Goal: Information Seeking & Learning: Learn about a topic

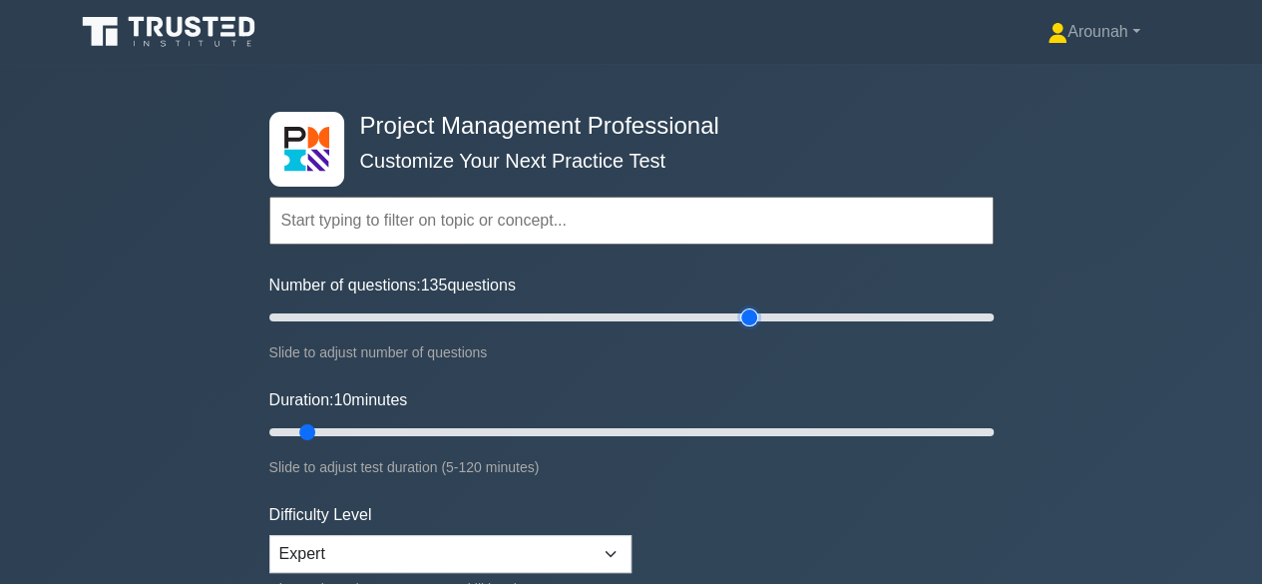
type input "135"
click at [750, 329] on input "Number of questions: 135 questions" at bounding box center [631, 317] width 724 height 24
click at [1091, 239] on div "Project Management Professional Customize Your Next Practice Test Topics Scope …" at bounding box center [631, 432] width 1262 height 736
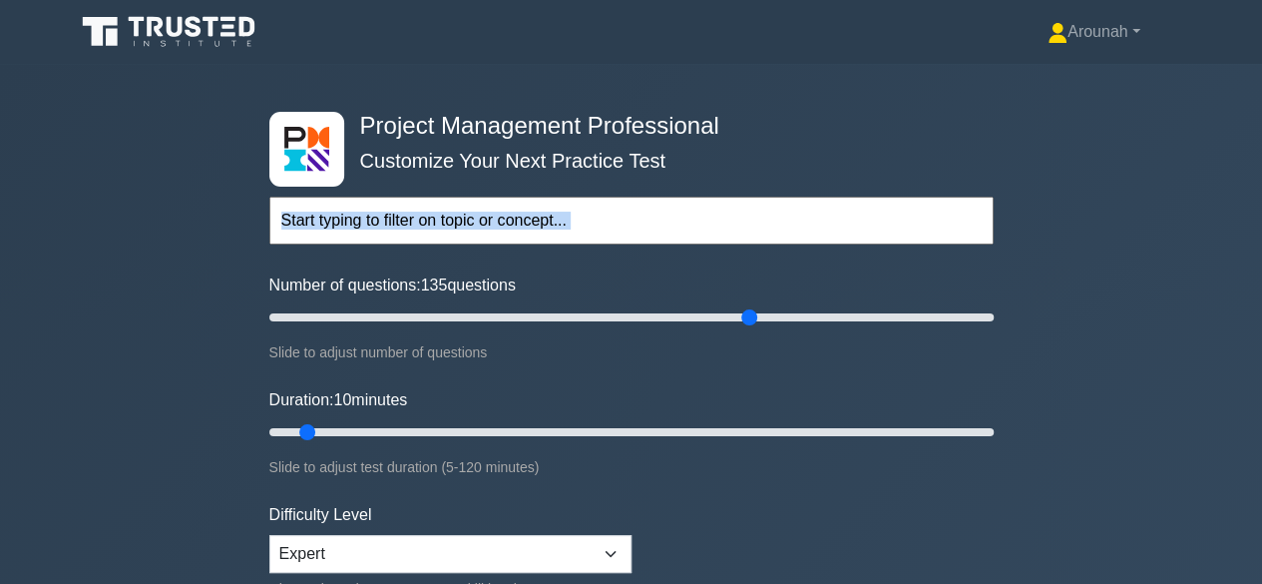
drag, startPoint x: 1091, startPoint y: 239, endPoint x: 1106, endPoint y: 237, distance: 15.1
click at [1092, 238] on div "Project Management Professional Customize Your Next Practice Test Topics Scope …" at bounding box center [631, 432] width 1262 height 736
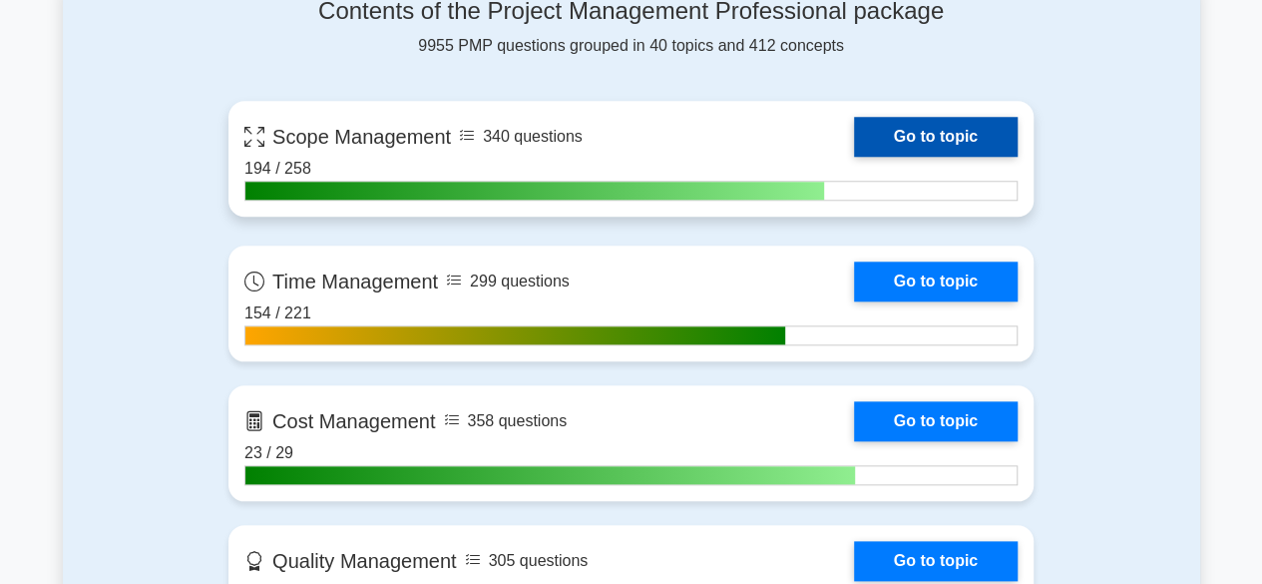
scroll to position [898, 0]
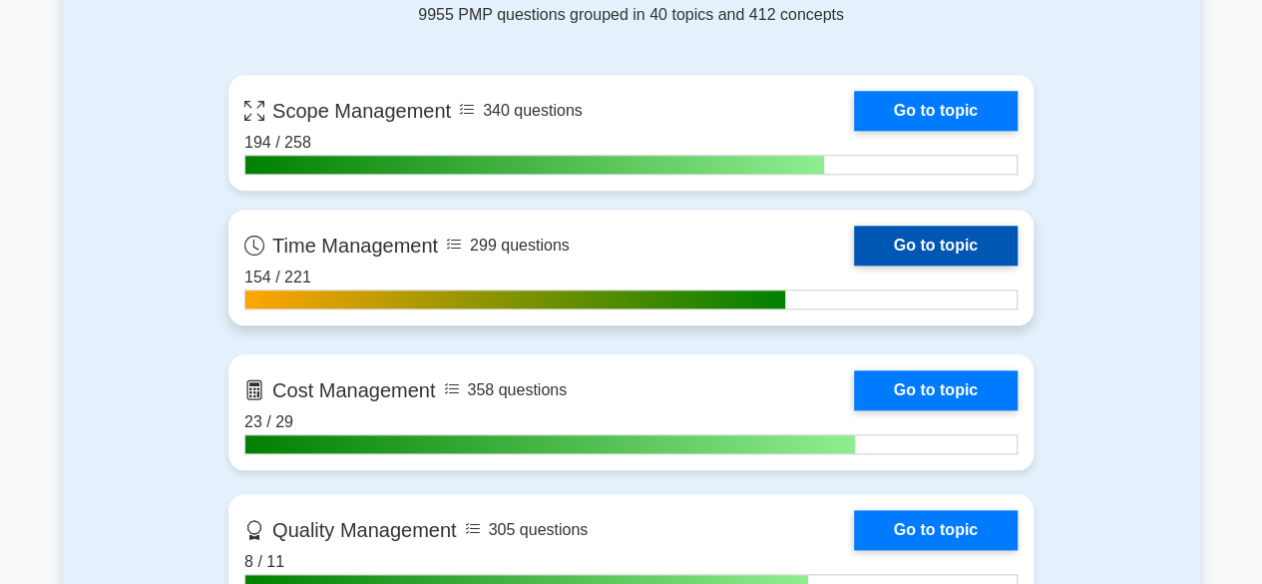
click at [941, 246] on link "Go to topic" at bounding box center [936, 246] width 164 height 40
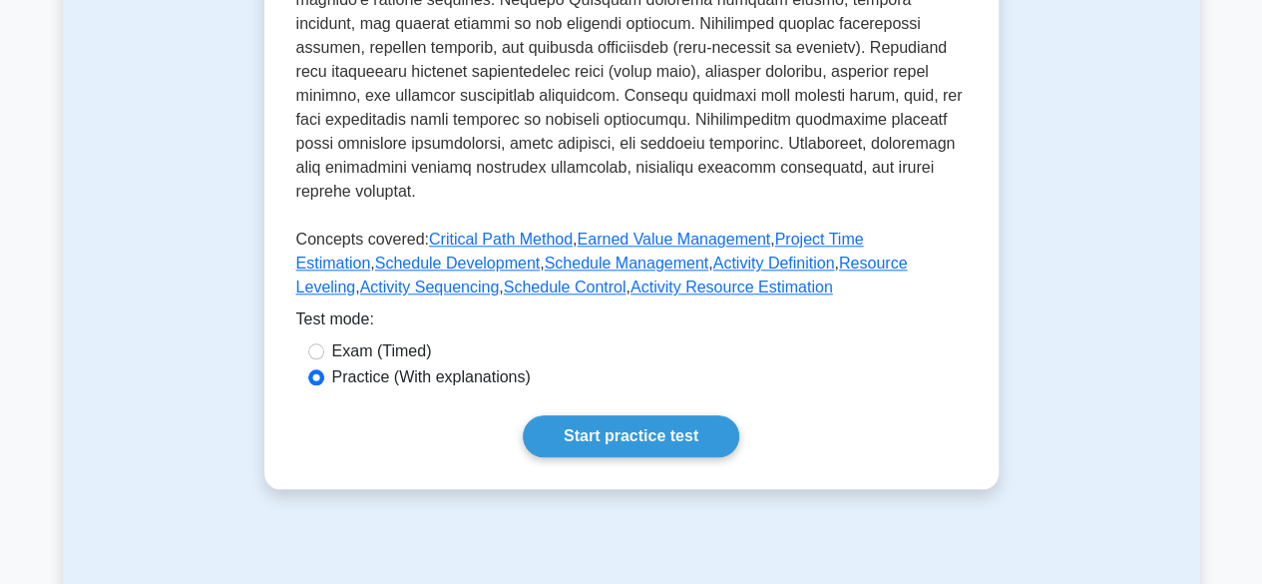
scroll to position [898, 0]
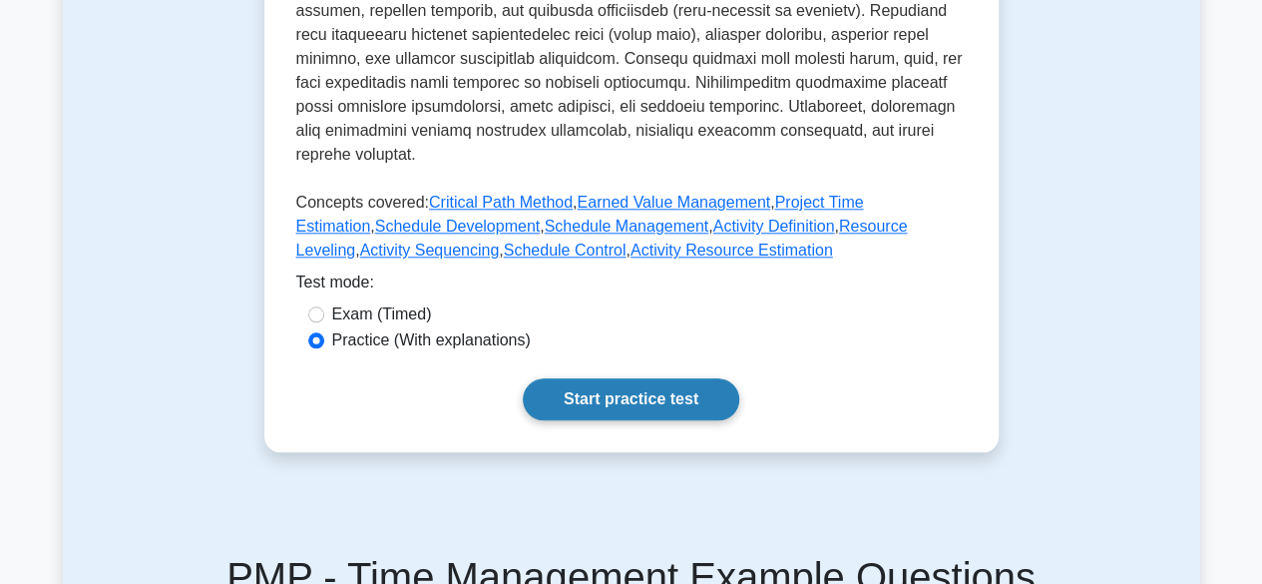
click at [661, 384] on link "Start practice test" at bounding box center [631, 399] width 217 height 42
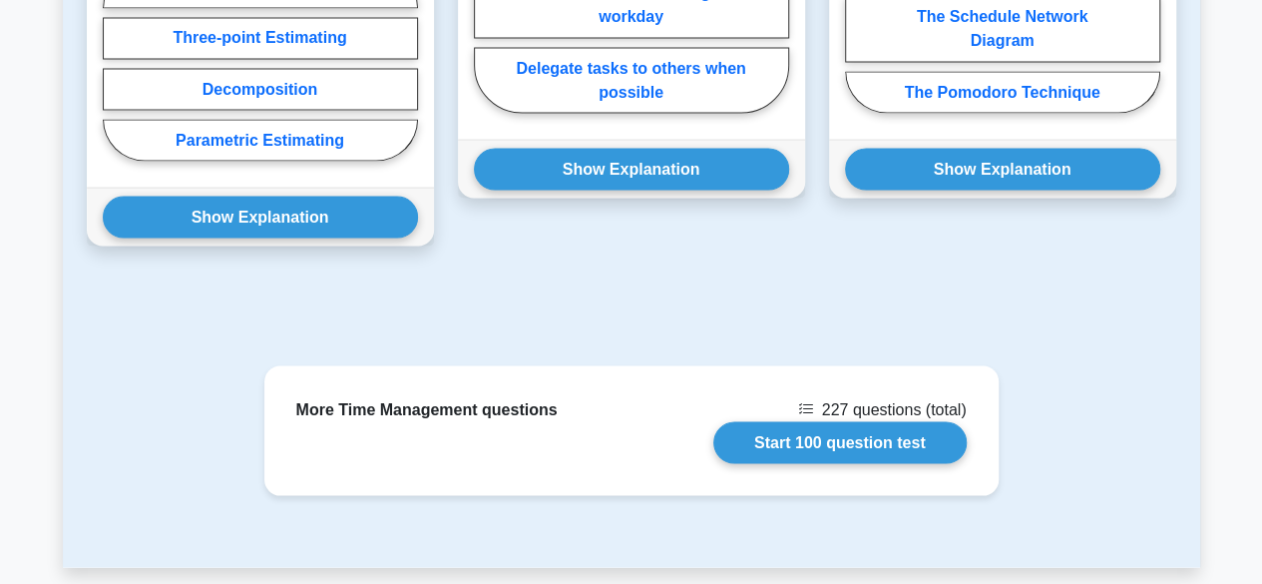
scroll to position [1896, 0]
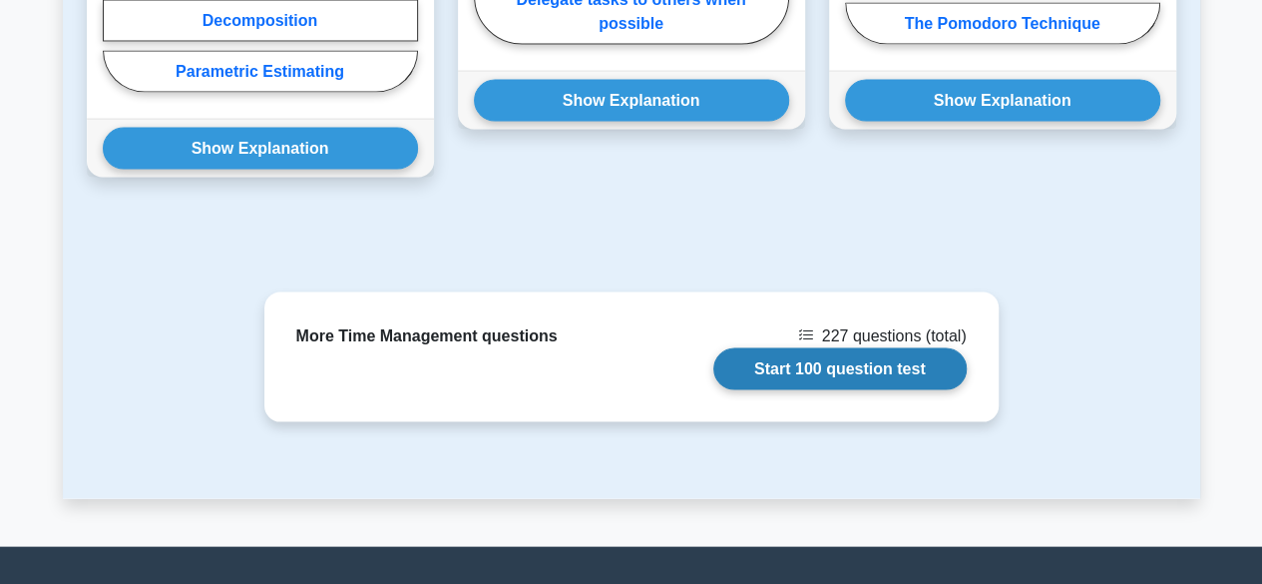
click at [856, 348] on link "Start 100 question test" at bounding box center [839, 369] width 253 height 42
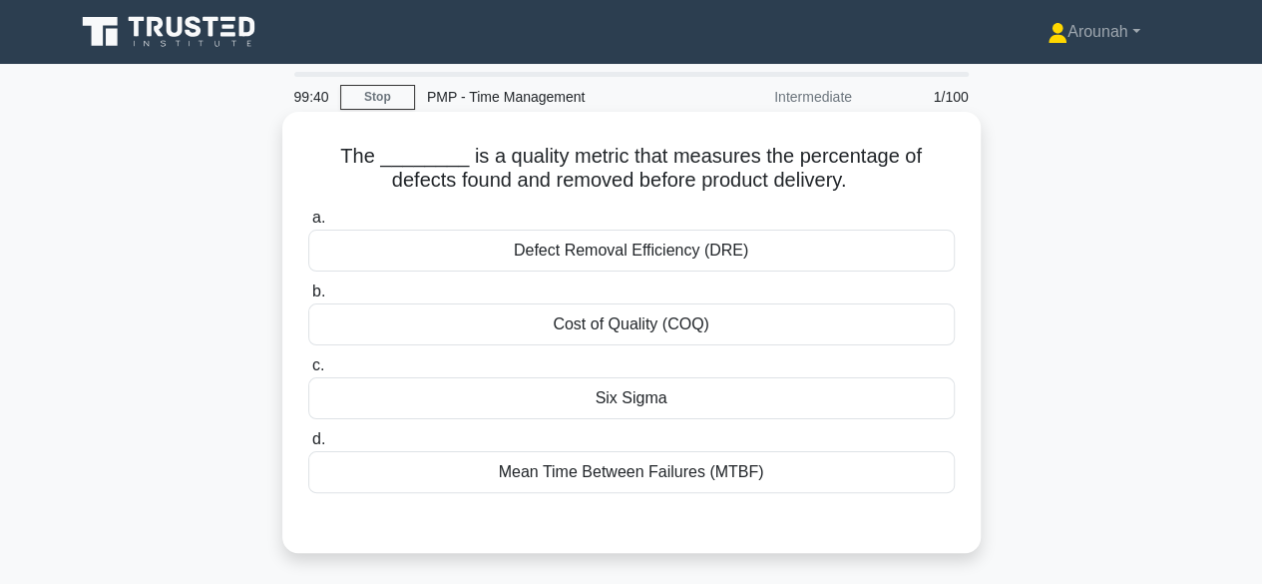
click at [782, 252] on div "Defect Removal Efficiency (DRE)" at bounding box center [631, 250] width 647 height 42
click at [308, 225] on input "a. Defect Removal Efficiency (DRE)" at bounding box center [308, 218] width 0 height 13
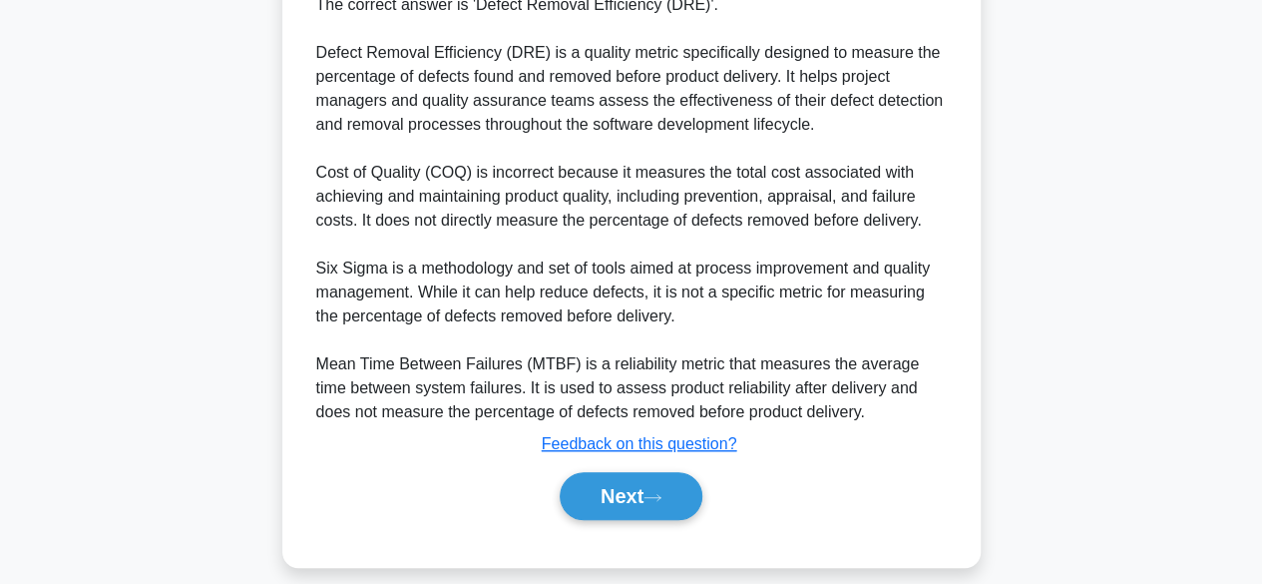
scroll to position [596, 0]
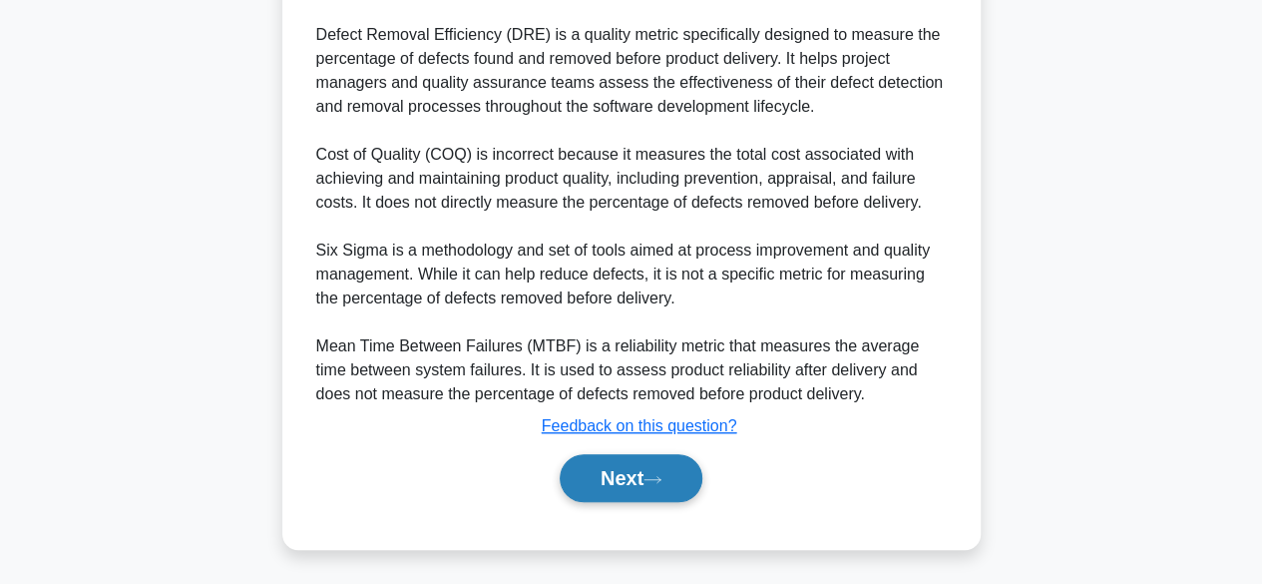
click at [662, 480] on icon at bounding box center [653, 479] width 18 height 11
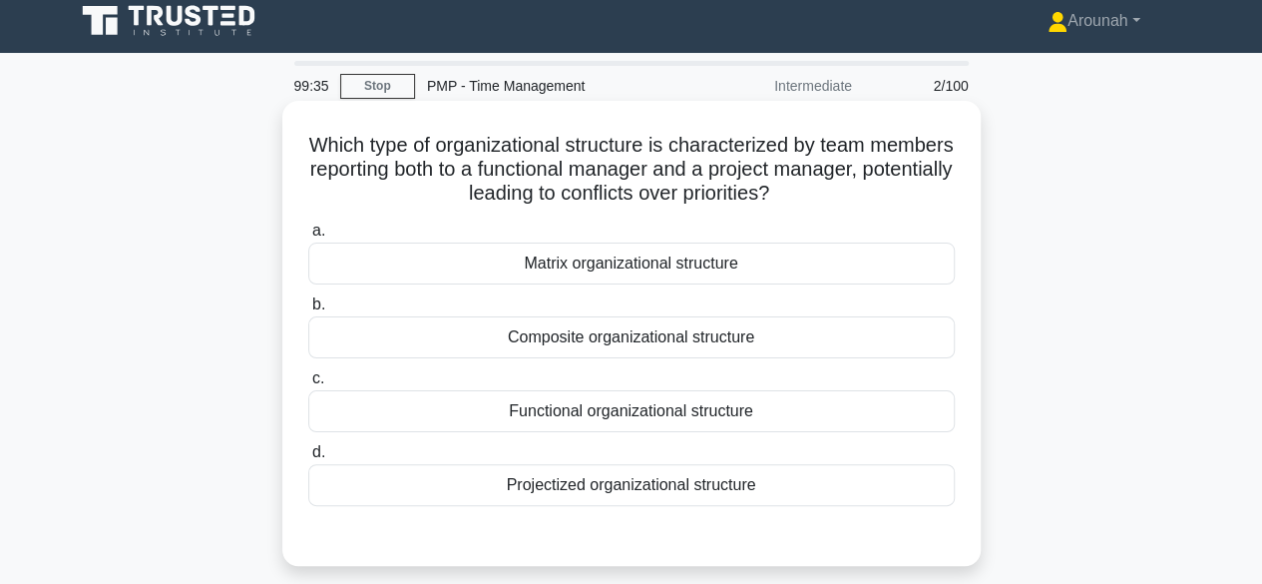
scroll to position [0, 0]
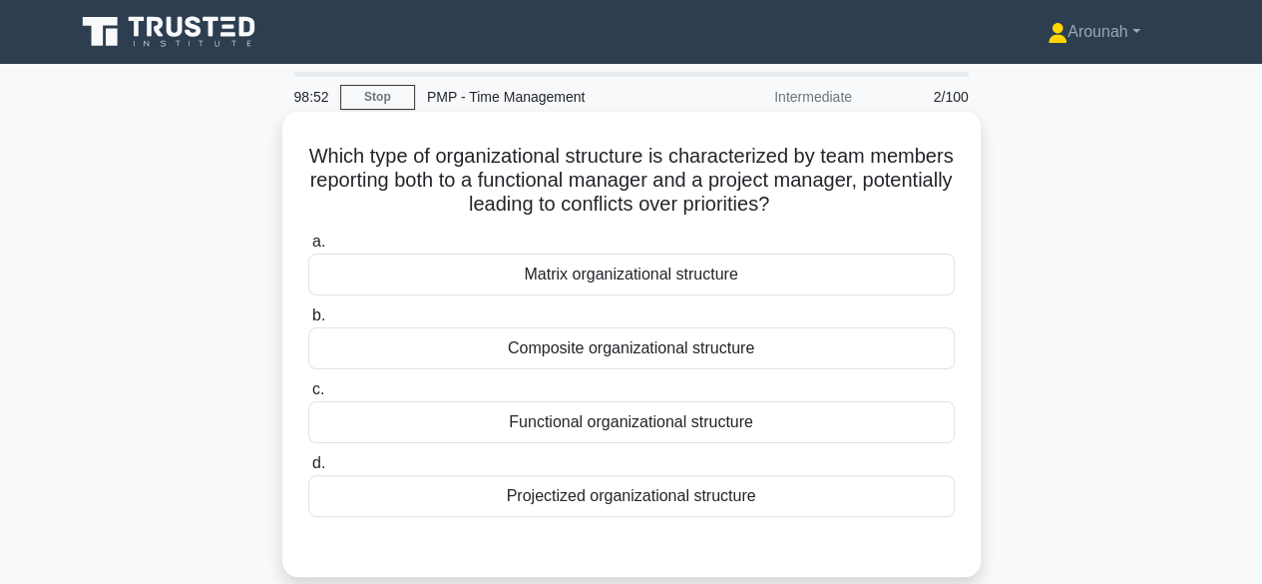
click at [697, 430] on div "Functional organizational structure" at bounding box center [631, 422] width 647 height 42
click at [308, 396] on input "c. Functional organizational structure" at bounding box center [308, 389] width 0 height 13
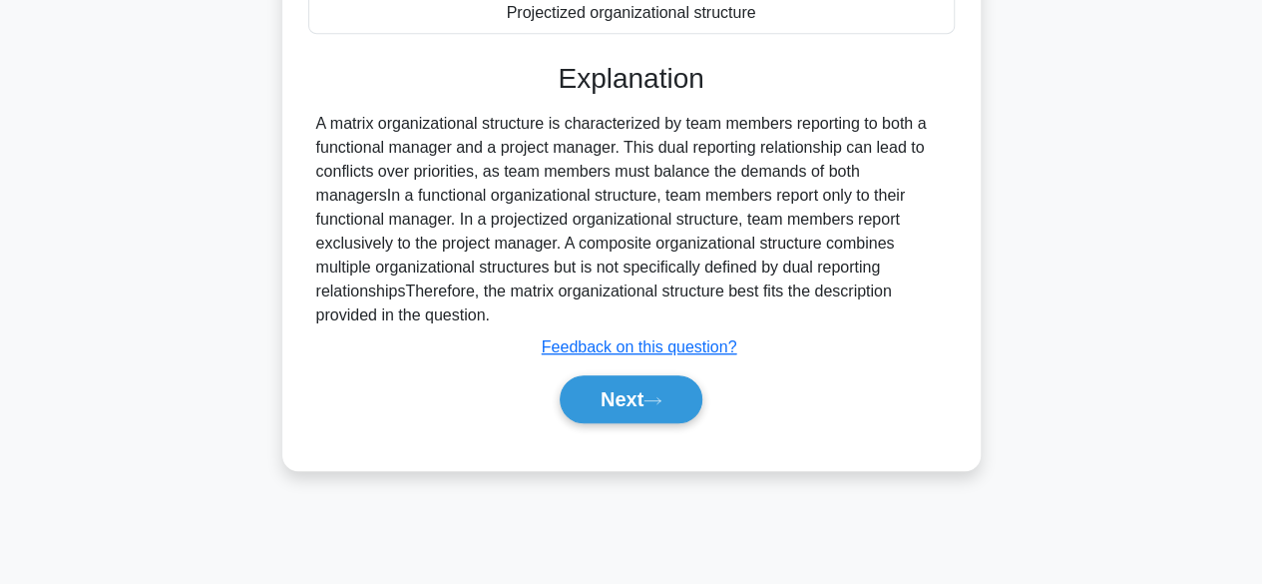
scroll to position [494, 0]
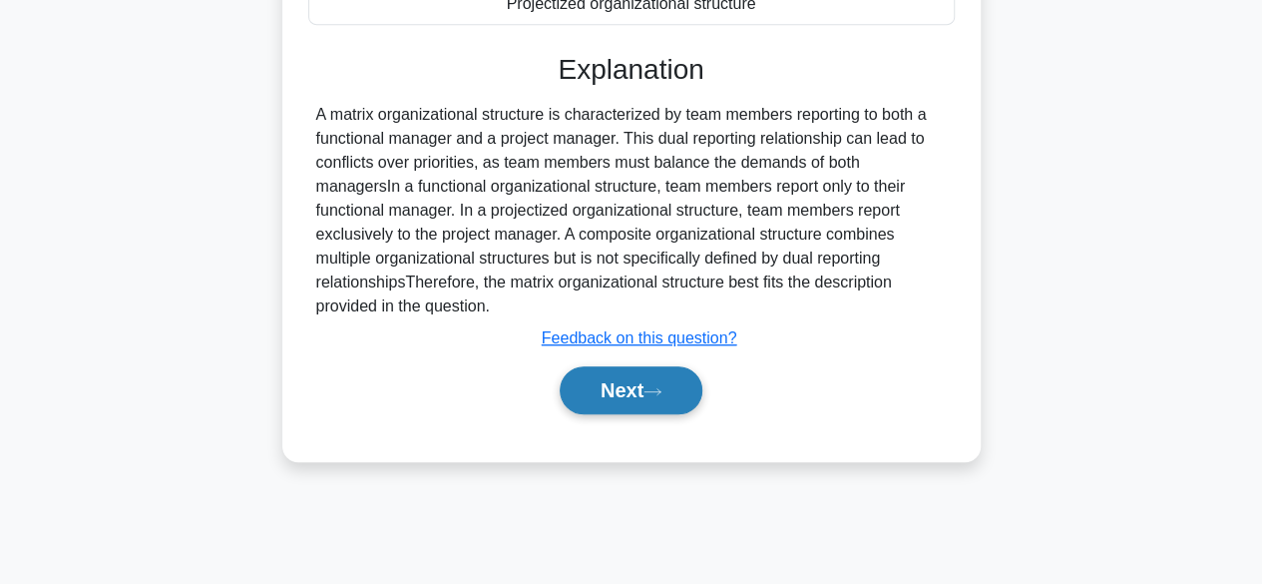
click at [660, 393] on icon at bounding box center [653, 391] width 18 height 11
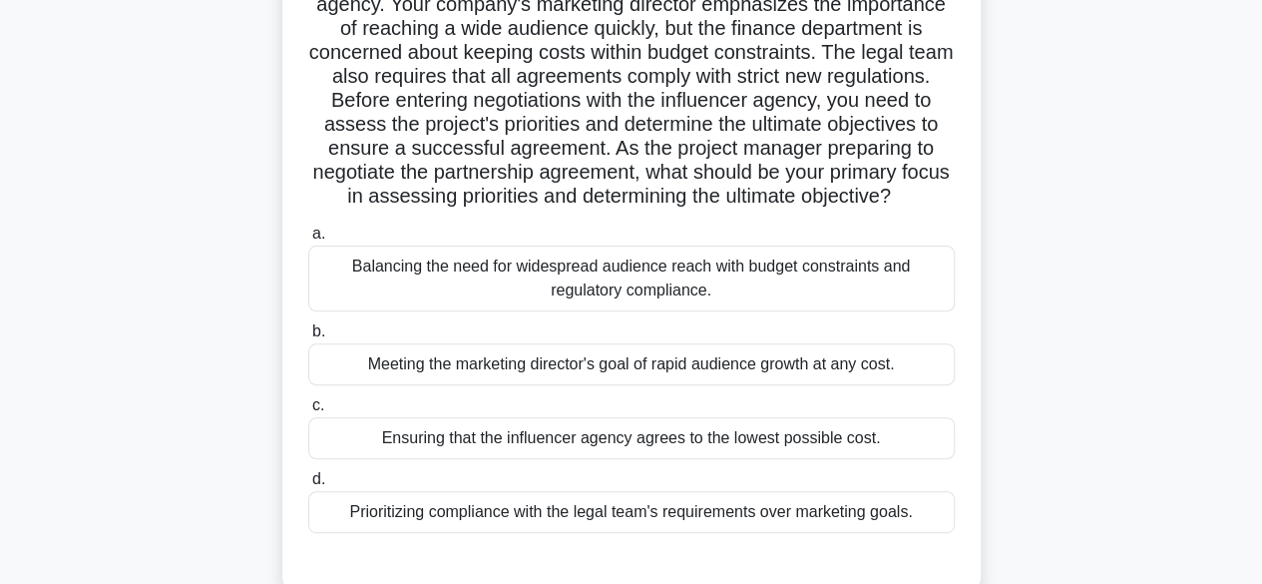
scroll to position [299, 0]
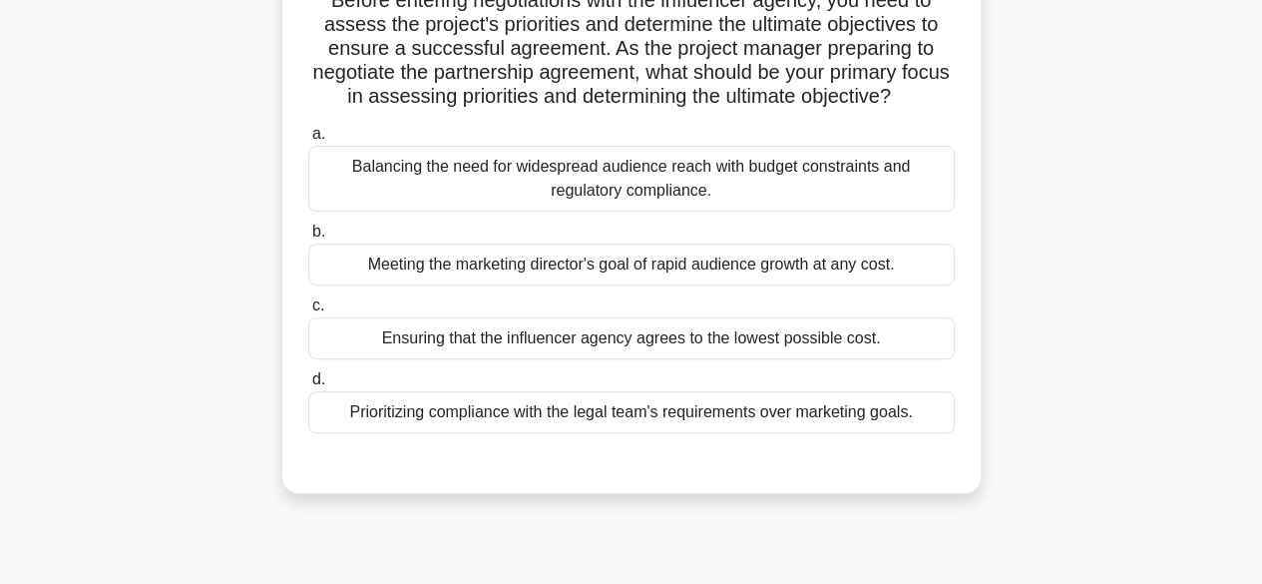
click at [798, 210] on div "Balancing the need for widespread audience reach with budget constraints and re…" at bounding box center [631, 179] width 647 height 66
click at [308, 141] on input "a. Balancing the need for widespread audience reach with budget constraints and…" at bounding box center [308, 134] width 0 height 13
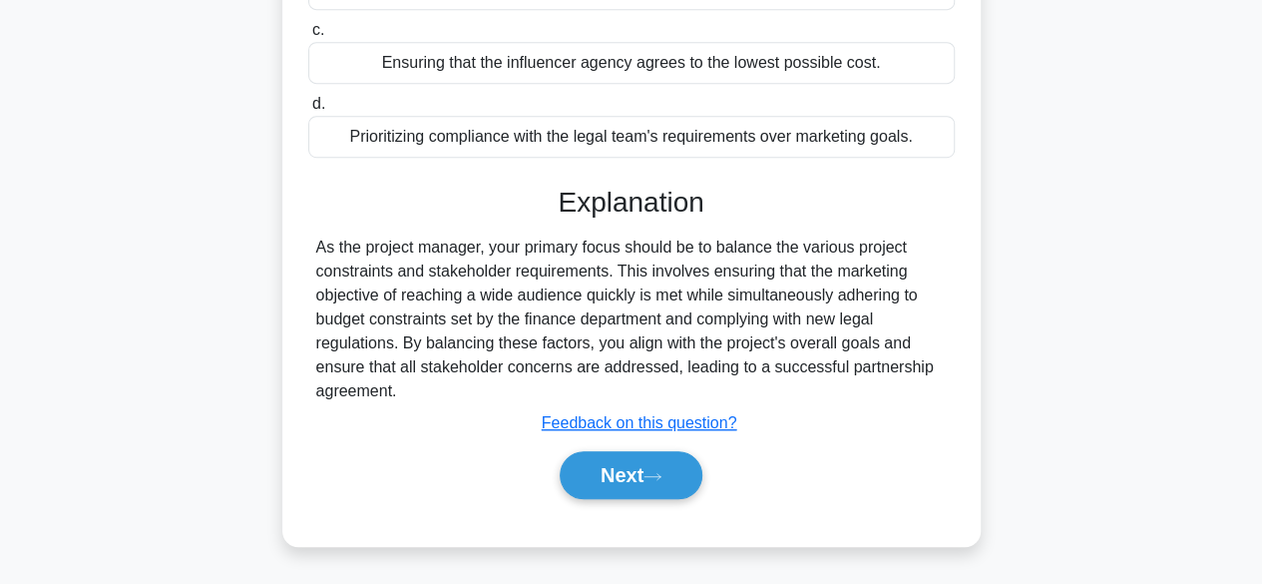
scroll to position [596, 0]
click at [648, 482] on button "Next" at bounding box center [631, 475] width 143 height 48
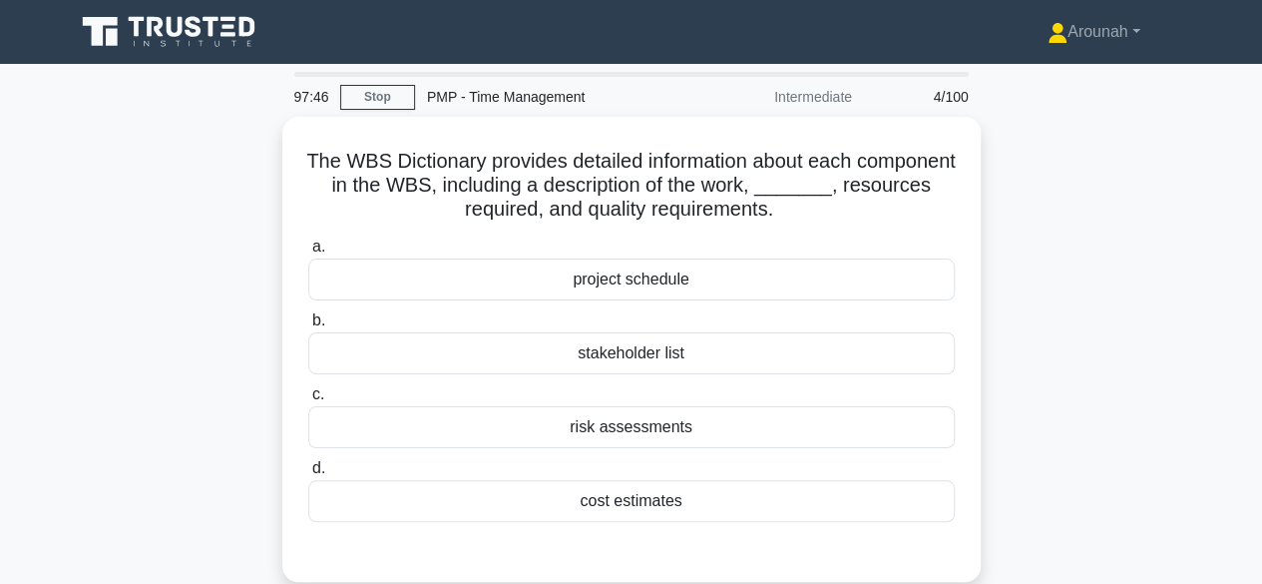
scroll to position [100, 0]
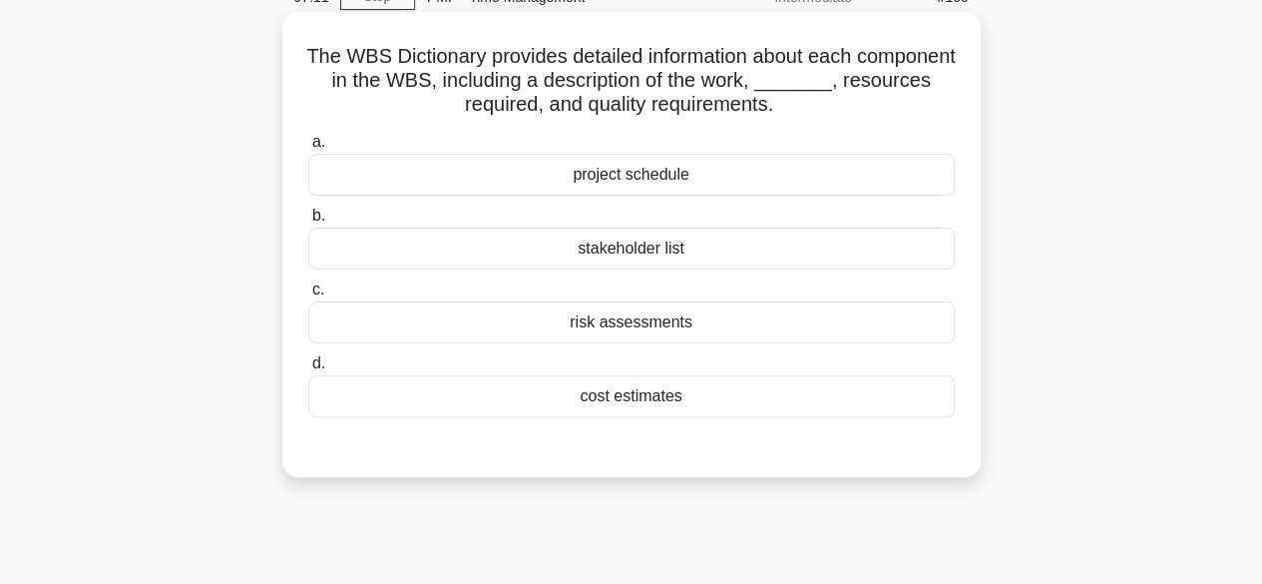
click at [692, 184] on div "project schedule" at bounding box center [631, 175] width 647 height 42
click at [308, 149] on input "a. project schedule" at bounding box center [308, 142] width 0 height 13
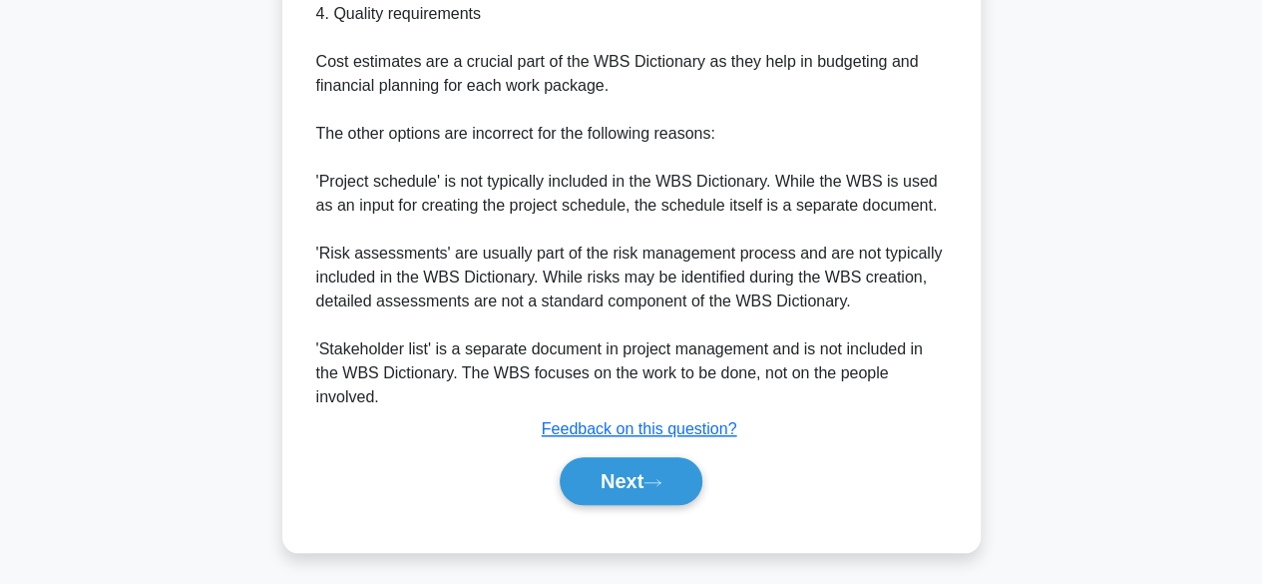
scroll to position [814, 0]
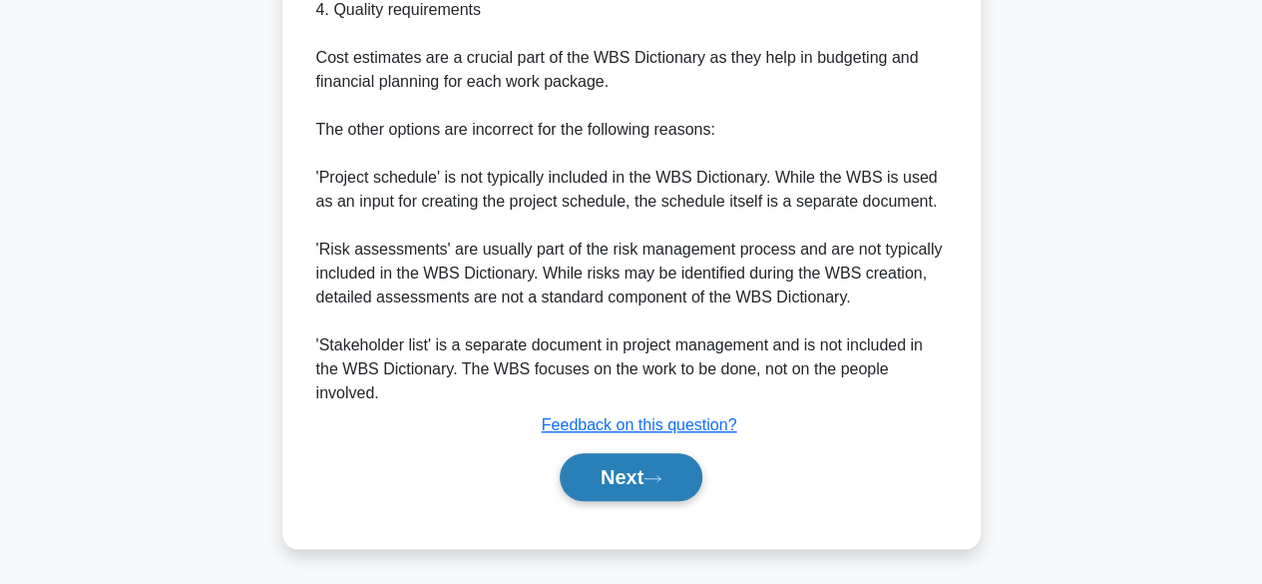
click at [678, 478] on button "Next" at bounding box center [631, 477] width 143 height 48
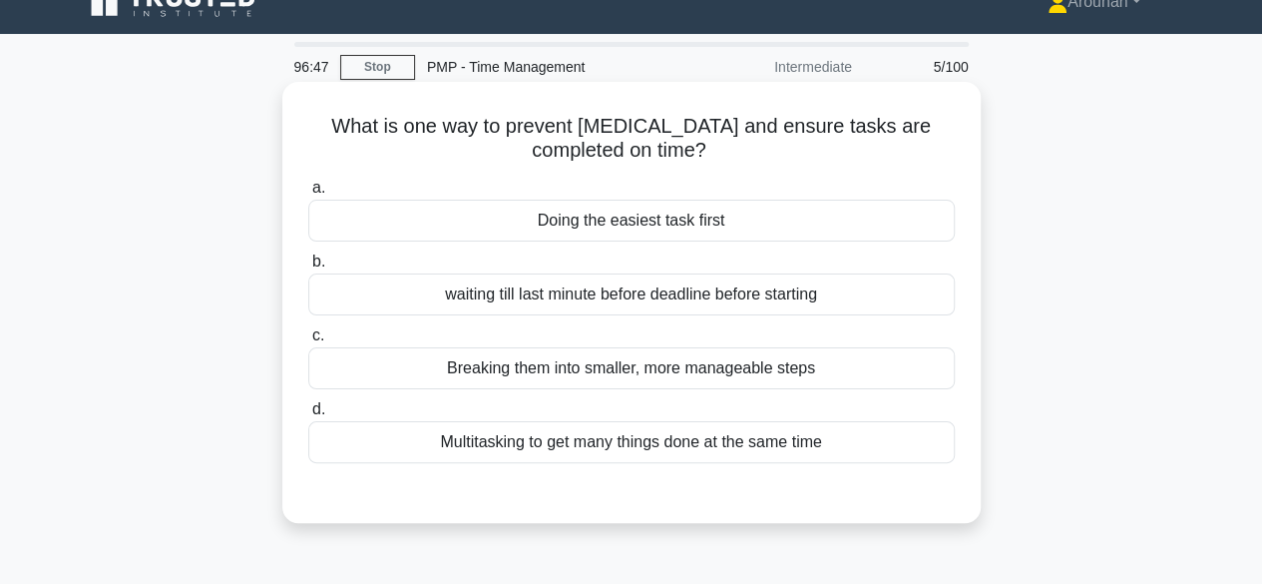
scroll to position [0, 0]
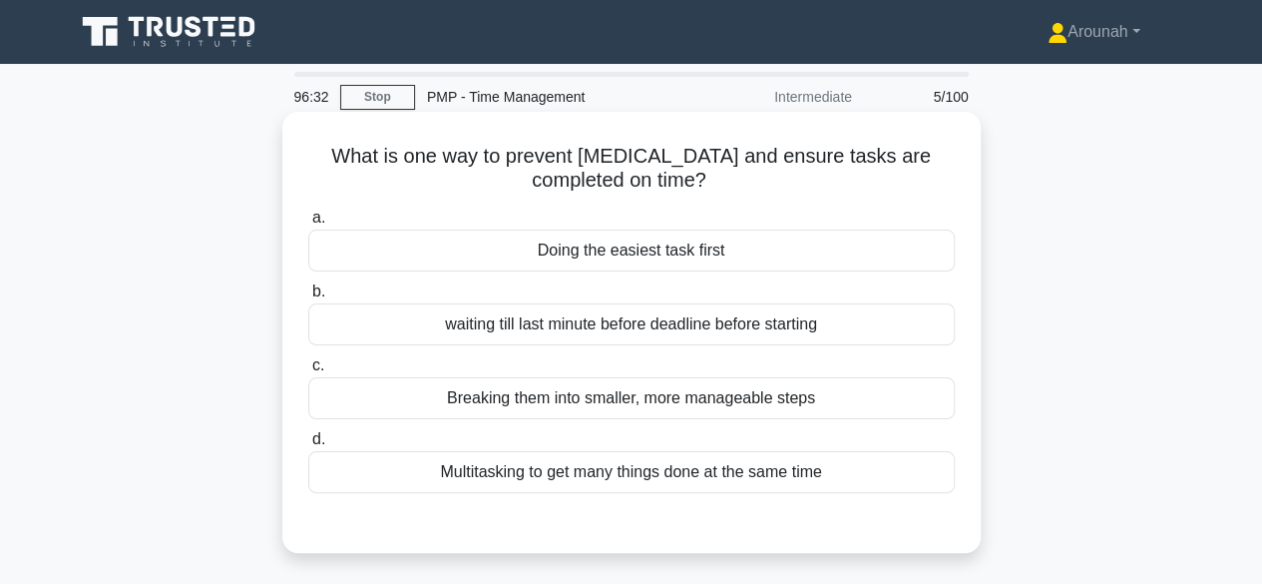
click at [742, 397] on div "Breaking them into smaller, more manageable steps" at bounding box center [631, 398] width 647 height 42
click at [308, 372] on input "c. Breaking them into smaller, more manageable steps" at bounding box center [308, 365] width 0 height 13
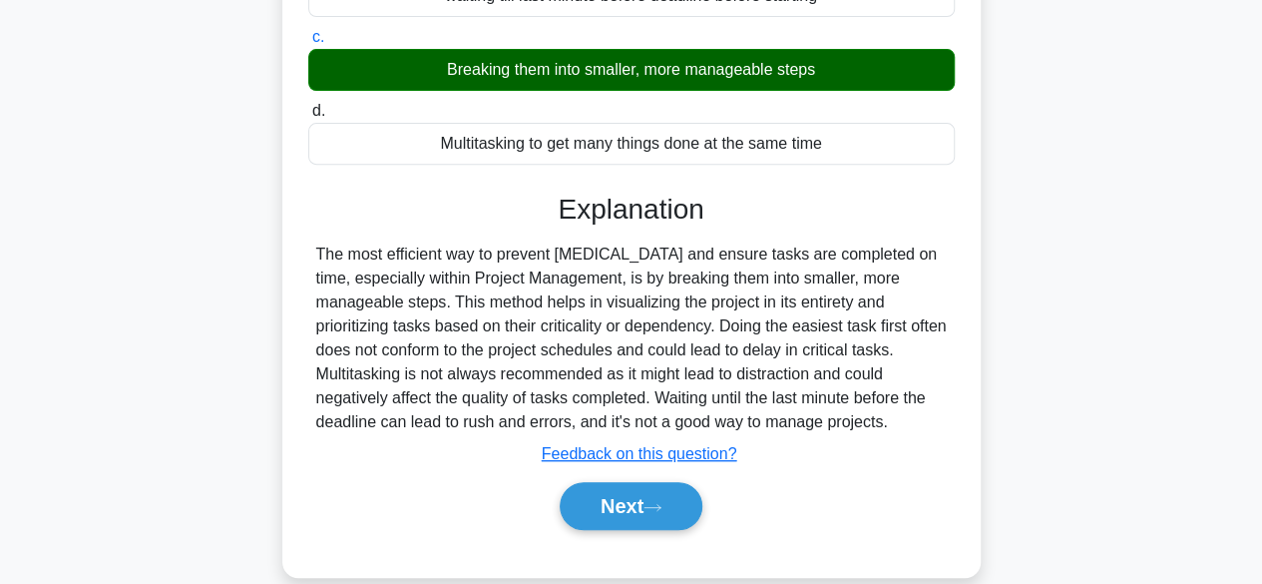
scroll to position [399, 0]
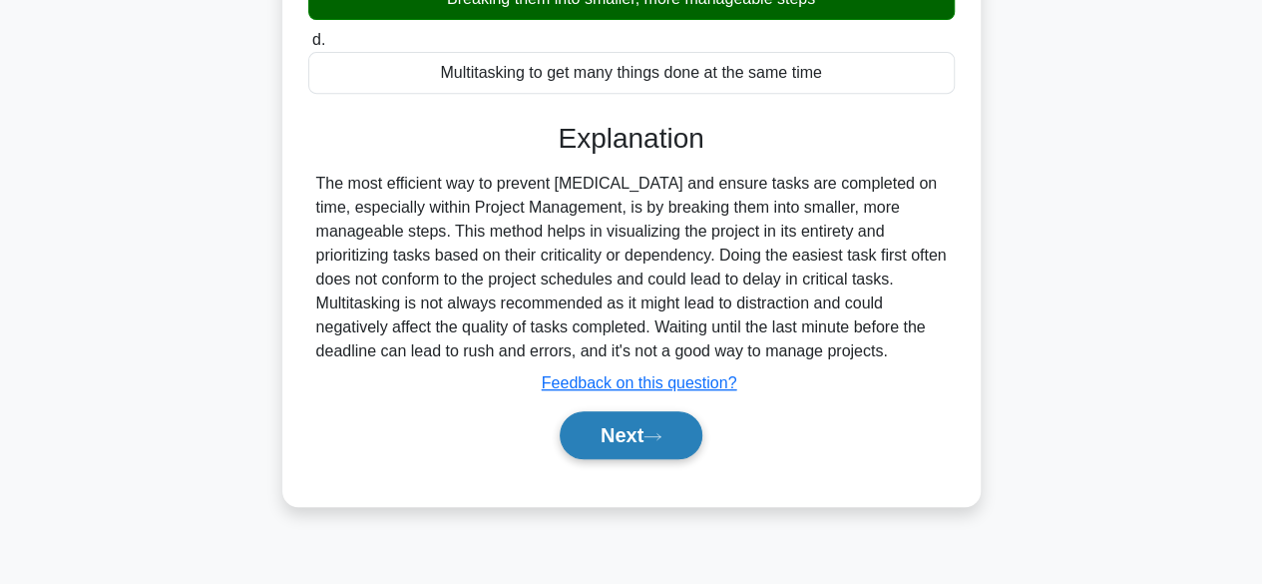
drag, startPoint x: 635, startPoint y: 436, endPoint x: 647, endPoint y: 442, distance: 13.4
click at [637, 439] on button "Next" at bounding box center [631, 435] width 143 height 48
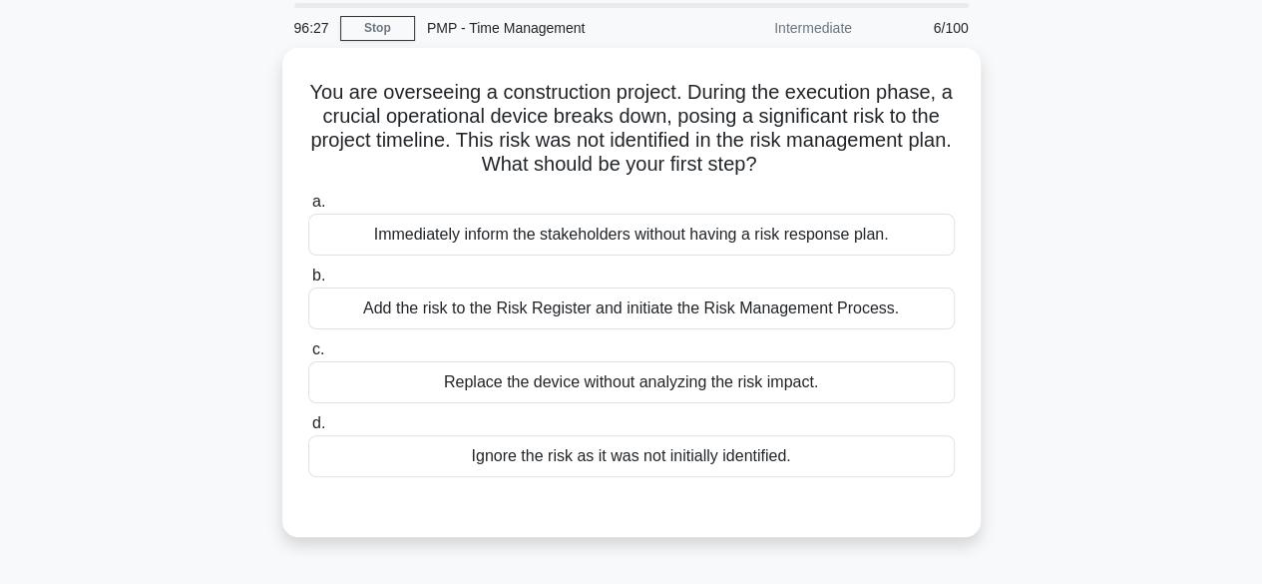
scroll to position [100, 0]
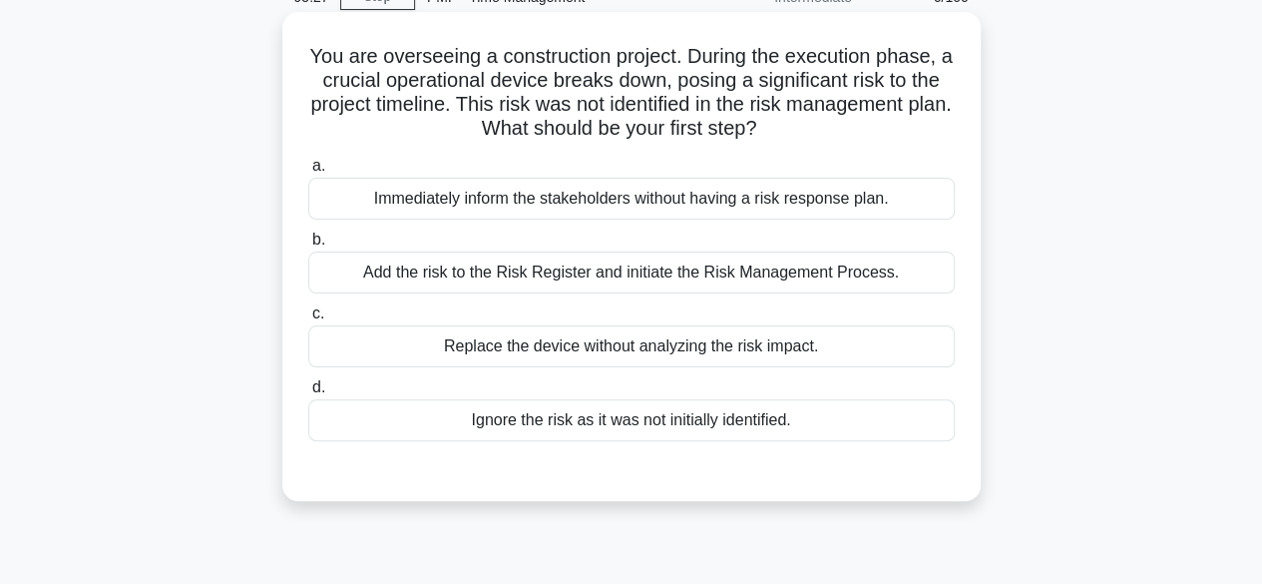
click at [834, 286] on div "Add the risk to the Risk Register and initiate the Risk Management Process." at bounding box center [631, 272] width 647 height 42
click at [308, 246] on input "b. Add the risk to the Risk Register and initiate the Risk Management Process." at bounding box center [308, 239] width 0 height 13
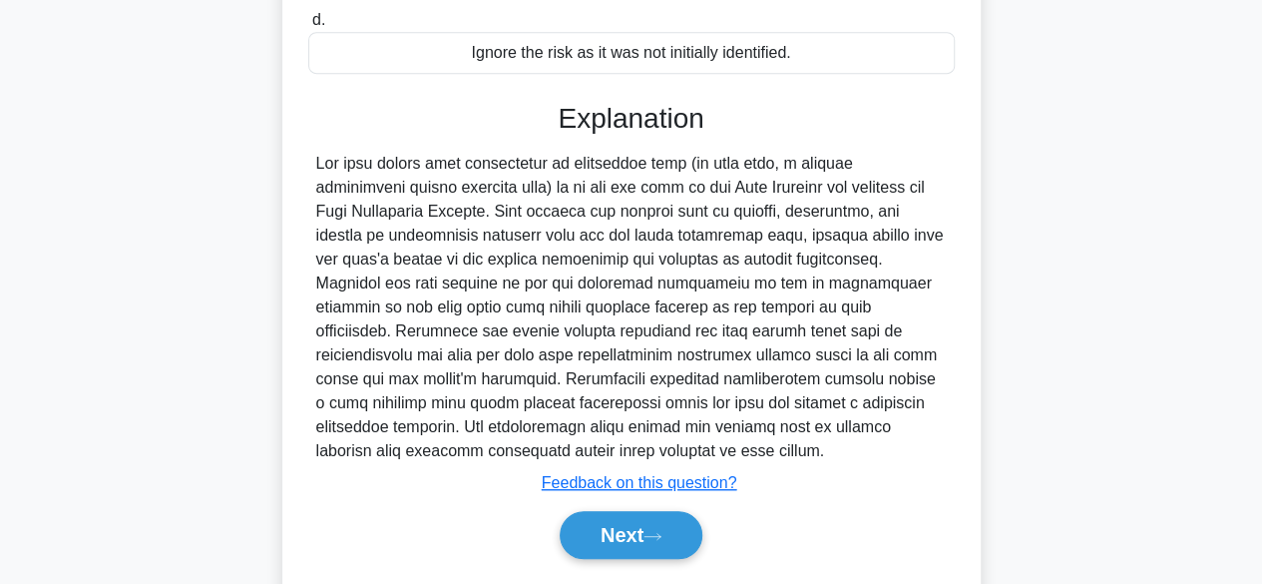
scroll to position [524, 0]
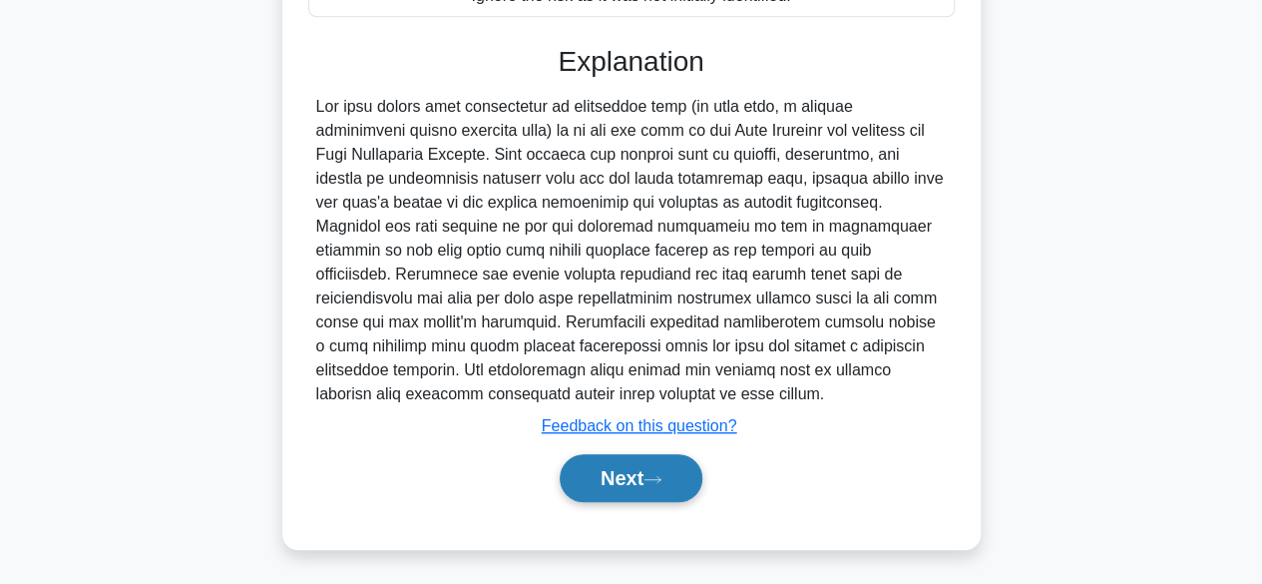
click at [649, 469] on button "Next" at bounding box center [631, 478] width 143 height 48
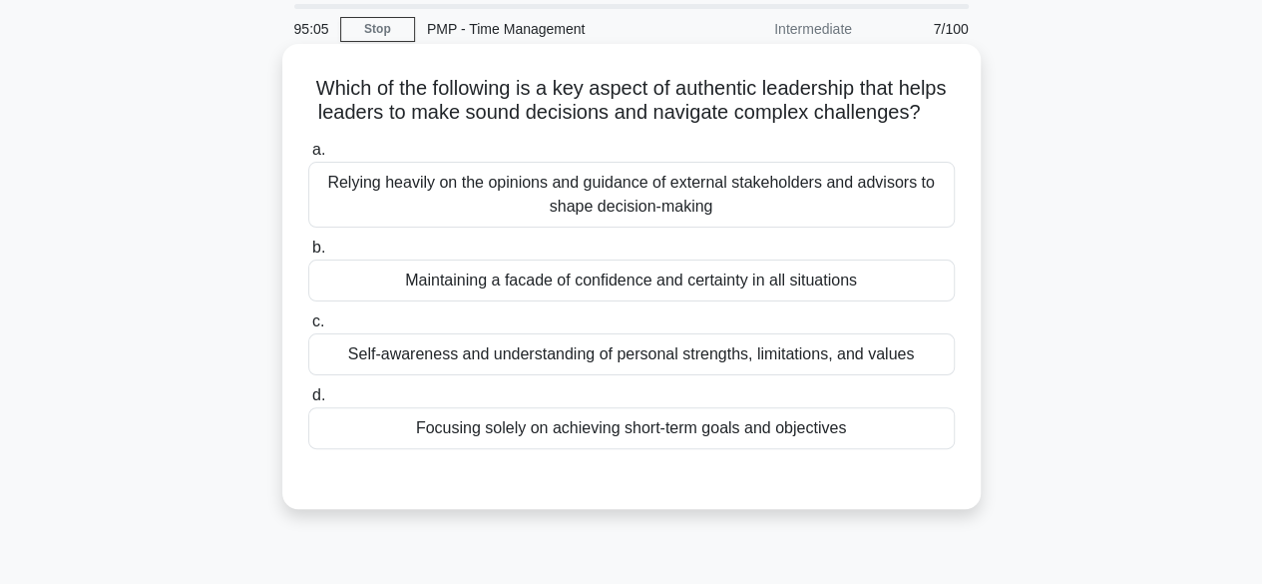
scroll to position [100, 0]
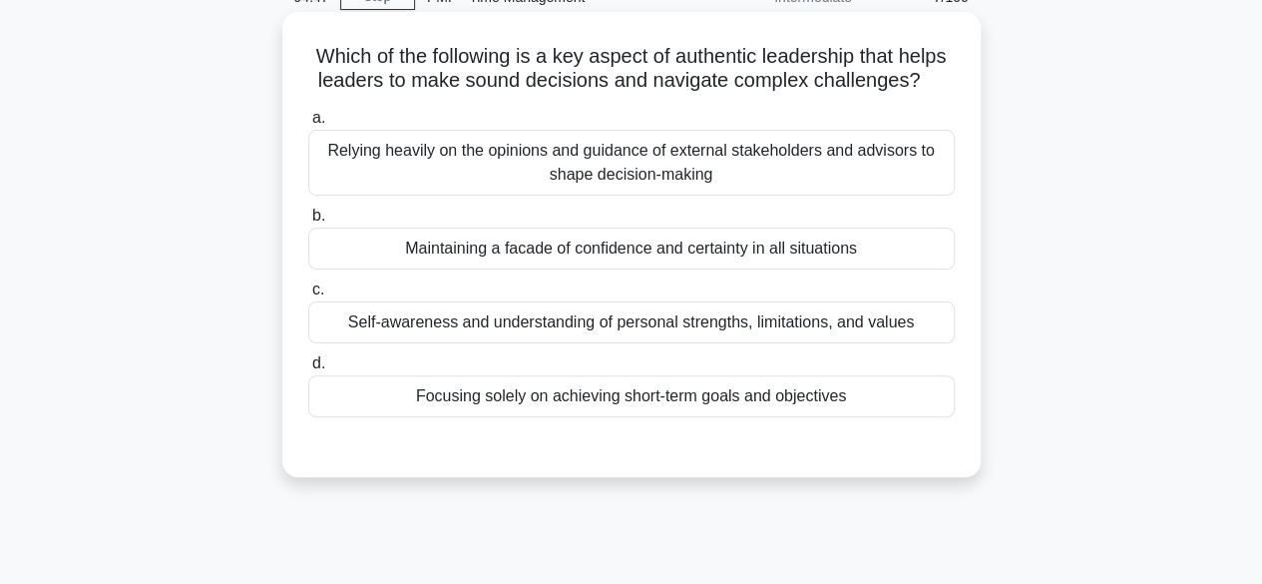
click at [834, 195] on div "Relying heavily on the opinions and guidance of external stakeholders and advis…" at bounding box center [631, 163] width 647 height 66
click at [308, 125] on input "a. Relying heavily on the opinions and guidance of external stakeholders and ad…" at bounding box center [308, 118] width 0 height 13
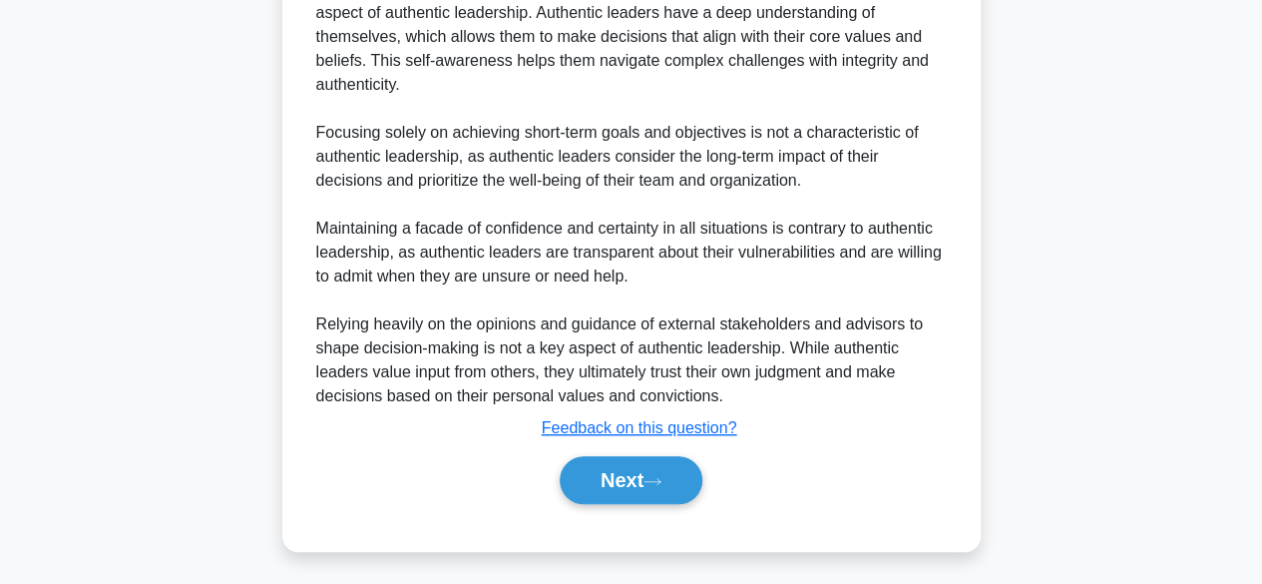
scroll to position [647, 0]
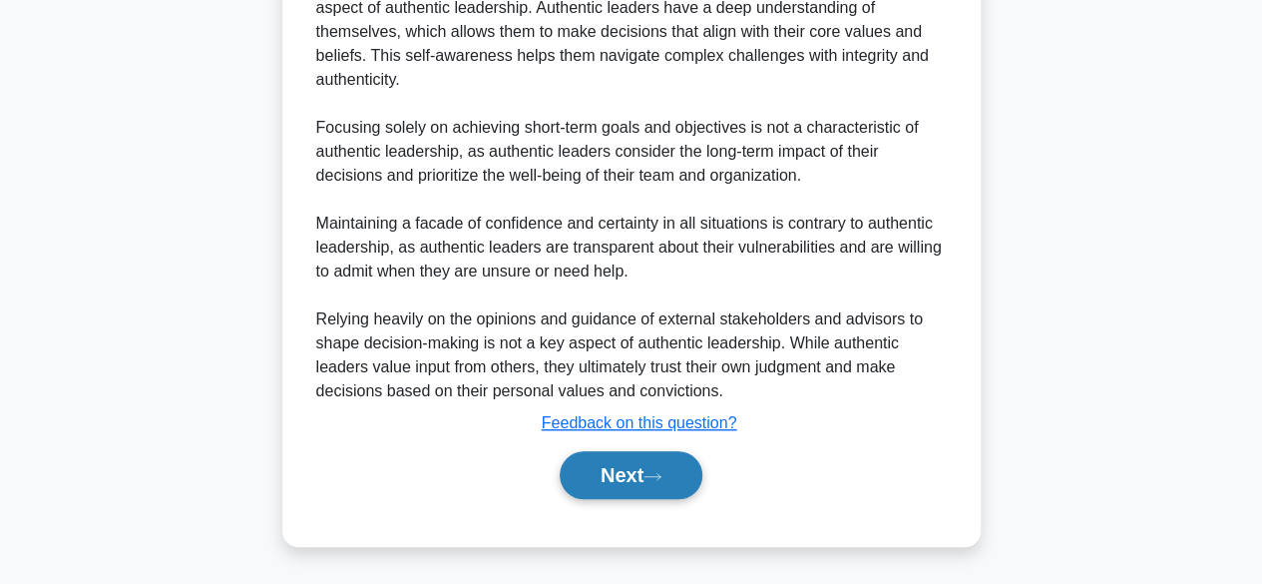
click at [626, 475] on button "Next" at bounding box center [631, 475] width 143 height 48
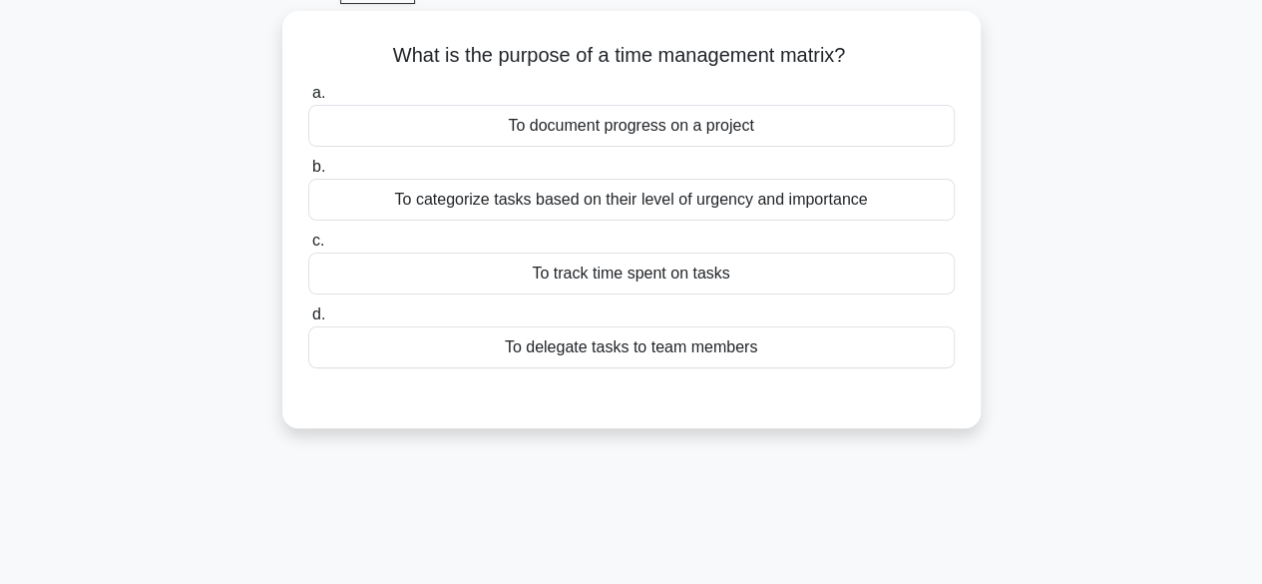
scroll to position [0, 0]
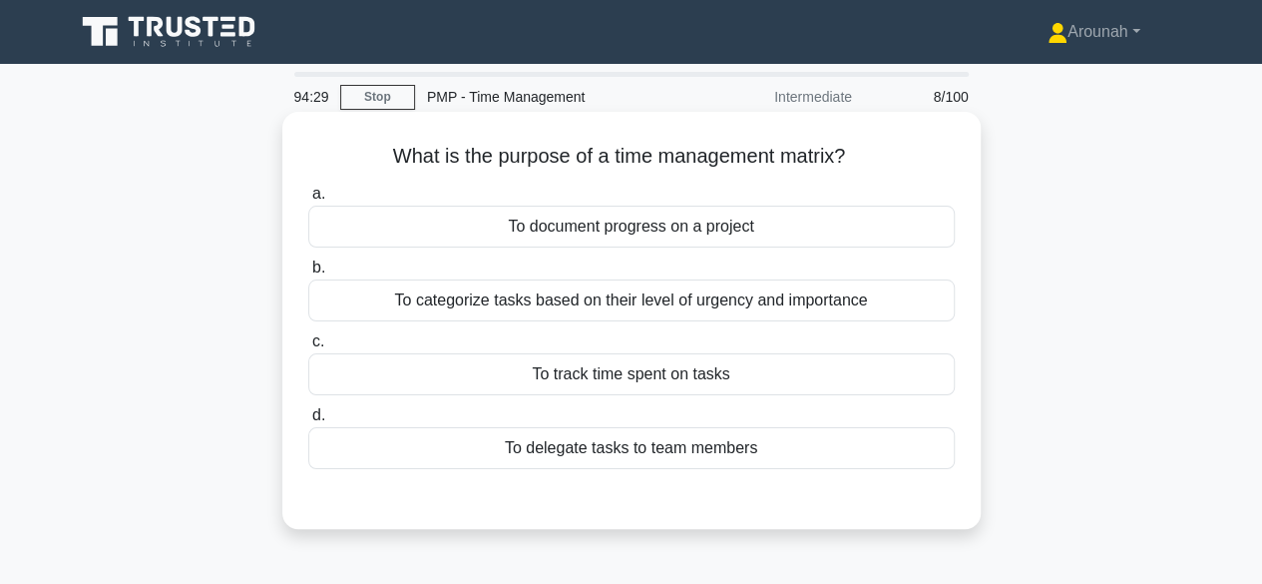
click at [802, 380] on div "To track time spent on tasks" at bounding box center [631, 374] width 647 height 42
click at [308, 348] on input "c. To track time spent on tasks" at bounding box center [308, 341] width 0 height 13
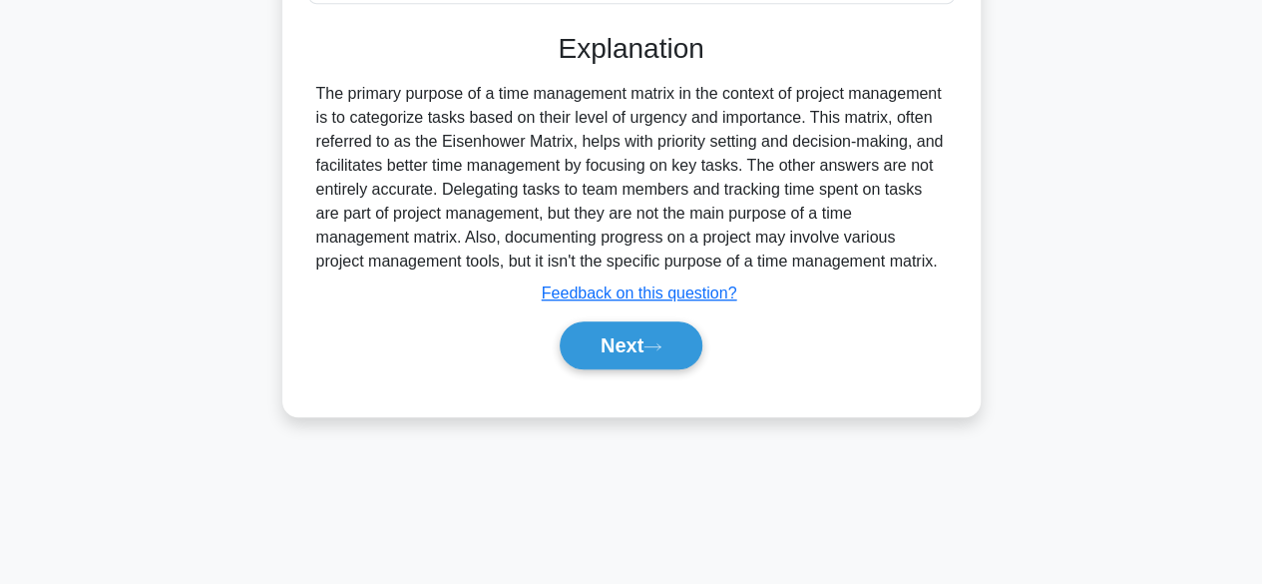
scroll to position [494, 0]
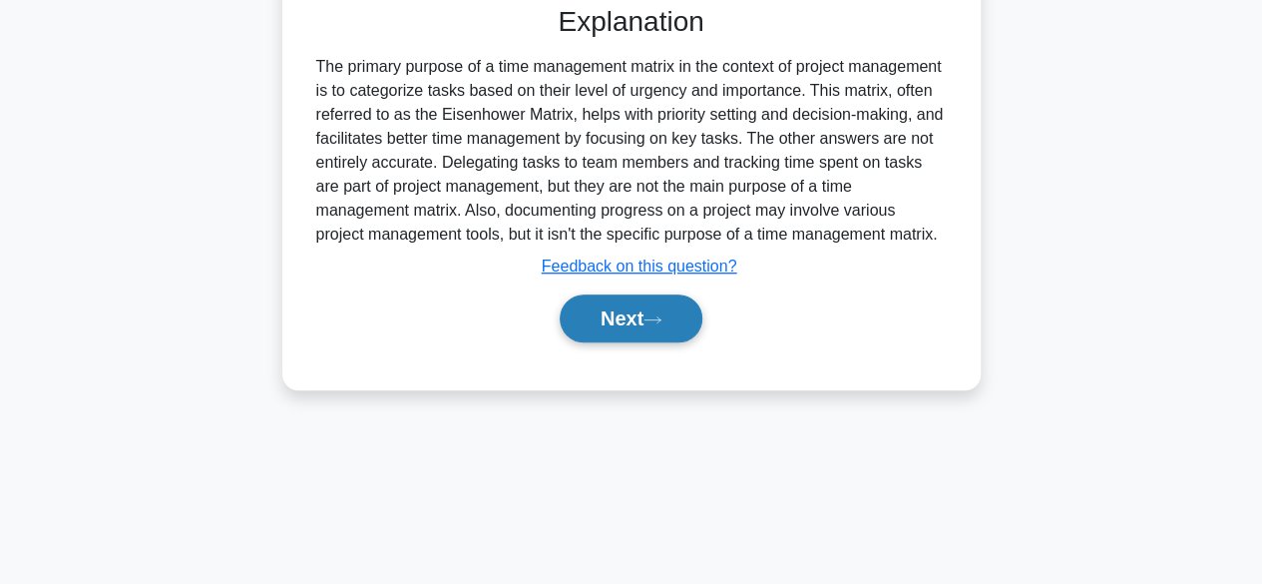
click at [665, 337] on button "Next" at bounding box center [631, 318] width 143 height 48
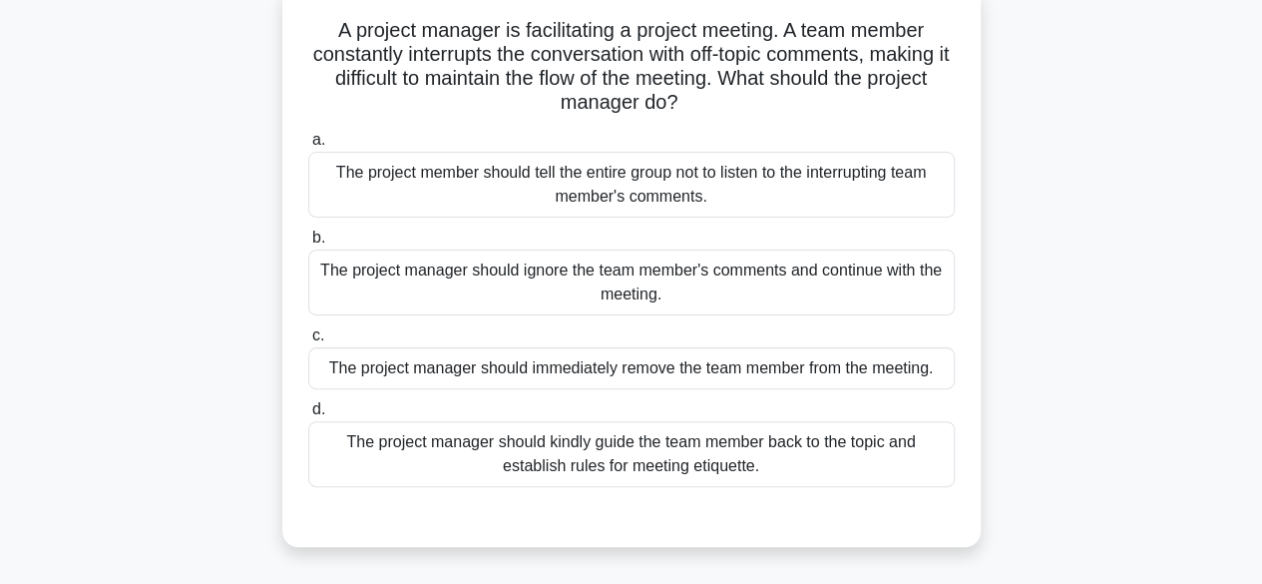
scroll to position [95, 0]
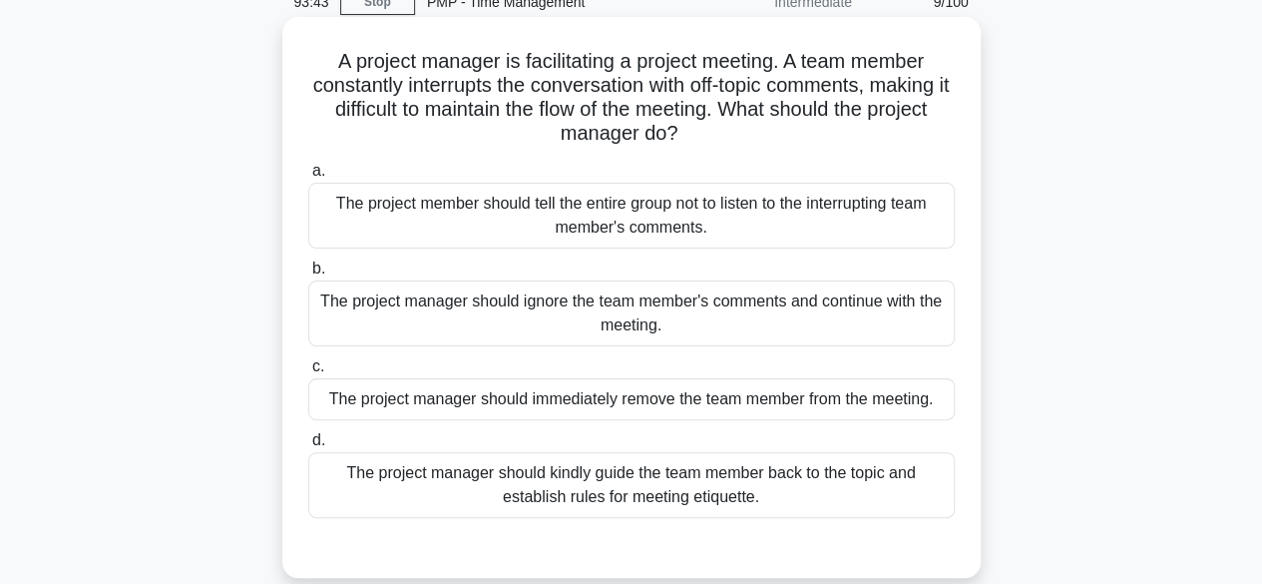
click at [843, 476] on div "The project manager should kindly guide the team member back to the topic and e…" at bounding box center [631, 485] width 647 height 66
click at [308, 447] on input "d. The project manager should kindly guide the team member back to the topic an…" at bounding box center [308, 440] width 0 height 13
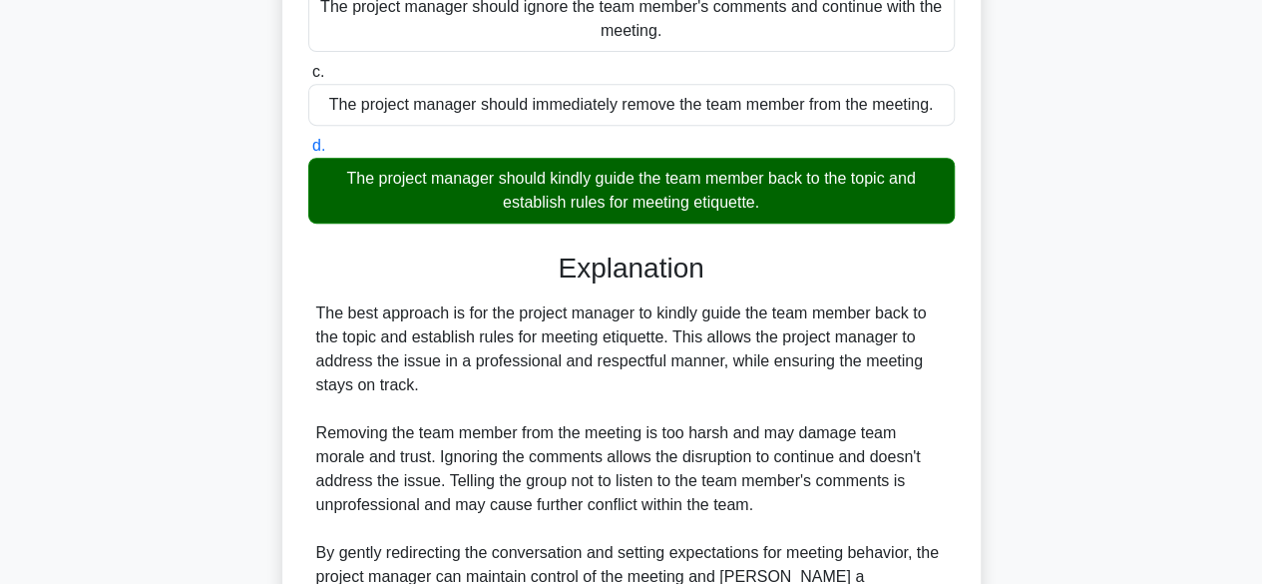
scroll to position [596, 0]
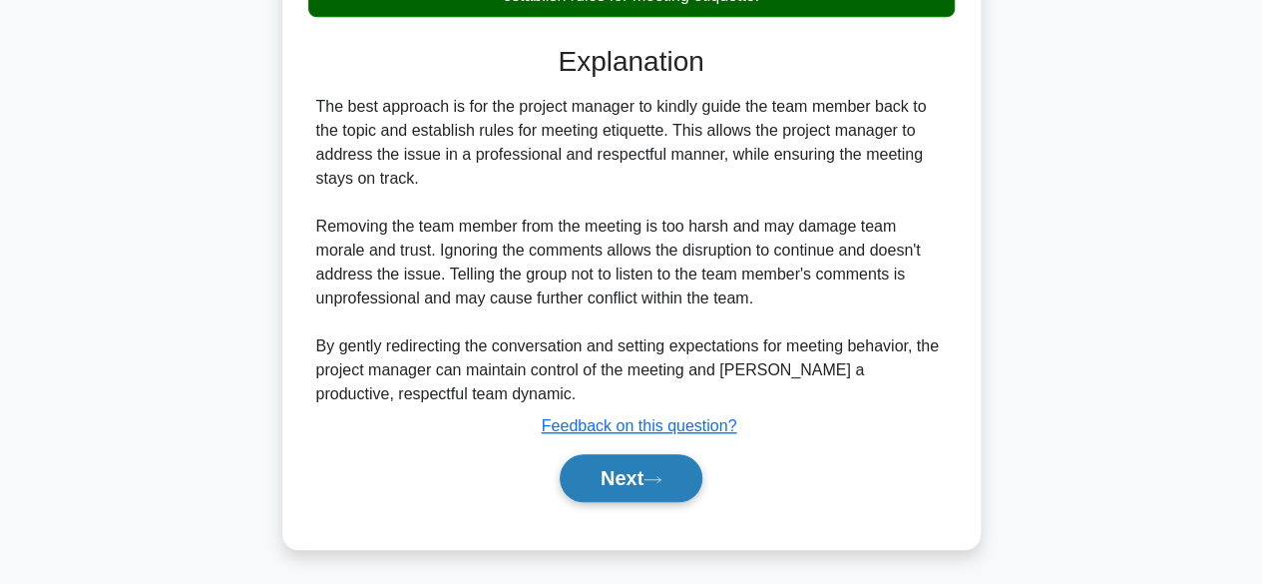
click at [680, 478] on button "Next" at bounding box center [631, 478] width 143 height 48
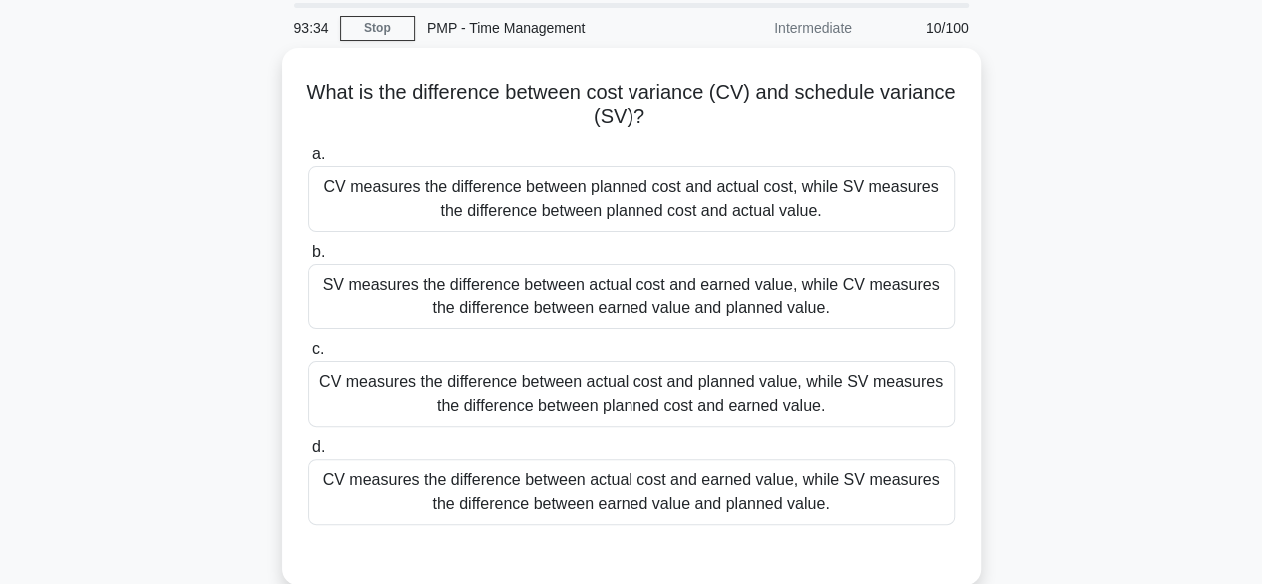
scroll to position [100, 0]
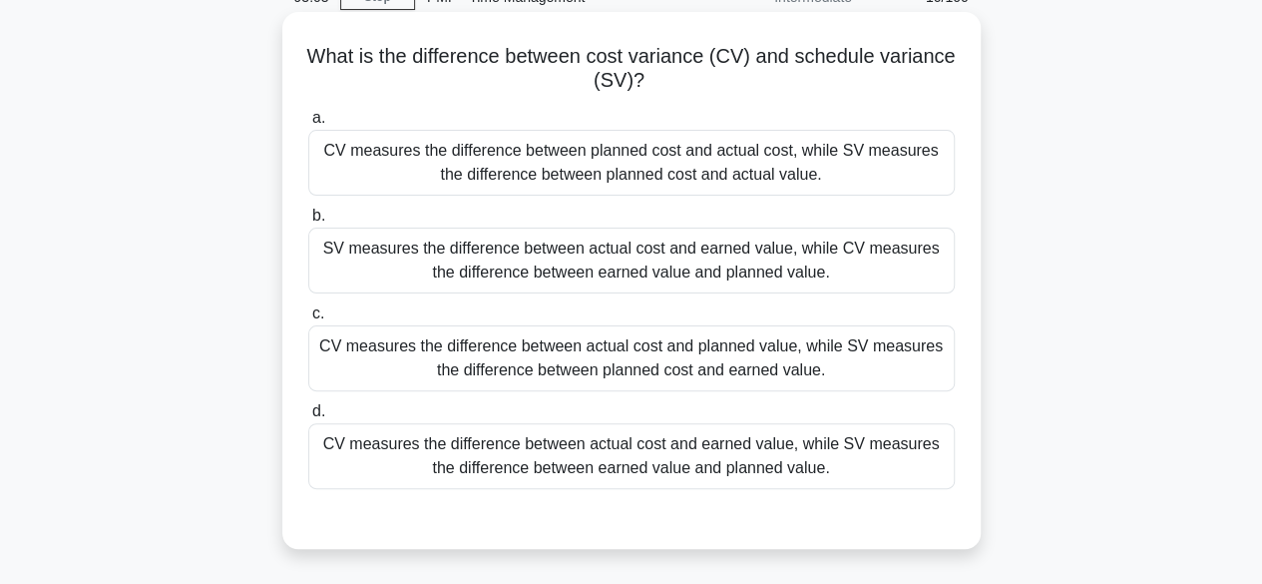
click at [734, 454] on div "CV measures the difference between actual cost and earned value, while SV measu…" at bounding box center [631, 456] width 647 height 66
click at [308, 418] on input "d. CV measures the difference between actual cost and earned value, while SV me…" at bounding box center [308, 411] width 0 height 13
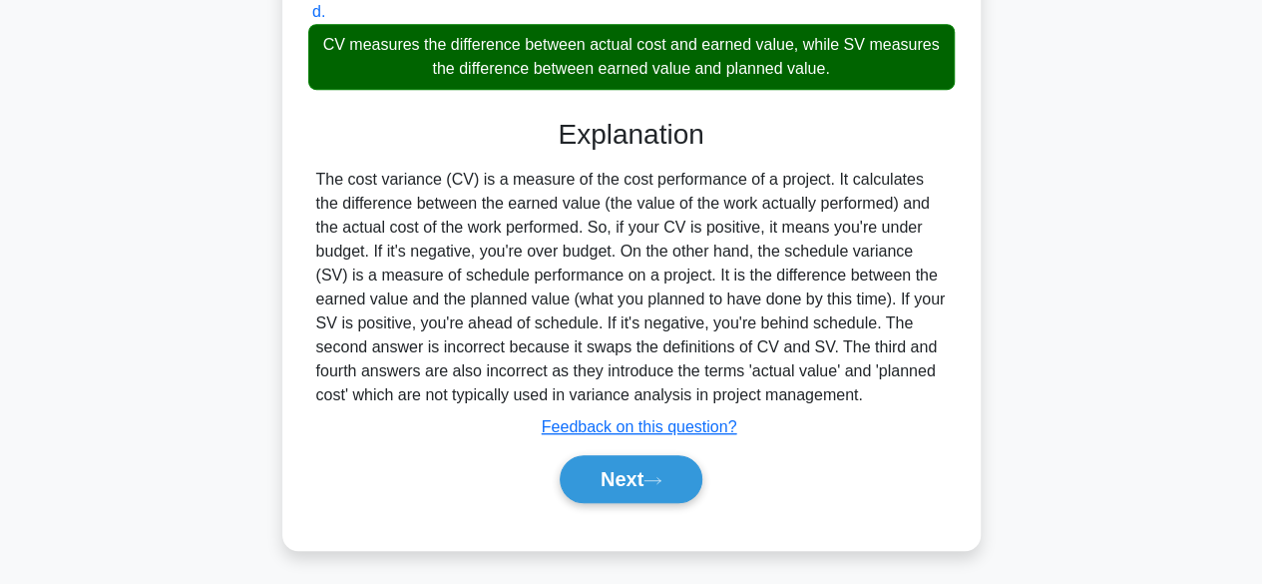
scroll to position [500, 0]
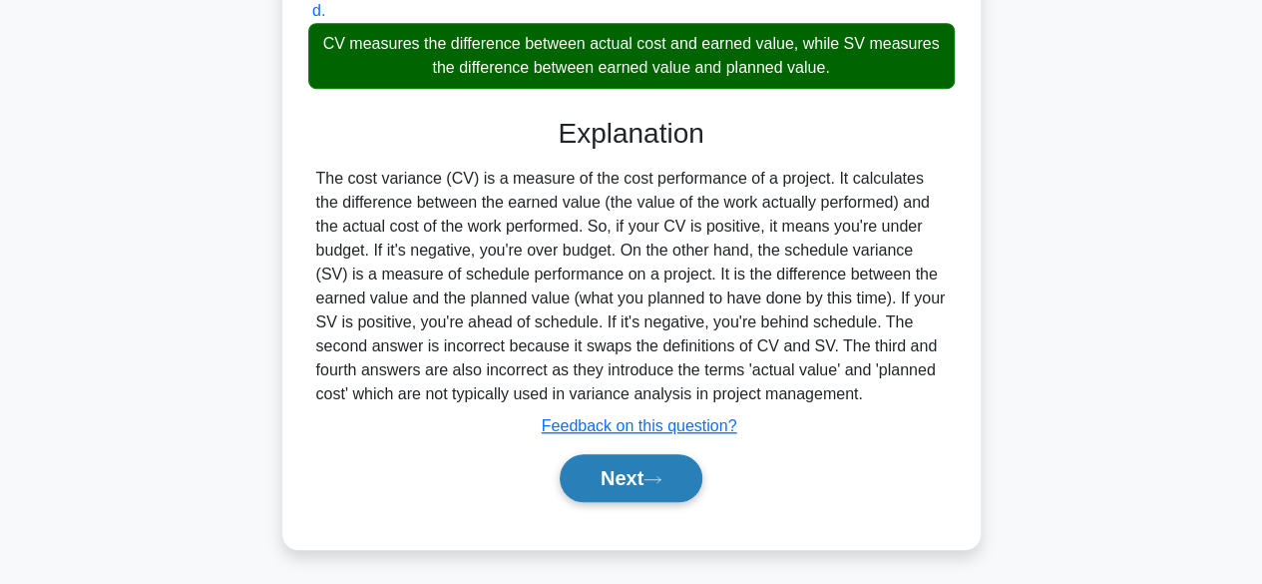
click at [673, 468] on button "Next" at bounding box center [631, 478] width 143 height 48
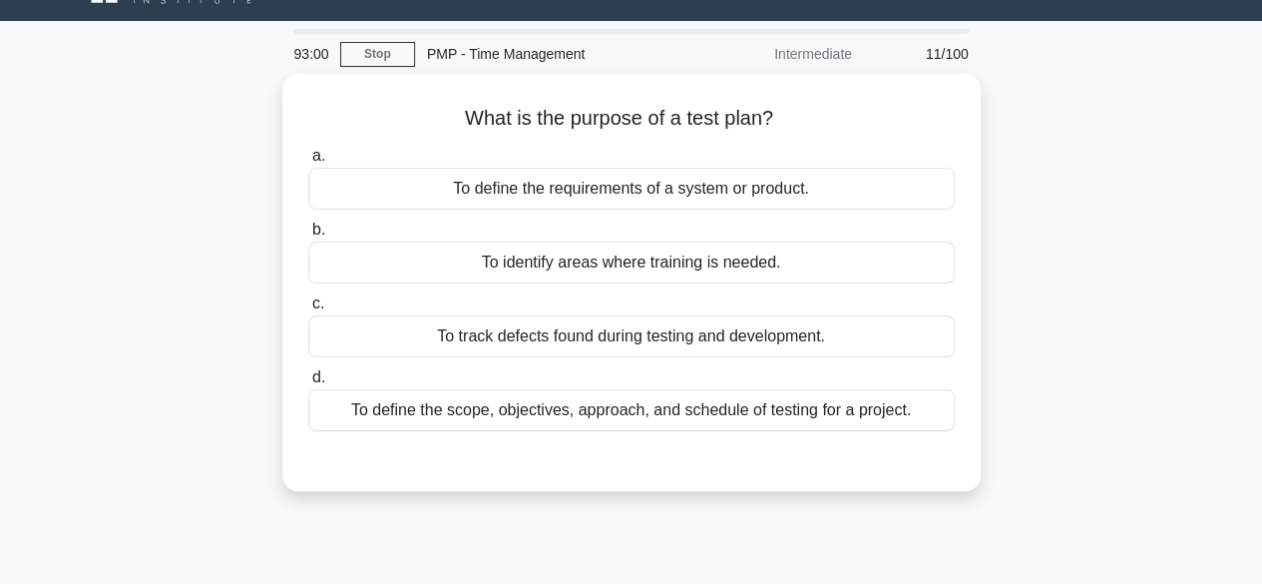
scroll to position [0, 0]
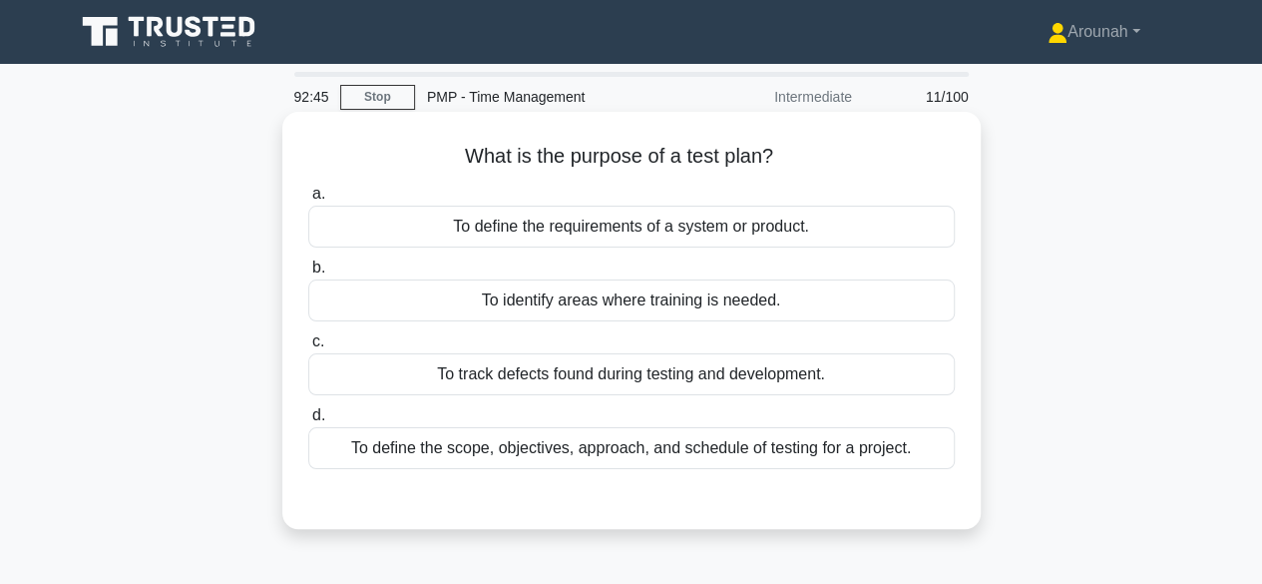
click at [793, 380] on div "To track defects found during testing and development." at bounding box center [631, 374] width 647 height 42
click at [308, 348] on input "c. To track defects found during testing and development." at bounding box center [308, 341] width 0 height 13
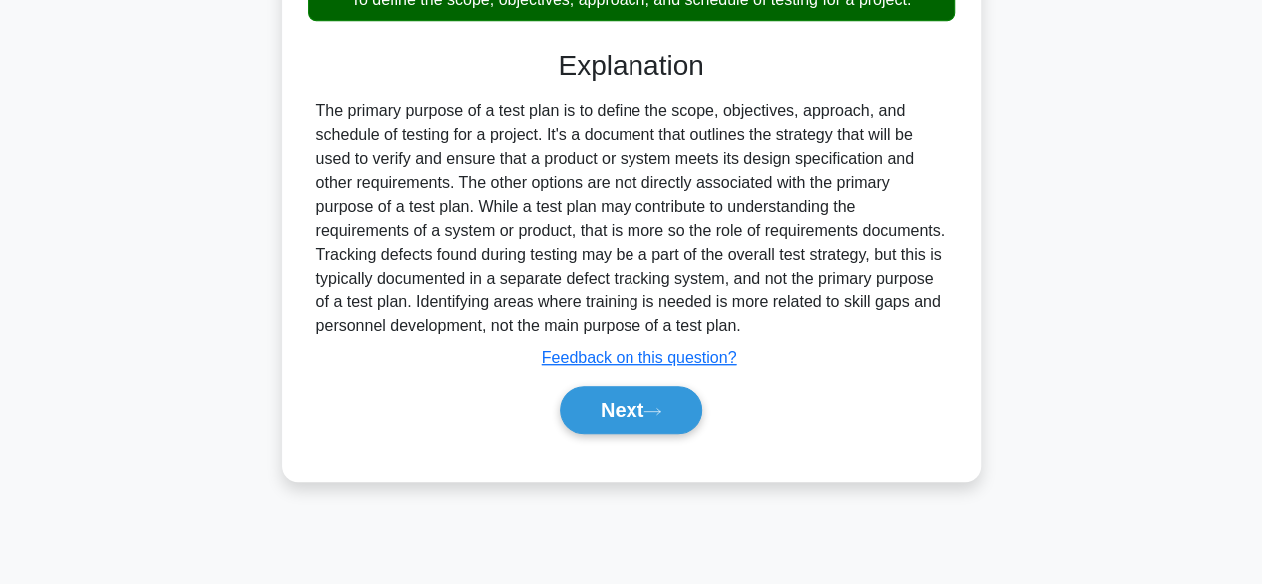
scroll to position [494, 0]
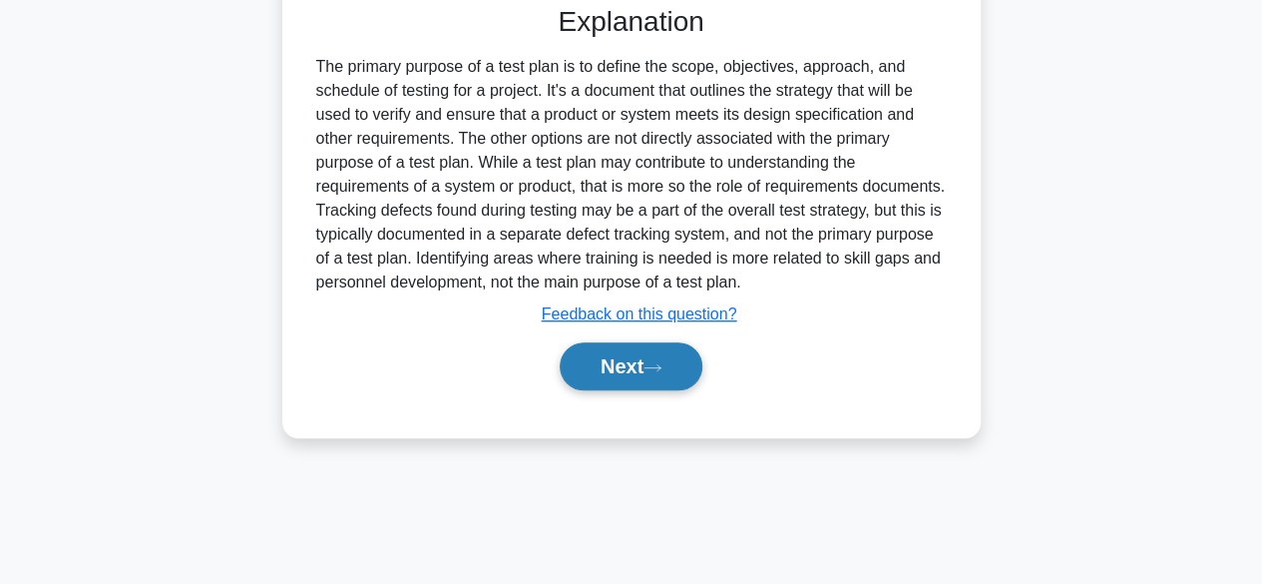
click at [638, 365] on button "Next" at bounding box center [631, 366] width 143 height 48
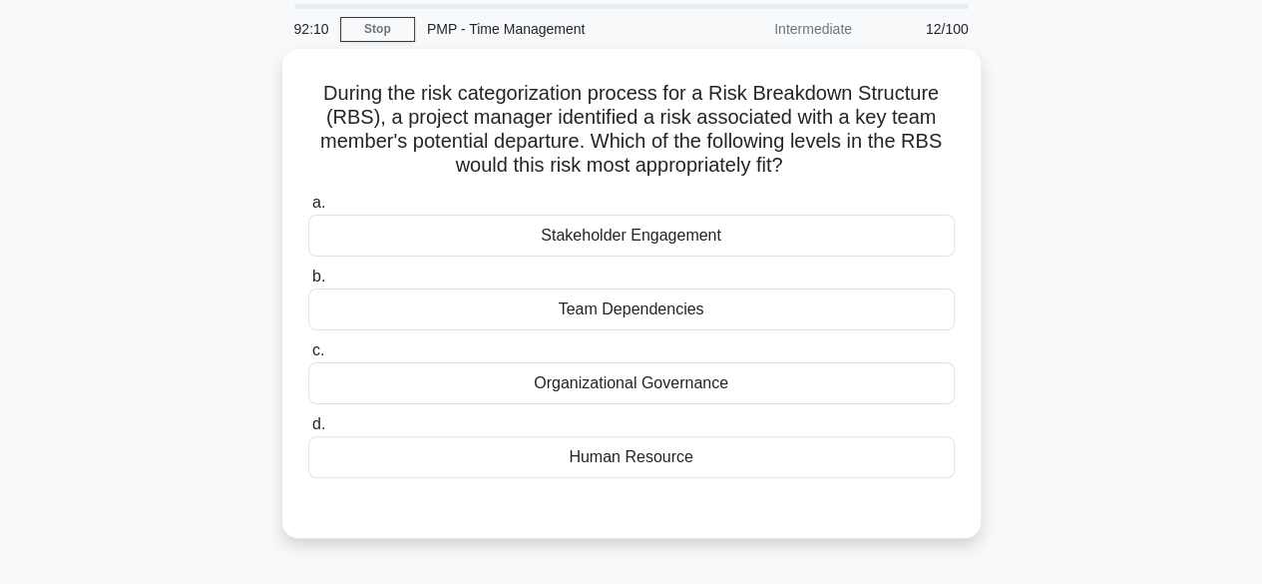
scroll to position [100, 0]
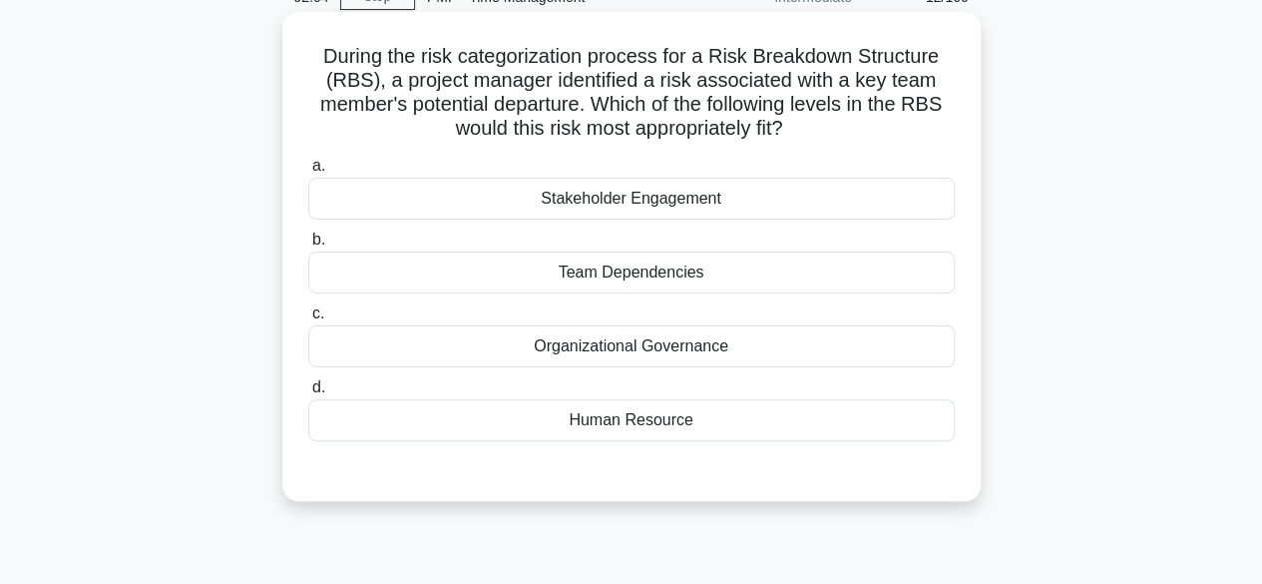
click at [722, 427] on div "Human Resource" at bounding box center [631, 420] width 647 height 42
click at [308, 394] on input "d. Human Resource" at bounding box center [308, 387] width 0 height 13
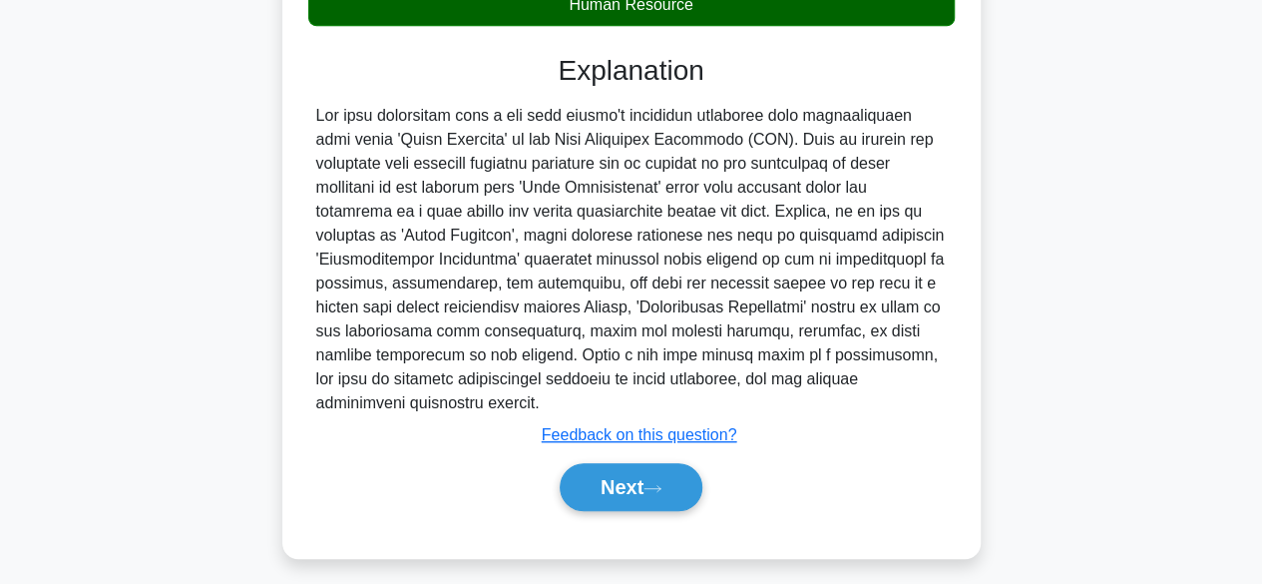
scroll to position [524, 0]
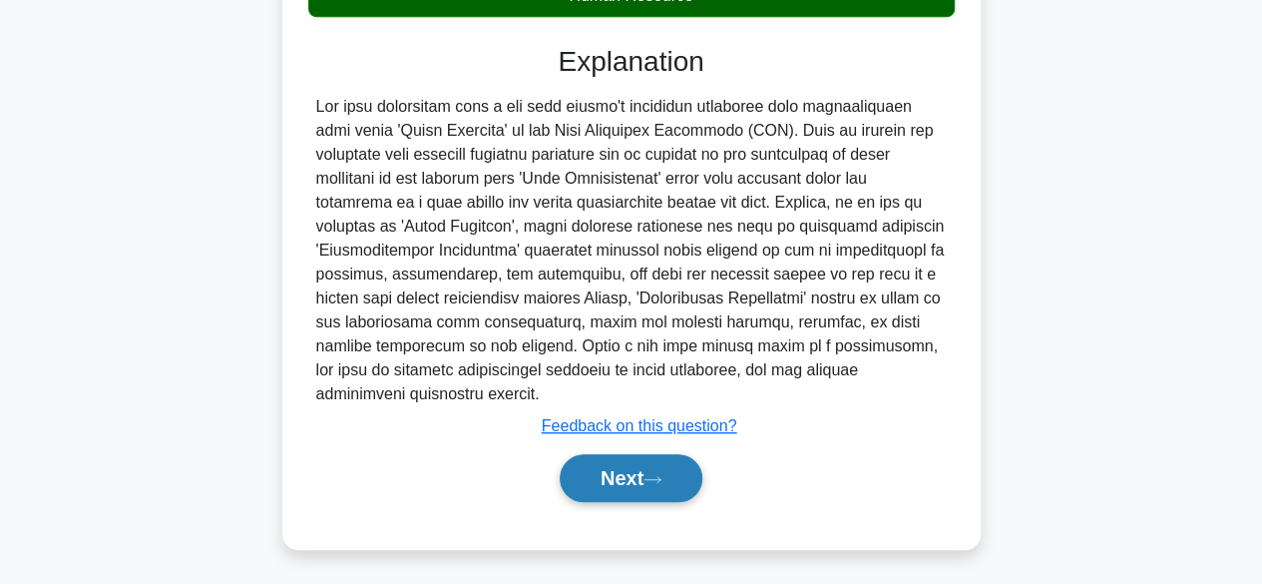
click at [658, 468] on button "Next" at bounding box center [631, 478] width 143 height 48
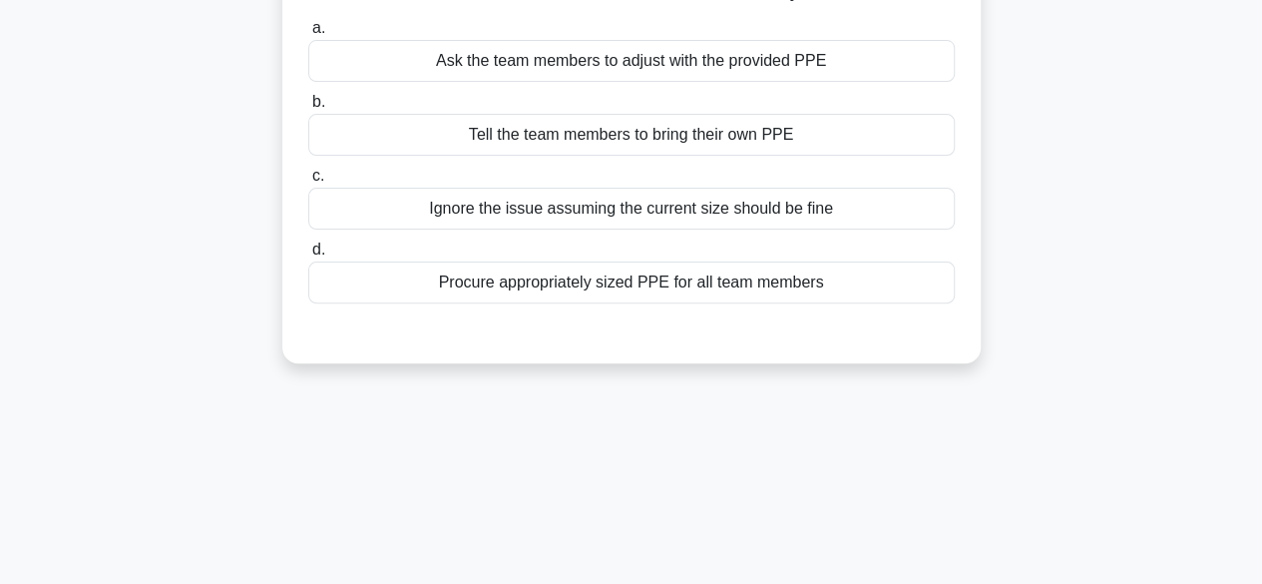
scroll to position [0, 0]
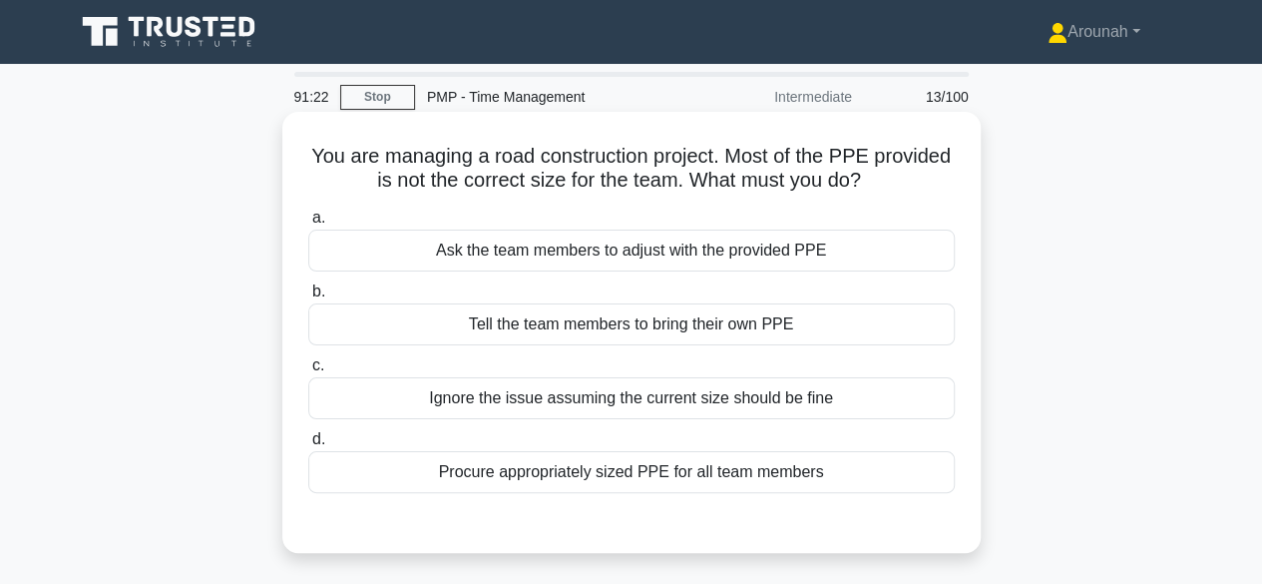
click at [779, 472] on div "Procure appropriately sized PPE for all team members" at bounding box center [631, 472] width 647 height 42
click at [308, 446] on input "d. Procure appropriately sized PPE for all team members" at bounding box center [308, 439] width 0 height 13
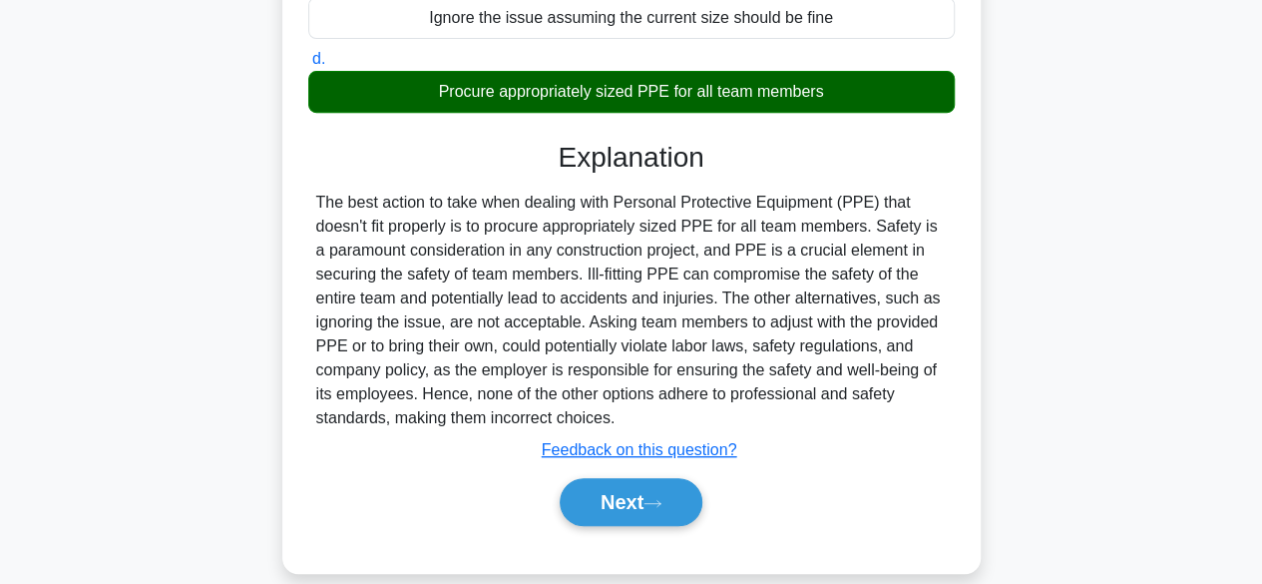
scroll to position [494, 0]
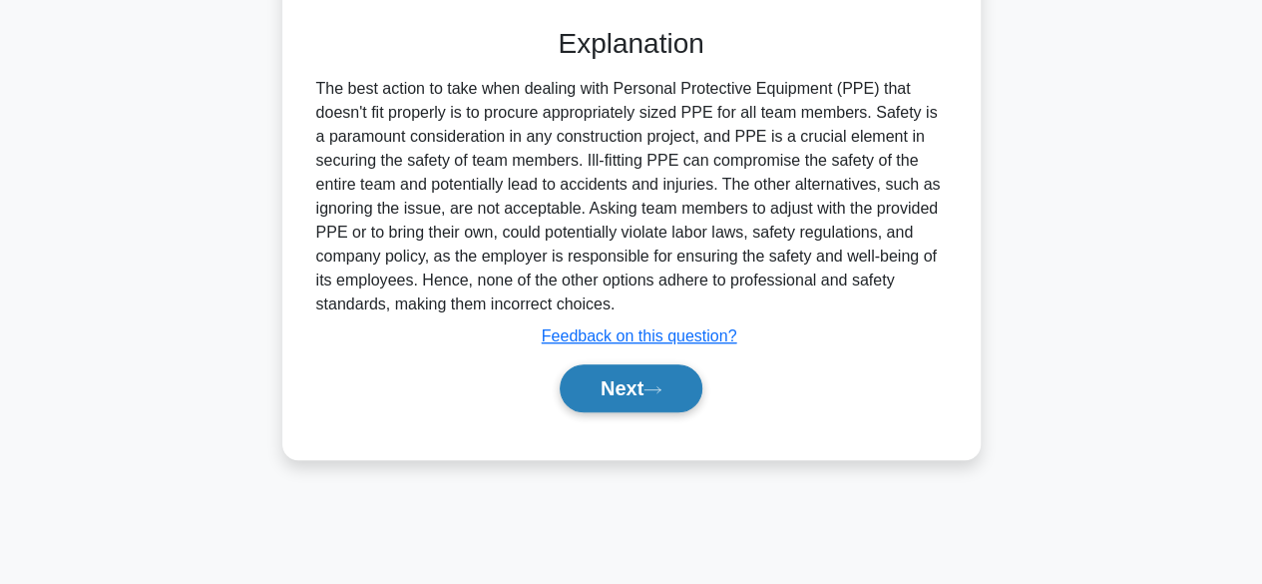
click at [652, 392] on button "Next" at bounding box center [631, 388] width 143 height 48
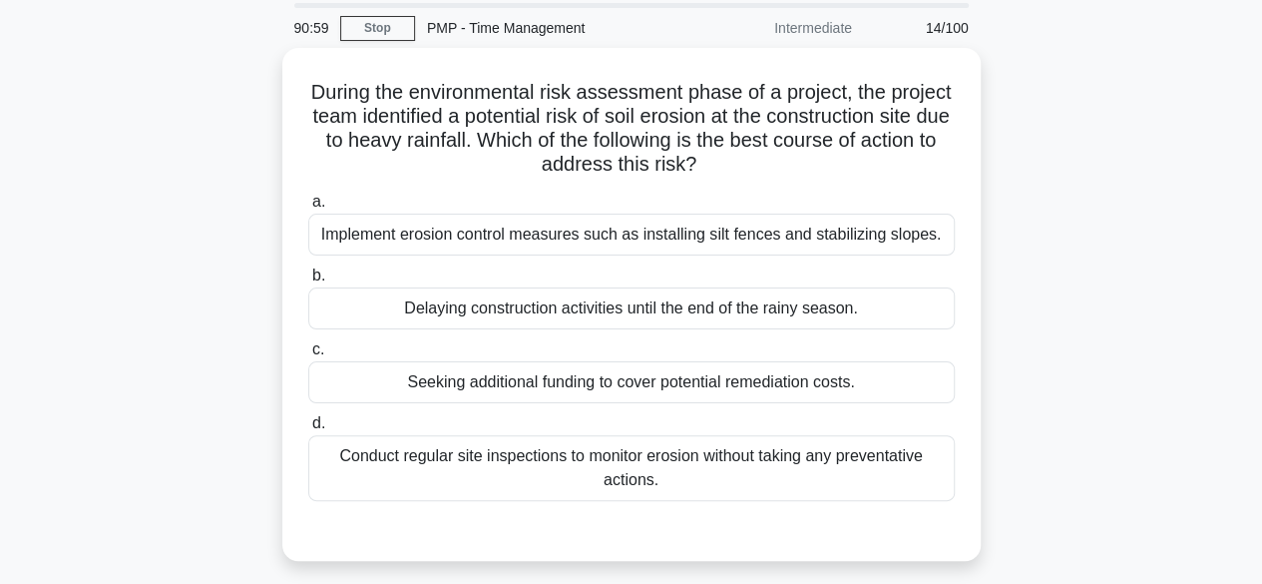
scroll to position [100, 0]
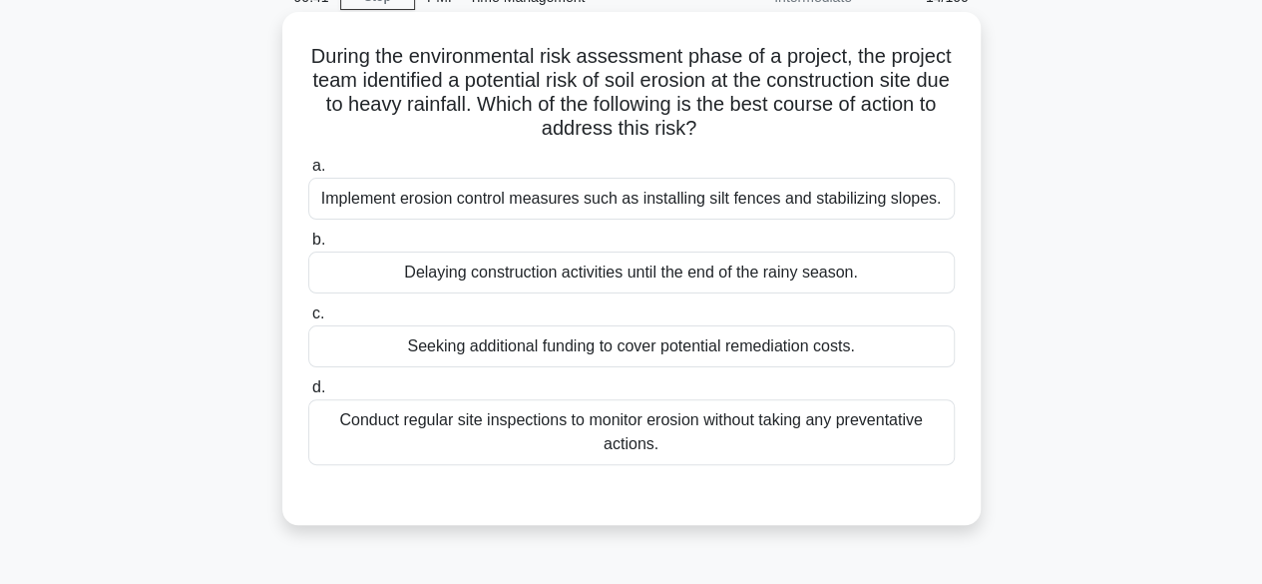
click at [780, 197] on div "Implement erosion control measures such as installing silt fences and stabilizi…" at bounding box center [631, 199] width 647 height 42
click at [308, 173] on input "a. Implement erosion control measures such as installing silt fences and stabil…" at bounding box center [308, 166] width 0 height 13
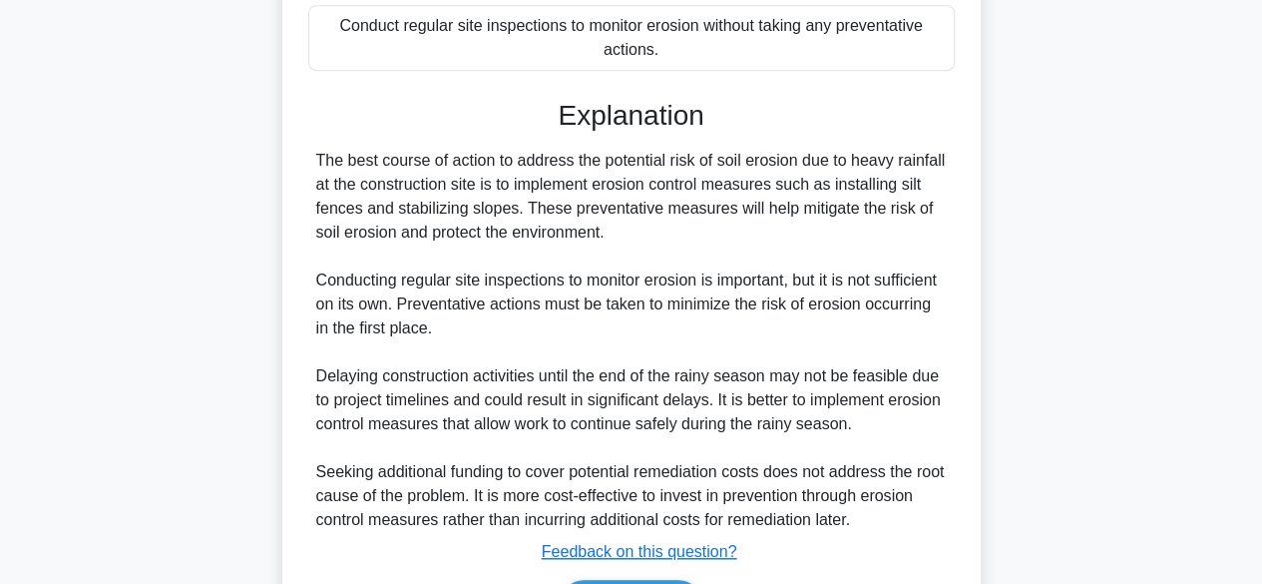
scroll to position [599, 0]
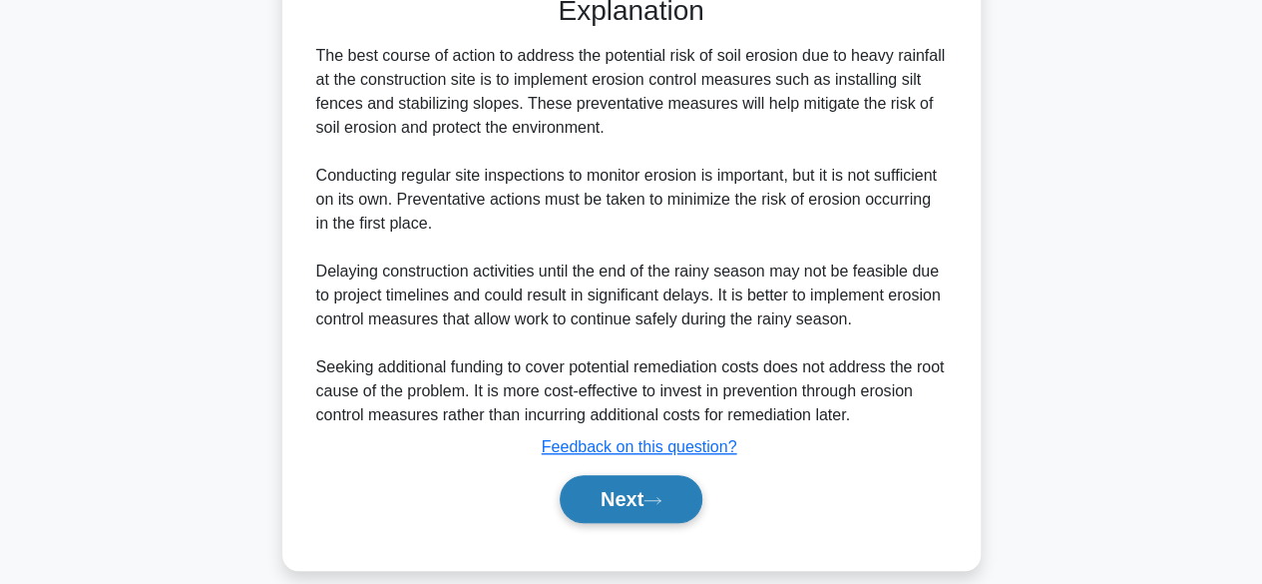
click at [603, 523] on button "Next" at bounding box center [631, 499] width 143 height 48
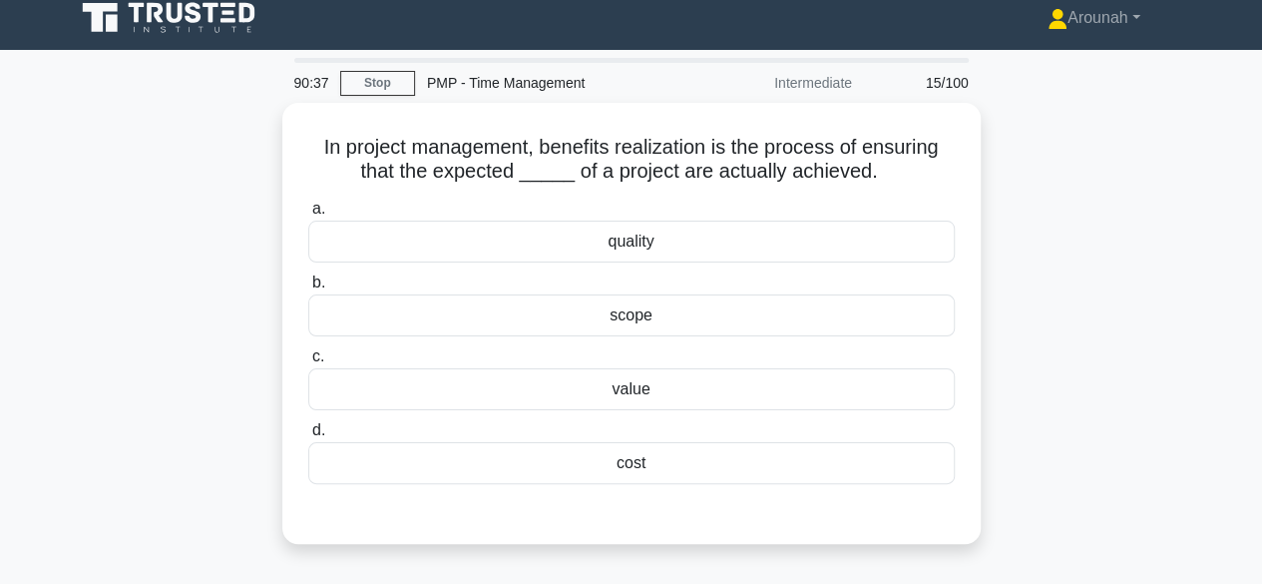
scroll to position [0, 0]
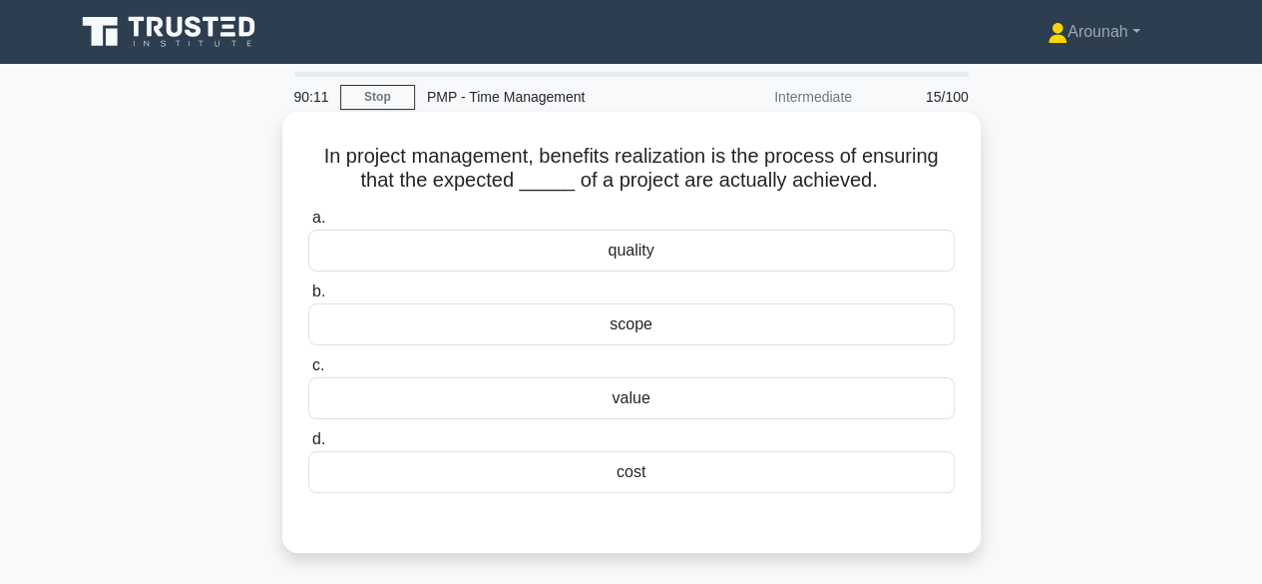
click at [794, 392] on div "value" at bounding box center [631, 398] width 647 height 42
click at [308, 372] on input "c. value" at bounding box center [308, 365] width 0 height 13
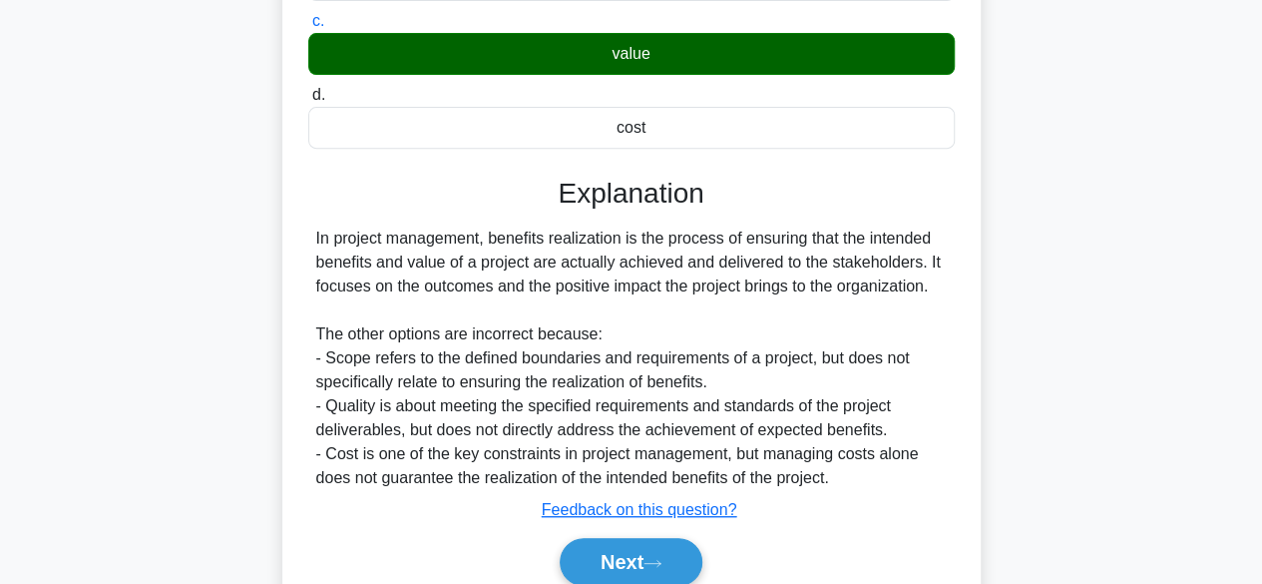
scroll to position [399, 0]
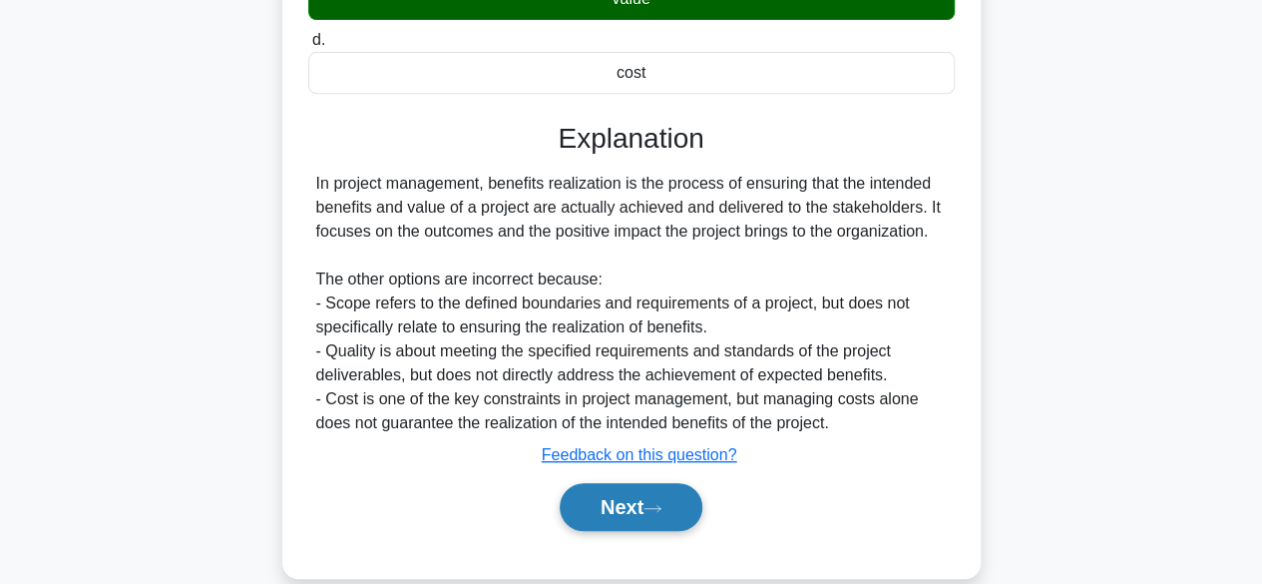
click at [642, 508] on button "Next" at bounding box center [631, 507] width 143 height 48
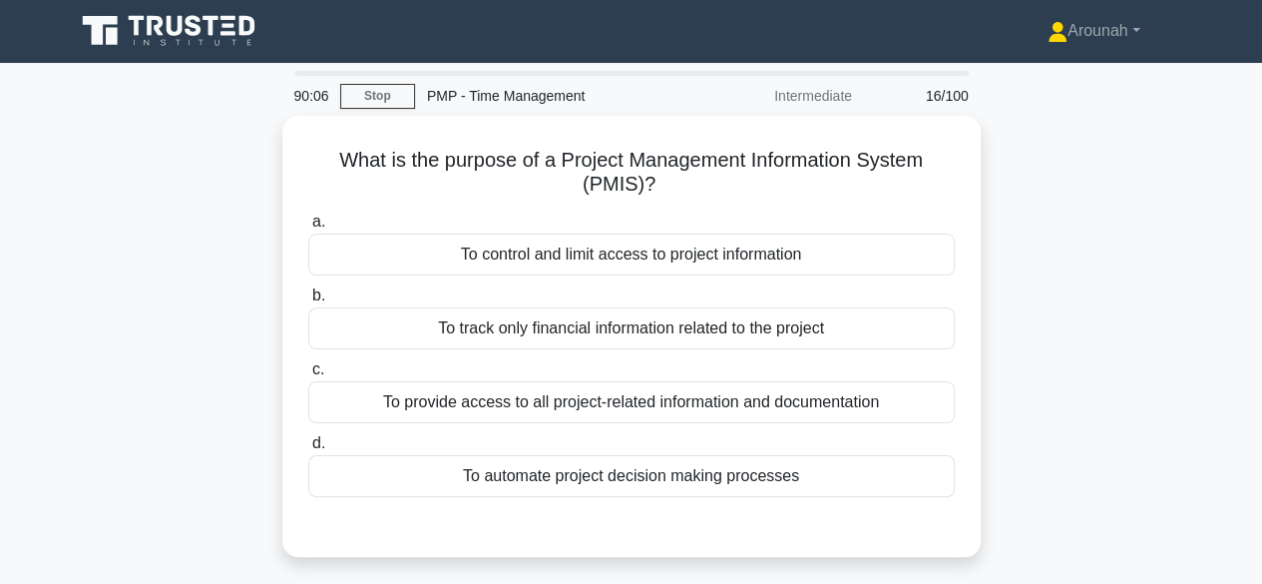
scroll to position [0, 0]
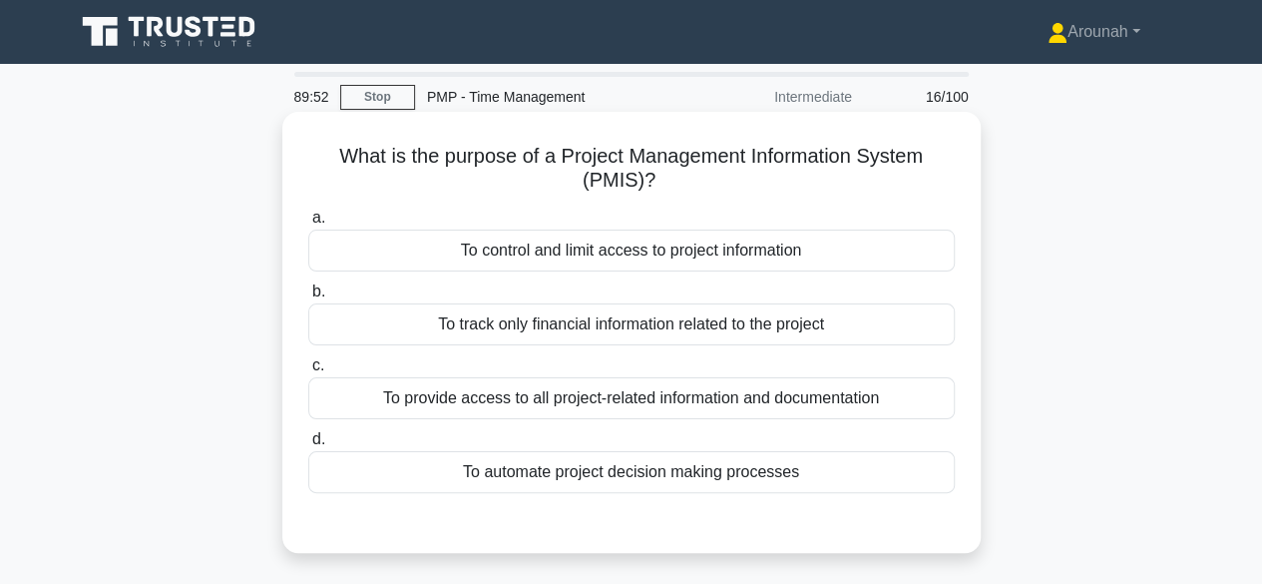
click at [761, 400] on div "To provide access to all project-related information and documentation" at bounding box center [631, 398] width 647 height 42
click at [308, 372] on input "c. To provide access to all project-related information and documentation" at bounding box center [308, 365] width 0 height 13
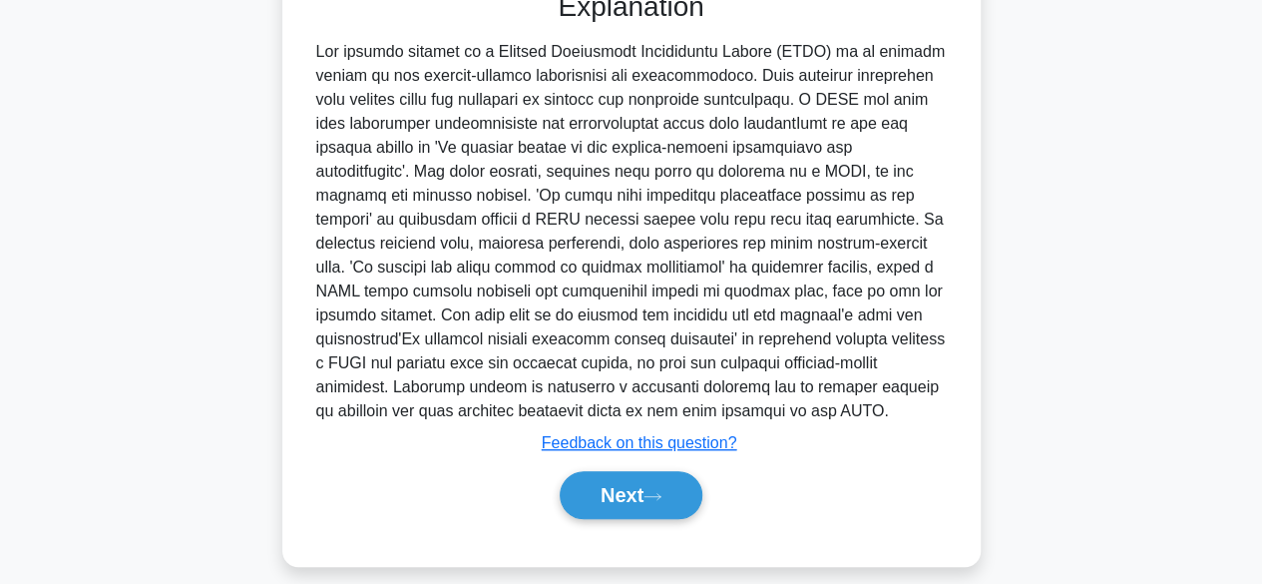
scroll to position [548, 0]
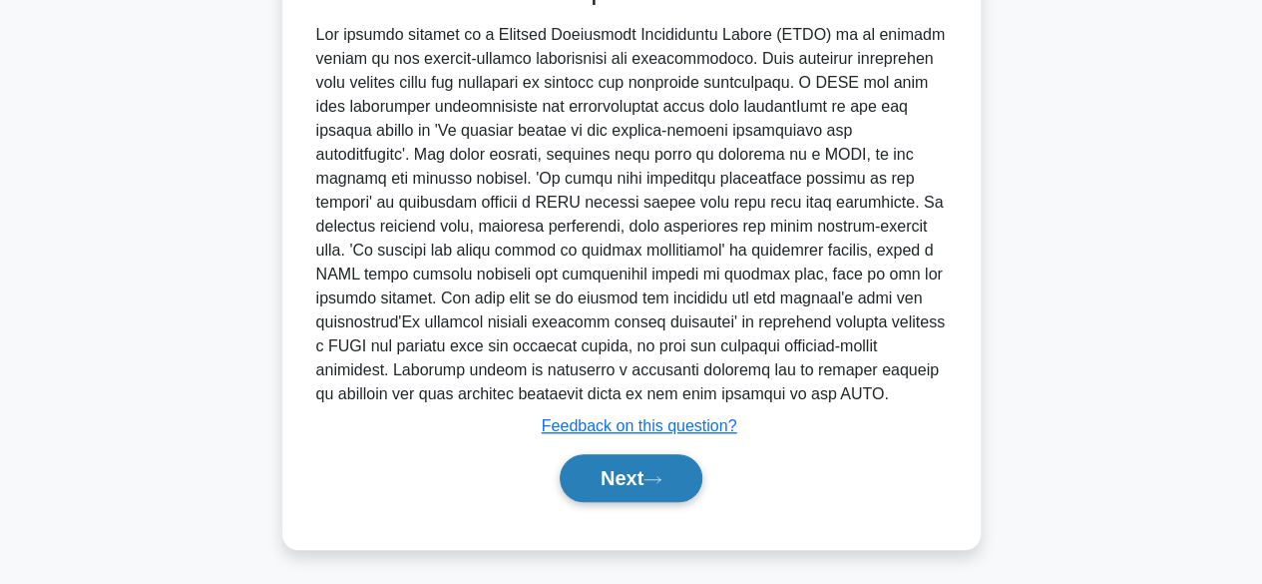
click at [604, 475] on button "Next" at bounding box center [631, 478] width 143 height 48
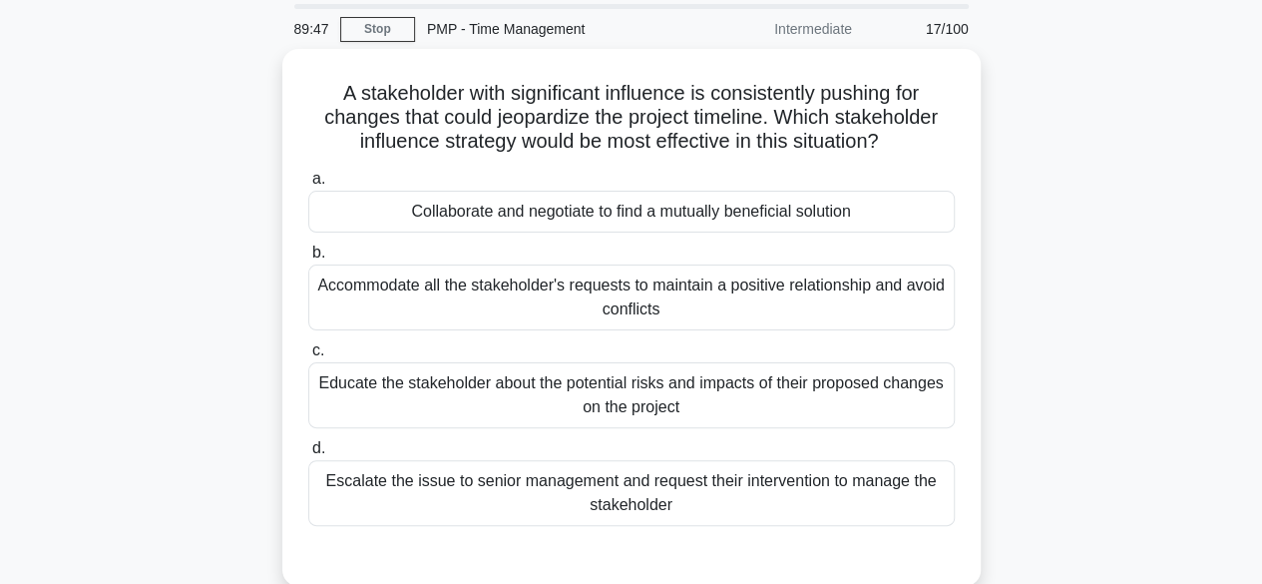
scroll to position [100, 0]
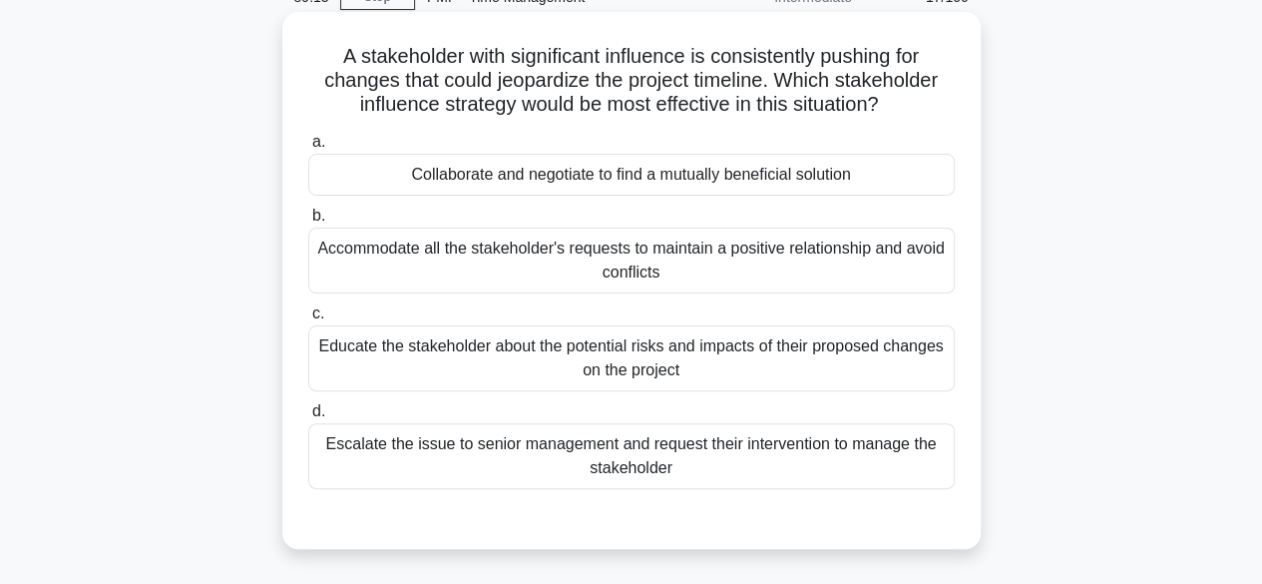
click at [728, 363] on div "Educate the stakeholder about the potential risks and impacts of their proposed…" at bounding box center [631, 358] width 647 height 66
click at [308, 320] on input "c. Educate the stakeholder about the potential risks and impacts of their propo…" at bounding box center [308, 313] width 0 height 13
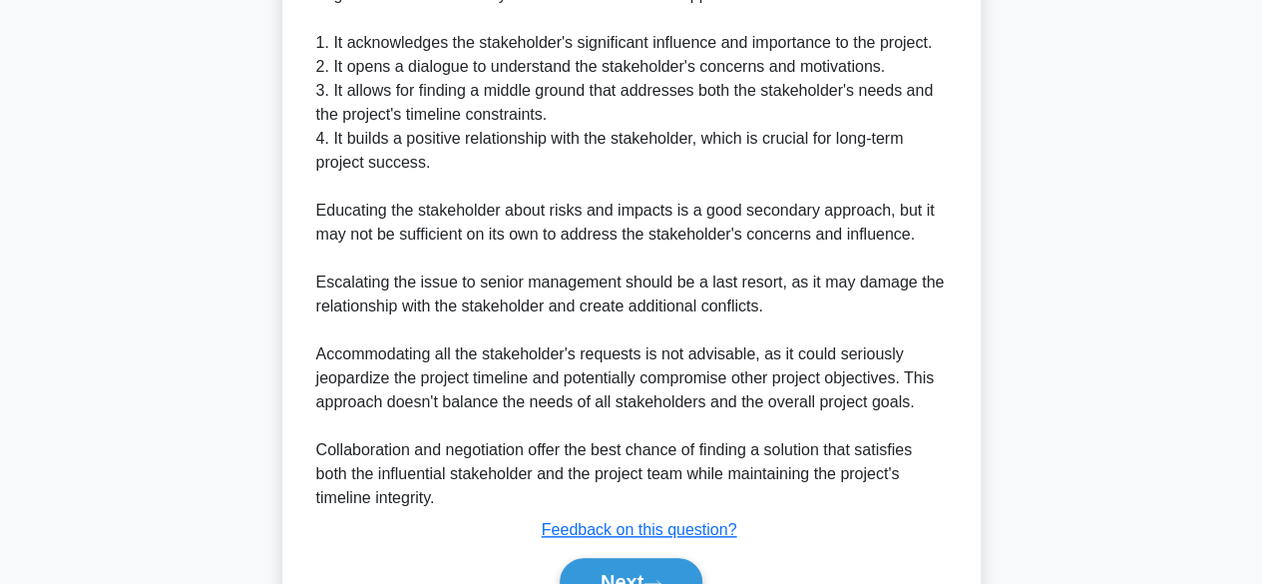
scroll to position [814, 0]
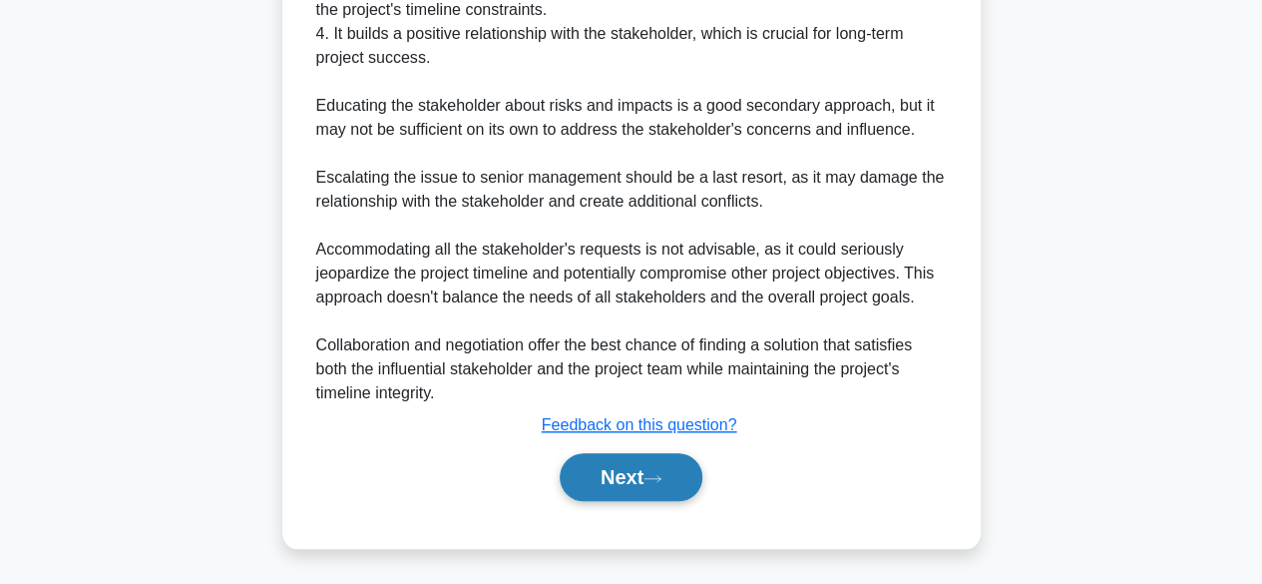
click at [621, 464] on button "Next" at bounding box center [631, 477] width 143 height 48
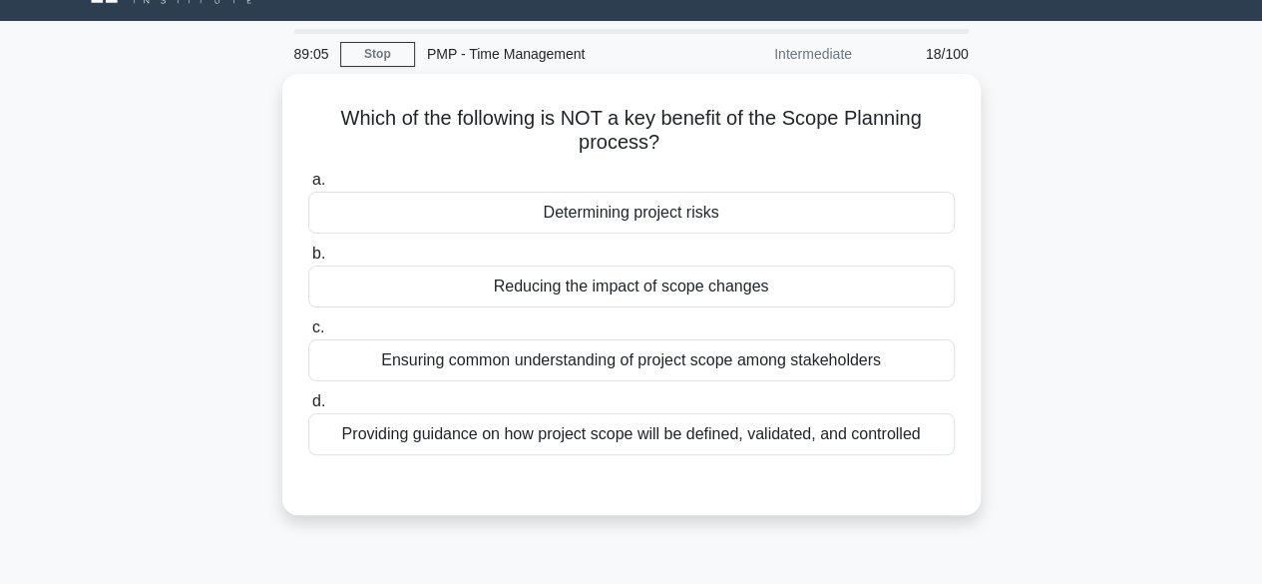
scroll to position [0, 0]
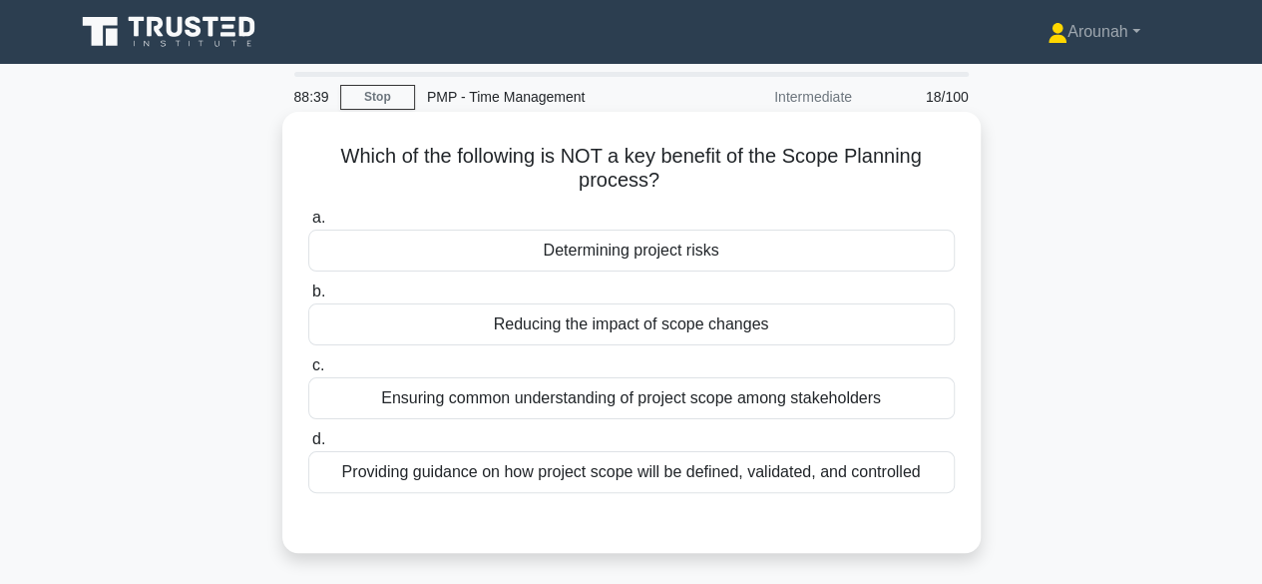
click at [686, 258] on div "Determining project risks" at bounding box center [631, 250] width 647 height 42
click at [308, 225] on input "a. Determining project risks" at bounding box center [308, 218] width 0 height 13
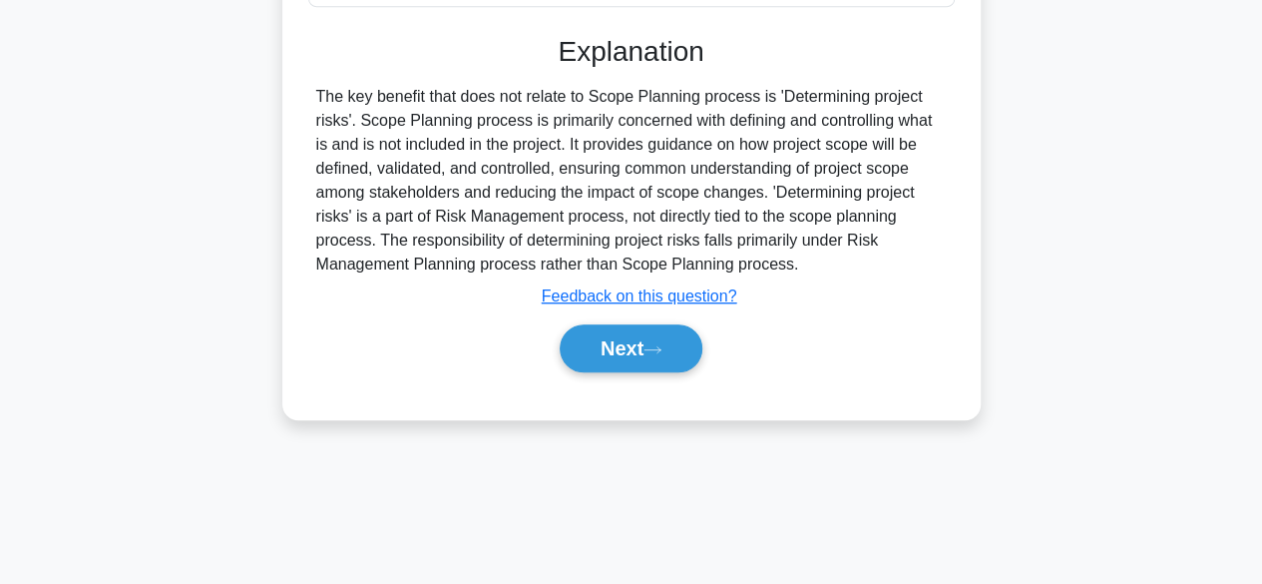
scroll to position [494, 0]
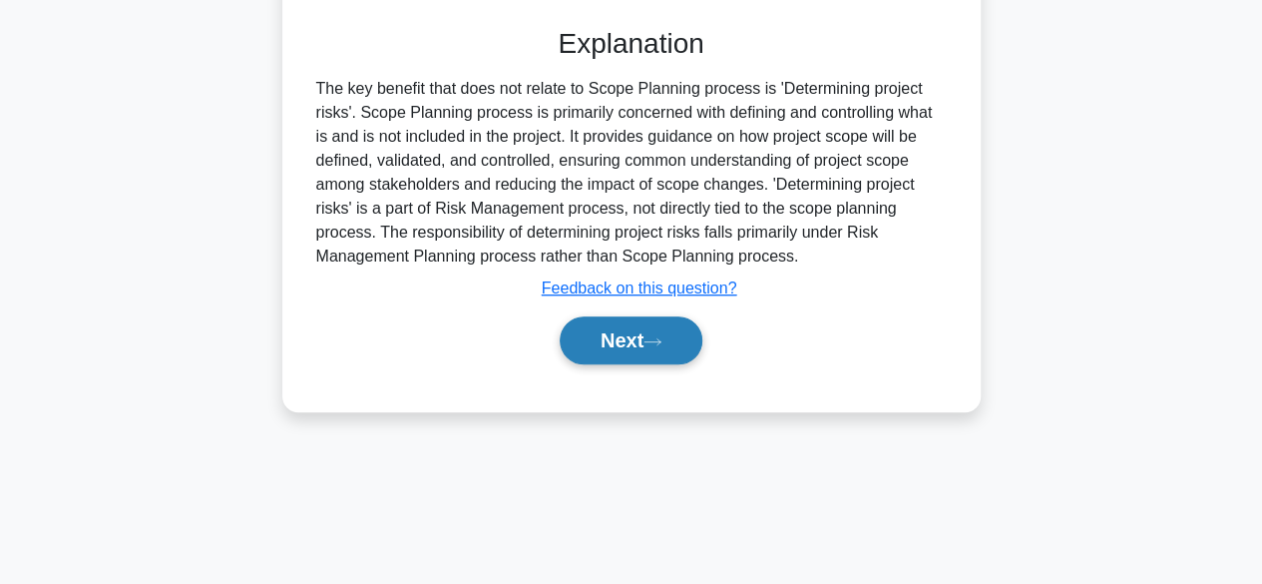
click at [625, 349] on button "Next" at bounding box center [631, 340] width 143 height 48
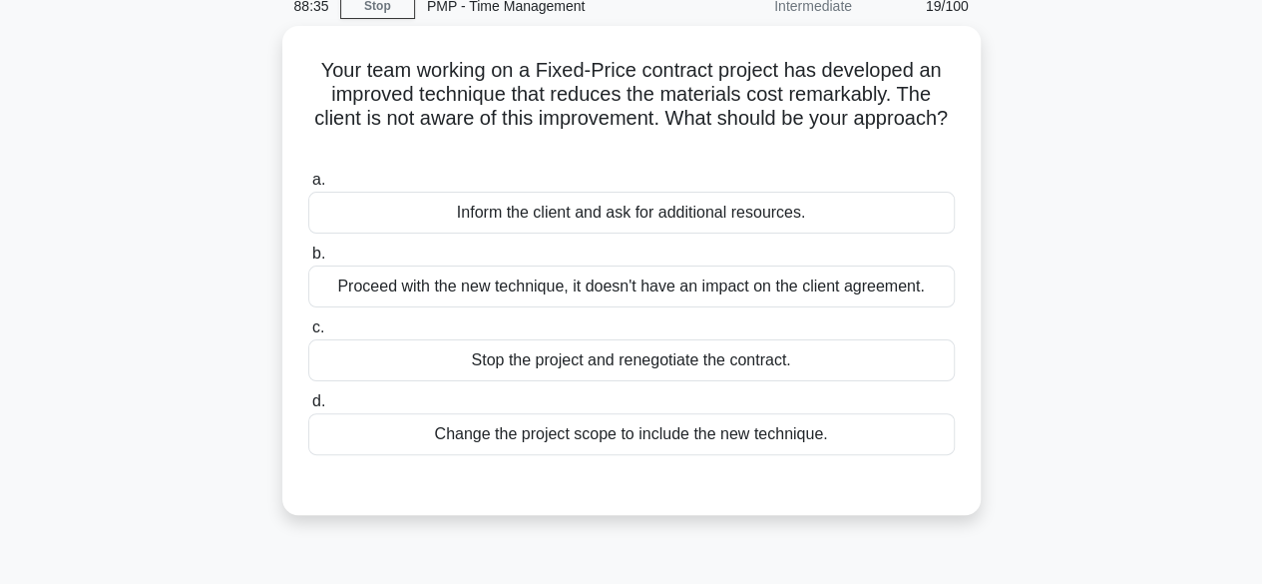
scroll to position [0, 0]
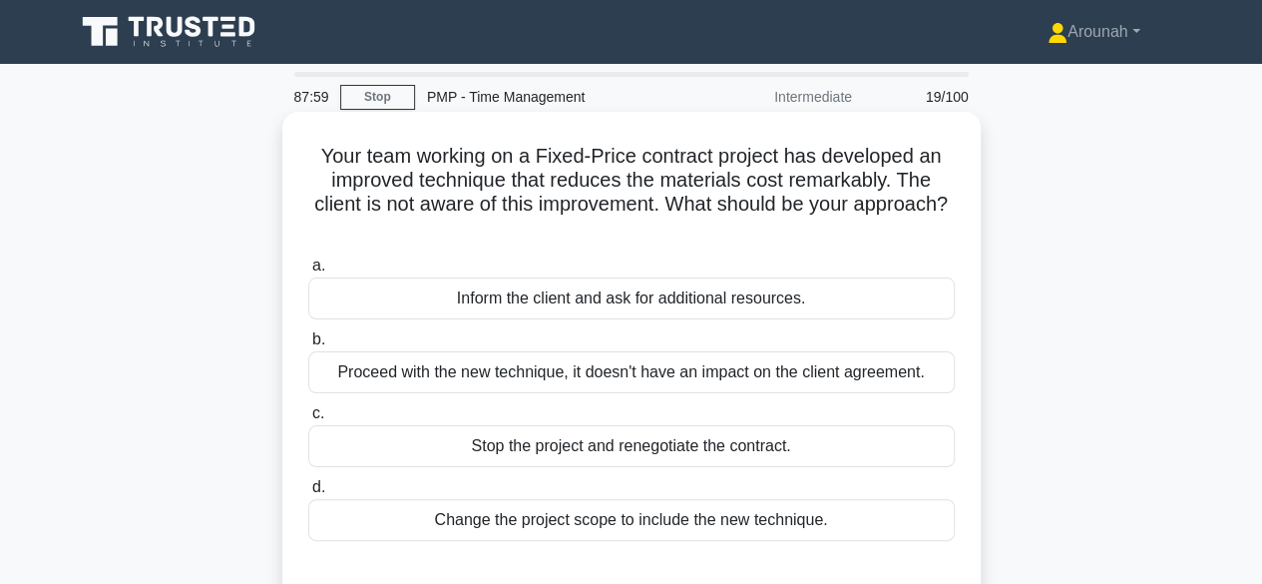
click at [857, 382] on div "Proceed with the new technique, it doesn't have an impact on the client agreeme…" at bounding box center [631, 372] width 647 height 42
click at [665, 378] on div "Proceed with the new technique, it doesn't have an impact on the client agreeme…" at bounding box center [631, 372] width 647 height 42
click at [308, 346] on input "b. Proceed with the new technique, it doesn't have an impact on the client agre…" at bounding box center [308, 339] width 0 height 13
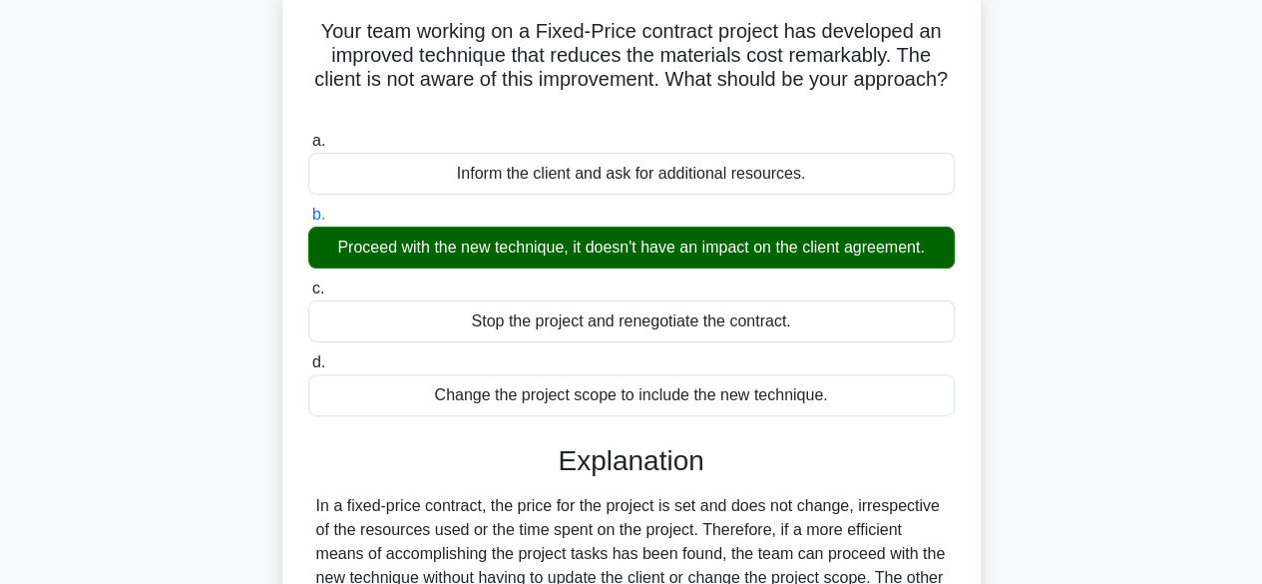
scroll to position [299, 0]
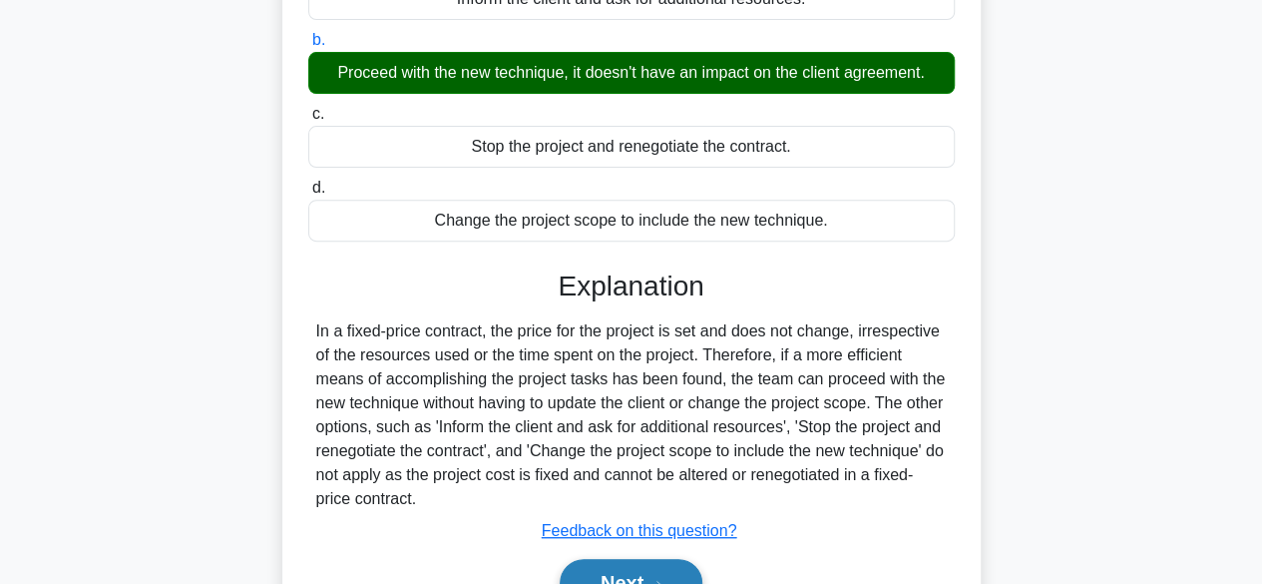
click at [612, 562] on button "Next" at bounding box center [631, 583] width 143 height 48
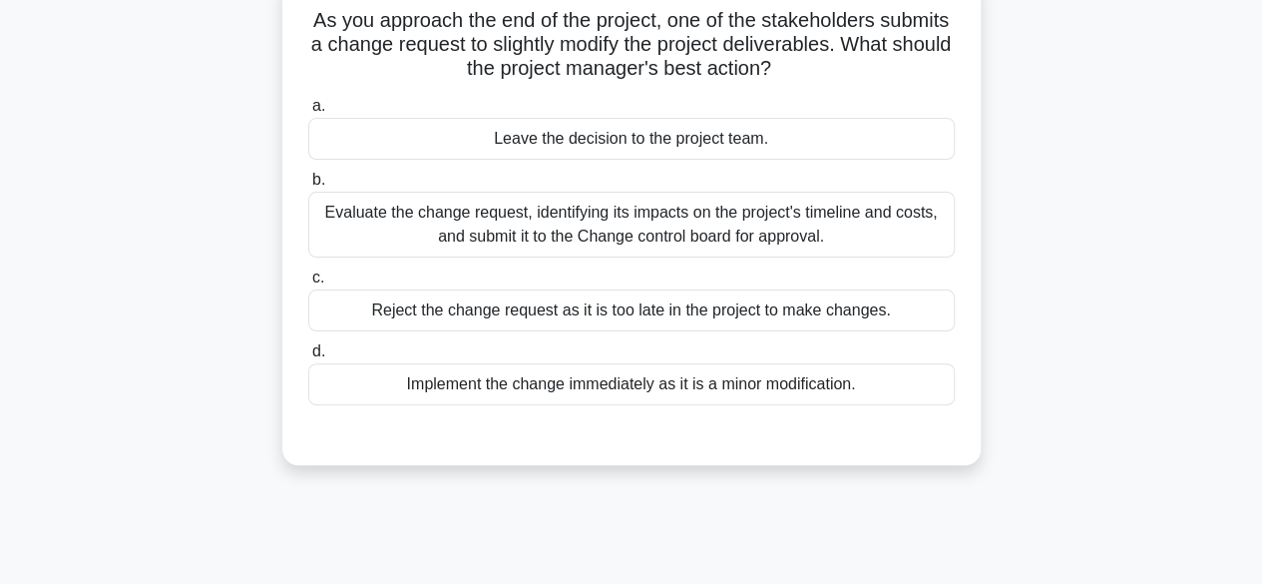
scroll to position [0, 0]
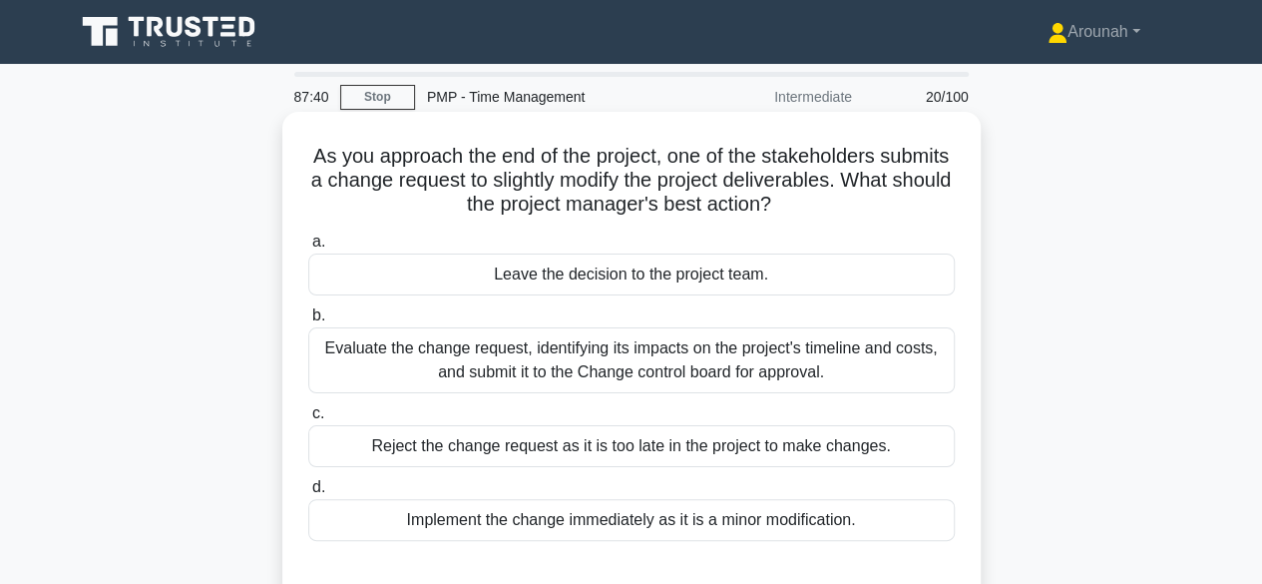
click at [865, 353] on div "Evaluate the change request, identifying its impacts on the project's timeline …" at bounding box center [631, 360] width 647 height 66
click at [308, 322] on input "b. Evaluate the change request, identifying its impacts on the project's timeli…" at bounding box center [308, 315] width 0 height 13
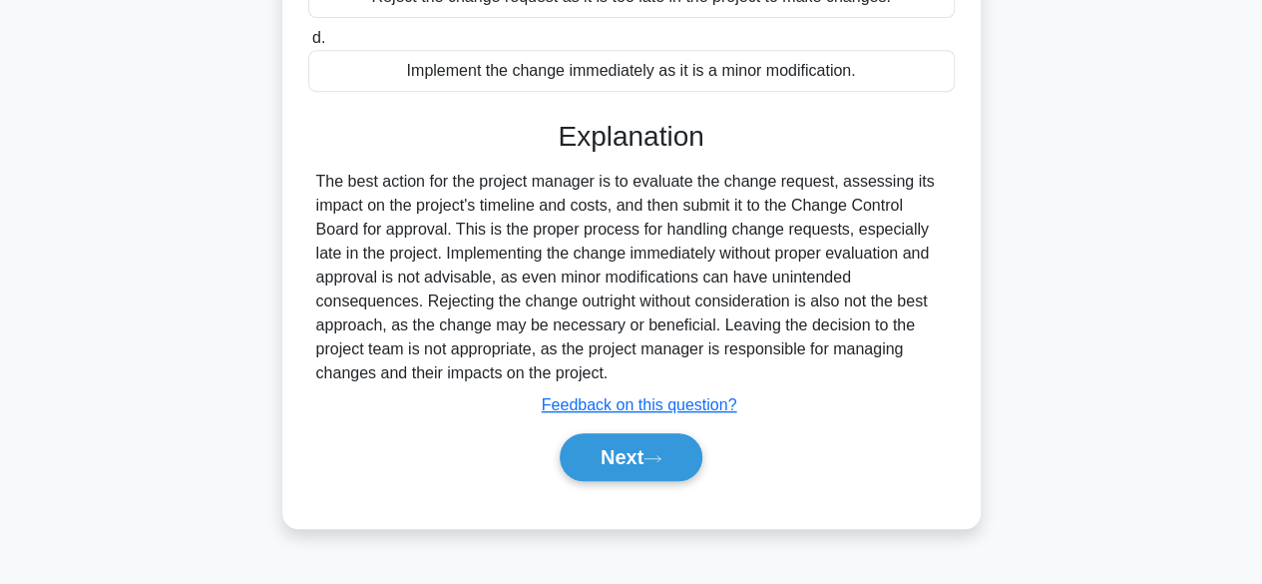
scroll to position [494, 0]
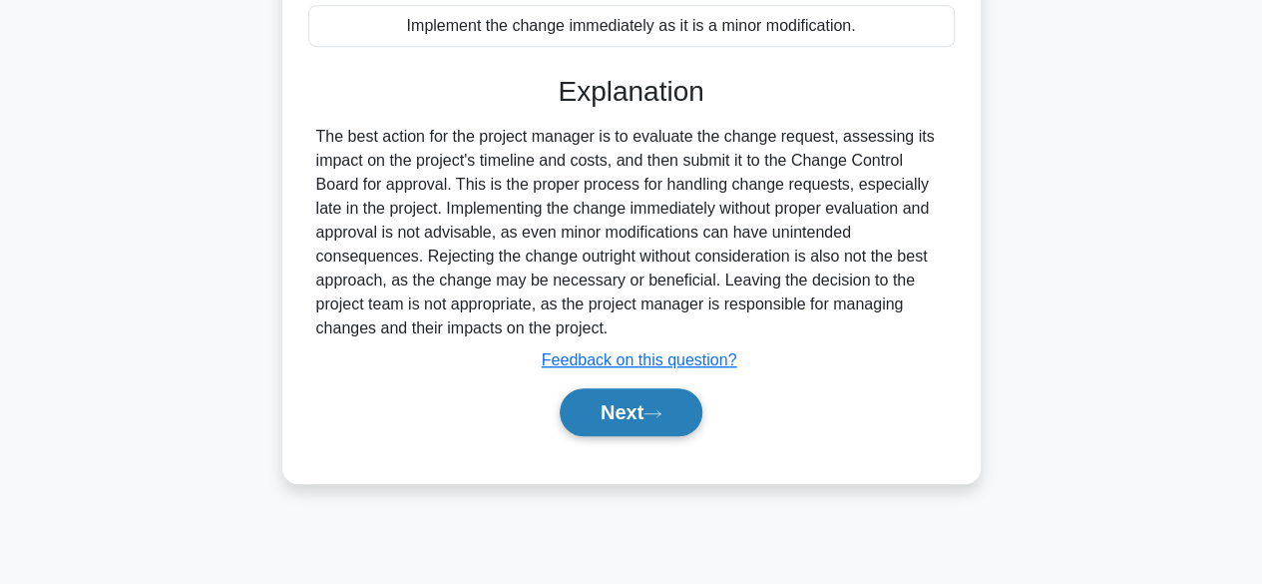
click at [629, 421] on button "Next" at bounding box center [631, 412] width 143 height 48
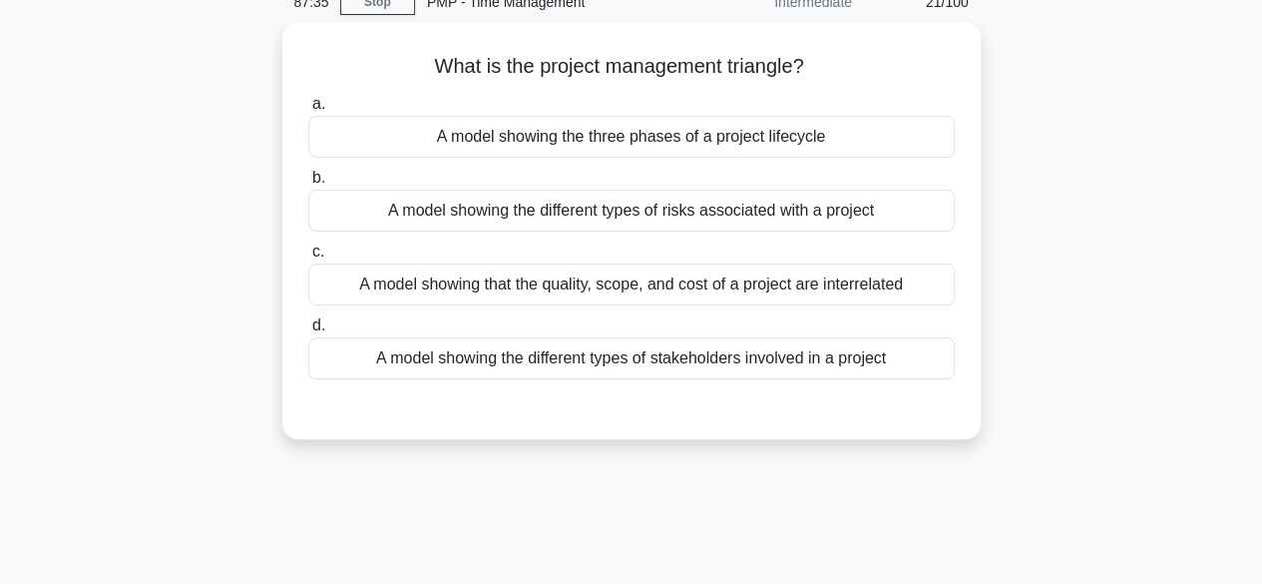
scroll to position [0, 0]
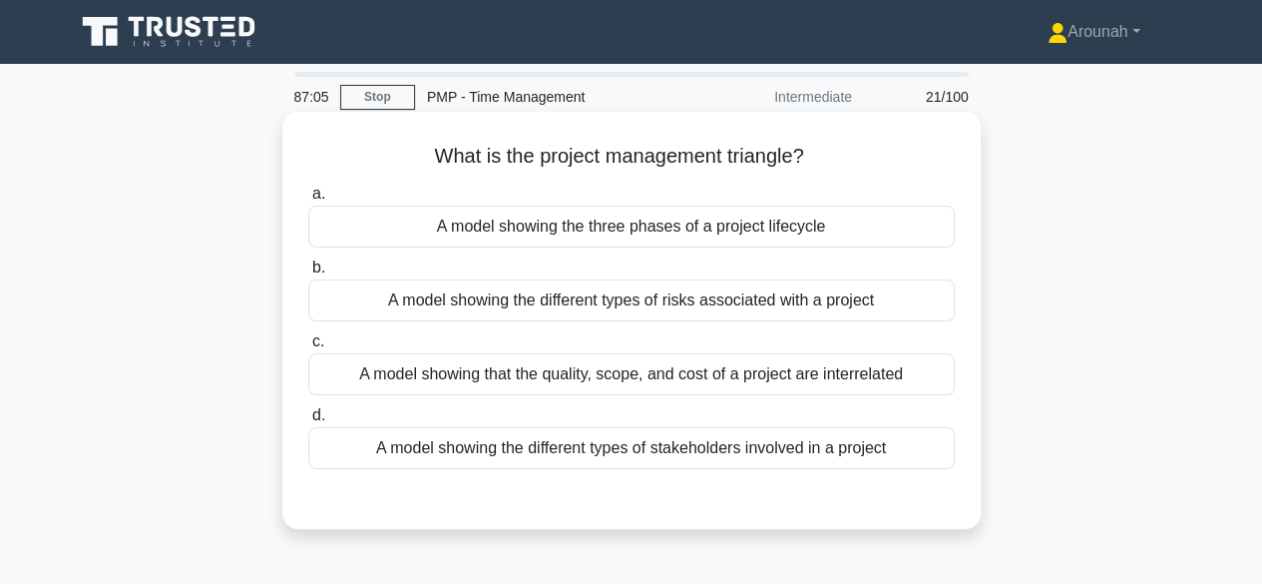
click at [857, 376] on div "A model showing that the quality, scope, and cost of a project are interrelated" at bounding box center [631, 374] width 647 height 42
click at [308, 348] on input "c. A model showing that the quality, scope, and cost of a project are interrela…" at bounding box center [308, 341] width 0 height 13
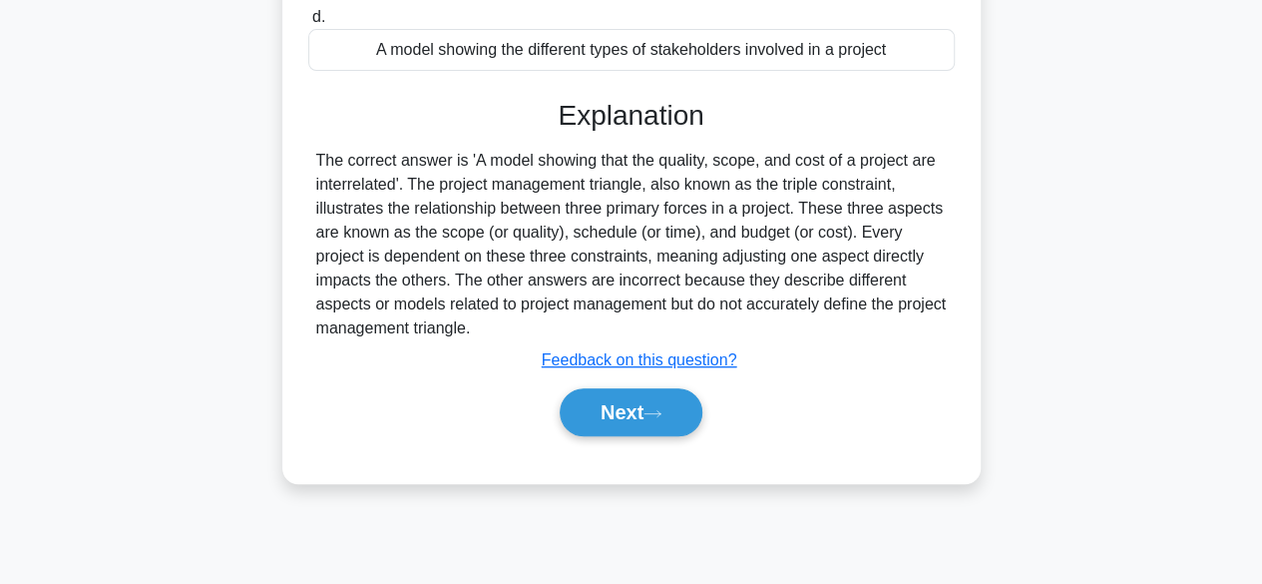
scroll to position [399, 0]
click at [629, 409] on button "Next" at bounding box center [631, 411] width 143 height 48
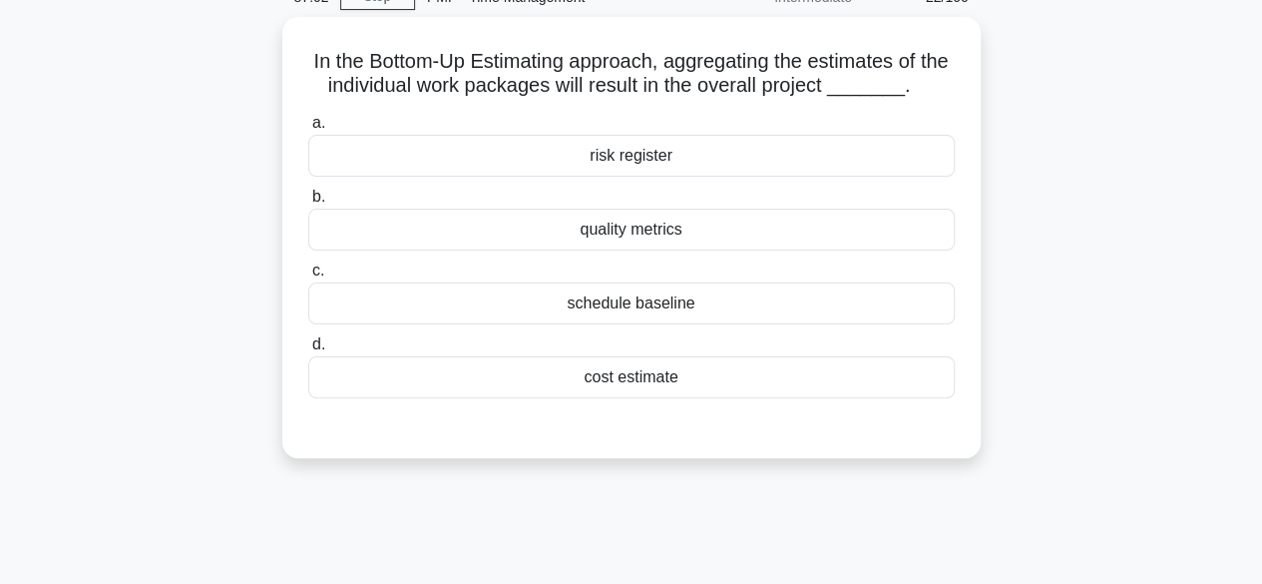
scroll to position [100, 0]
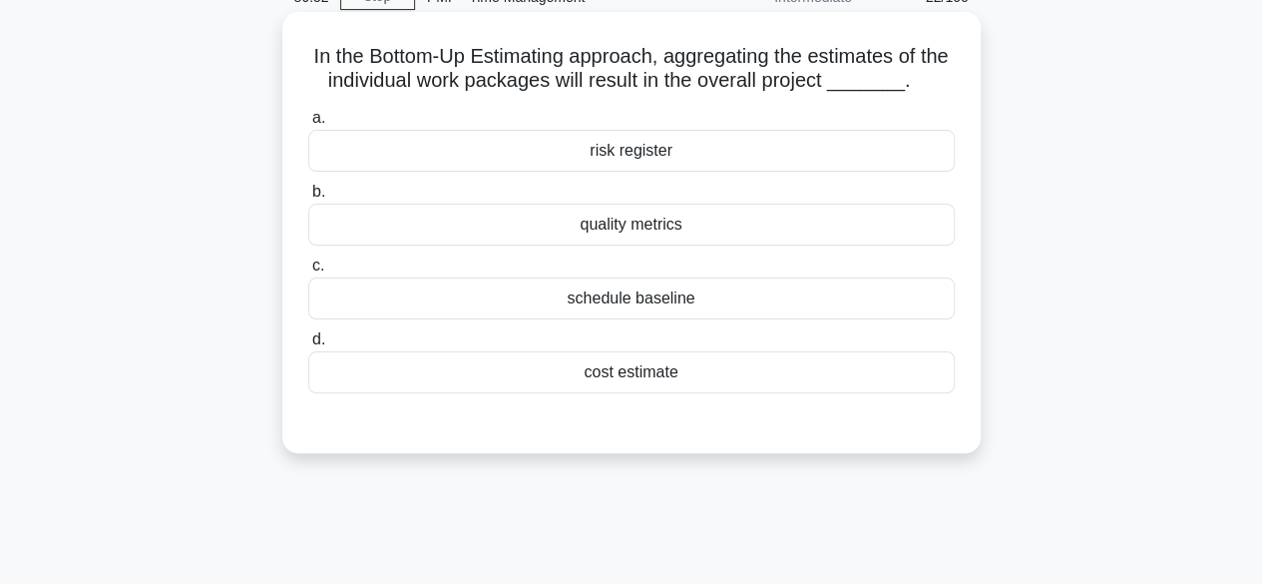
click at [675, 376] on div "cost estimate" at bounding box center [631, 372] width 647 height 42
click at [308, 346] on input "d. cost estimate" at bounding box center [308, 339] width 0 height 13
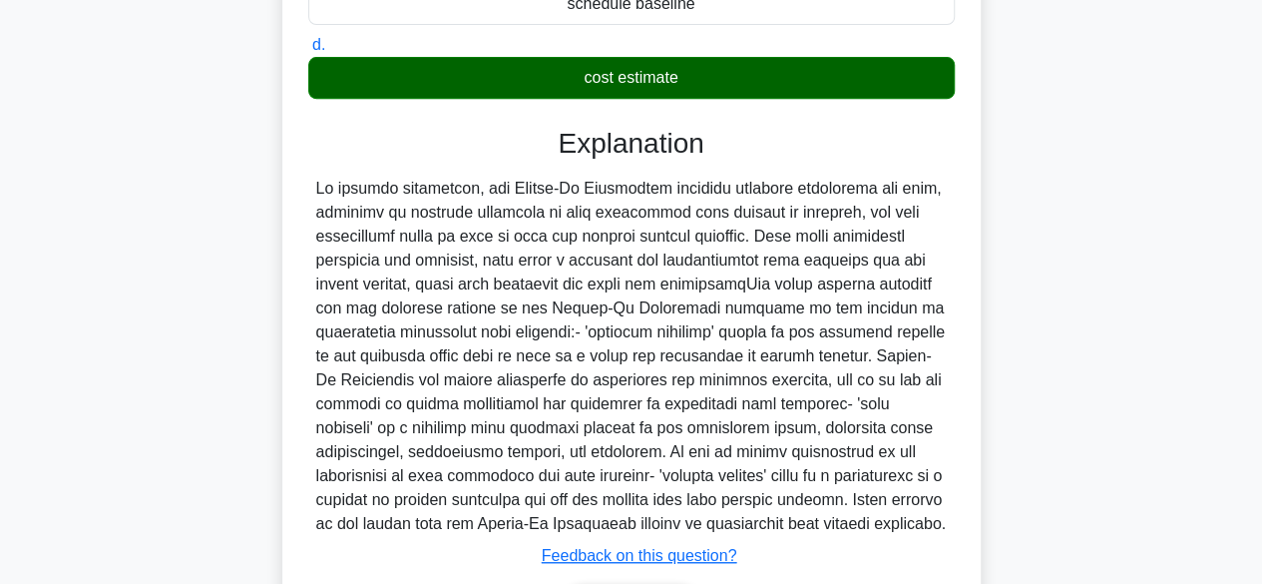
scroll to position [524, 0]
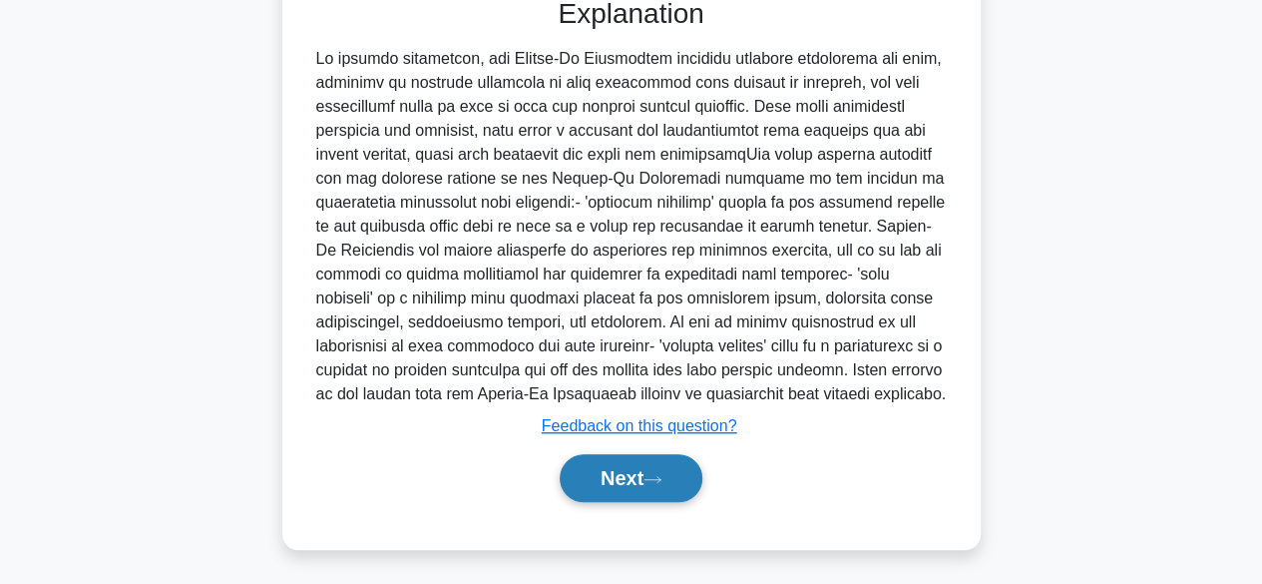
click at [678, 460] on button "Next" at bounding box center [631, 478] width 143 height 48
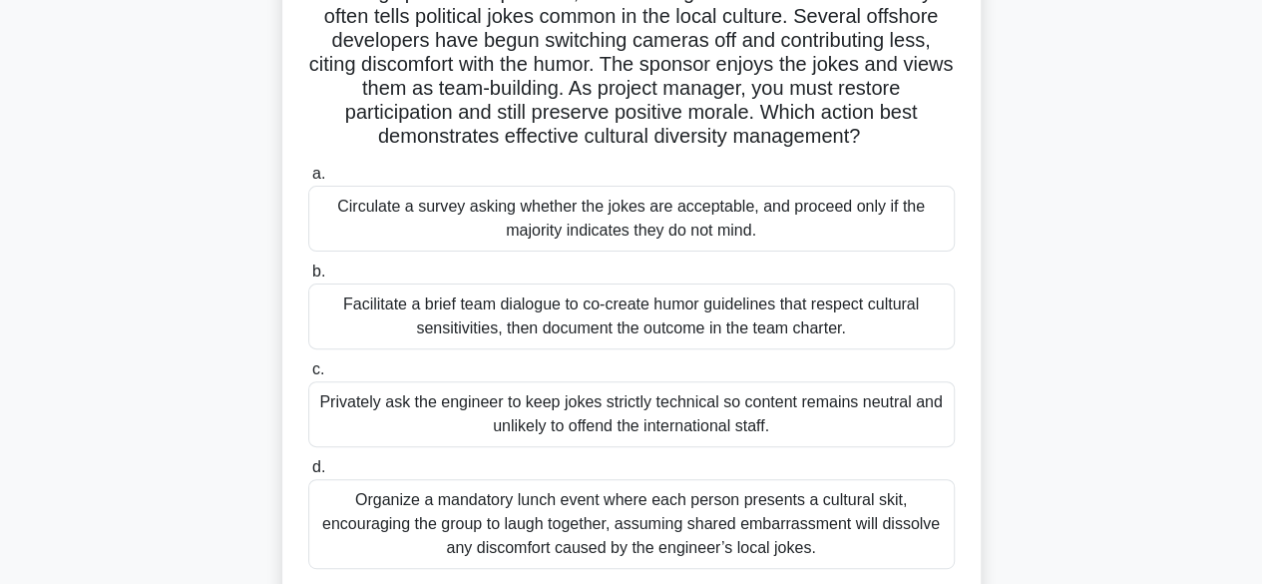
scroll to position [200, 0]
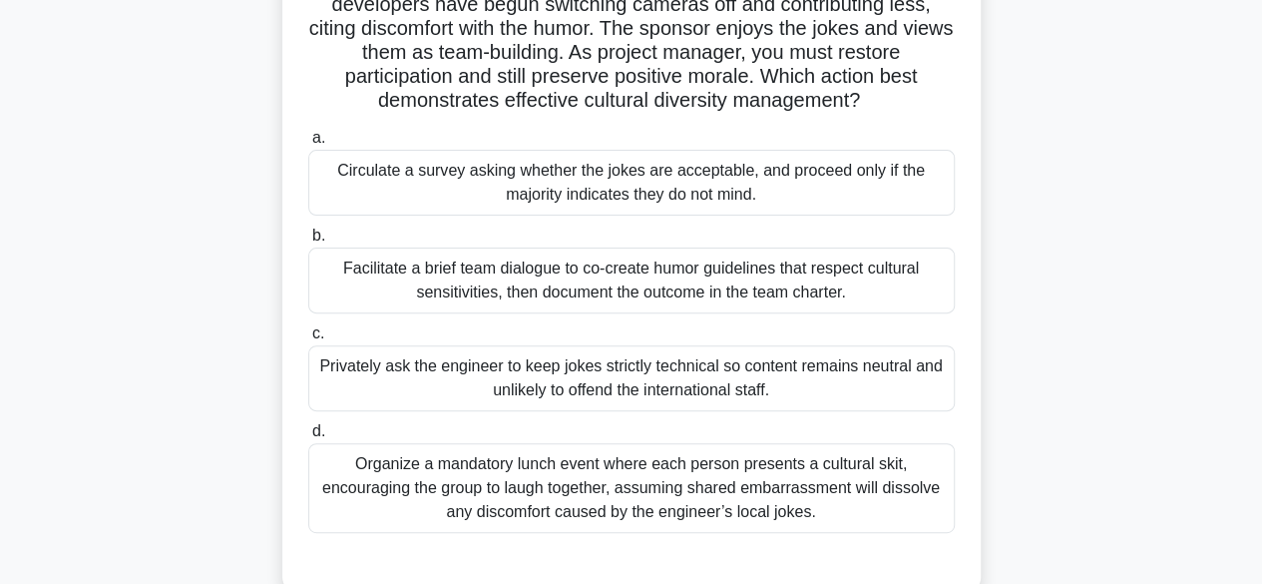
click at [902, 288] on div "Facilitate a brief team dialogue to co-create humor guidelines that respect cul…" at bounding box center [631, 280] width 647 height 66
click at [308, 242] on input "b. Facilitate a brief team dialogue to co-create humor guidelines that respect …" at bounding box center [308, 235] width 0 height 13
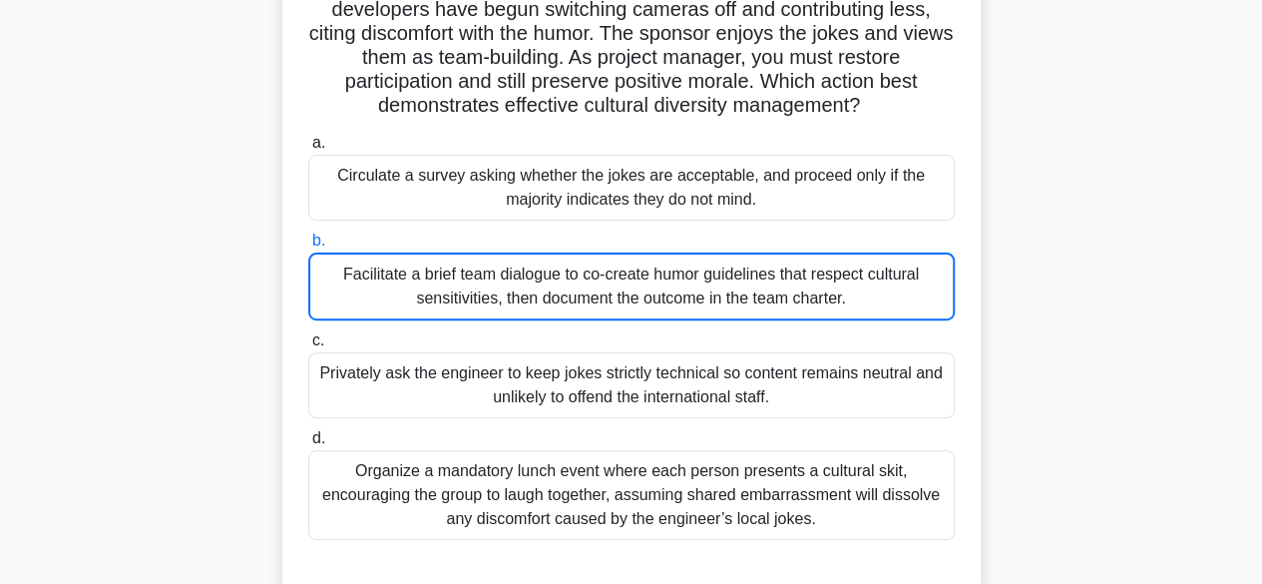
click at [1143, 113] on div "During sprint retrospectives, a senior engineer from the host country often tel…" at bounding box center [631, 270] width 1137 height 706
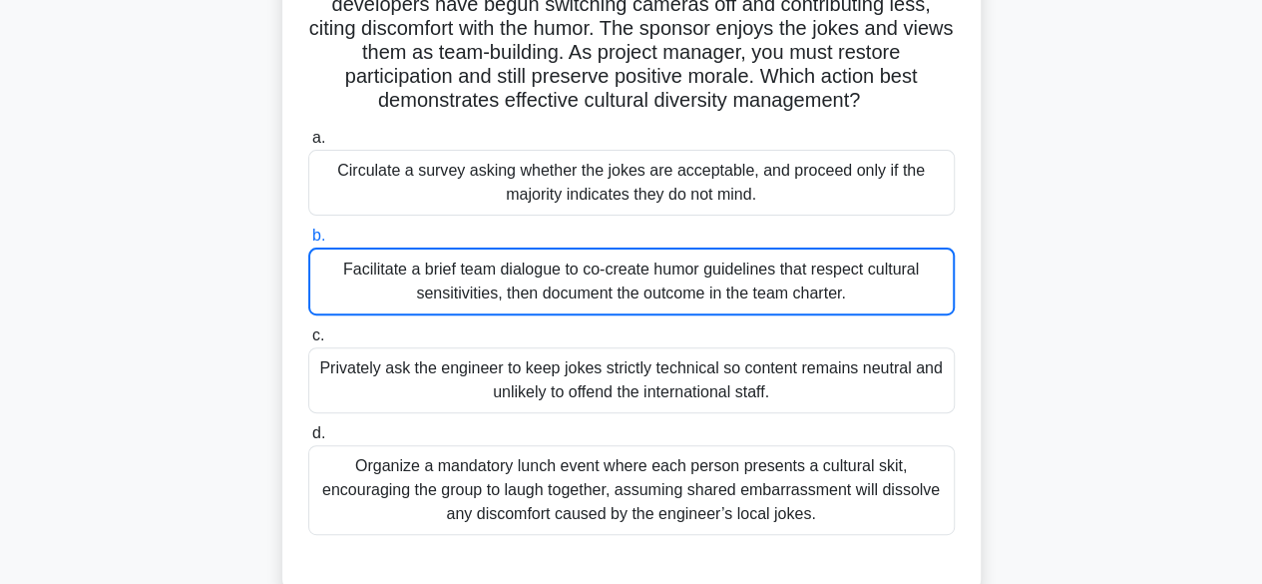
click at [836, 282] on div "Facilitate a brief team dialogue to co-create humor guidelines that respect cul…" at bounding box center [631, 281] width 647 height 68
click at [308, 242] on input "b. Facilitate a brief team dialogue to co-create humor guidelines that respect …" at bounding box center [308, 235] width 0 height 13
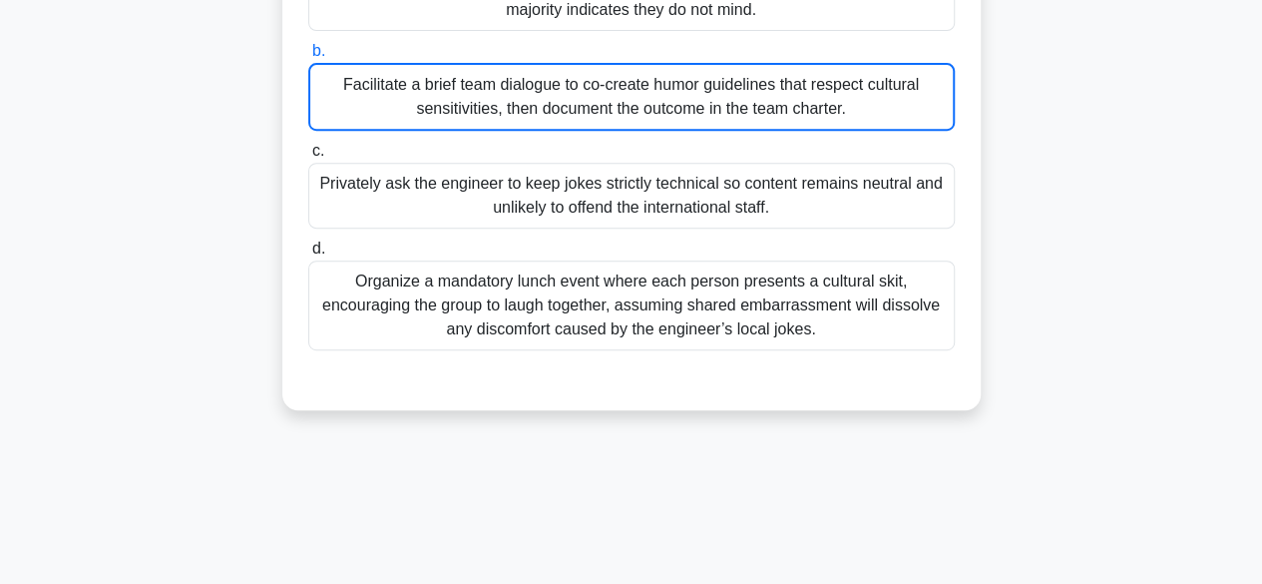
scroll to position [494, 0]
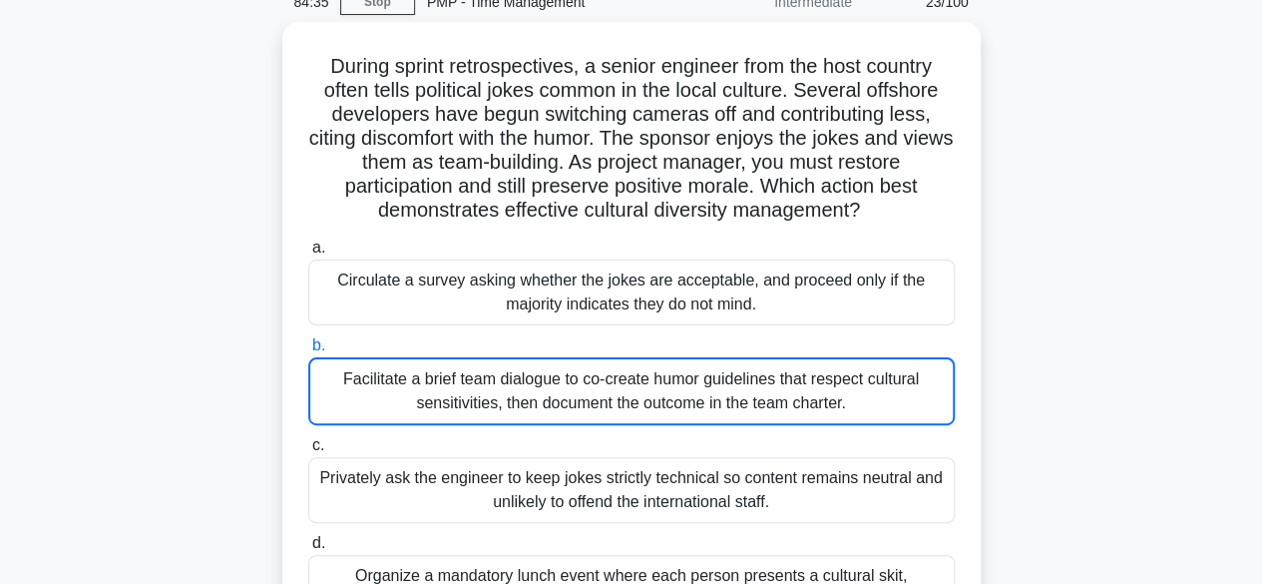
scroll to position [195, 0]
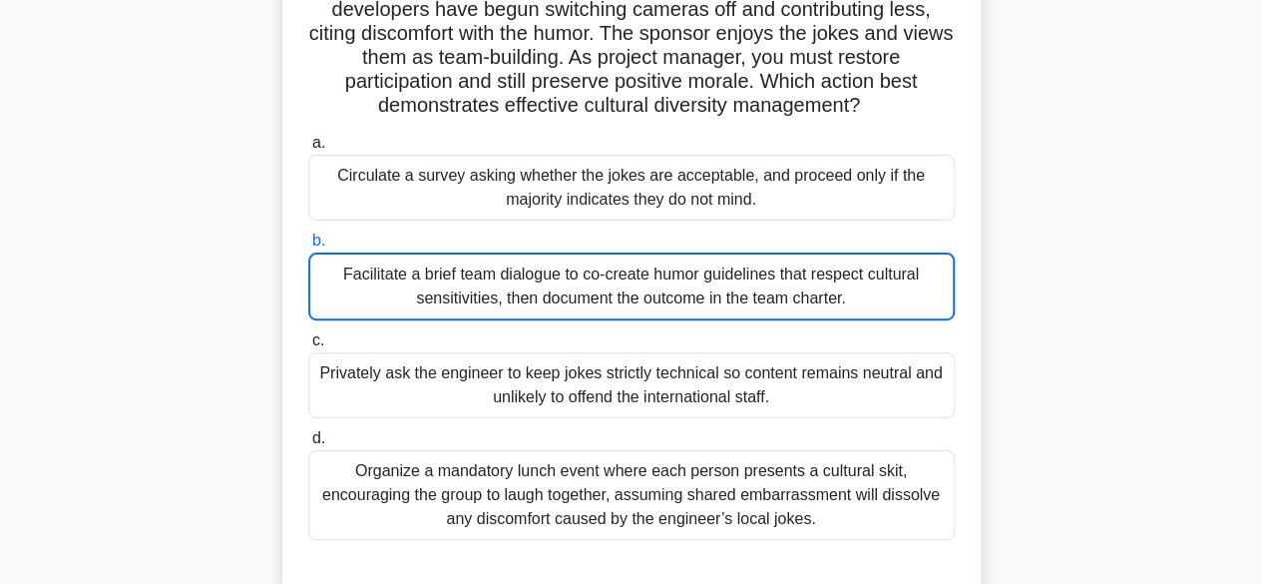
click at [886, 282] on div "Facilitate a brief team dialogue to co-create humor guidelines that respect cul…" at bounding box center [631, 286] width 647 height 68
click at [308, 247] on input "b. Facilitate a brief team dialogue to co-create humor guidelines that respect …" at bounding box center [308, 240] width 0 height 13
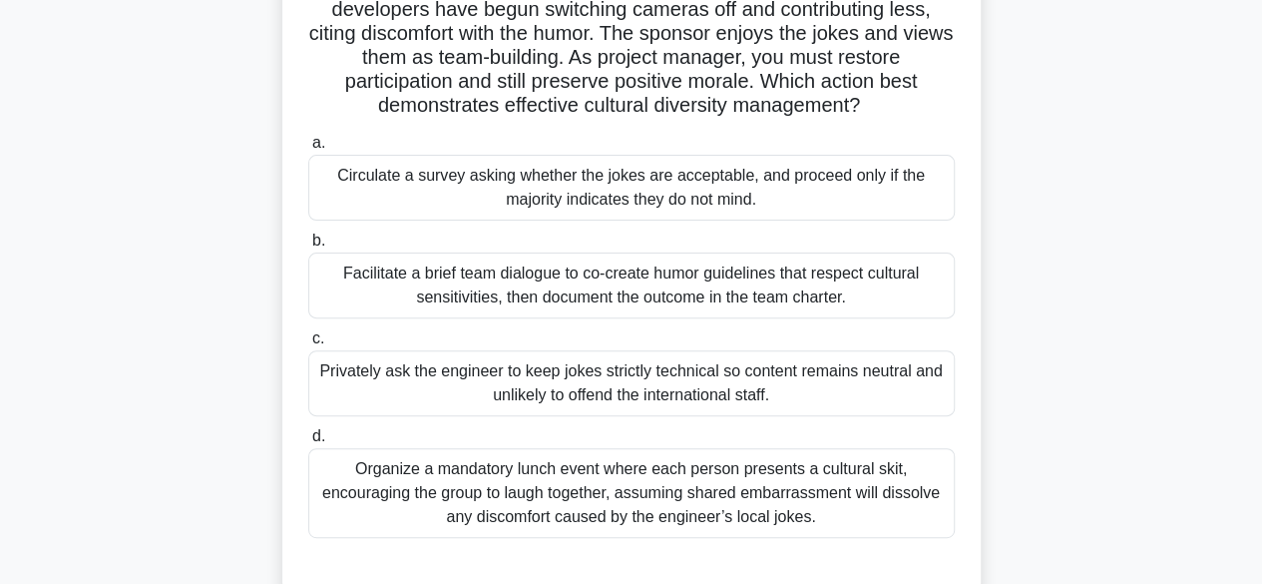
click at [736, 278] on div "Facilitate a brief team dialogue to co-create humor guidelines that respect cul…" at bounding box center [631, 285] width 647 height 66
click at [308, 247] on input "b. Facilitate a brief team dialogue to co-create humor guidelines that respect …" at bounding box center [308, 240] width 0 height 13
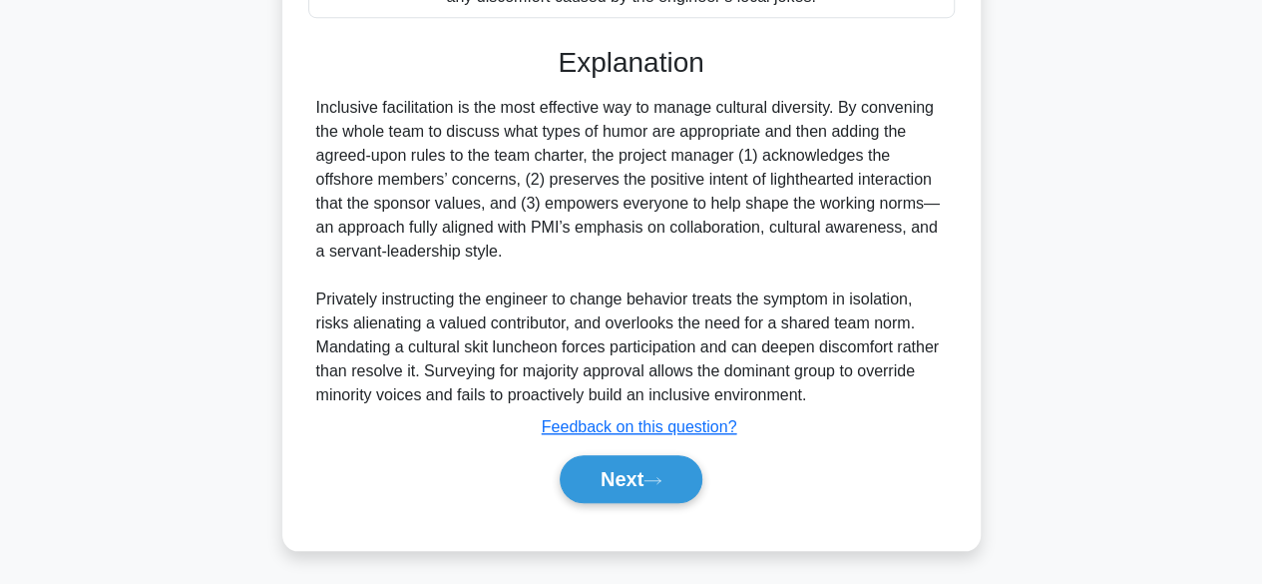
scroll to position [715, 0]
click at [657, 479] on icon at bounding box center [653, 479] width 18 height 11
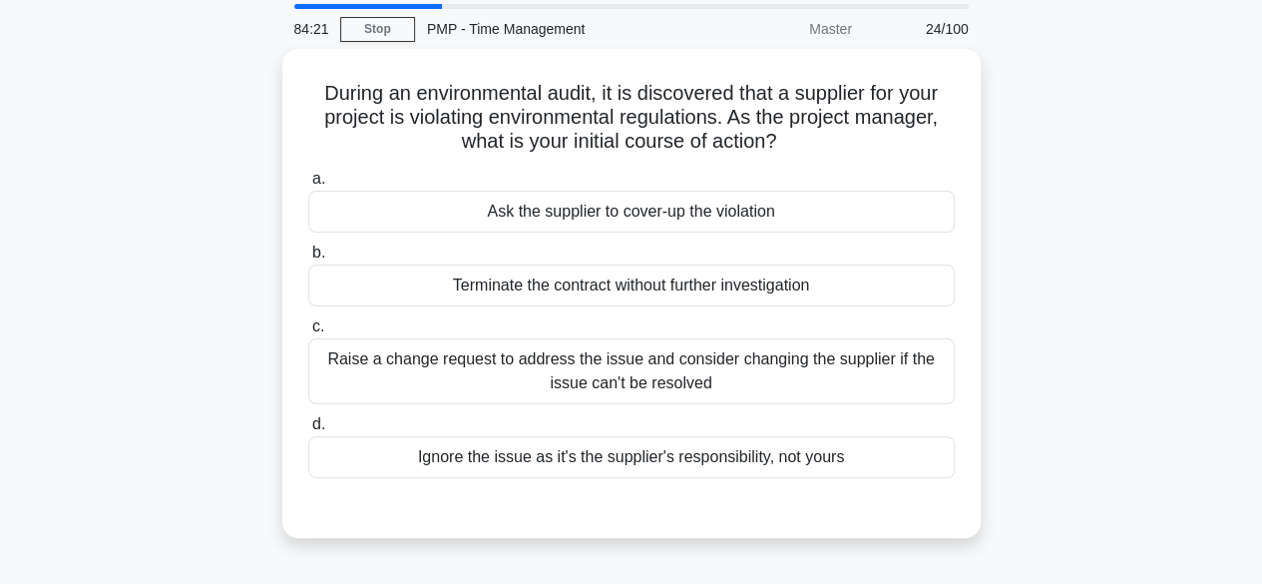
scroll to position [0, 0]
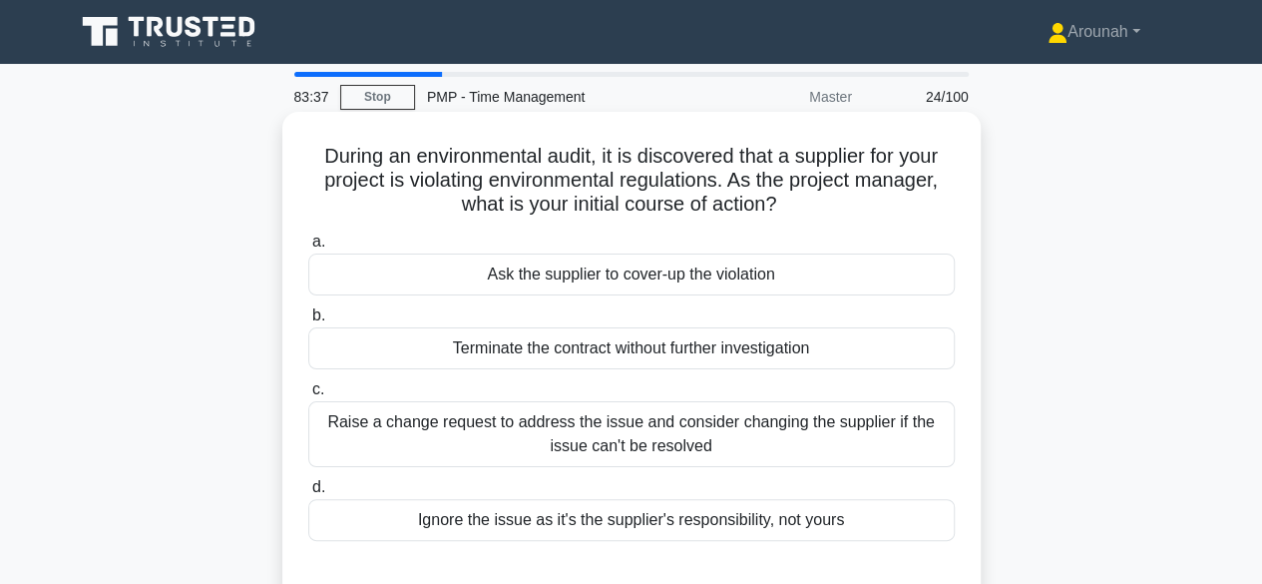
click at [682, 424] on div "Raise a change request to address the issue and consider changing the supplier …" at bounding box center [631, 434] width 647 height 66
click at [308, 396] on input "c. Raise a change request to address the issue and consider changing the suppli…" at bounding box center [308, 389] width 0 height 13
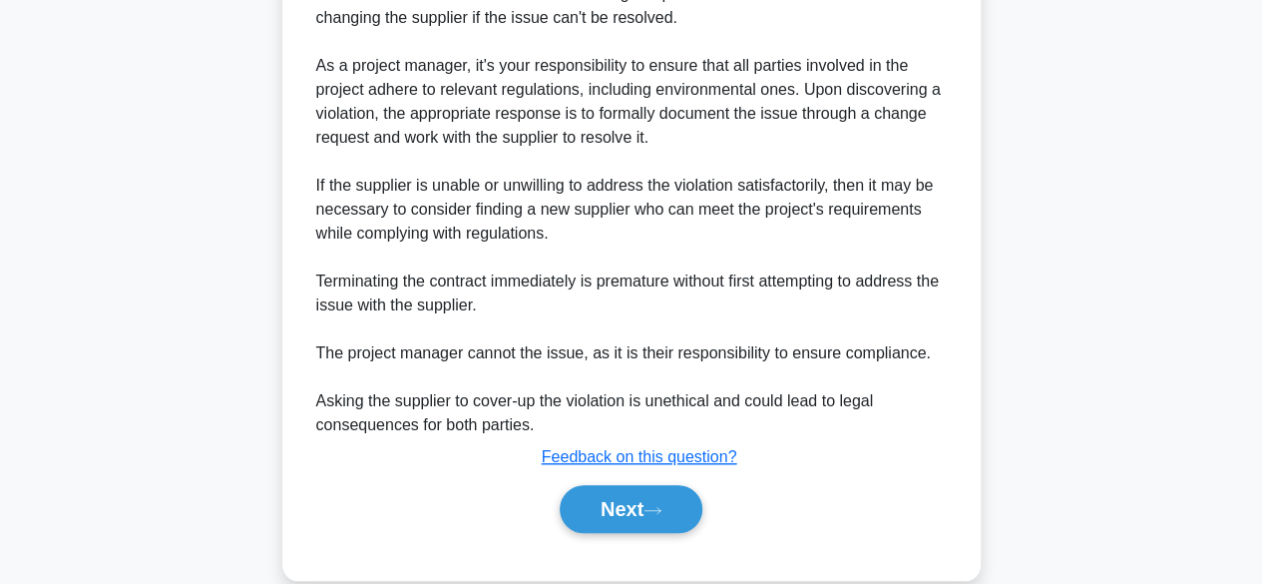
scroll to position [668, 0]
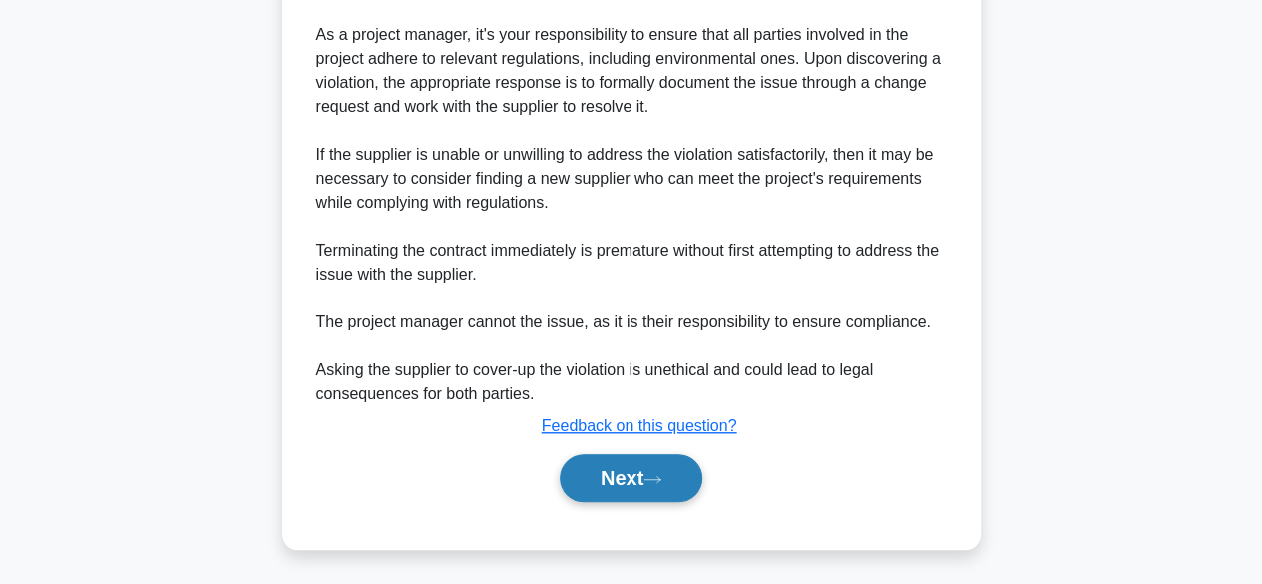
click at [593, 487] on button "Next" at bounding box center [631, 478] width 143 height 48
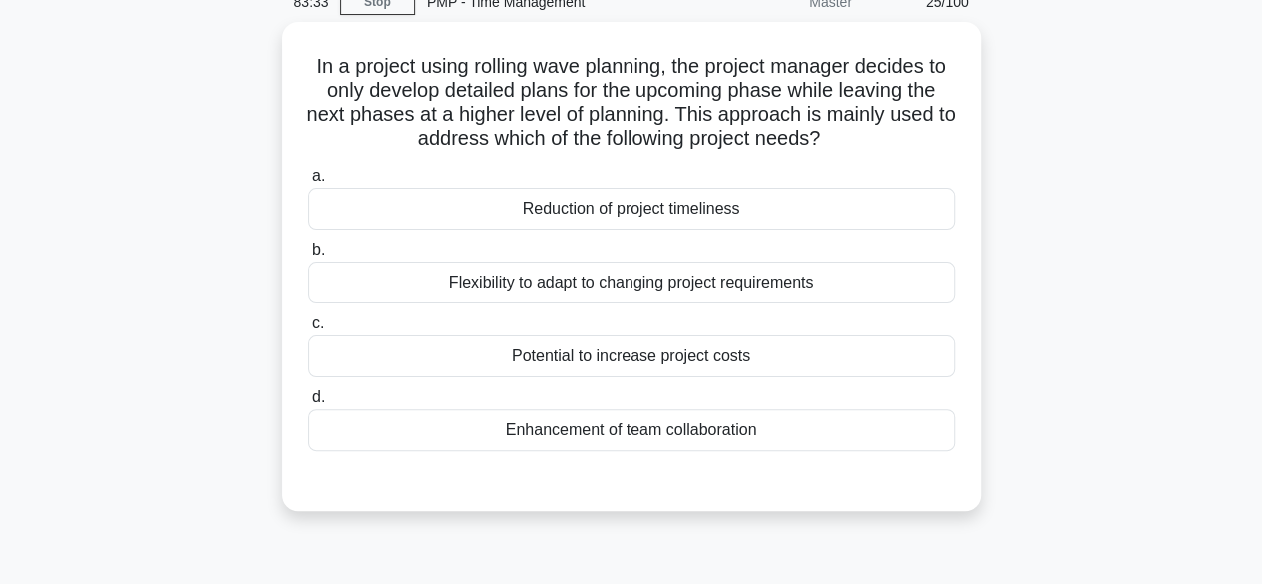
scroll to position [0, 0]
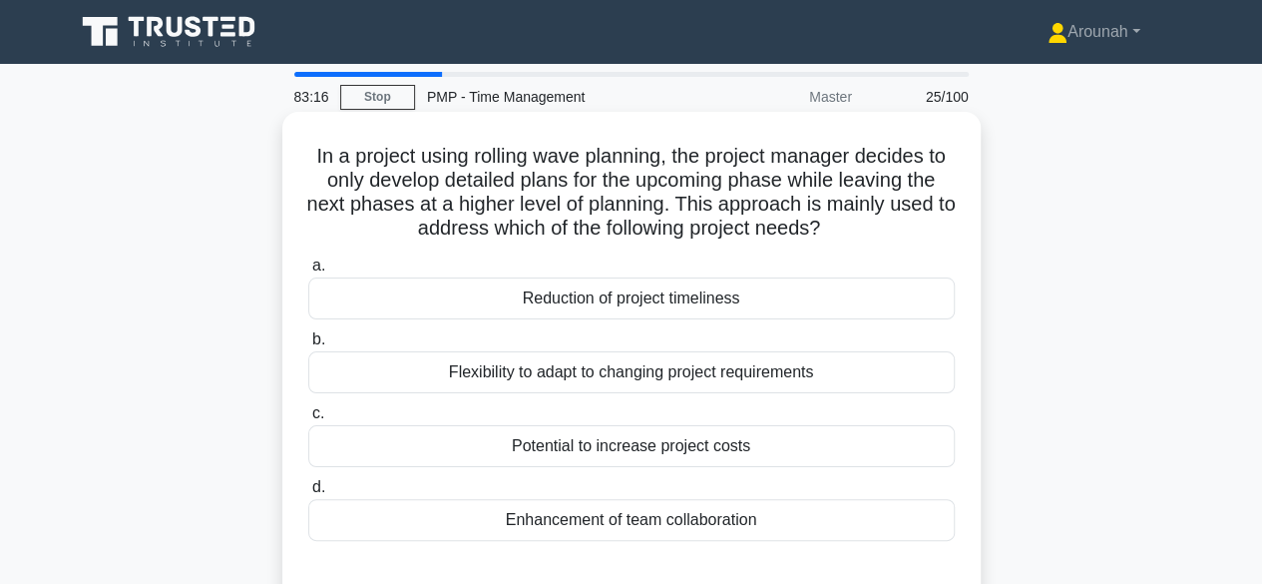
click at [712, 374] on div "Flexibility to adapt to changing project requirements" at bounding box center [631, 372] width 647 height 42
click at [308, 346] on input "b. Flexibility to adapt to changing project requirements" at bounding box center [308, 339] width 0 height 13
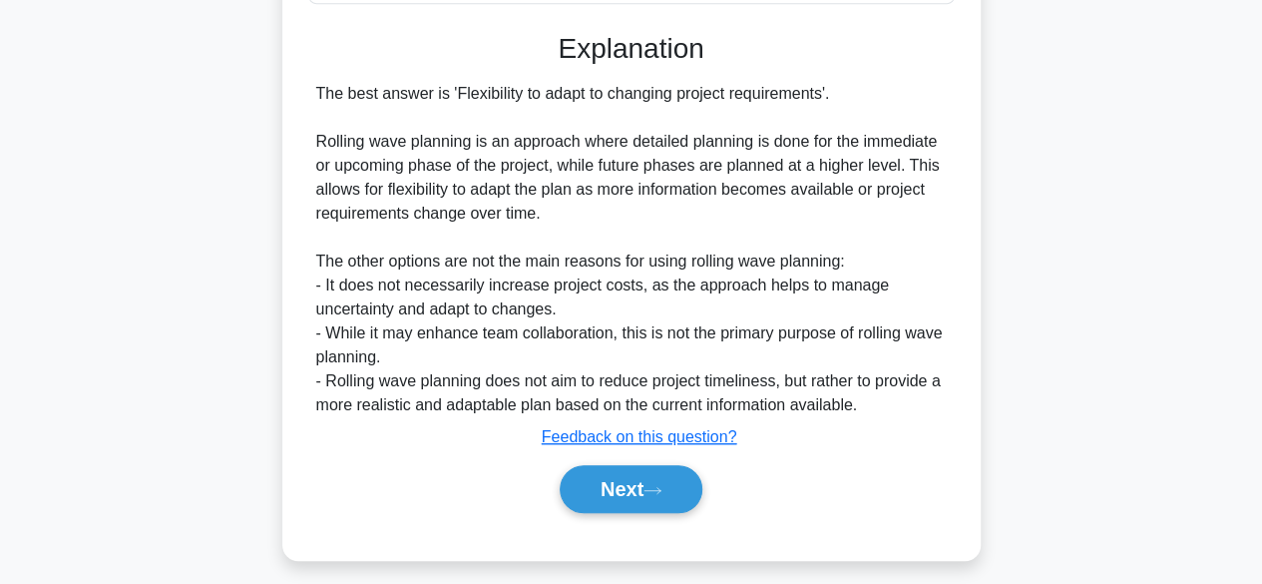
scroll to position [548, 0]
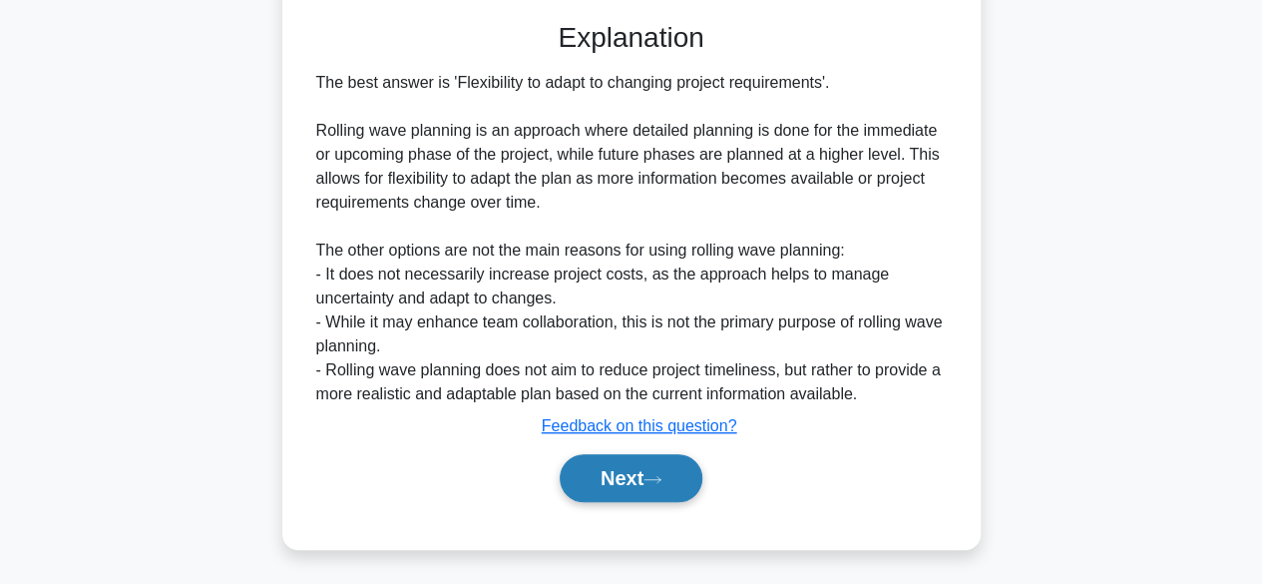
click at [589, 464] on button "Next" at bounding box center [631, 478] width 143 height 48
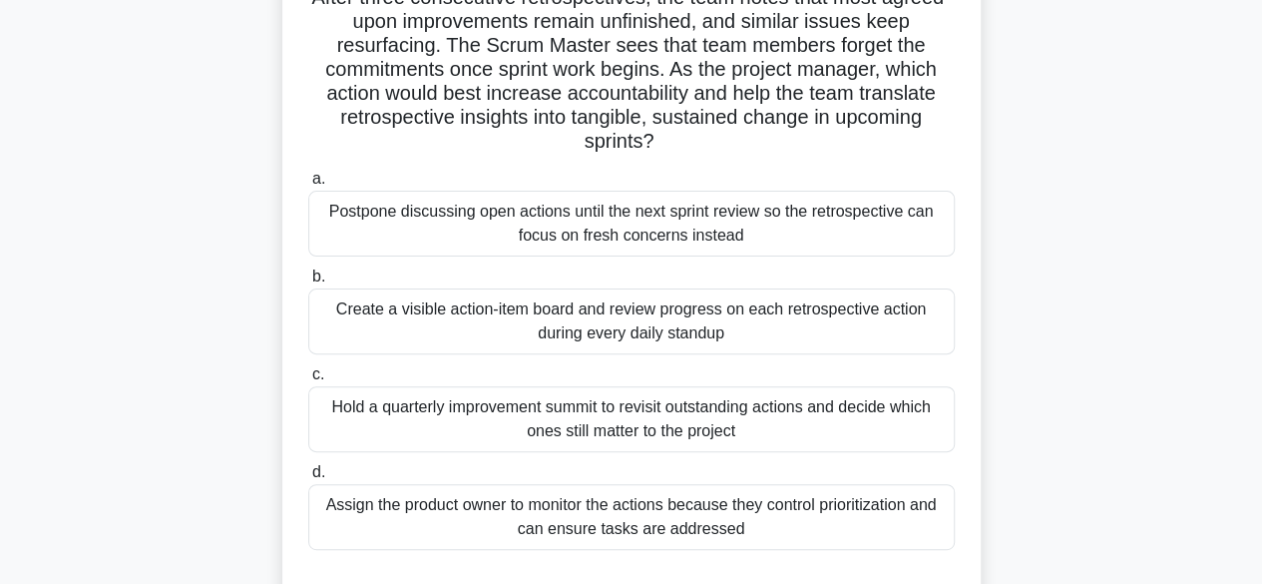
scroll to position [195, 0]
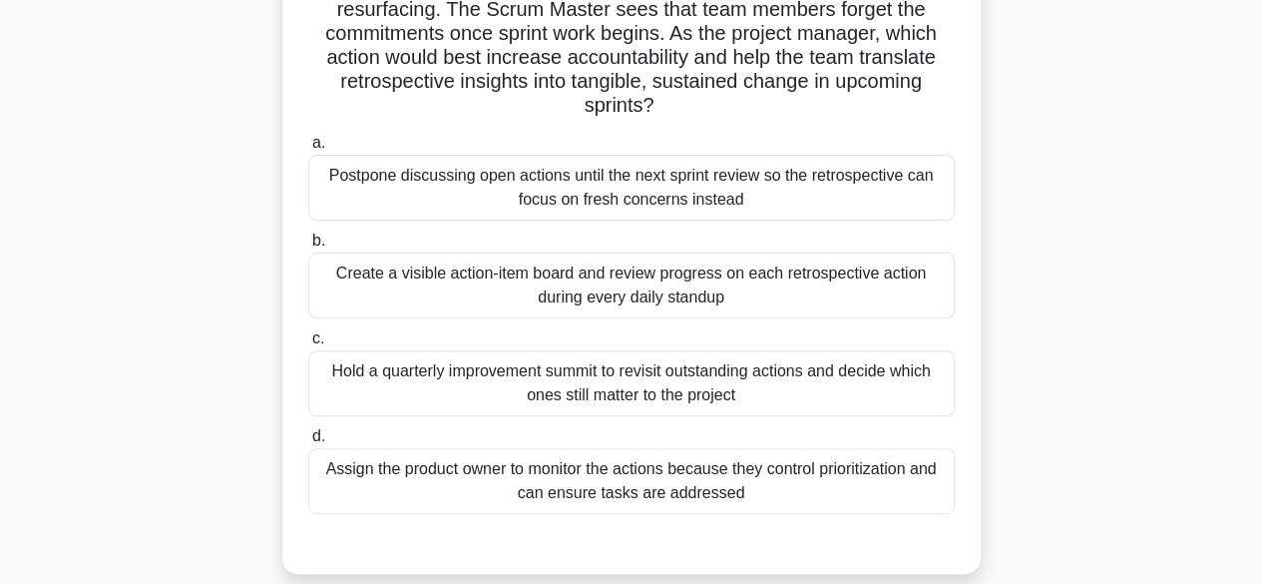
click at [752, 284] on div "Create a visible action-item board and review progress on each retrospective ac…" at bounding box center [631, 285] width 647 height 66
click at [308, 247] on input "b. Create a visible action-item board and review progress on each retrospective…" at bounding box center [308, 240] width 0 height 13
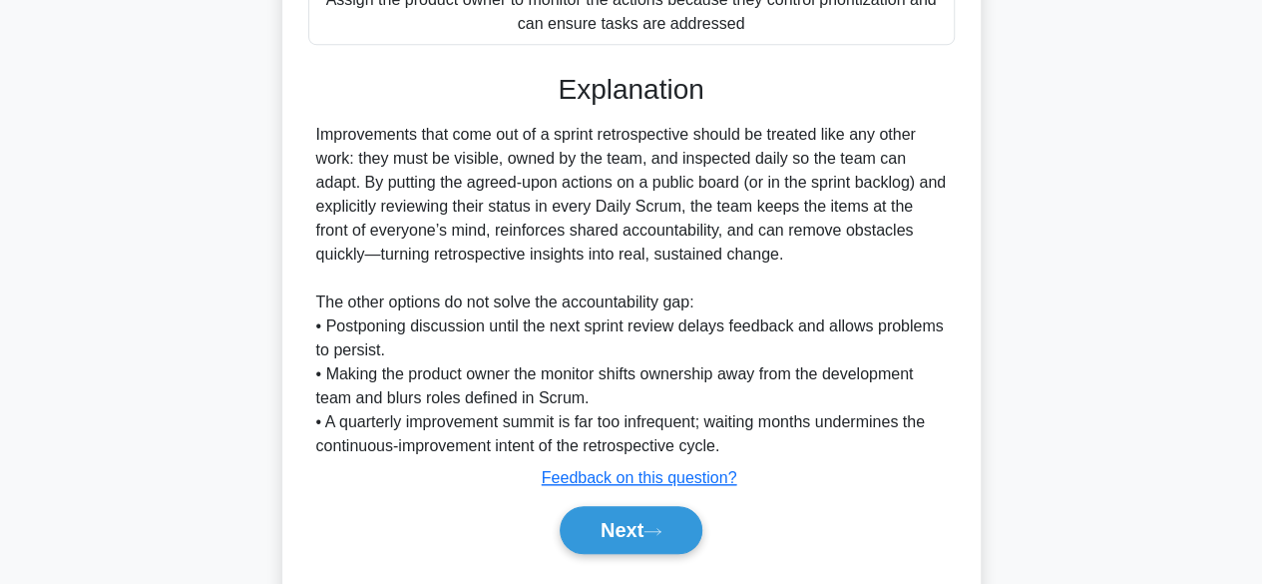
scroll to position [715, 0]
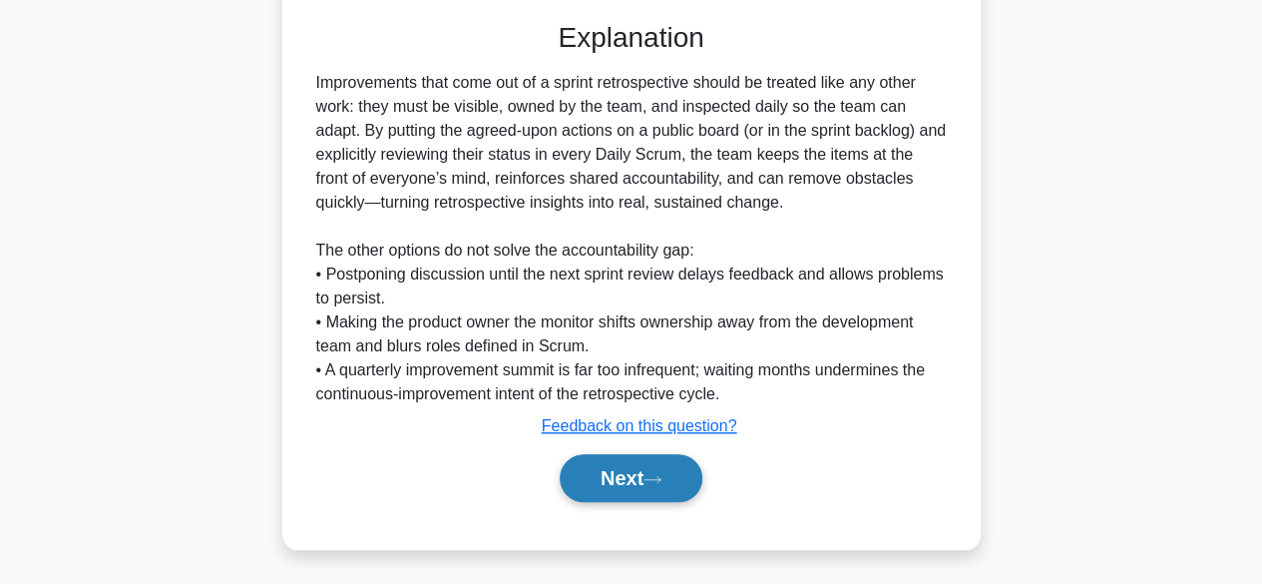
click at [662, 476] on icon at bounding box center [653, 479] width 18 height 11
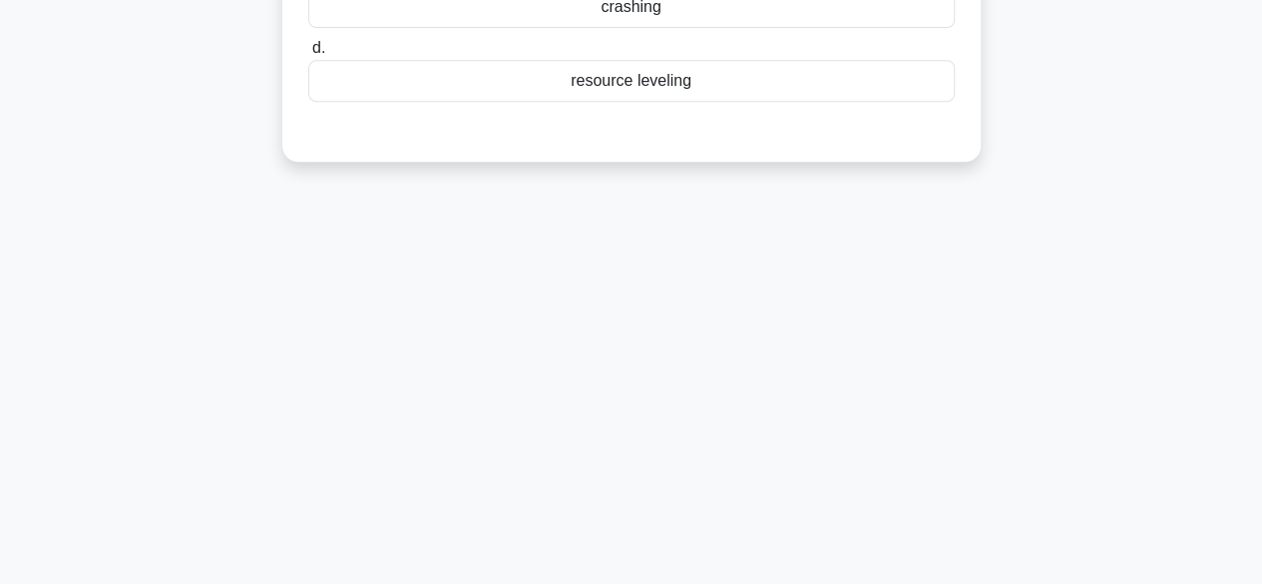
scroll to position [0, 0]
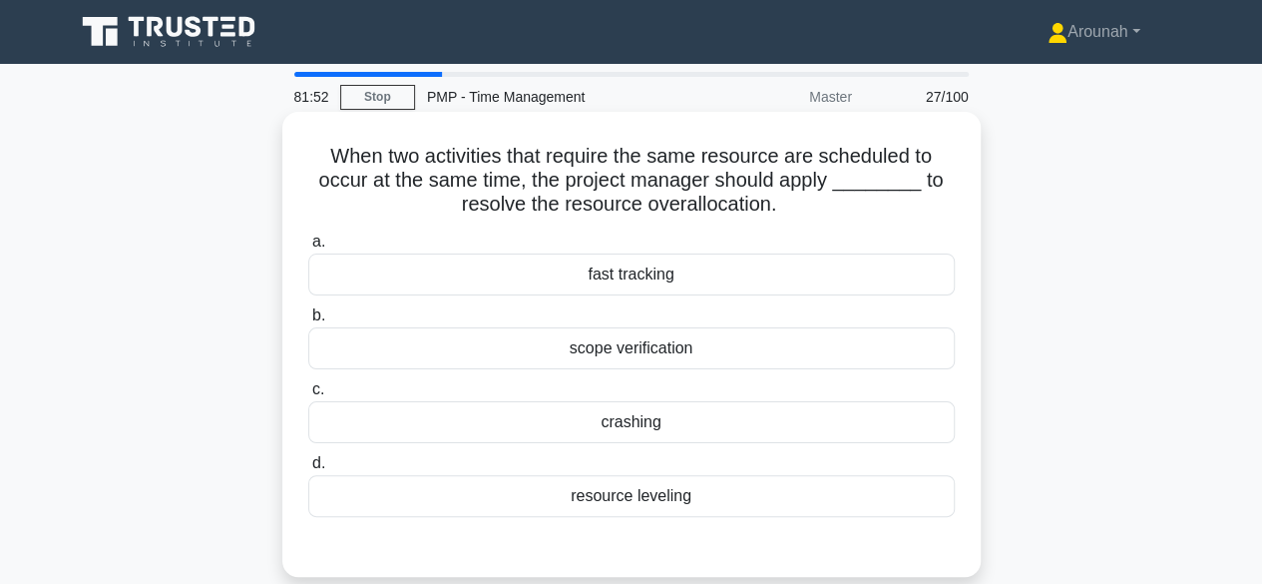
click at [742, 491] on div "resource leveling" at bounding box center [631, 496] width 647 height 42
click at [308, 470] on input "d. resource leveling" at bounding box center [308, 463] width 0 height 13
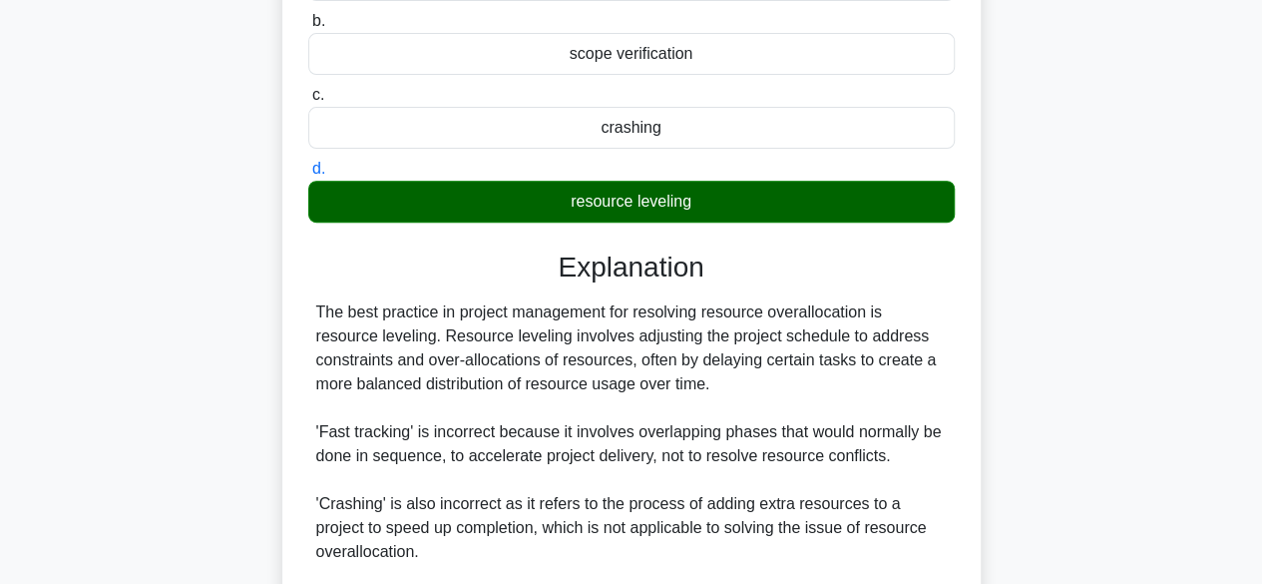
scroll to position [499, 0]
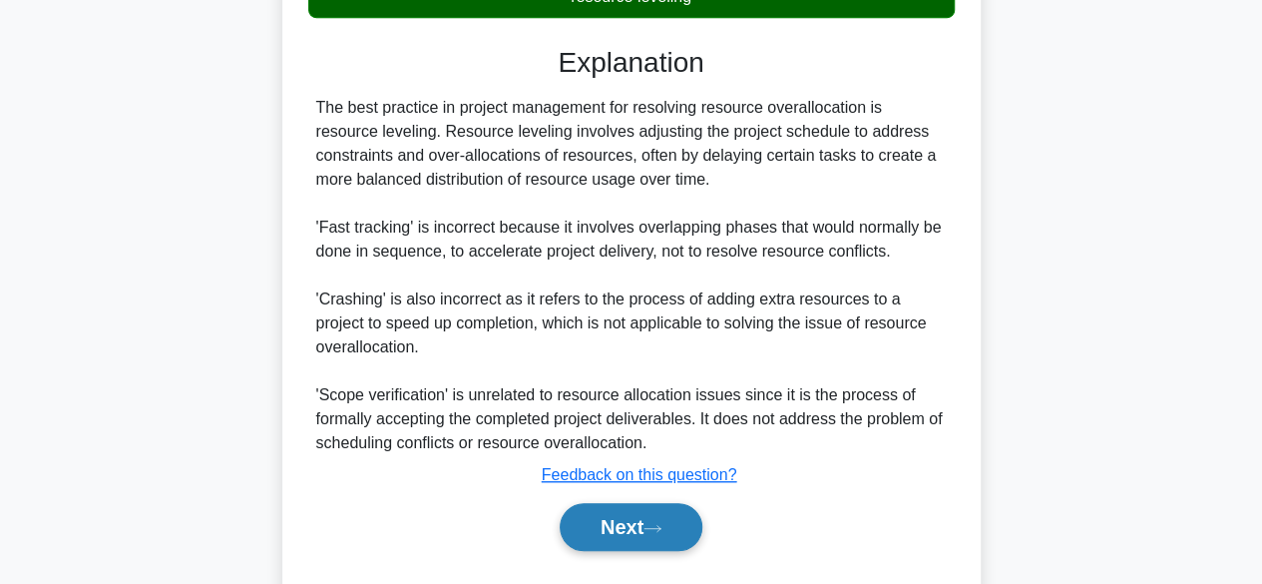
click at [612, 522] on button "Next" at bounding box center [631, 527] width 143 height 48
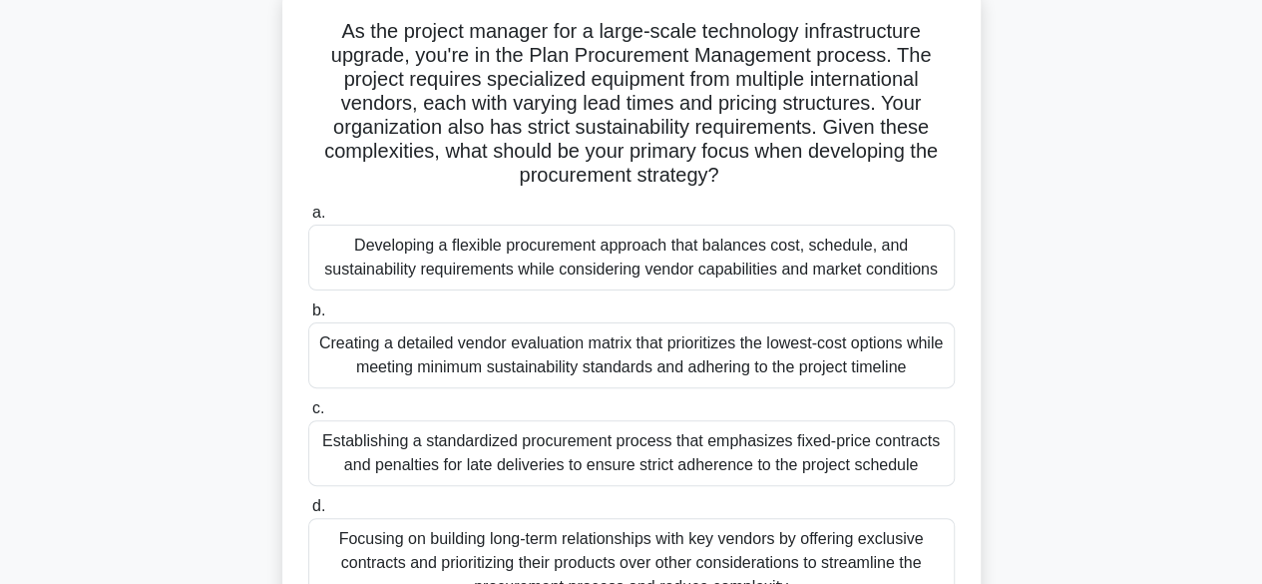
scroll to position [100, 0]
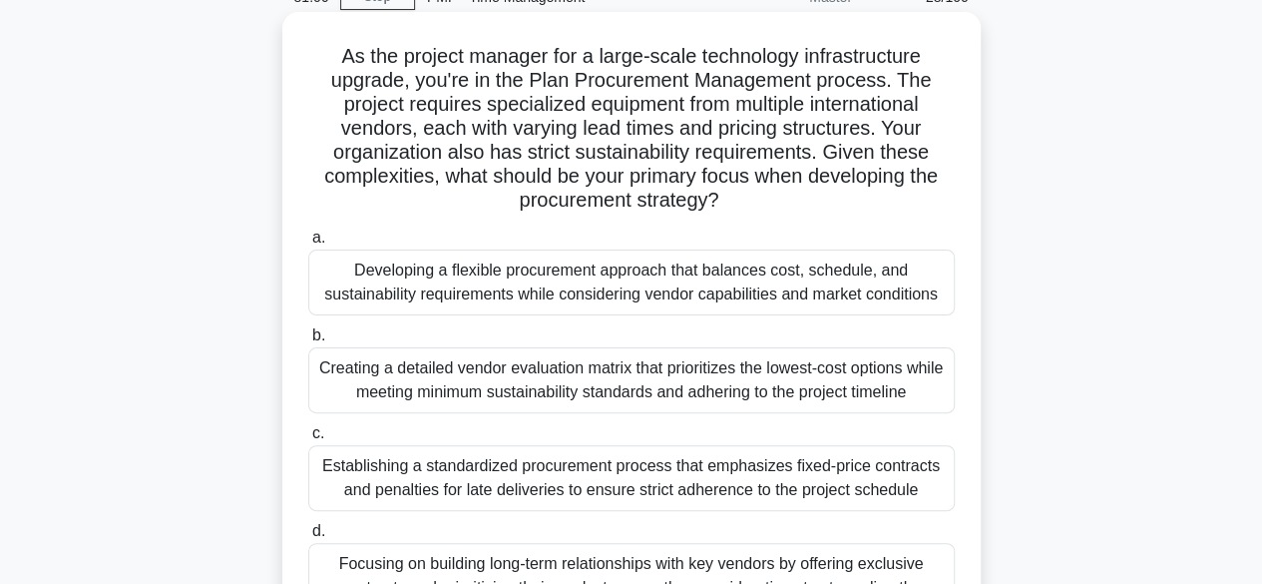
click at [896, 288] on div "Developing a flexible procurement approach that balances cost, schedule, and su…" at bounding box center [631, 282] width 647 height 66
click at [308, 244] on input "a. Developing a flexible procurement approach that balances cost, schedule, and…" at bounding box center [308, 237] width 0 height 13
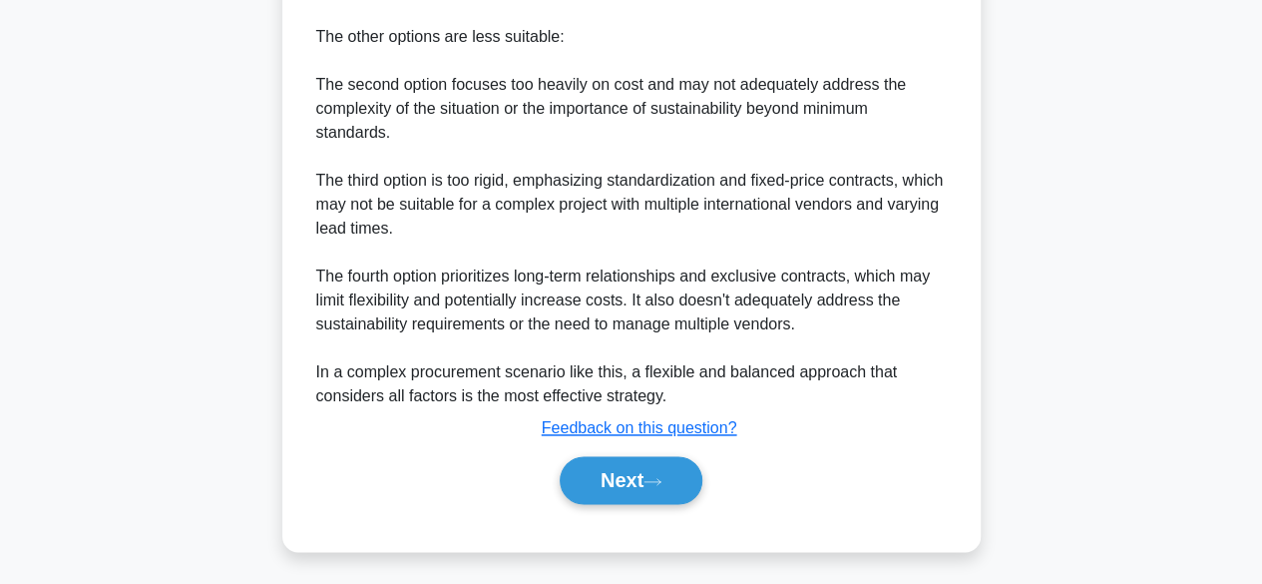
scroll to position [1266, 0]
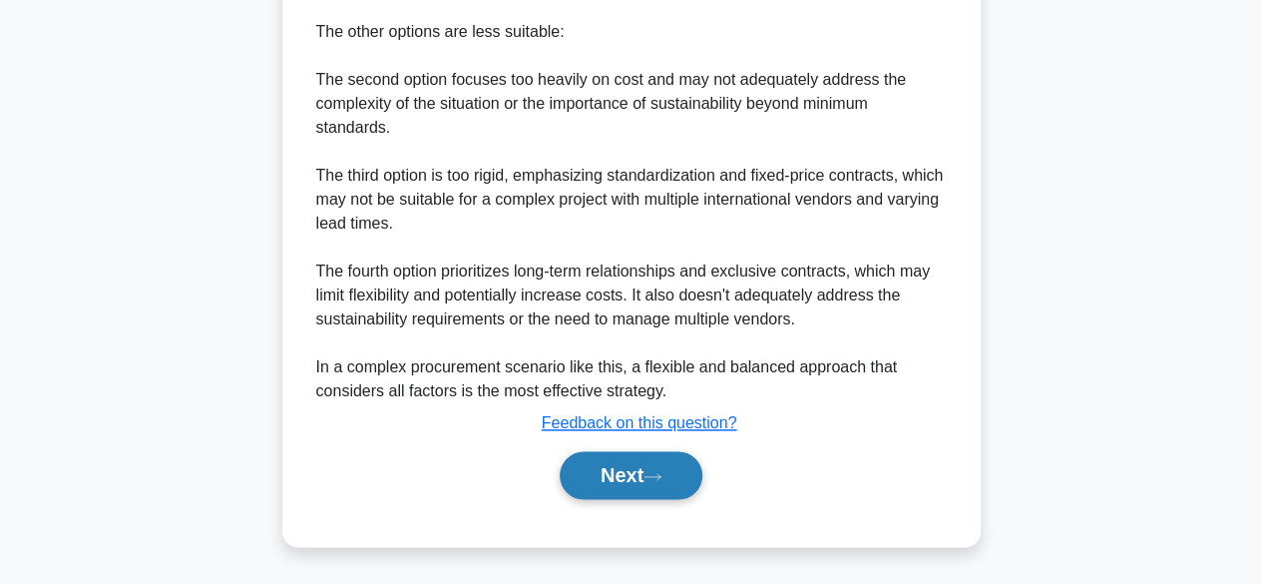
click at [639, 472] on button "Next" at bounding box center [631, 475] width 143 height 48
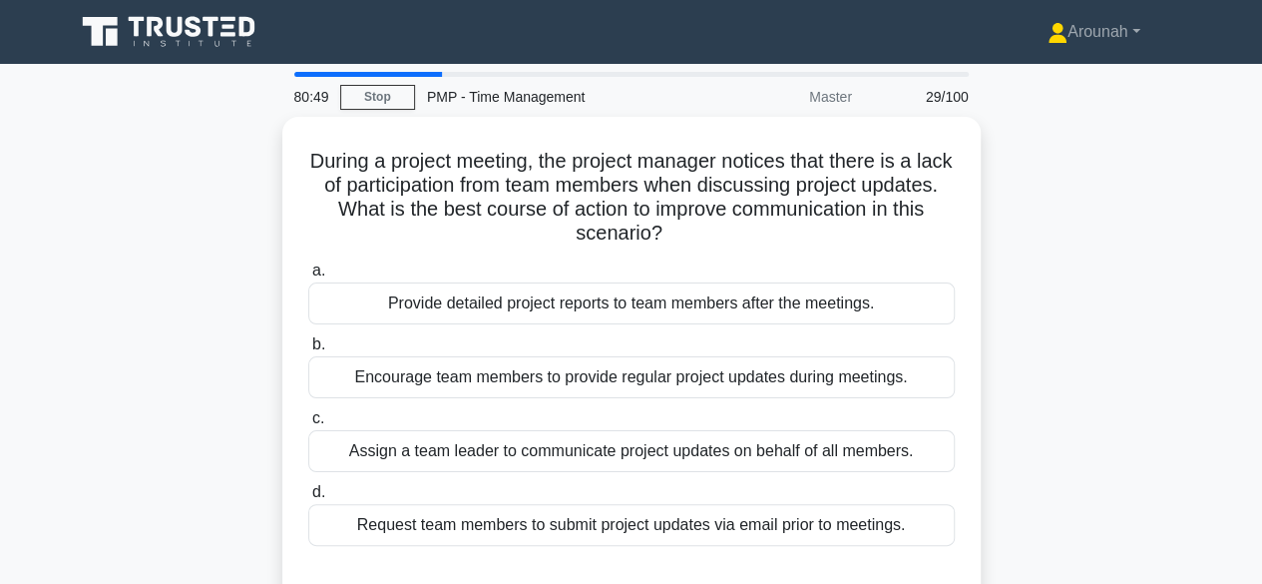
scroll to position [100, 0]
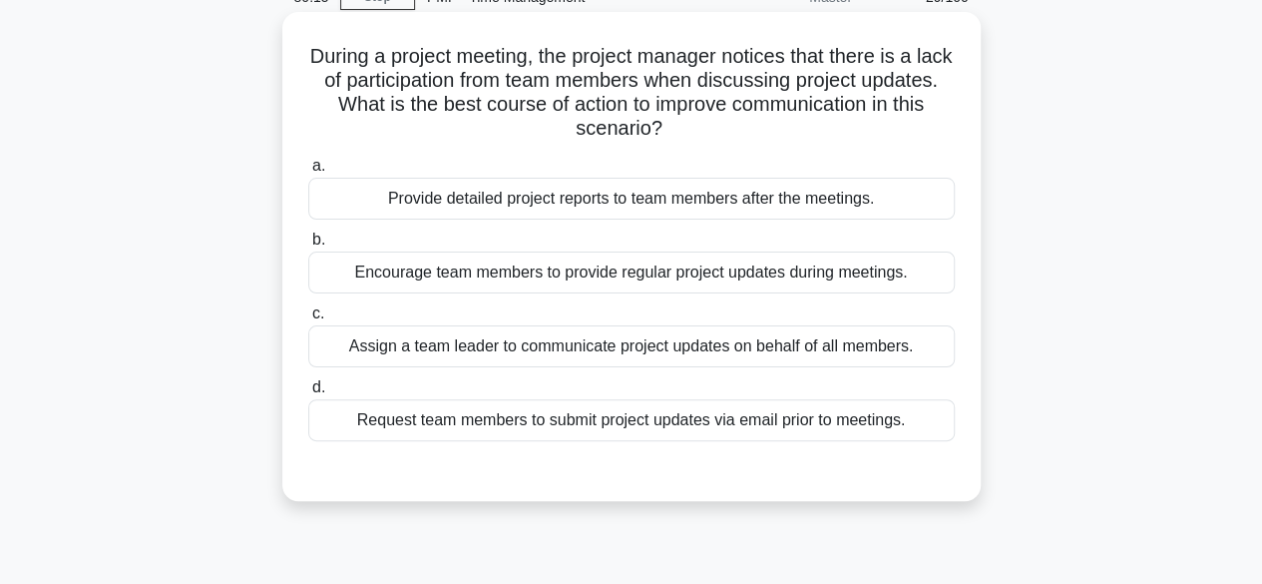
click at [738, 426] on div "Request team members to submit project updates via email prior to meetings." at bounding box center [631, 420] width 647 height 42
click at [308, 394] on input "d. Request team members to submit project updates via email prior to meetings." at bounding box center [308, 387] width 0 height 13
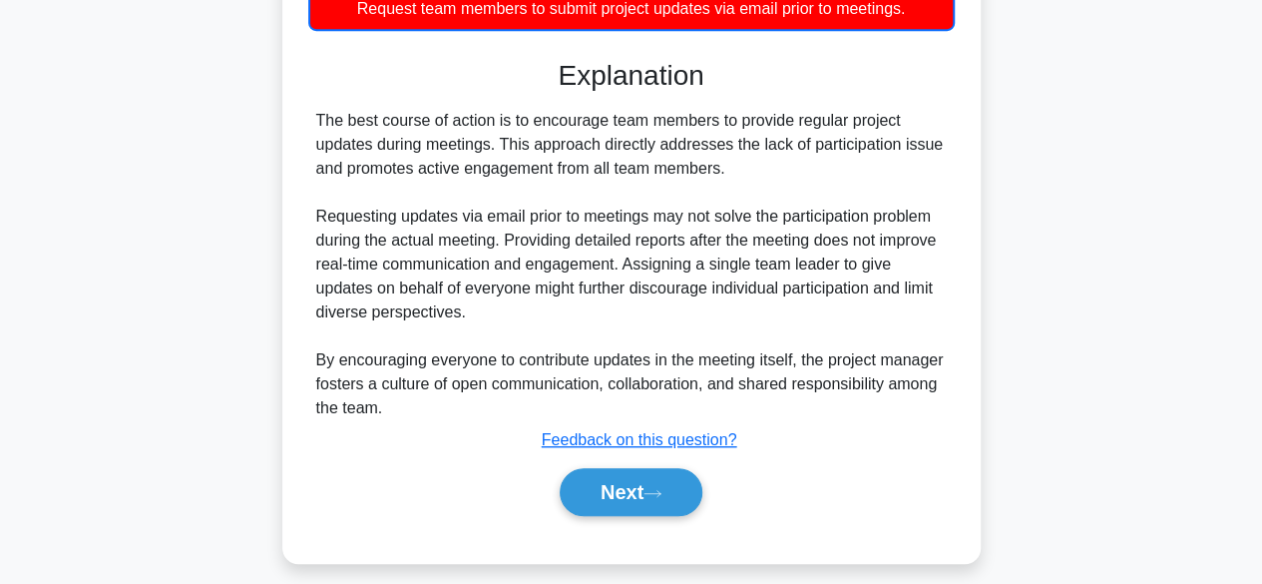
scroll to position [527, 0]
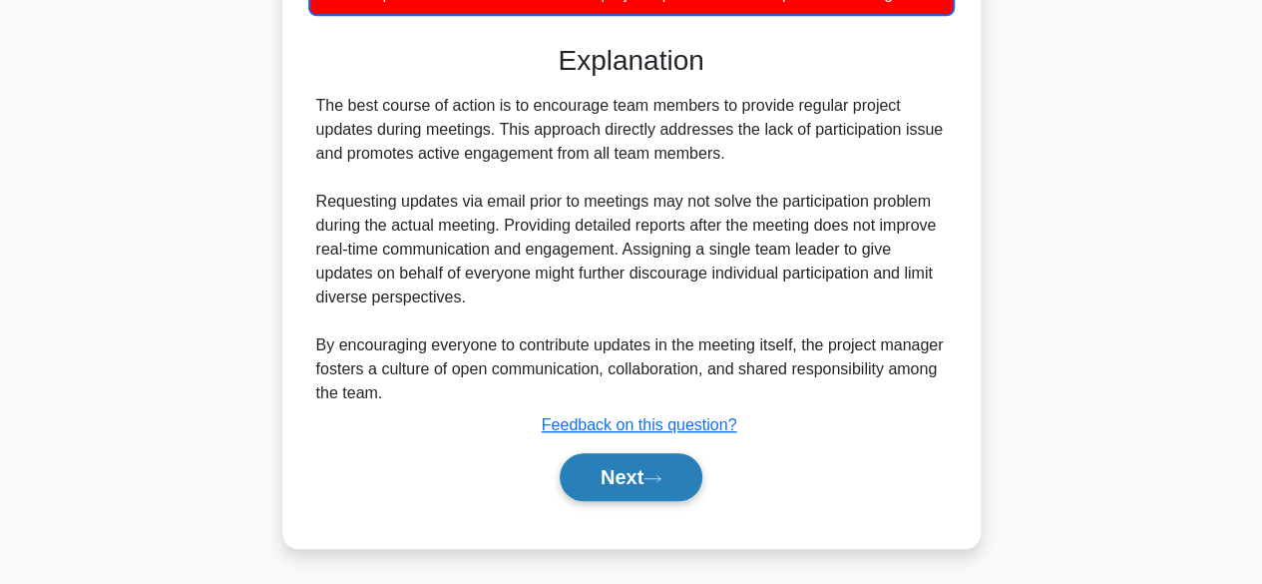
click at [642, 456] on button "Next" at bounding box center [631, 477] width 143 height 48
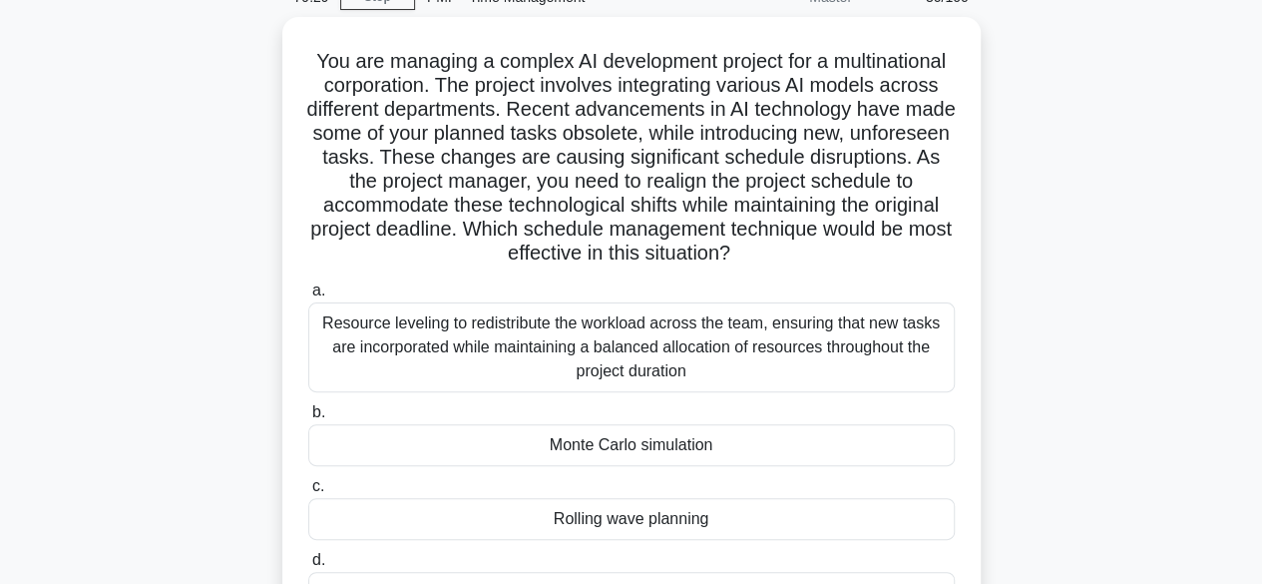
scroll to position [200, 0]
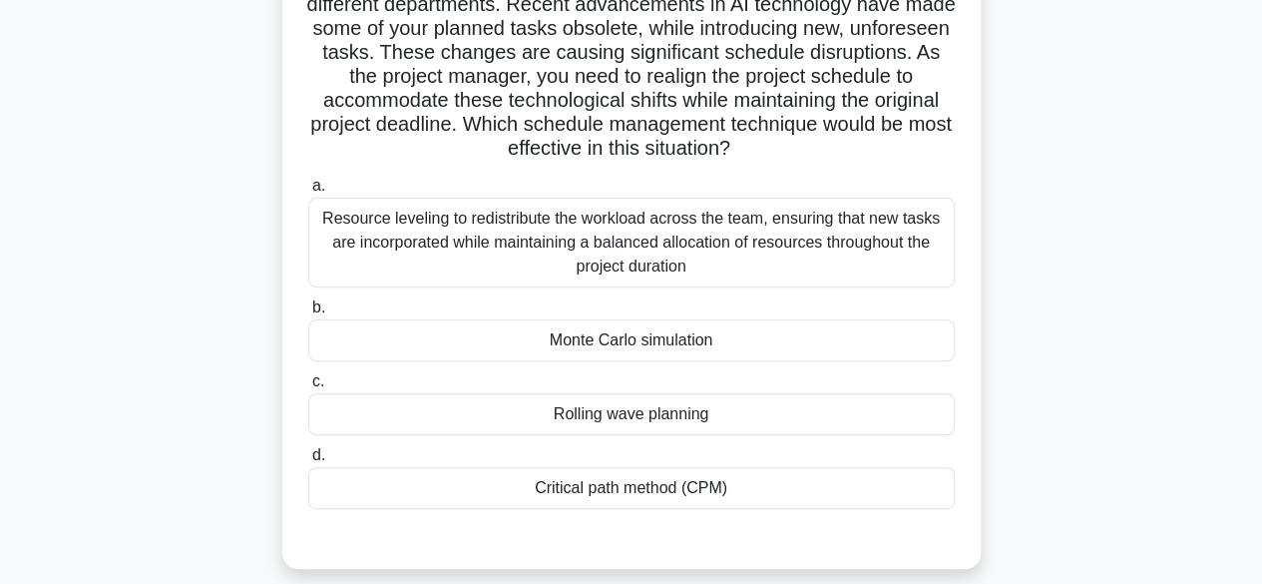
click at [824, 268] on div "Resource leveling to redistribute the workload across the team, ensuring that n…" at bounding box center [631, 243] width 647 height 90
click at [308, 193] on input "a. Resource leveling to redistribute the workload across the team, ensuring tha…" at bounding box center [308, 186] width 0 height 13
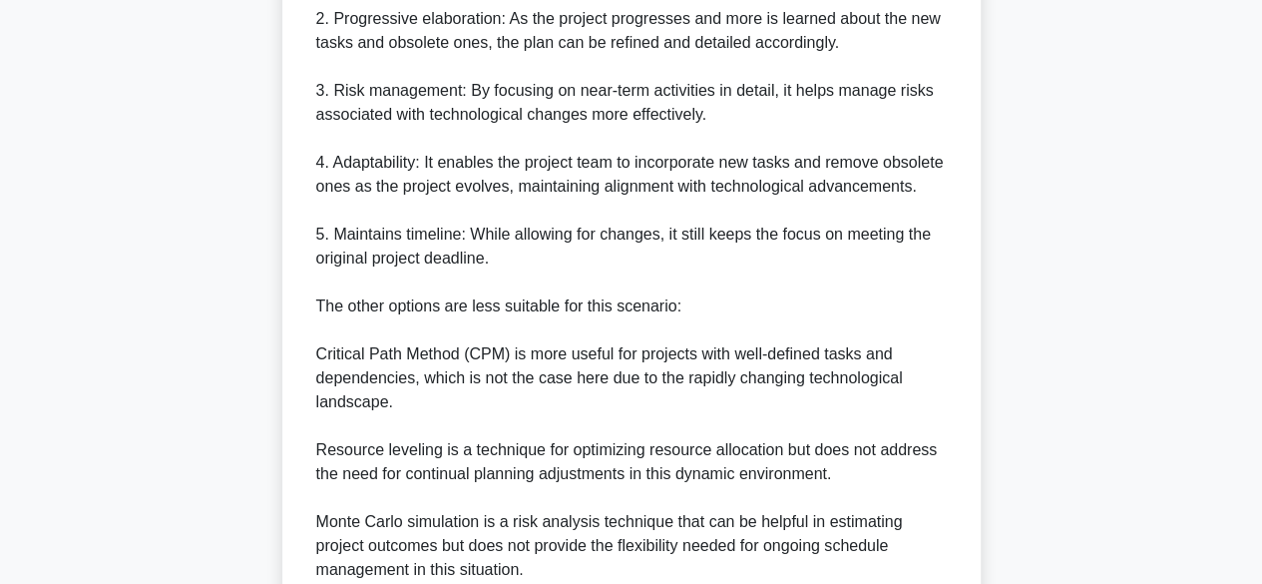
scroll to position [1269, 0]
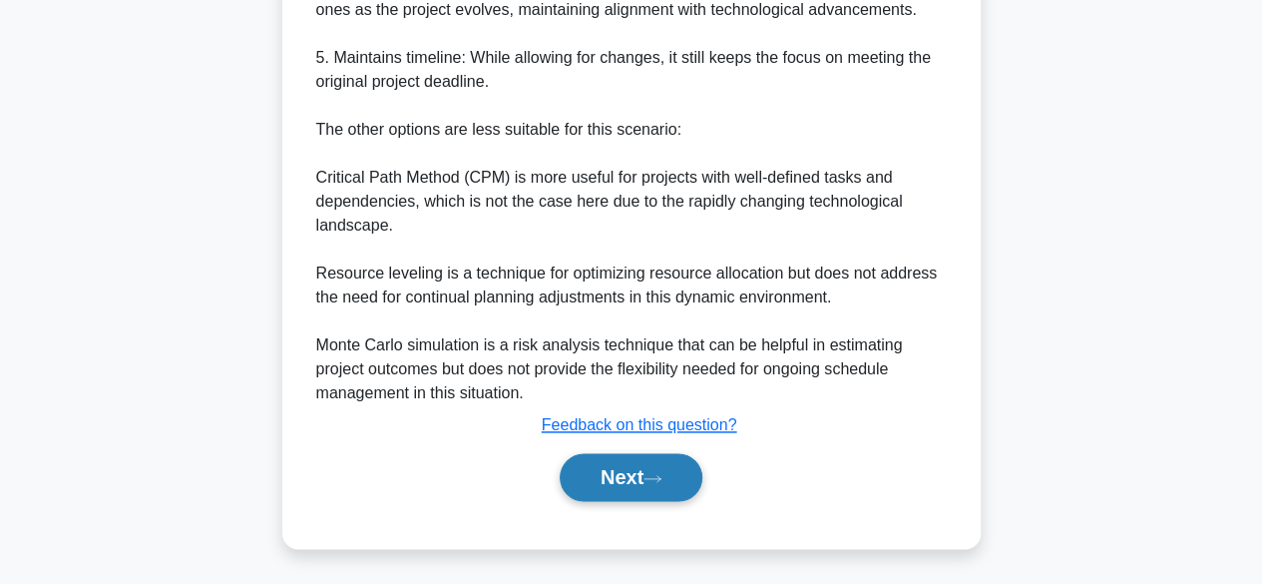
drag, startPoint x: 635, startPoint y: 470, endPoint x: 638, endPoint y: 460, distance: 10.4
click at [637, 463] on button "Next" at bounding box center [631, 477] width 143 height 48
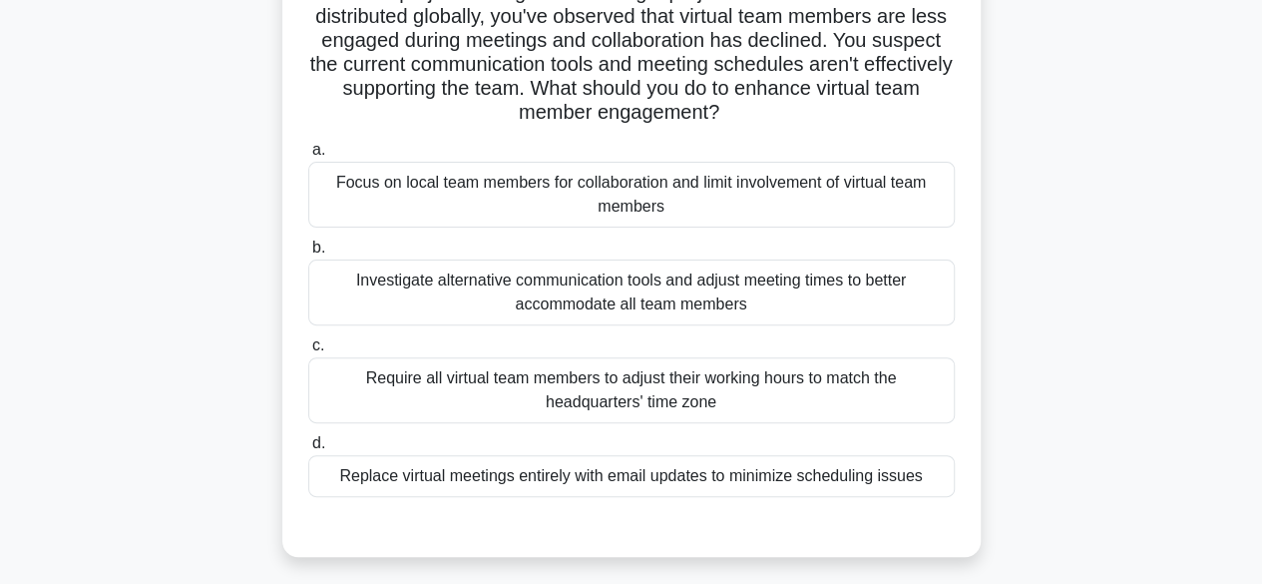
scroll to position [200, 0]
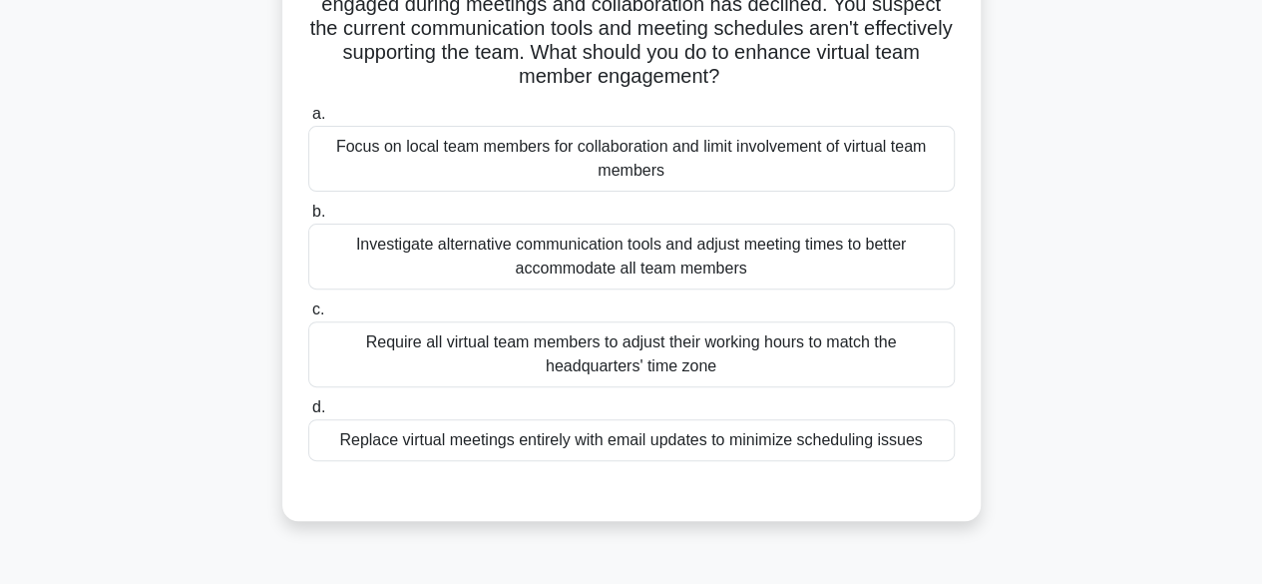
click at [878, 271] on div "Investigate alternative communication tools and adjust meeting times to better …" at bounding box center [631, 257] width 647 height 66
click at [308, 219] on input "b. Investigate alternative communication tools and adjust meeting times to bett…" at bounding box center [308, 212] width 0 height 13
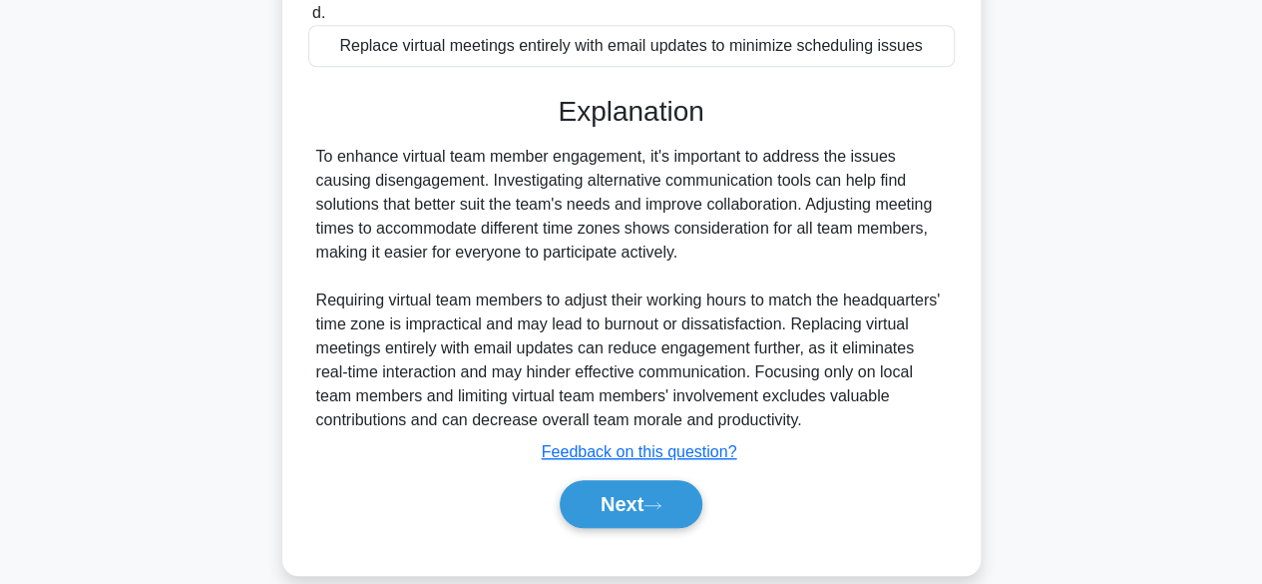
scroll to position [620, 0]
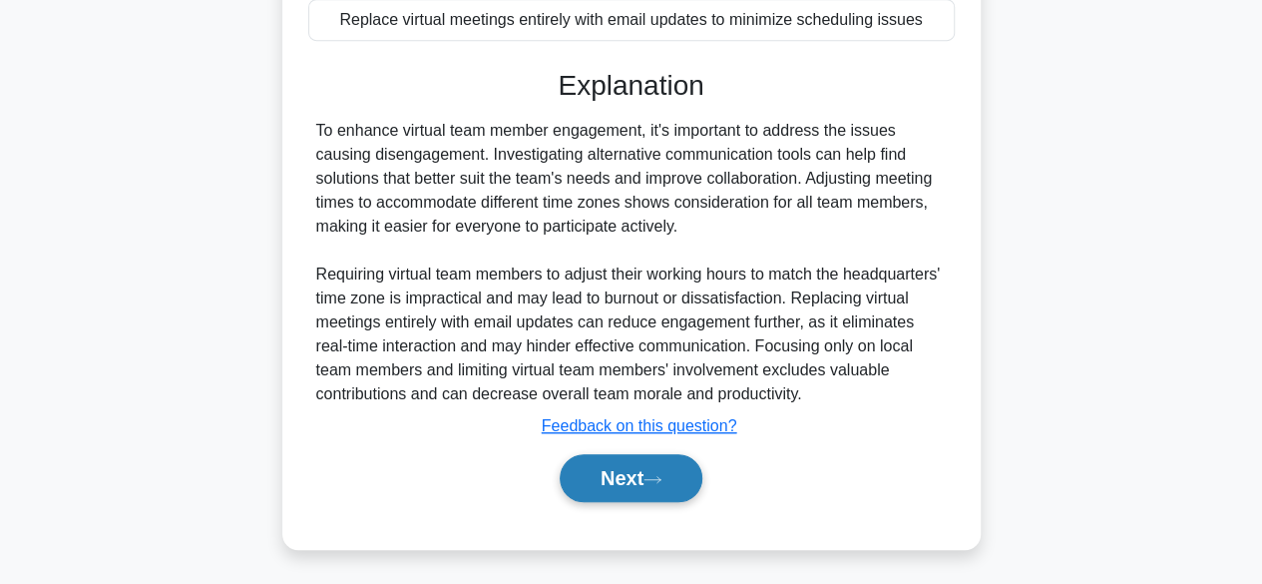
click at [617, 472] on button "Next" at bounding box center [631, 478] width 143 height 48
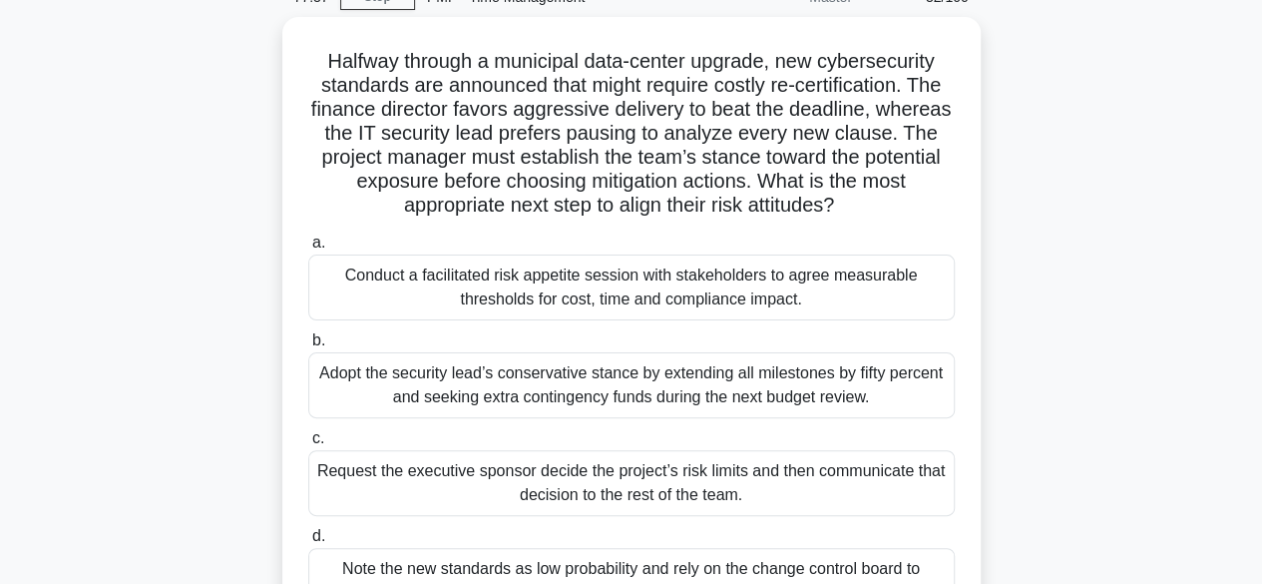
scroll to position [200, 0]
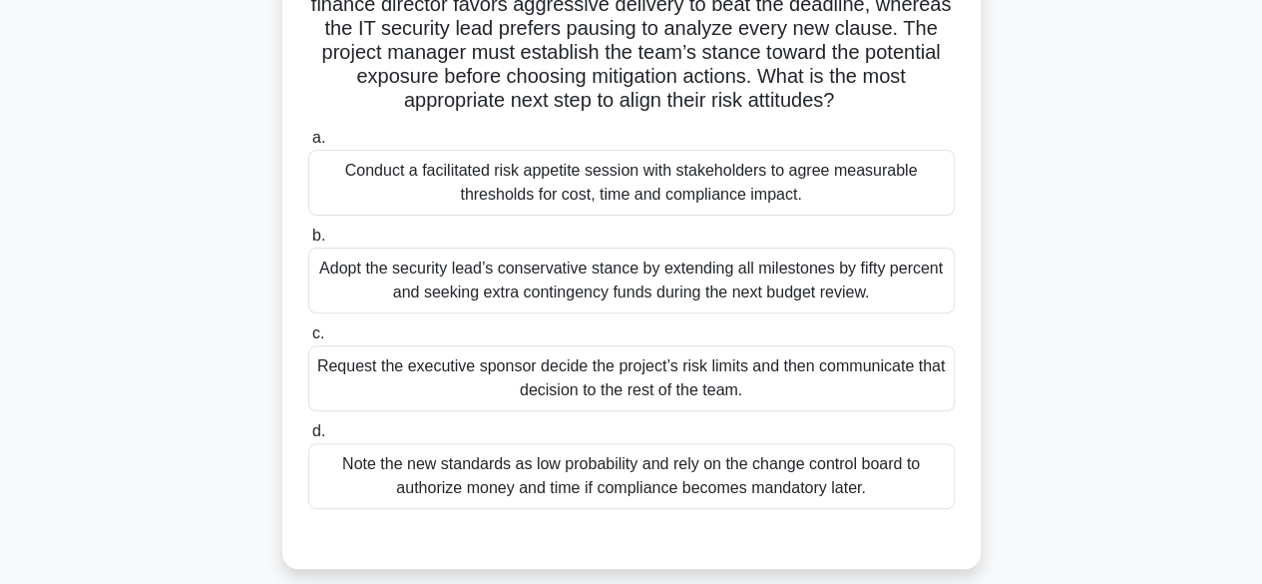
click at [692, 194] on div "Conduct a facilitated risk appetite session with stakeholders to agree measurab…" at bounding box center [631, 183] width 647 height 66
click at [308, 145] on input "a. Conduct a facilitated risk appetite session with stakeholders to agree measu…" at bounding box center [308, 138] width 0 height 13
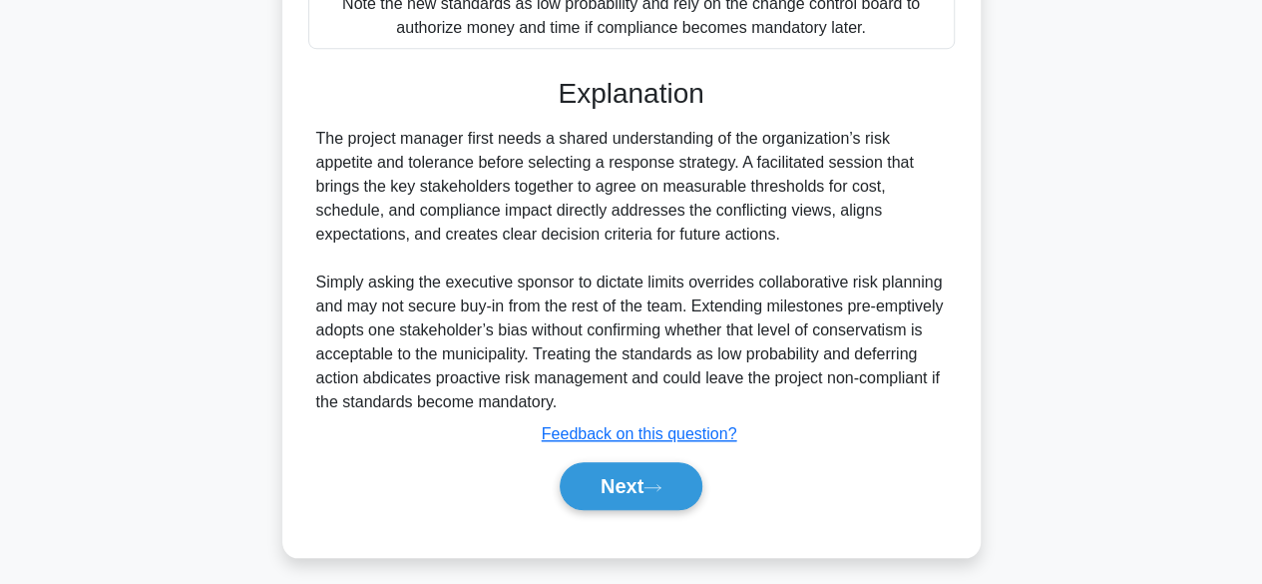
scroll to position [668, 0]
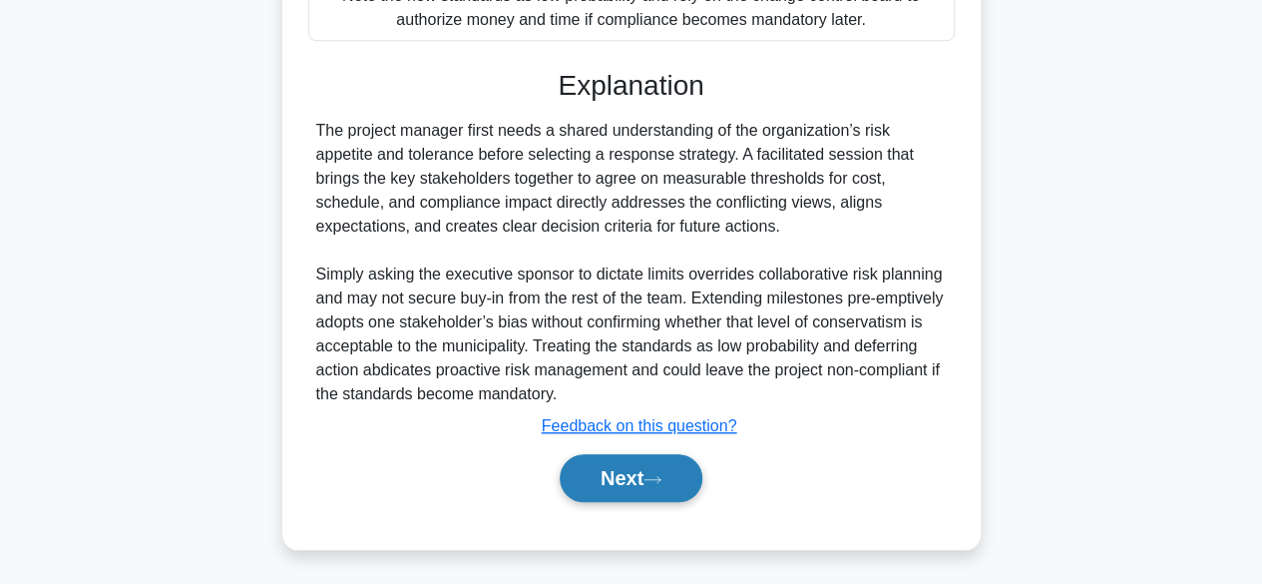
click at [645, 471] on button "Next" at bounding box center [631, 478] width 143 height 48
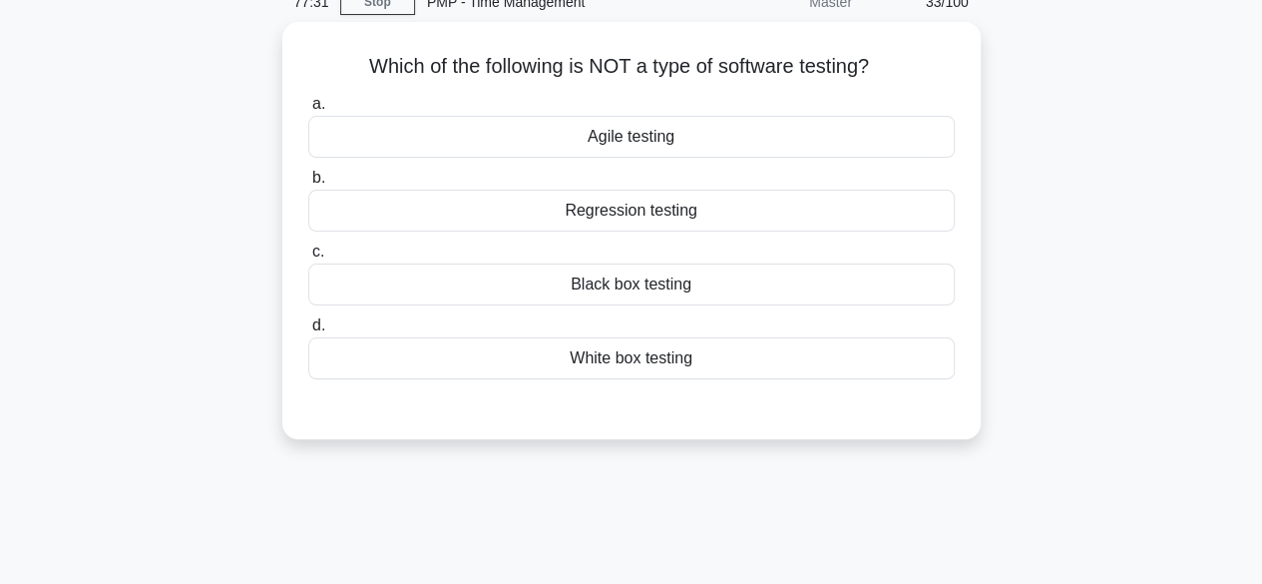
scroll to position [0, 0]
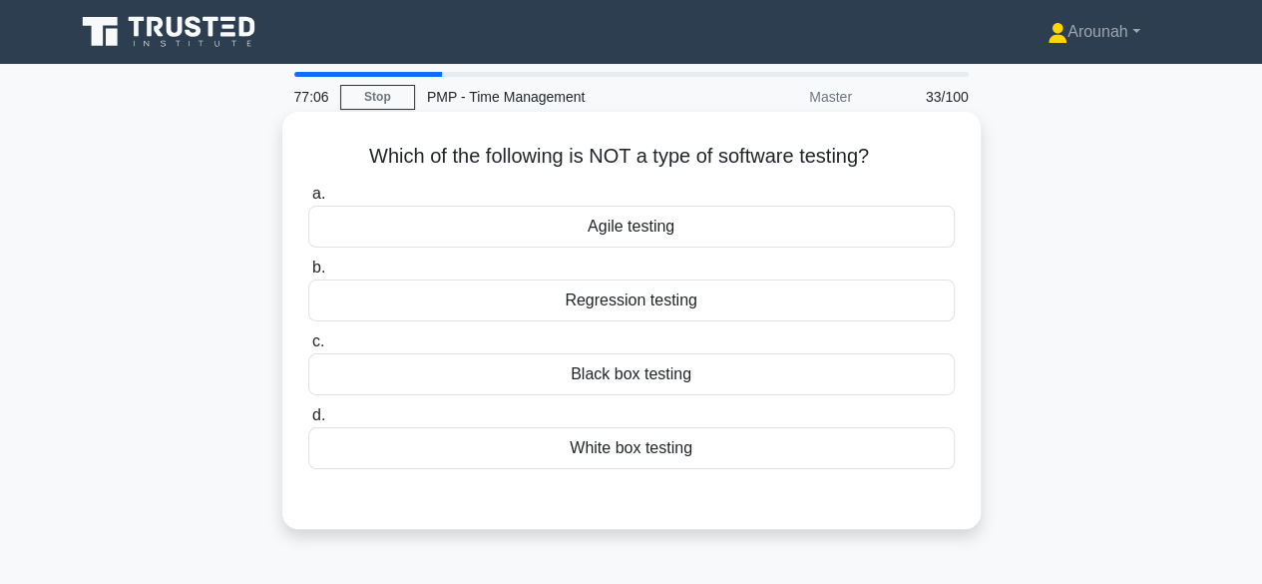
click at [686, 221] on div "Agile testing" at bounding box center [631, 227] width 647 height 42
click at [308, 201] on input "a. Agile testing" at bounding box center [308, 194] width 0 height 13
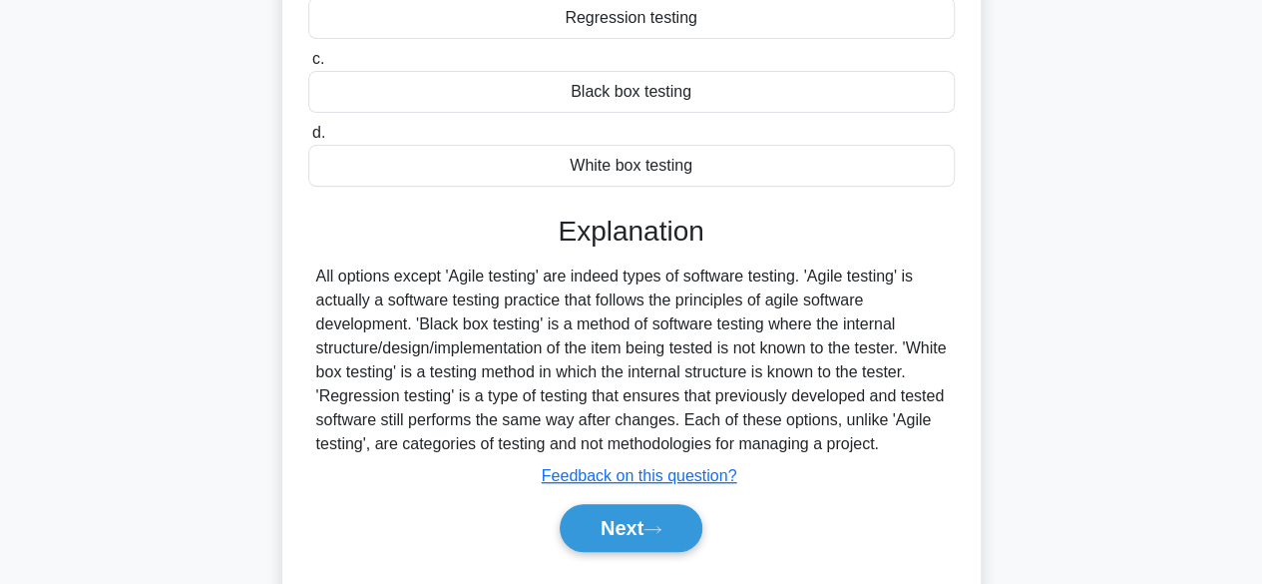
scroll to position [299, 0]
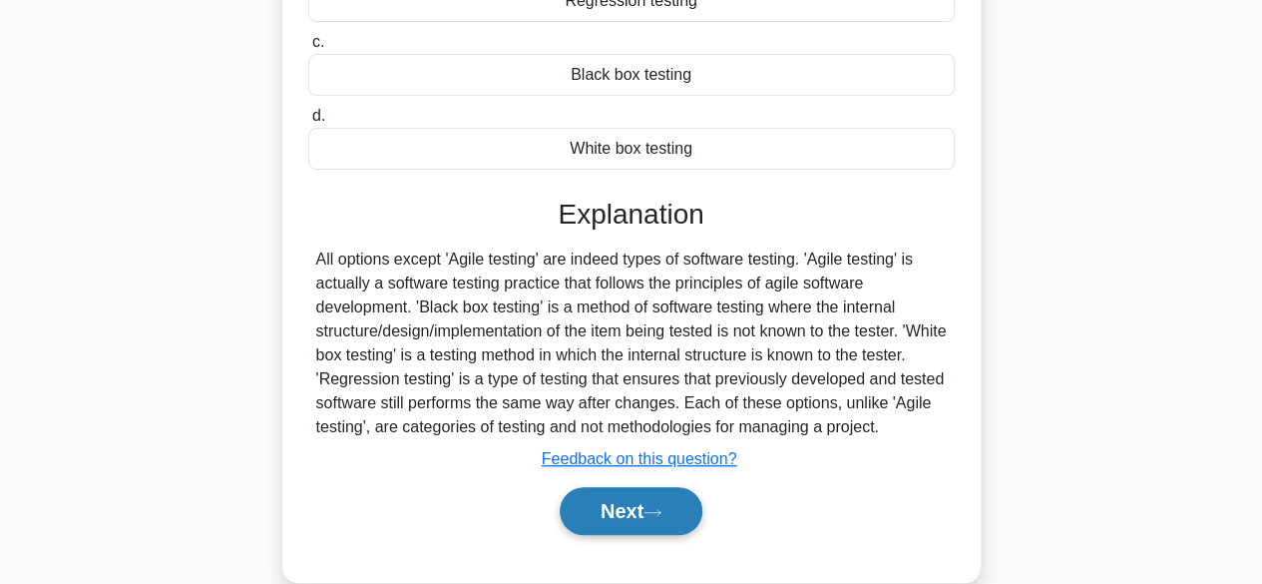
click at [637, 500] on button "Next" at bounding box center [631, 511] width 143 height 48
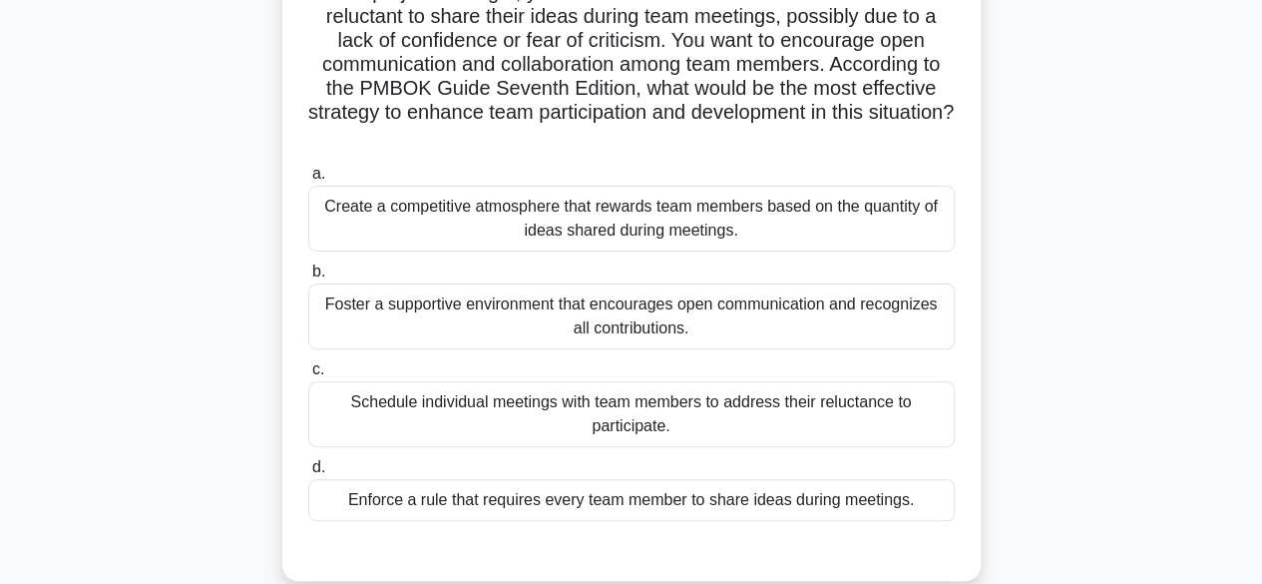
scroll to position [200, 0]
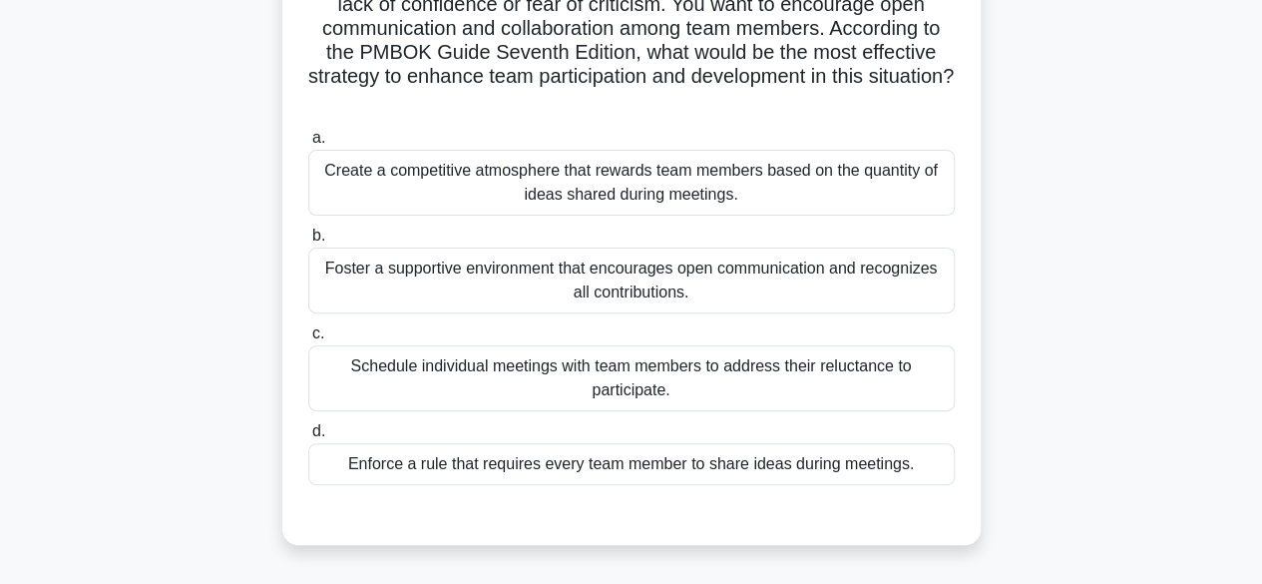
click at [794, 290] on div "Foster a supportive environment that encourages open communication and recogniz…" at bounding box center [631, 280] width 647 height 66
click at [308, 242] on input "b. Foster a supportive environment that encourages open communication and recog…" at bounding box center [308, 235] width 0 height 13
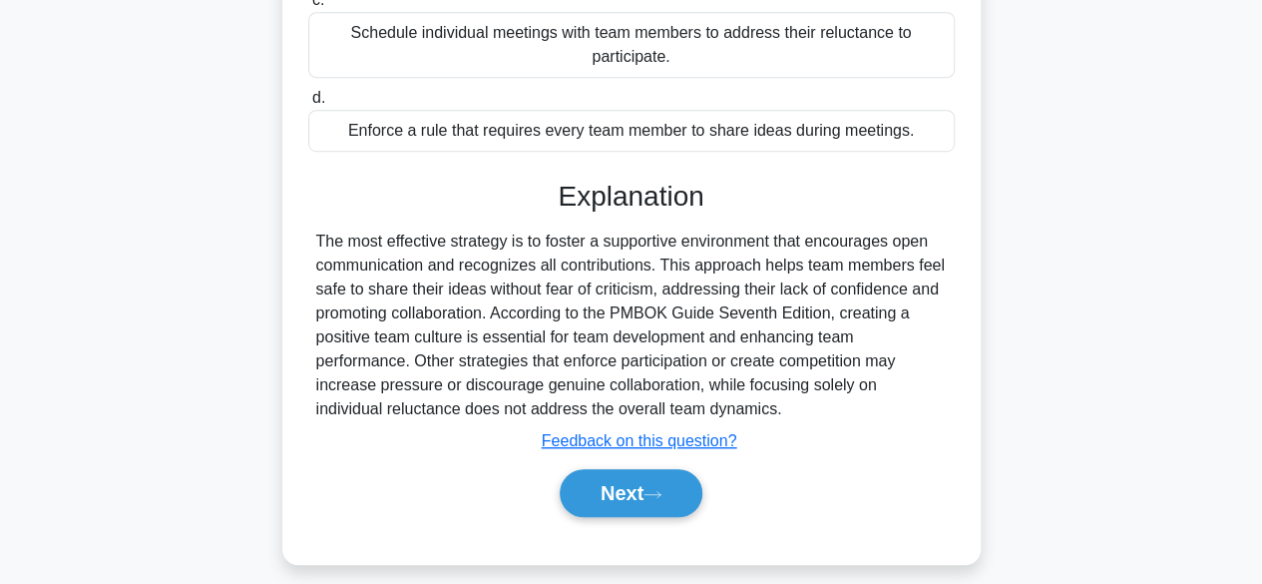
scroll to position [548, 0]
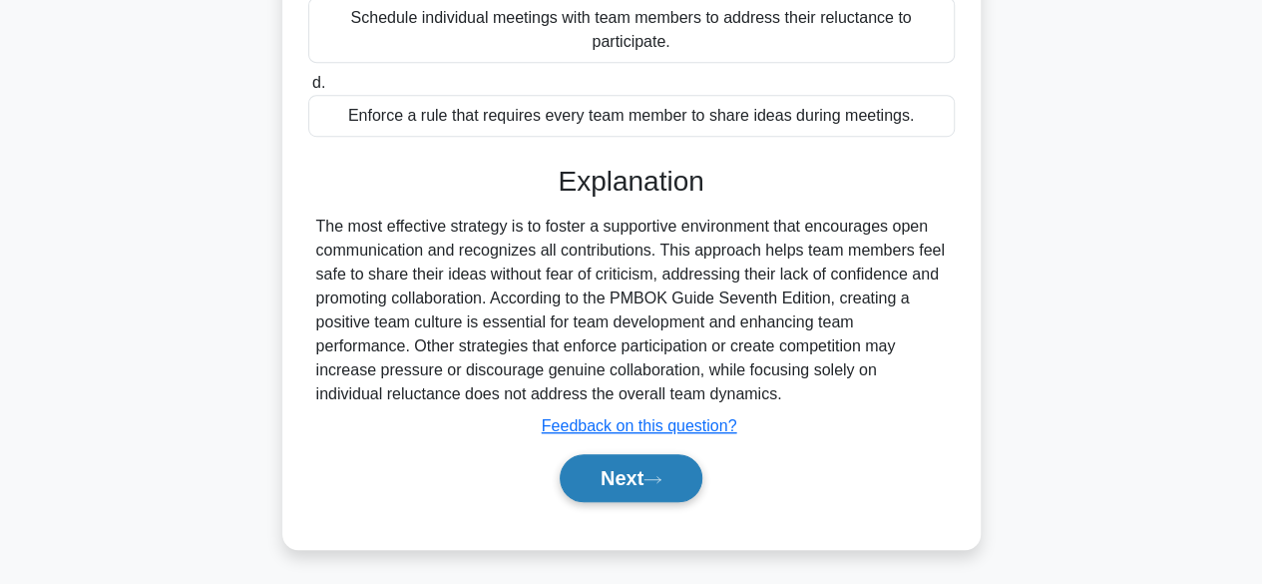
click at [618, 484] on button "Next" at bounding box center [631, 478] width 143 height 48
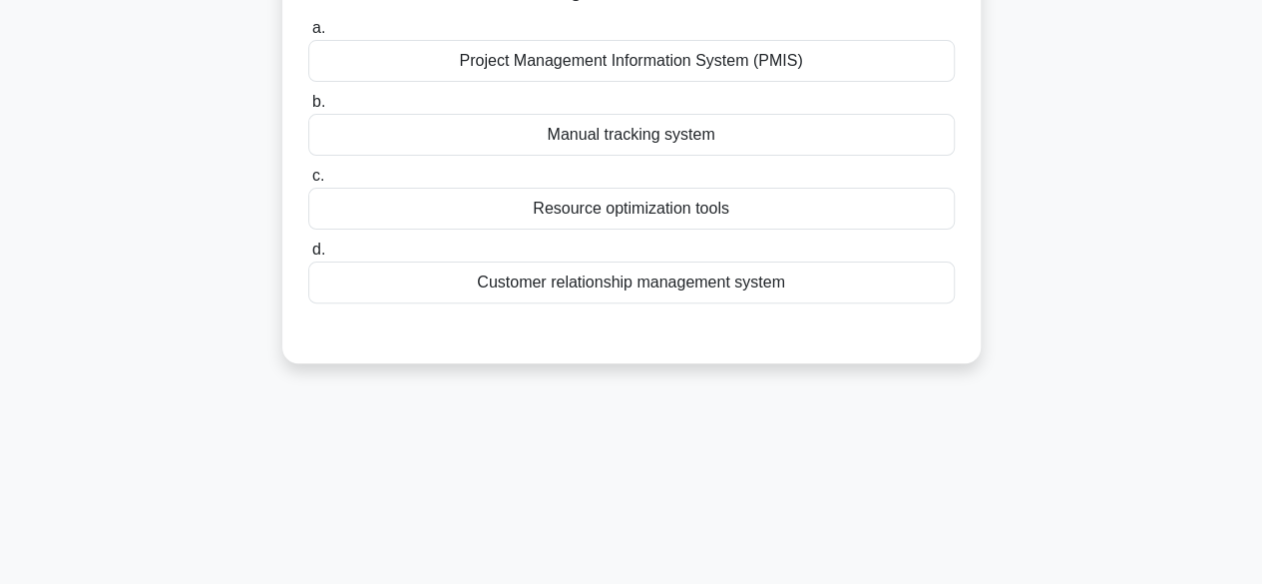
scroll to position [0, 0]
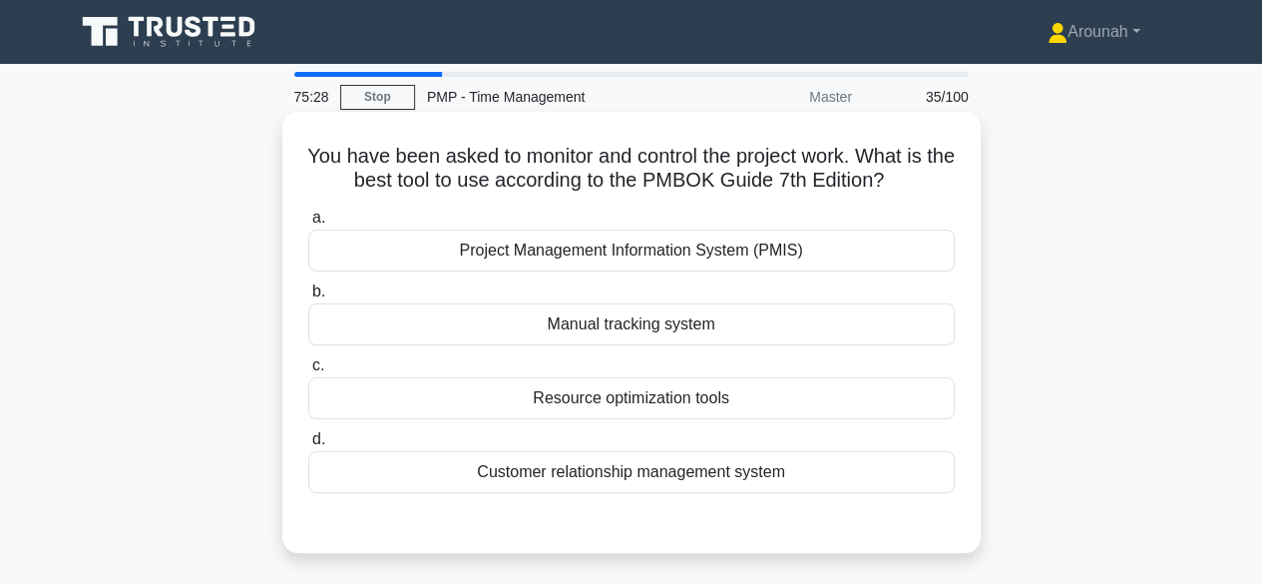
click at [748, 328] on div "Manual tracking system" at bounding box center [631, 324] width 647 height 42
click at [308, 298] on input "b. Manual tracking system" at bounding box center [308, 291] width 0 height 13
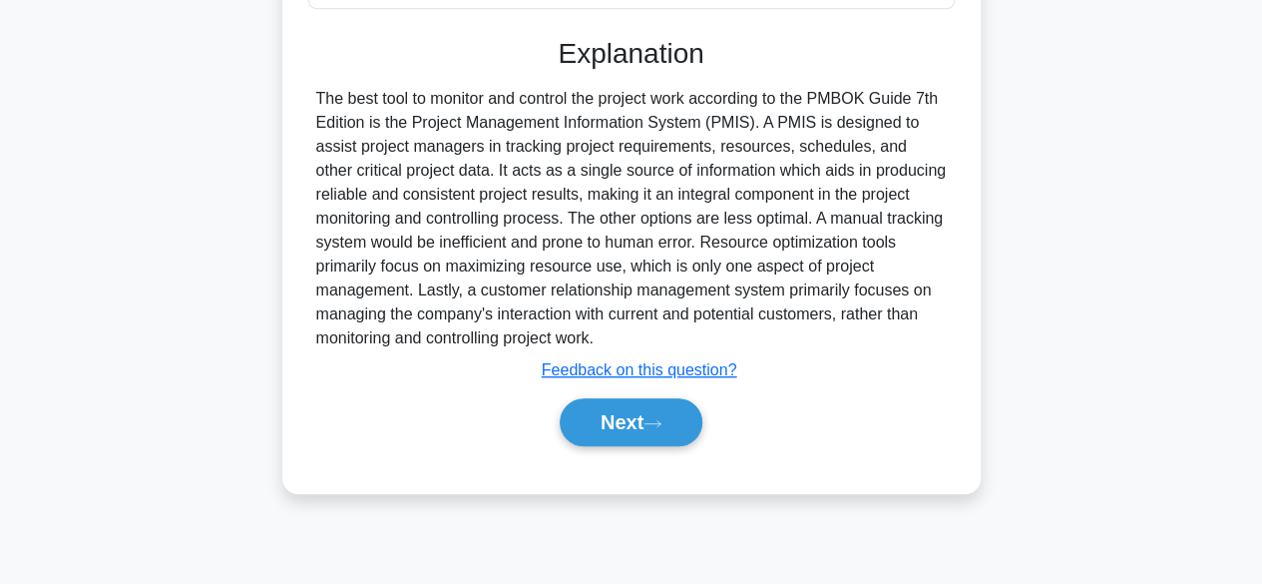
scroll to position [494, 0]
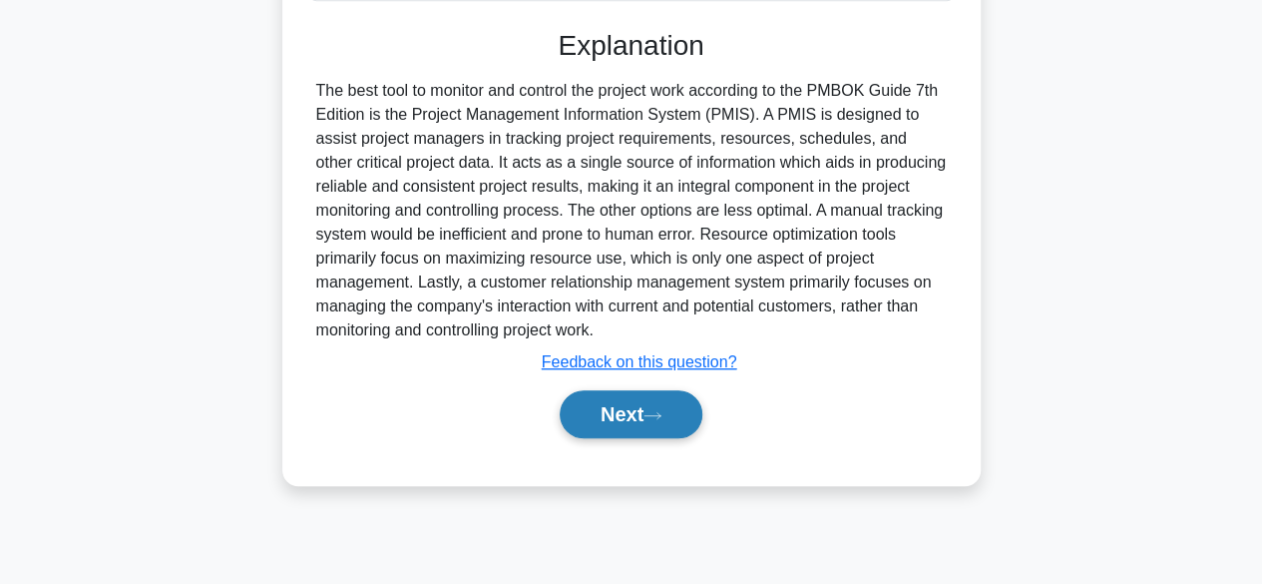
drag, startPoint x: 653, startPoint y: 410, endPoint x: 702, endPoint y: 396, distance: 51.8
click at [655, 410] on icon at bounding box center [653, 415] width 18 height 11
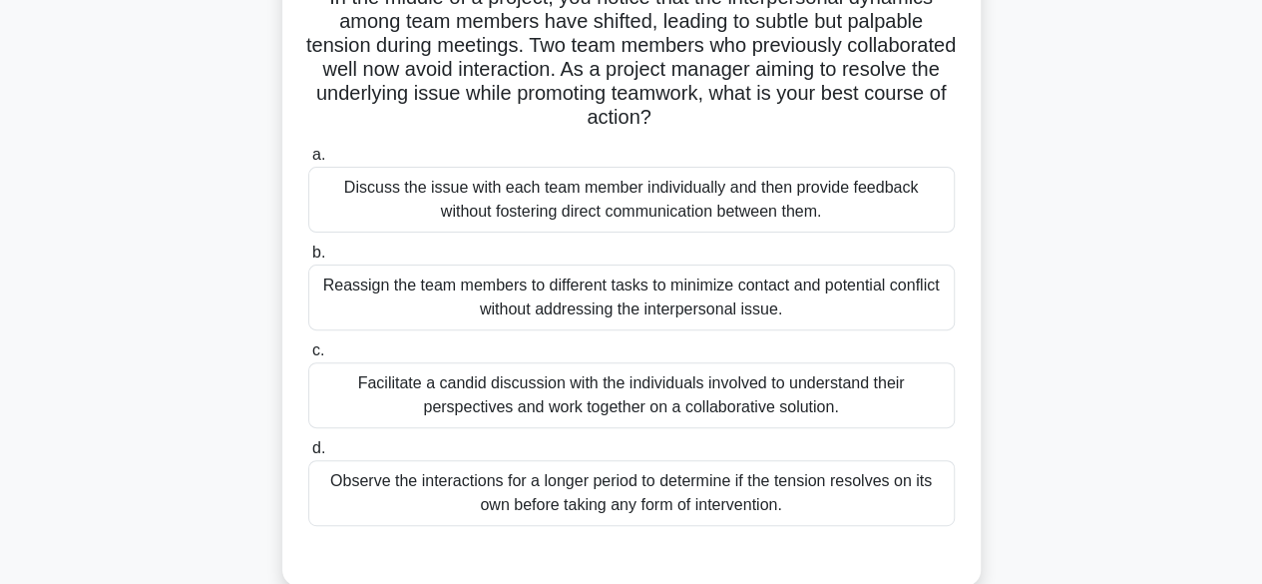
scroll to position [195, 0]
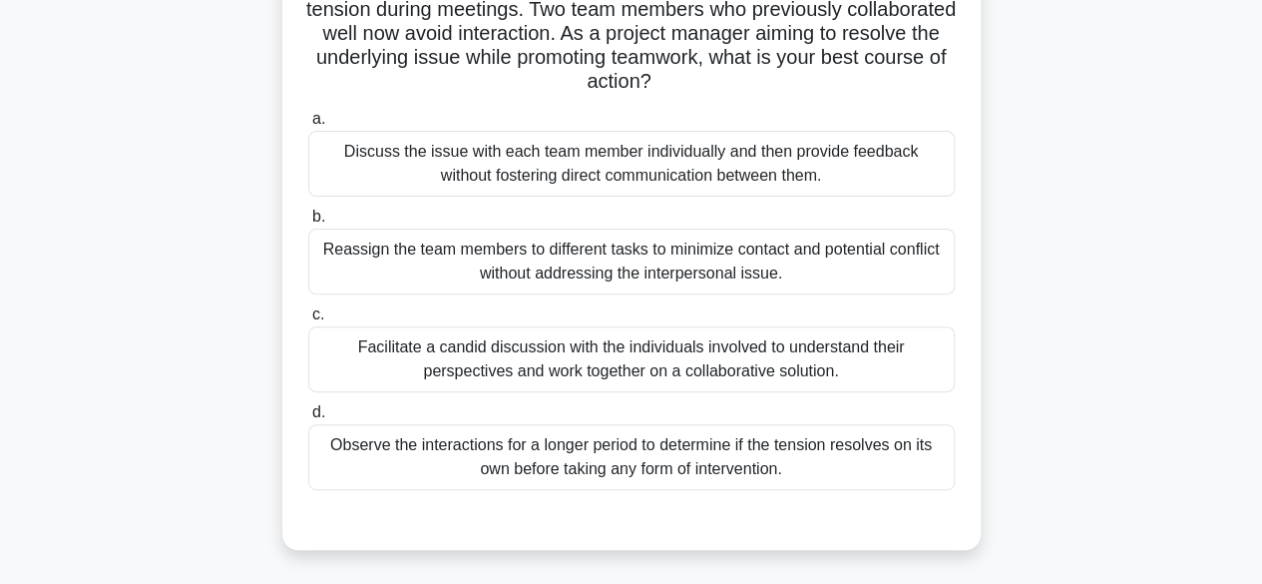
click at [853, 358] on div "Facilitate a candid discussion with the individuals involved to understand thei…" at bounding box center [631, 359] width 647 height 66
click at [308, 321] on input "c. Facilitate a candid discussion with the individuals involved to understand t…" at bounding box center [308, 314] width 0 height 13
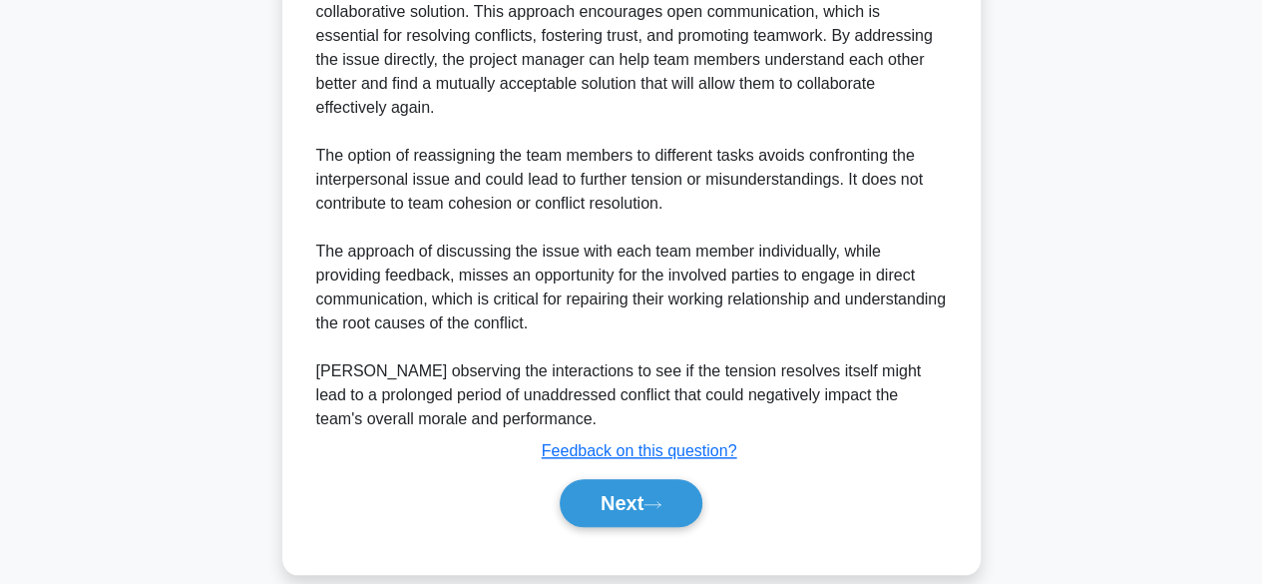
scroll to position [811, 0]
click at [607, 478] on button "Next" at bounding box center [631, 502] width 143 height 48
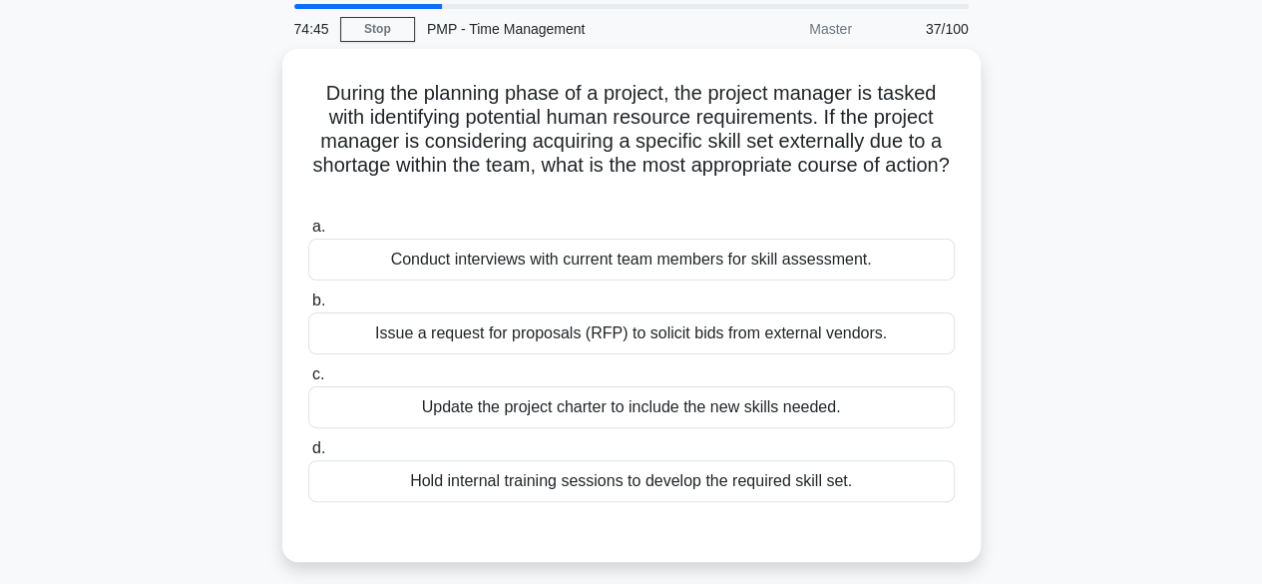
scroll to position [100, 0]
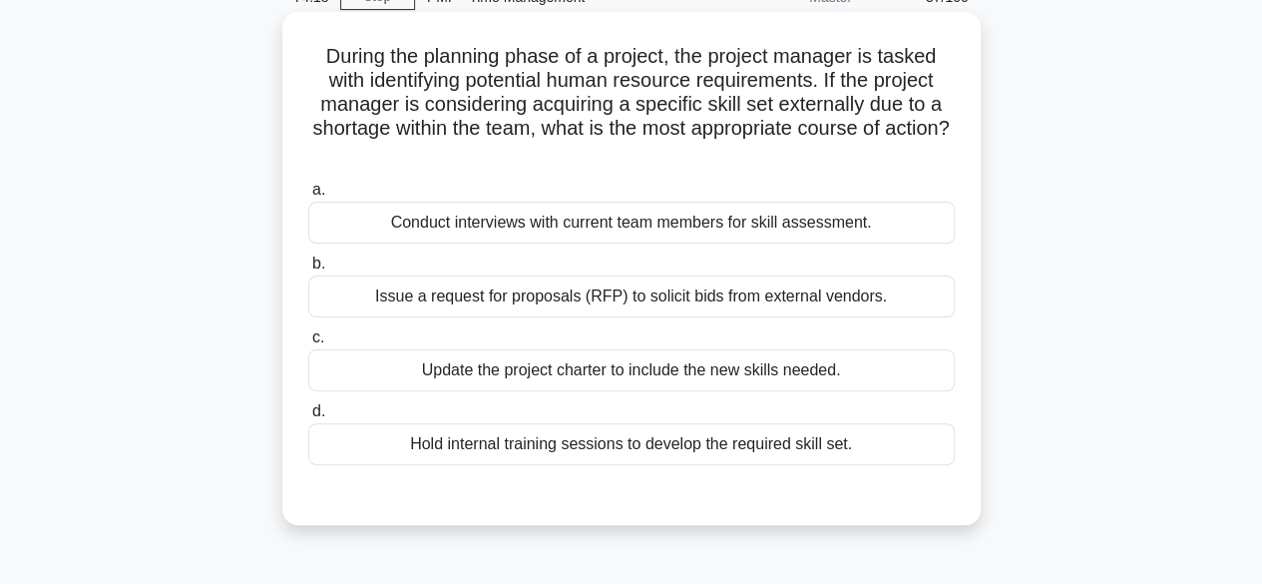
click at [690, 300] on div "Issue a request for proposals (RFP) to solicit bids from external vendors." at bounding box center [631, 296] width 647 height 42
click at [308, 270] on input "b. Issue a request for proposals (RFP) to solicit bids from external vendors." at bounding box center [308, 263] width 0 height 13
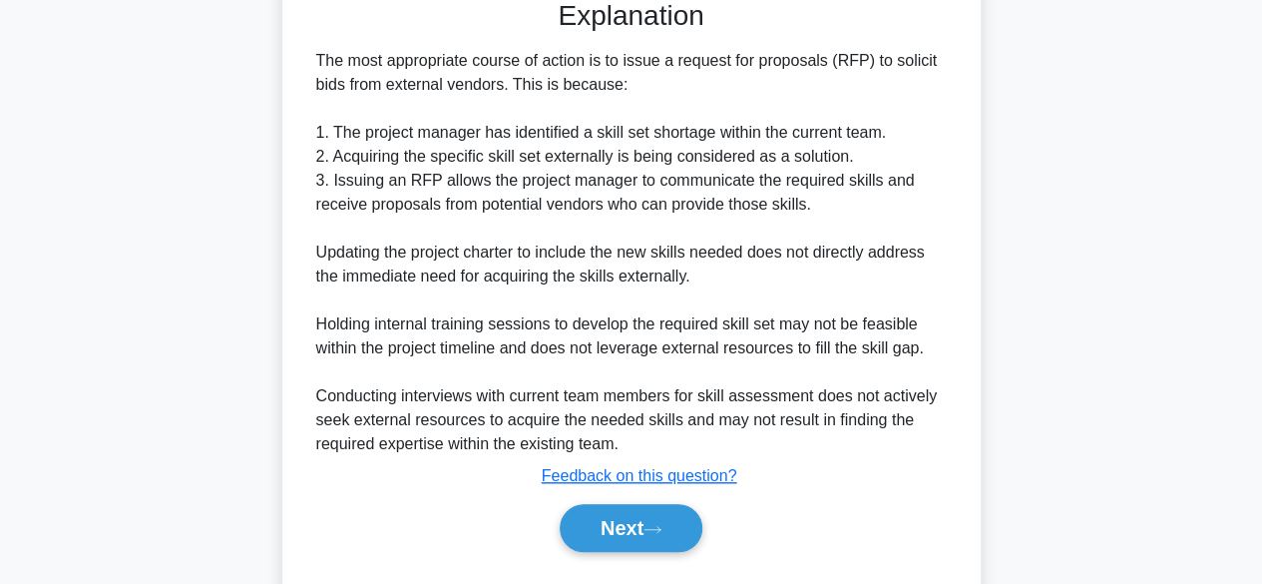
scroll to position [644, 0]
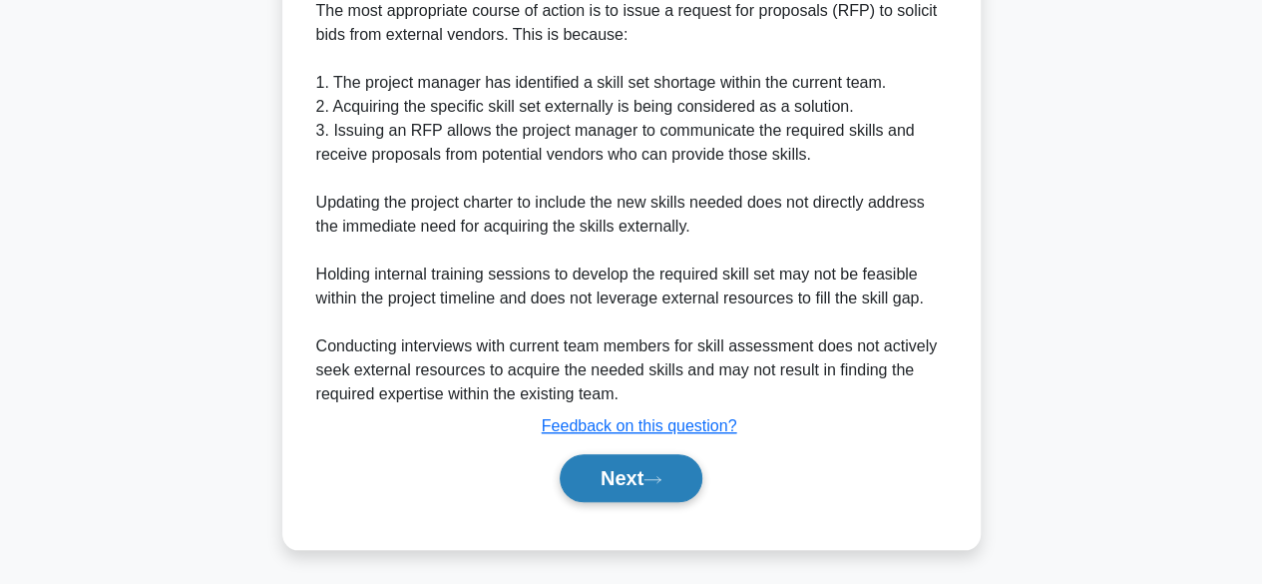
click at [644, 477] on button "Next" at bounding box center [631, 478] width 143 height 48
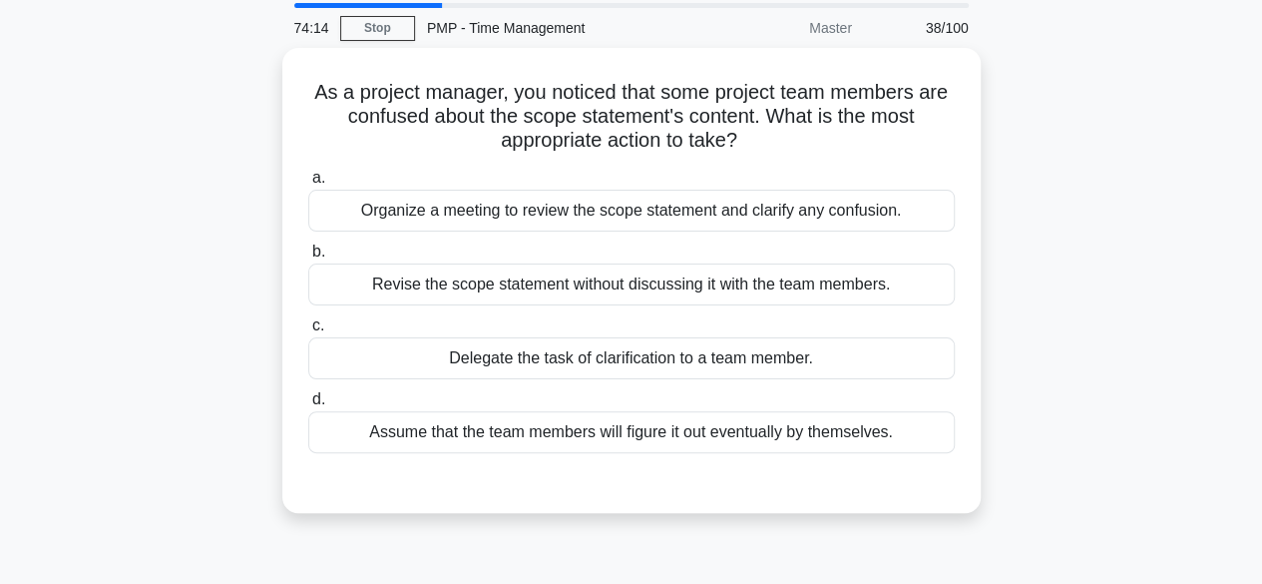
scroll to position [100, 0]
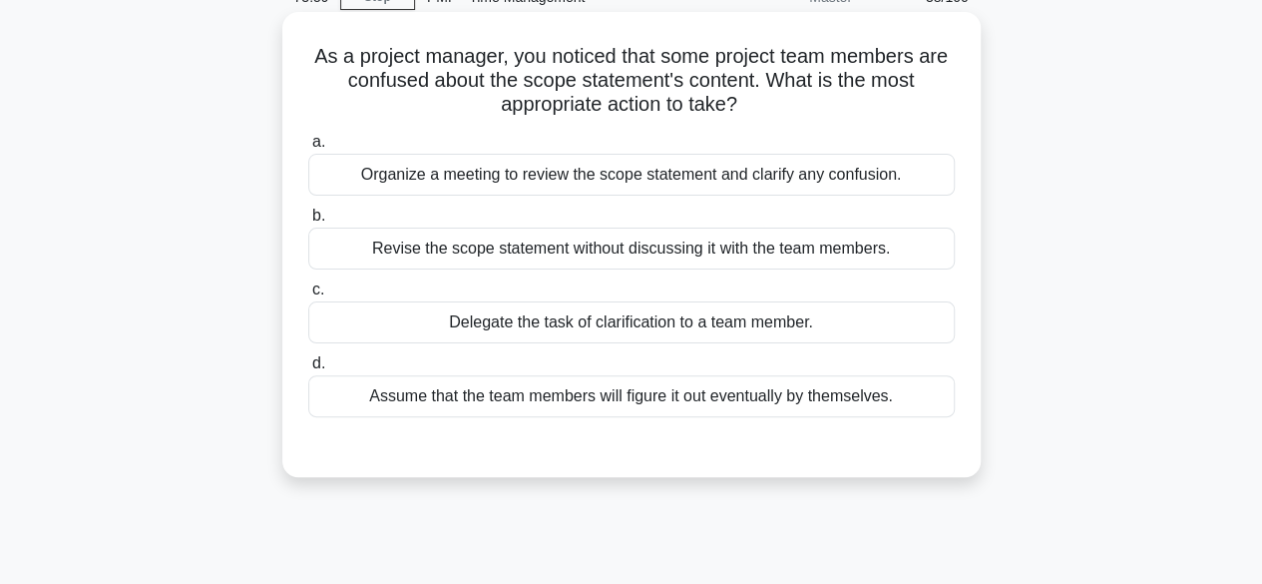
click at [690, 182] on div "Organize a meeting to review the scope statement and clarify any confusion." at bounding box center [631, 175] width 647 height 42
click at [308, 149] on input "a. Organize a meeting to review the scope statement and clarify any confusion." at bounding box center [308, 142] width 0 height 13
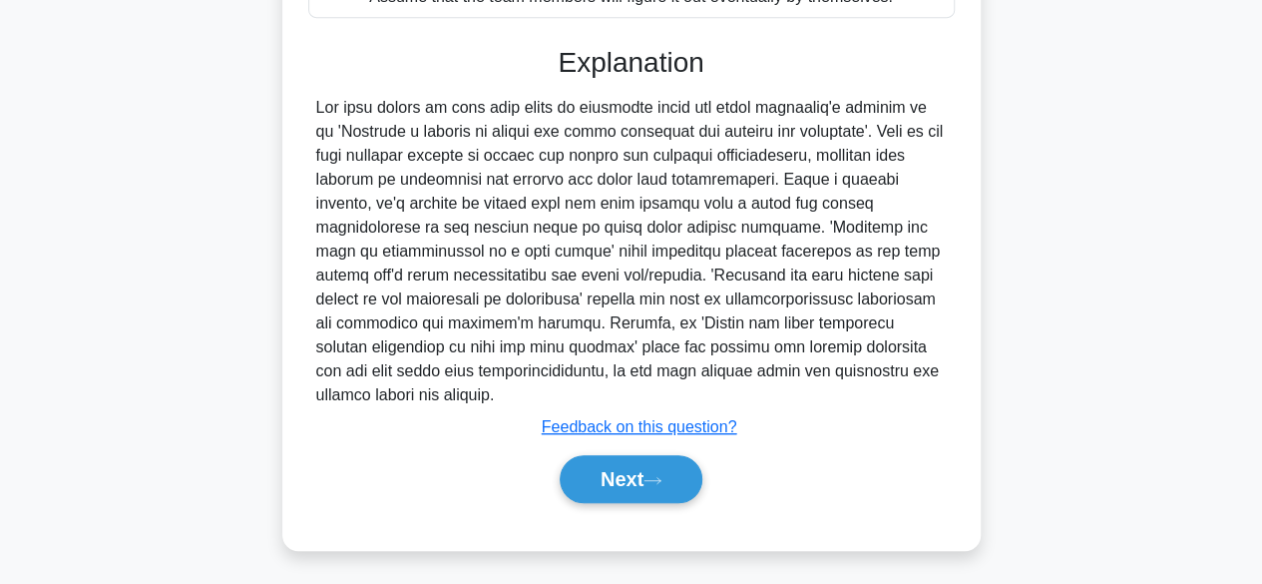
scroll to position [500, 0]
click at [631, 472] on button "Next" at bounding box center [631, 478] width 143 height 48
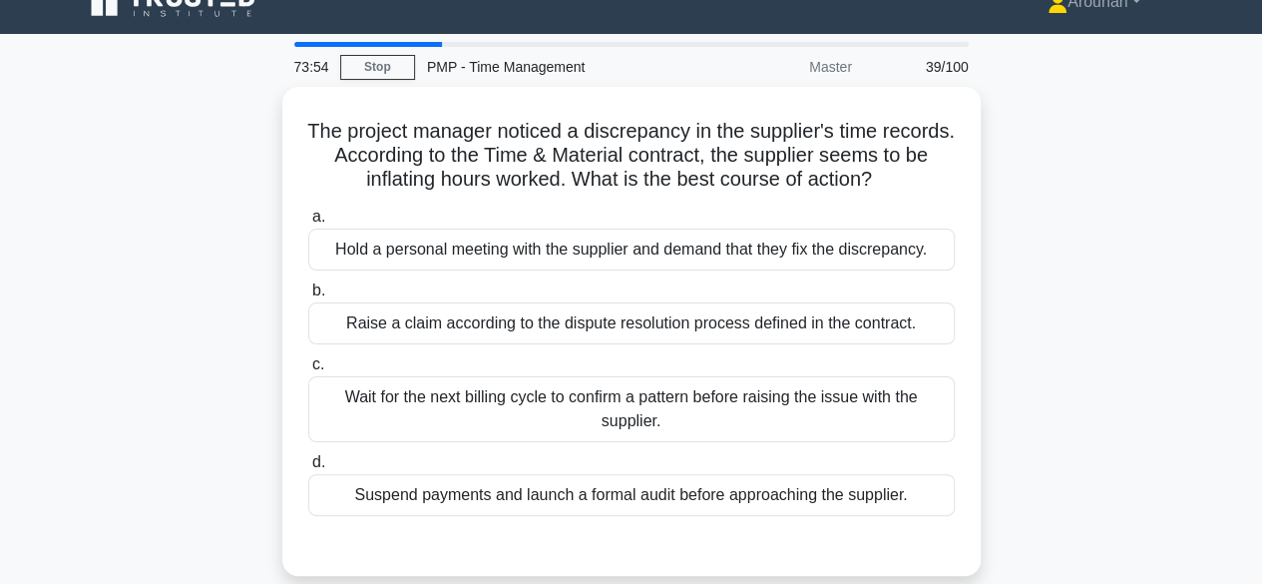
scroll to position [0, 0]
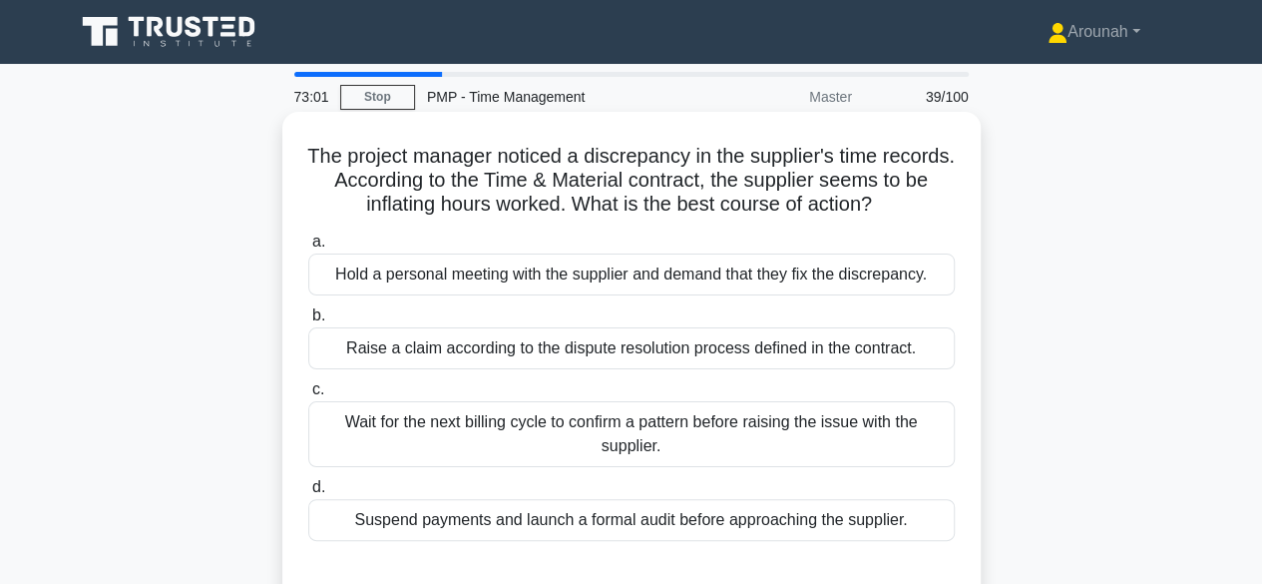
click at [870, 278] on div "Hold a personal meeting with the supplier and demand that they fix the discrepa…" at bounding box center [631, 274] width 647 height 42
click at [308, 248] on input "a. Hold a personal meeting with the supplier and demand that they fix the discr…" at bounding box center [308, 241] width 0 height 13
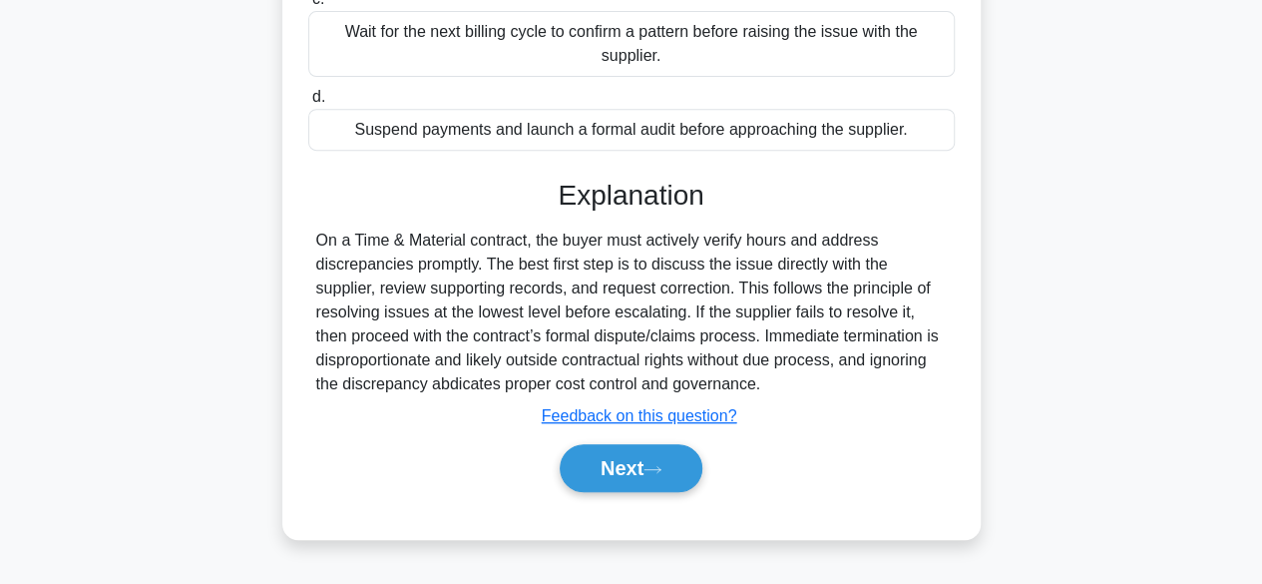
scroll to position [399, 0]
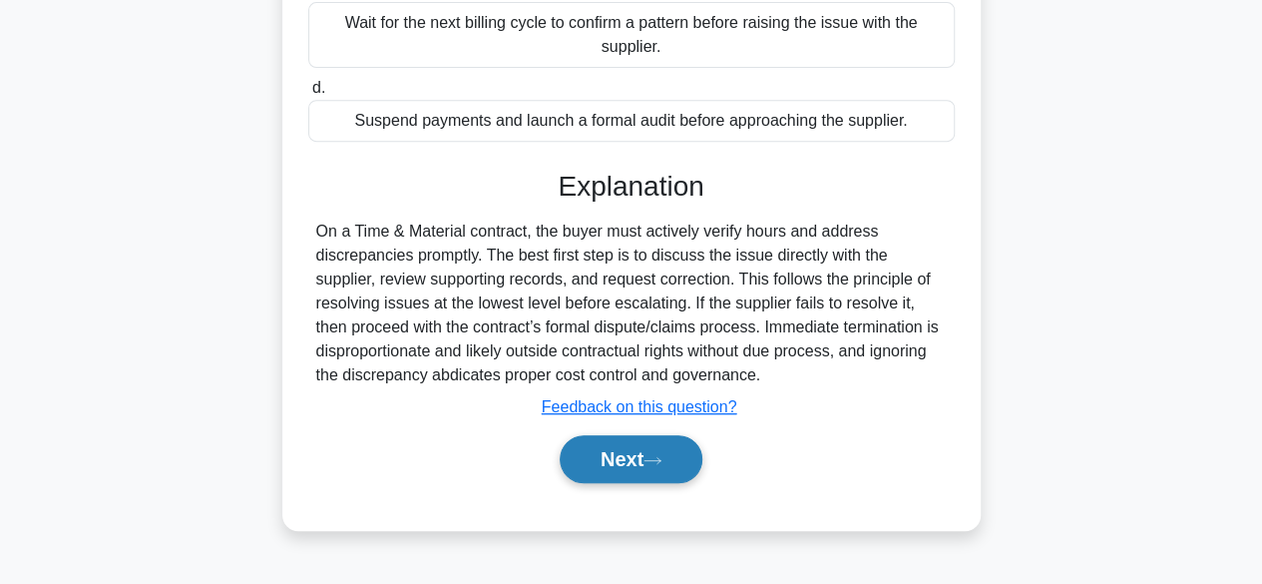
click at [609, 466] on button "Next" at bounding box center [631, 459] width 143 height 48
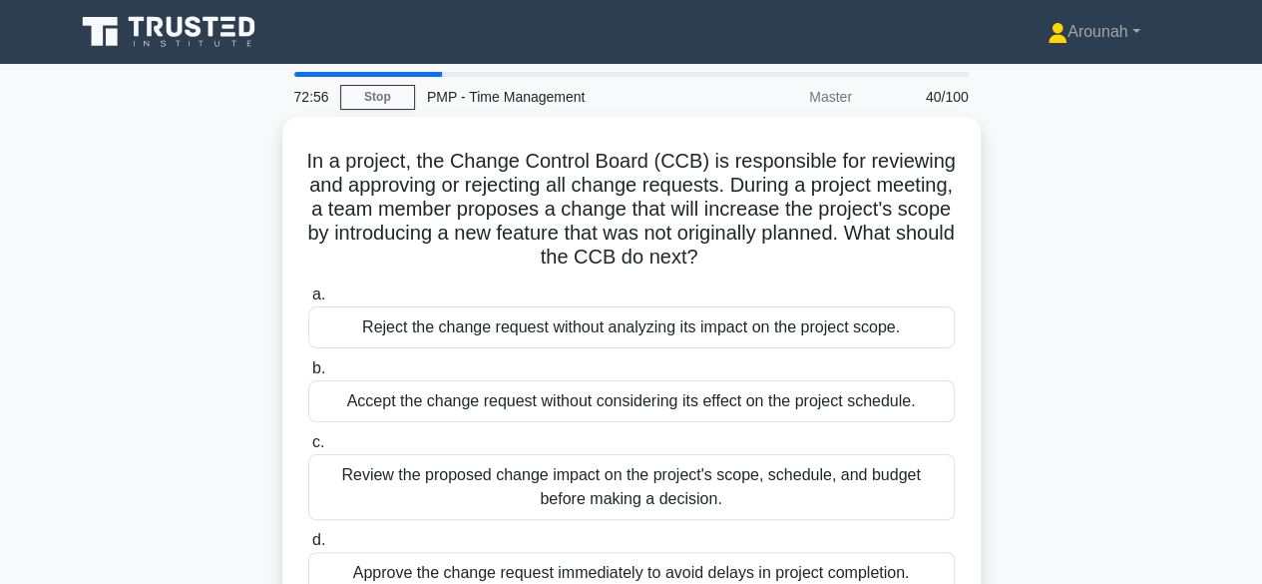
scroll to position [100, 0]
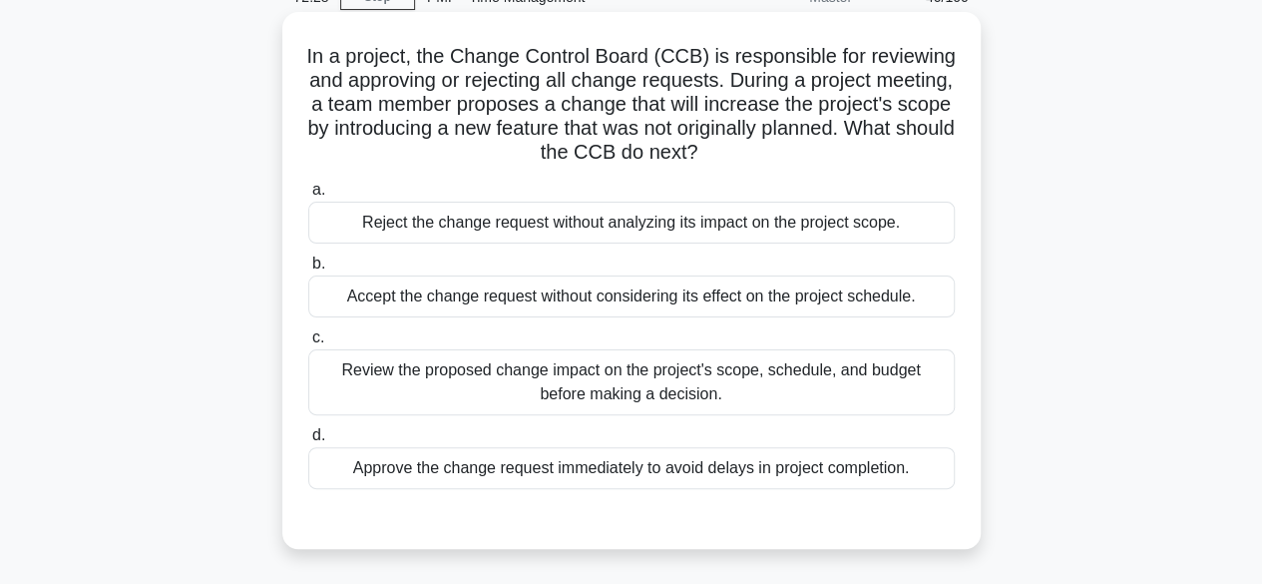
click at [752, 388] on div "Review the proposed change impact on the project's scope, schedule, and budget …" at bounding box center [631, 382] width 647 height 66
click at [308, 344] on input "c. Review the proposed change impact on the project's scope, schedule, and budg…" at bounding box center [308, 337] width 0 height 13
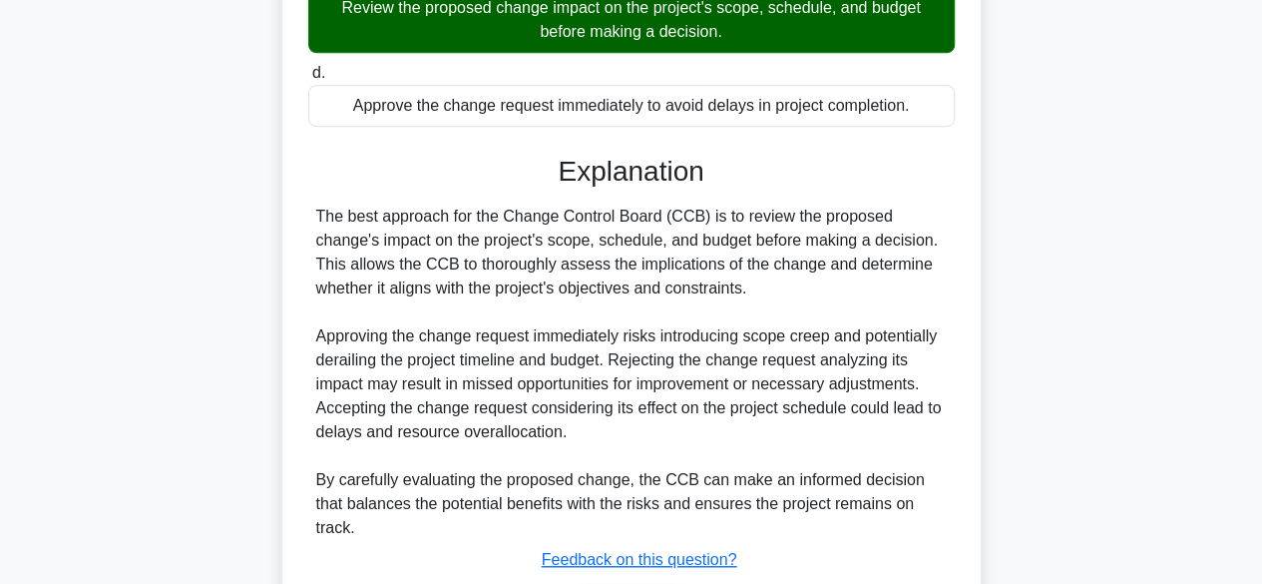
scroll to position [596, 0]
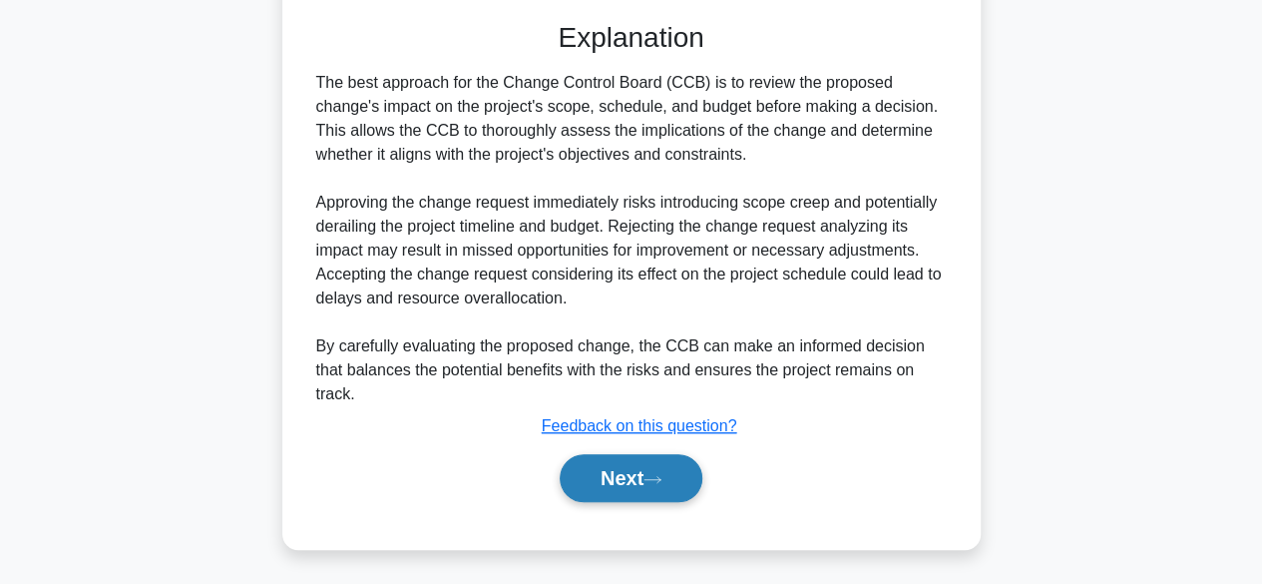
click at [621, 485] on button "Next" at bounding box center [631, 478] width 143 height 48
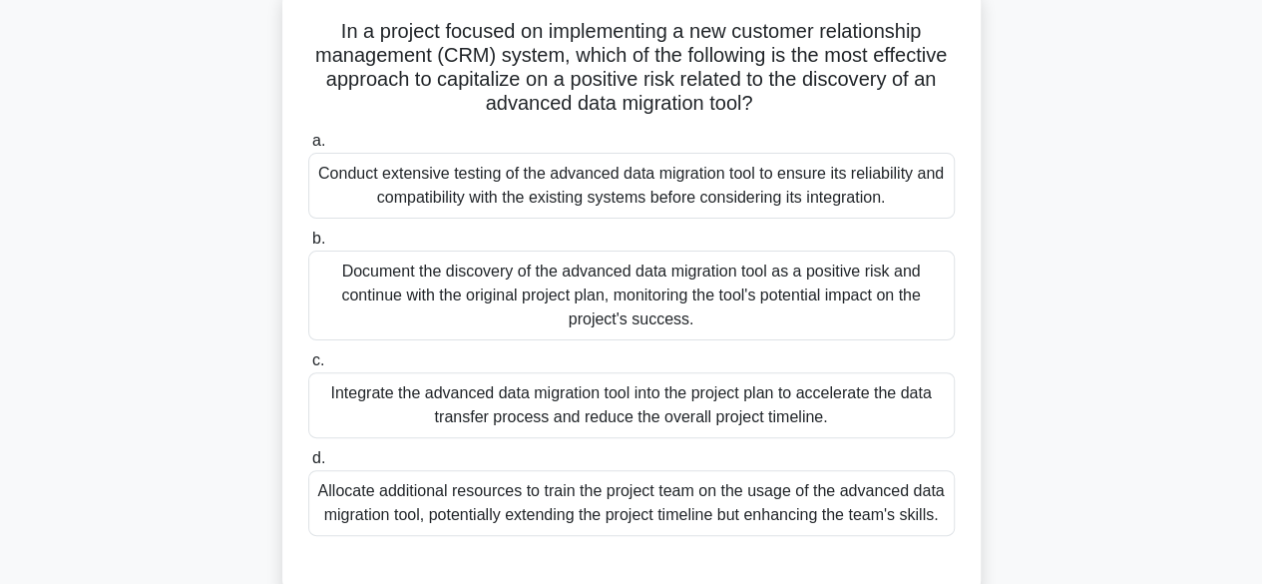
scroll to position [95, 0]
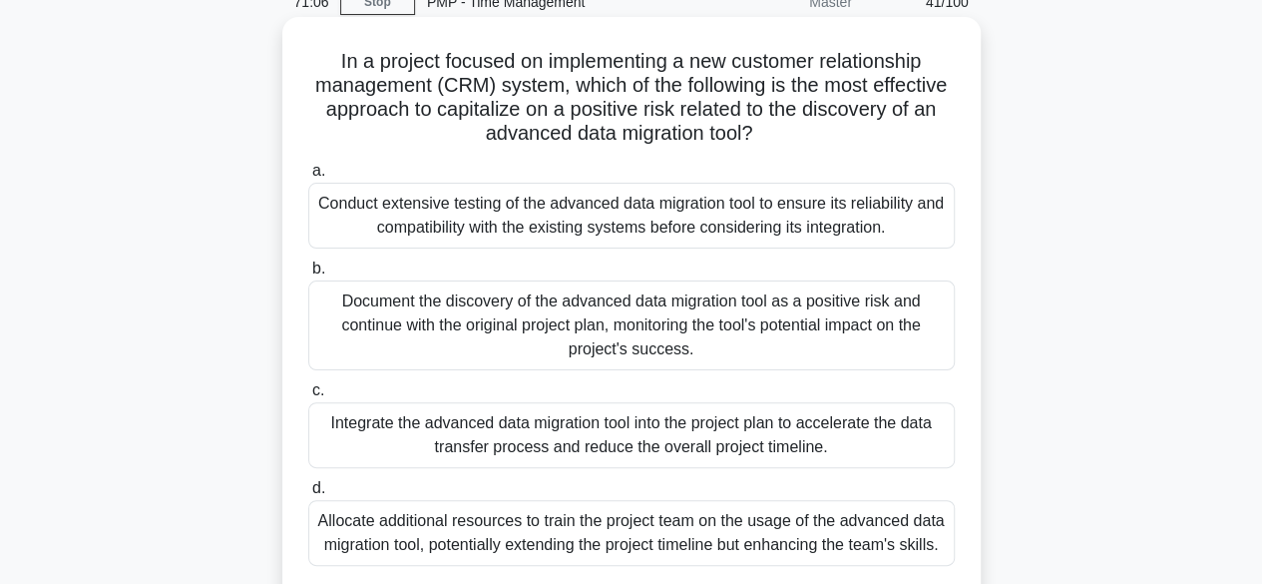
click at [790, 221] on div "Conduct extensive testing of the advanced data migration tool to ensure its rel…" at bounding box center [631, 216] width 647 height 66
click at [308, 178] on input "a. Conduct extensive testing of the advanced data migration tool to ensure its …" at bounding box center [308, 171] width 0 height 13
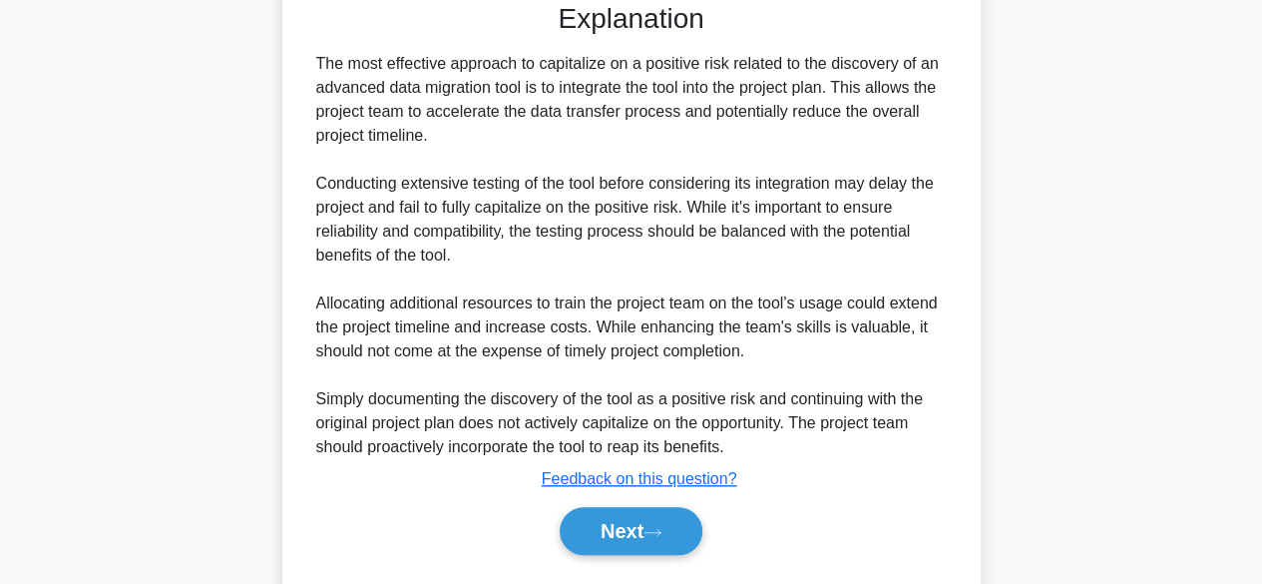
scroll to position [742, 0]
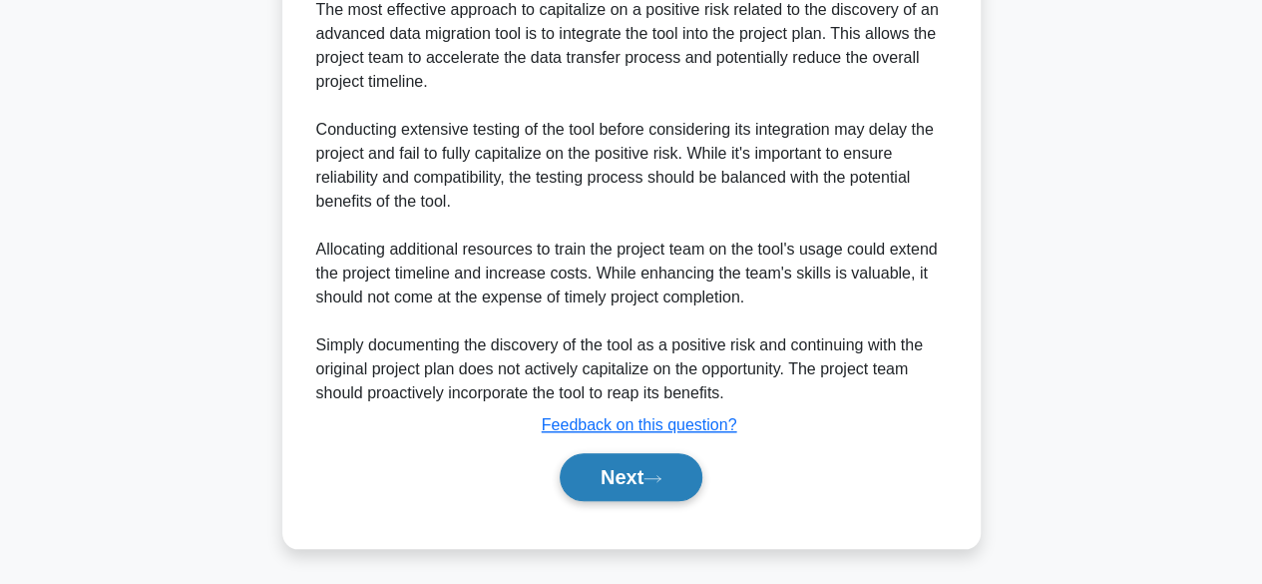
click at [686, 474] on button "Next" at bounding box center [631, 477] width 143 height 48
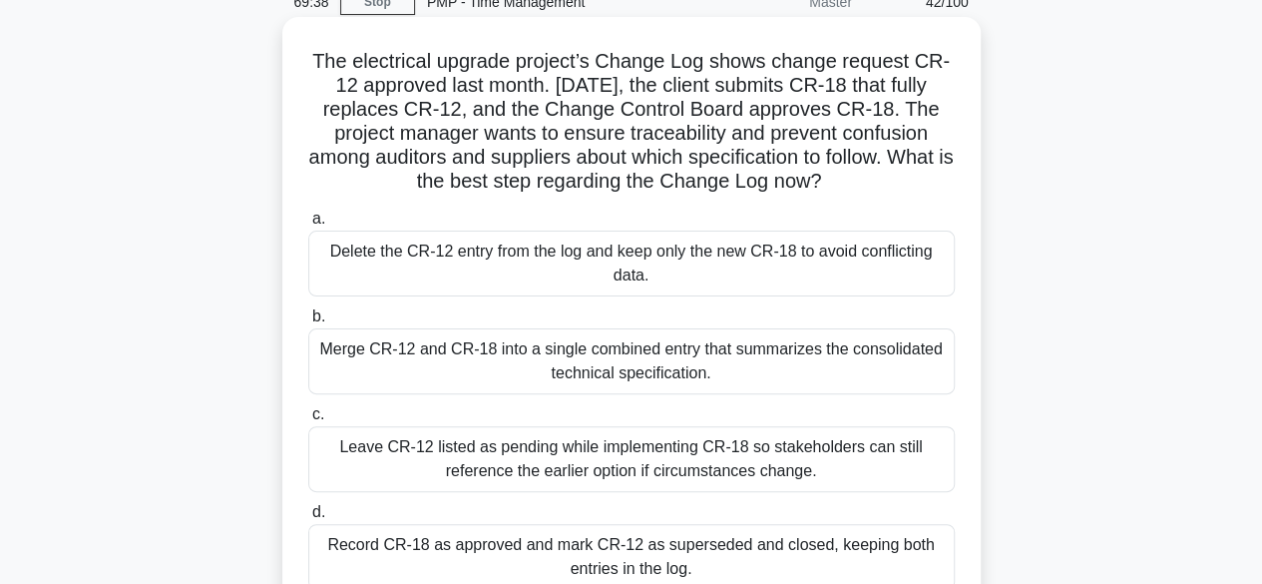
scroll to position [195, 0]
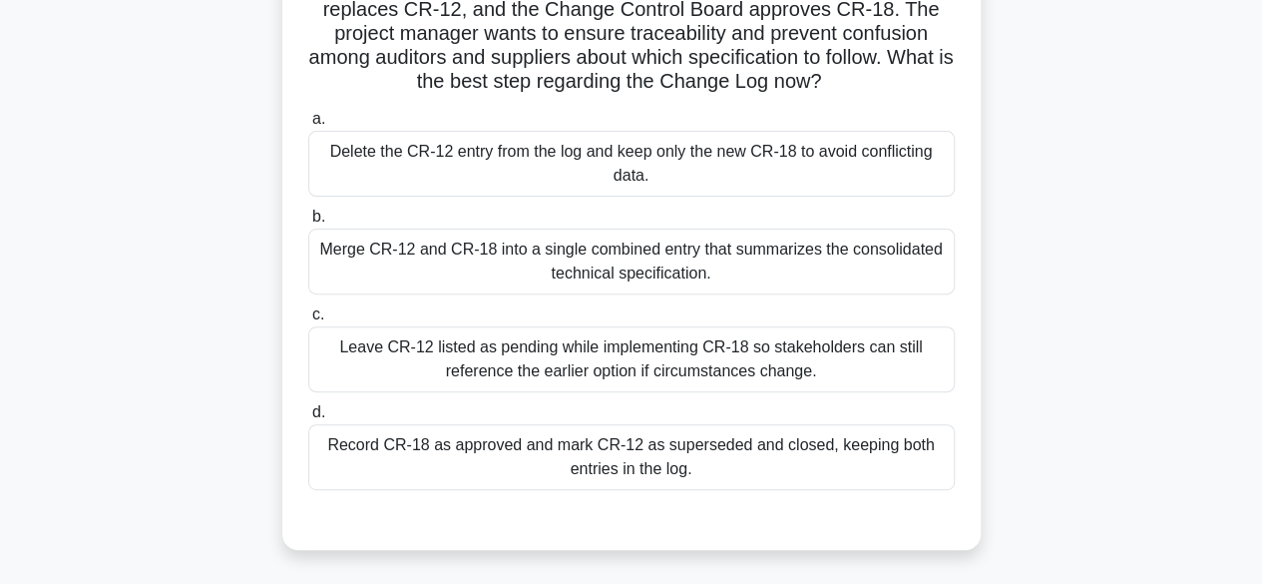
click at [767, 463] on div "Record CR-18 as approved and mark CR-12 as superseded and closed, keeping both …" at bounding box center [631, 457] width 647 height 66
click at [308, 419] on input "d. Record CR-18 as approved and mark CR-12 as superseded and closed, keeping bo…" at bounding box center [308, 412] width 0 height 13
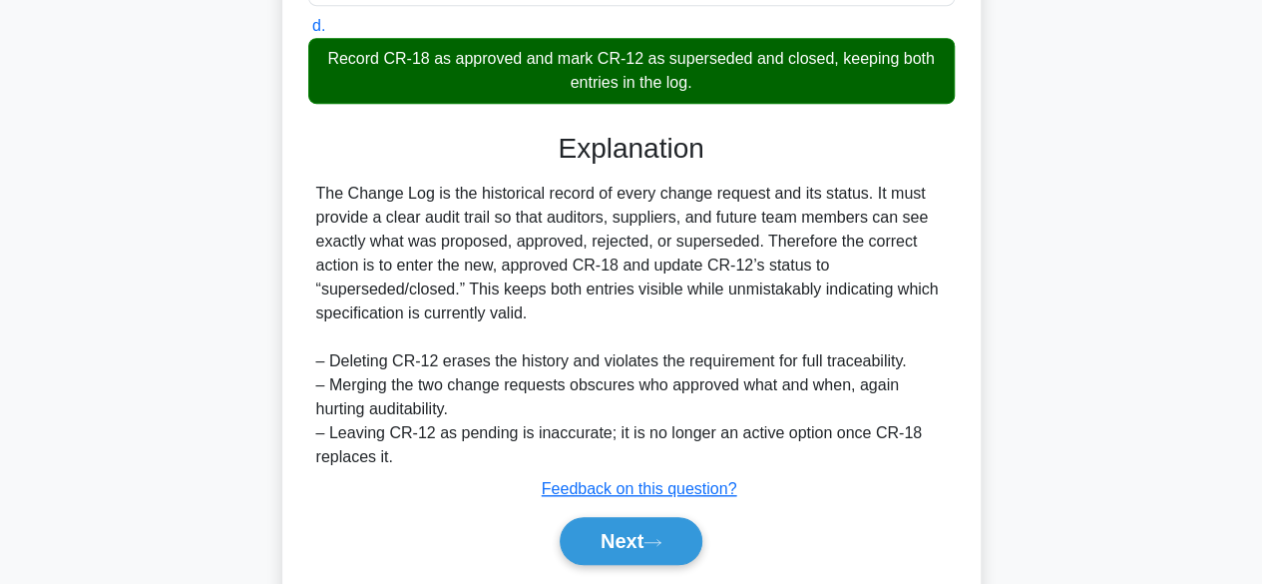
scroll to position [644, 0]
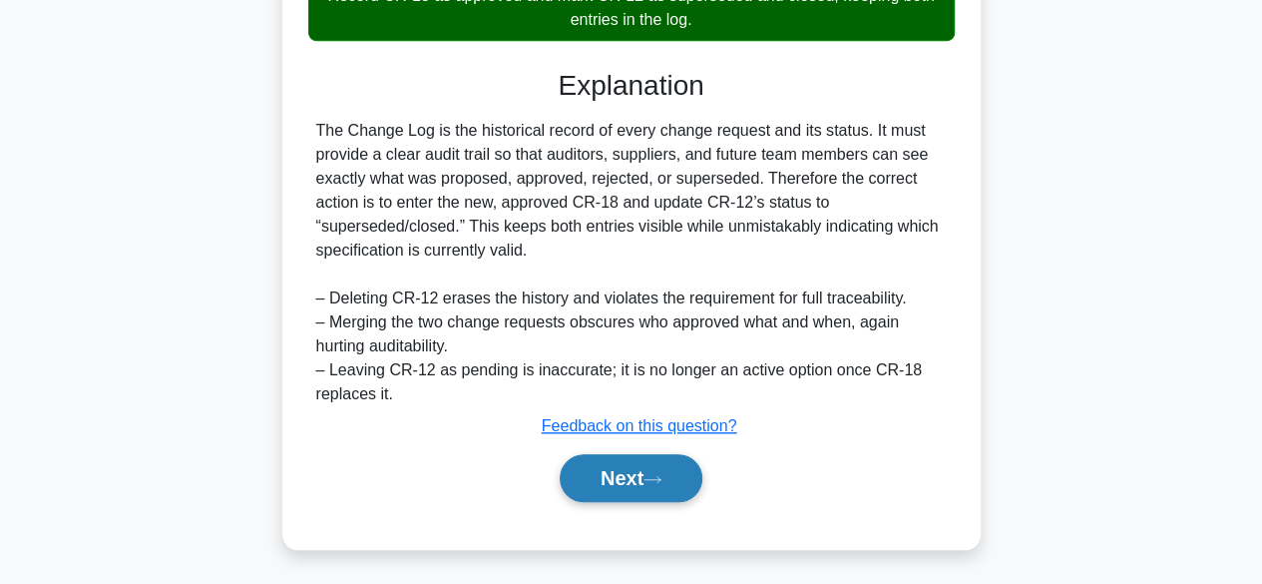
click at [631, 476] on button "Next" at bounding box center [631, 478] width 143 height 48
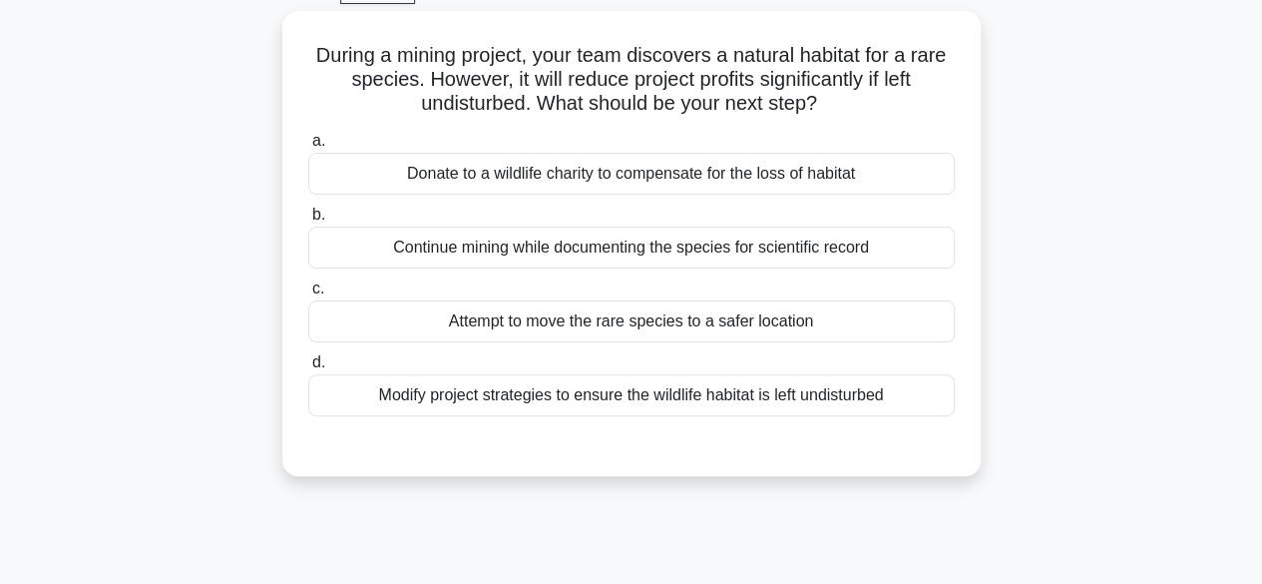
scroll to position [95, 0]
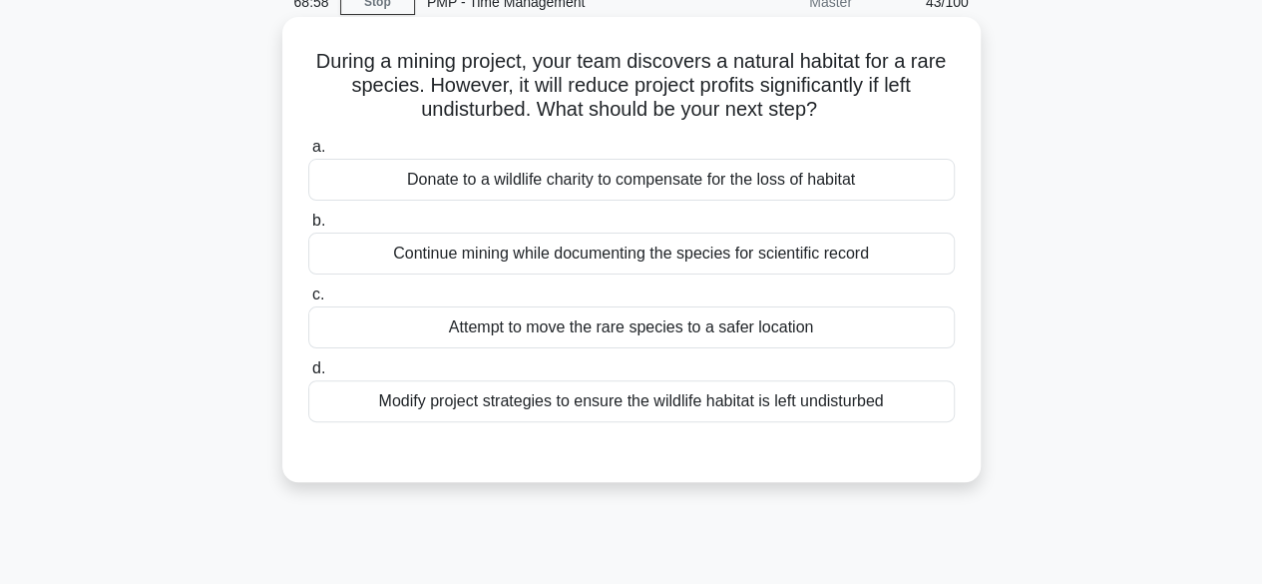
click at [789, 405] on div "Modify project strategies to ensure the wildlife habitat is left undisturbed" at bounding box center [631, 401] width 647 height 42
click at [308, 375] on input "d. Modify project strategies to ensure the wildlife habitat is left undisturbed" at bounding box center [308, 368] width 0 height 13
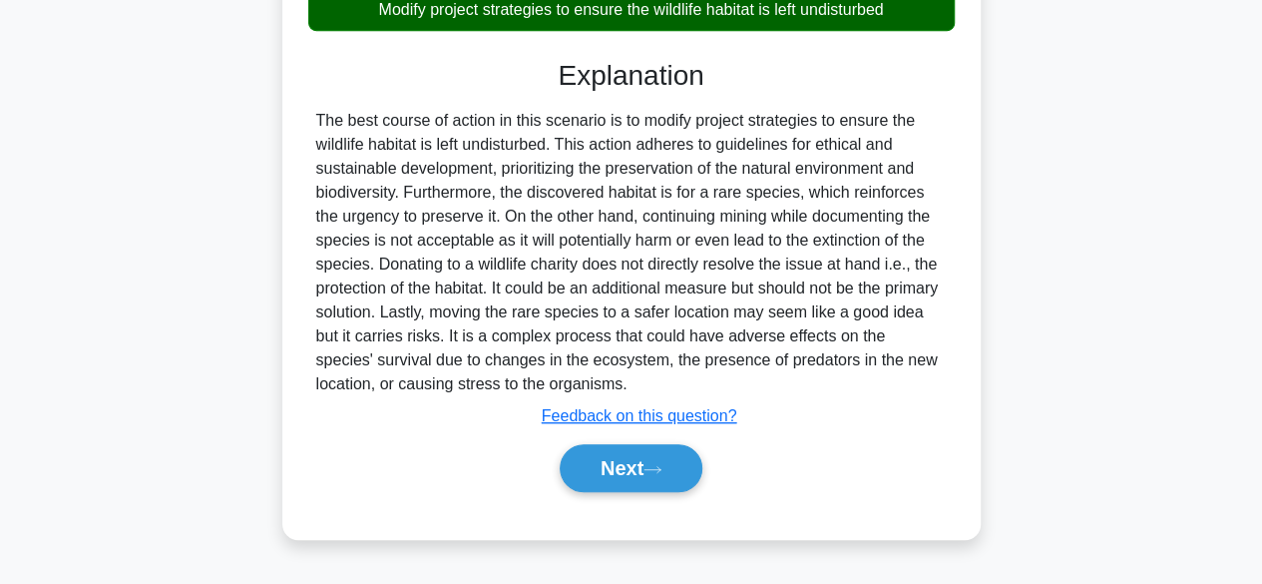
scroll to position [494, 0]
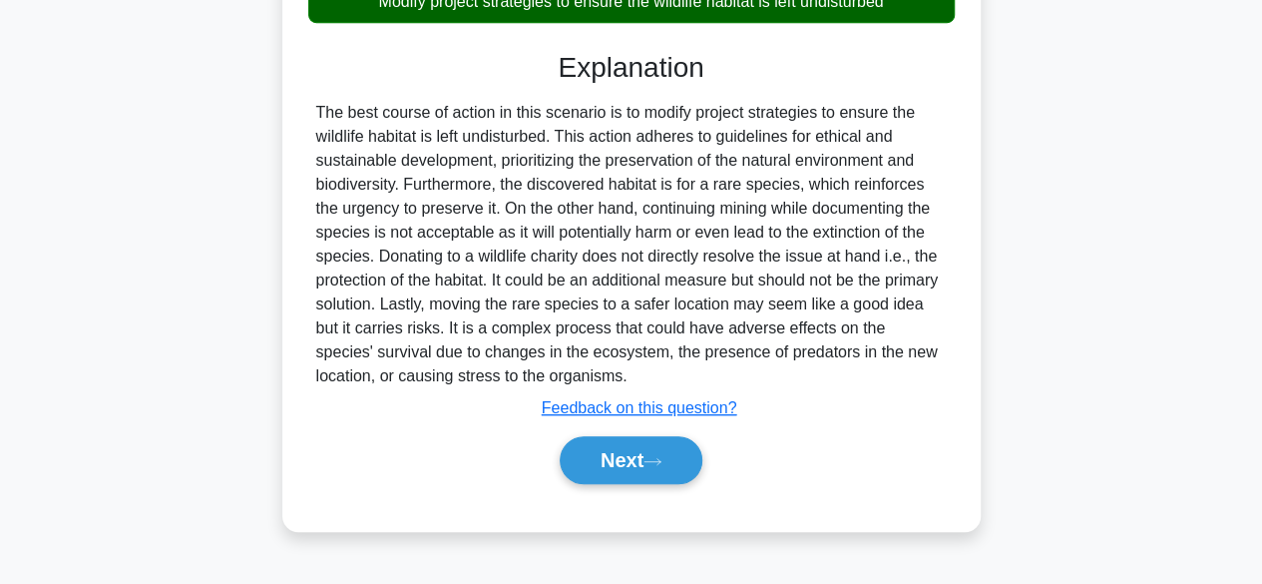
drag, startPoint x: 649, startPoint y: 465, endPoint x: 696, endPoint y: 426, distance: 61.7
click at [649, 464] on button "Next" at bounding box center [631, 460] width 143 height 48
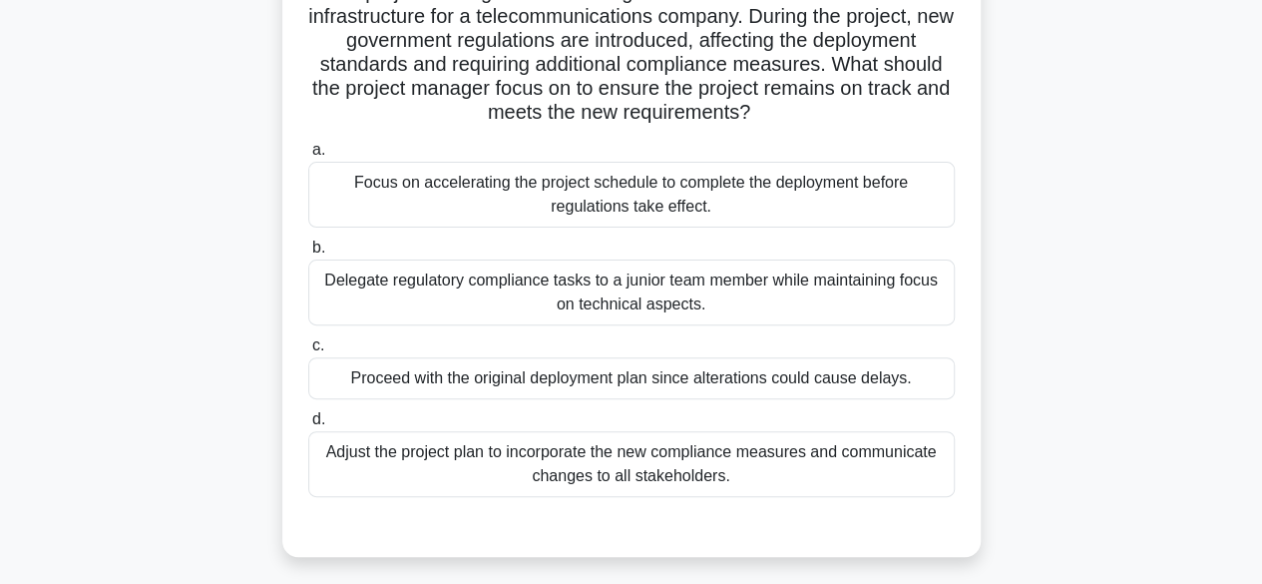
scroll to position [200, 0]
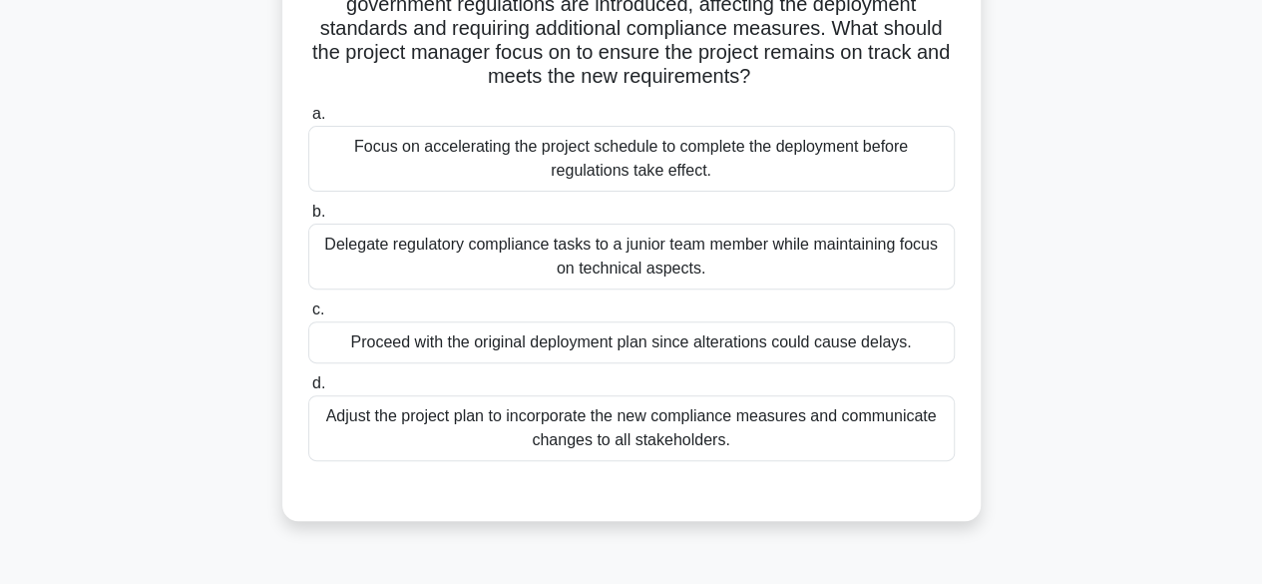
click at [799, 432] on div "Adjust the project plan to incorporate the new compliance measures and communic…" at bounding box center [631, 428] width 647 height 66
click at [308, 390] on input "d. Adjust the project plan to incorporate the new compliance measures and commu…" at bounding box center [308, 383] width 0 height 13
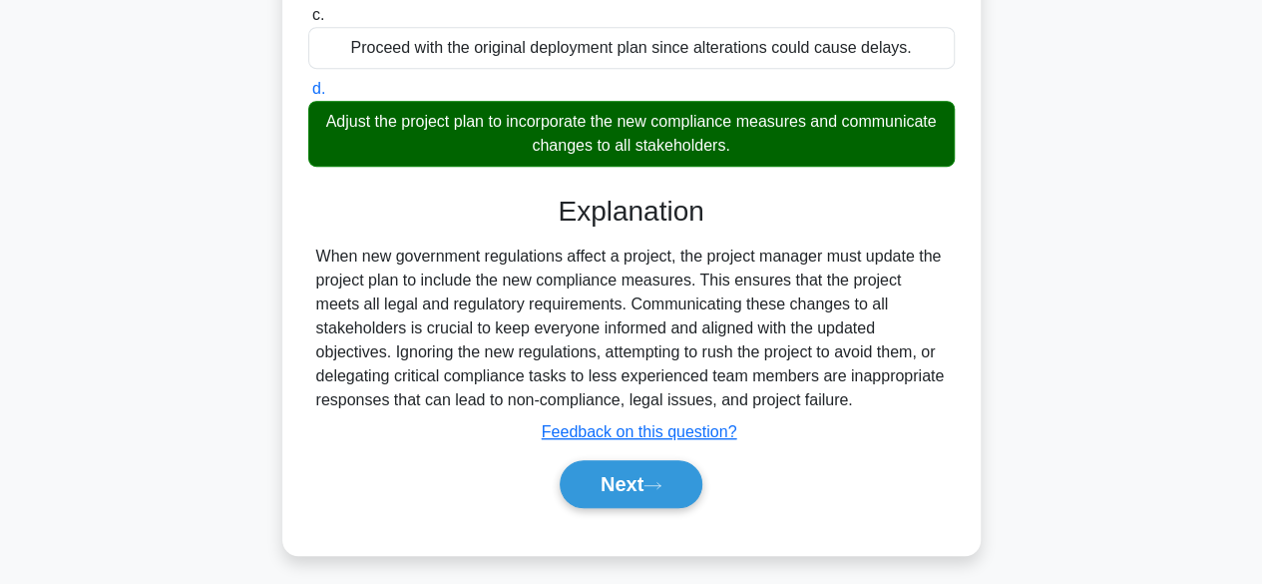
scroll to position [500, 0]
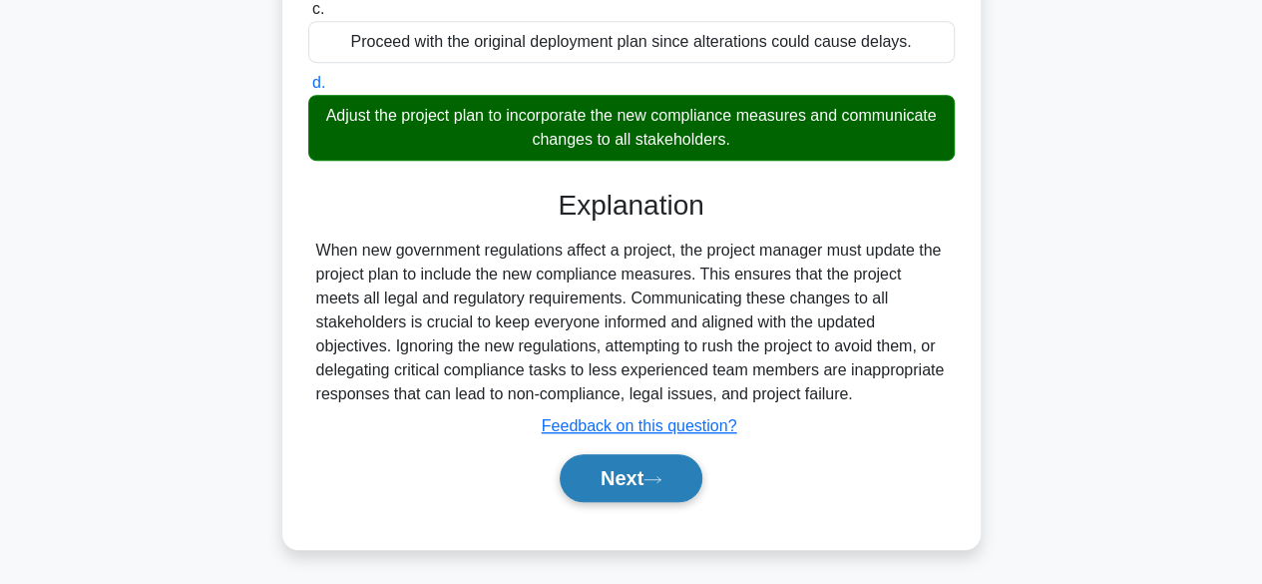
click at [661, 477] on icon at bounding box center [653, 479] width 16 height 6
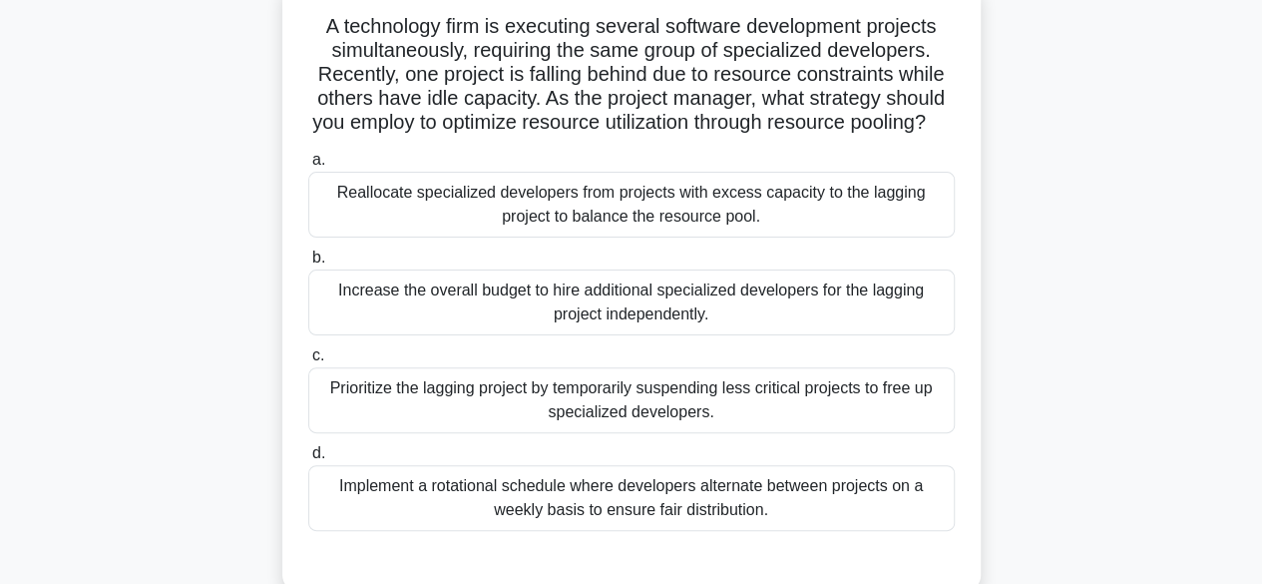
scroll to position [100, 0]
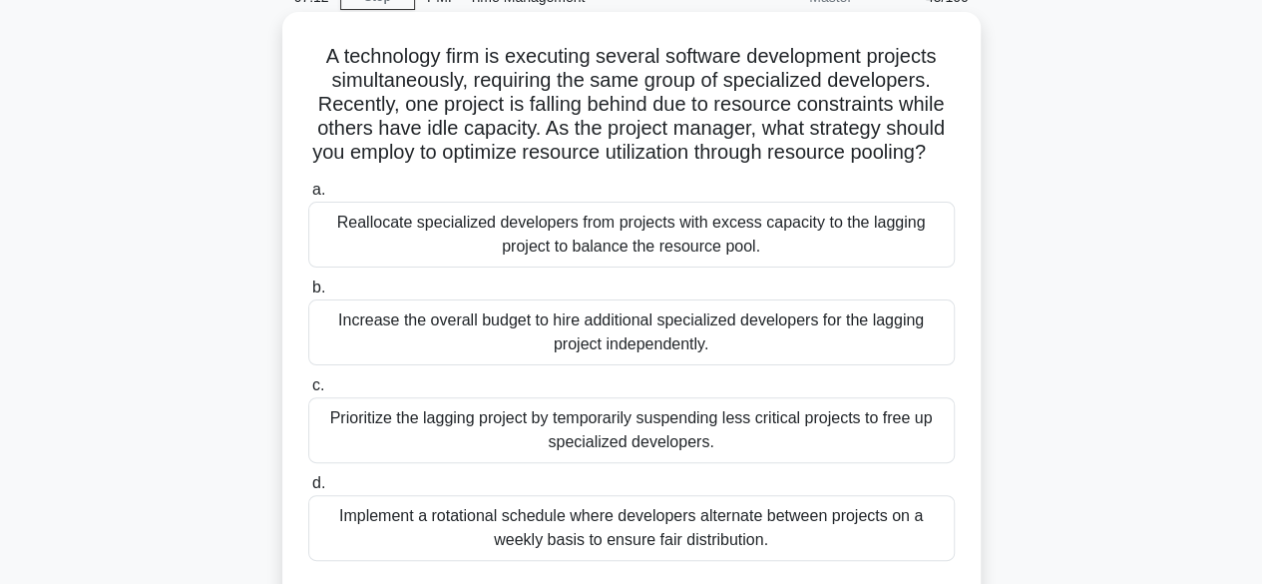
click at [784, 267] on div "Reallocate specialized developers from projects with excess capacity to the lag…" at bounding box center [631, 235] width 647 height 66
click at [308, 197] on input "a. Reallocate specialized developers from projects with excess capacity to the …" at bounding box center [308, 190] width 0 height 13
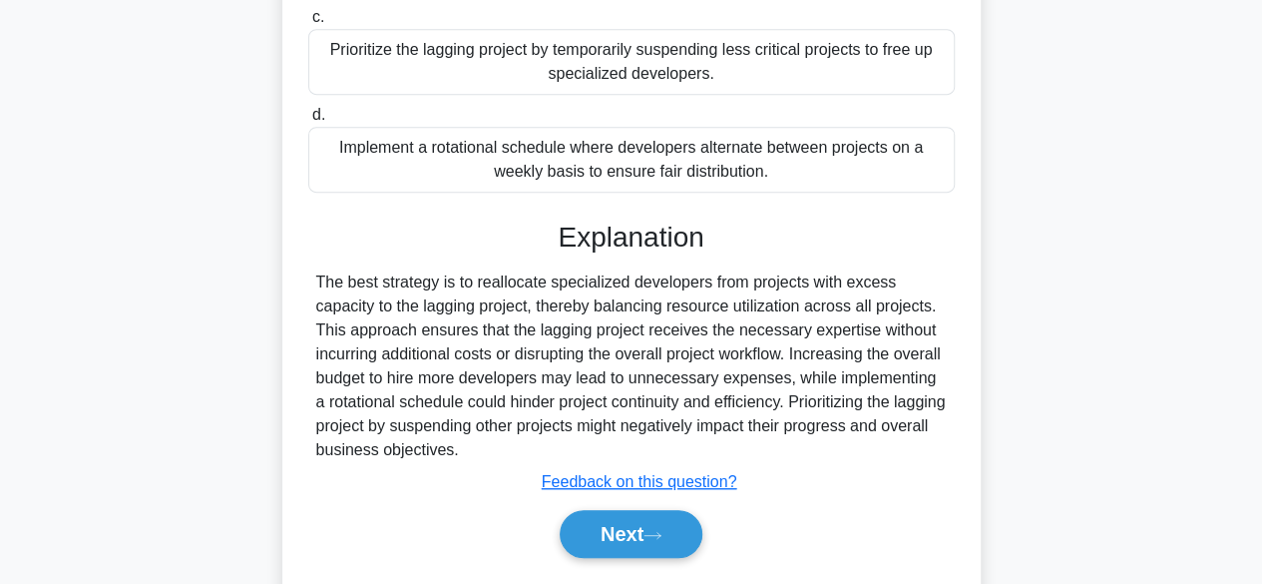
scroll to position [548, 0]
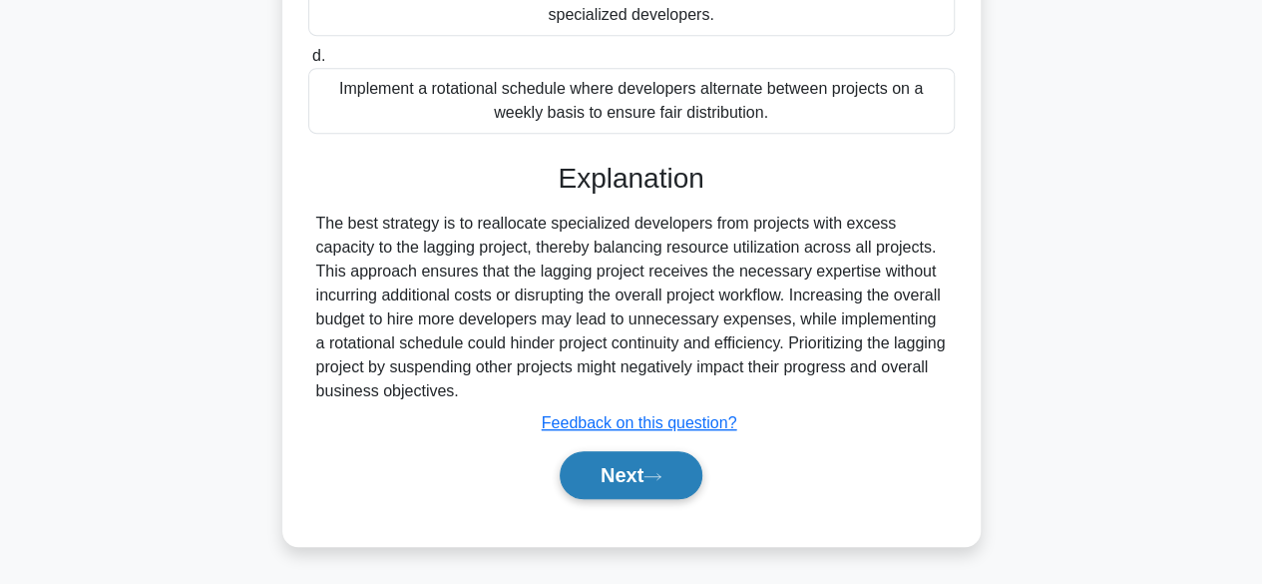
click at [687, 466] on button "Next" at bounding box center [631, 475] width 143 height 48
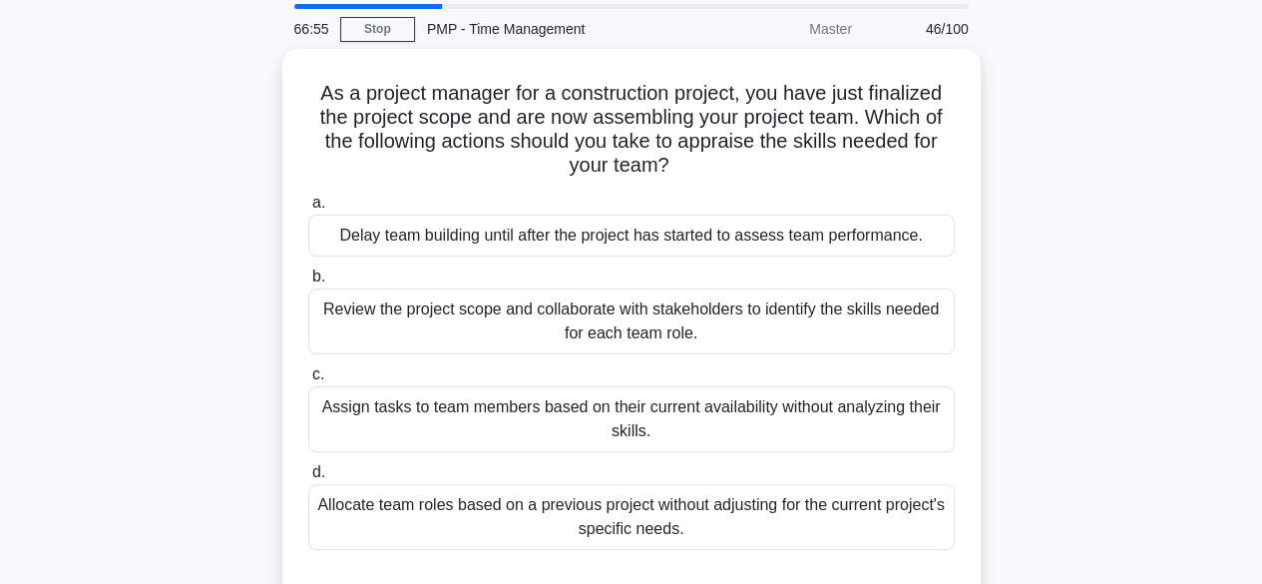
scroll to position [100, 0]
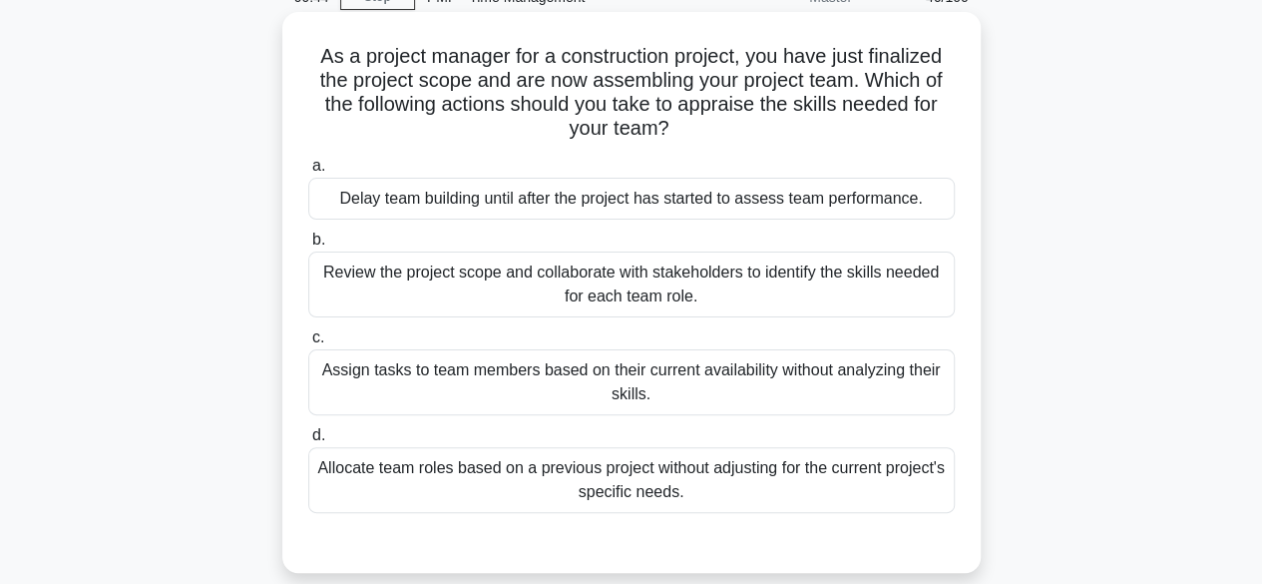
click at [766, 294] on div "Review the project scope and collaborate with stakeholders to identify the skil…" at bounding box center [631, 284] width 647 height 66
click at [308, 246] on input "b. Review the project scope and collaborate with stakeholders to identify the s…" at bounding box center [308, 239] width 0 height 13
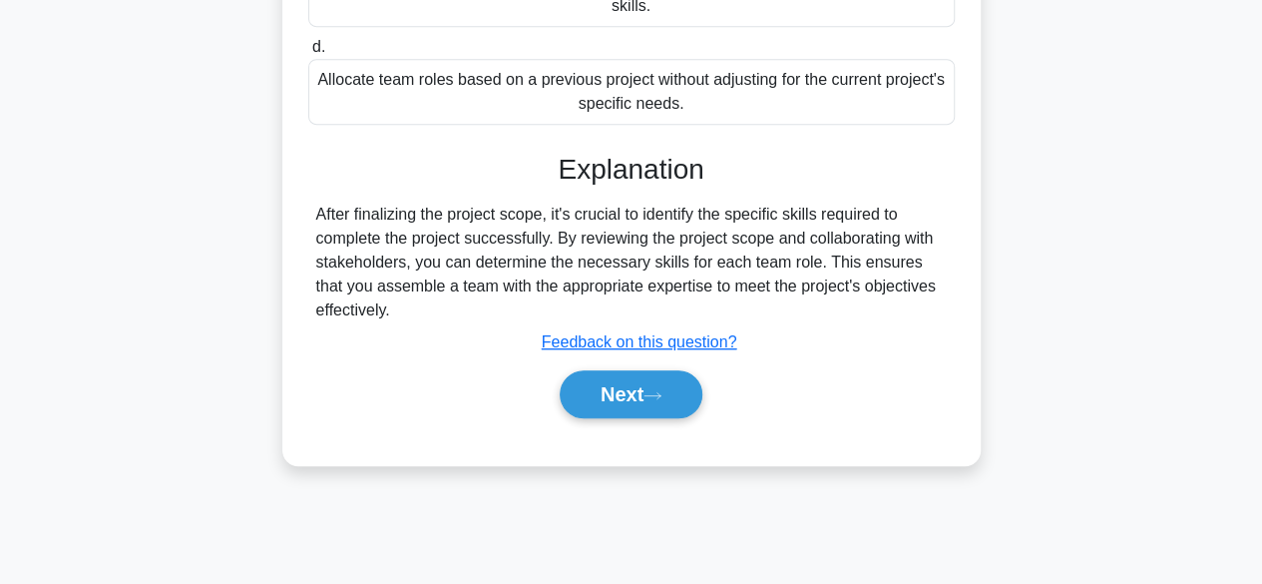
scroll to position [494, 0]
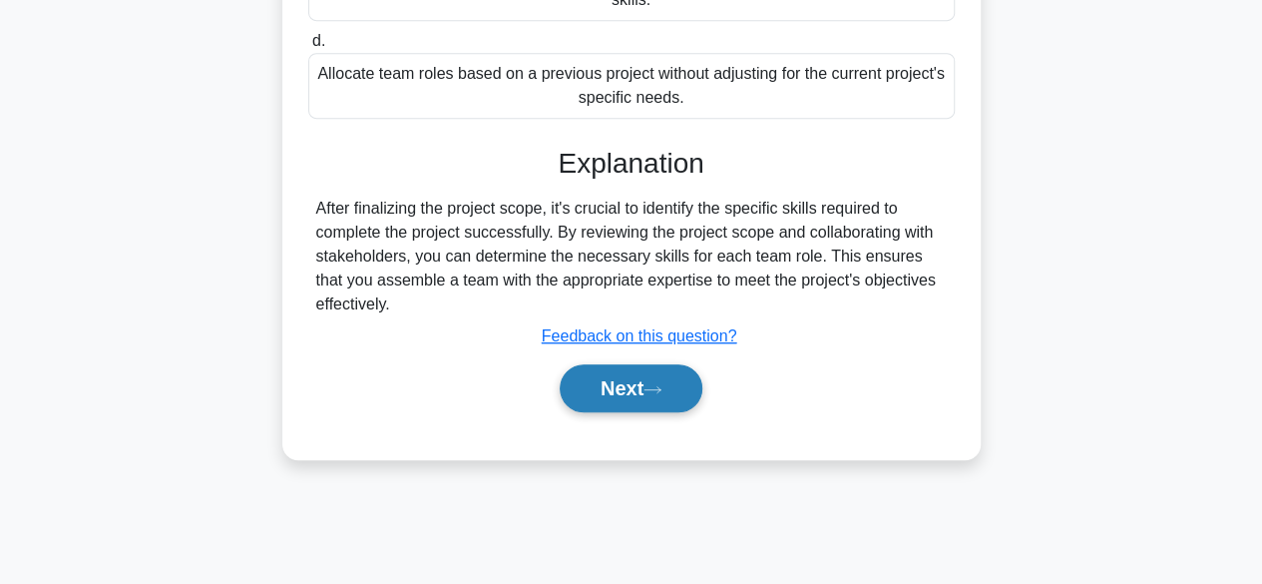
click at [630, 388] on button "Next" at bounding box center [631, 388] width 143 height 48
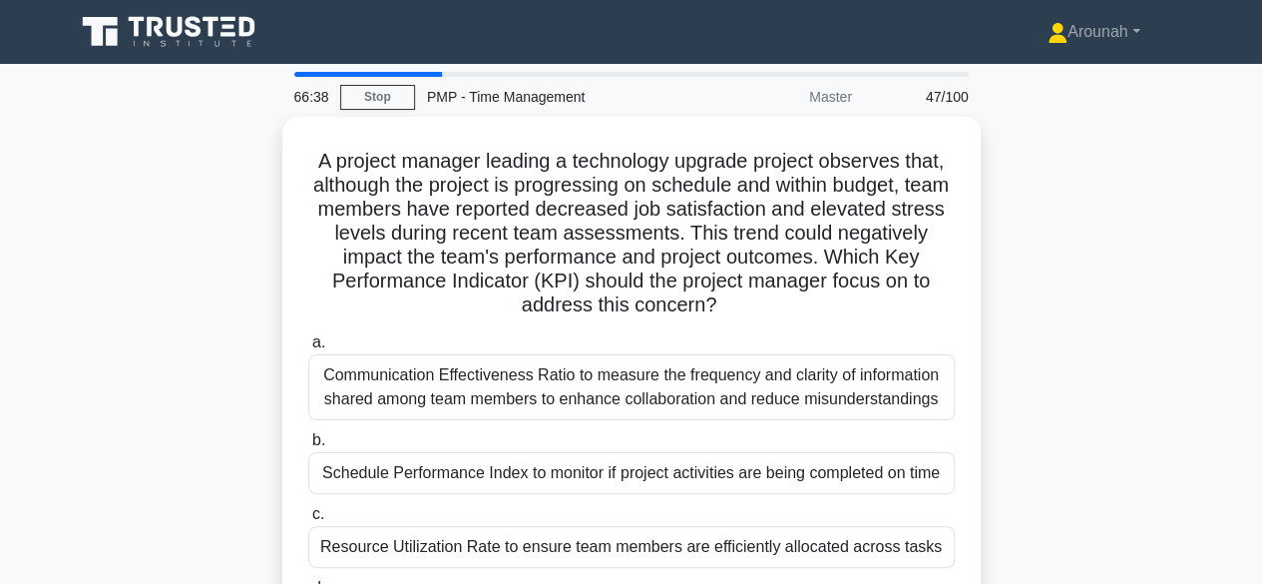
scroll to position [100, 0]
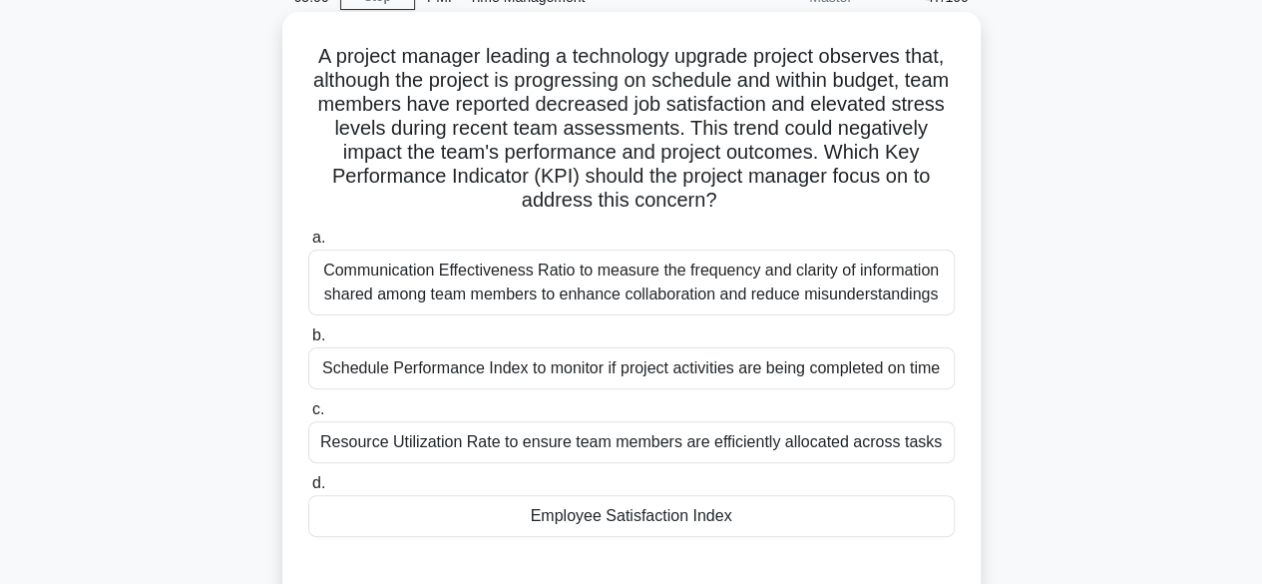
click at [651, 528] on div "Employee Satisfaction Index" at bounding box center [631, 516] width 647 height 42
click at [308, 490] on input "d. Employee Satisfaction Index" at bounding box center [308, 483] width 0 height 13
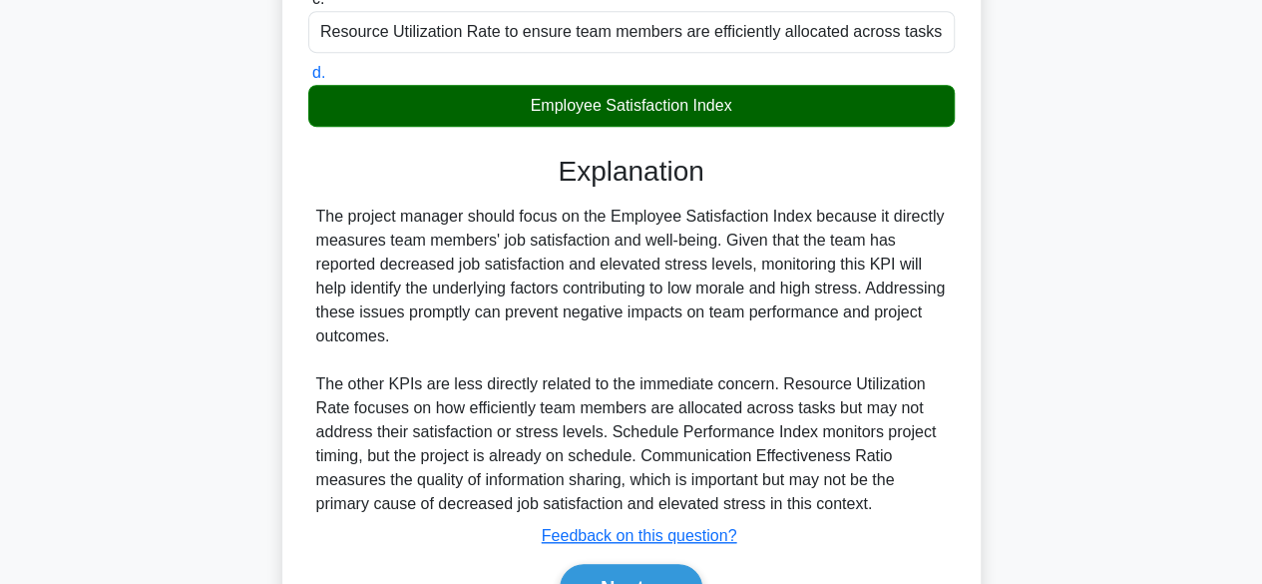
scroll to position [620, 0]
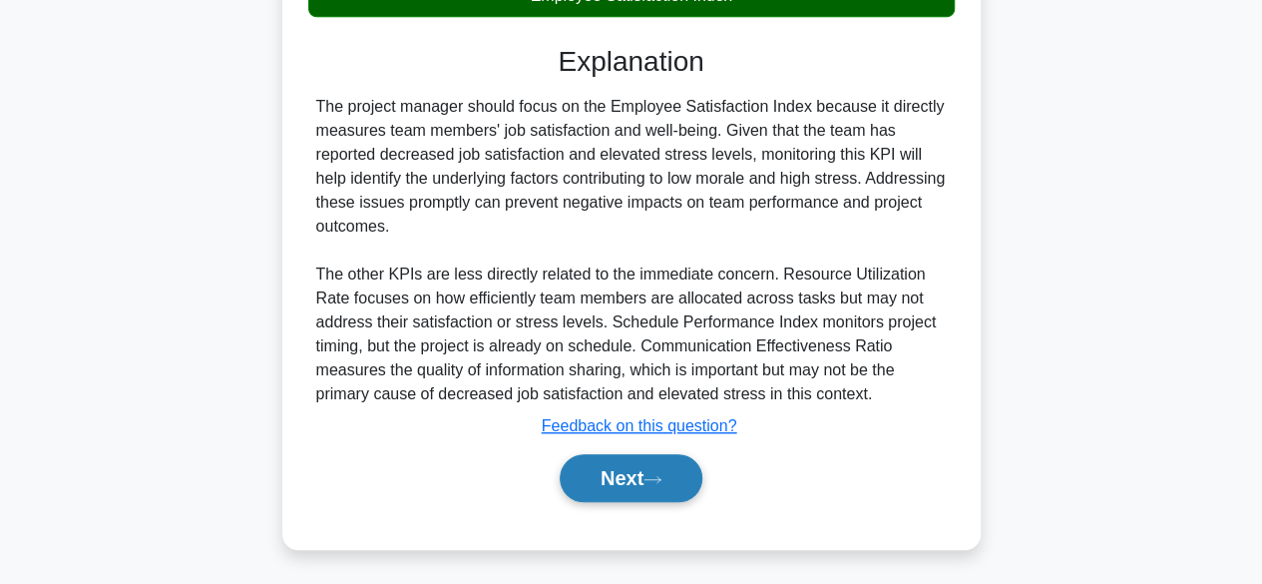
drag, startPoint x: 617, startPoint y: 477, endPoint x: 650, endPoint y: 458, distance: 38.0
click at [618, 474] on button "Next" at bounding box center [631, 478] width 143 height 48
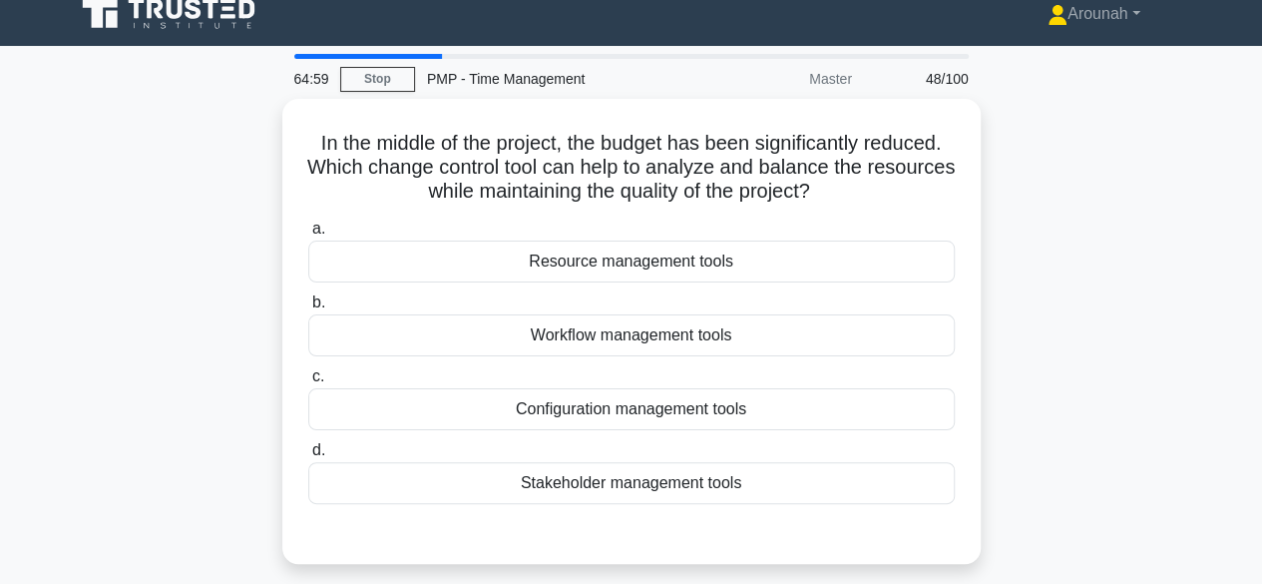
scroll to position [0, 0]
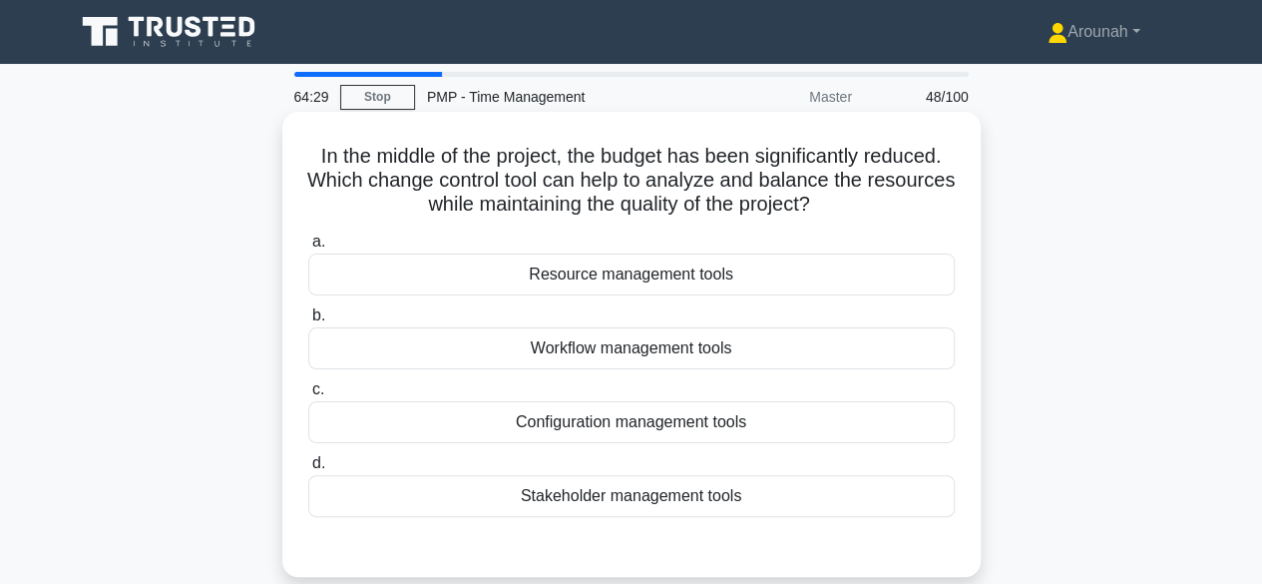
click at [716, 278] on div "Resource management tools" at bounding box center [631, 274] width 647 height 42
click at [308, 248] on input "a. Resource management tools" at bounding box center [308, 241] width 0 height 13
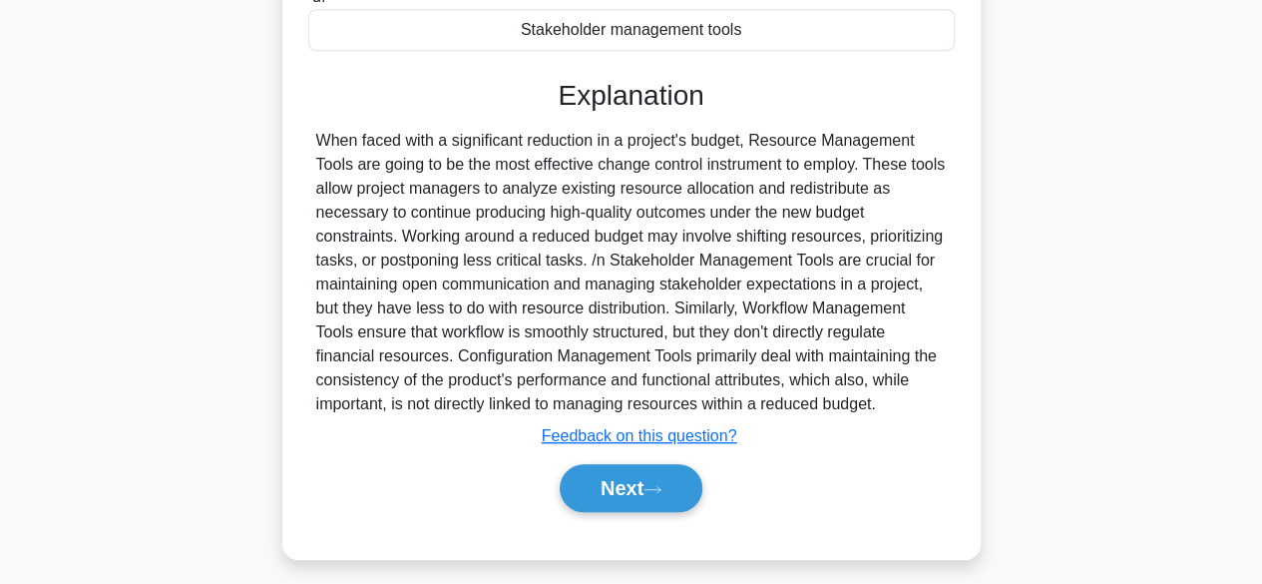
scroll to position [494, 0]
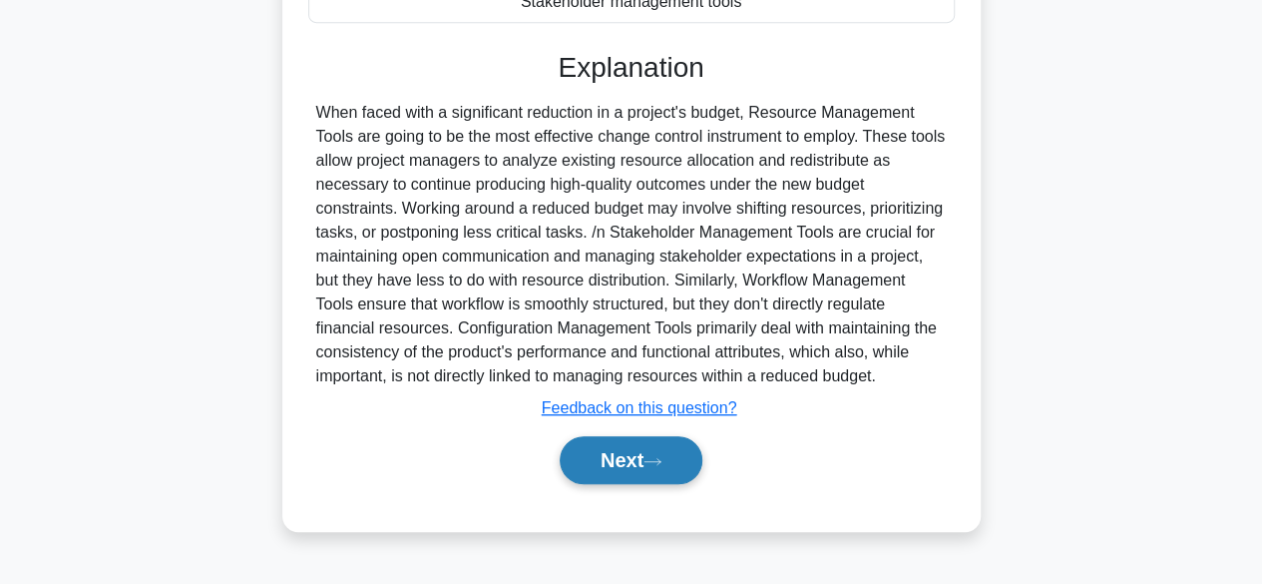
click at [623, 446] on button "Next" at bounding box center [631, 460] width 143 height 48
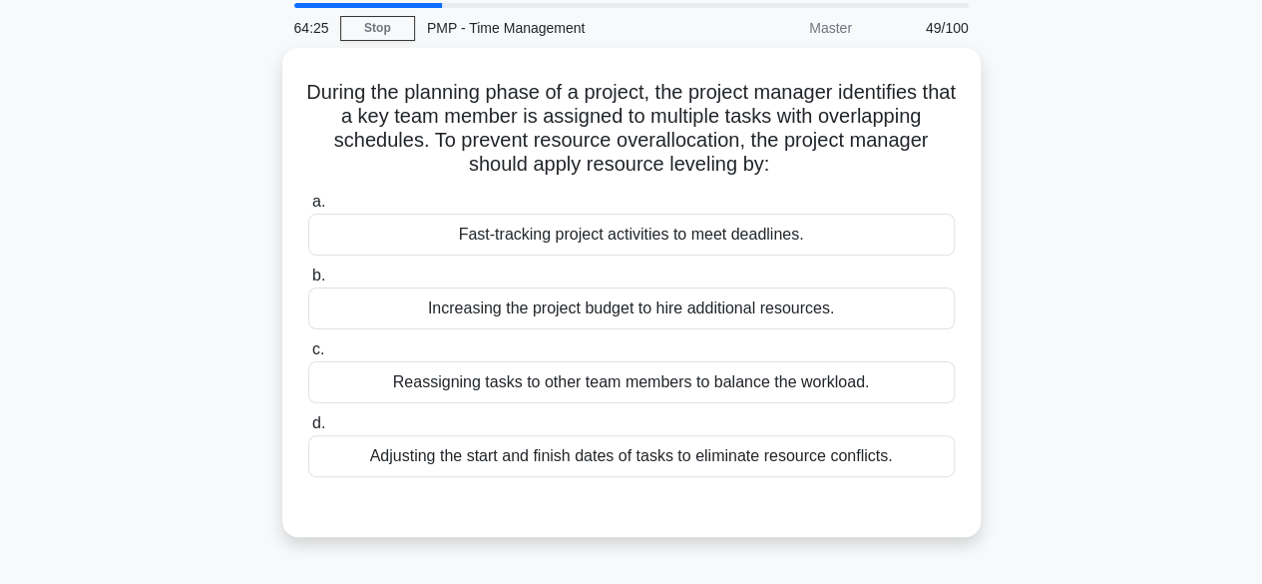
scroll to position [100, 0]
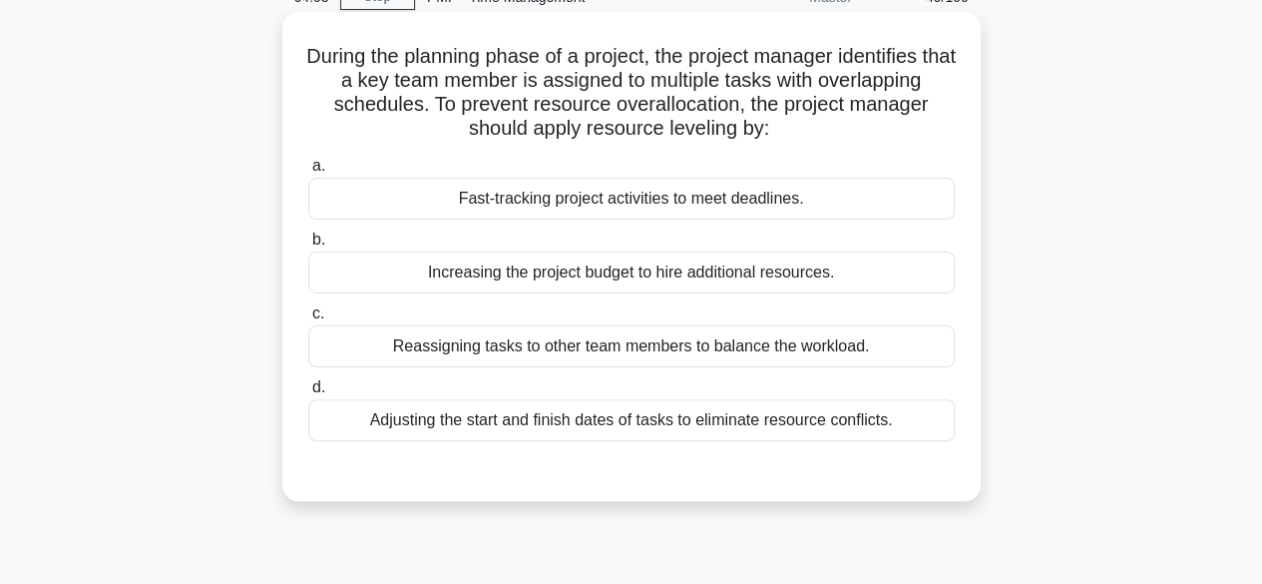
click at [856, 349] on div "Reassigning tasks to other team members to balance the workload." at bounding box center [631, 346] width 647 height 42
click at [308, 320] on input "c. Reassigning tasks to other team members to balance the workload." at bounding box center [308, 313] width 0 height 13
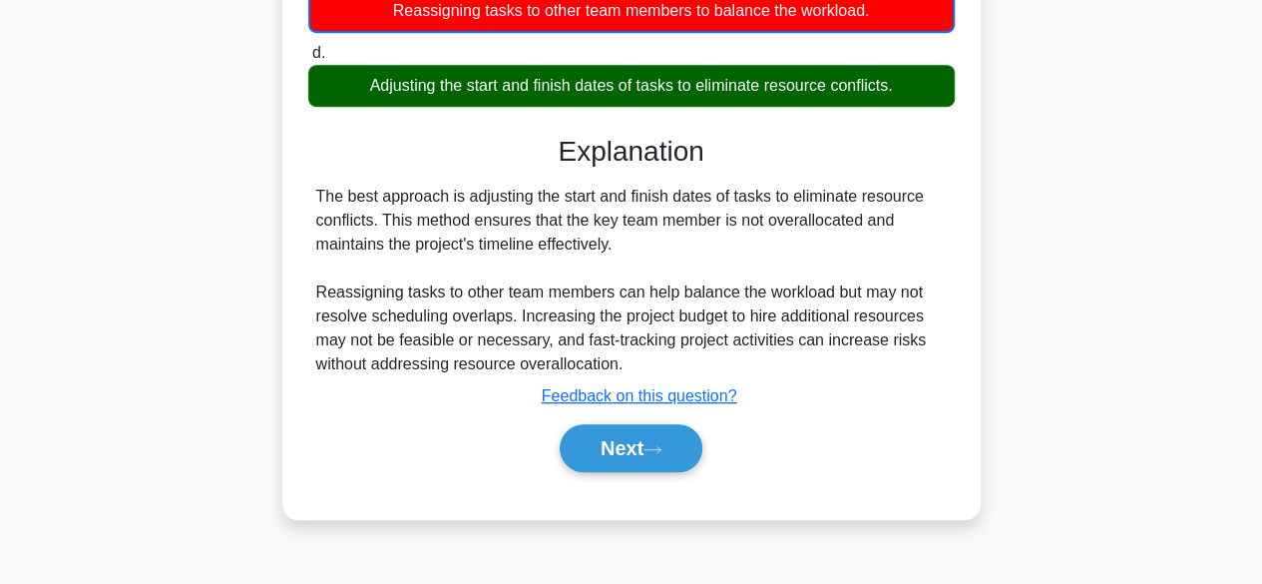
scroll to position [494, 0]
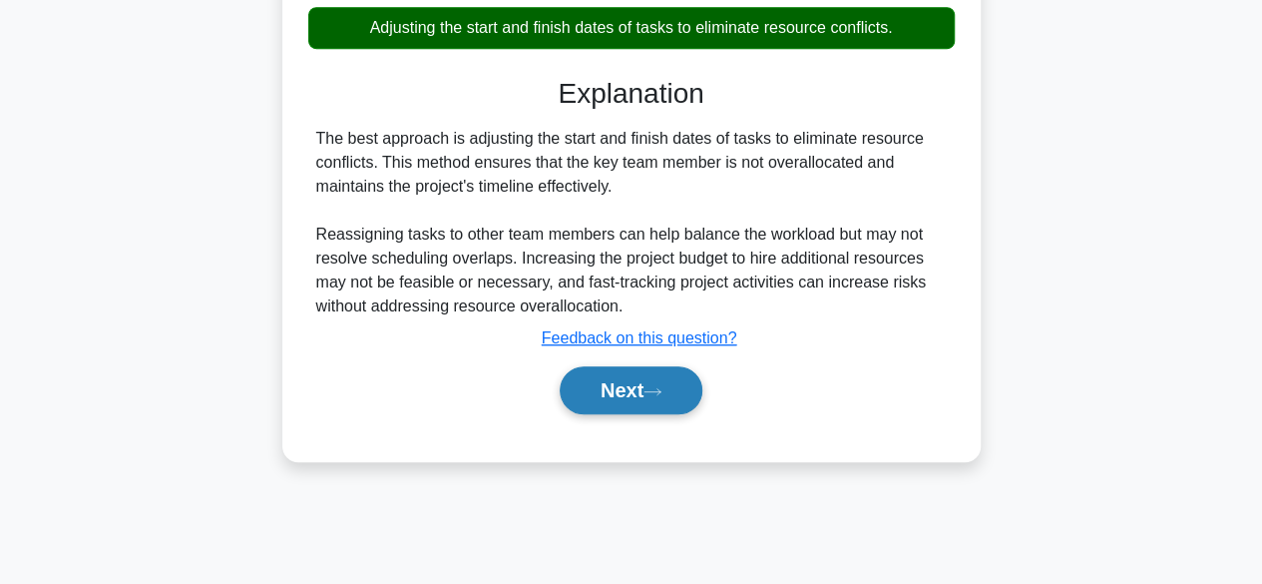
click at [643, 395] on button "Next" at bounding box center [631, 390] width 143 height 48
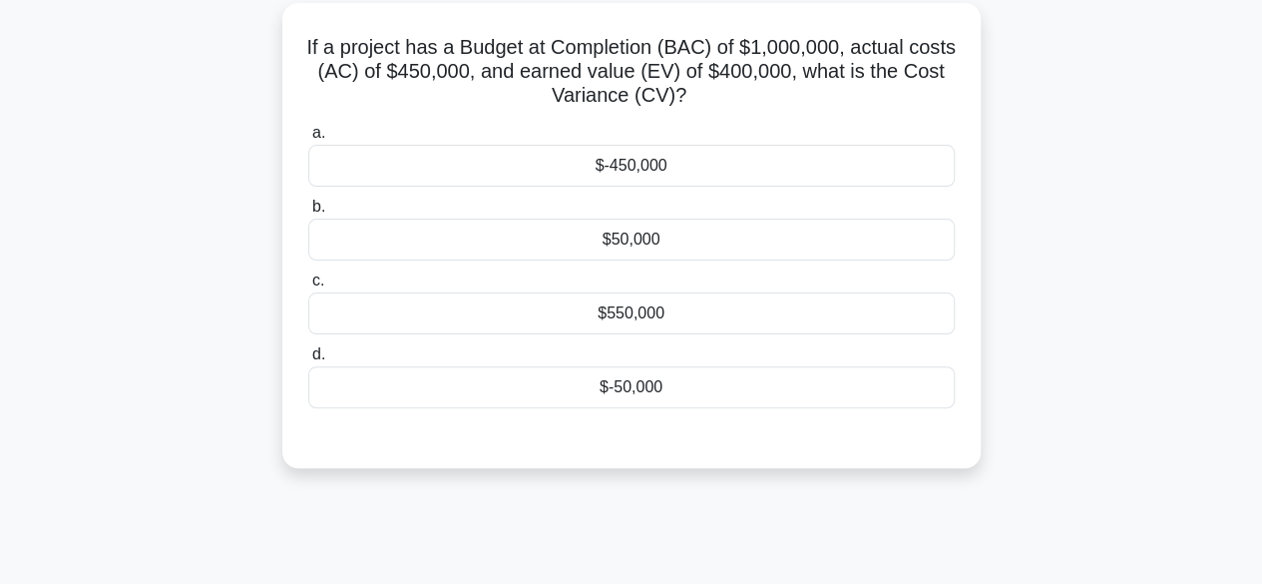
scroll to position [95, 0]
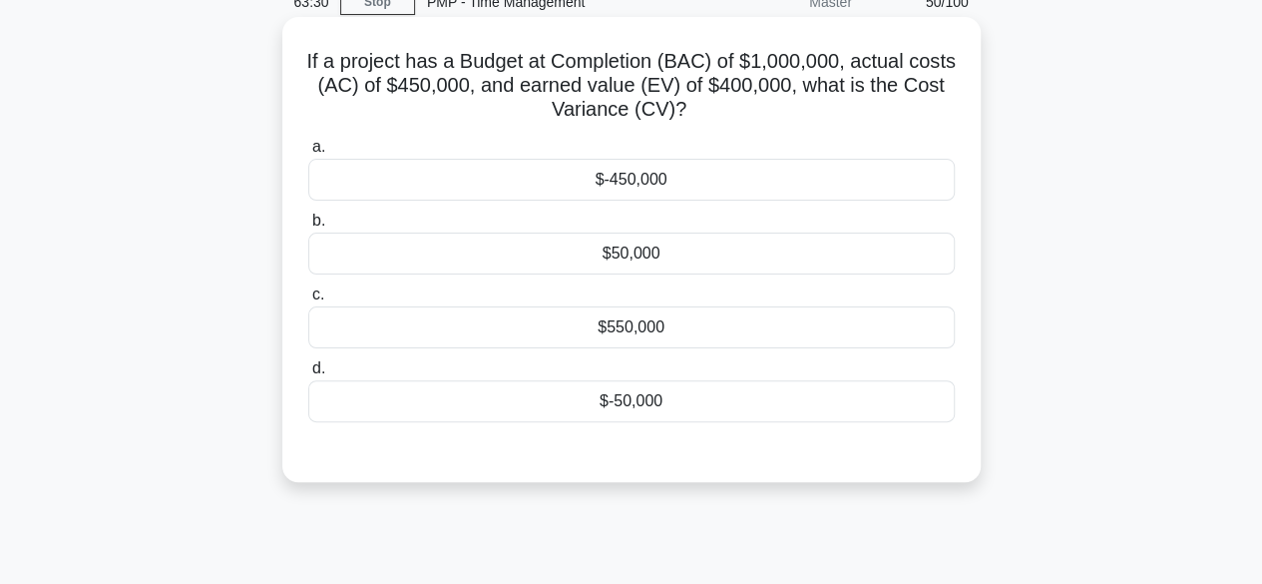
click at [653, 408] on div "$-50,000" at bounding box center [631, 401] width 647 height 42
click at [308, 375] on input "d. $-50,000" at bounding box center [308, 368] width 0 height 13
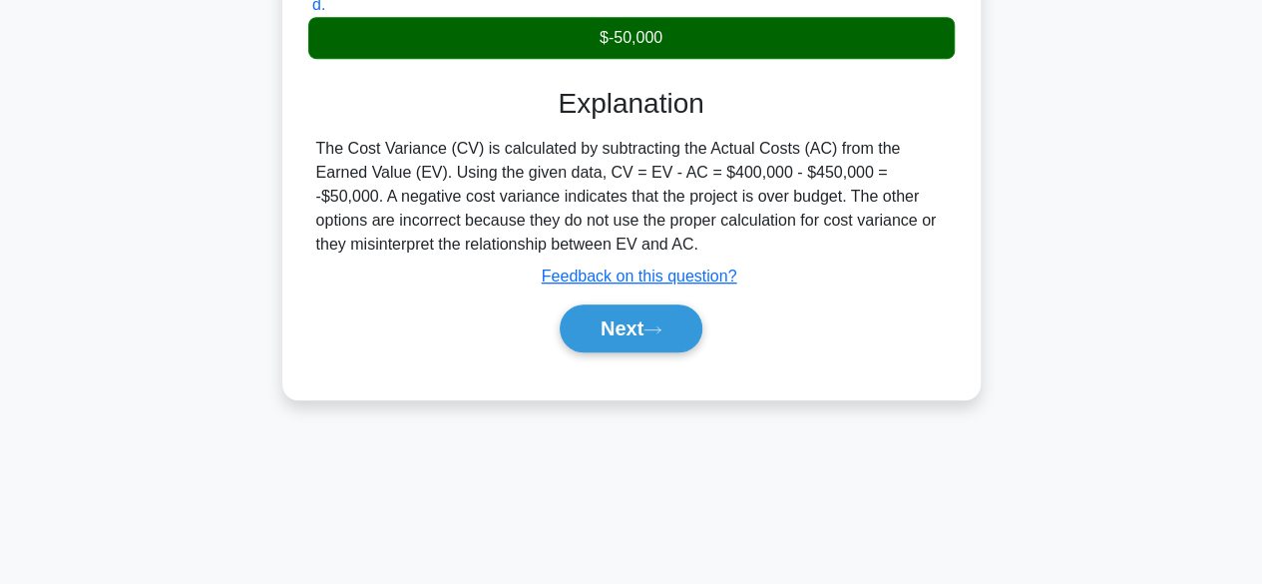
scroll to position [494, 0]
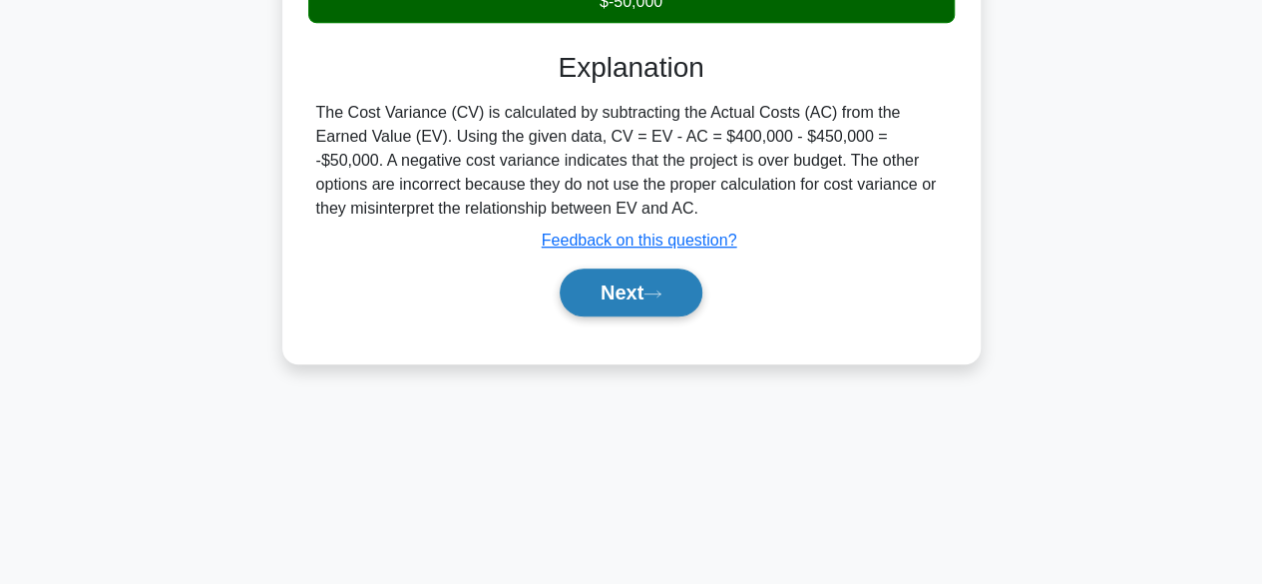
click at [619, 291] on button "Next" at bounding box center [631, 292] width 143 height 48
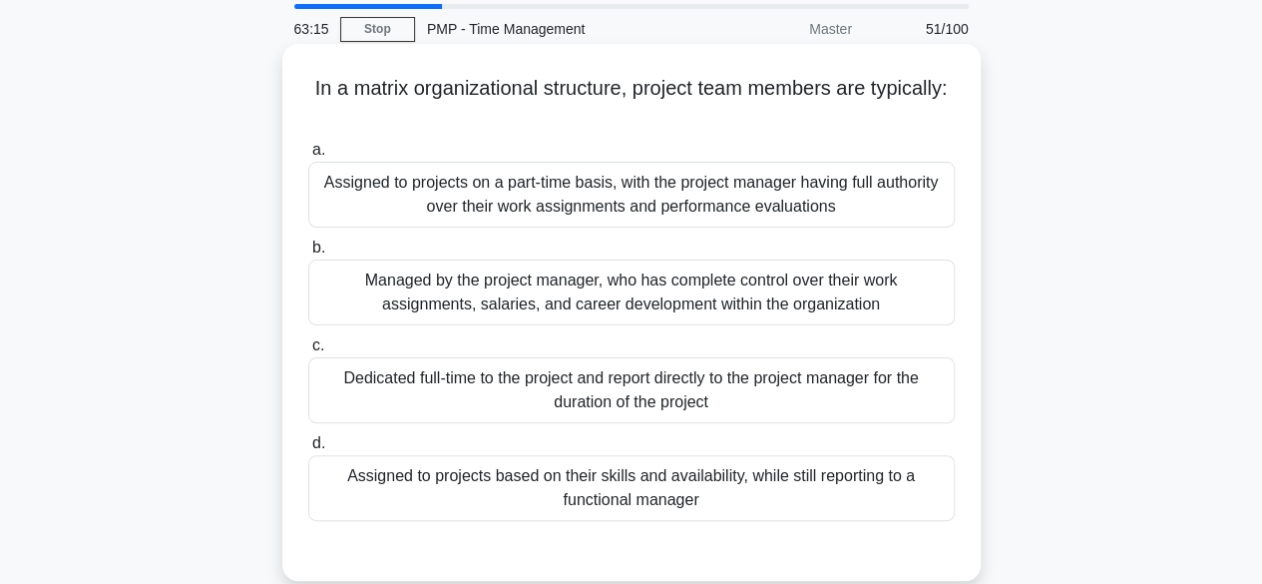
scroll to position [100, 0]
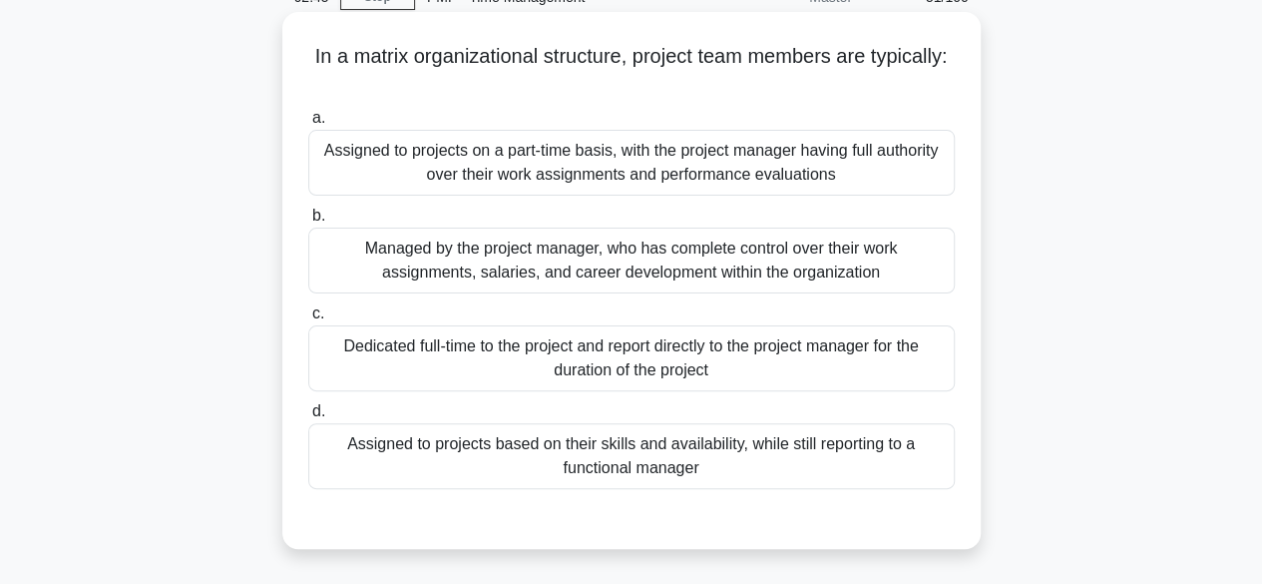
click at [735, 460] on div "Assigned to projects based on their skills and availability, while still report…" at bounding box center [631, 456] width 647 height 66
click at [308, 418] on input "d. Assigned to projects based on their skills and availability, while still rep…" at bounding box center [308, 411] width 0 height 13
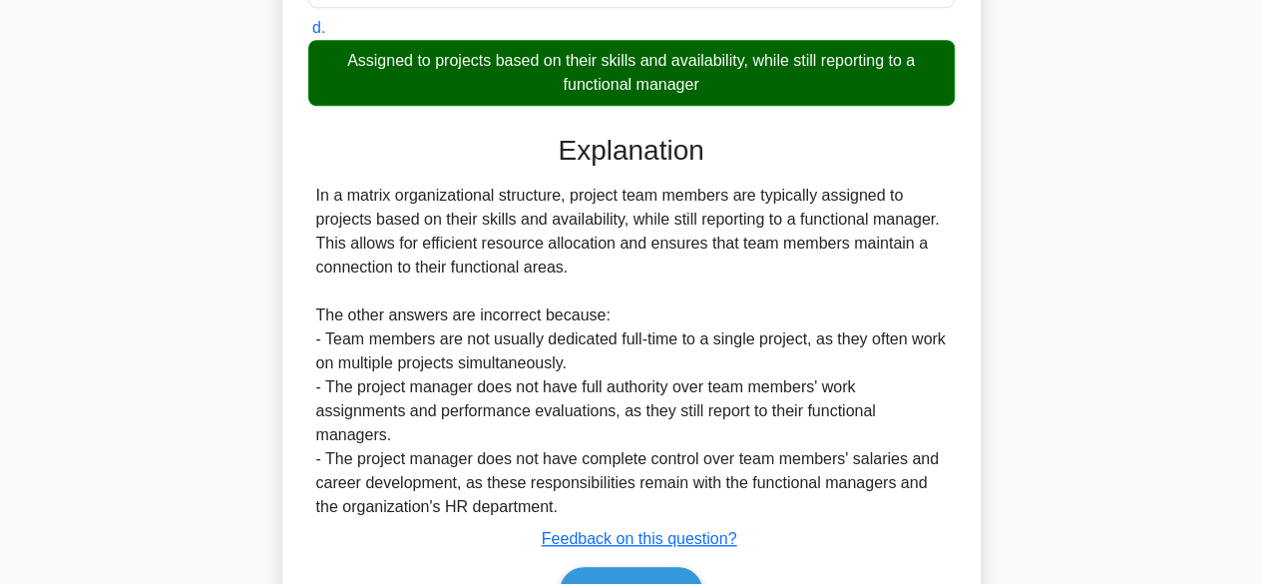
scroll to position [596, 0]
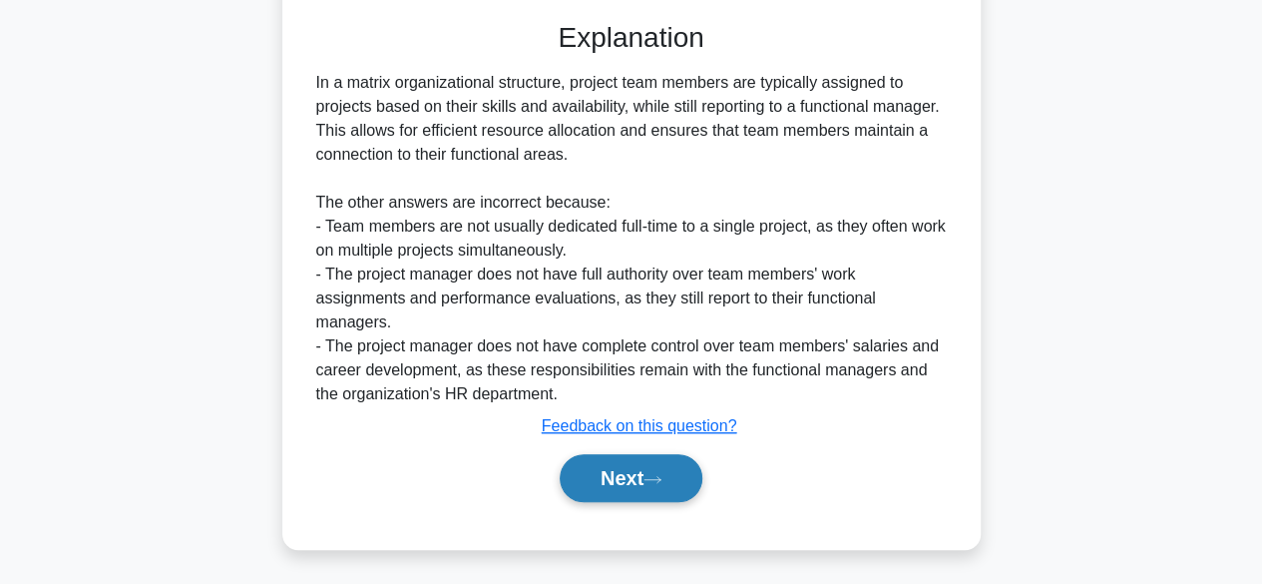
click at [627, 470] on button "Next" at bounding box center [631, 478] width 143 height 48
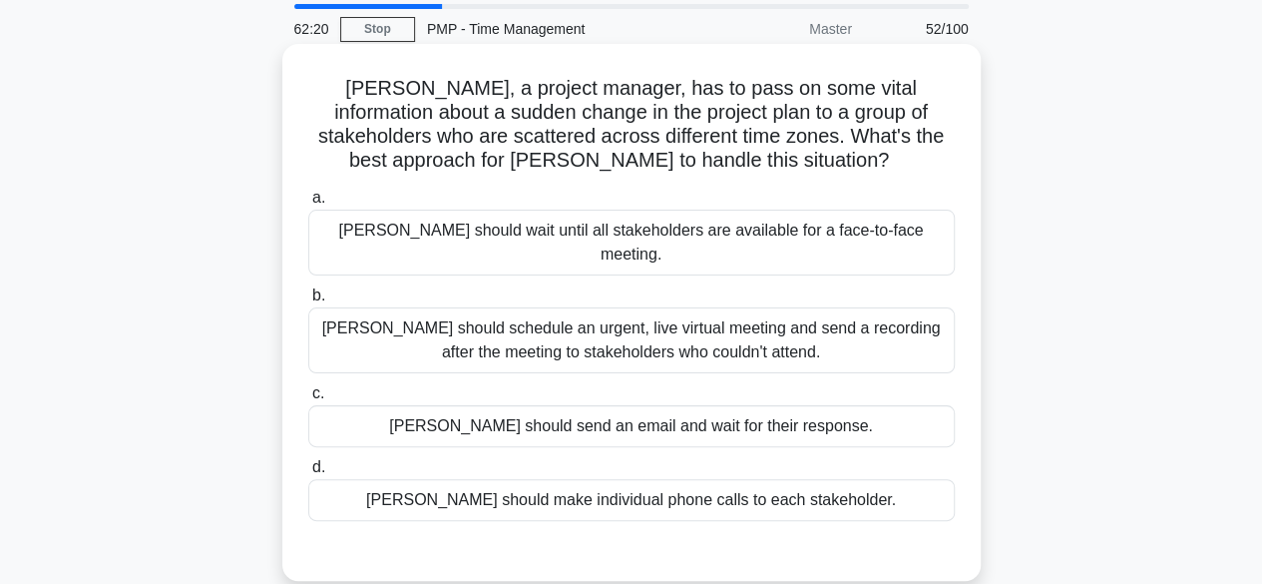
scroll to position [100, 0]
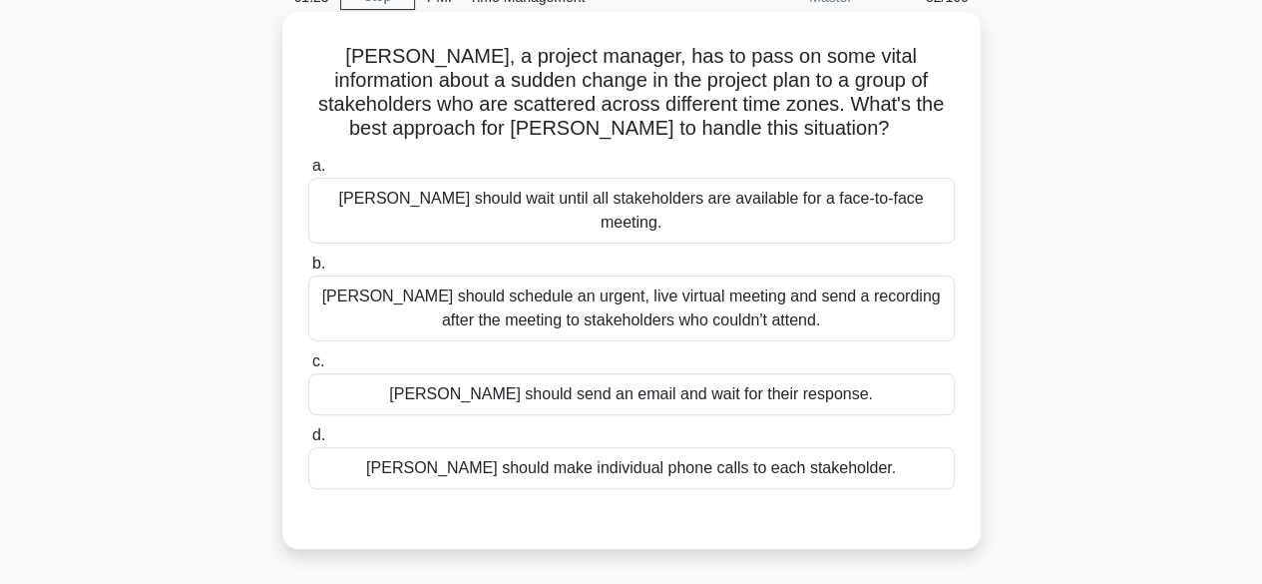
click at [840, 297] on div "David should schedule an urgent, live virtual meeting and send a recording afte…" at bounding box center [631, 308] width 647 height 66
click at [308, 270] on input "b. David should schedule an urgent, live virtual meeting and send a recording a…" at bounding box center [308, 263] width 0 height 13
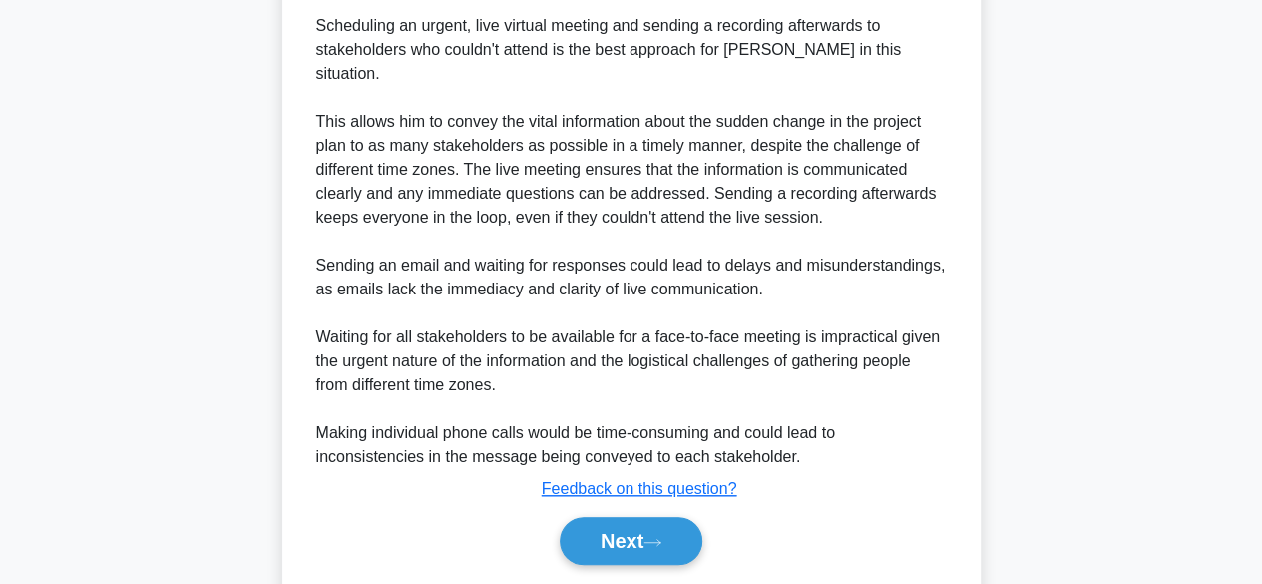
scroll to position [668, 0]
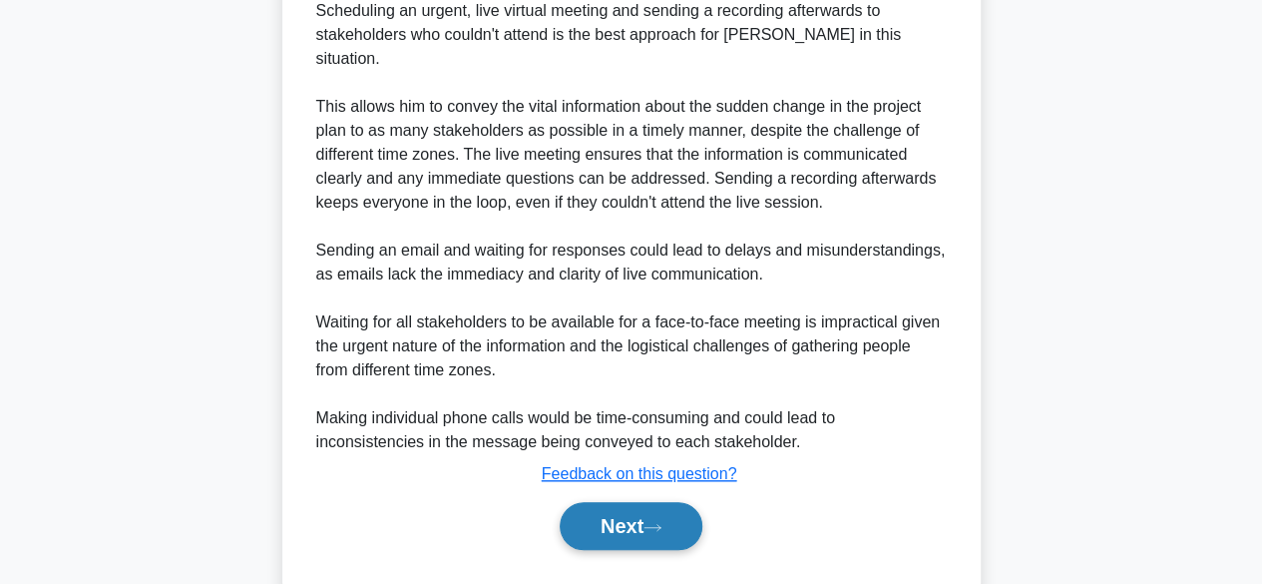
click at [578, 502] on button "Next" at bounding box center [631, 526] width 143 height 48
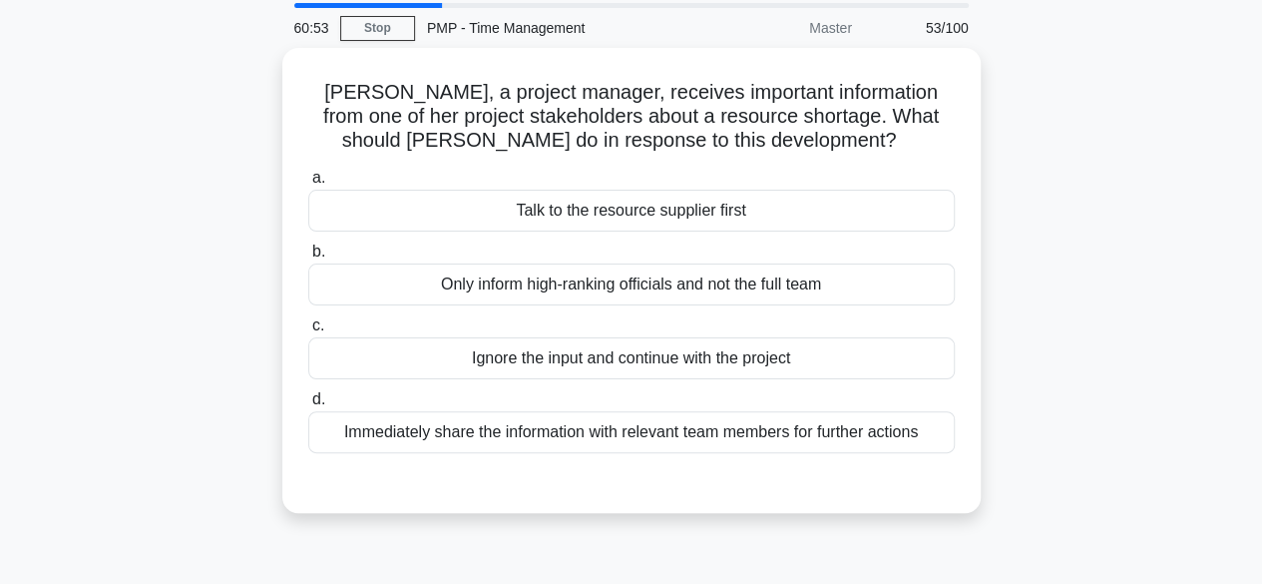
scroll to position [100, 0]
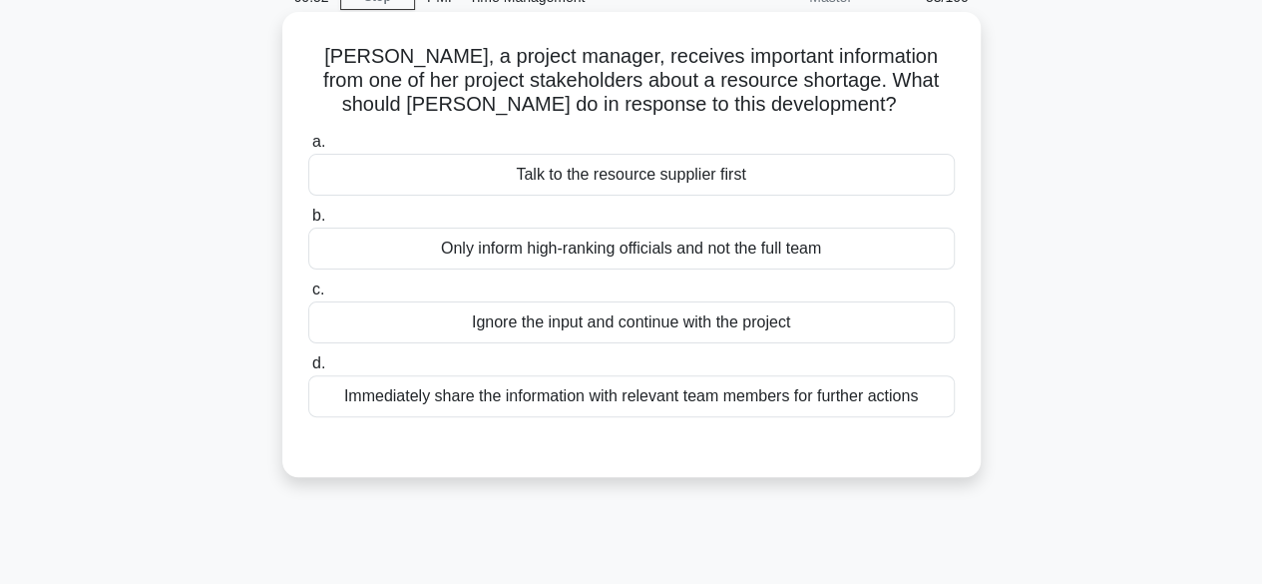
click at [886, 415] on div "Immediately share the information with relevant team members for further actions" at bounding box center [631, 396] width 647 height 42
click at [308, 370] on input "d. Immediately share the information with relevant team members for further act…" at bounding box center [308, 363] width 0 height 13
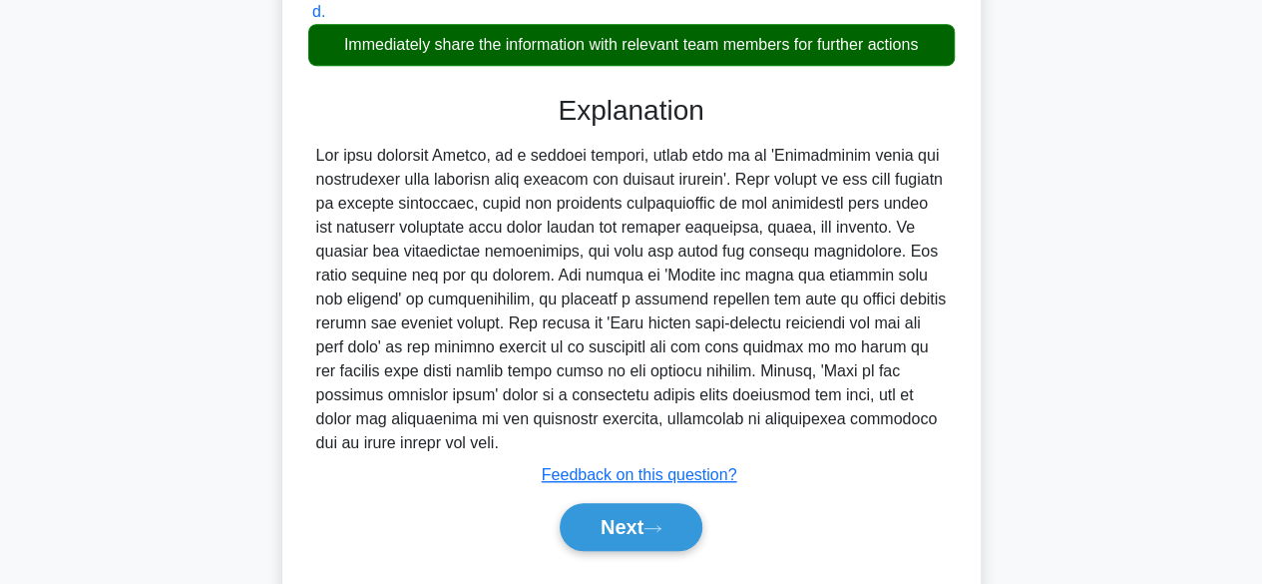
scroll to position [500, 0]
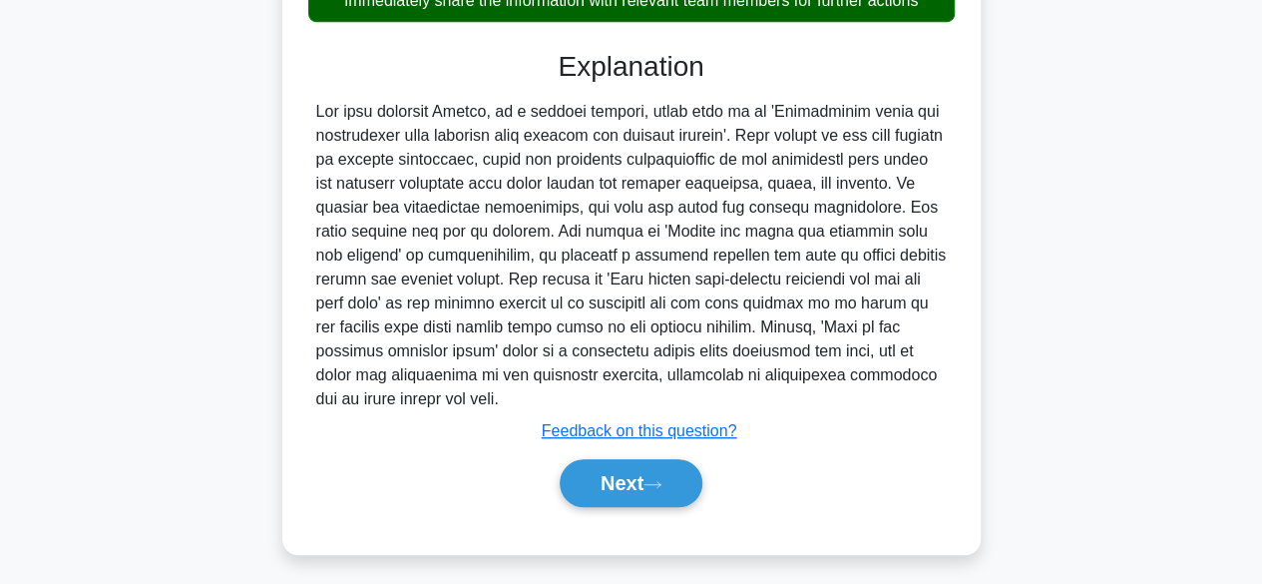
click at [662, 480] on icon at bounding box center [653, 484] width 18 height 11
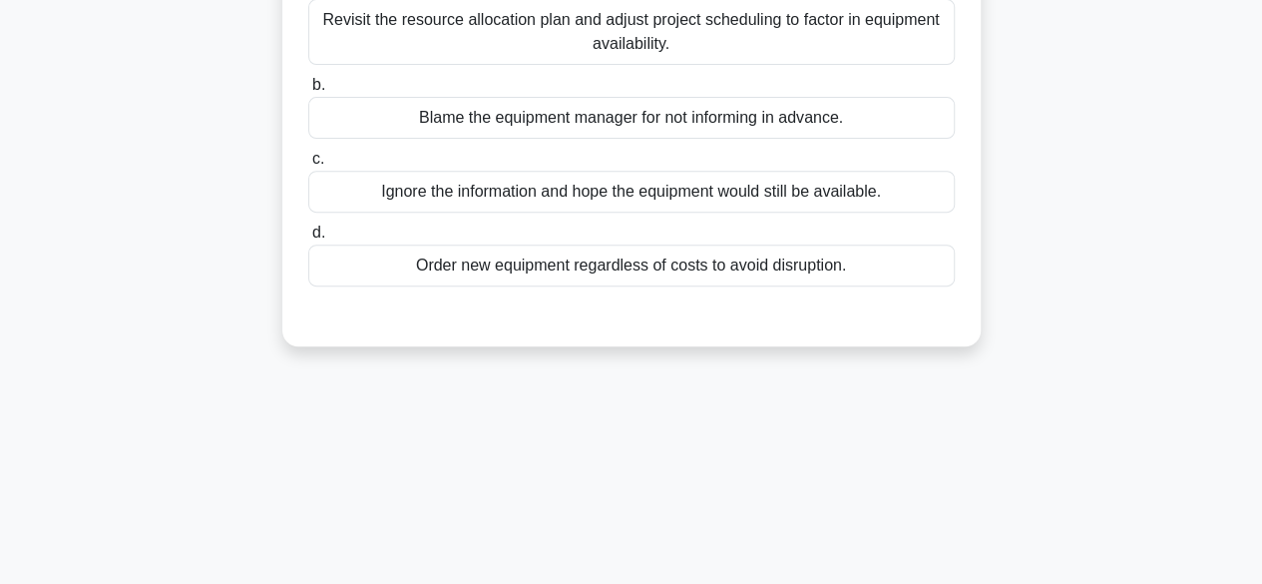
scroll to position [101, 0]
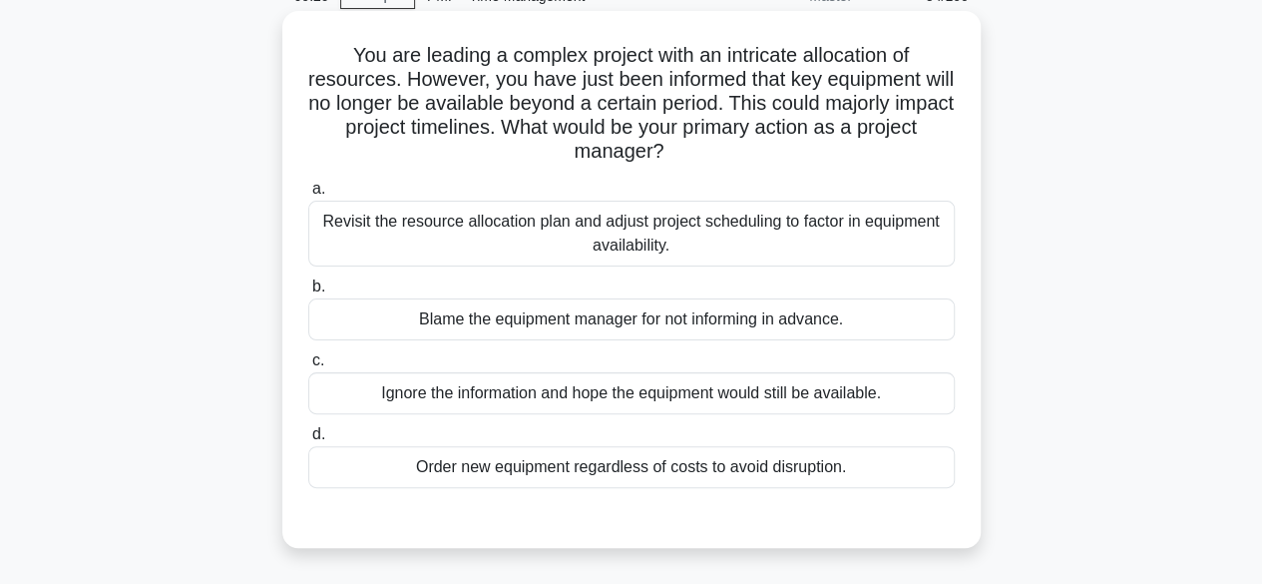
click at [758, 223] on div "Revisit the resource allocation plan and adjust project scheduling to factor in…" at bounding box center [631, 234] width 647 height 66
click at [308, 196] on input "a. Revisit the resource allocation plan and adjust project scheduling to factor…" at bounding box center [308, 189] width 0 height 13
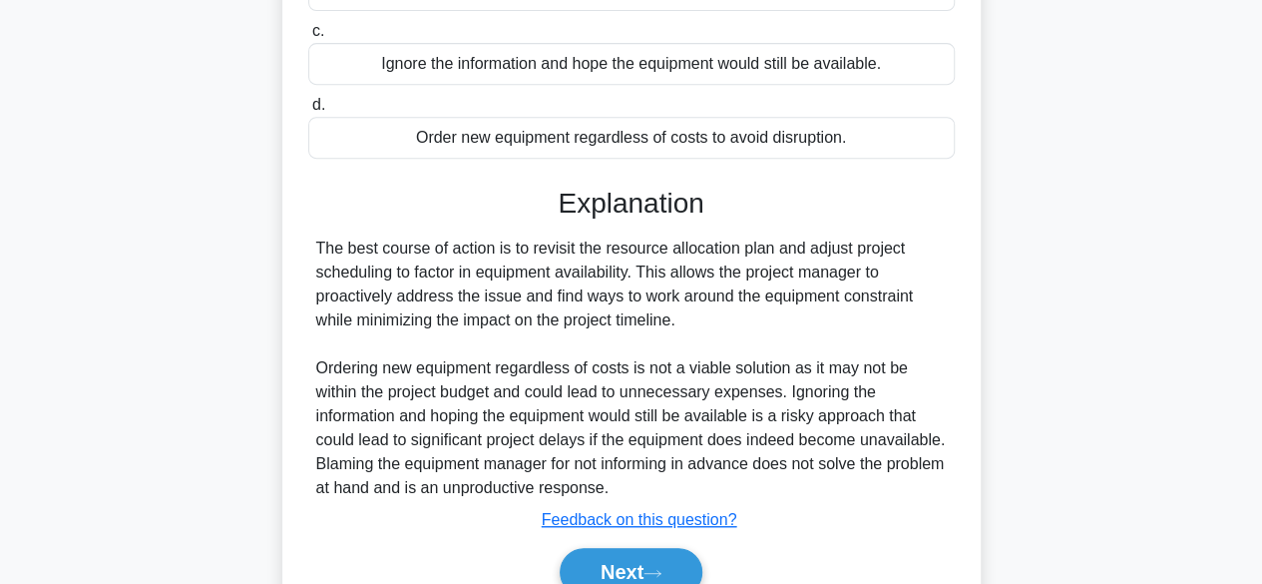
scroll to position [500, 0]
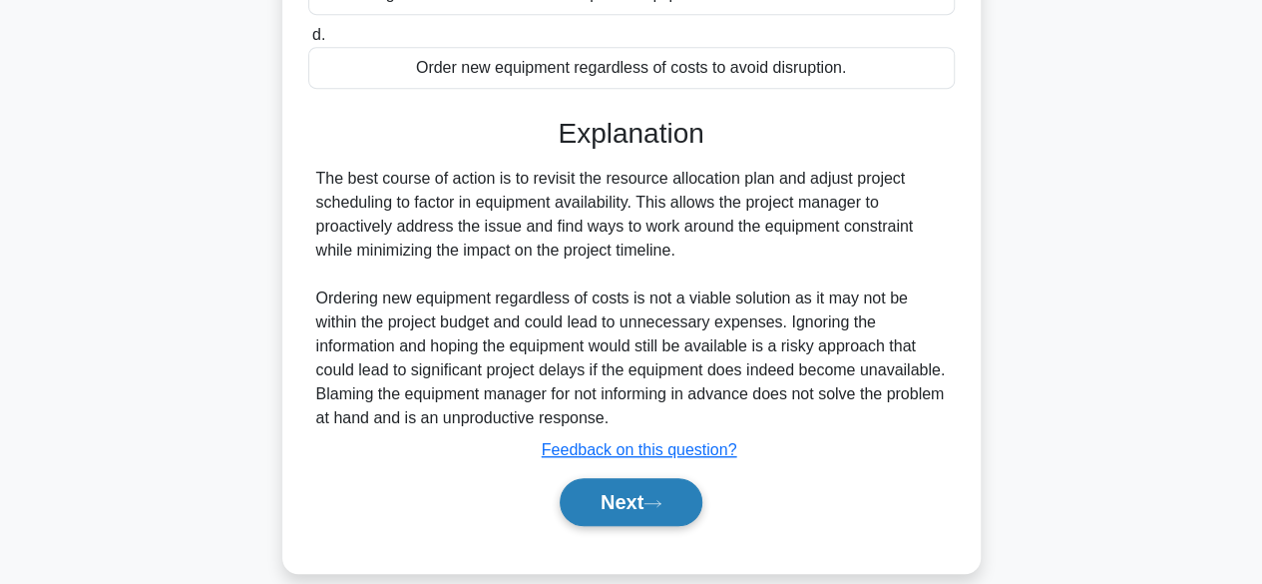
click at [601, 498] on button "Next" at bounding box center [631, 502] width 143 height 48
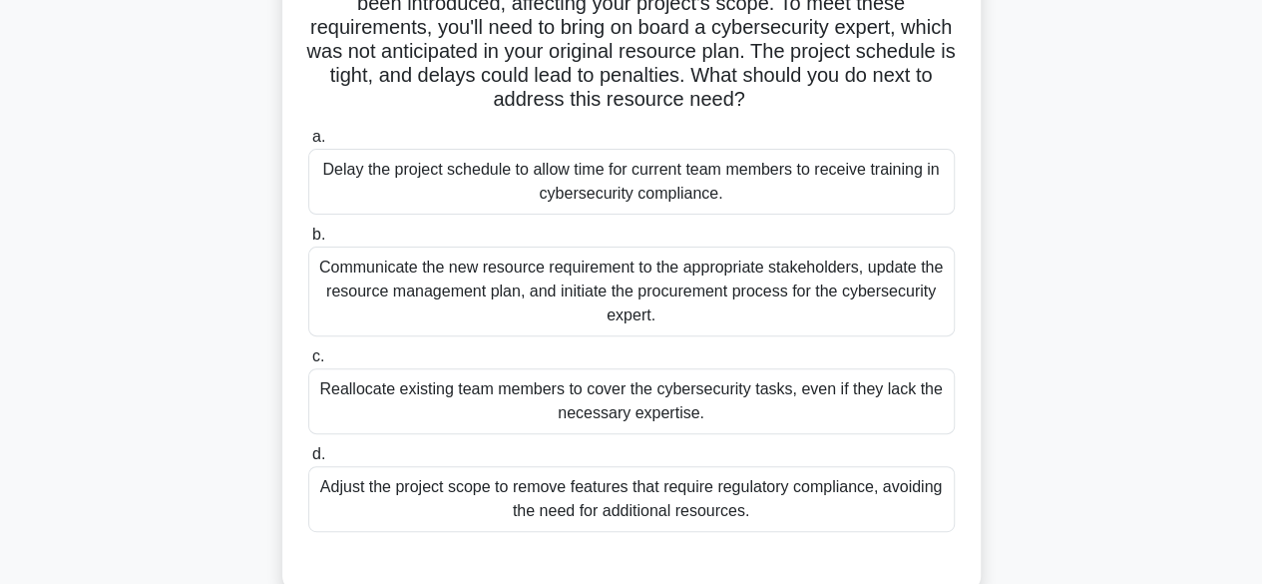
scroll to position [299, 0]
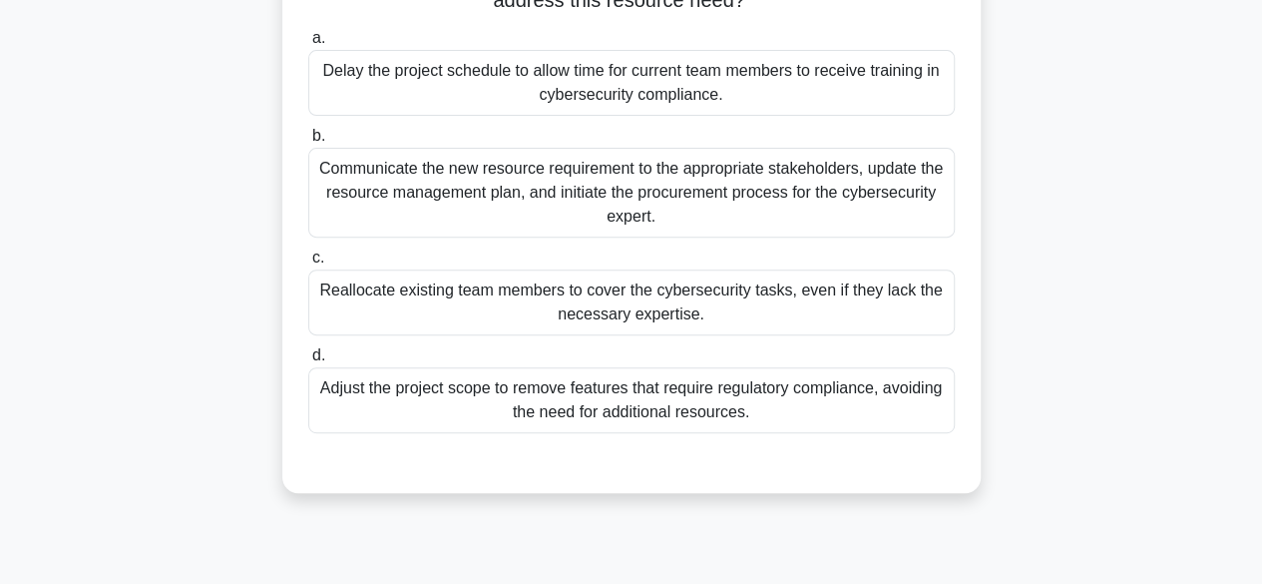
click at [752, 203] on div "Communicate the new resource requirement to the appropriate stakeholders, updat…" at bounding box center [631, 193] width 647 height 90
click at [308, 143] on input "b. Communicate the new resource requirement to the appropriate stakeholders, up…" at bounding box center [308, 136] width 0 height 13
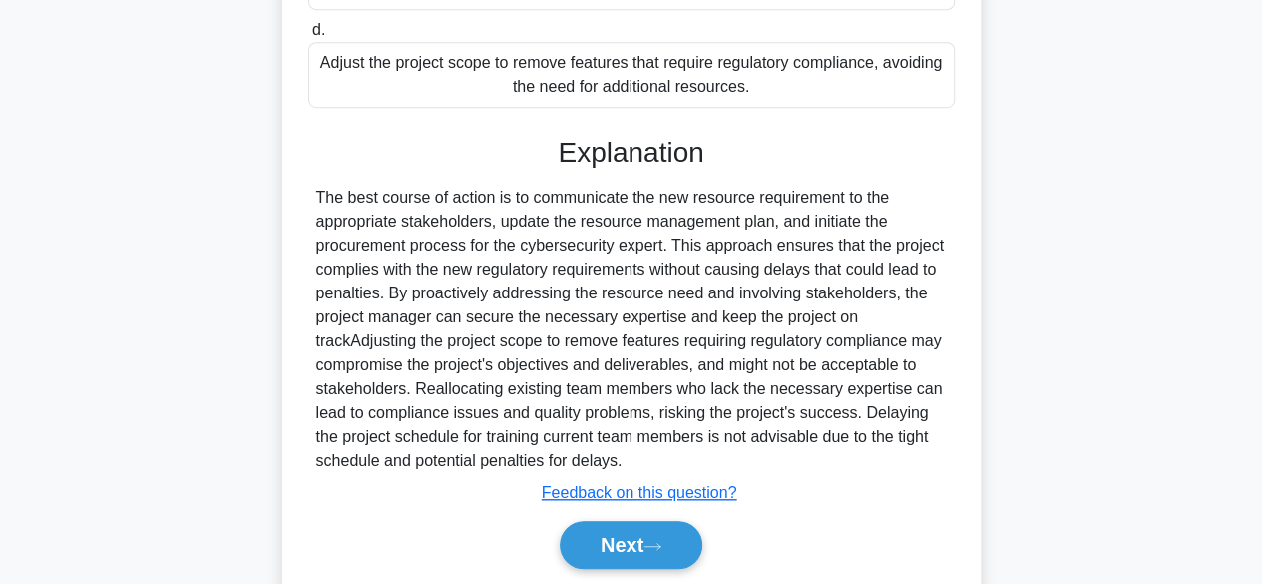
scroll to position [691, 0]
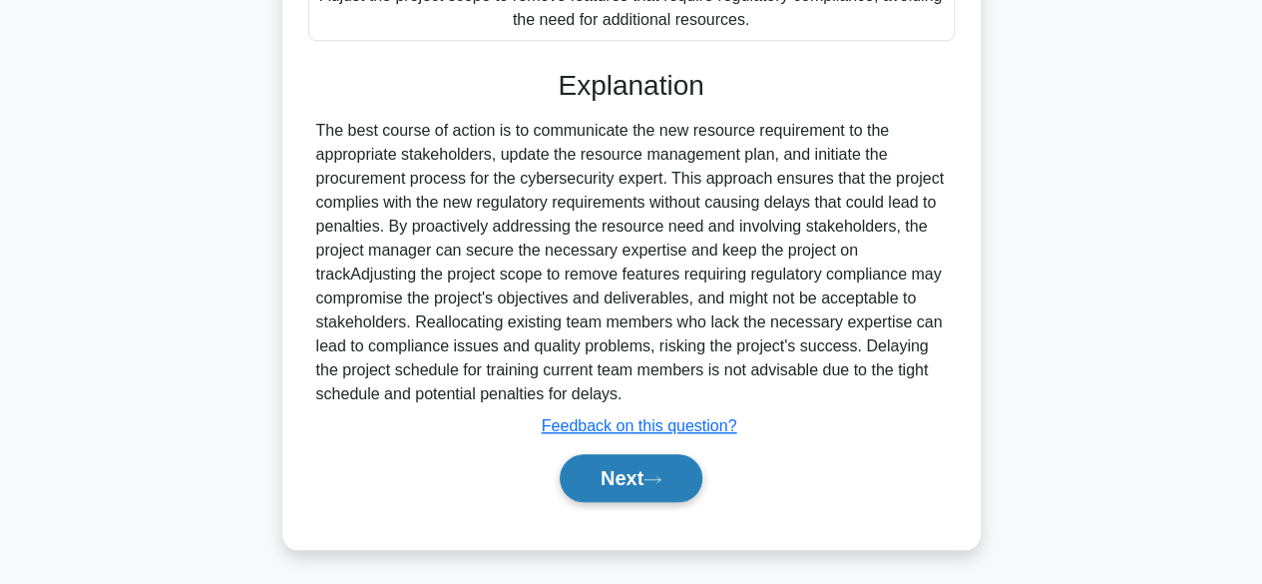
click at [661, 461] on button "Next" at bounding box center [631, 478] width 143 height 48
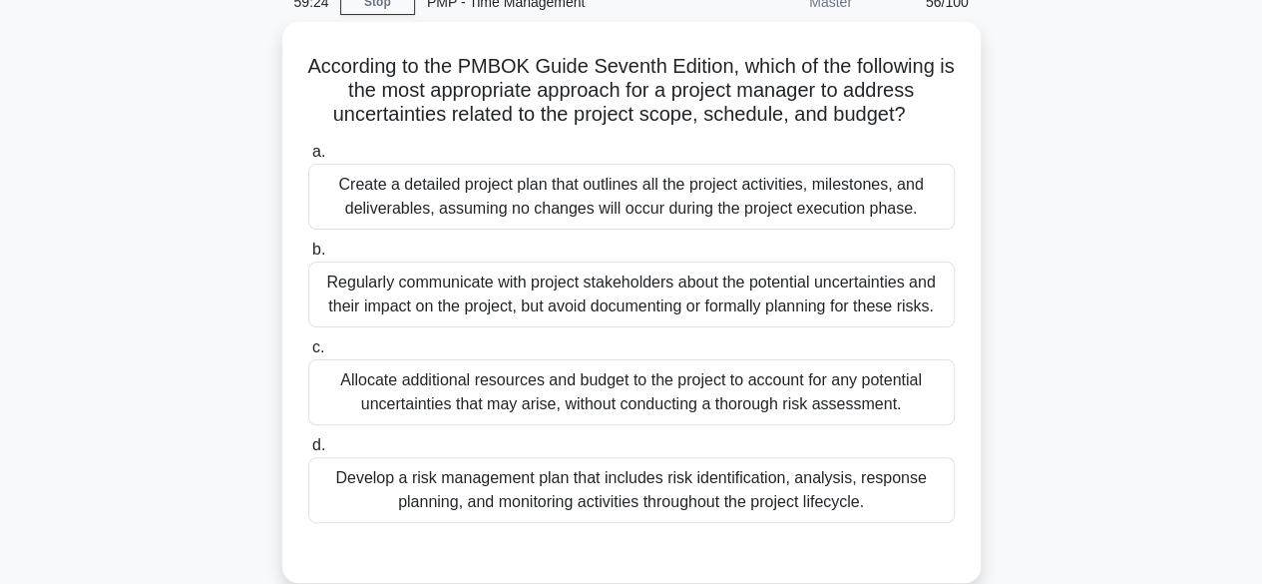
scroll to position [195, 0]
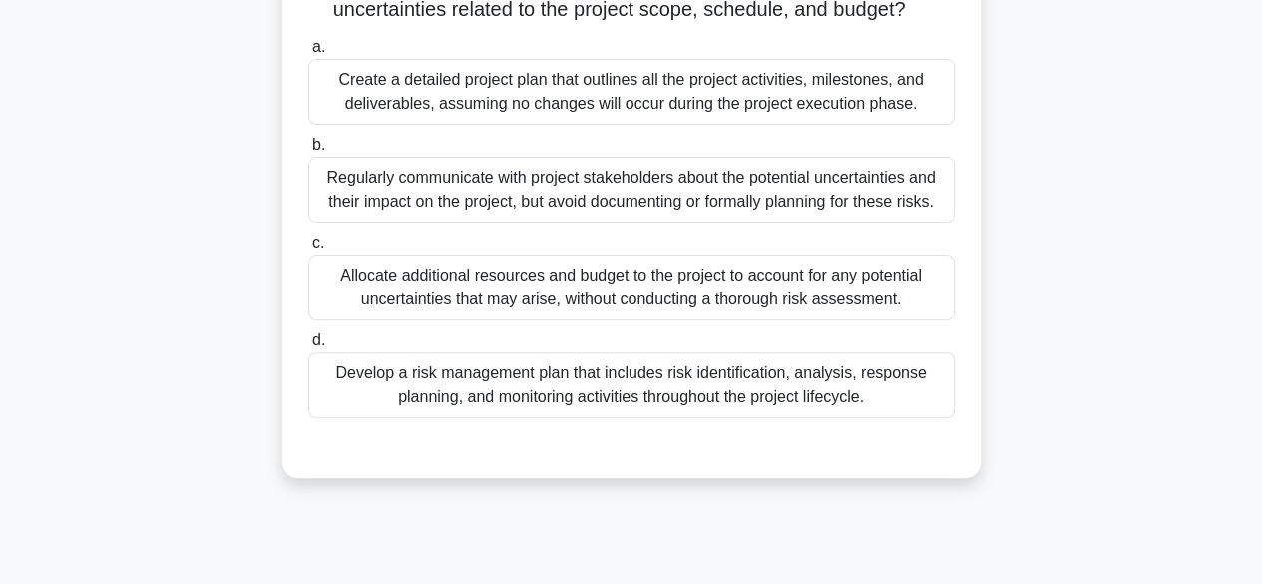
click at [794, 395] on div "Develop a risk management plan that includes risk identification, analysis, res…" at bounding box center [631, 385] width 647 height 66
click at [308, 347] on input "d. Develop a risk management plan that includes risk identification, analysis, …" at bounding box center [308, 340] width 0 height 13
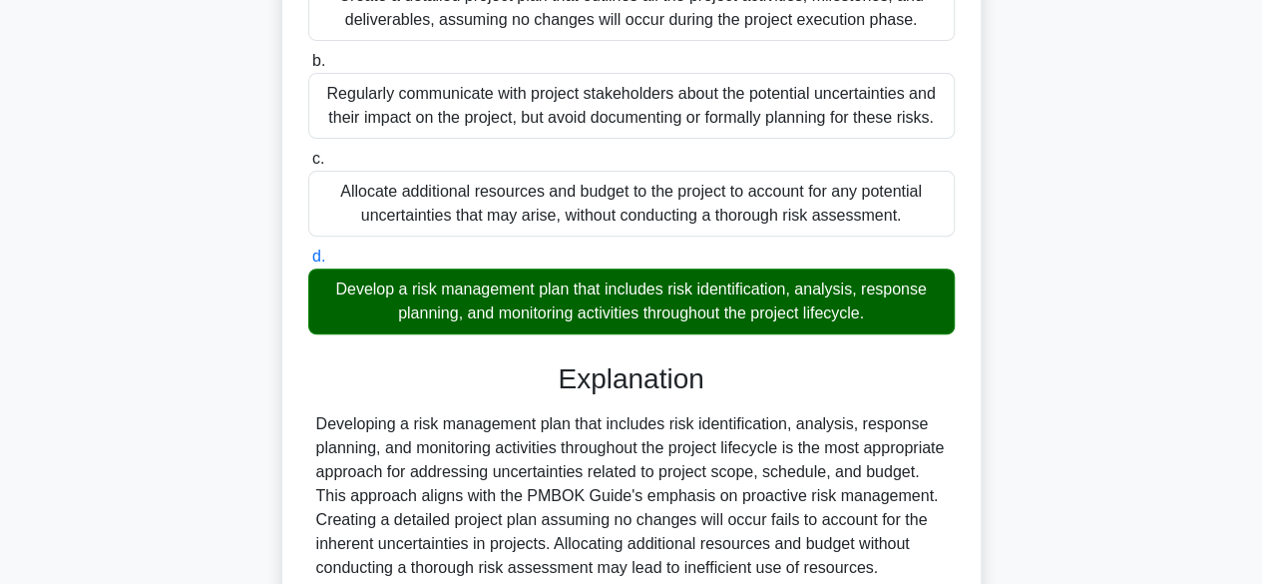
scroll to position [524, 0]
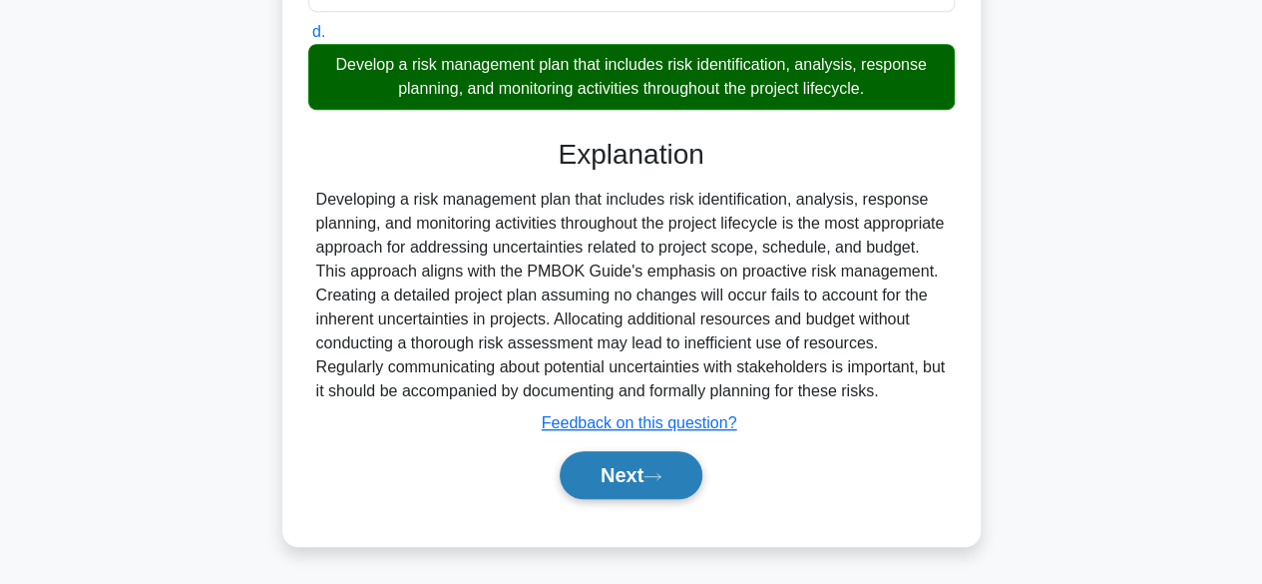
click at [648, 478] on button "Next" at bounding box center [631, 475] width 143 height 48
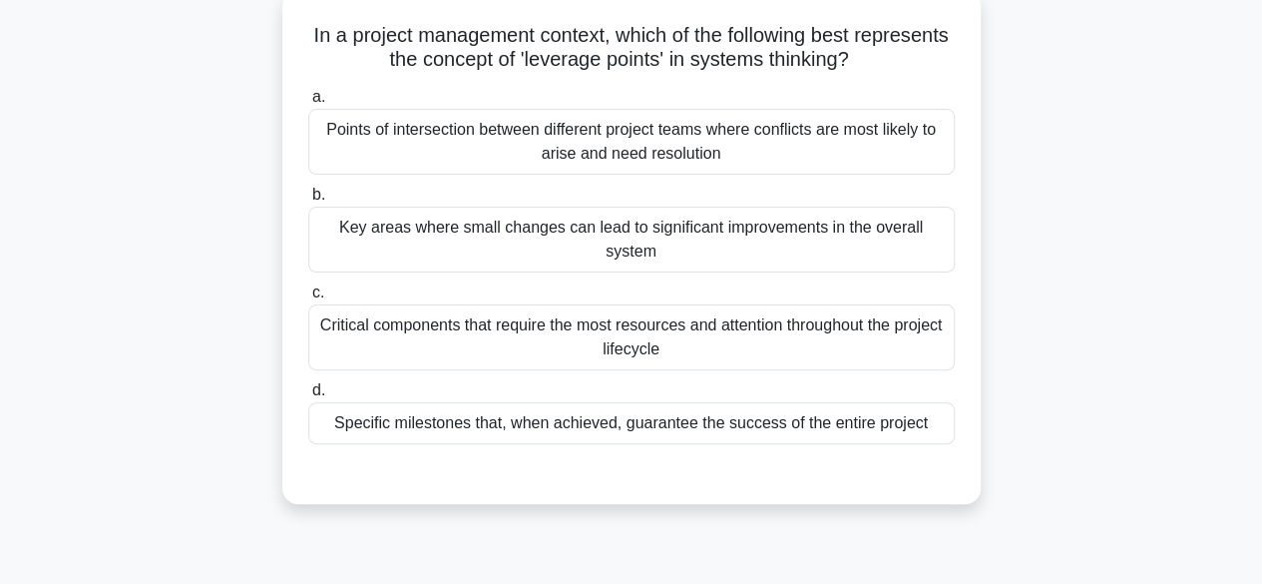
scroll to position [95, 0]
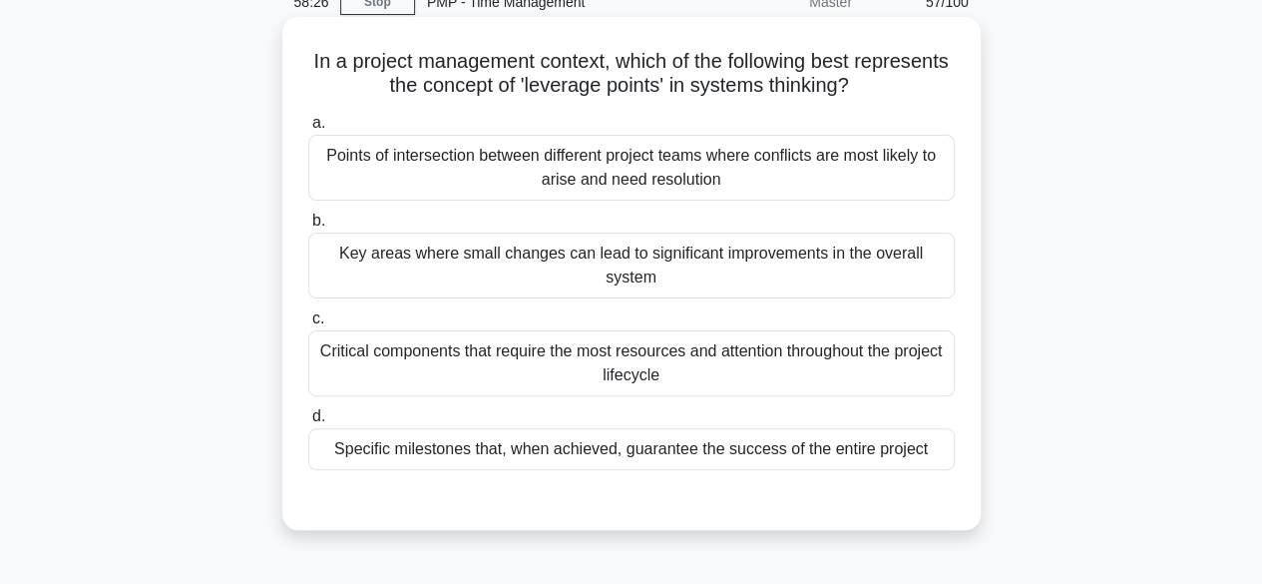
click at [846, 169] on div "Points of intersection between different project teams where conflicts are most…" at bounding box center [631, 168] width 647 height 66
click at [308, 130] on input "a. Points of intersection between different project teams where conflicts are m…" at bounding box center [308, 123] width 0 height 13
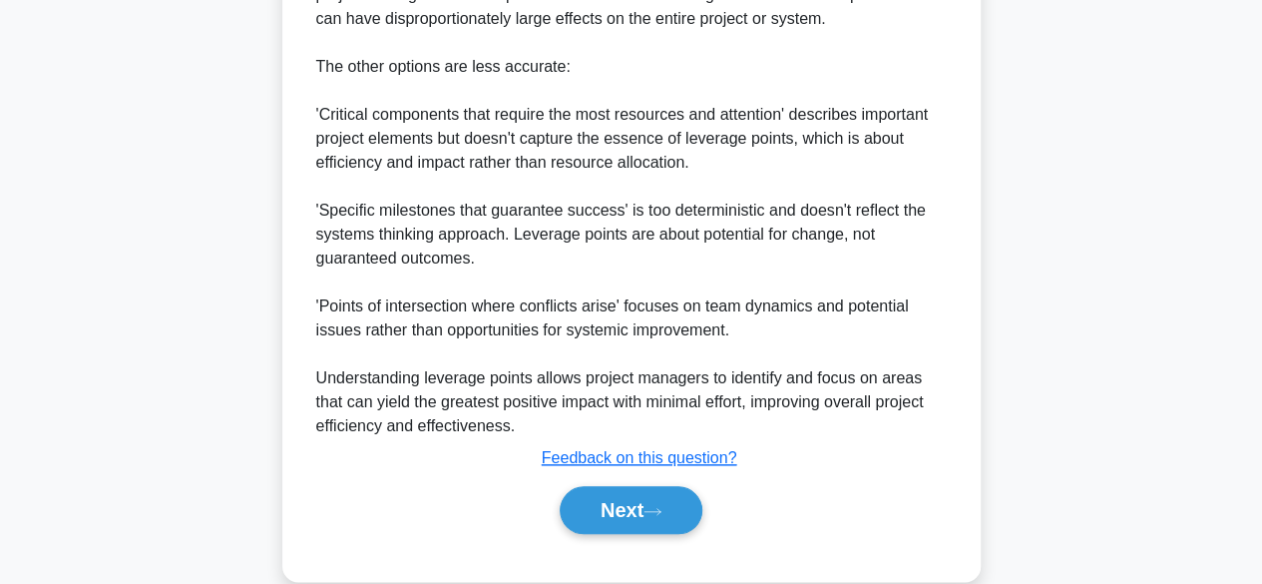
scroll to position [886, 0]
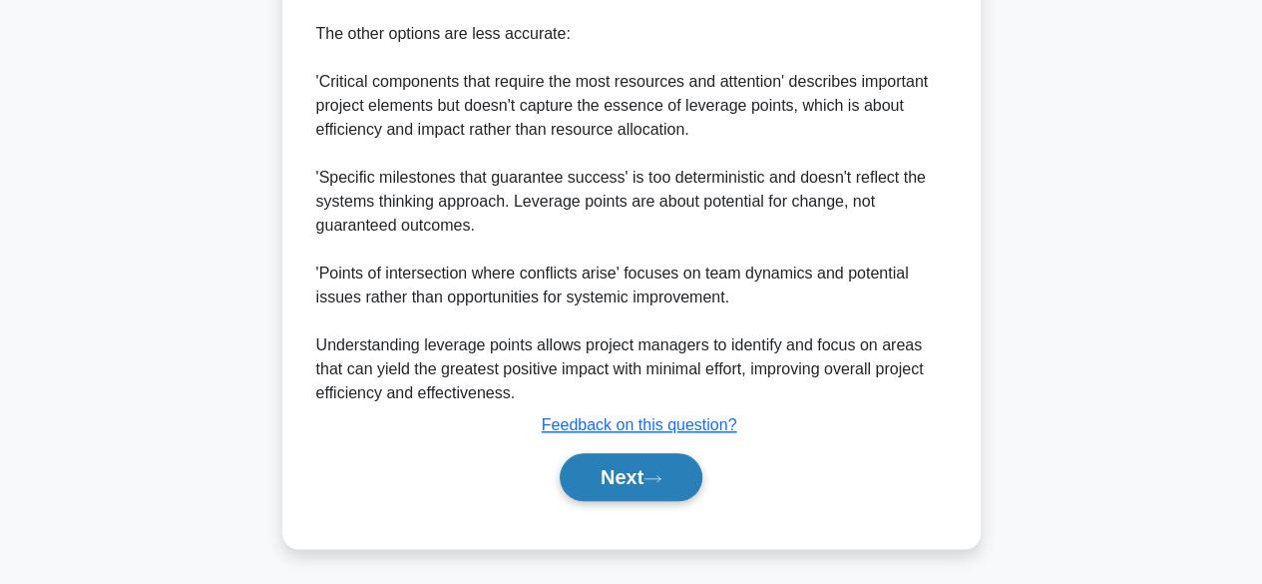
click at [642, 478] on button "Next" at bounding box center [631, 477] width 143 height 48
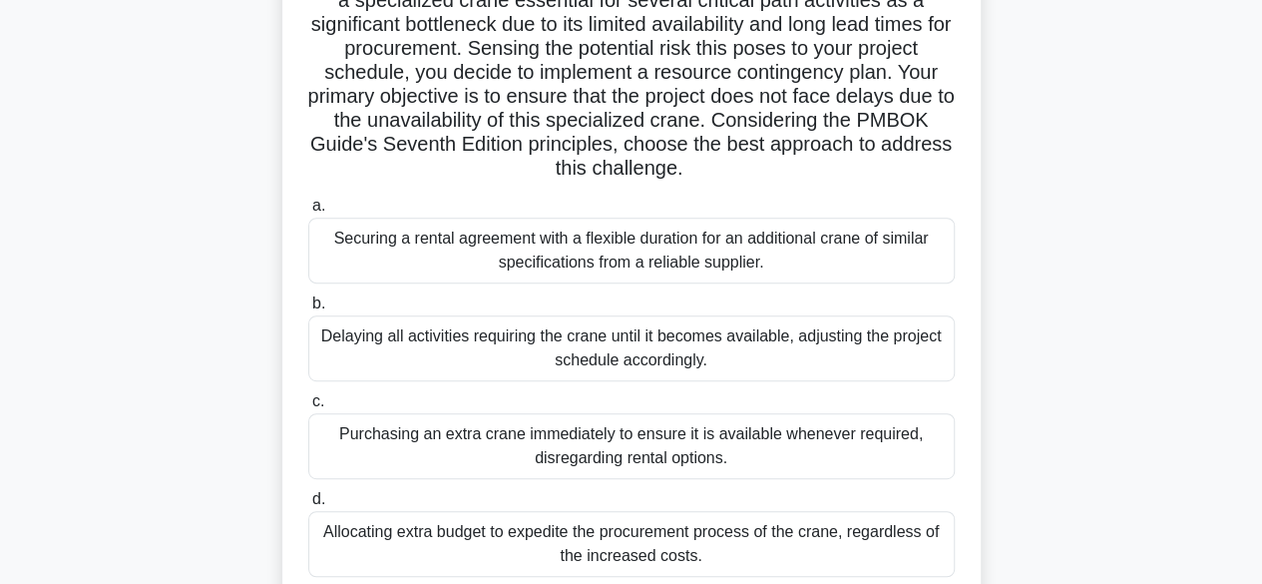
scroll to position [200, 0]
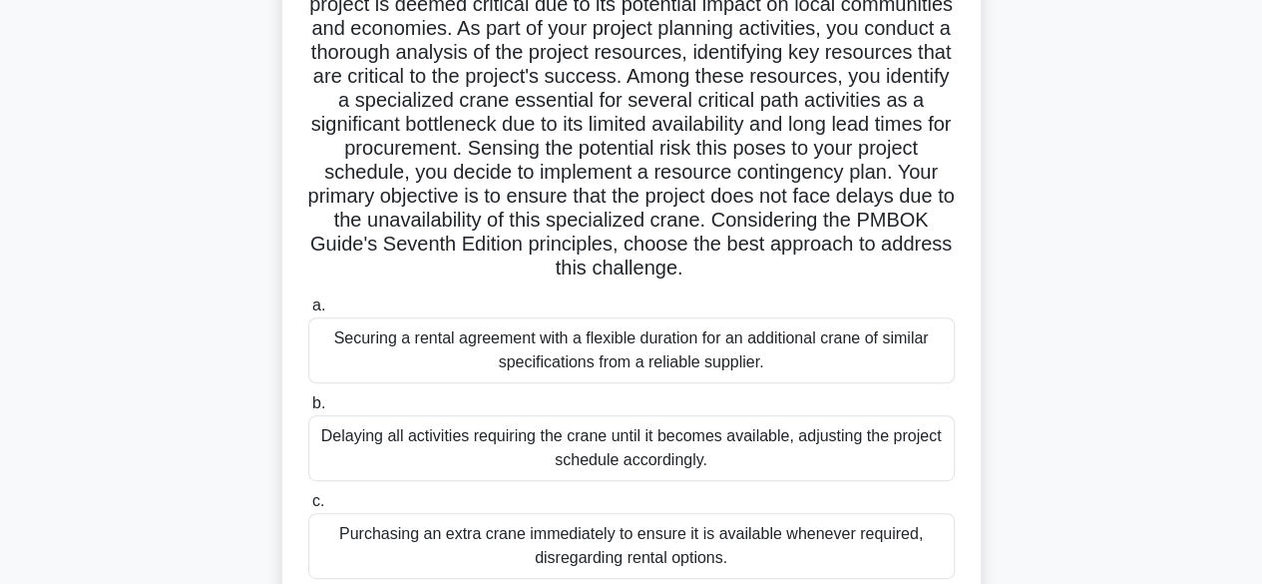
click at [792, 344] on div "Securing a rental agreement with a flexible duration for an additional crane of…" at bounding box center [631, 350] width 647 height 66
click at [661, 352] on div "Securing a rental agreement with a flexible duration for an additional crane of…" at bounding box center [631, 350] width 647 height 66
click at [351, 354] on div "Securing a rental agreement with a flexible duration for an additional crane of…" at bounding box center [631, 350] width 647 height 66
click at [421, 378] on div "Securing a rental agreement with a flexible duration for an additional crane of…" at bounding box center [631, 350] width 647 height 66
click at [308, 312] on input "a. Securing a rental agreement with a flexible duration for an additional crane…" at bounding box center [308, 305] width 0 height 13
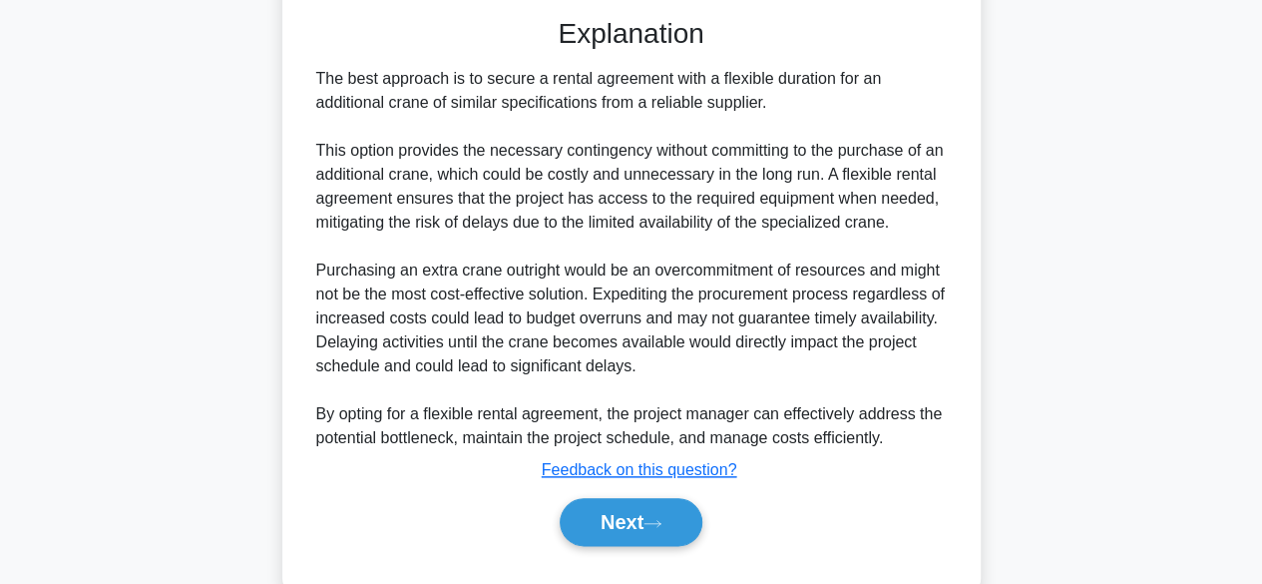
scroll to position [955, 0]
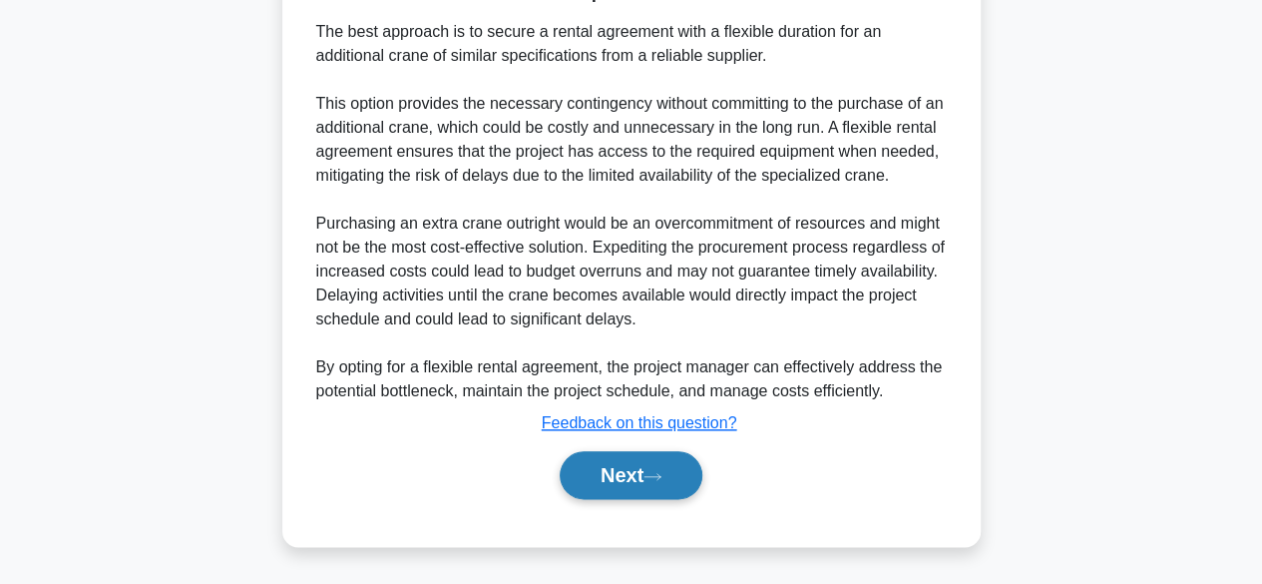
click at [605, 473] on button "Next" at bounding box center [631, 475] width 143 height 48
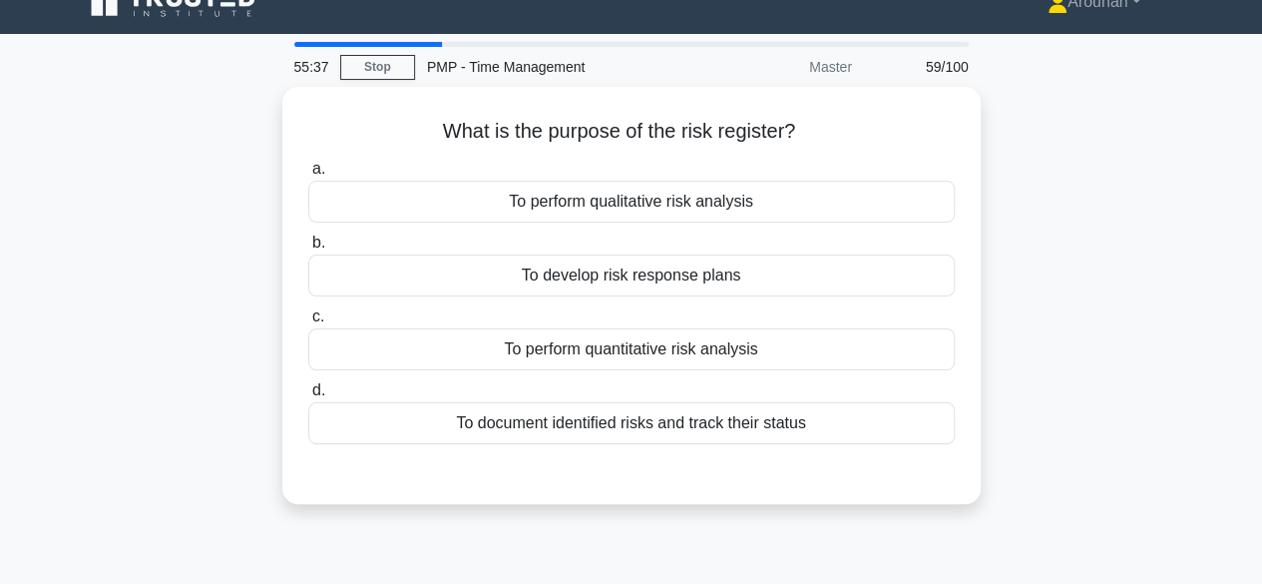
scroll to position [0, 0]
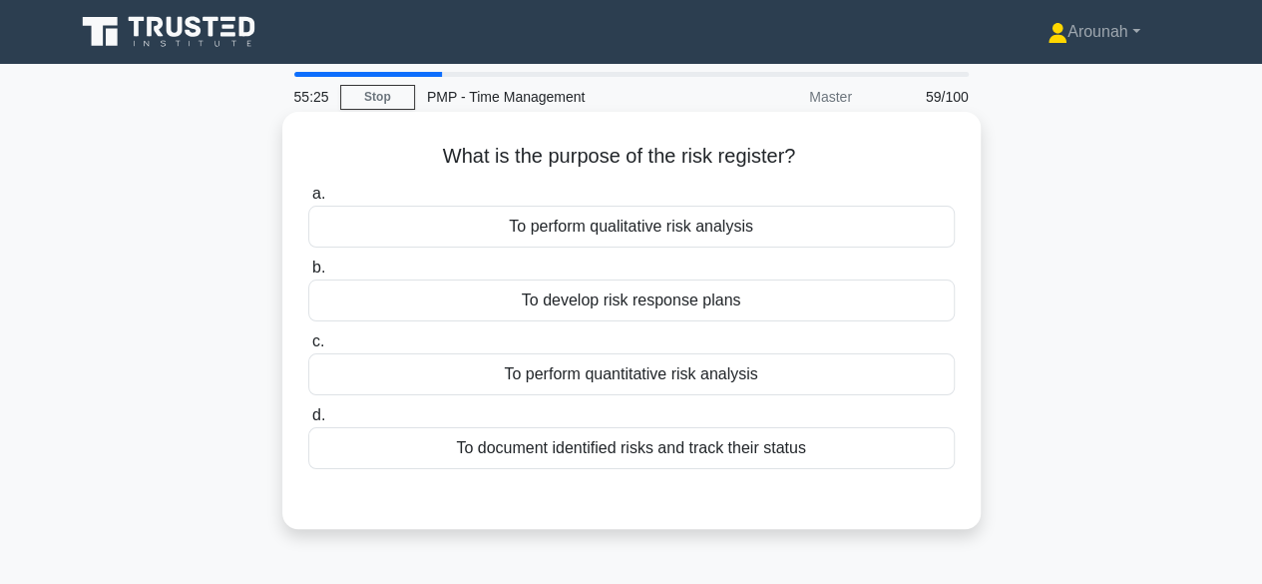
click at [804, 461] on div "To document identified risks and track their status" at bounding box center [631, 448] width 647 height 42
click at [308, 422] on input "d. To document identified risks and track their status" at bounding box center [308, 415] width 0 height 13
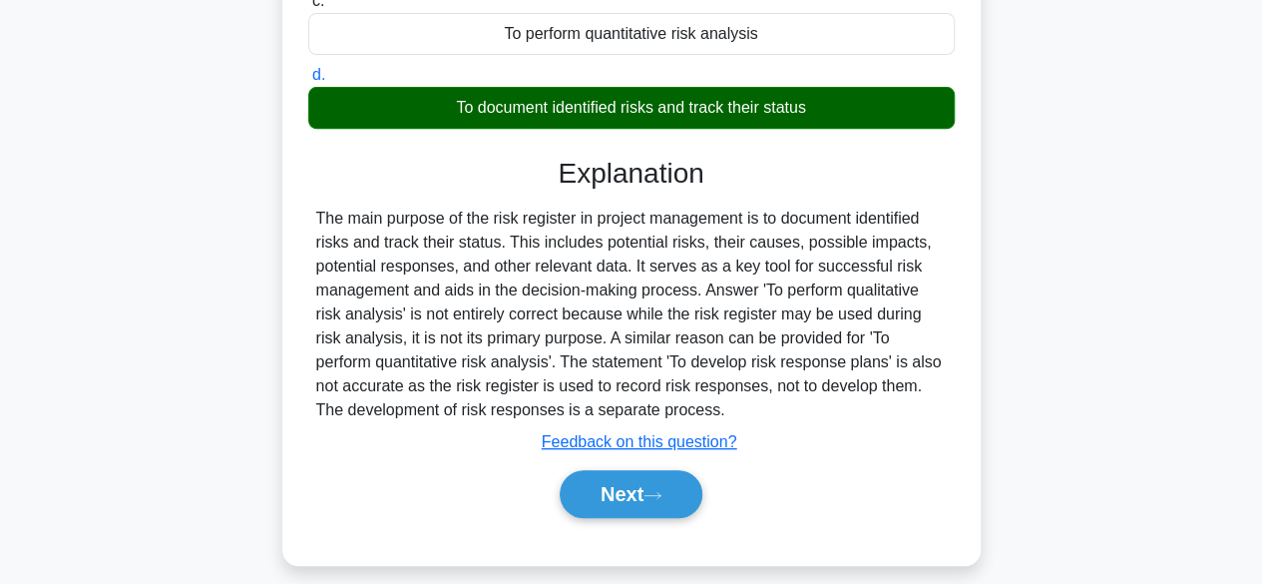
scroll to position [494, 0]
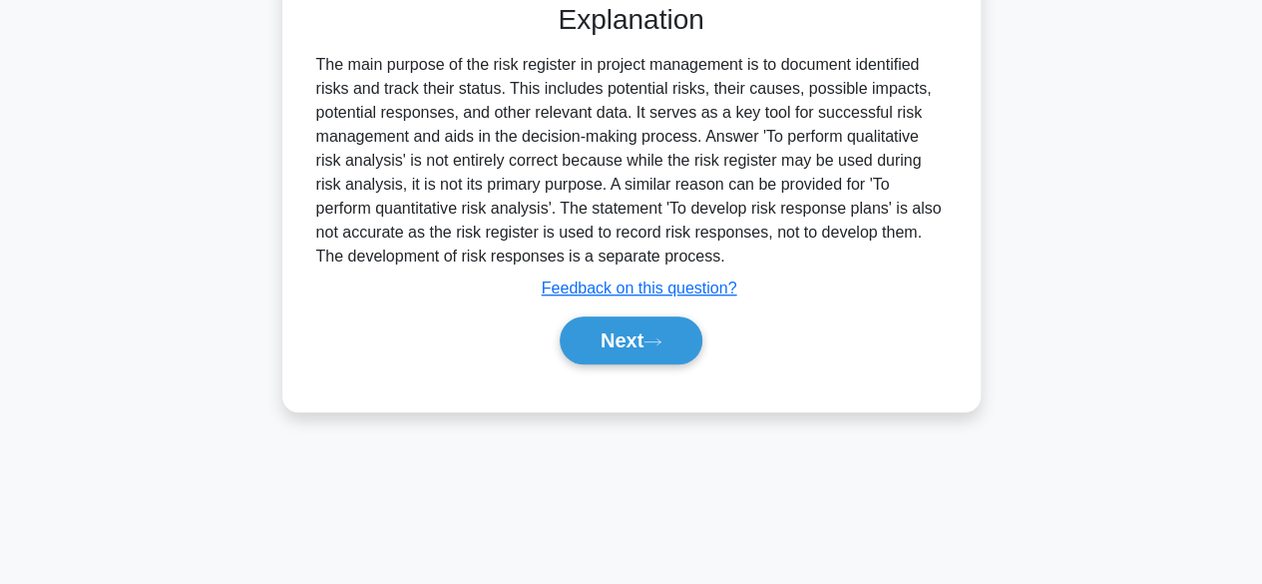
drag, startPoint x: 651, startPoint y: 342, endPoint x: 801, endPoint y: 320, distance: 152.3
click at [652, 342] on button "Next" at bounding box center [631, 340] width 143 height 48
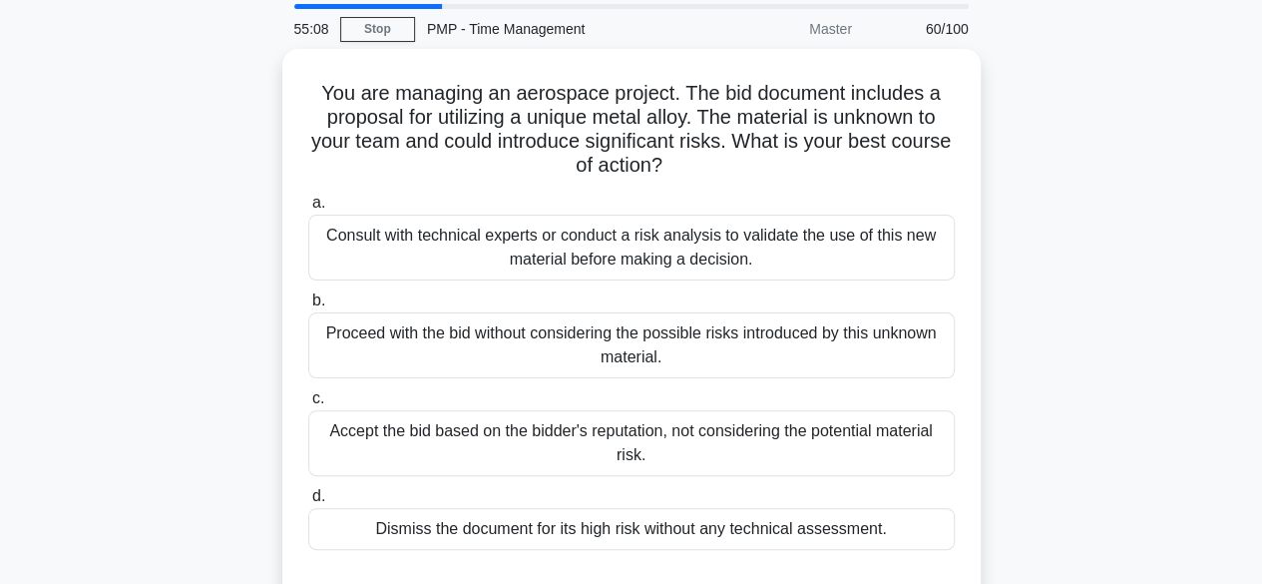
scroll to position [100, 0]
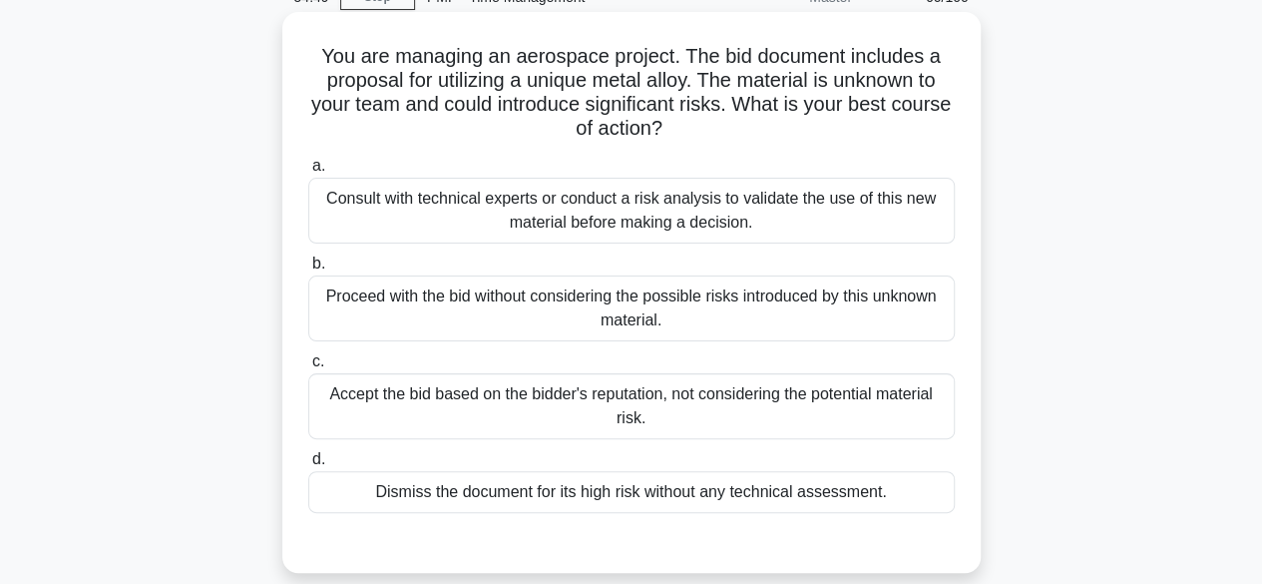
click at [854, 221] on div "Consult with technical experts or conduct a risk analysis to validate the use o…" at bounding box center [631, 211] width 647 height 66
click at [308, 173] on input "a. Consult with technical experts or conduct a risk analysis to validate the us…" at bounding box center [308, 166] width 0 height 13
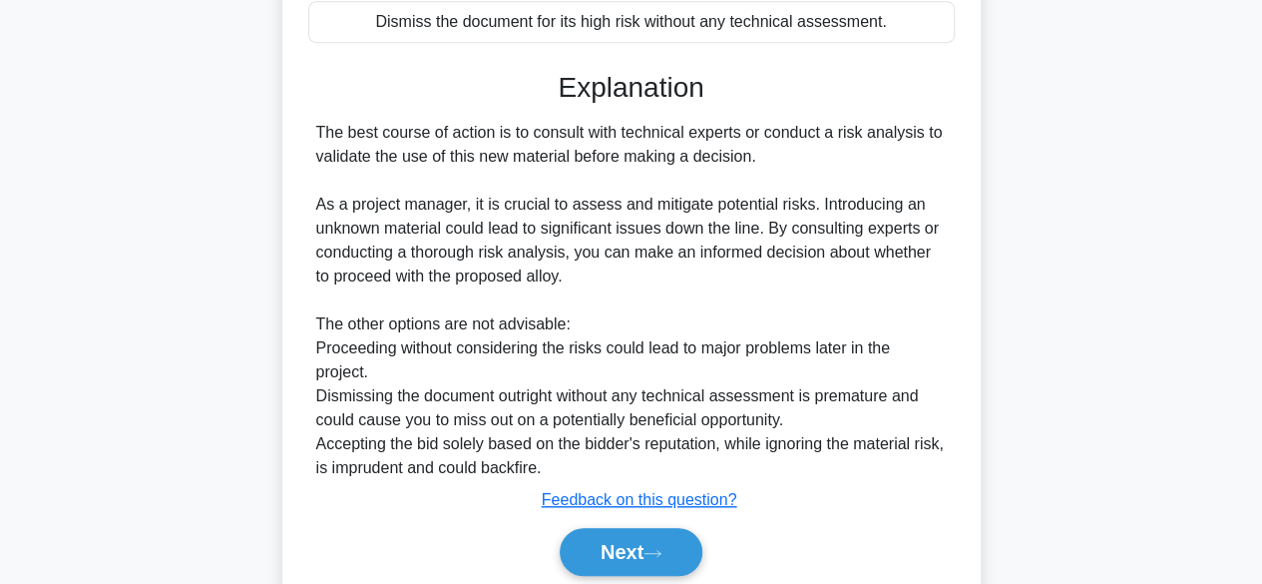
scroll to position [644, 0]
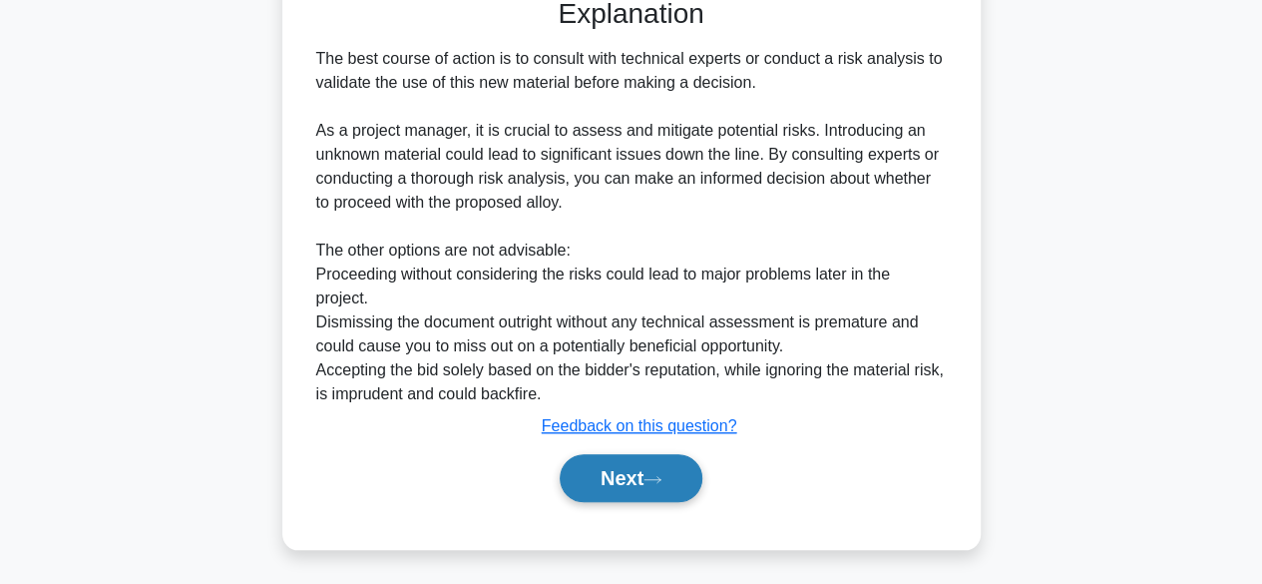
click at [648, 481] on button "Next" at bounding box center [631, 478] width 143 height 48
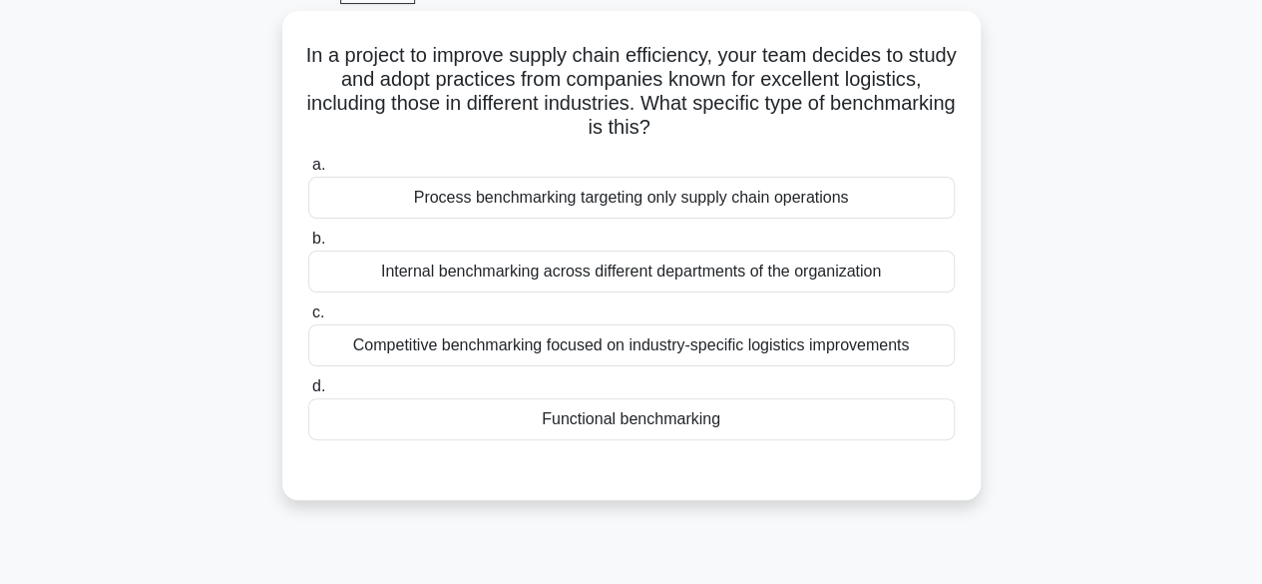
scroll to position [95, 0]
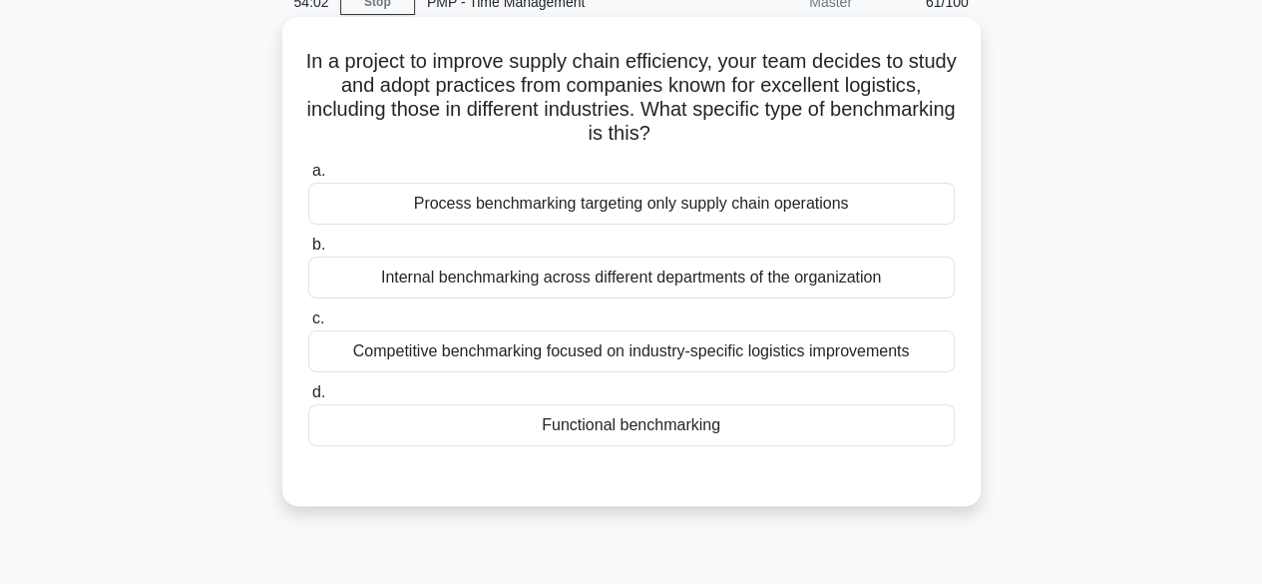
click at [715, 205] on div "Process benchmarking targeting only supply chain operations" at bounding box center [631, 204] width 647 height 42
click at [308, 178] on input "a. Process benchmarking targeting only supply chain operations" at bounding box center [308, 171] width 0 height 13
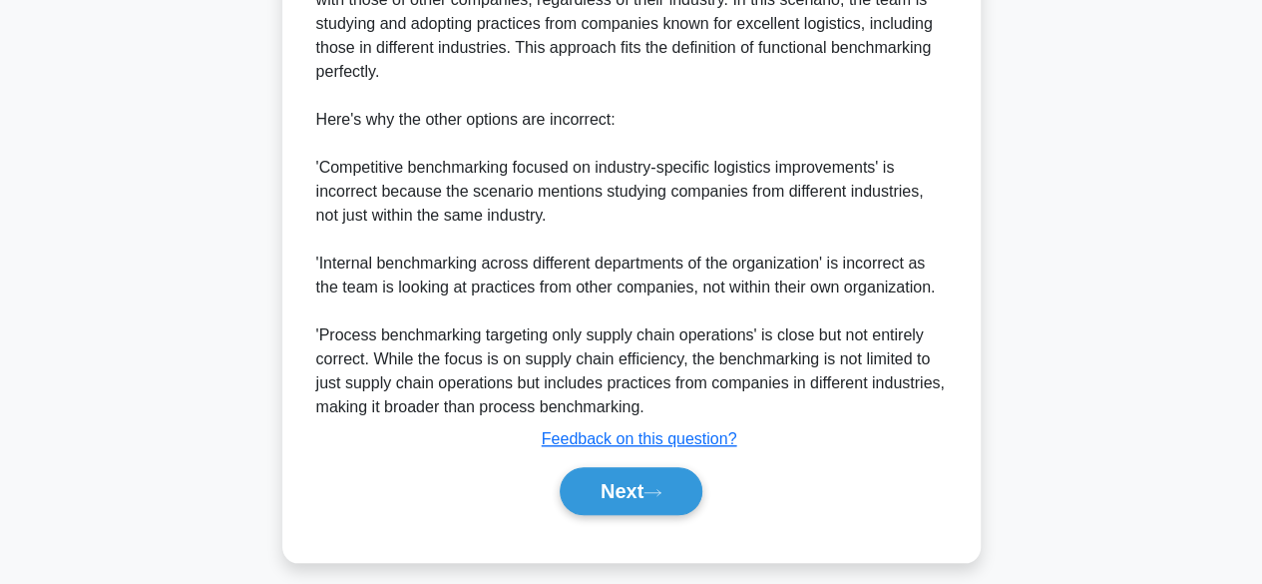
scroll to position [718, 0]
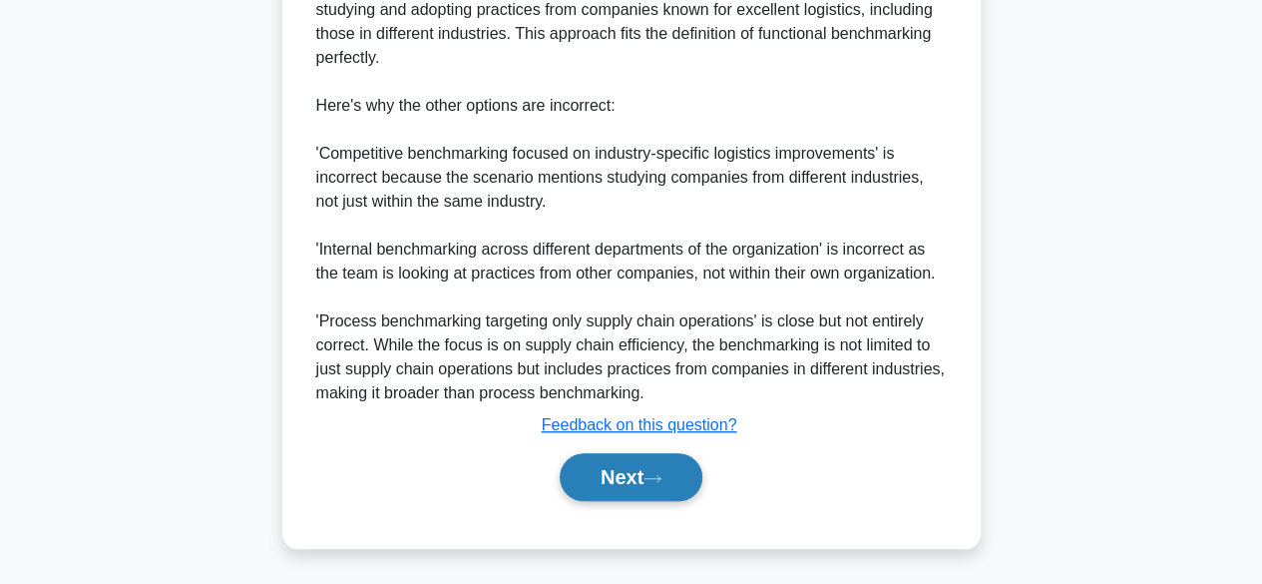
click at [645, 482] on button "Next" at bounding box center [631, 477] width 143 height 48
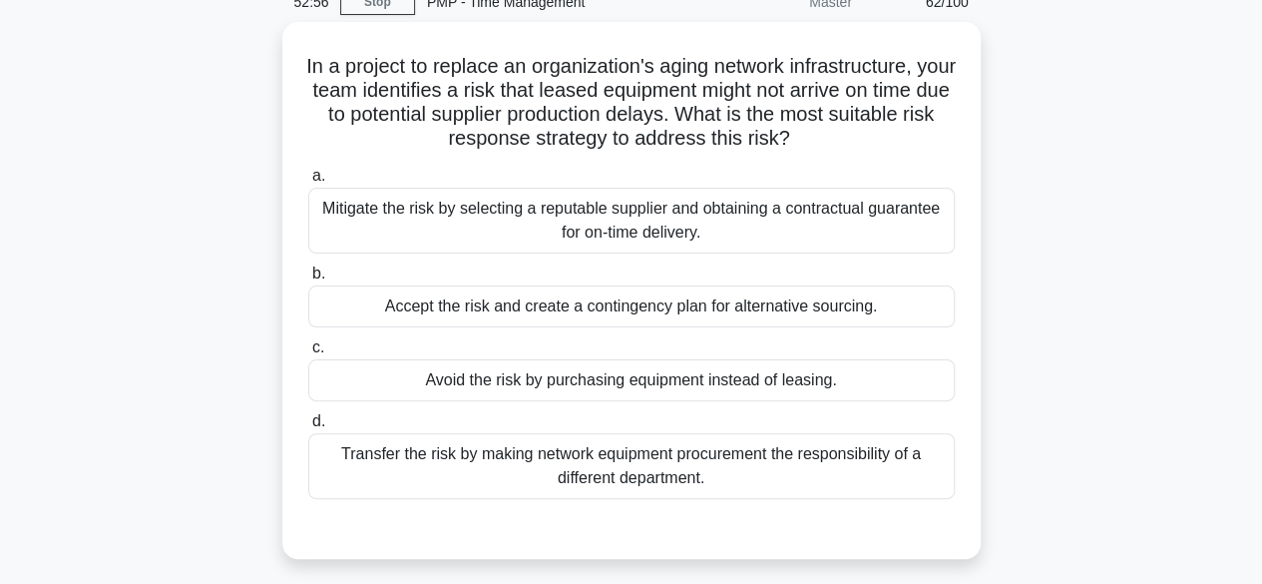
scroll to position [195, 0]
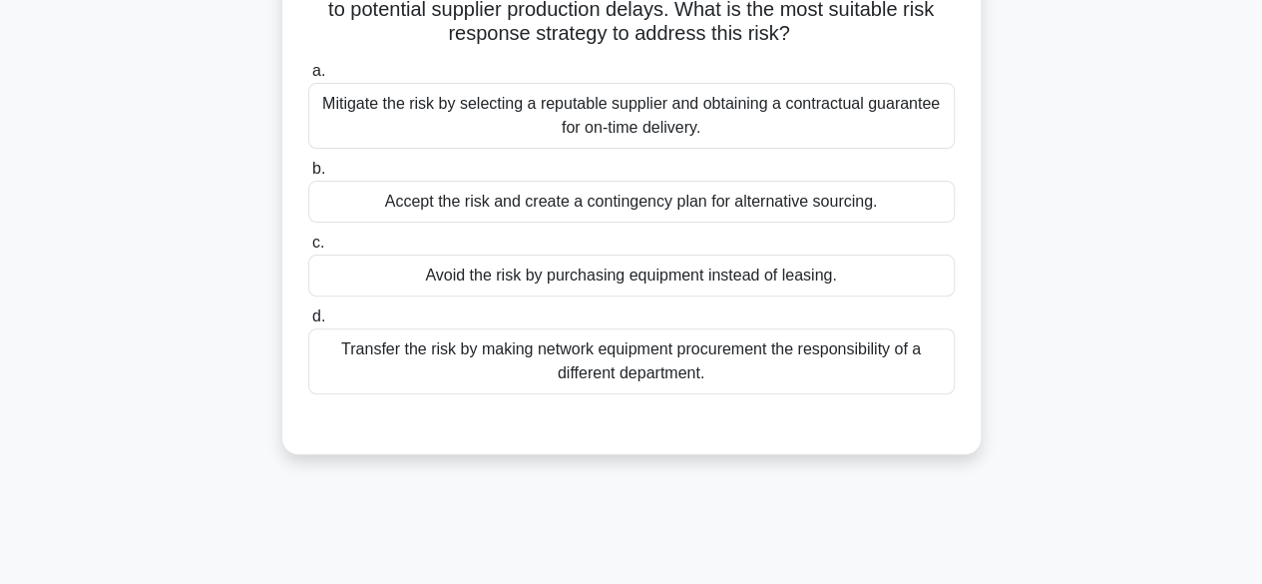
click at [908, 374] on div "Transfer the risk by making network equipment procurement the responsibility of…" at bounding box center [631, 361] width 647 height 66
click at [308, 323] on input "d. Transfer the risk by making network equipment procurement the responsibility…" at bounding box center [308, 316] width 0 height 13
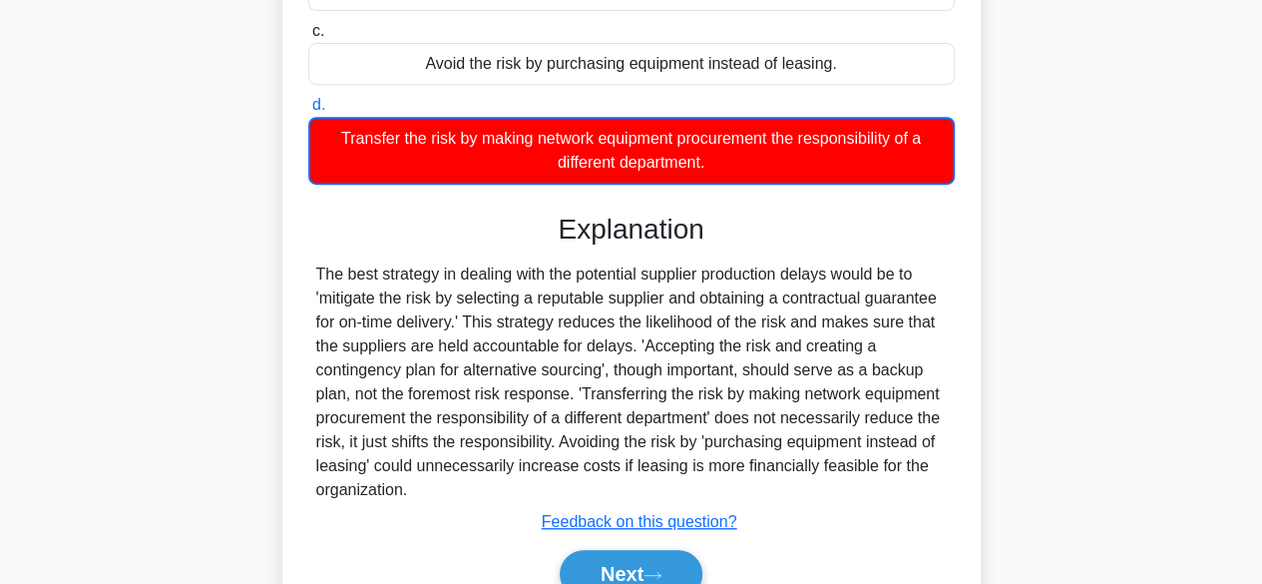
scroll to position [503, 0]
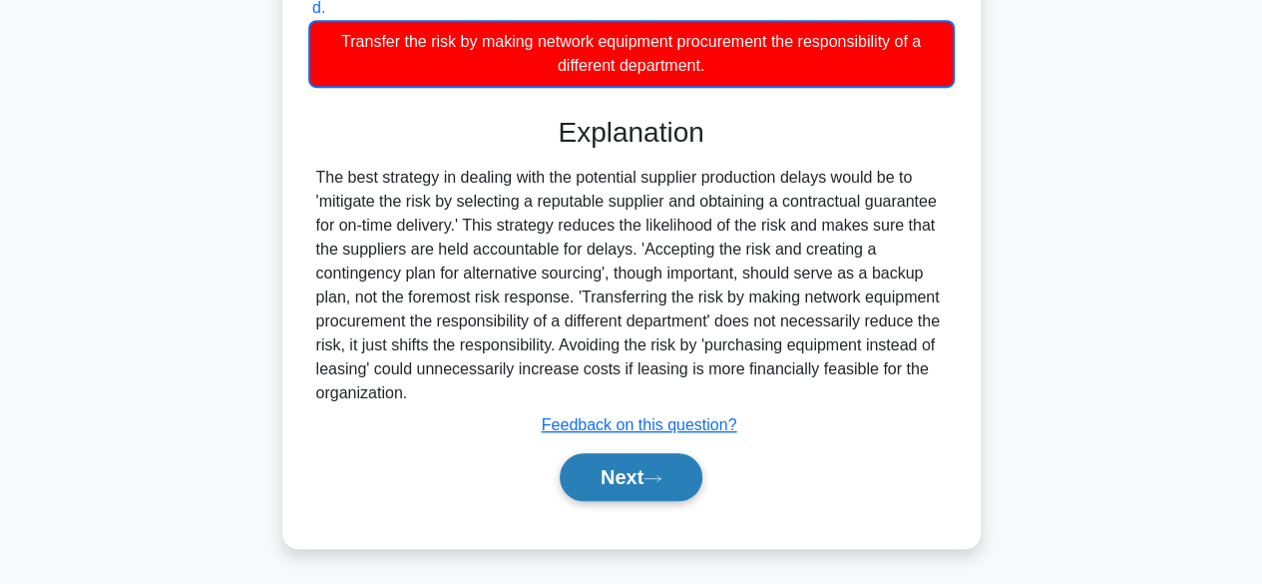
click at [591, 486] on button "Next" at bounding box center [631, 477] width 143 height 48
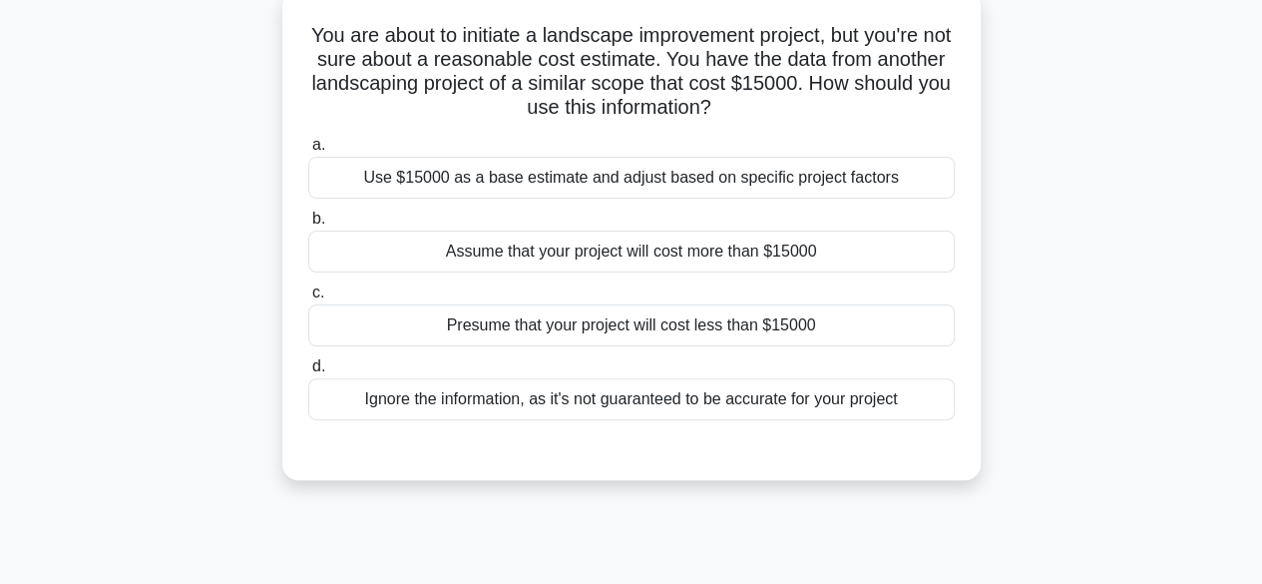
scroll to position [95, 0]
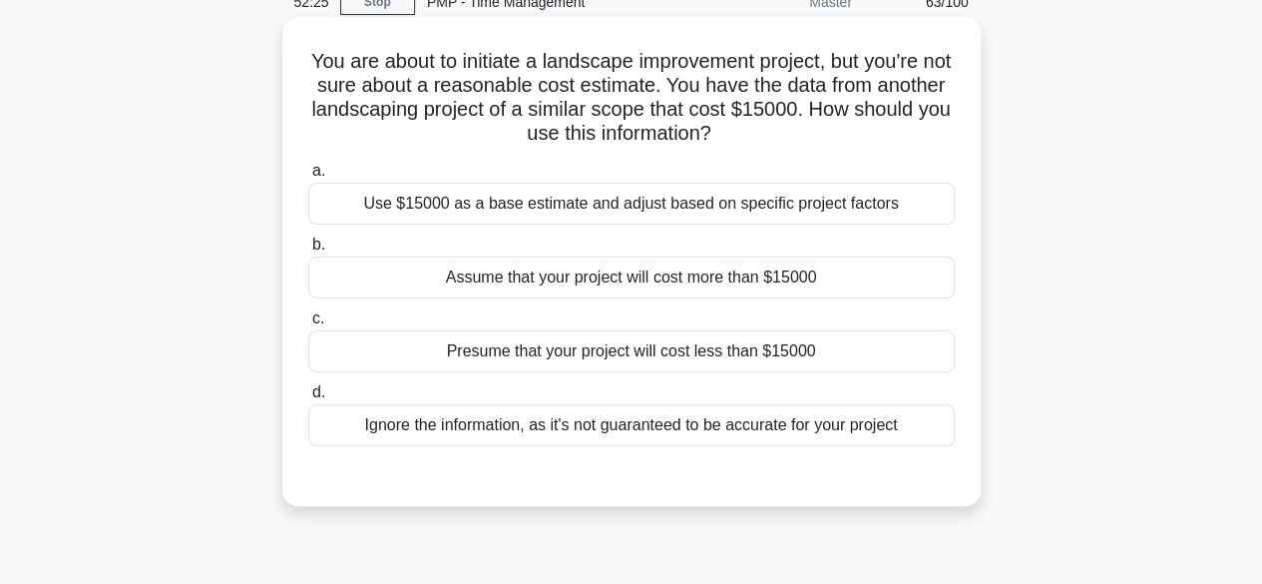
click at [691, 211] on div "Use $15000 as a base estimate and adjust based on specific project factors" at bounding box center [631, 204] width 647 height 42
click at [308, 178] on input "a. Use $15000 as a base estimate and adjust based on specific project factors" at bounding box center [308, 171] width 0 height 13
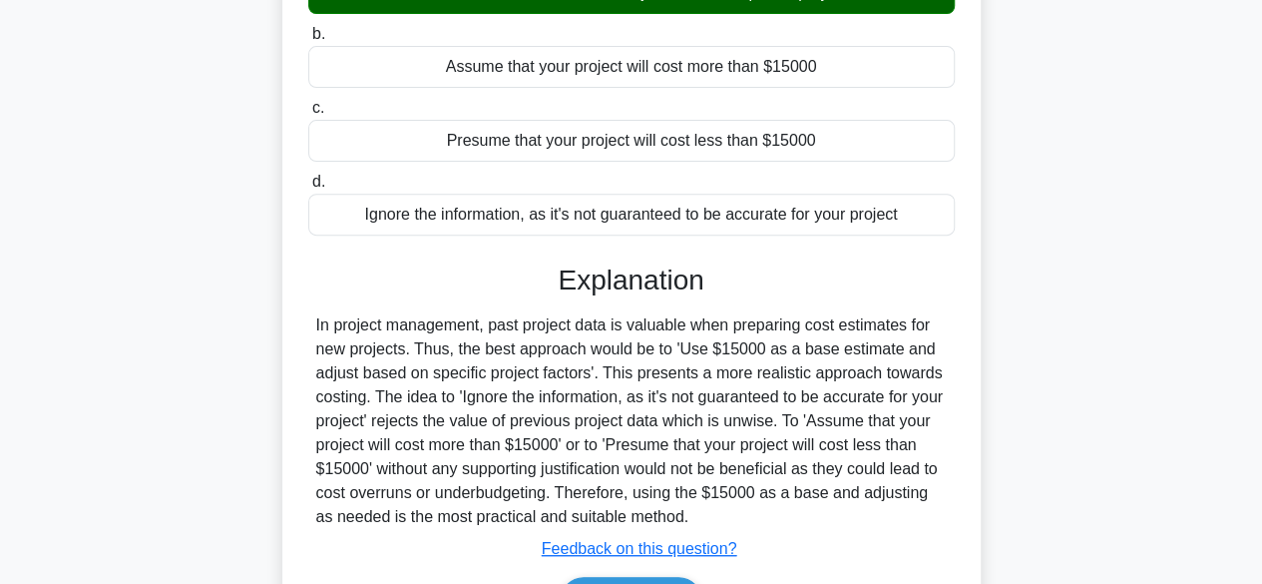
scroll to position [494, 0]
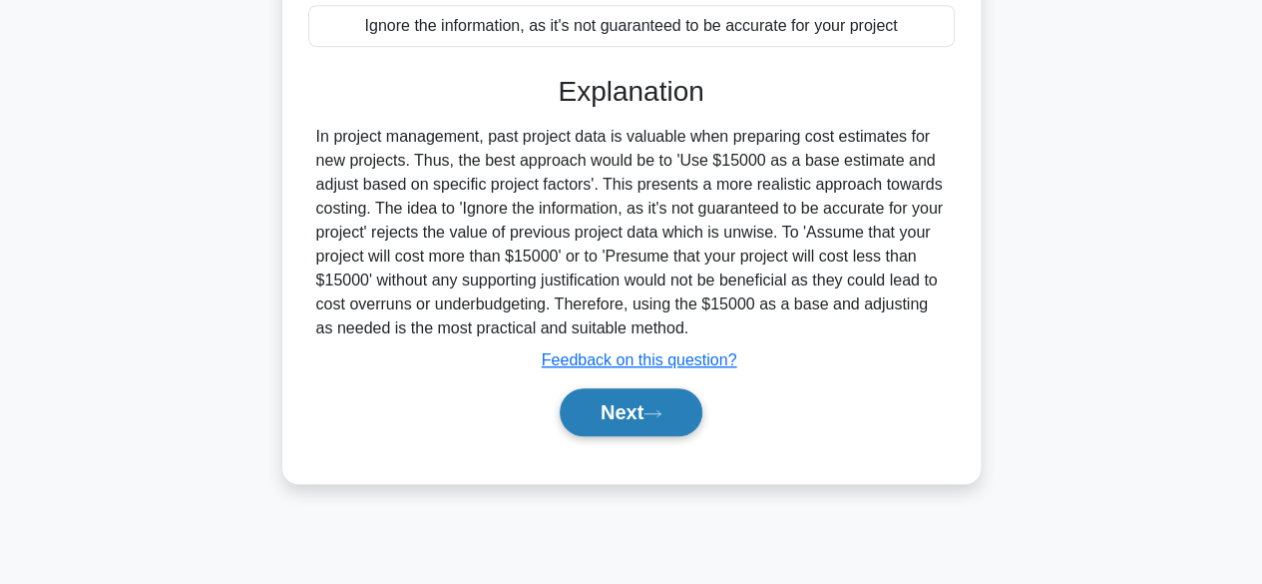
click at [617, 404] on button "Next" at bounding box center [631, 412] width 143 height 48
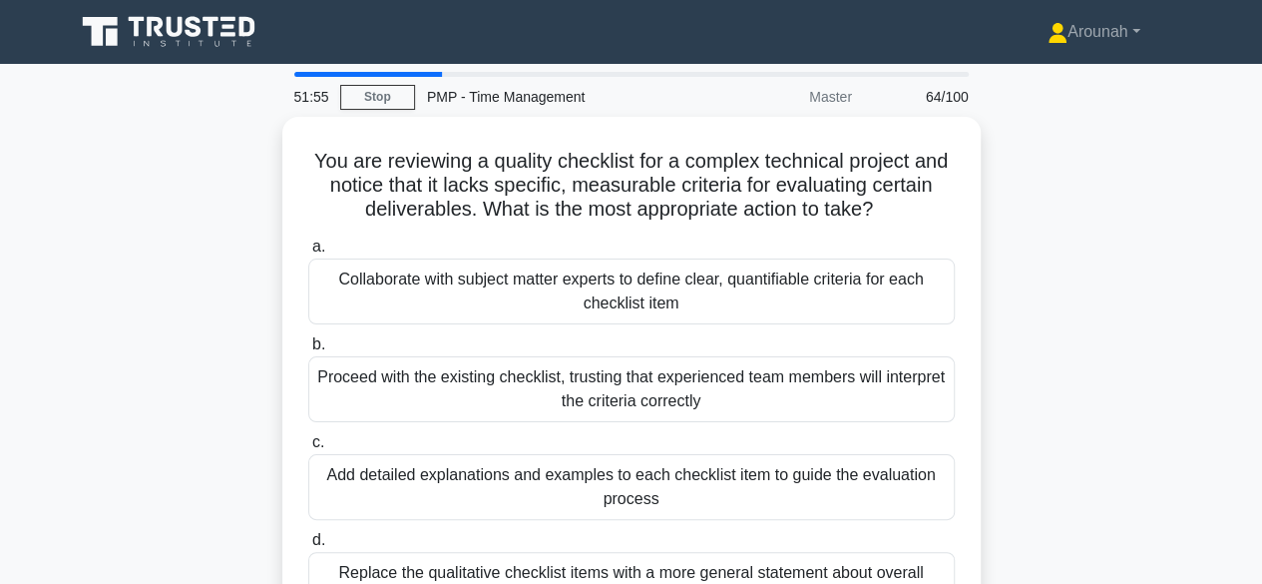
scroll to position [100, 0]
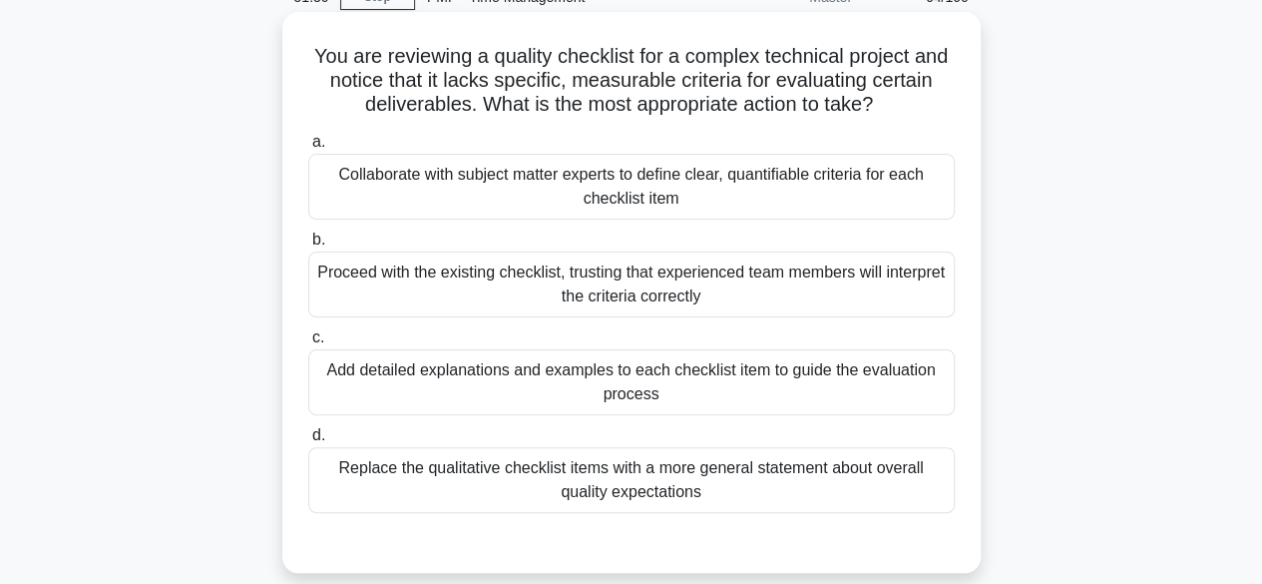
click at [746, 199] on div "Collaborate with subject matter experts to define clear, quantifiable criteria …" at bounding box center [631, 187] width 647 height 66
click at [308, 149] on input "a. Collaborate with subject matter experts to define clear, quantifiable criter…" at bounding box center [308, 142] width 0 height 13
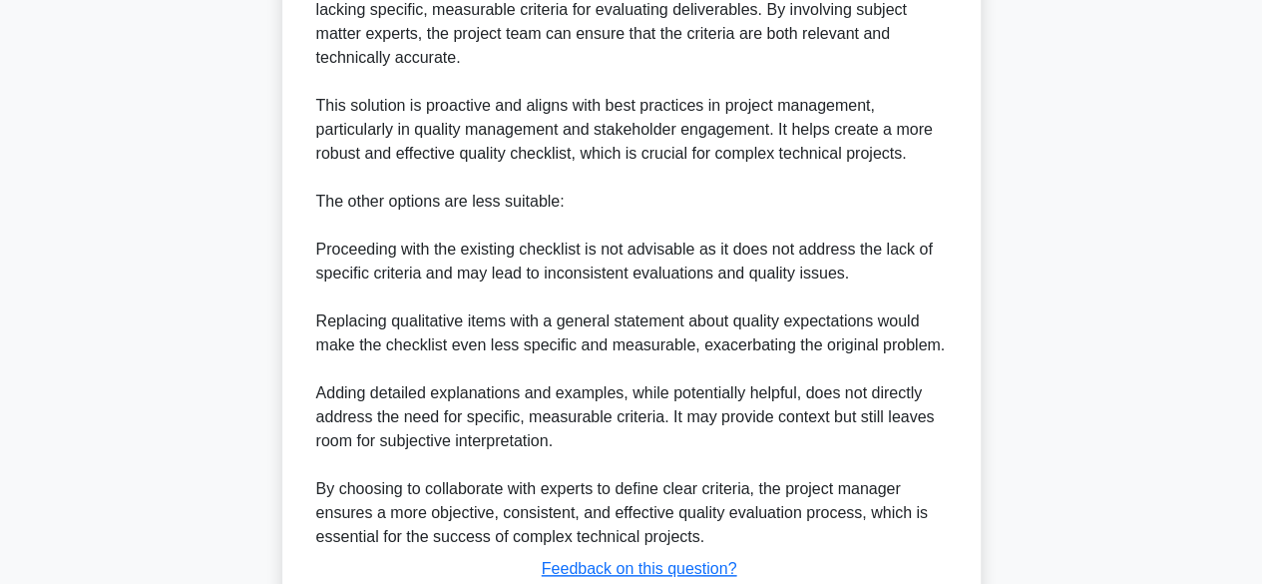
scroll to position [798, 0]
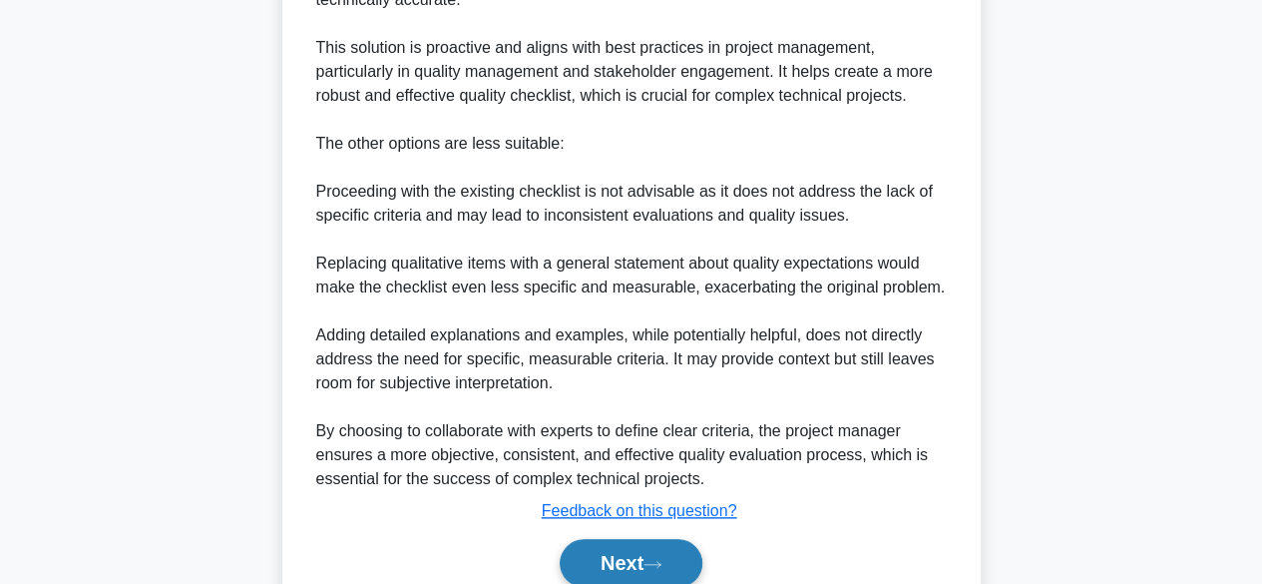
click at [621, 570] on button "Next" at bounding box center [631, 563] width 143 height 48
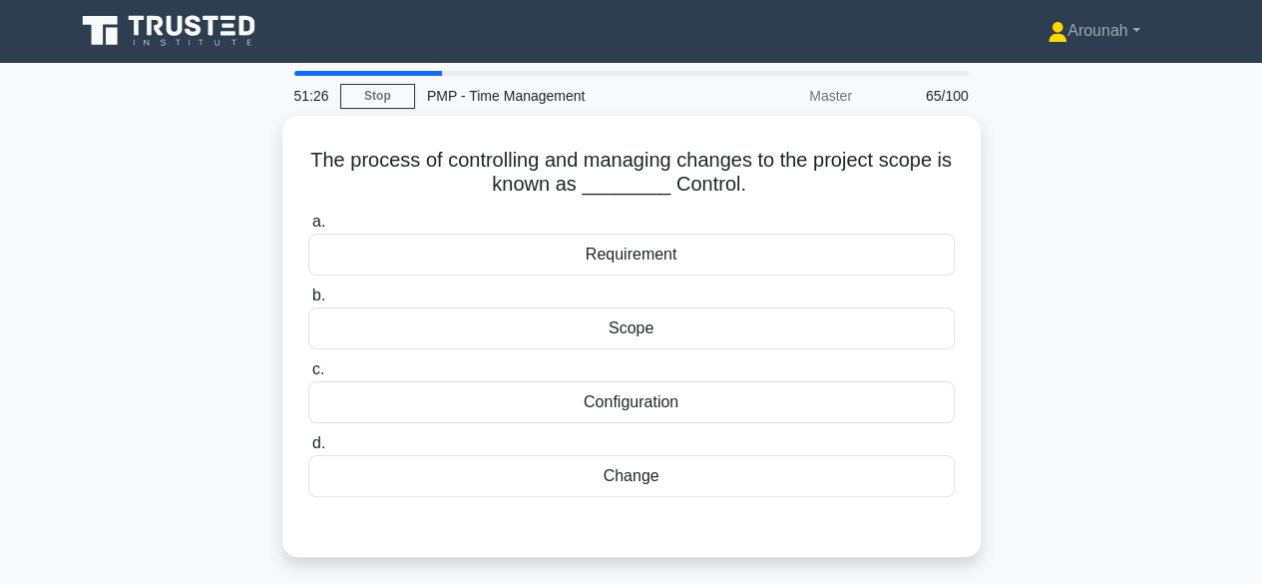
scroll to position [0, 0]
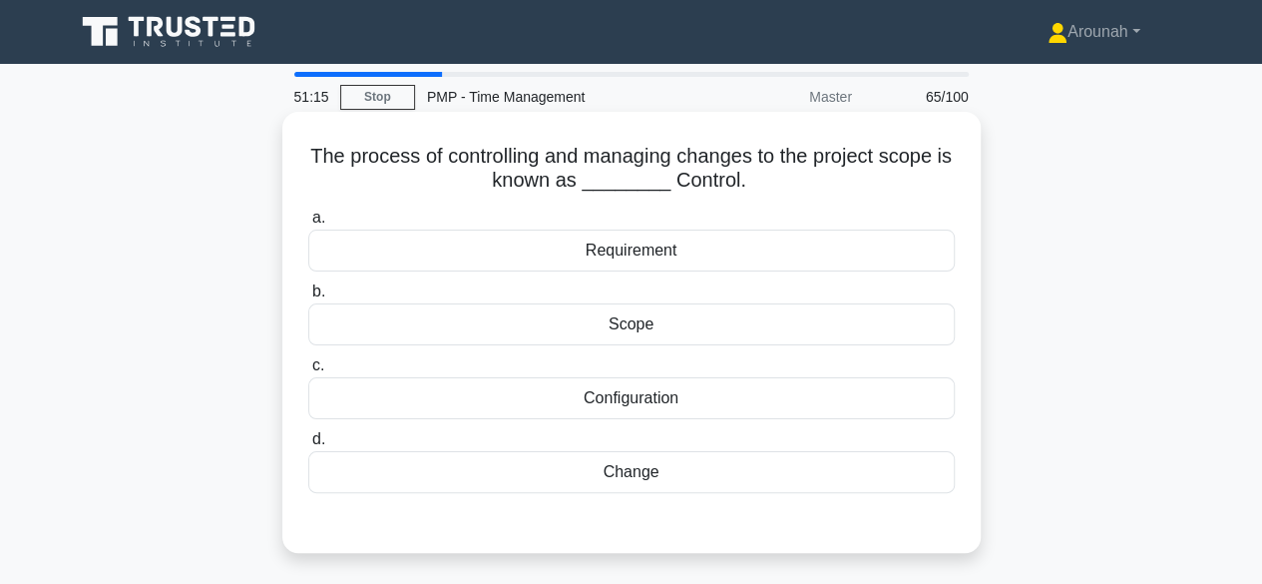
click at [692, 462] on div "Change" at bounding box center [631, 472] width 647 height 42
click at [308, 446] on input "d. Change" at bounding box center [308, 439] width 0 height 13
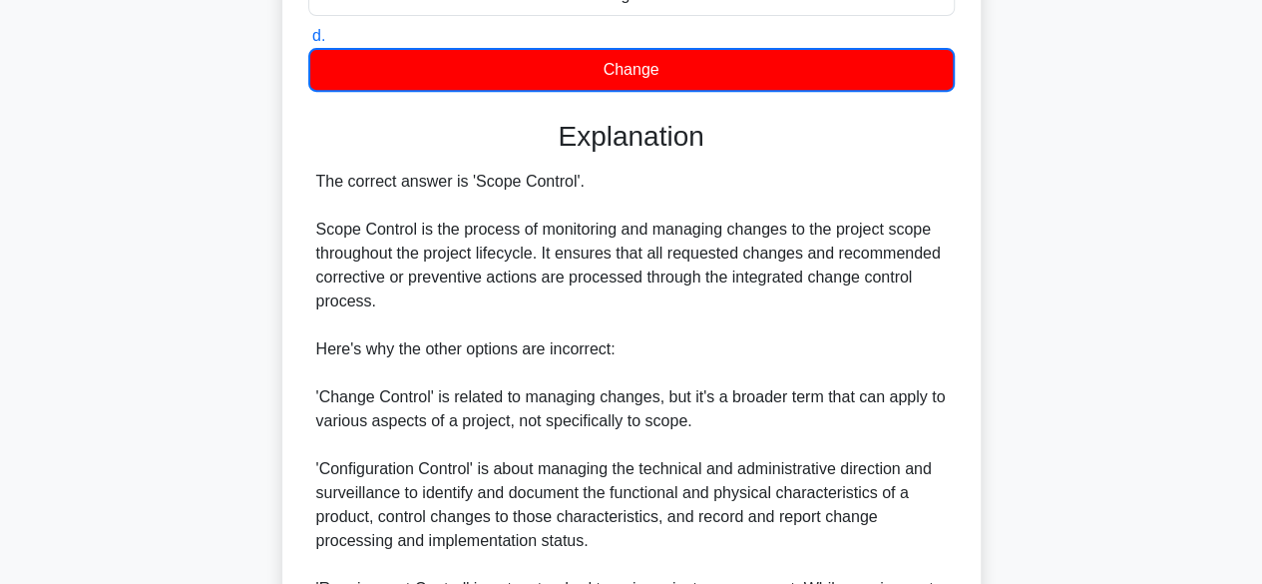
scroll to position [647, 0]
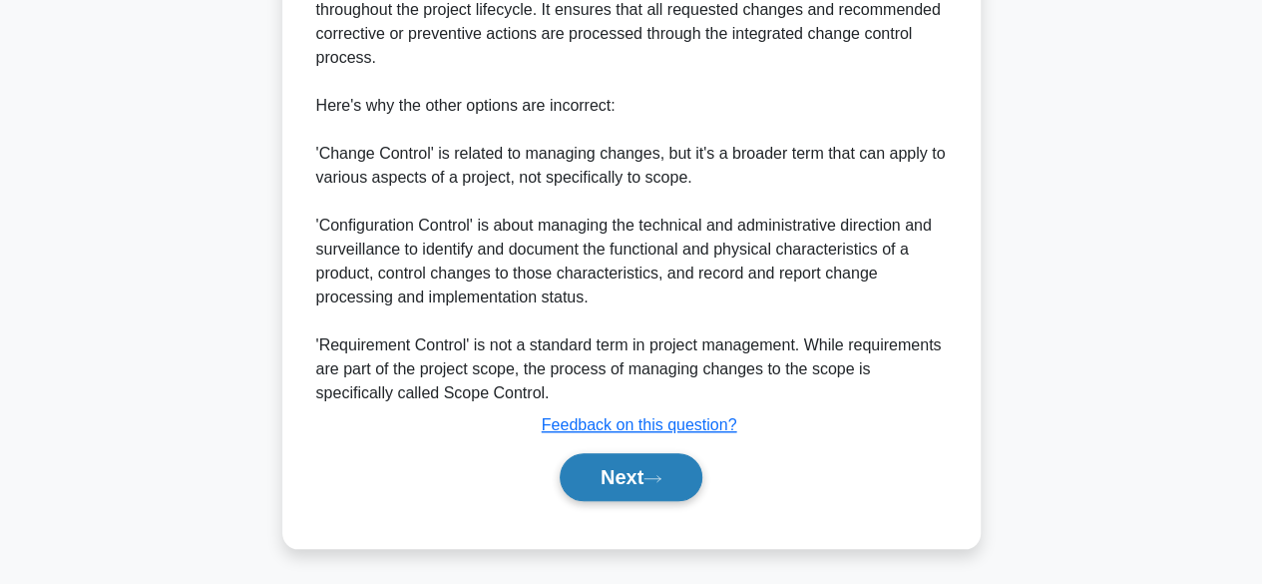
click at [657, 471] on button "Next" at bounding box center [631, 477] width 143 height 48
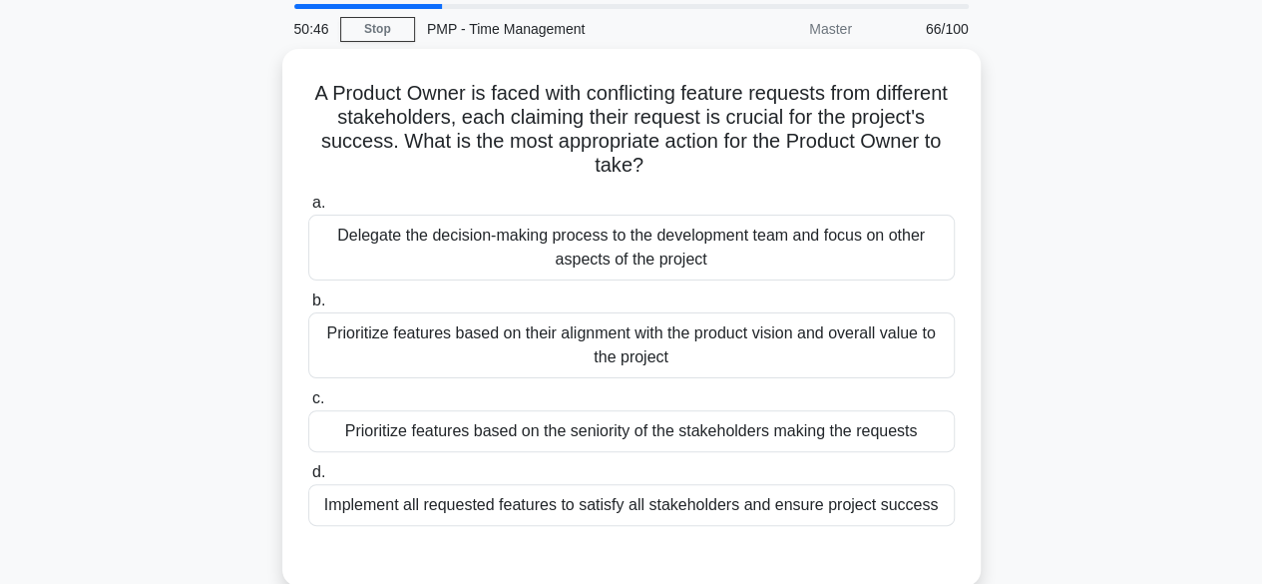
scroll to position [100, 0]
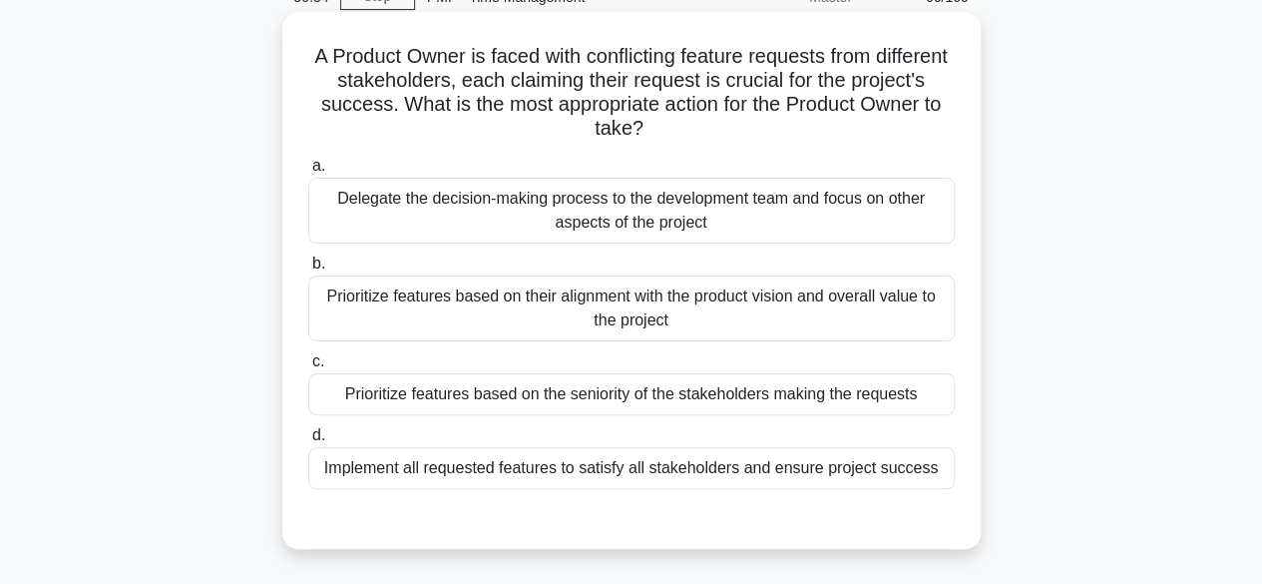
click at [813, 314] on div "Prioritize features based on their alignment with the product vision and overal…" at bounding box center [631, 308] width 647 height 66
click at [308, 270] on input "b. Prioritize features based on their alignment with the product vision and ove…" at bounding box center [308, 263] width 0 height 13
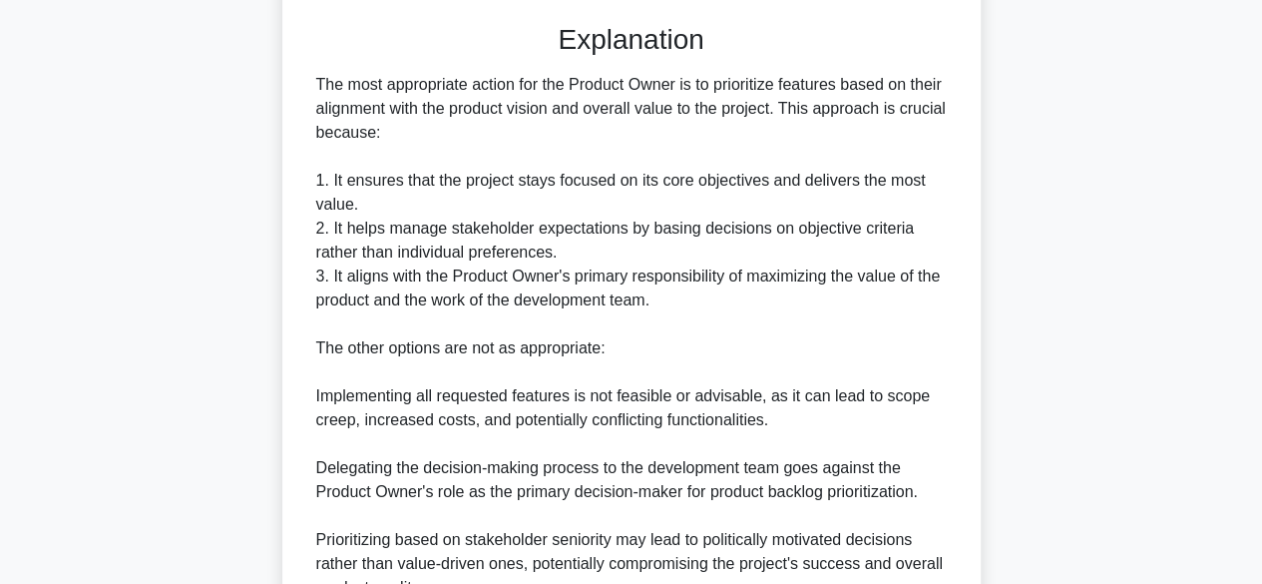
scroll to position [787, 0]
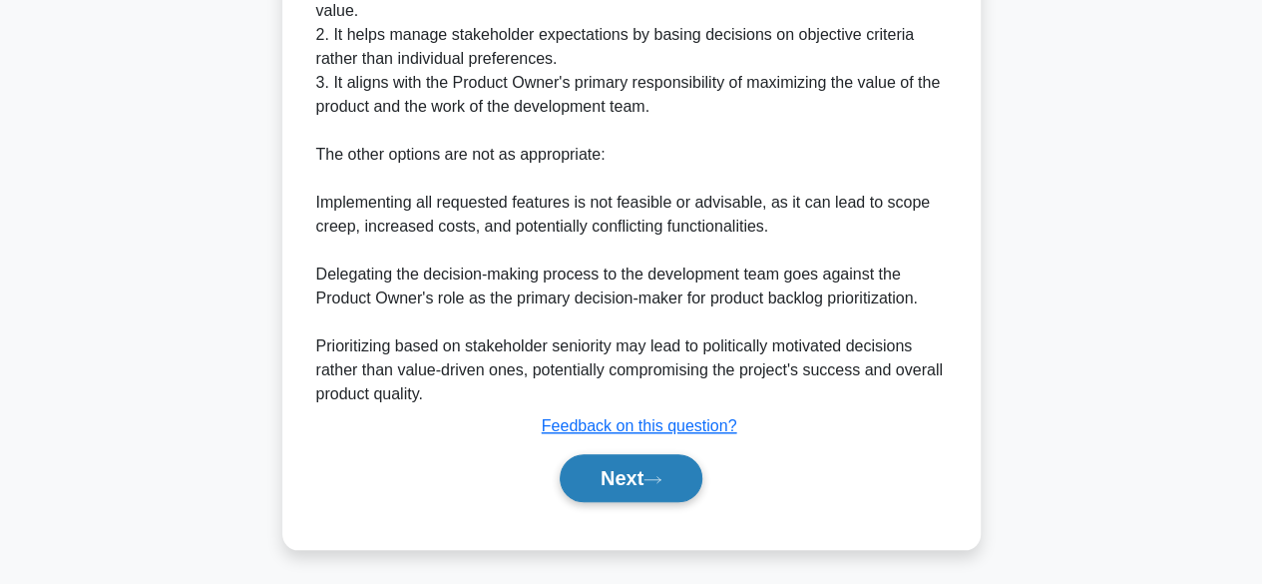
click at [635, 482] on button "Next" at bounding box center [631, 478] width 143 height 48
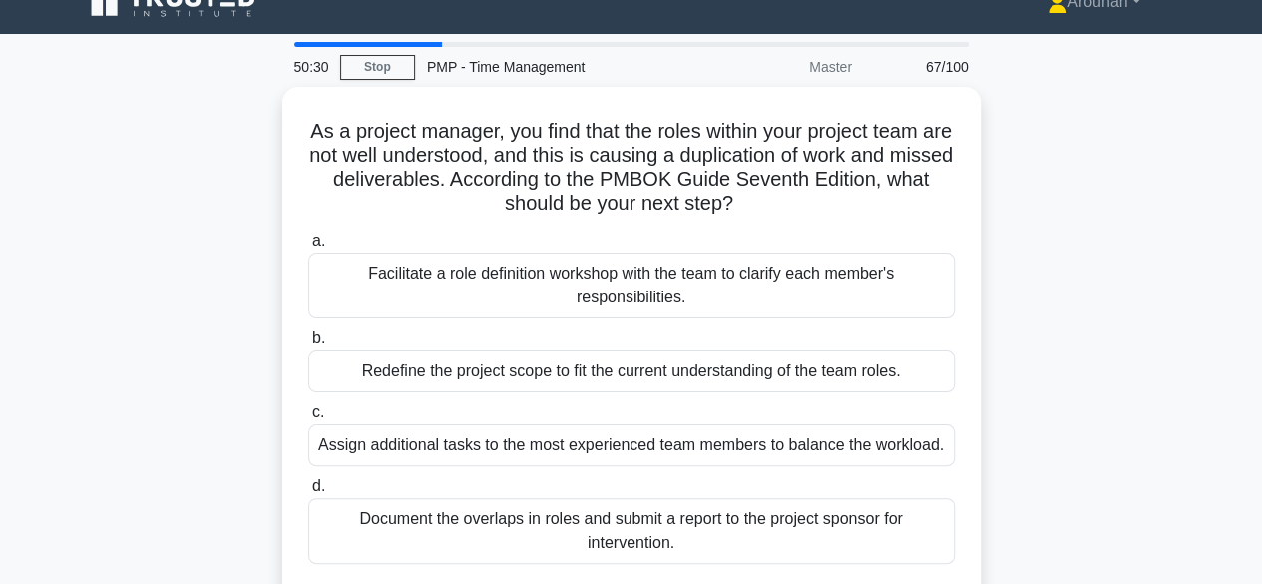
scroll to position [0, 0]
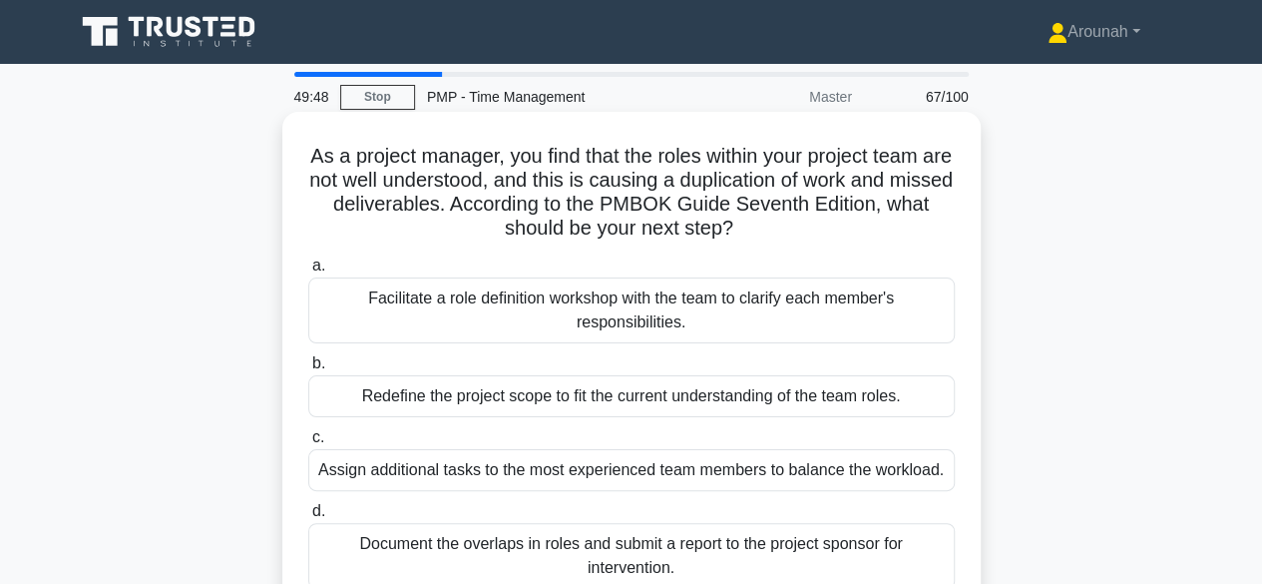
click at [692, 317] on div "Facilitate a role definition workshop with the team to clarify each member's re…" at bounding box center [631, 310] width 647 height 66
click at [308, 272] on input "a. Facilitate a role definition workshop with the team to clarify each member's…" at bounding box center [308, 265] width 0 height 13
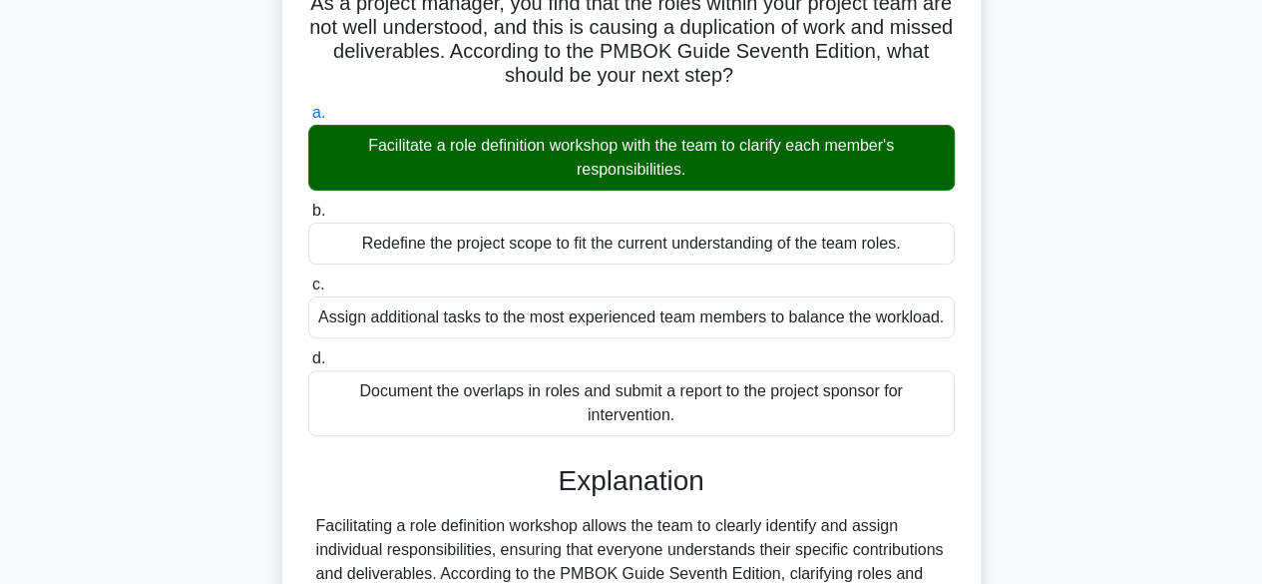
scroll to position [399, 0]
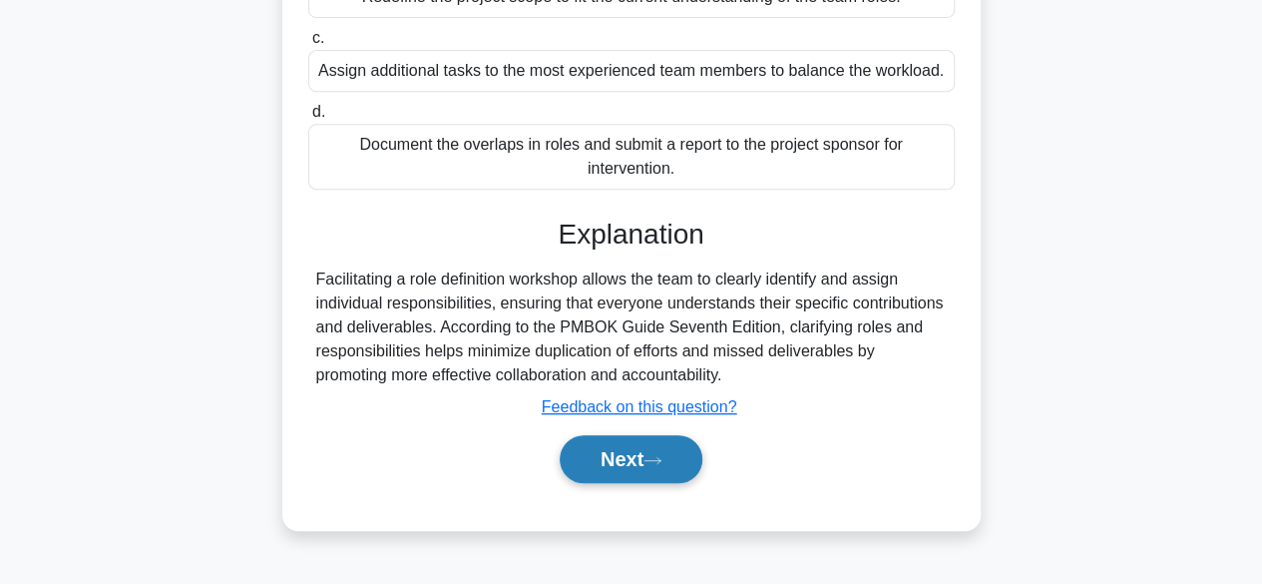
click at [560, 465] on button "Next" at bounding box center [631, 459] width 143 height 48
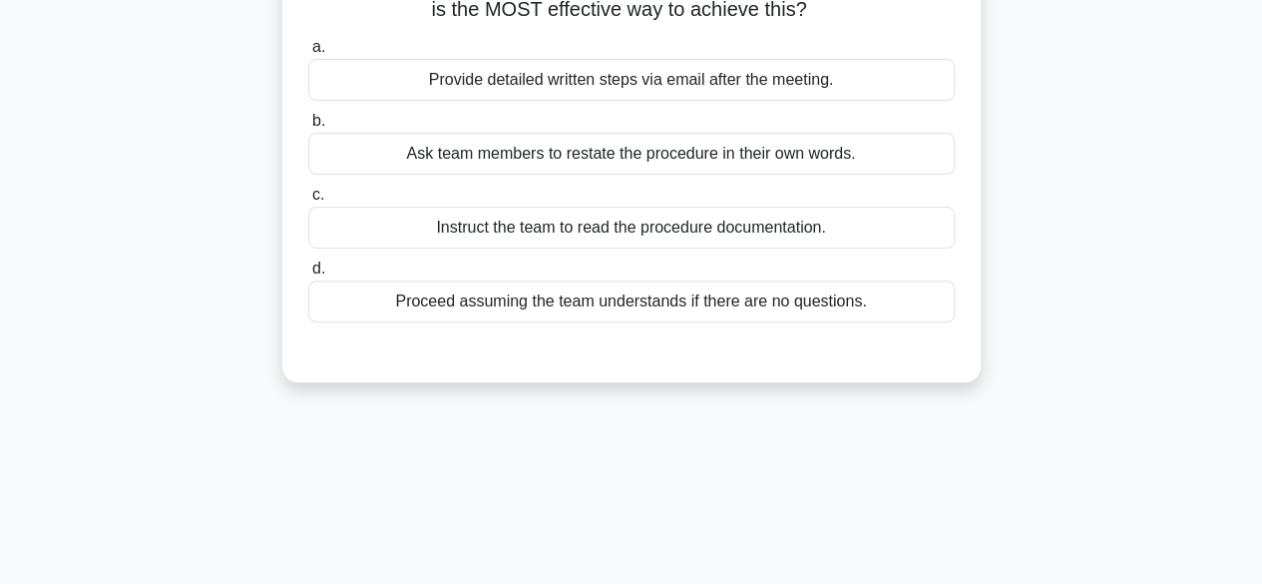
scroll to position [0, 0]
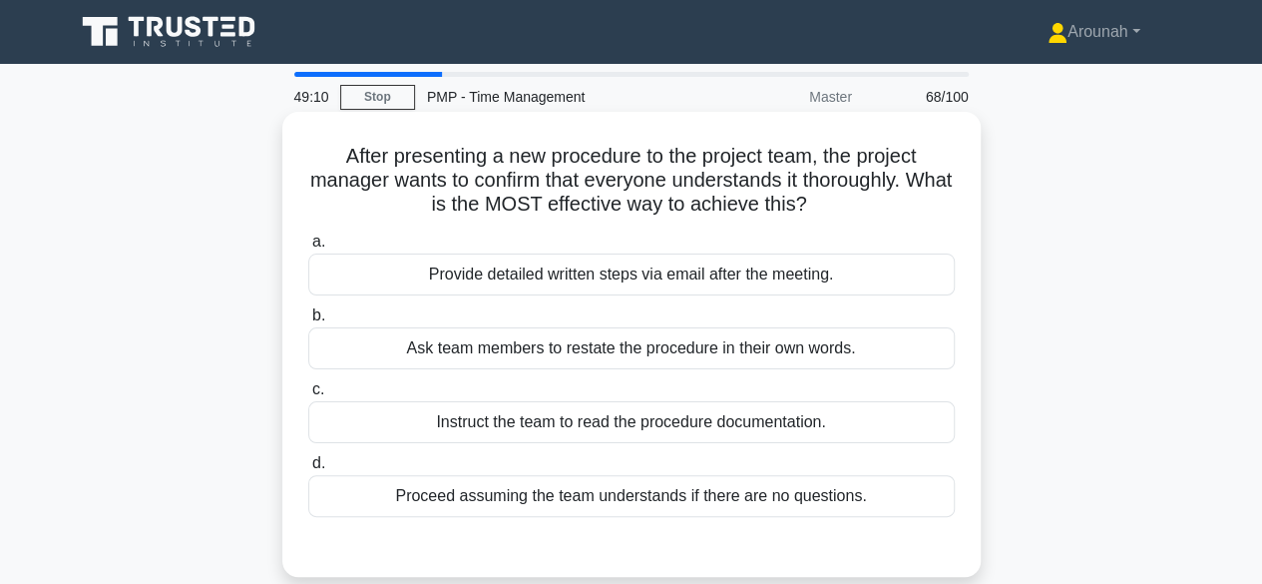
click at [786, 361] on div "Ask team members to restate the procedure in their own words." at bounding box center [631, 348] width 647 height 42
click at [308, 322] on input "b. Ask team members to restate the procedure in their own words." at bounding box center [308, 315] width 0 height 13
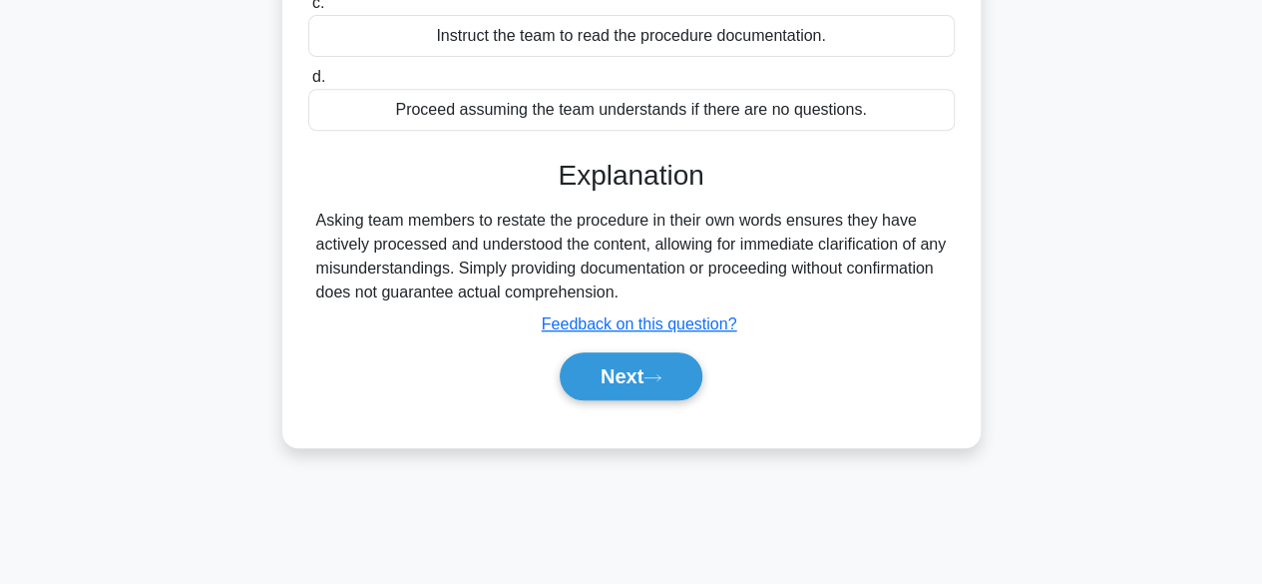
scroll to position [494, 0]
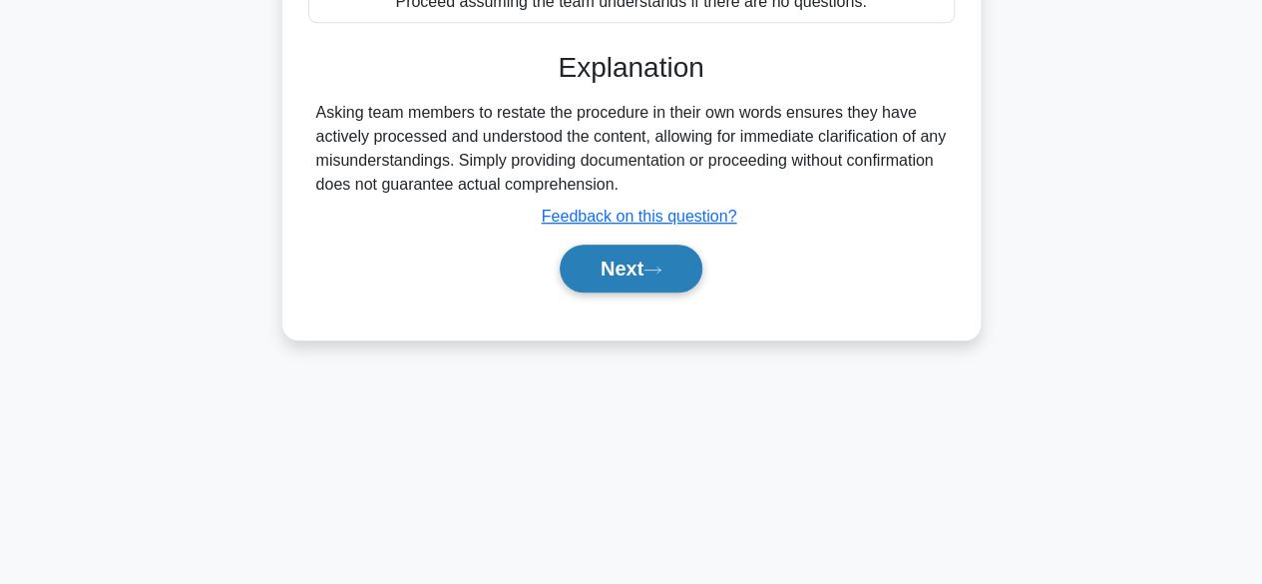
click at [634, 276] on button "Next" at bounding box center [631, 268] width 143 height 48
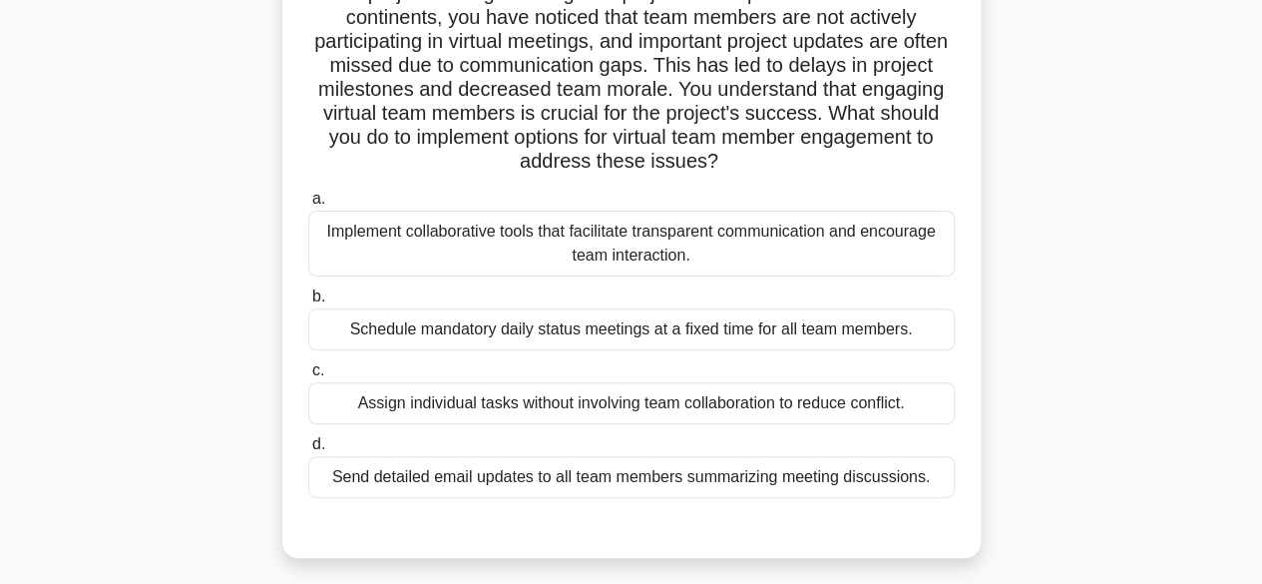
scroll to position [200, 0]
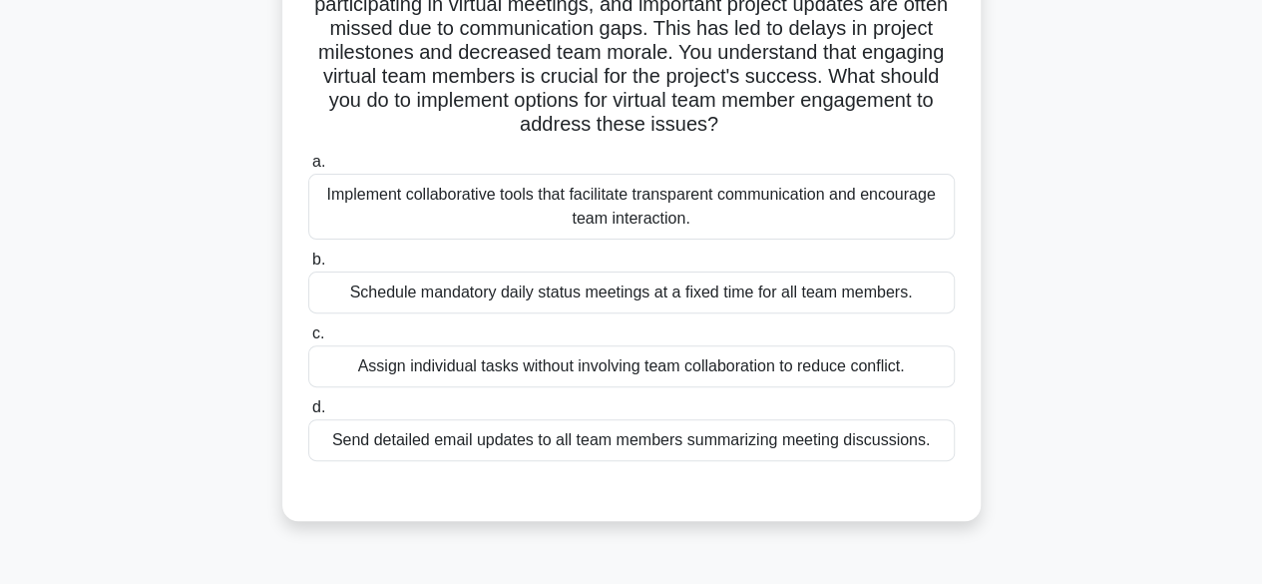
click at [844, 214] on div "Implement collaborative tools that facilitate transparent communication and enc…" at bounding box center [631, 207] width 647 height 66
click at [308, 169] on input "a. Implement collaborative tools that facilitate transparent communication and …" at bounding box center [308, 162] width 0 height 13
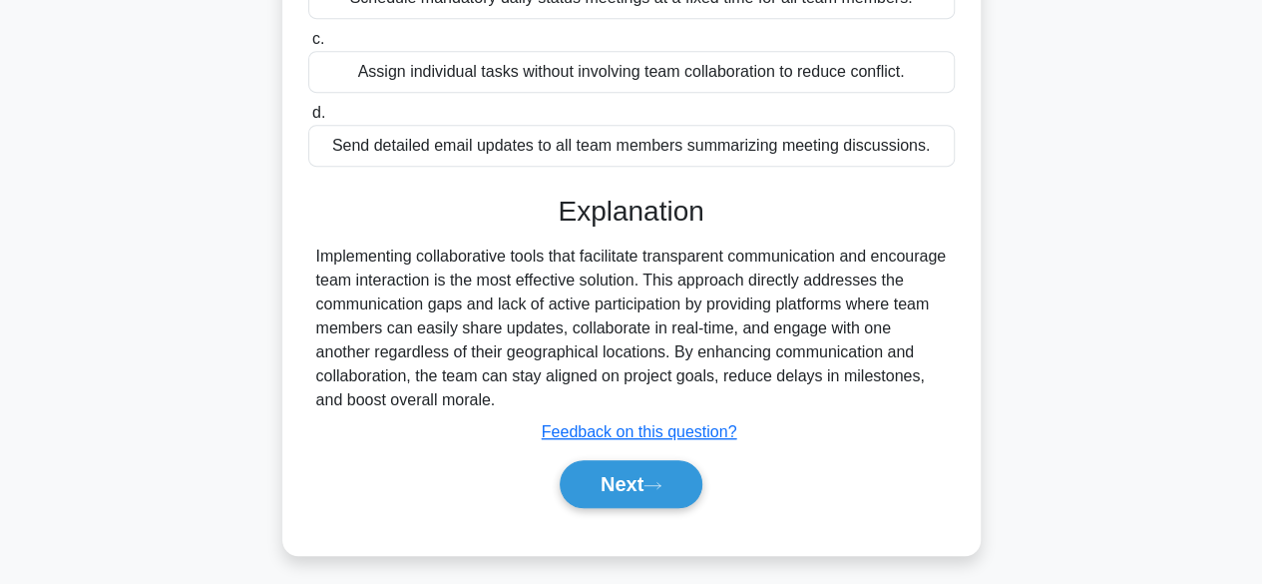
scroll to position [500, 0]
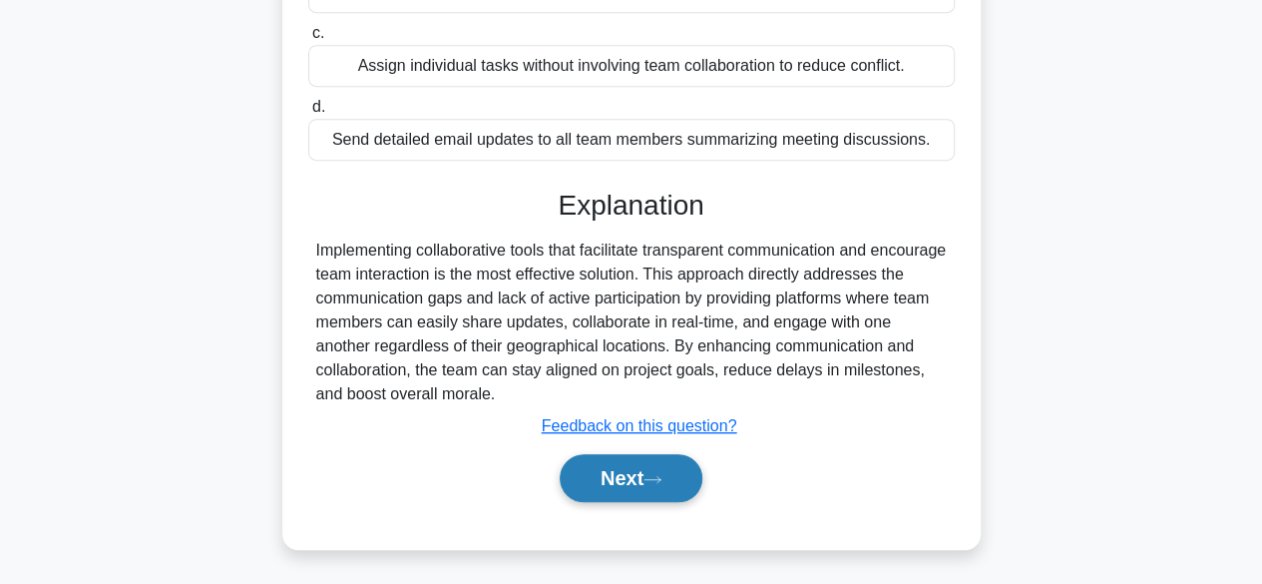
click at [662, 480] on icon at bounding box center [653, 479] width 18 height 11
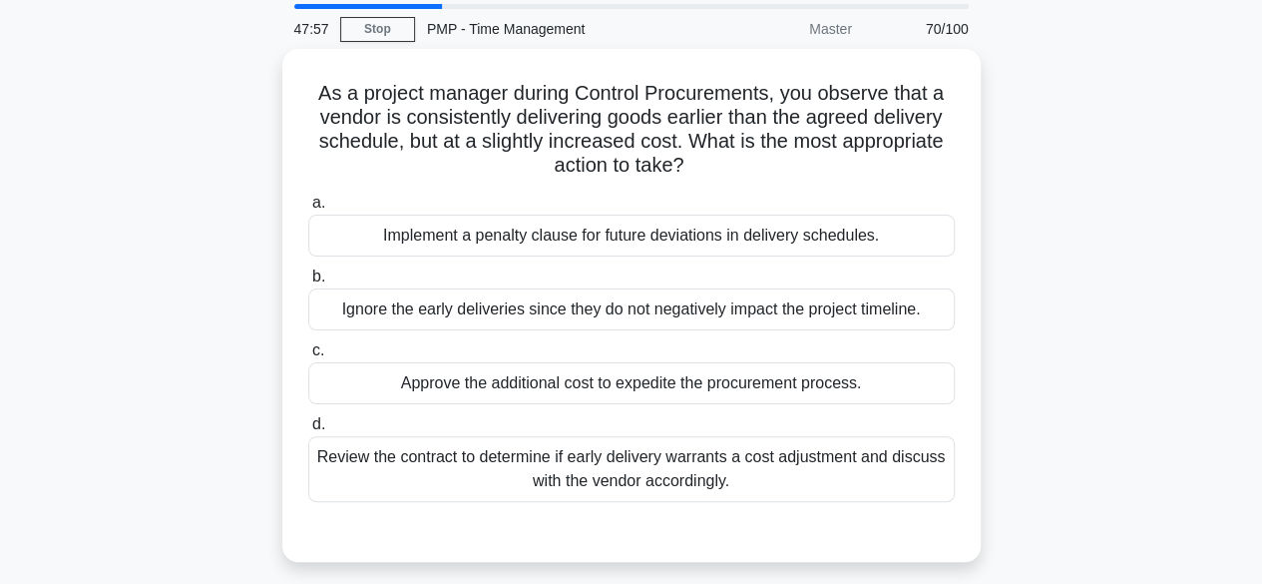
scroll to position [100, 0]
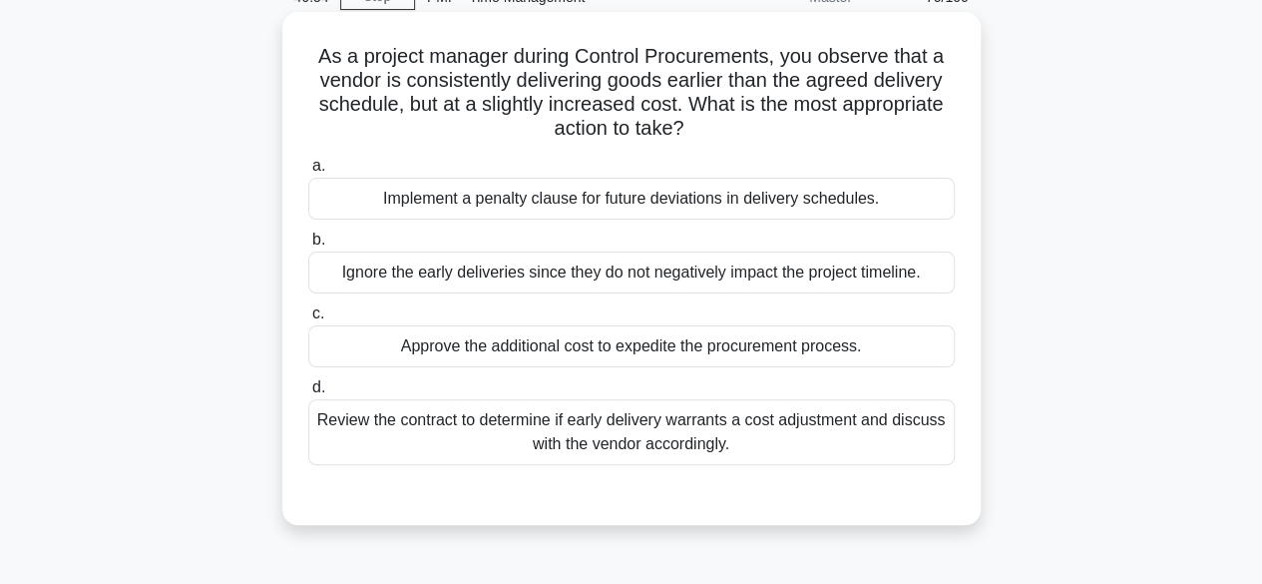
click at [788, 444] on div "Review the contract to determine if early delivery warrants a cost adjustment a…" at bounding box center [631, 432] width 647 height 66
click at [308, 394] on input "d. Review the contract to determine if early delivery warrants a cost adjustmen…" at bounding box center [308, 387] width 0 height 13
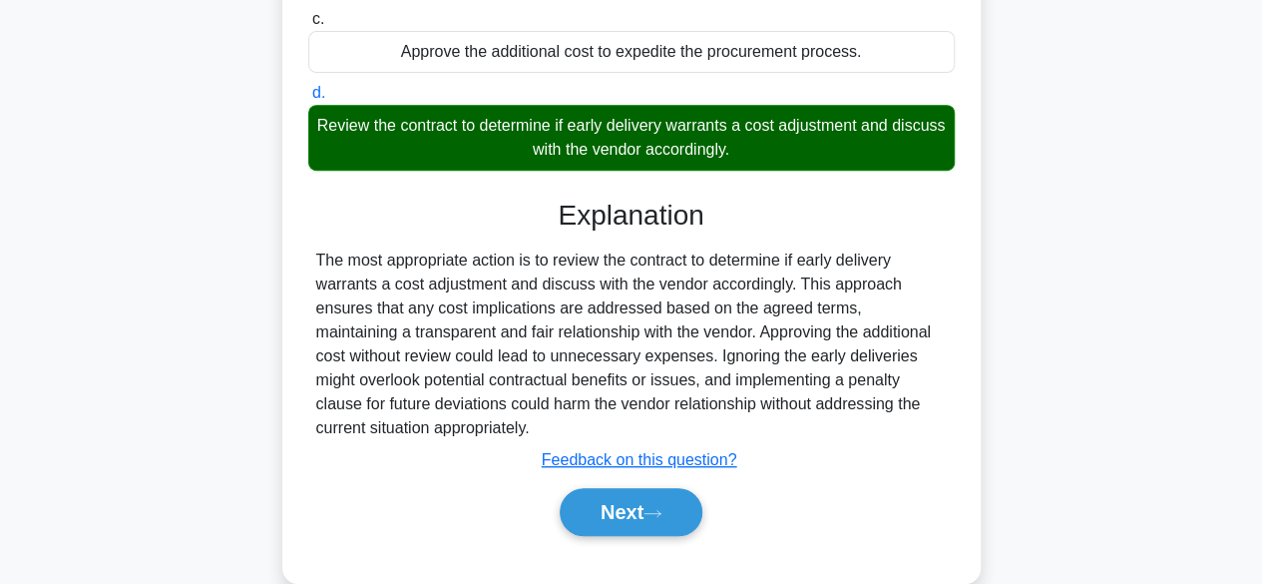
scroll to position [494, 0]
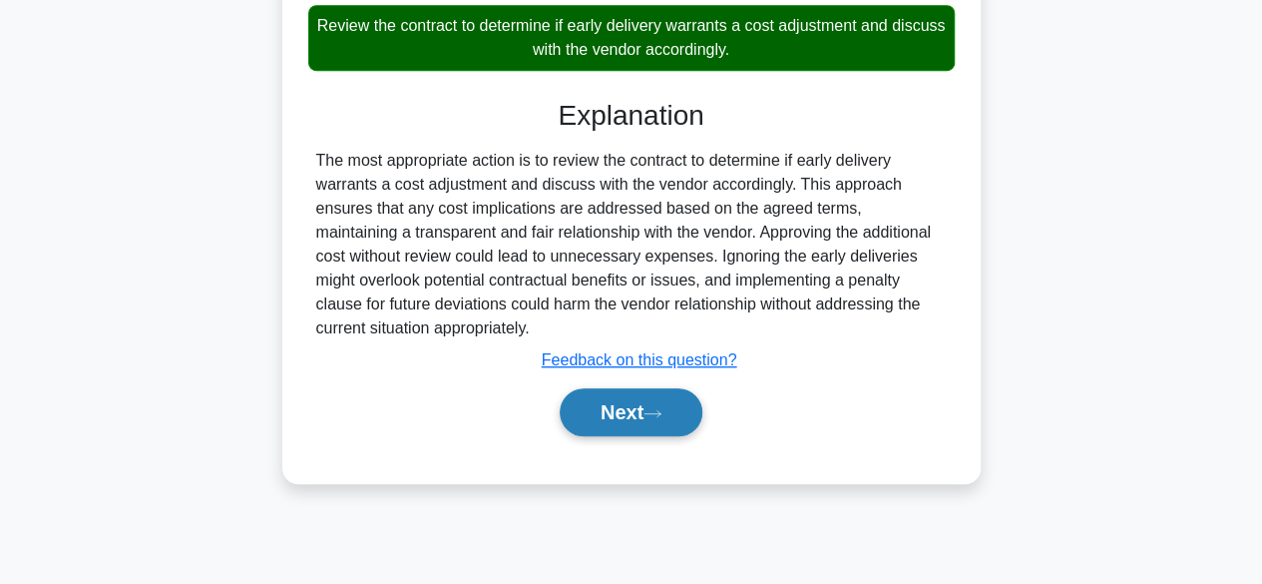
click at [607, 414] on button "Next" at bounding box center [631, 412] width 143 height 48
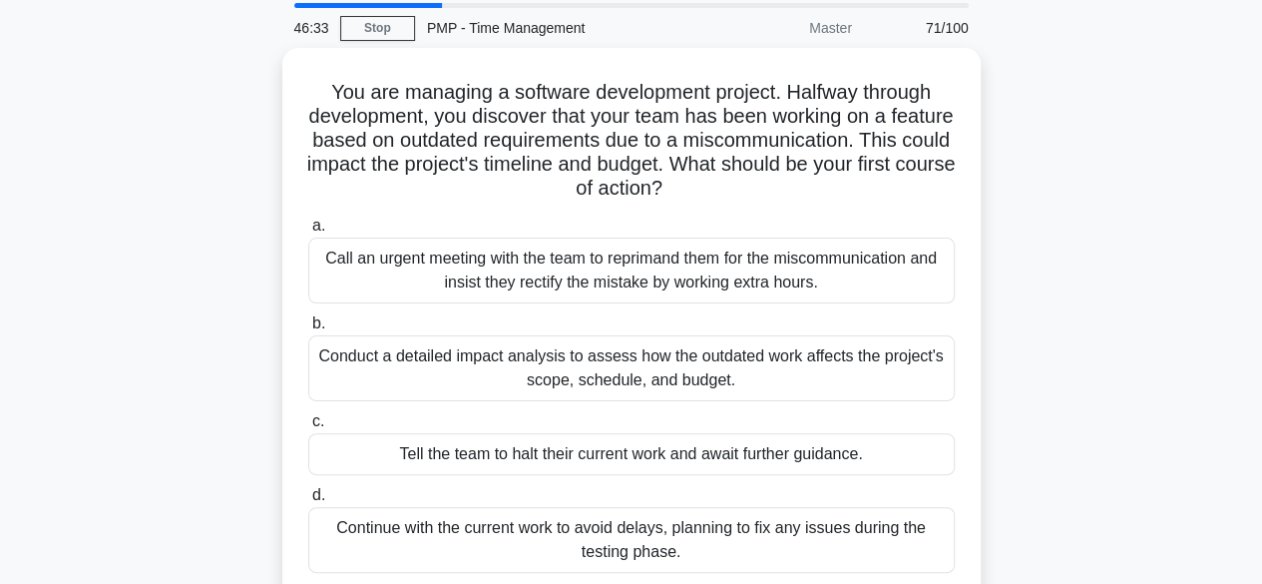
scroll to position [100, 0]
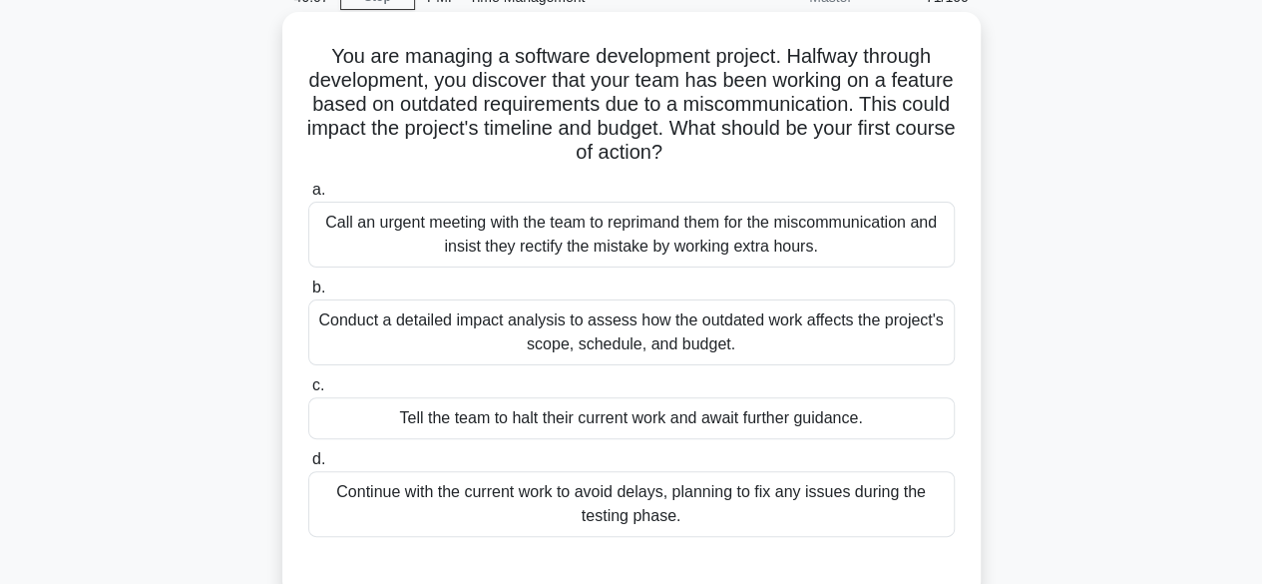
click at [786, 327] on div "Conduct a detailed impact analysis to assess how the outdated work affects the …" at bounding box center [631, 332] width 647 height 66
click at [308, 294] on input "b. Conduct a detailed impact analysis to assess how the outdated work affects t…" at bounding box center [308, 287] width 0 height 13
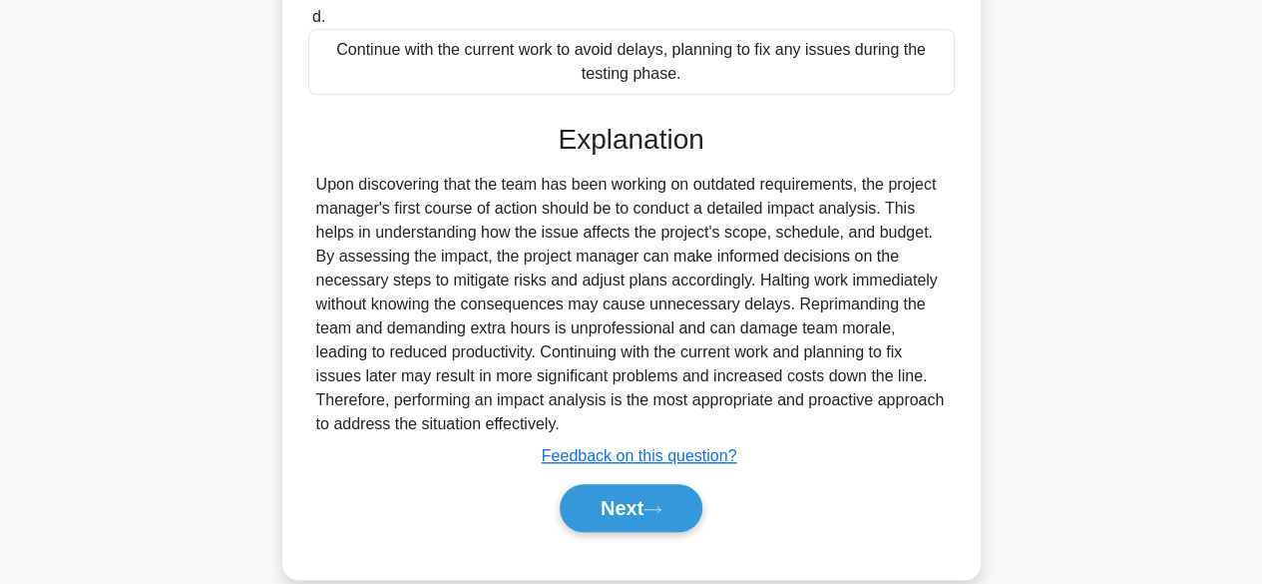
scroll to position [572, 0]
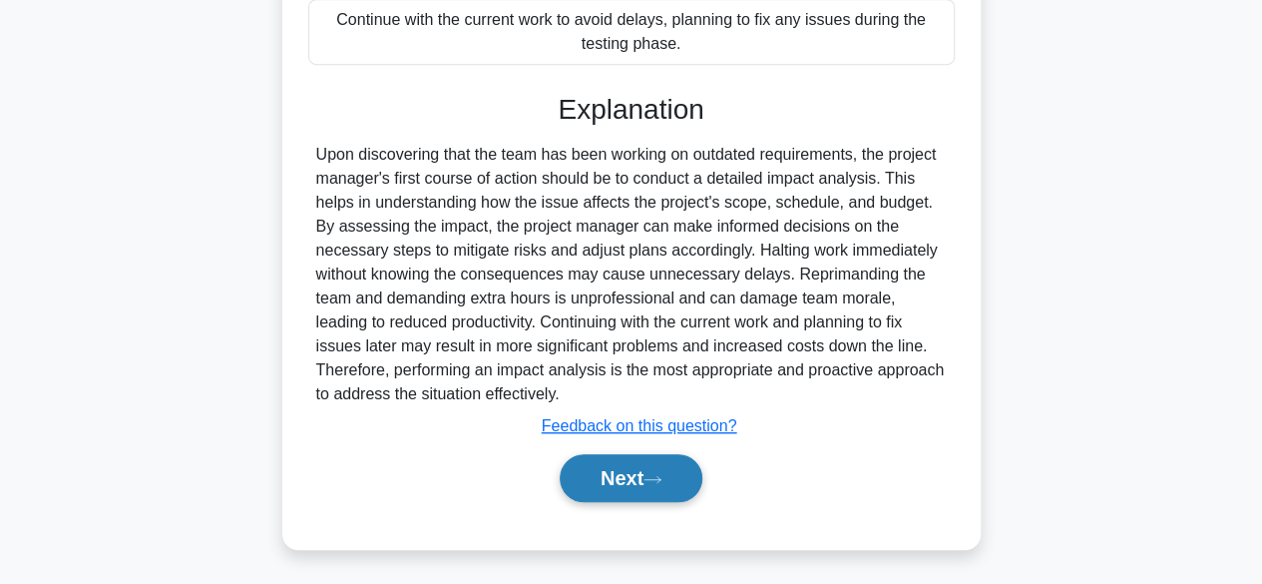
click at [603, 463] on button "Next" at bounding box center [631, 478] width 143 height 48
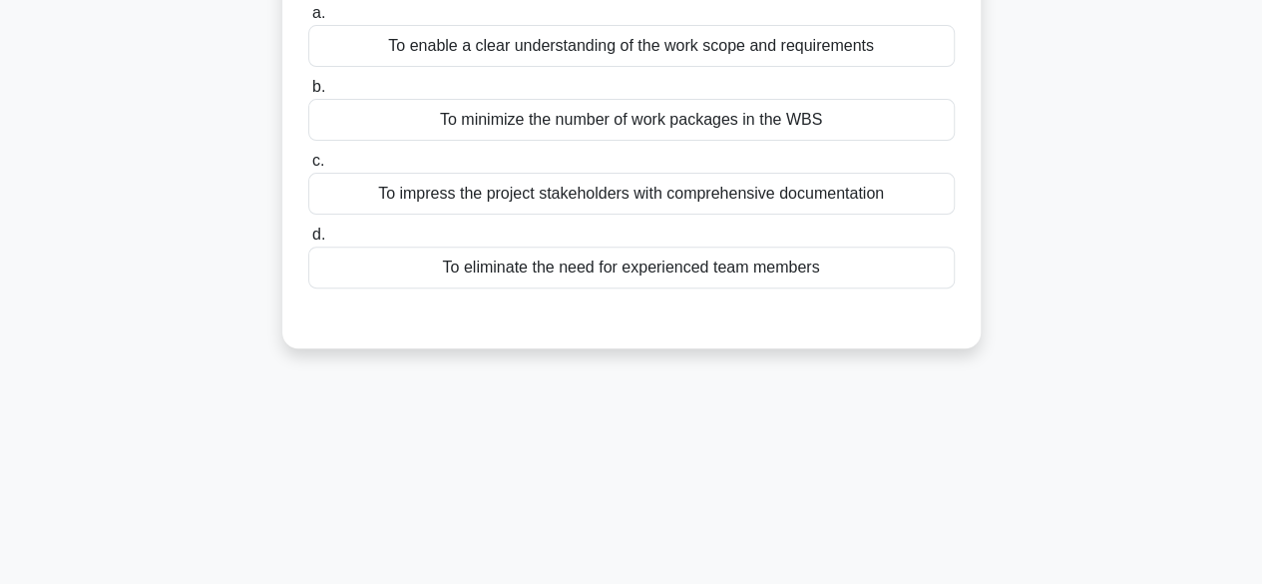
scroll to position [95, 0]
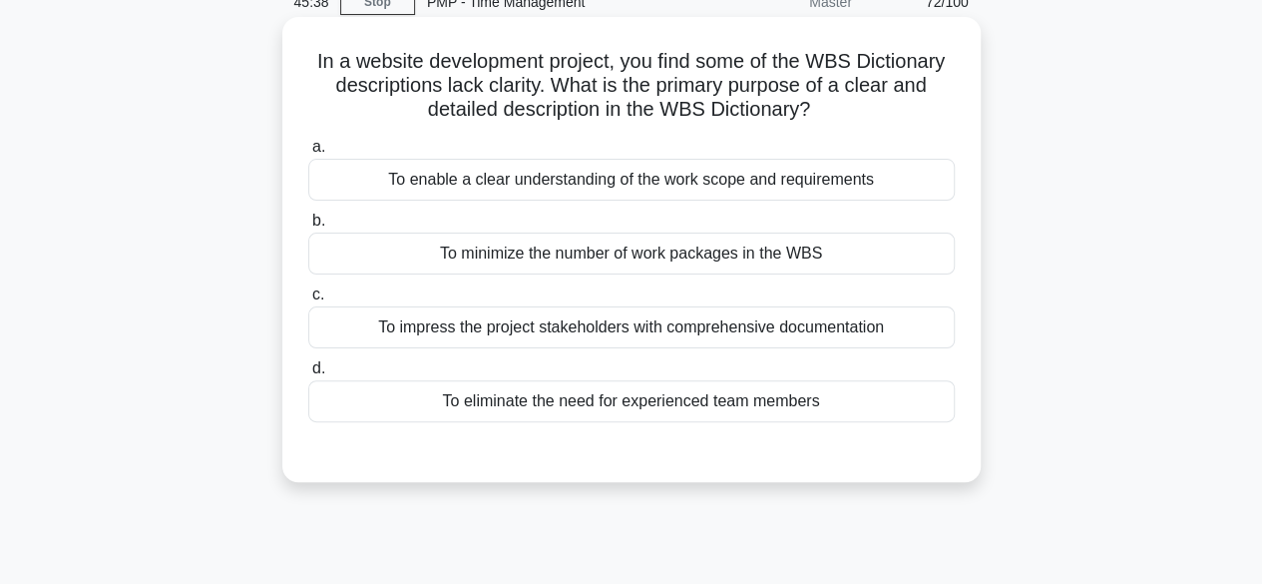
click at [805, 188] on div "To enable a clear understanding of the work scope and requirements" at bounding box center [631, 180] width 647 height 42
click at [308, 154] on input "a. To enable a clear understanding of the work scope and requirements" at bounding box center [308, 147] width 0 height 13
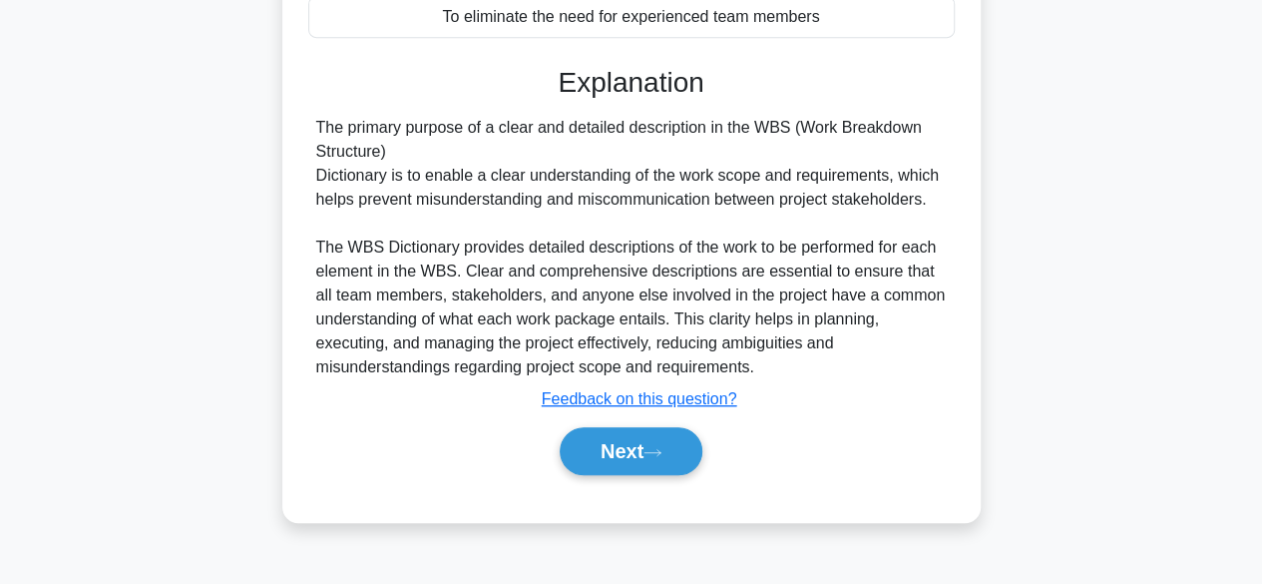
scroll to position [494, 0]
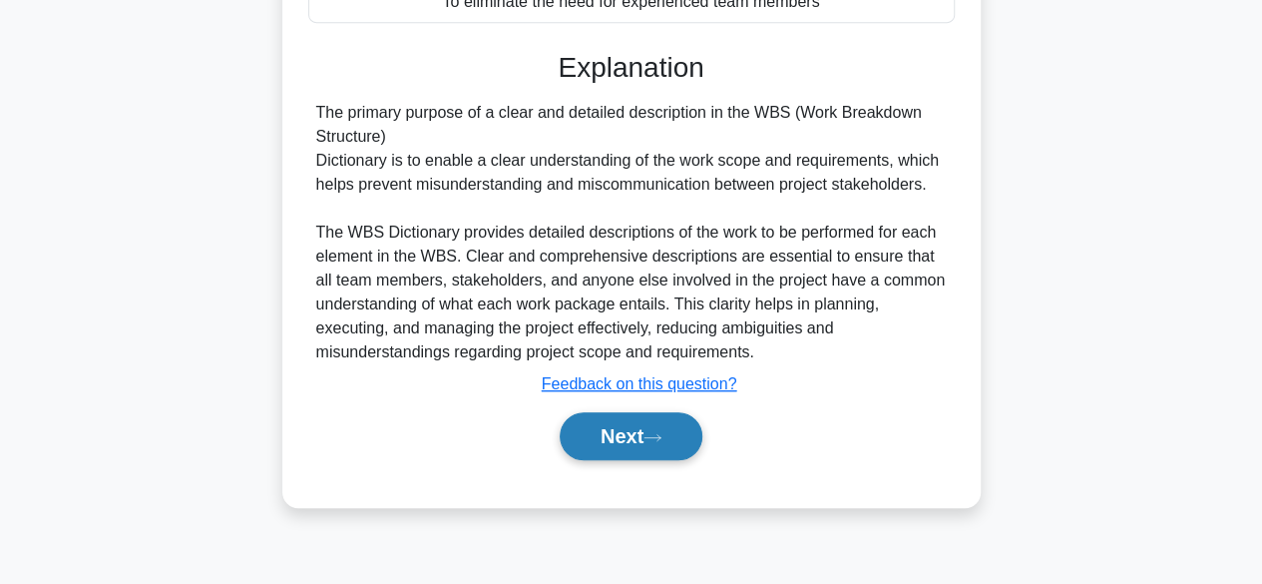
drag, startPoint x: 657, startPoint y: 436, endPoint x: 683, endPoint y: 430, distance: 27.6
click at [661, 440] on icon at bounding box center [653, 437] width 18 height 11
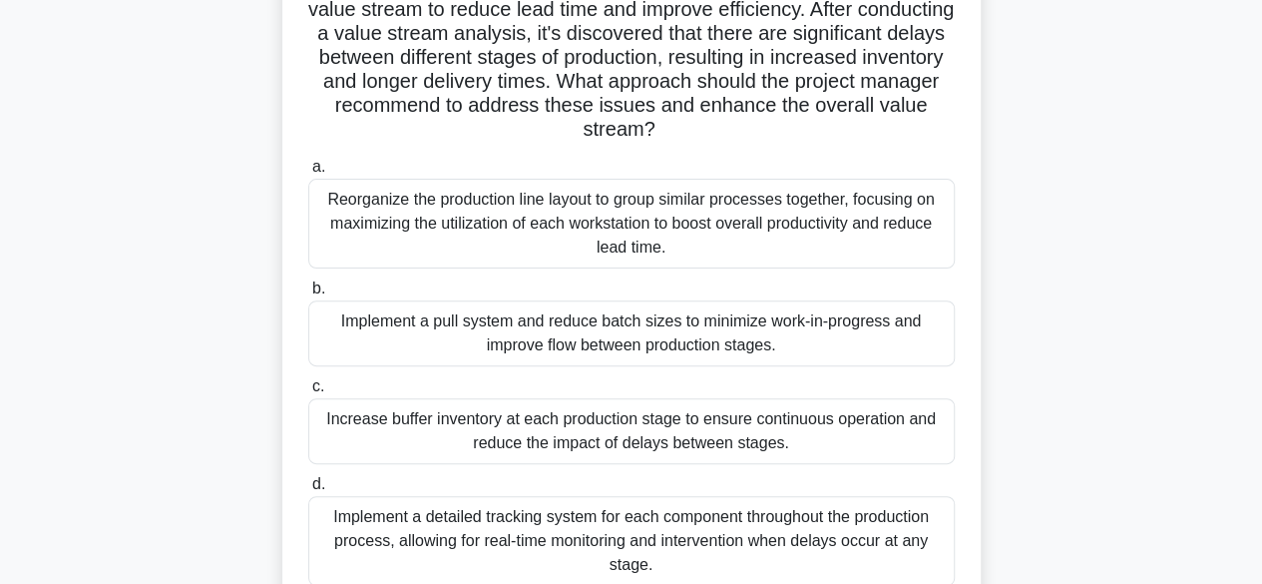
scroll to position [299, 0]
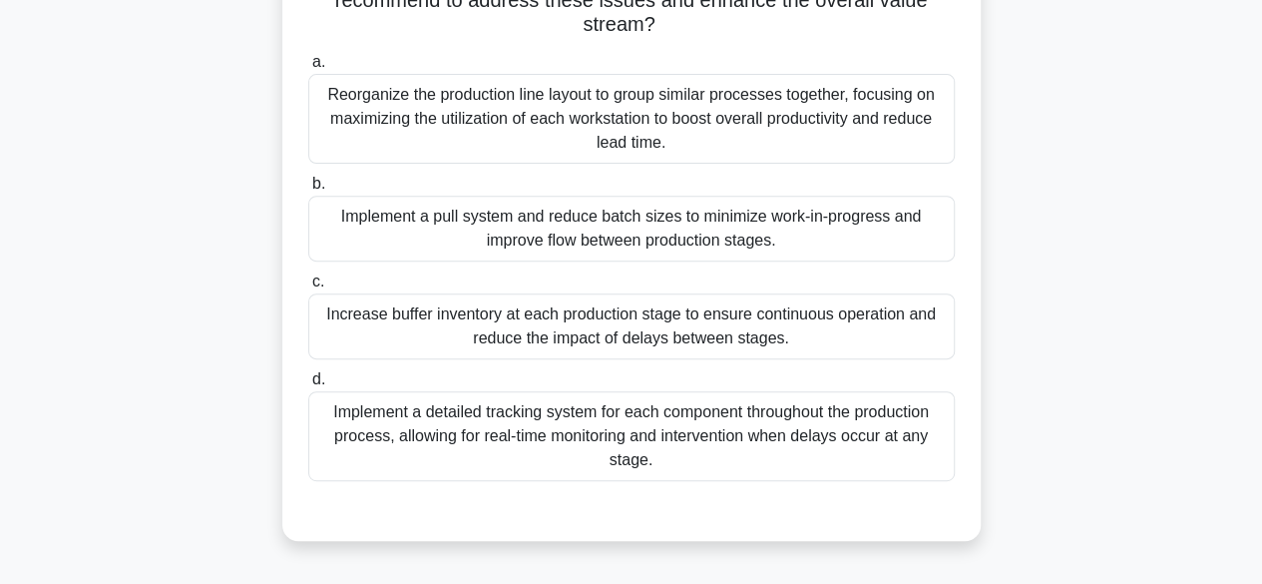
click at [778, 410] on div "Implement a detailed tracking system for each component throughout the producti…" at bounding box center [631, 436] width 647 height 90
click at [308, 386] on input "d. Implement a detailed tracking system for each component throughout the produ…" at bounding box center [308, 379] width 0 height 13
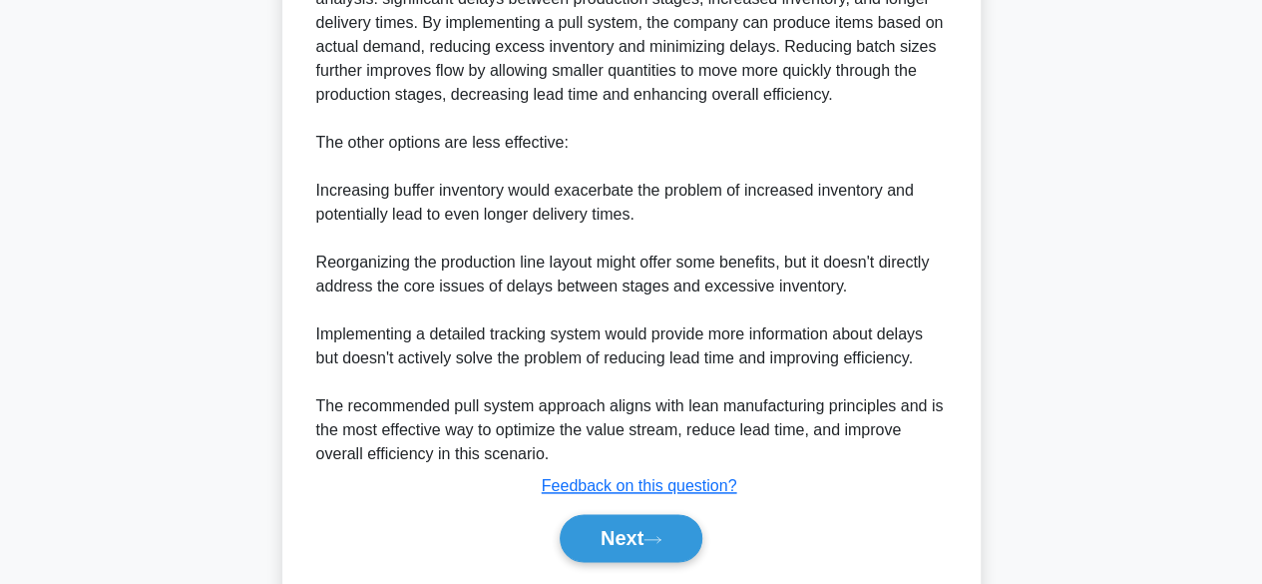
scroll to position [1054, 0]
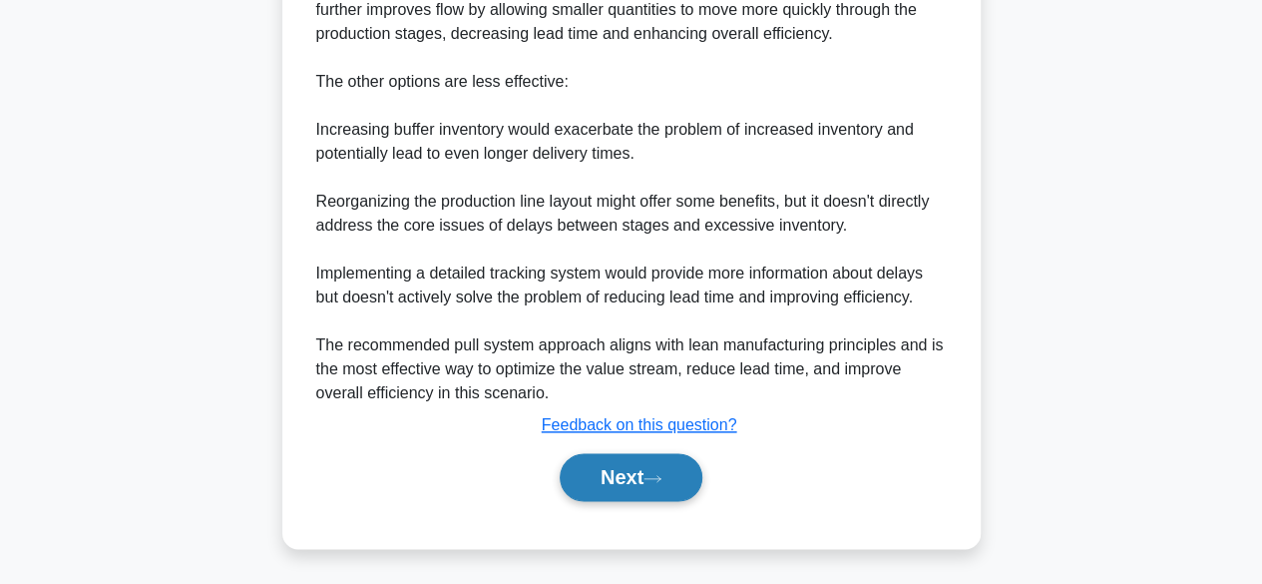
click at [686, 480] on button "Next" at bounding box center [631, 477] width 143 height 48
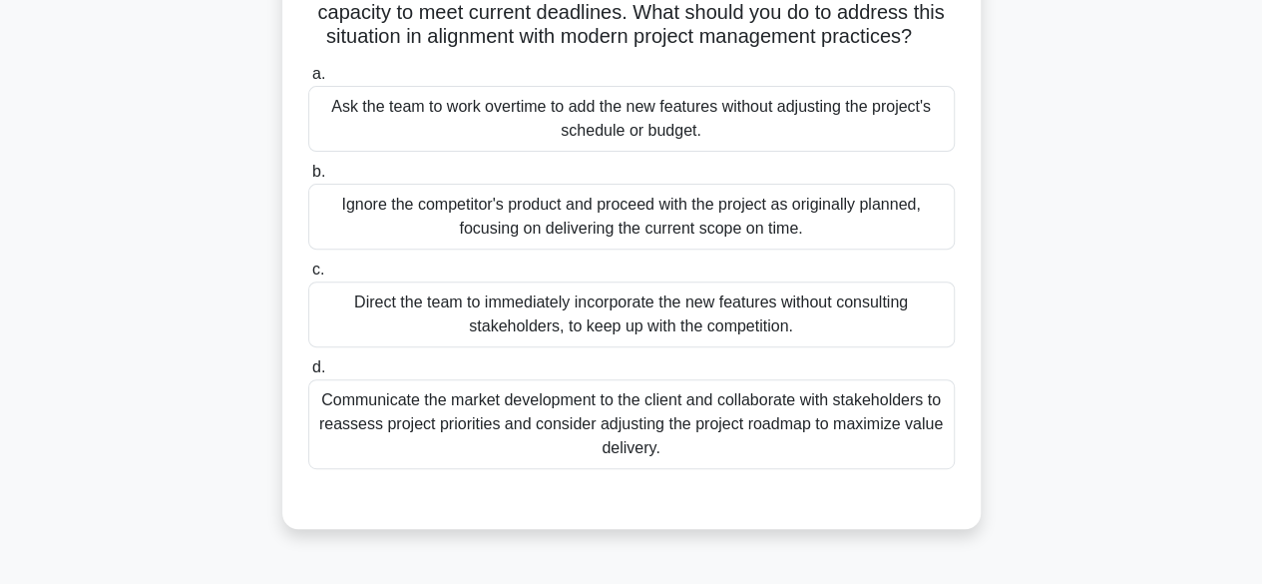
scroll to position [299, 0]
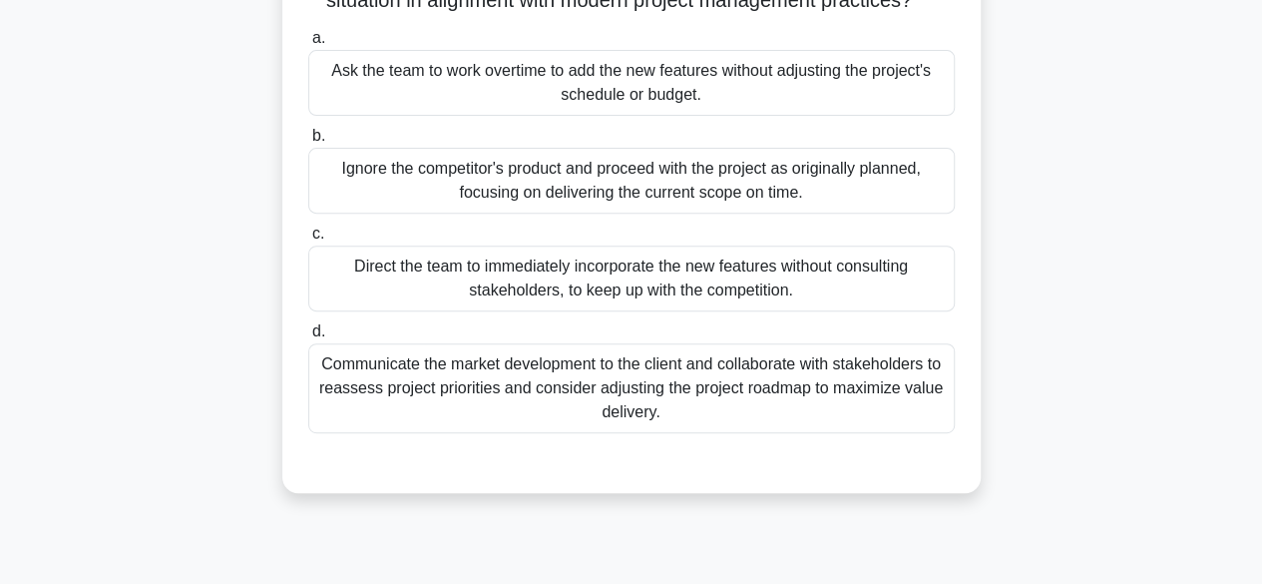
click at [890, 422] on div "Communicate the market development to the client and collaborate with stakehold…" at bounding box center [631, 388] width 647 height 90
click at [308, 338] on input "d. Communicate the market development to the client and collaborate with stakeh…" at bounding box center [308, 331] width 0 height 13
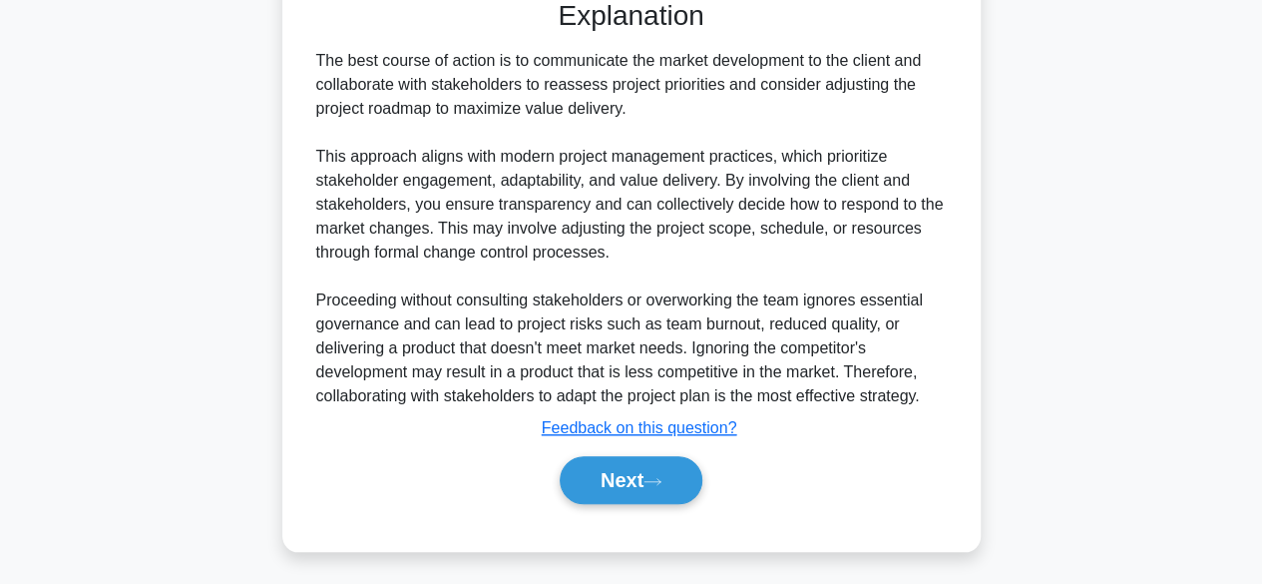
scroll to position [787, 0]
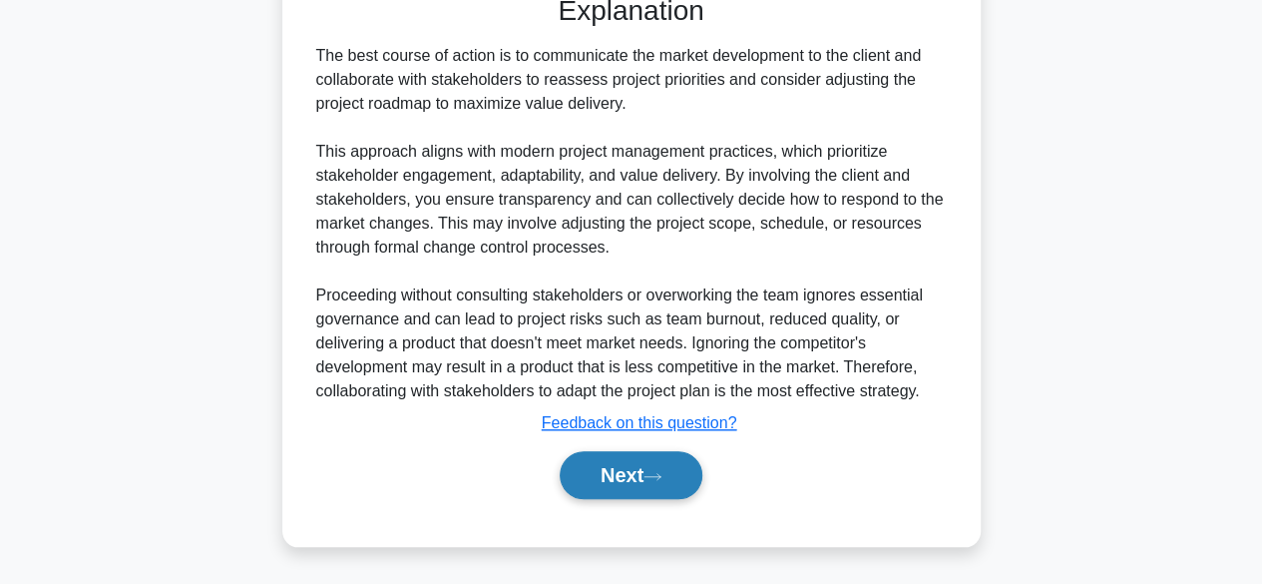
drag, startPoint x: 607, startPoint y: 463, endPoint x: 616, endPoint y: 458, distance: 10.3
click at [615, 458] on button "Next" at bounding box center [631, 475] width 143 height 48
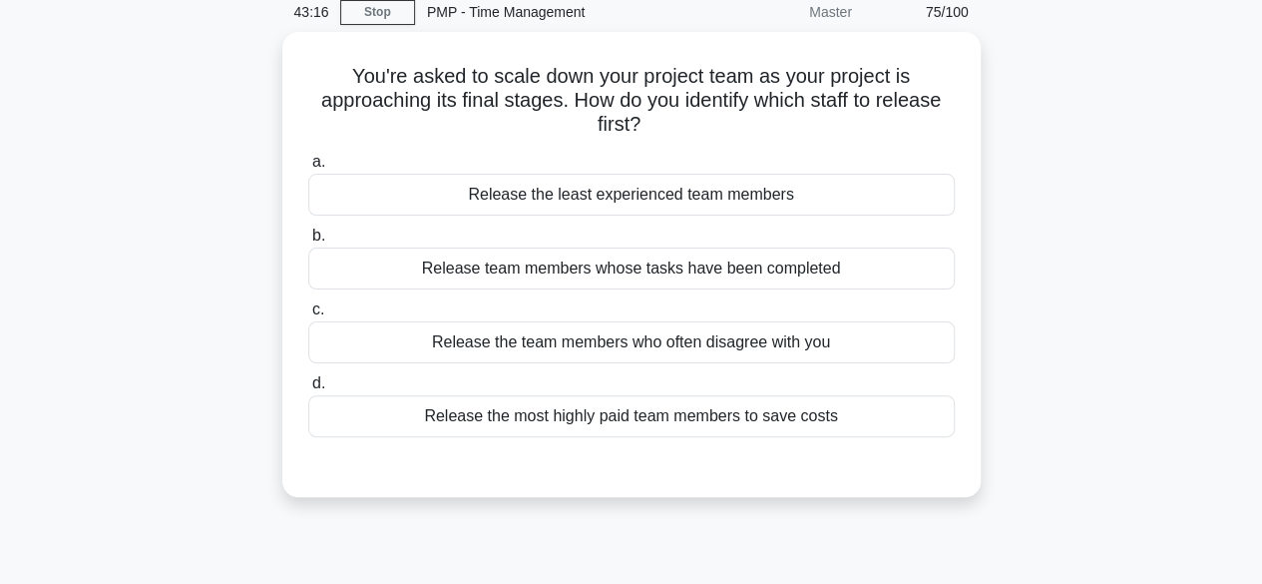
scroll to position [0, 0]
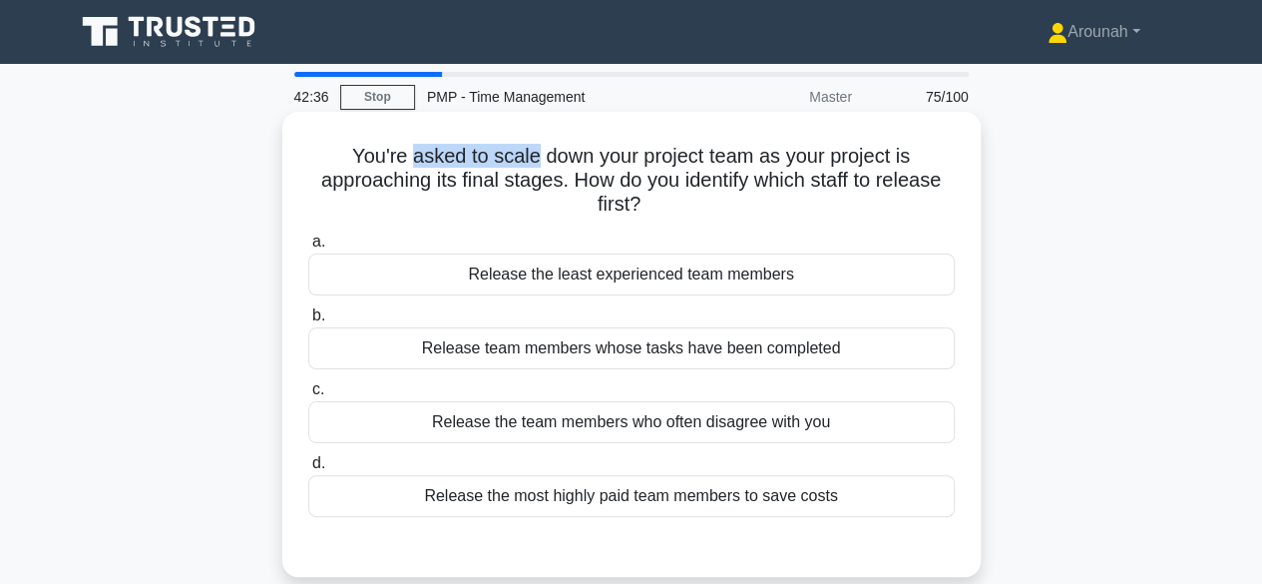
drag, startPoint x: 407, startPoint y: 162, endPoint x: 529, endPoint y: 151, distance: 122.2
click at [529, 151] on h5 "You're asked to scale down your project team as your project is approaching its…" at bounding box center [631, 181] width 651 height 74
copy h5 "asked to scale"
click at [964, 230] on div "a. Release the least experienced team members" at bounding box center [631, 262] width 671 height 66
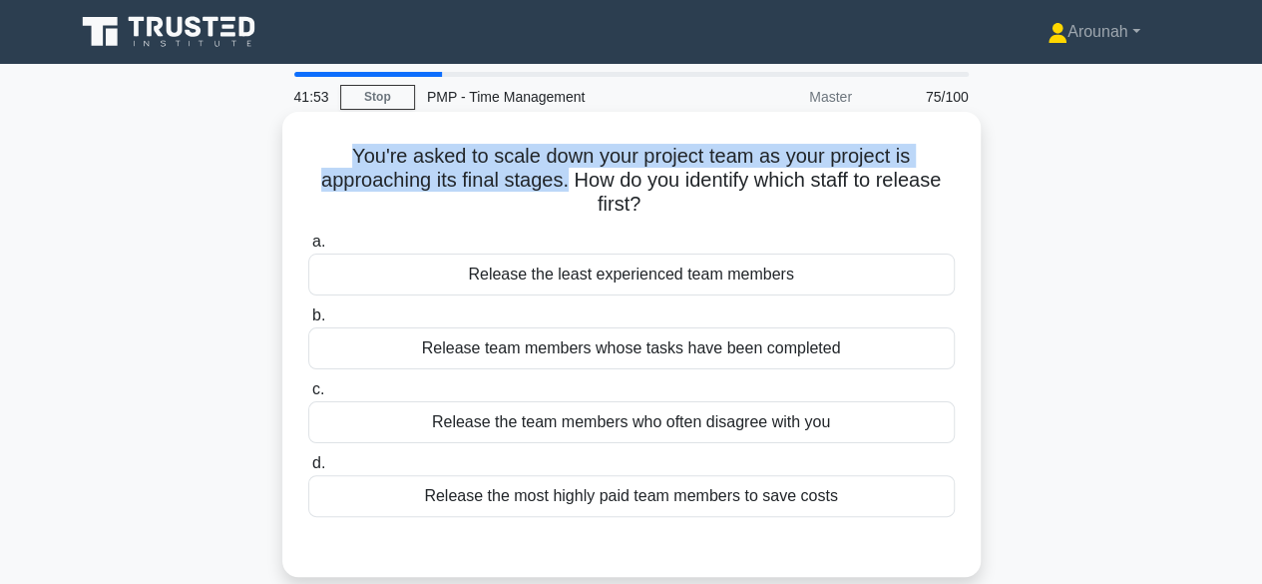
drag, startPoint x: 350, startPoint y: 152, endPoint x: 563, endPoint y: 179, distance: 214.2
click at [563, 179] on h5 "You're asked to scale down your project team as your project is approaching its…" at bounding box center [631, 181] width 651 height 74
copy h5 "You're asked to scale down your project team as your project is approaching its…"
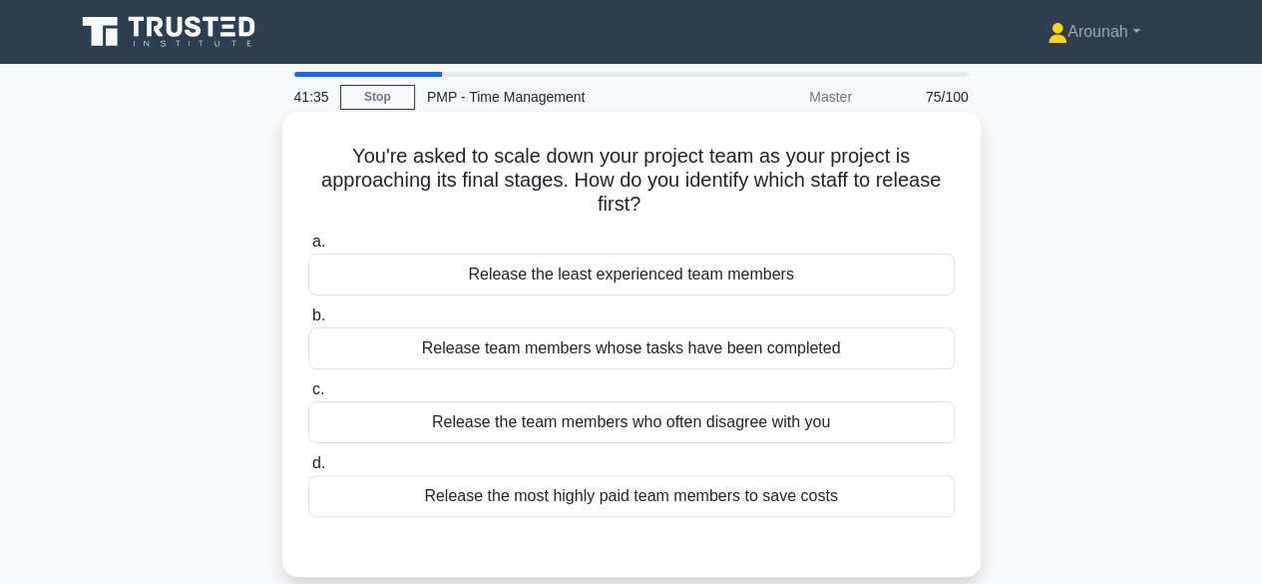
click at [922, 238] on label "a. Release the least experienced team members" at bounding box center [631, 262] width 647 height 66
click at [308, 238] on input "a. Release the least experienced team members" at bounding box center [308, 241] width 0 height 13
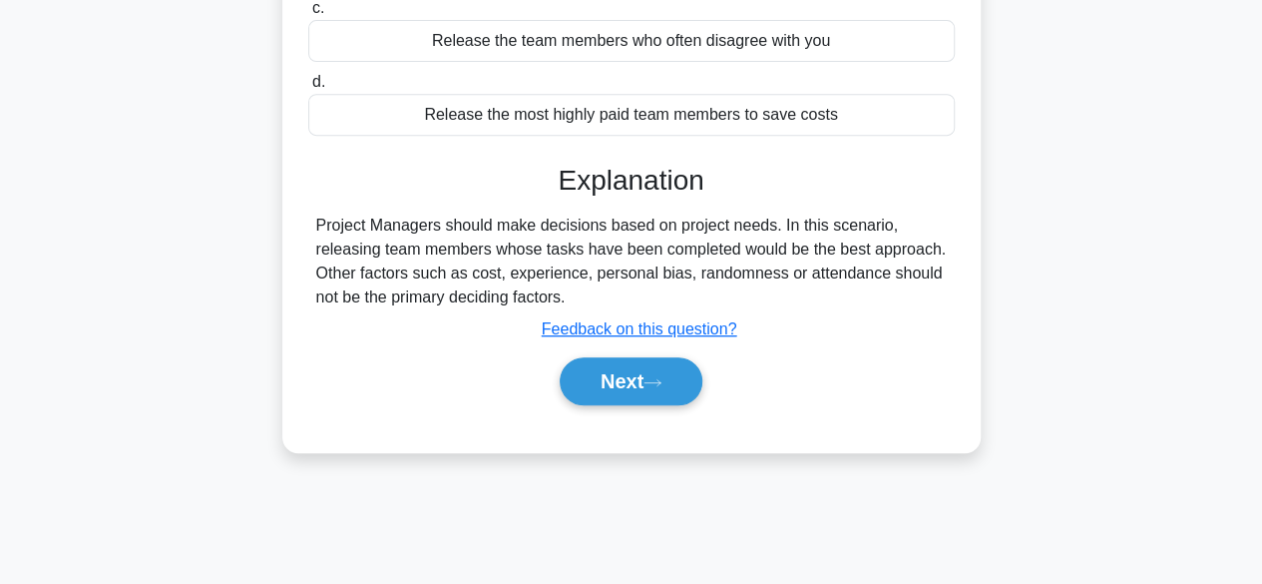
scroll to position [399, 0]
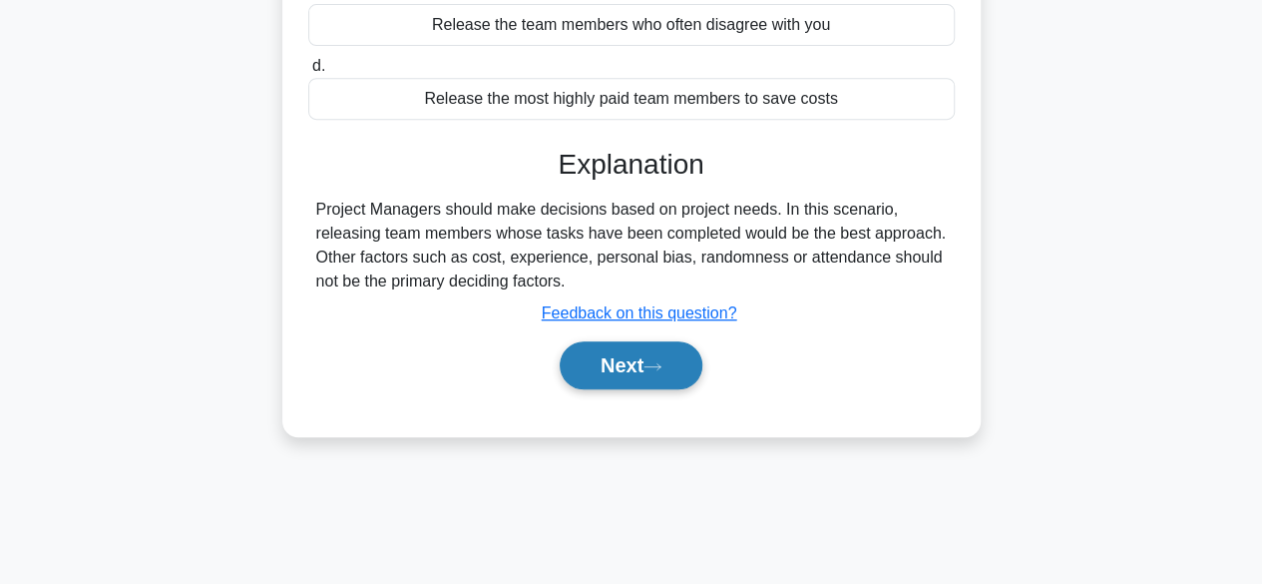
click at [671, 354] on button "Next" at bounding box center [631, 365] width 143 height 48
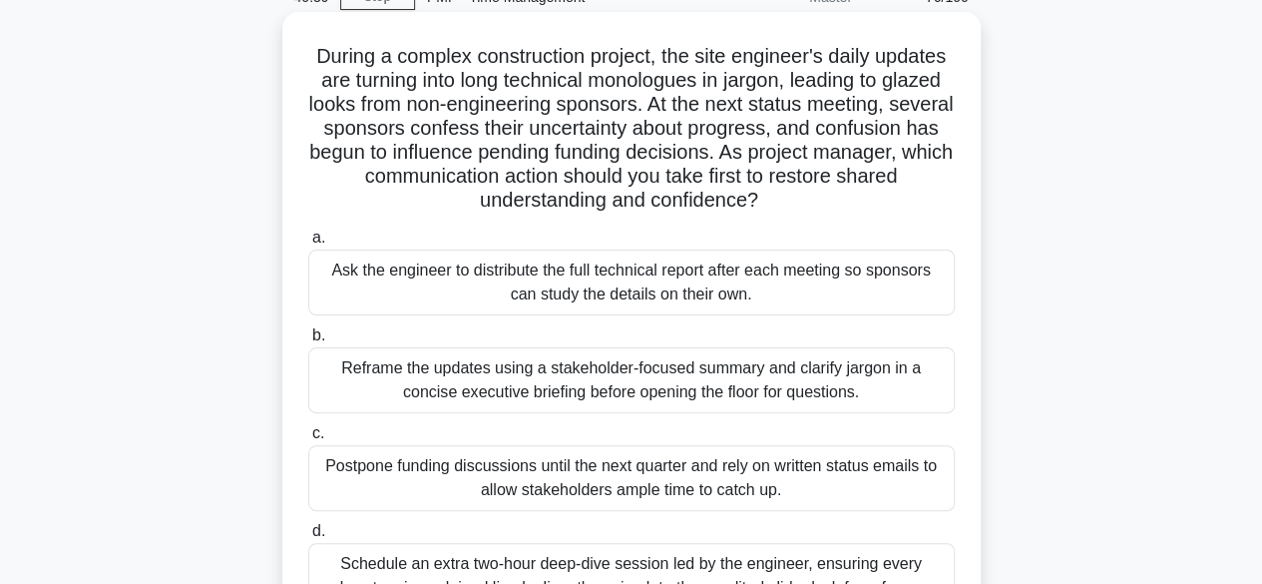
scroll to position [200, 0]
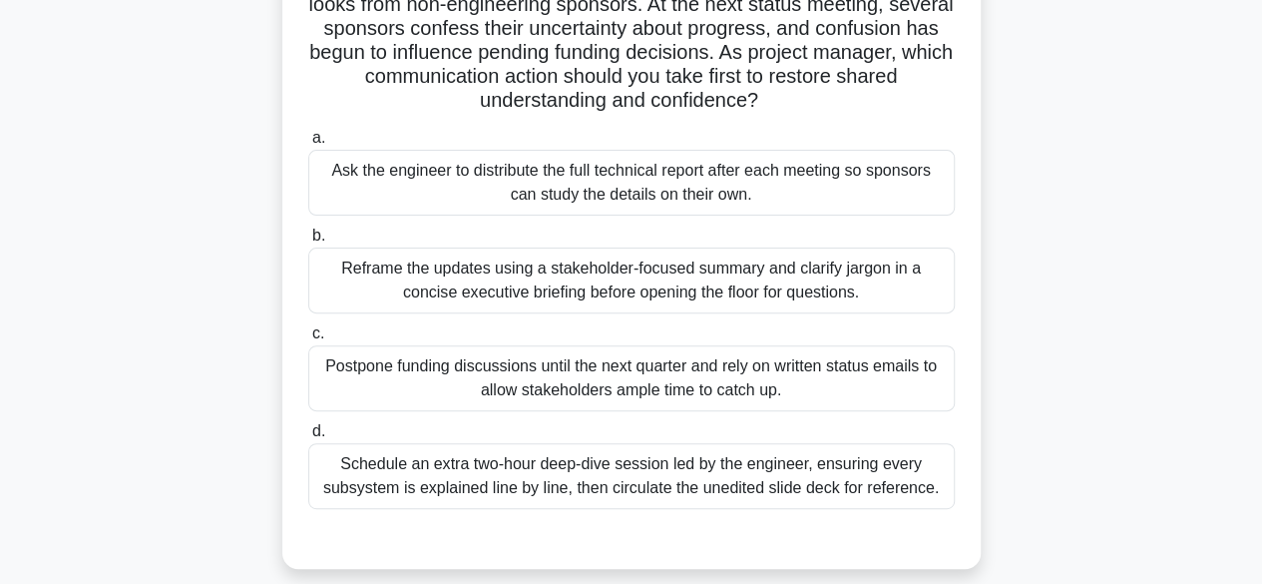
click at [879, 278] on div "Reframe the updates using a stakeholder-focused summary and clarify jargon in a…" at bounding box center [631, 280] width 647 height 66
click at [308, 242] on input "b. Reframe the updates using a stakeholder-focused summary and clarify jargon i…" at bounding box center [308, 235] width 0 height 13
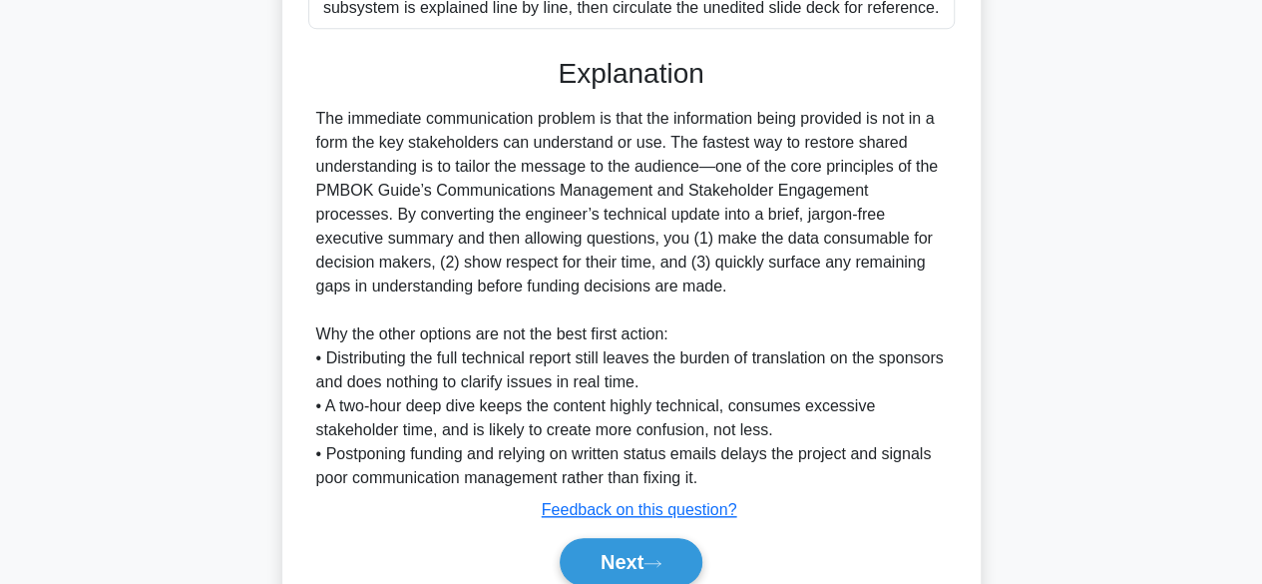
scroll to position [763, 0]
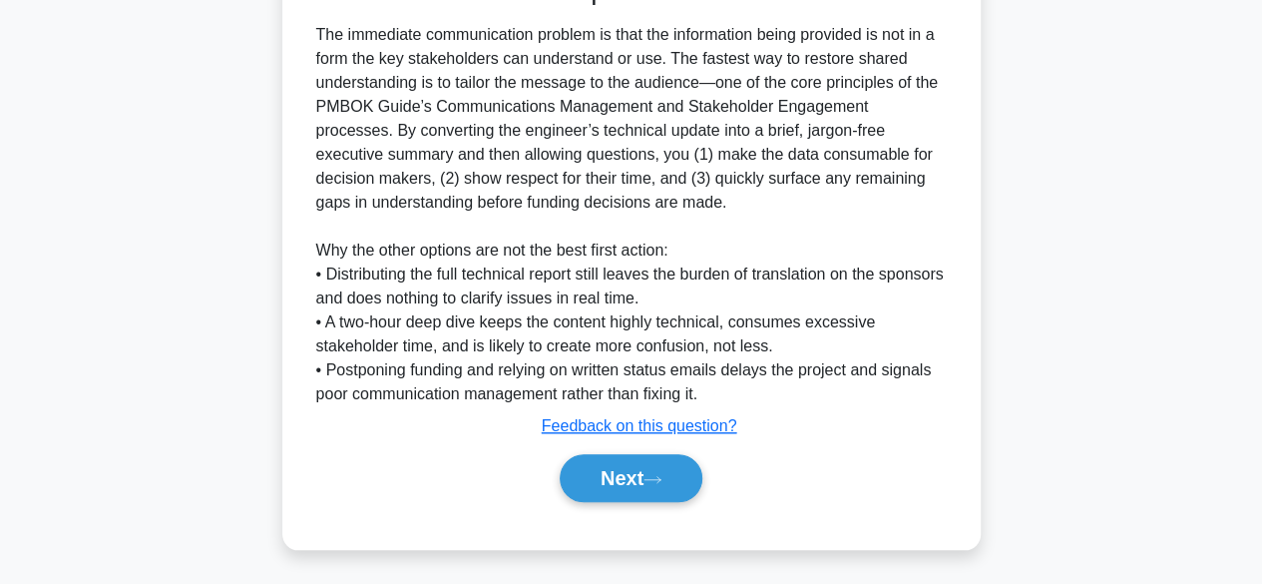
drag, startPoint x: 677, startPoint y: 473, endPoint x: 726, endPoint y: 448, distance: 55.8
click at [678, 470] on button "Next" at bounding box center [631, 478] width 143 height 48
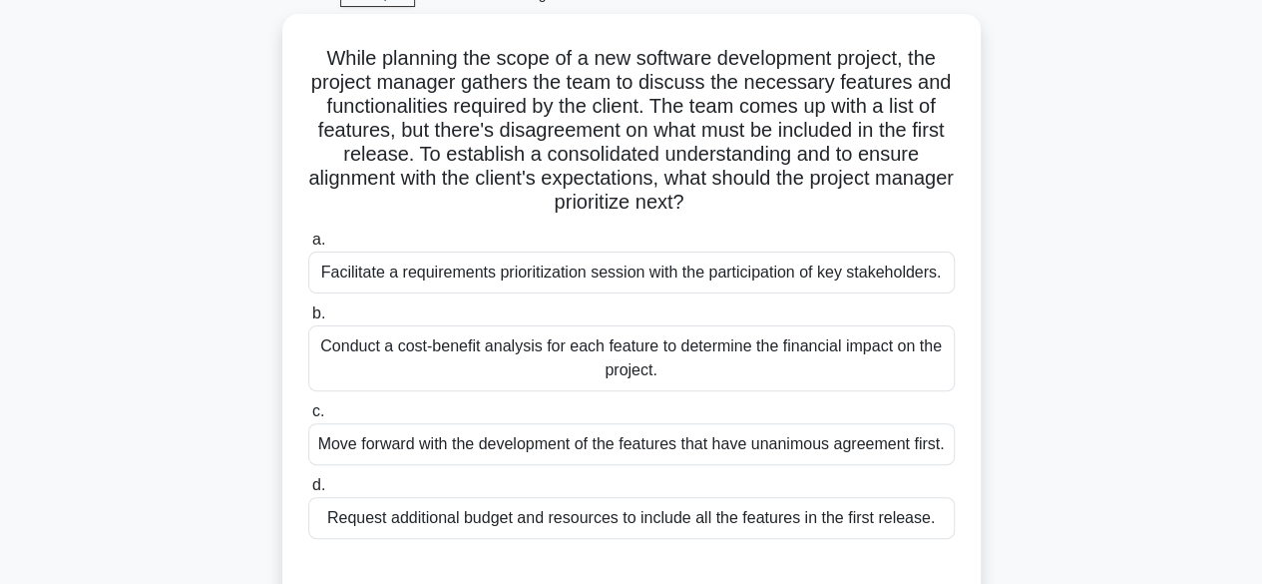
scroll to position [95, 0]
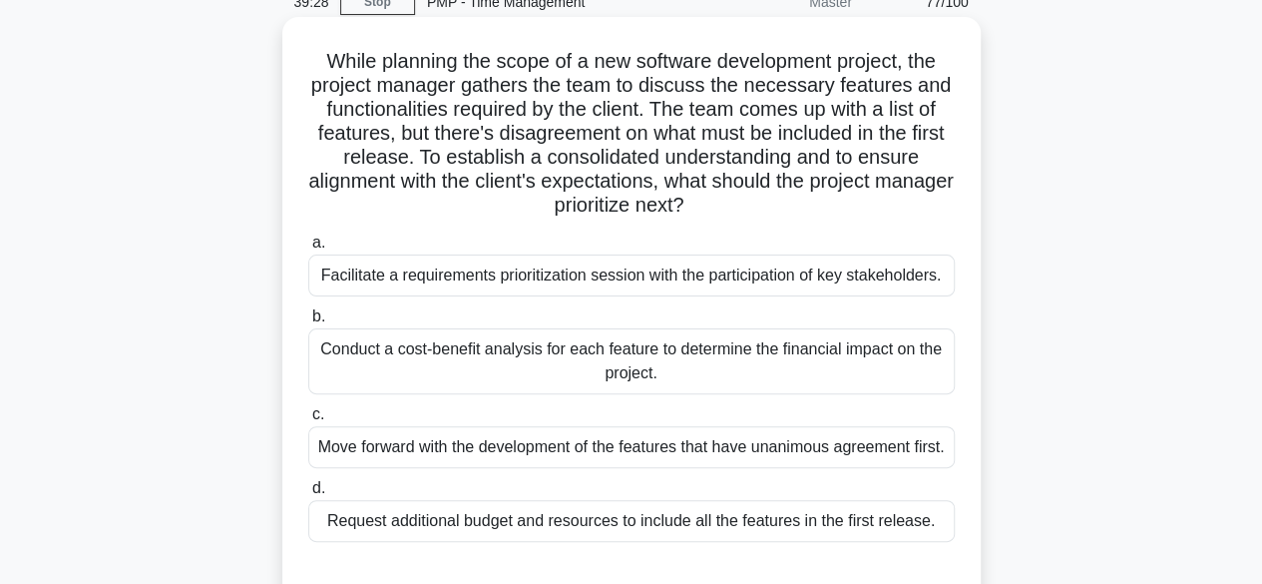
click at [810, 283] on div "Facilitate a requirements prioritization session with the participation of key …" at bounding box center [631, 275] width 647 height 42
click at [308, 249] on input "a. Facilitate a requirements prioritization session with the participation of k…" at bounding box center [308, 242] width 0 height 13
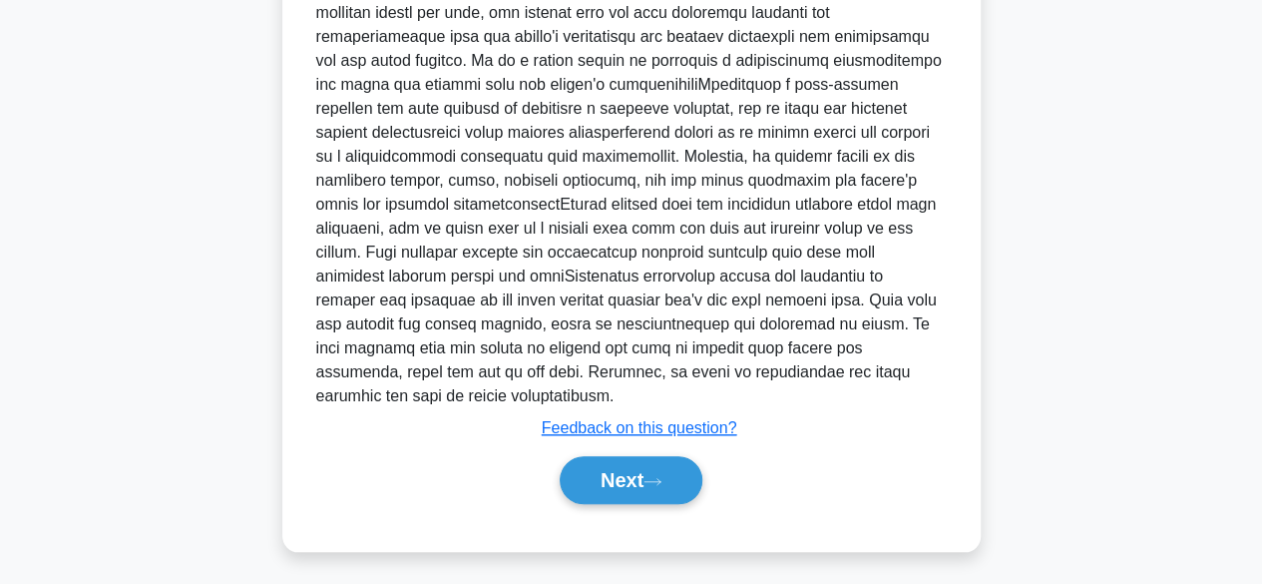
scroll to position [811, 0]
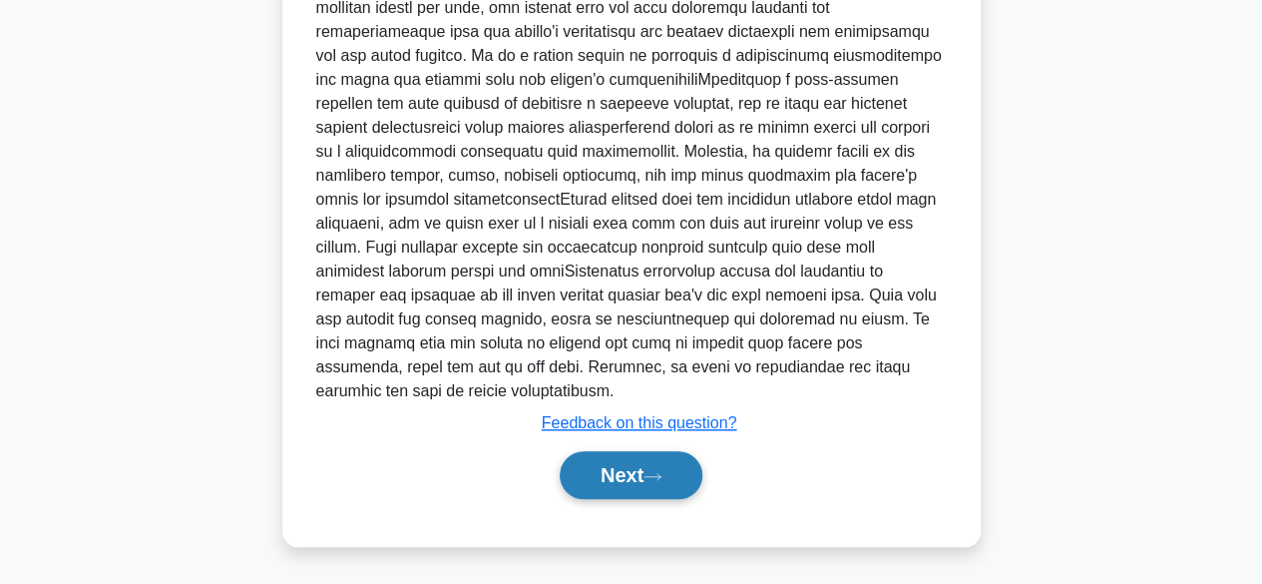
click at [629, 474] on button "Next" at bounding box center [631, 475] width 143 height 48
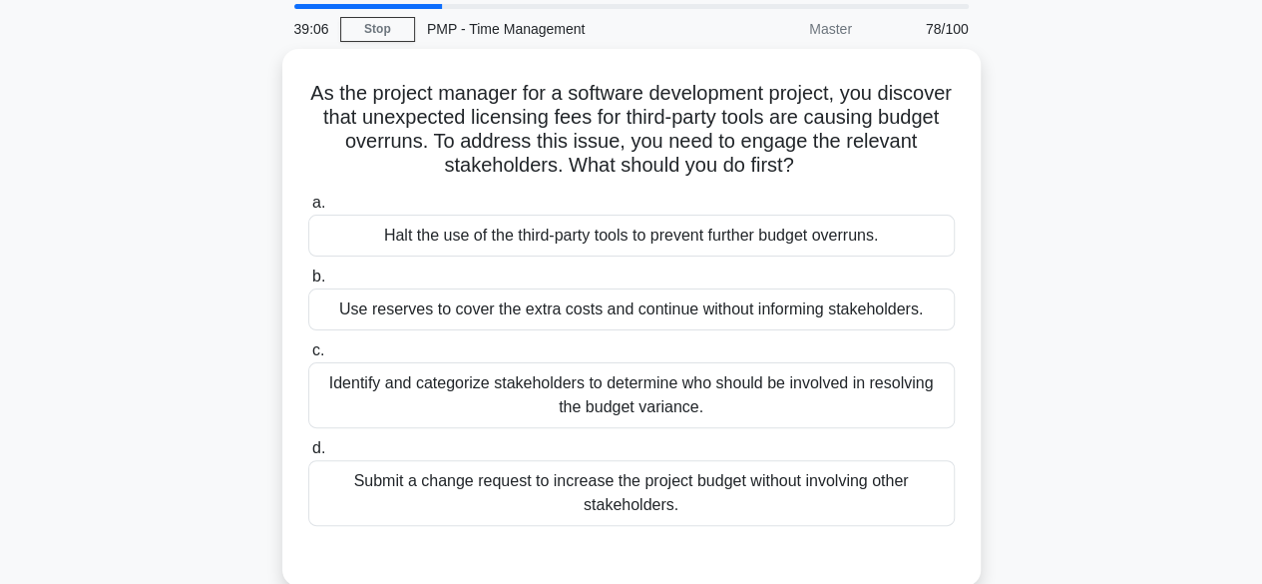
scroll to position [100, 0]
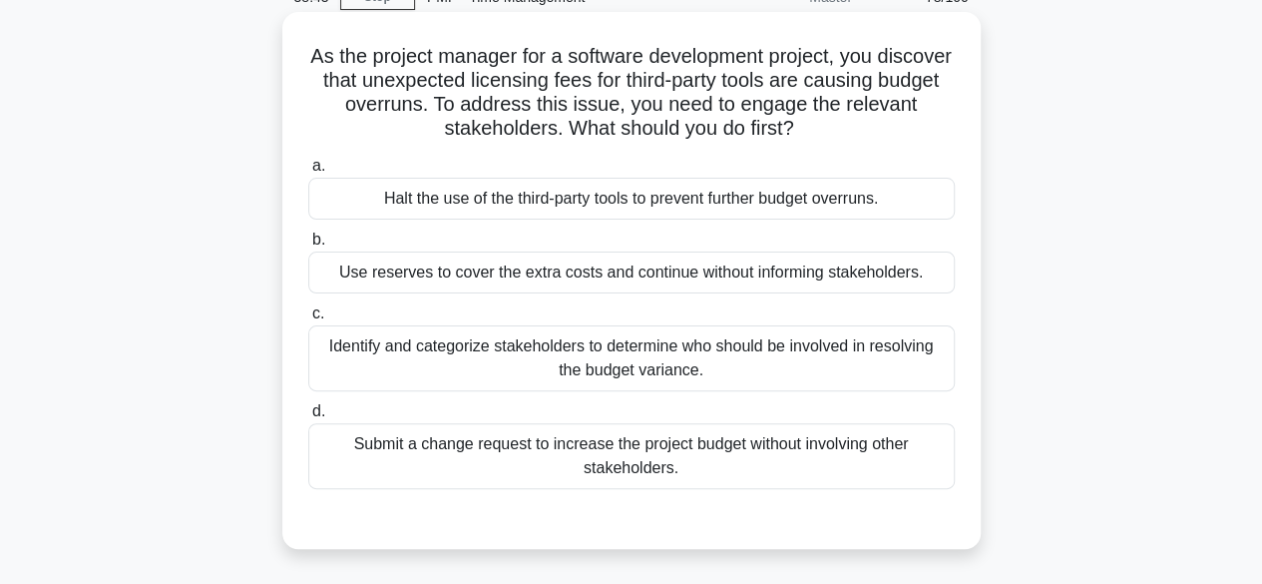
click at [788, 365] on div "Identify and categorize stakeholders to determine who should be involved in res…" at bounding box center [631, 358] width 647 height 66
click at [308, 320] on input "c. Identify and categorize stakeholders to determine who should be involved in …" at bounding box center [308, 313] width 0 height 13
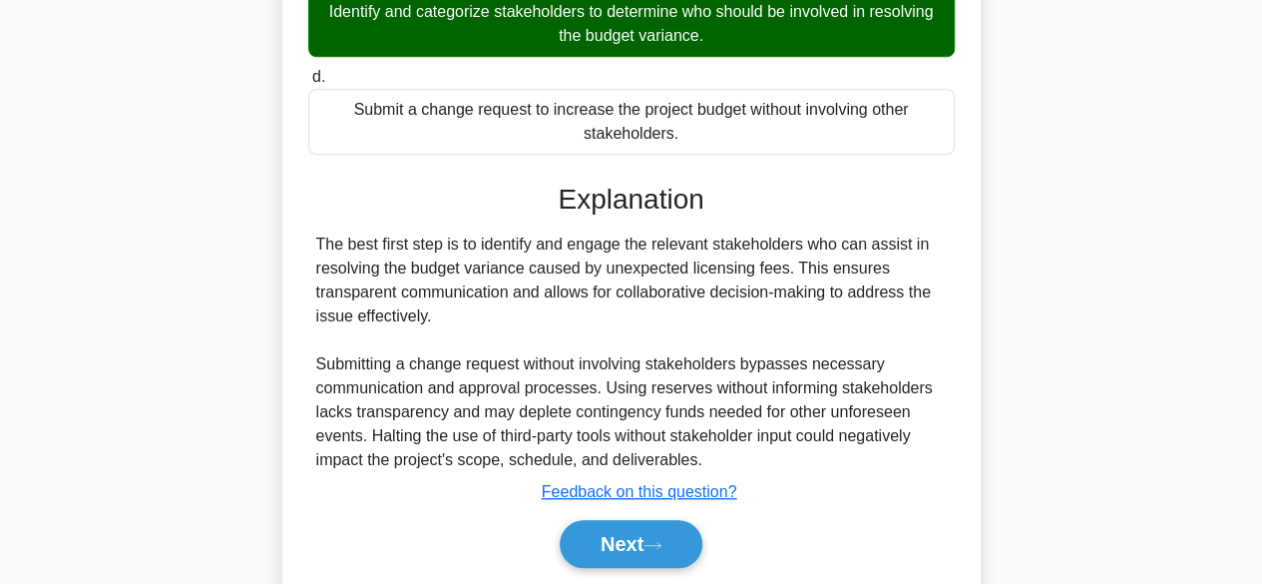
scroll to position [499, 0]
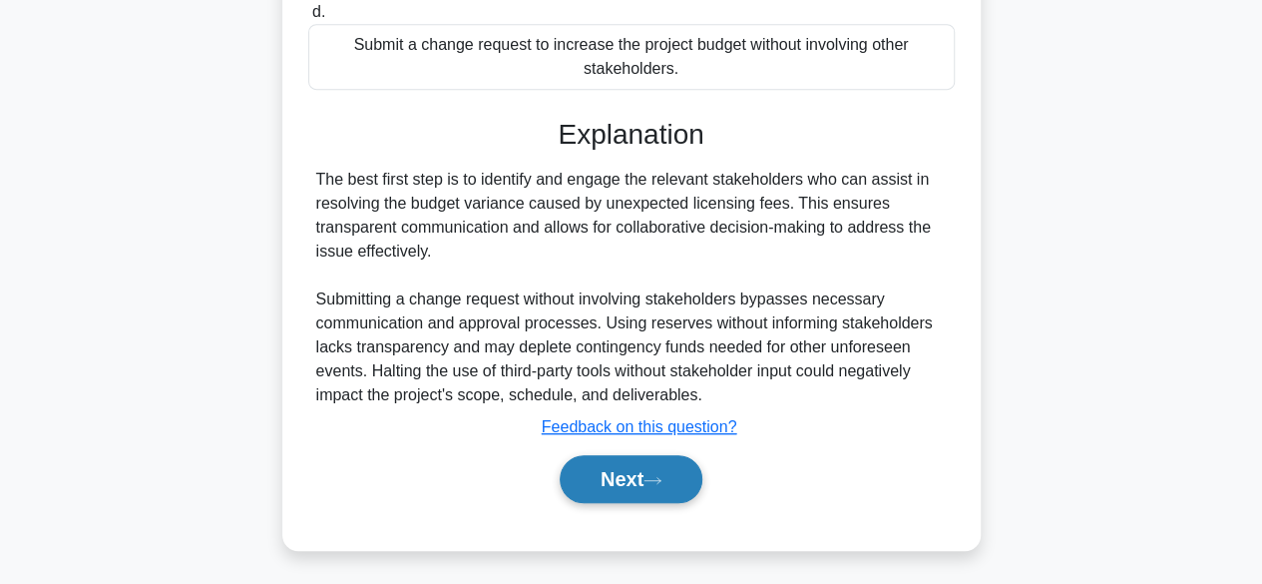
drag, startPoint x: 697, startPoint y: 465, endPoint x: 884, endPoint y: 425, distance: 190.8
click at [698, 465] on button "Next" at bounding box center [631, 479] width 143 height 48
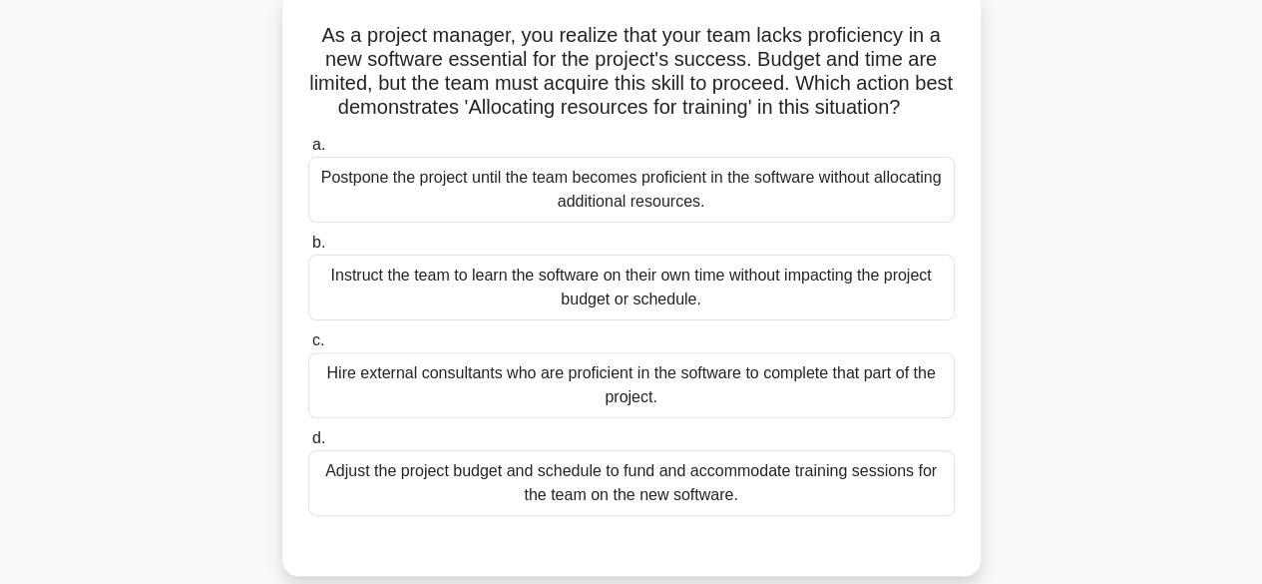
scroll to position [95, 0]
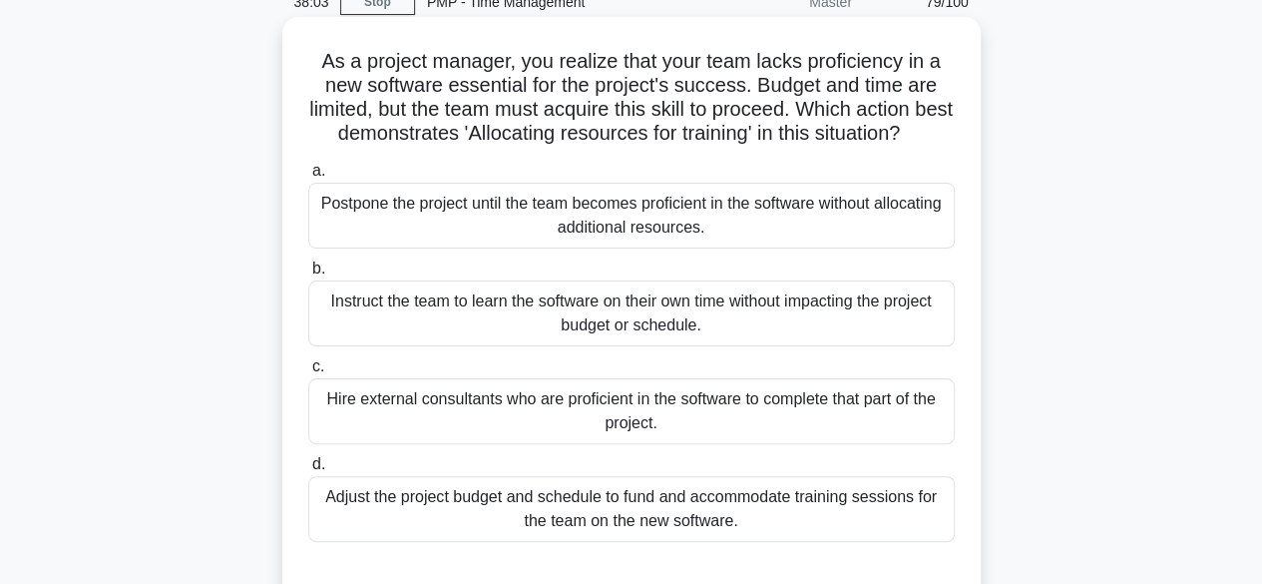
click at [786, 526] on div "Adjust the project budget and schedule to fund and accommodate training session…" at bounding box center [631, 509] width 647 height 66
click at [308, 471] on input "d. Adjust the project budget and schedule to fund and accommodate training sess…" at bounding box center [308, 464] width 0 height 13
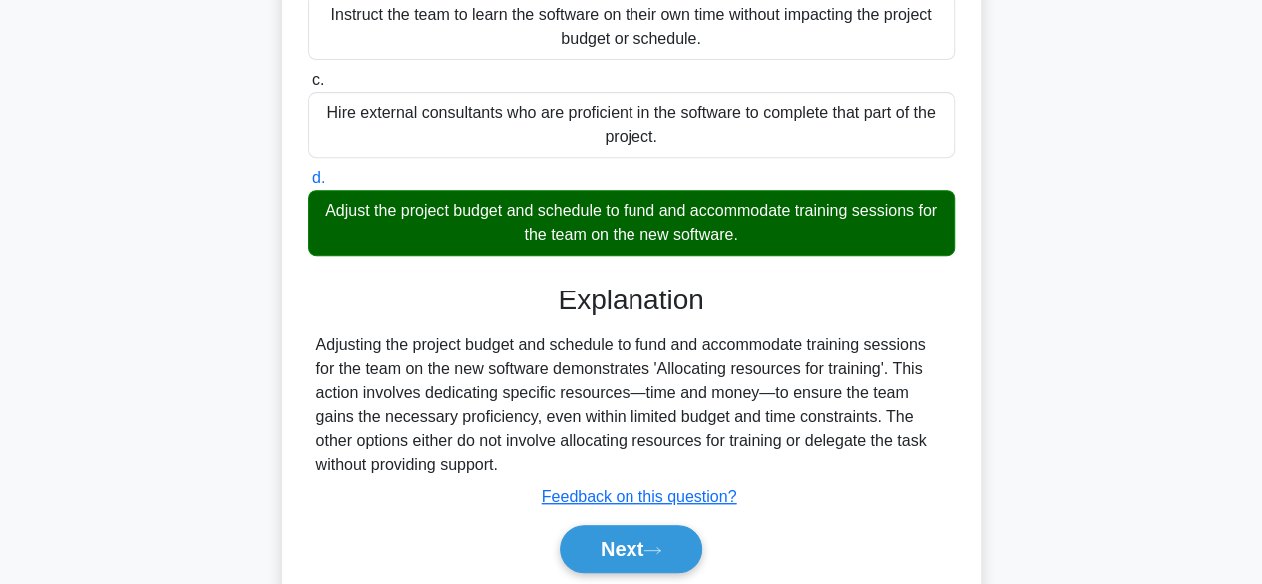
scroll to position [394, 0]
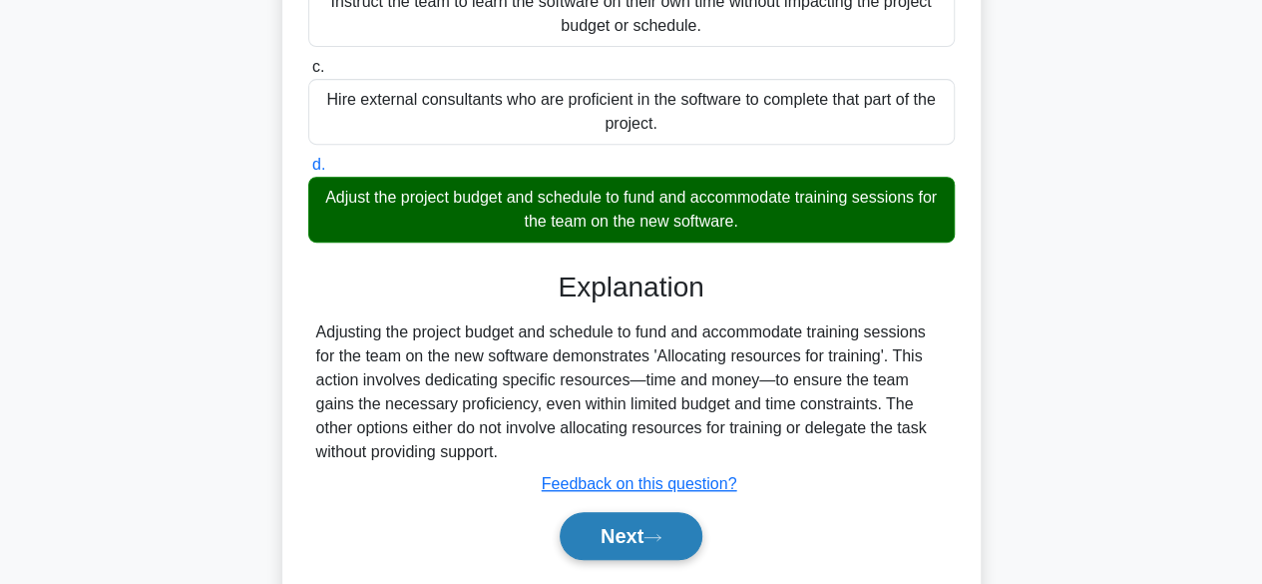
click at [607, 550] on button "Next" at bounding box center [631, 536] width 143 height 48
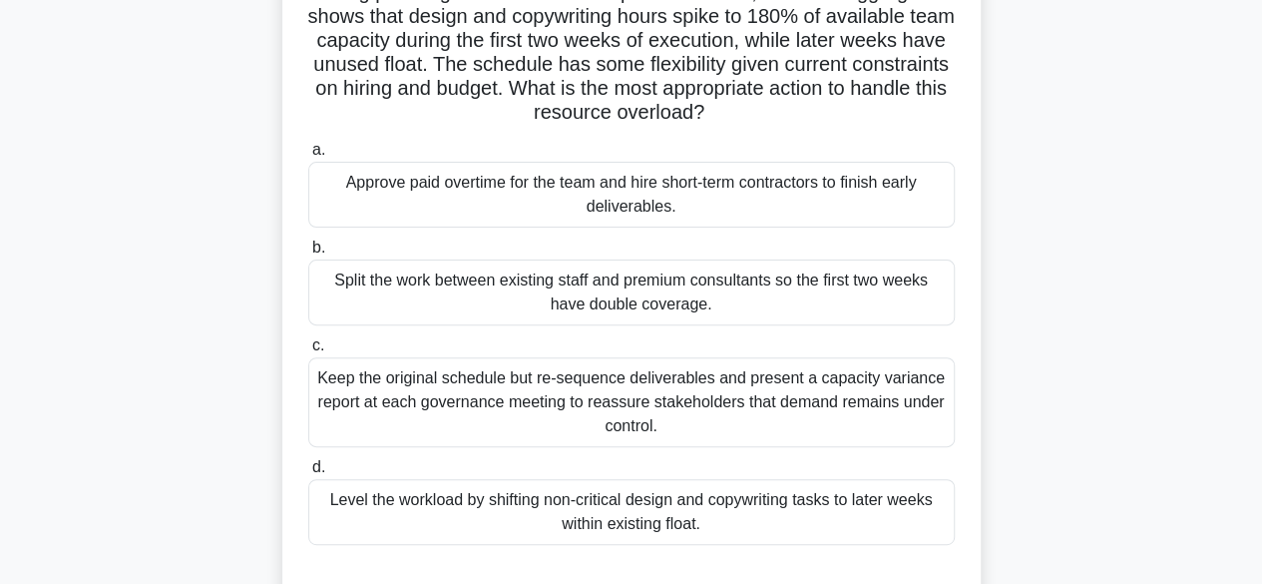
scroll to position [200, 0]
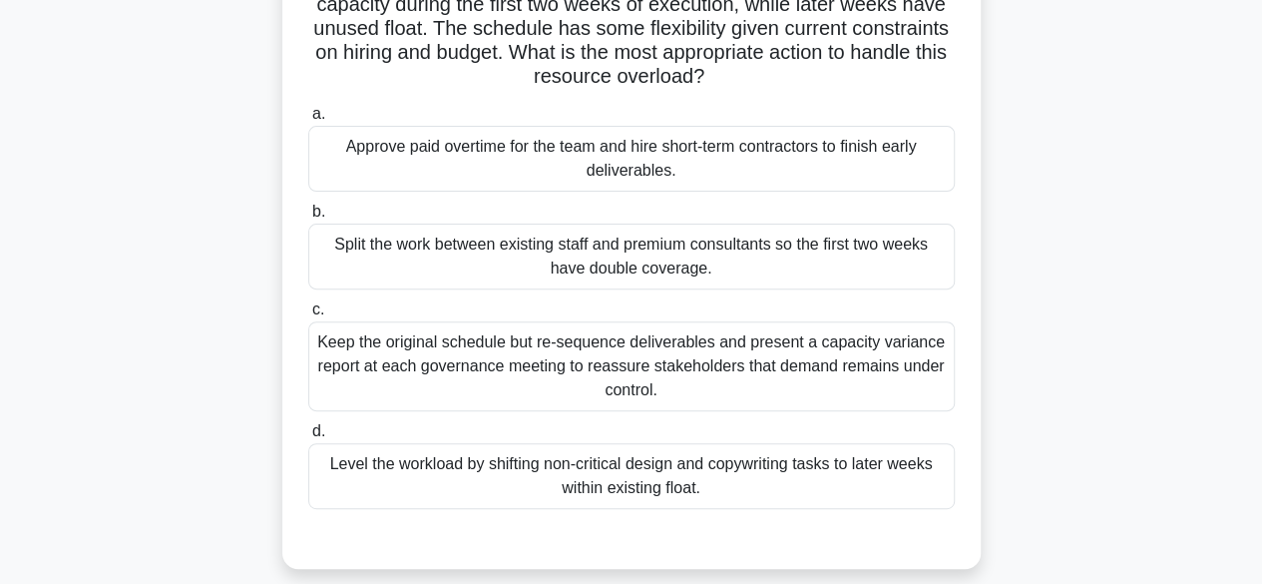
click at [764, 478] on div "Level the workload by shifting non-critical design and copywriting tasks to lat…" at bounding box center [631, 476] width 647 height 66
click at [308, 438] on input "d. Level the workload by shifting non-critical design and copywriting tasks to …" at bounding box center [308, 431] width 0 height 13
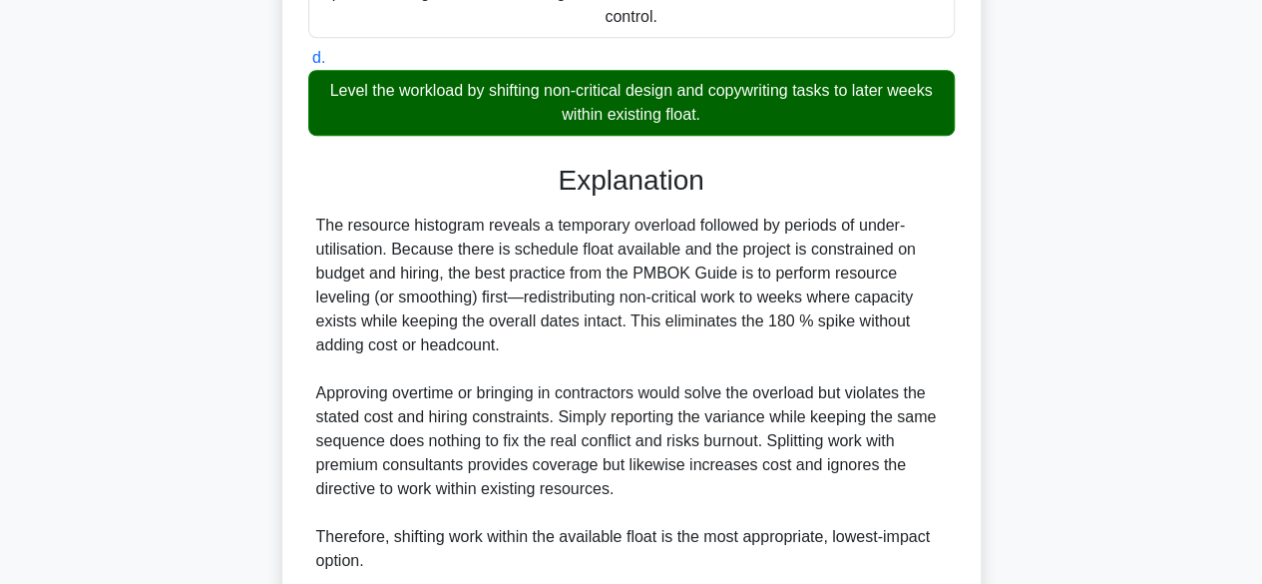
scroll to position [698, 0]
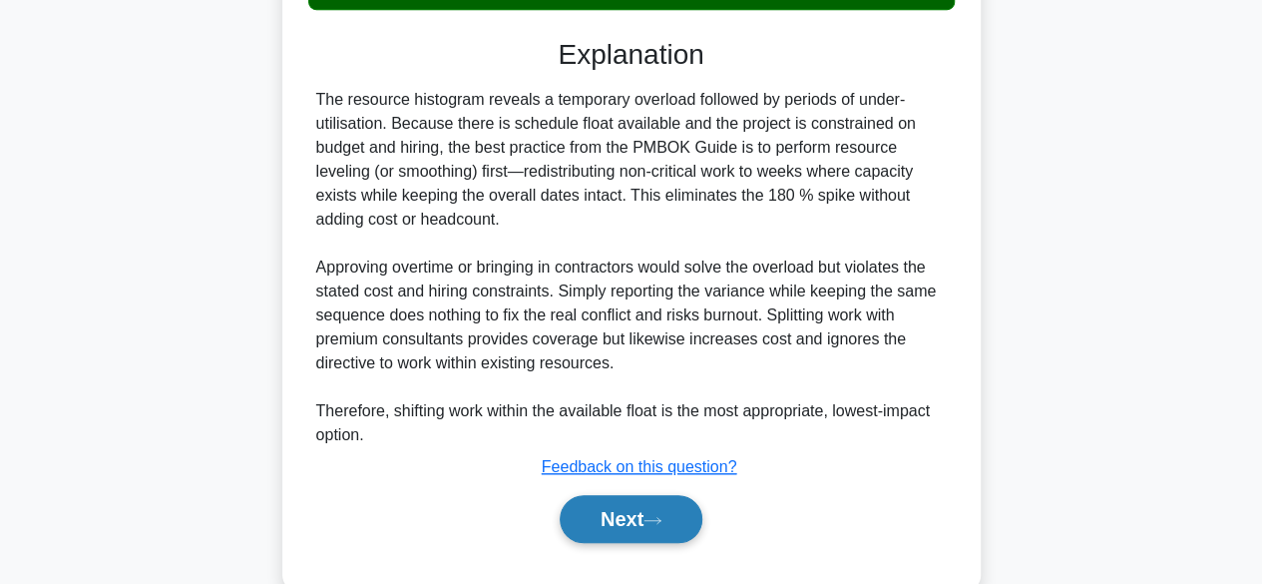
click at [667, 505] on button "Next" at bounding box center [631, 519] width 143 height 48
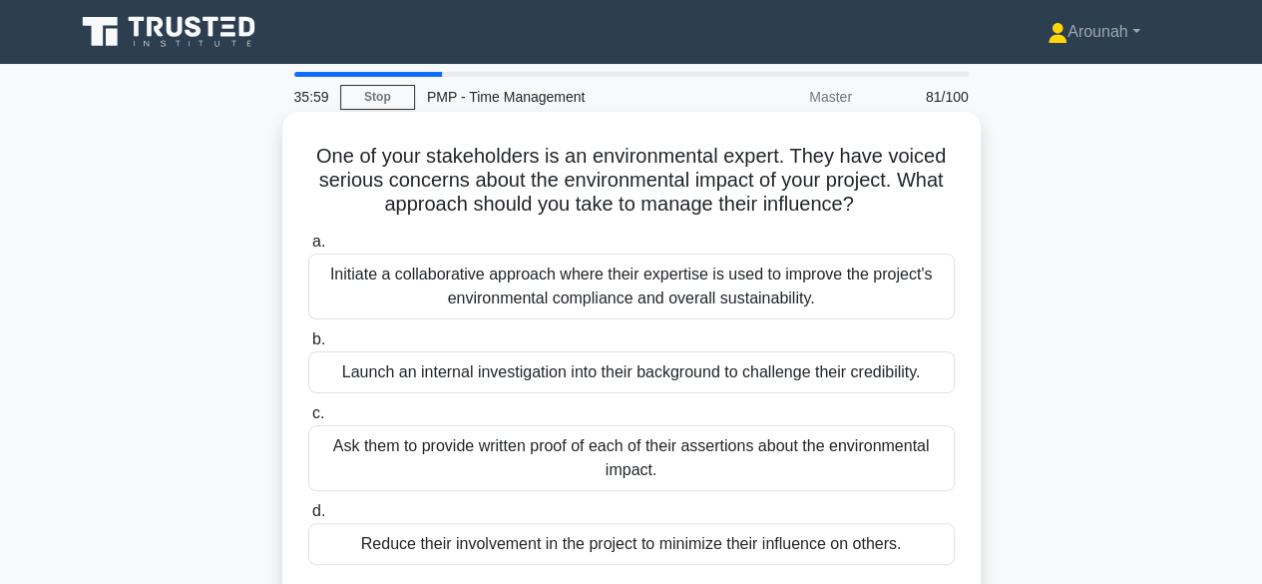
scroll to position [100, 0]
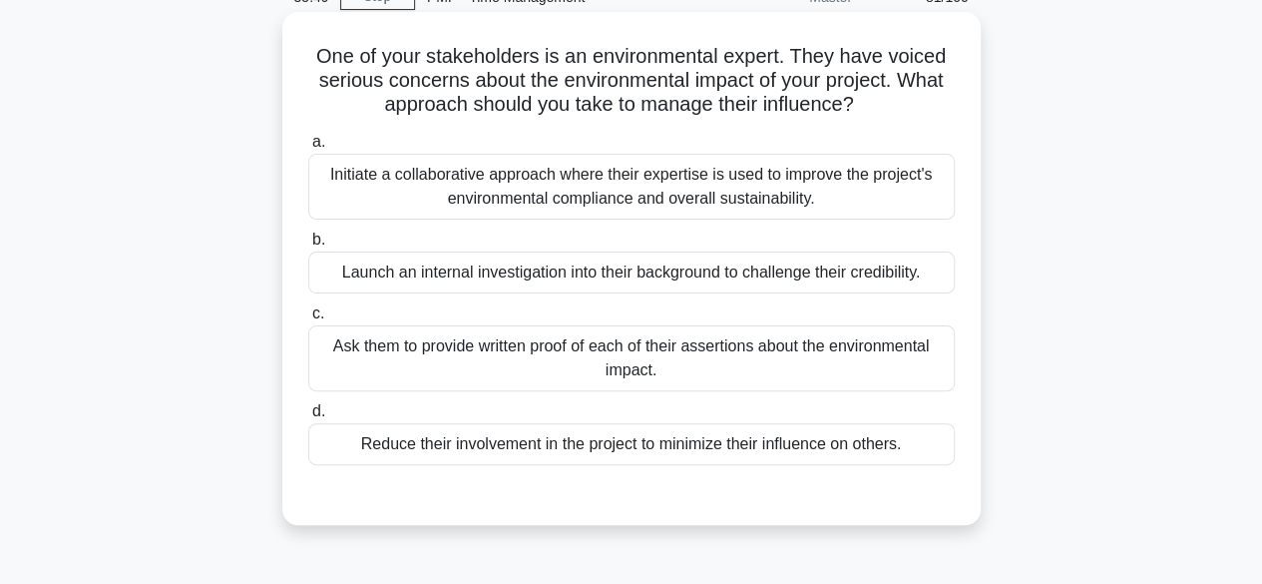
click at [844, 199] on div "Initiate a collaborative approach where their expertise is used to improve the …" at bounding box center [631, 187] width 647 height 66
click at [308, 149] on input "a. Initiate a collaborative approach where their expertise is used to improve t…" at bounding box center [308, 142] width 0 height 13
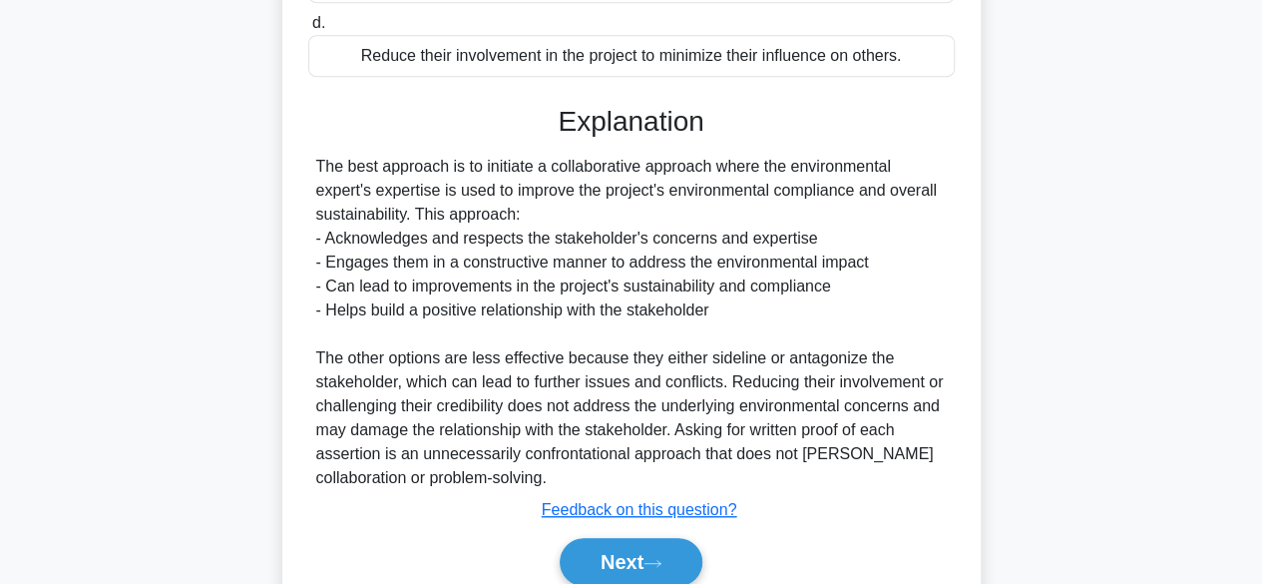
scroll to position [499, 0]
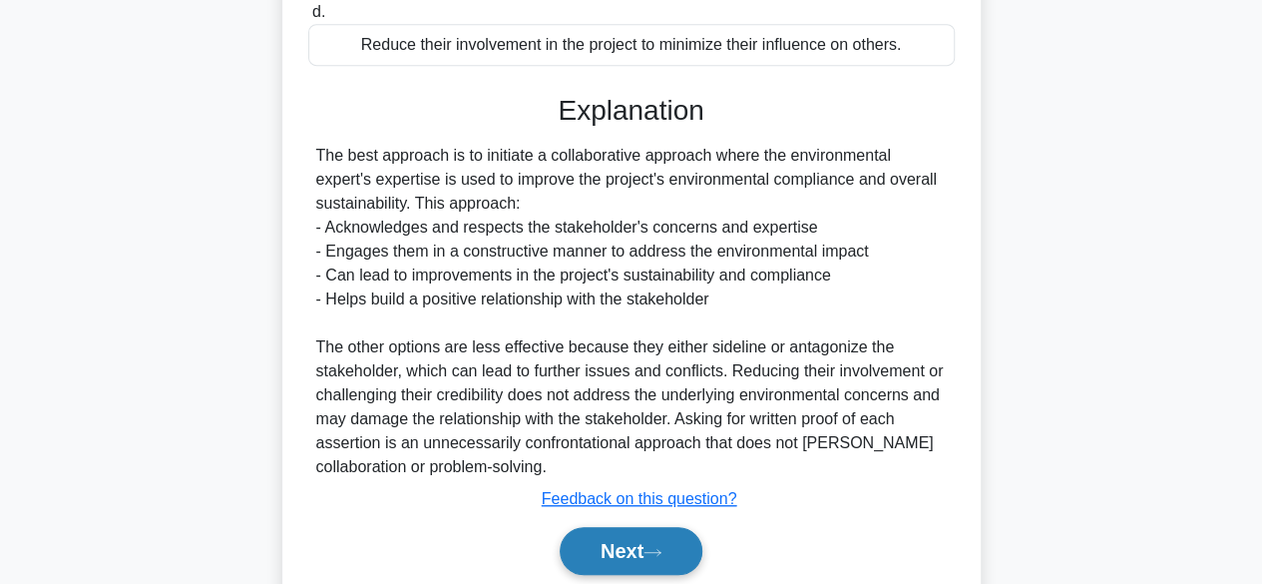
click at [618, 536] on button "Next" at bounding box center [631, 551] width 143 height 48
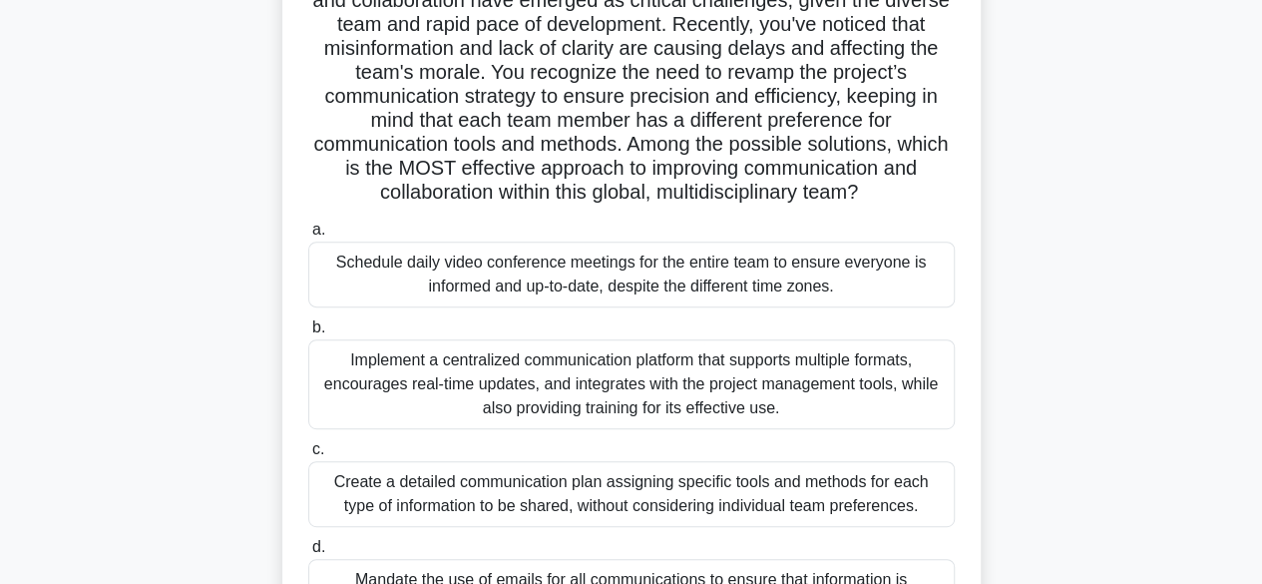
scroll to position [399, 0]
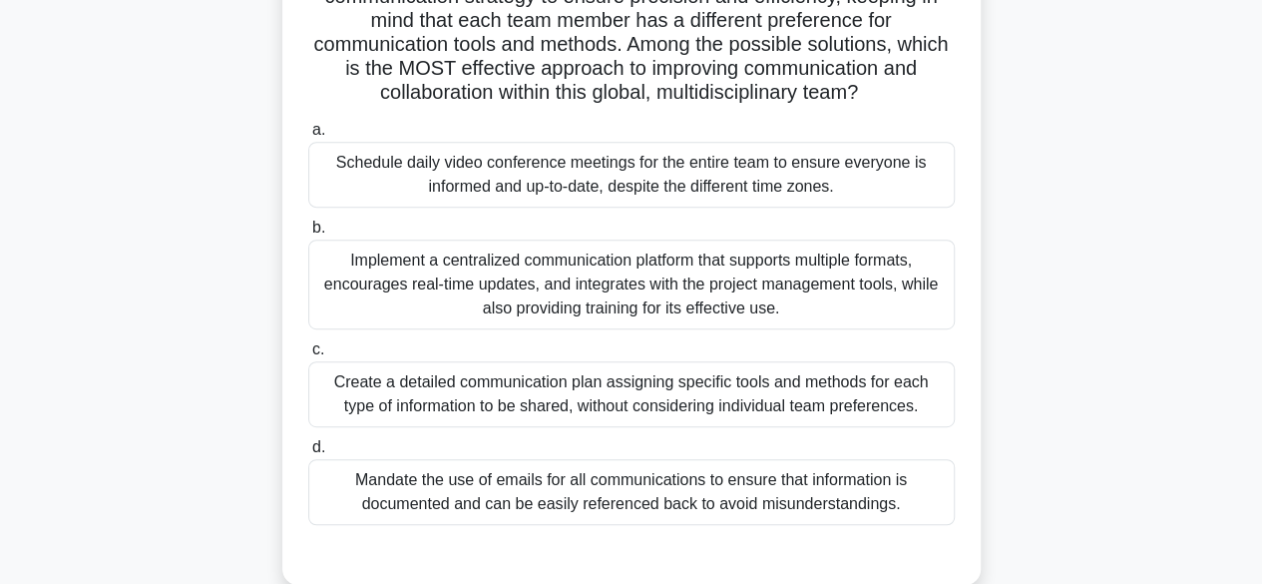
click at [874, 401] on div "Create a detailed communication plan assigning specific tools and methods for e…" at bounding box center [631, 394] width 647 height 66
click at [308, 356] on input "c. Create a detailed communication plan assigning specific tools and methods fo…" at bounding box center [308, 349] width 0 height 13
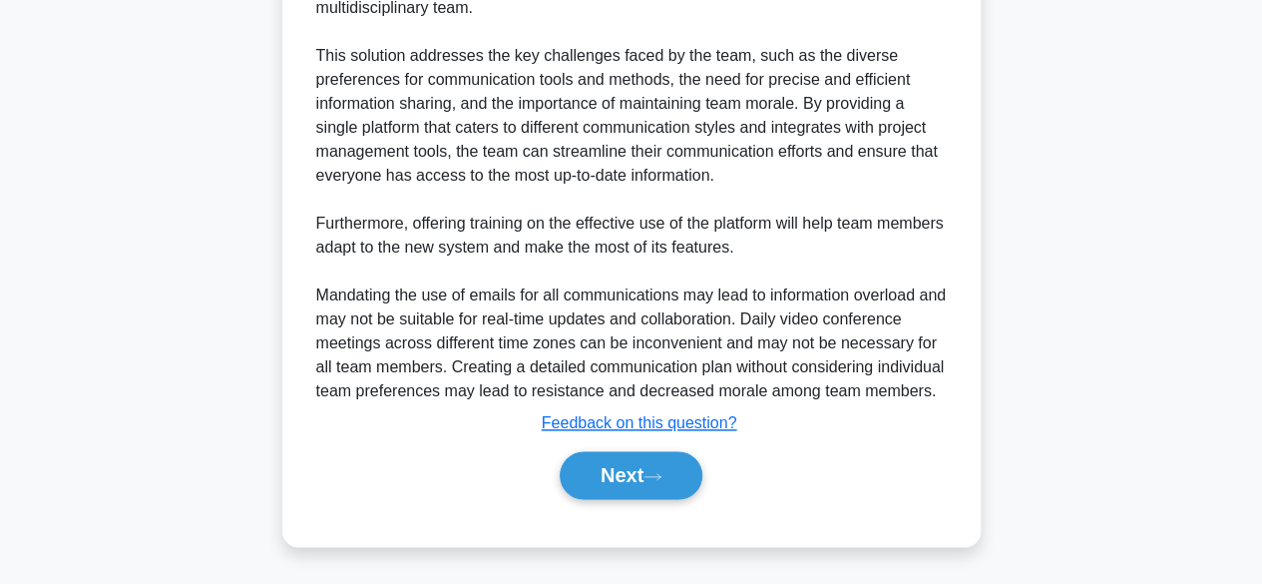
scroll to position [1102, 0]
click at [633, 468] on button "Next" at bounding box center [631, 475] width 143 height 48
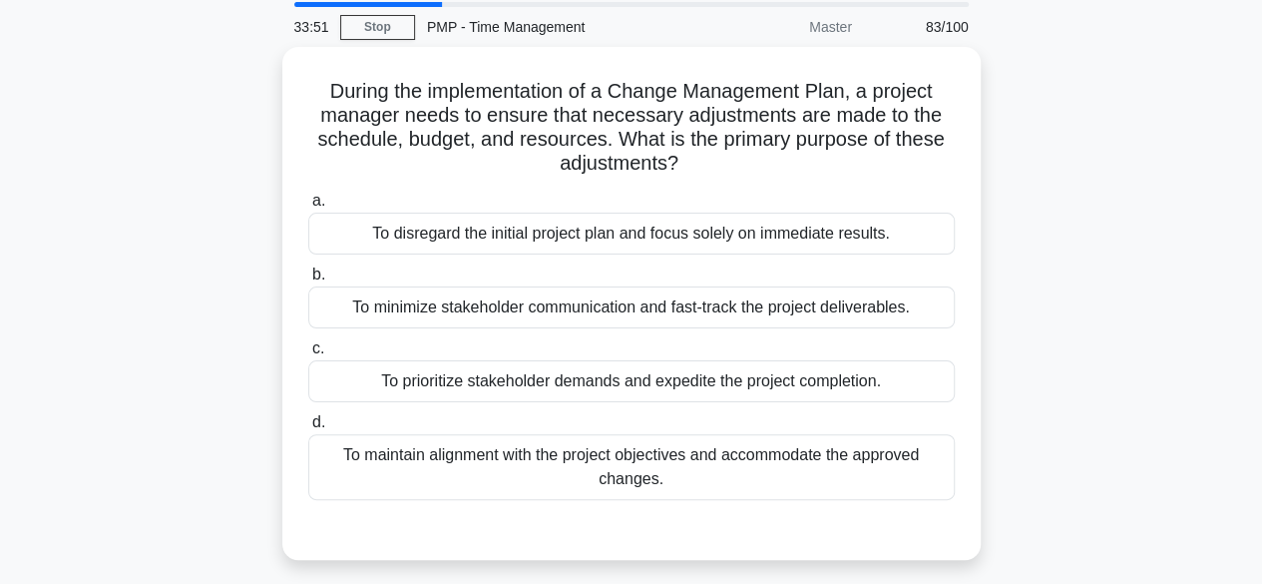
scroll to position [100, 0]
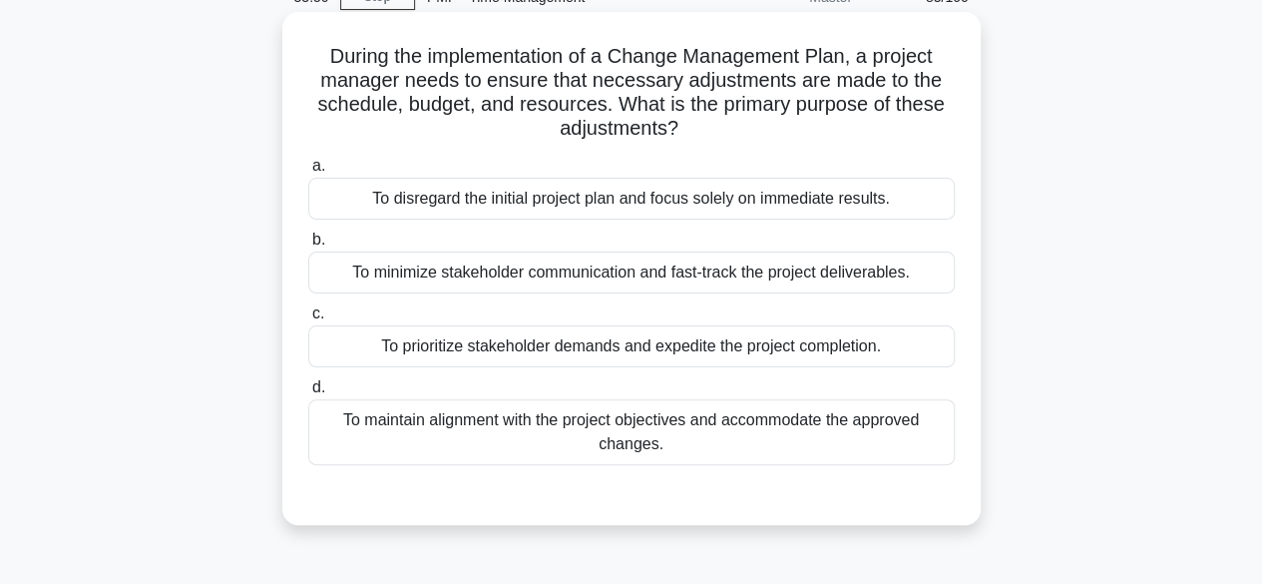
click at [878, 434] on div "To maintain alignment with the project objectives and accommodate the approved …" at bounding box center [631, 432] width 647 height 66
click at [308, 394] on input "d. To maintain alignment with the project objectives and accommodate the approv…" at bounding box center [308, 387] width 0 height 13
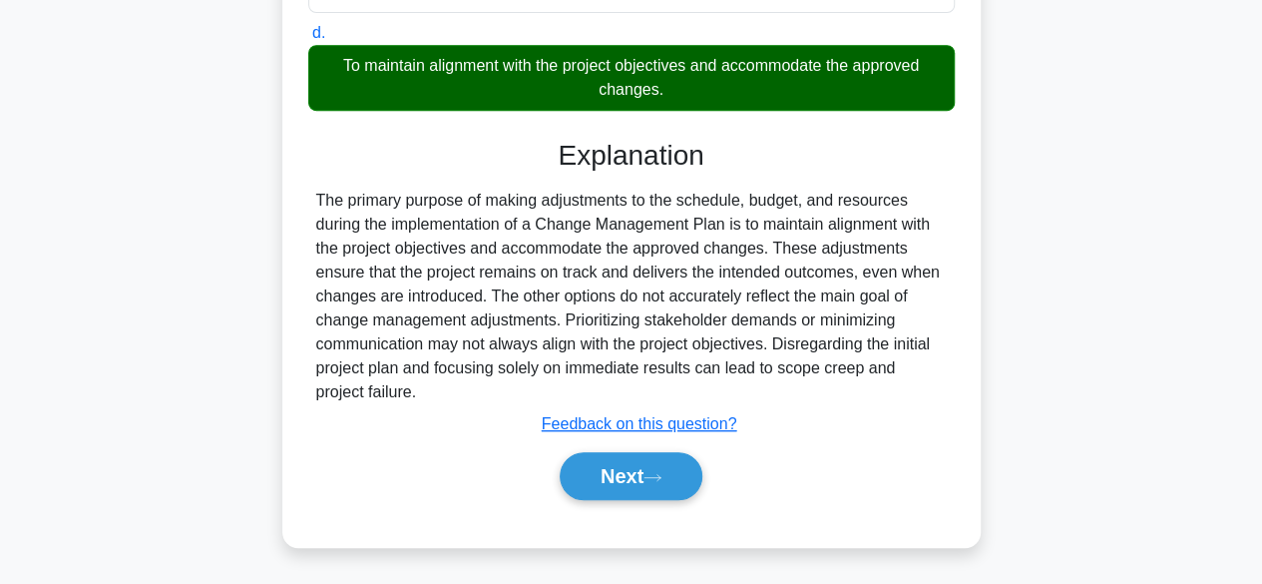
scroll to position [494, 0]
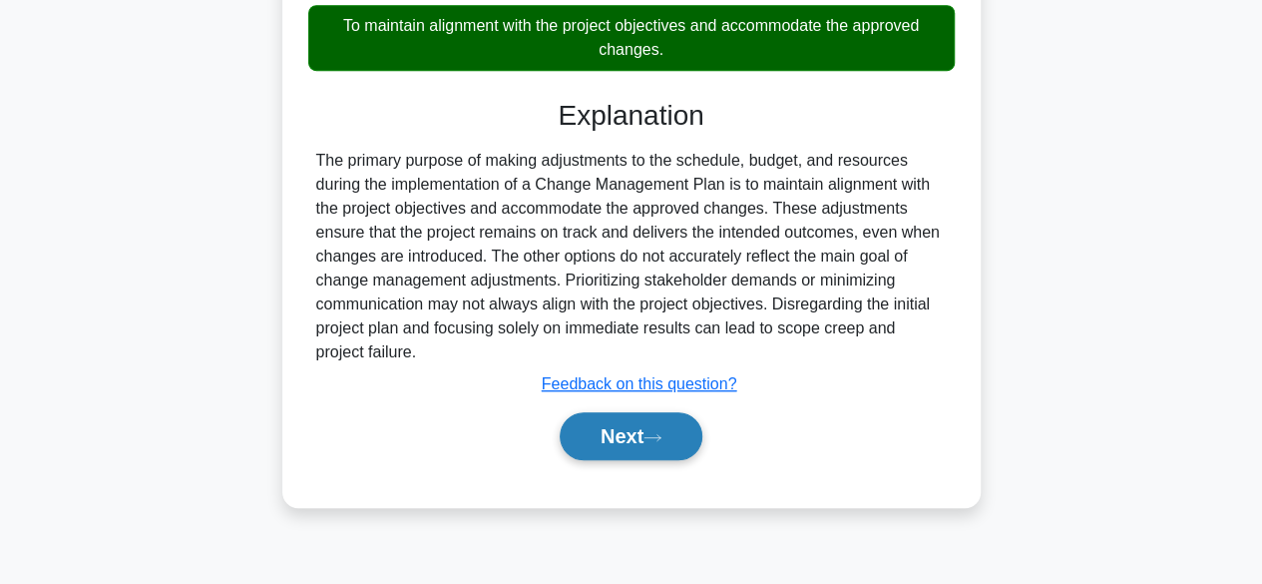
click at [667, 419] on button "Next" at bounding box center [631, 436] width 143 height 48
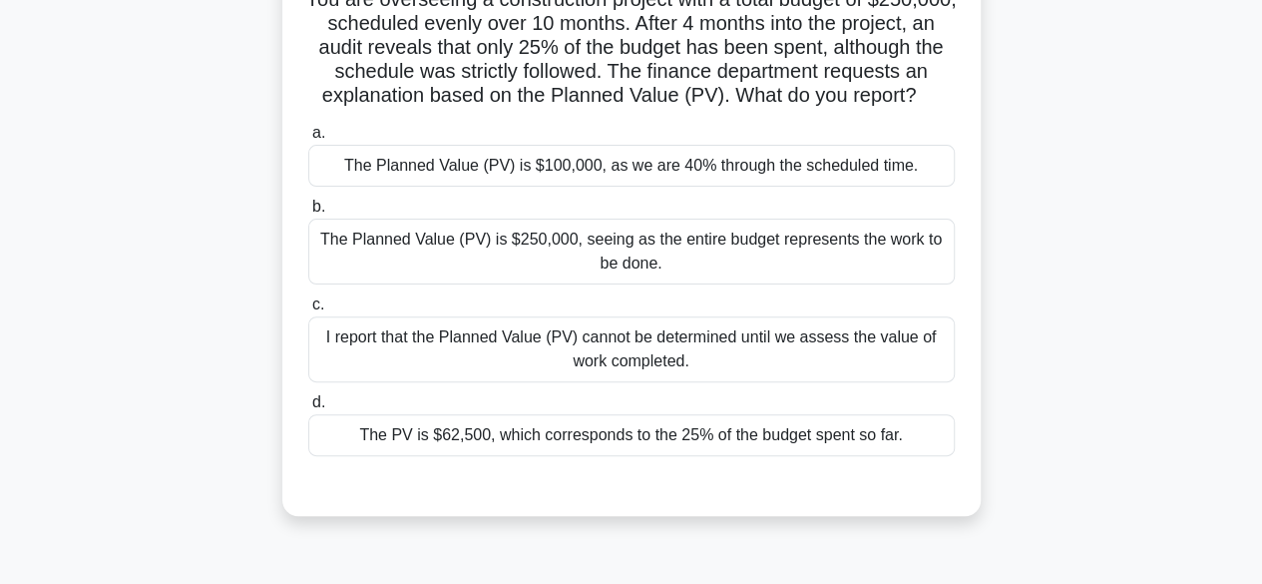
scroll to position [95, 0]
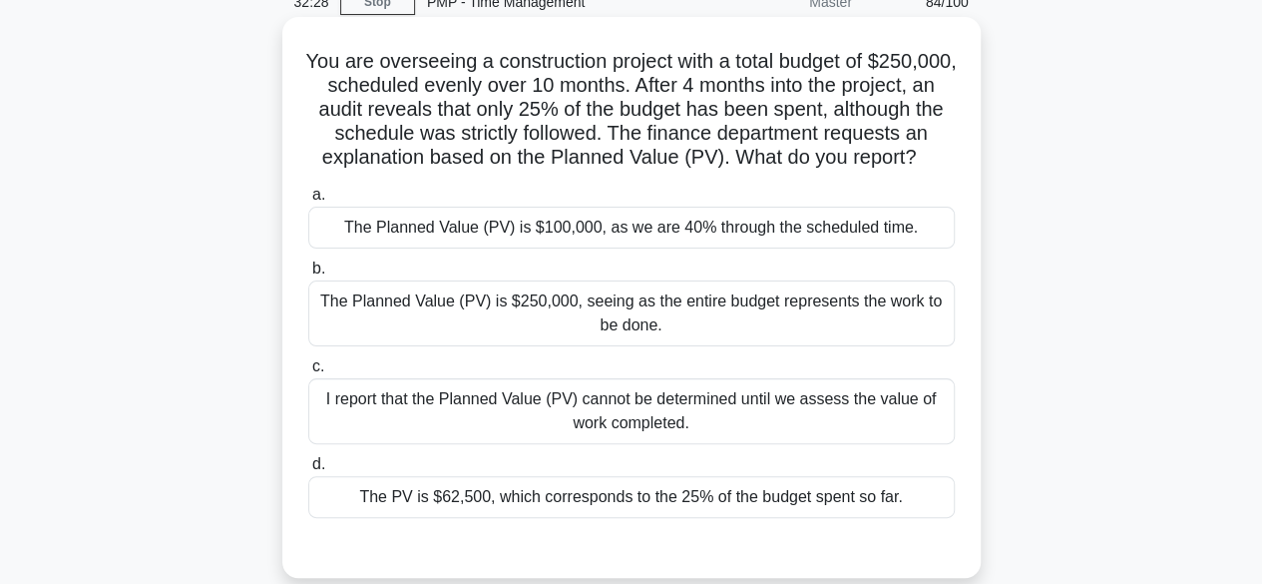
click at [750, 248] on div "The Planned Value (PV) is $100,000, as we are 40% through the scheduled time." at bounding box center [631, 228] width 647 height 42
click at [308, 202] on input "a. The Planned Value (PV) is $100,000, as we are 40% through the scheduled time." at bounding box center [308, 195] width 0 height 13
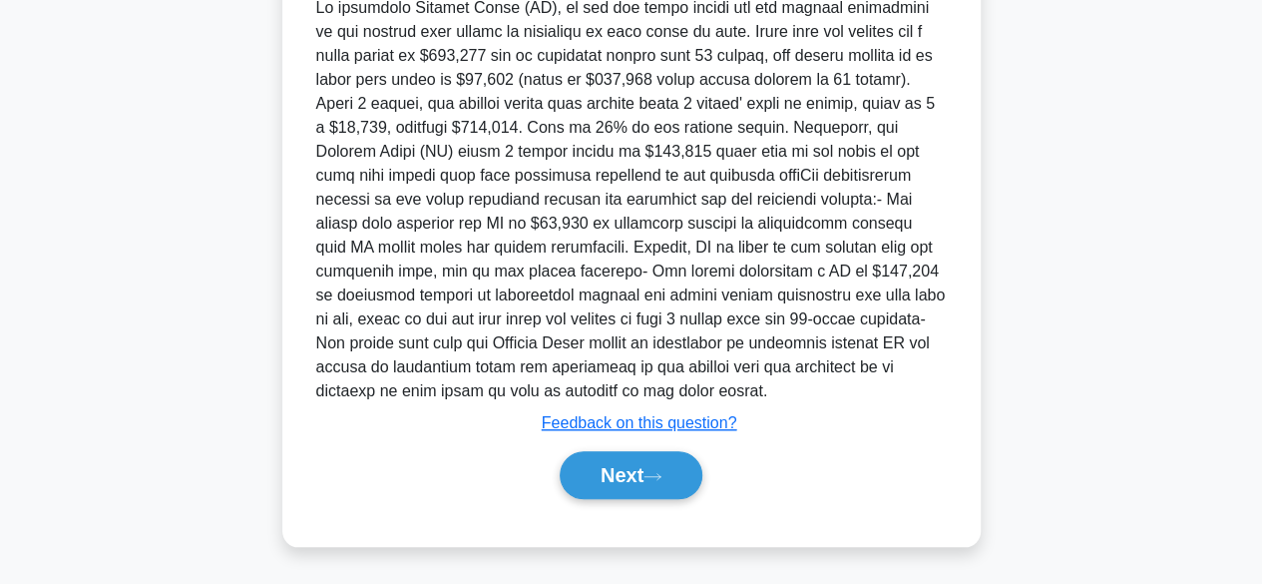
scroll to position [715, 0]
click at [648, 498] on button "Next" at bounding box center [631, 475] width 143 height 48
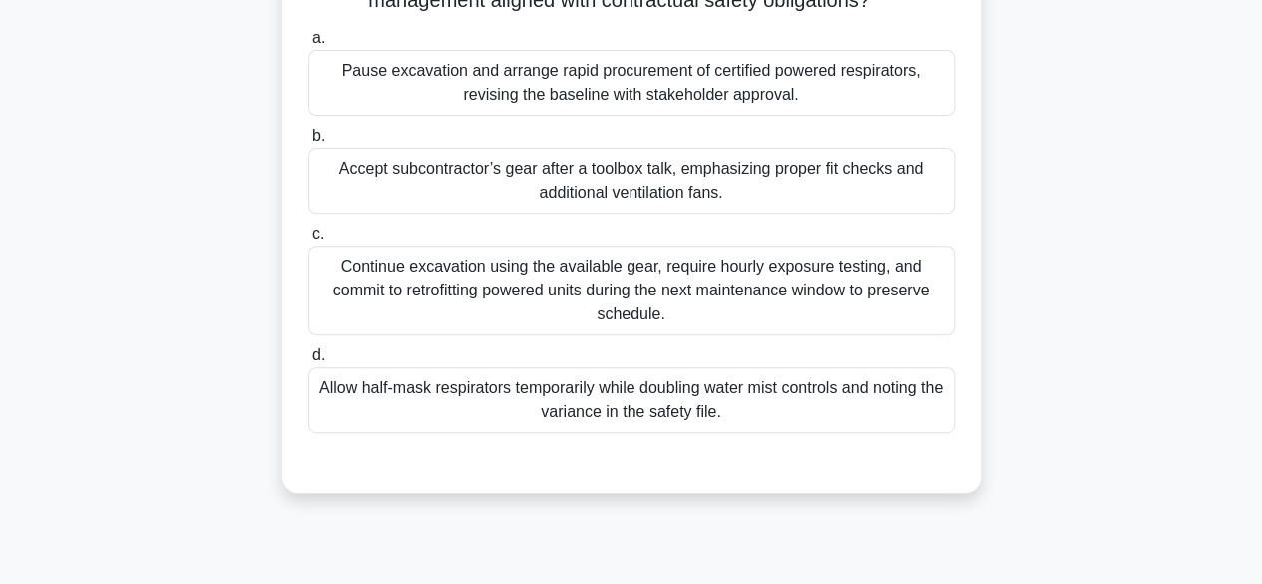
scroll to position [200, 0]
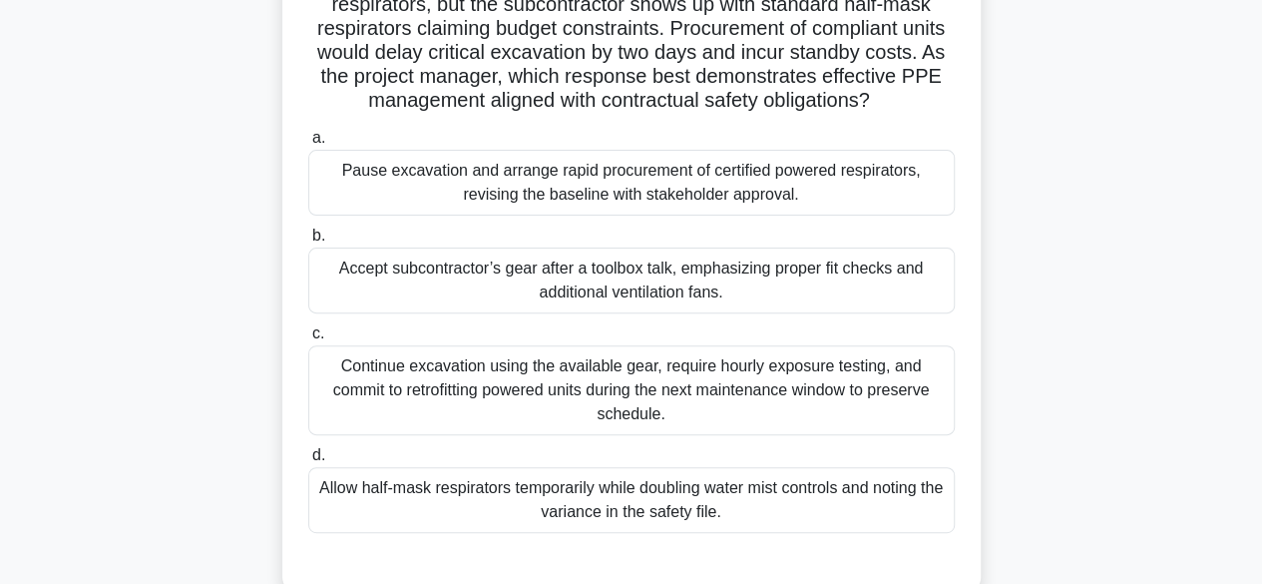
click at [872, 205] on div "Pause excavation and arrange rapid procurement of certified powered respirators…" at bounding box center [631, 183] width 647 height 66
click at [308, 145] on input "a. Pause excavation and arrange rapid procurement of certified powered respirat…" at bounding box center [308, 138] width 0 height 13
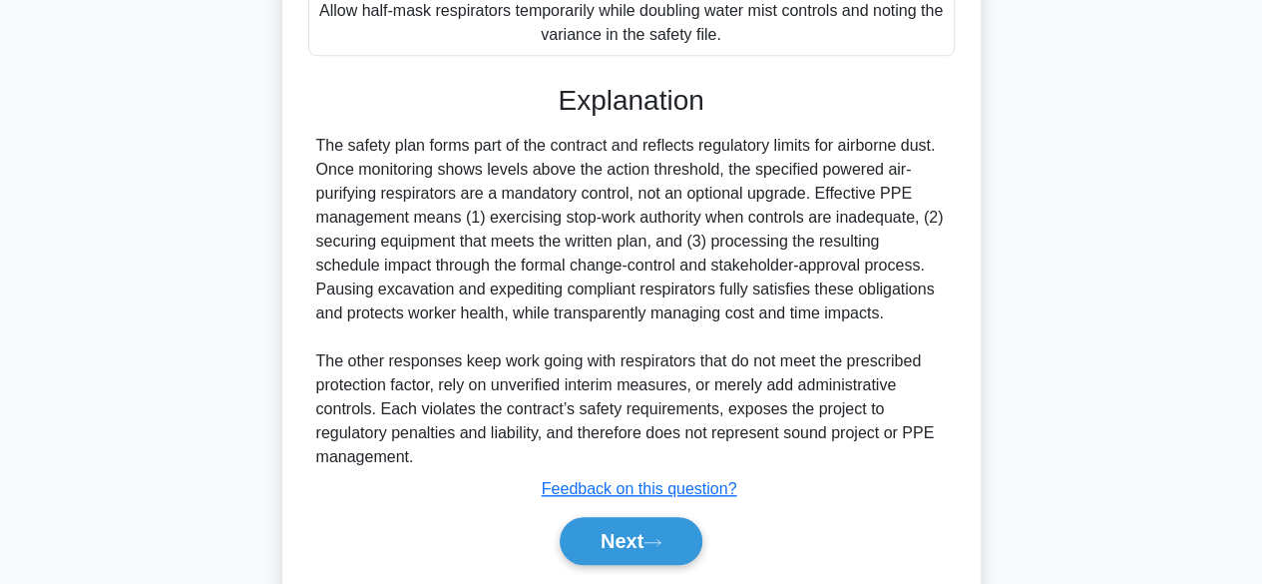
scroll to position [763, 0]
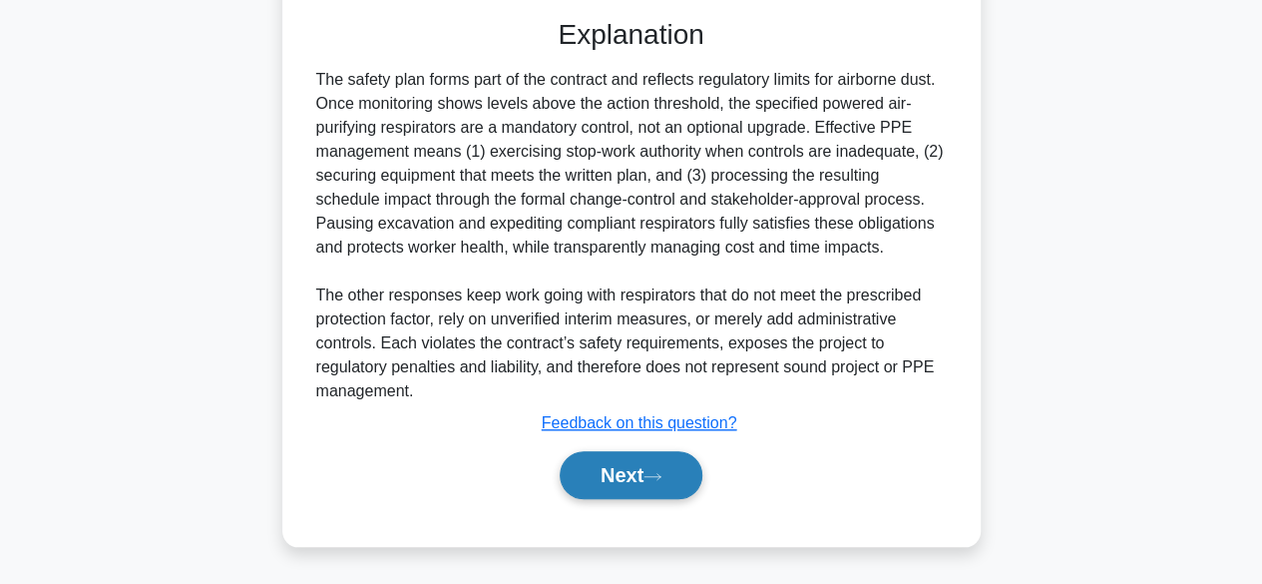
click at [603, 478] on button "Next" at bounding box center [631, 475] width 143 height 48
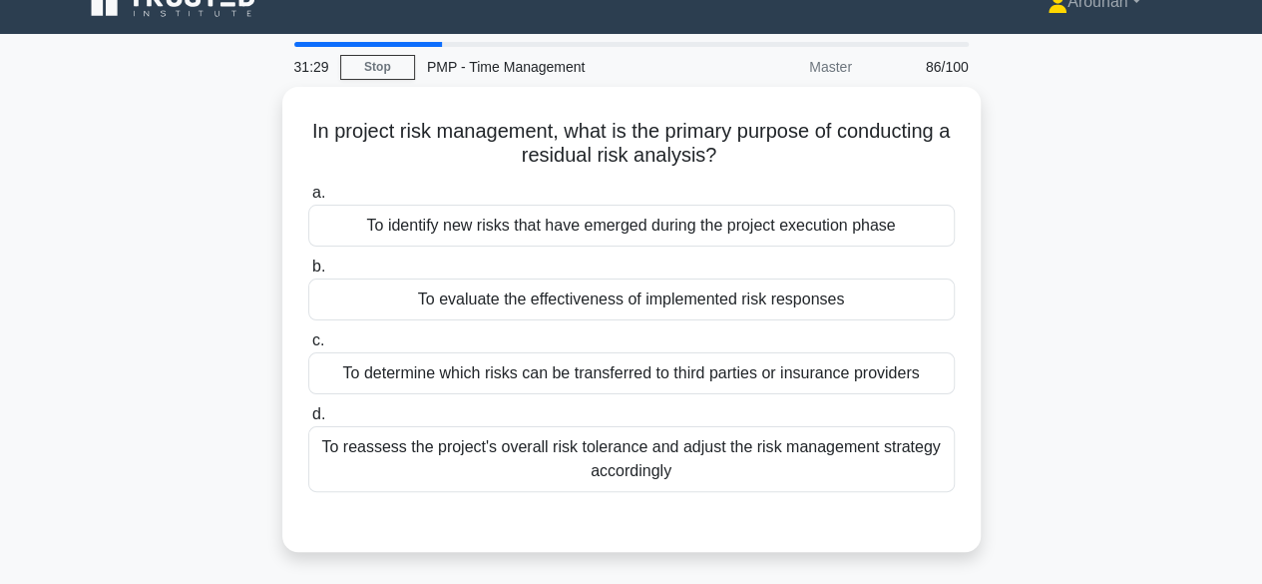
scroll to position [0, 0]
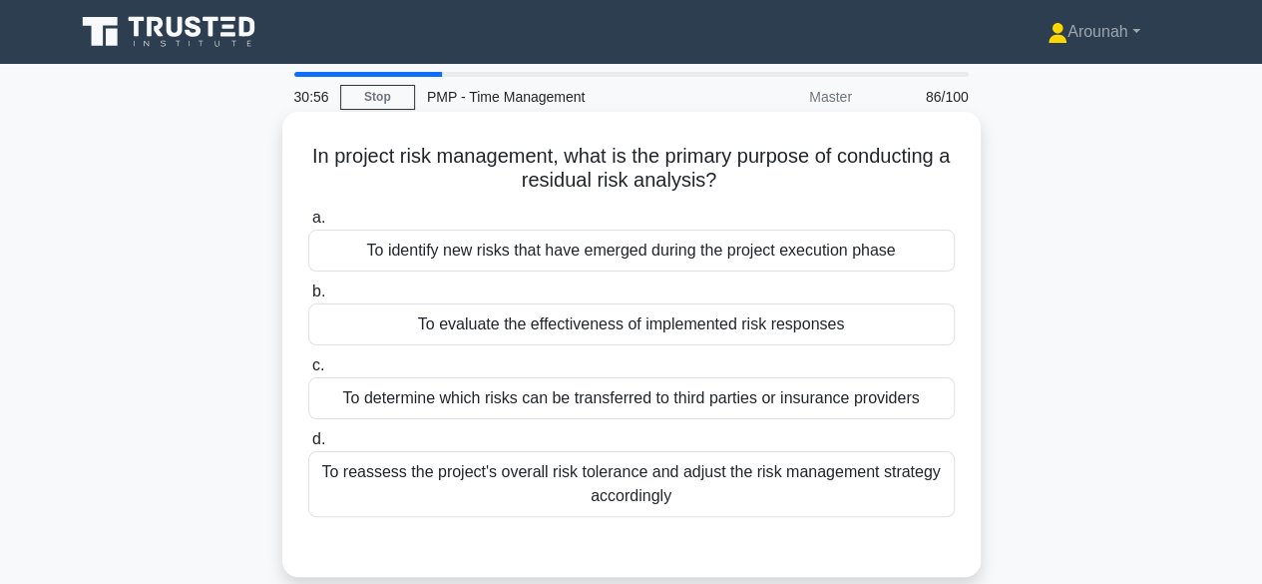
click at [829, 254] on div "To identify new risks that have emerged during the project execution phase" at bounding box center [631, 250] width 647 height 42
click at [308, 225] on input "a. To identify new risks that have emerged during the project execution phase" at bounding box center [308, 218] width 0 height 13
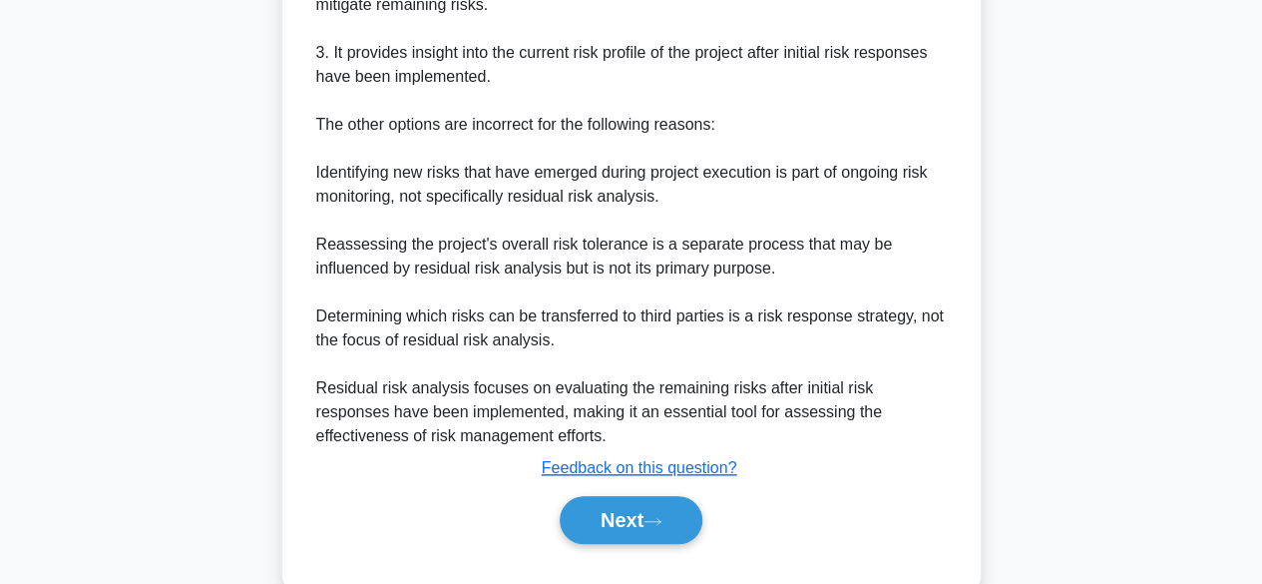
scroll to position [798, 0]
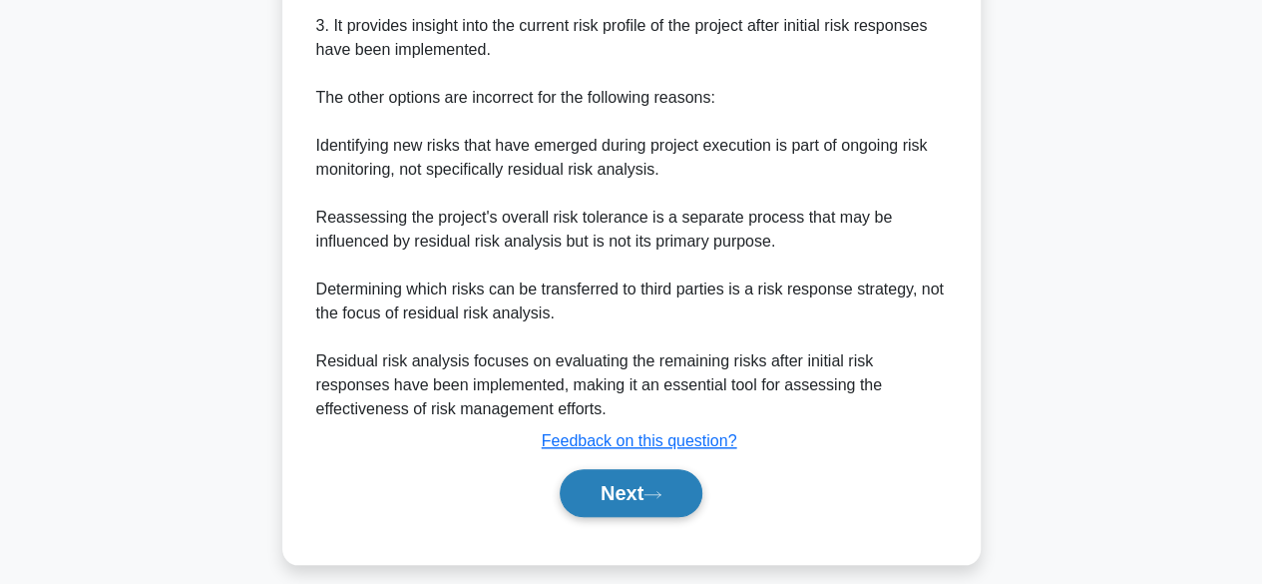
click at [661, 493] on icon at bounding box center [653, 494] width 16 height 6
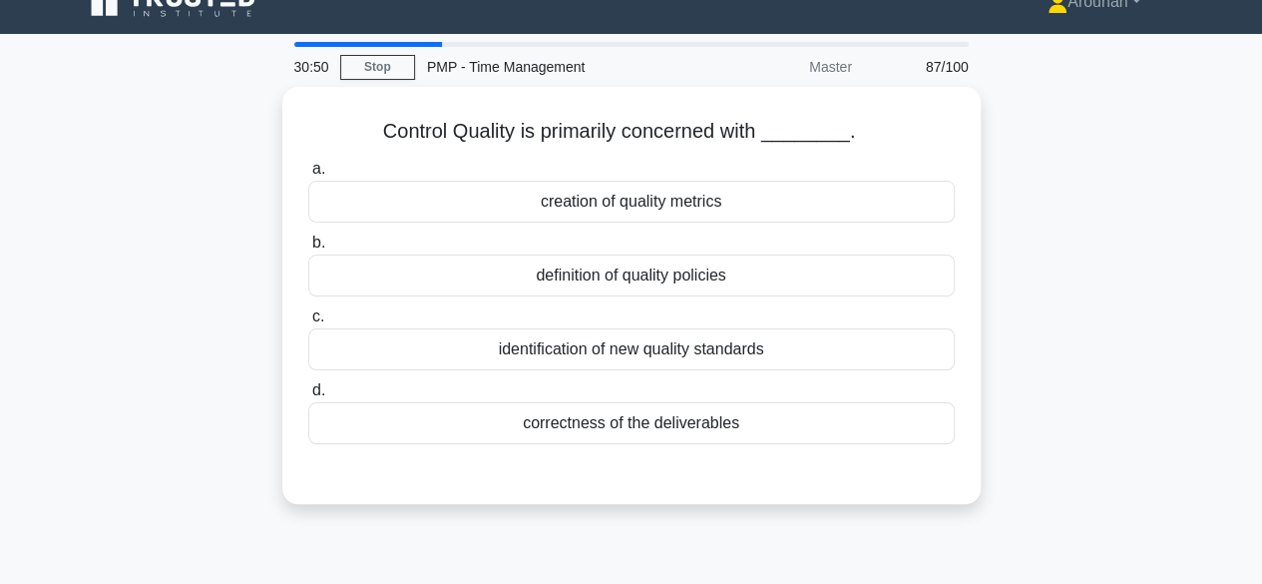
scroll to position [0, 0]
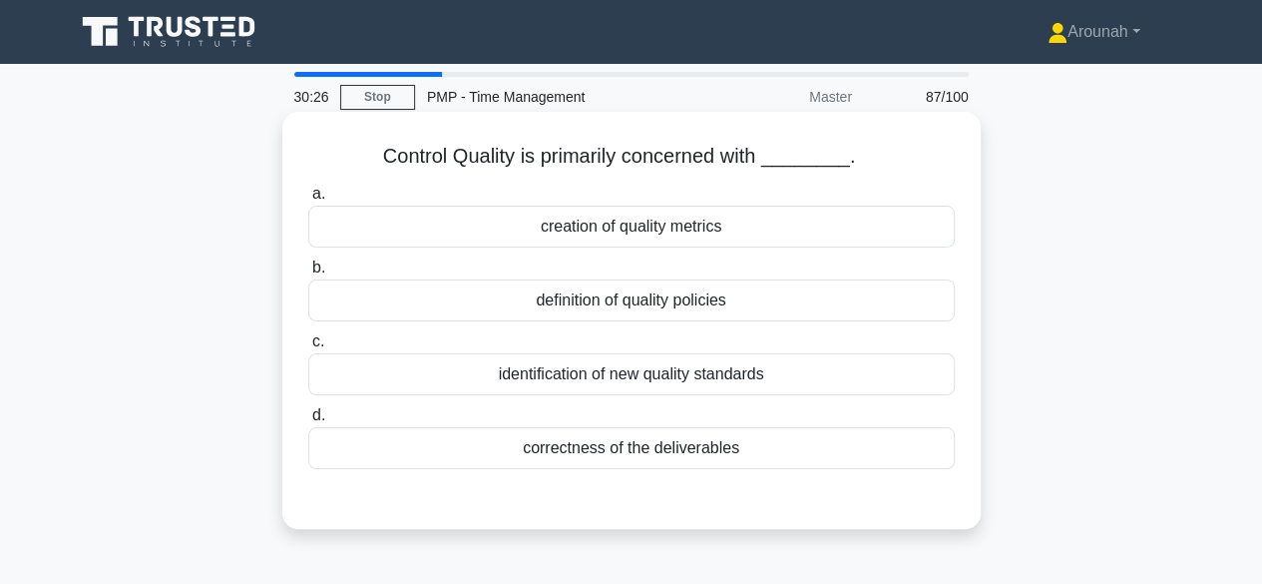
click at [730, 449] on div "correctness of the deliverables" at bounding box center [631, 448] width 647 height 42
click at [308, 422] on input "d. correctness of the deliverables" at bounding box center [308, 415] width 0 height 13
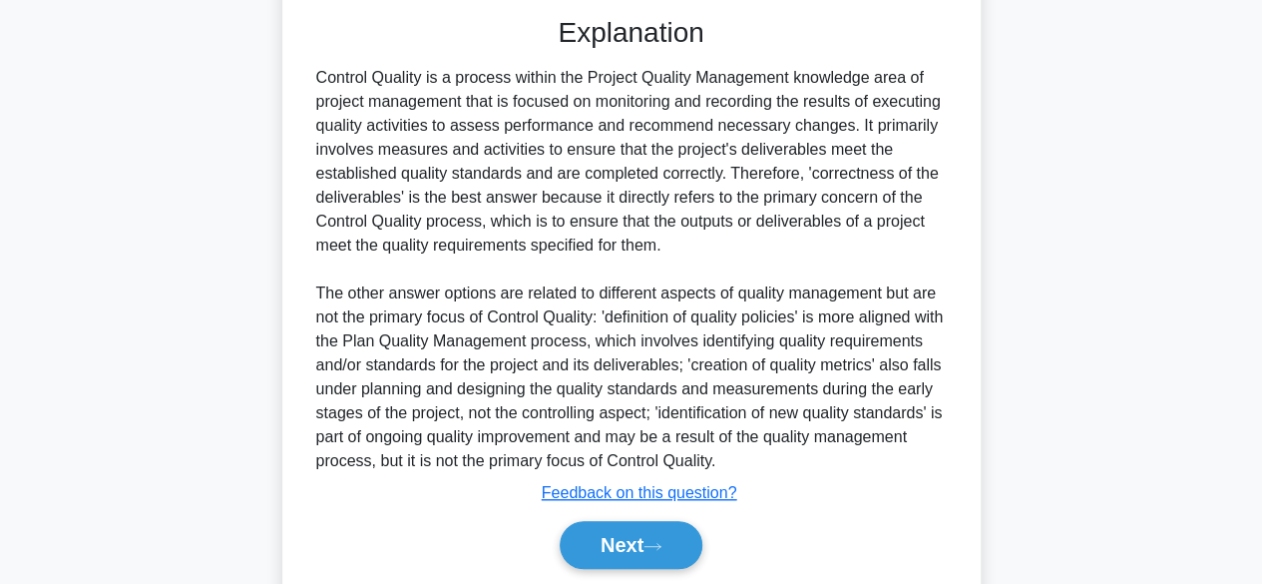
scroll to position [548, 0]
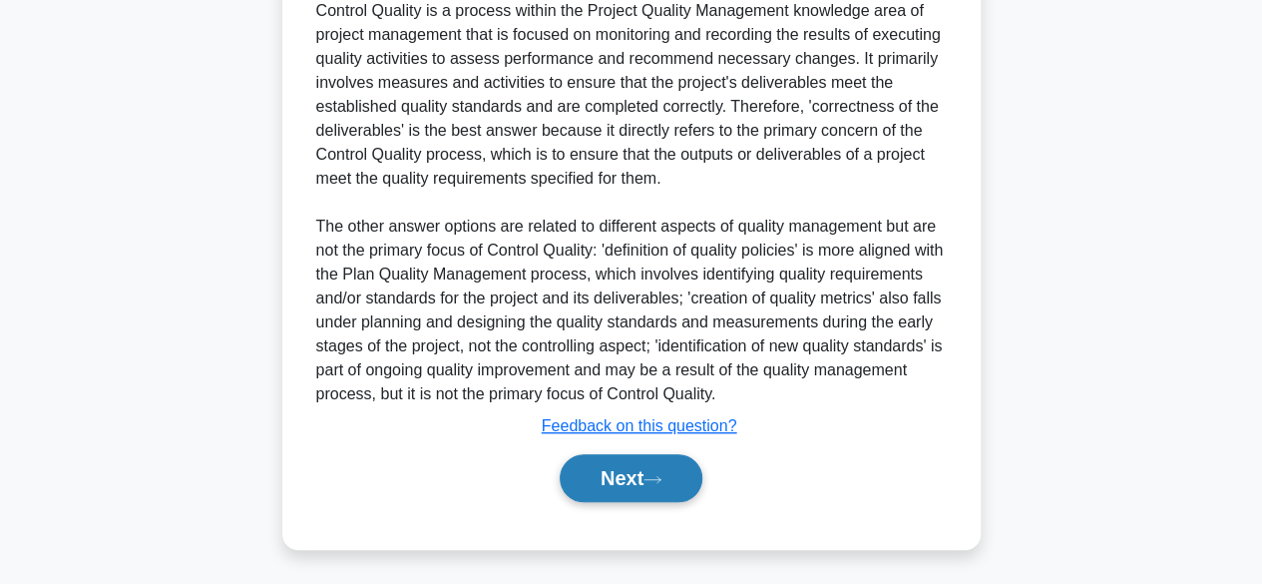
click at [637, 472] on button "Next" at bounding box center [631, 478] width 143 height 48
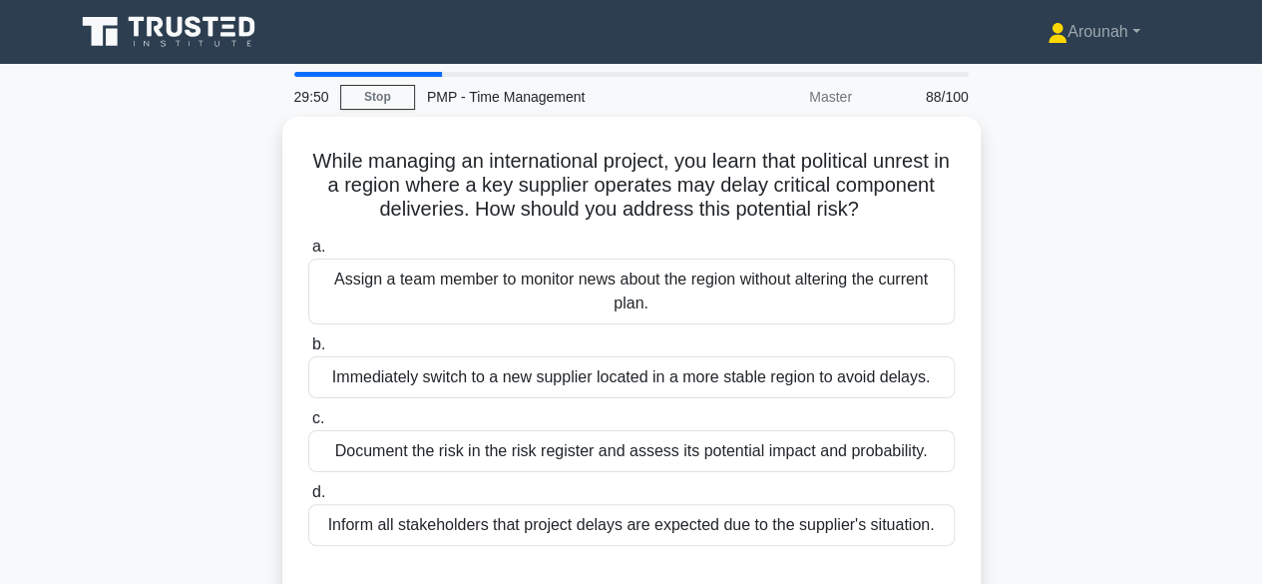
scroll to position [100, 0]
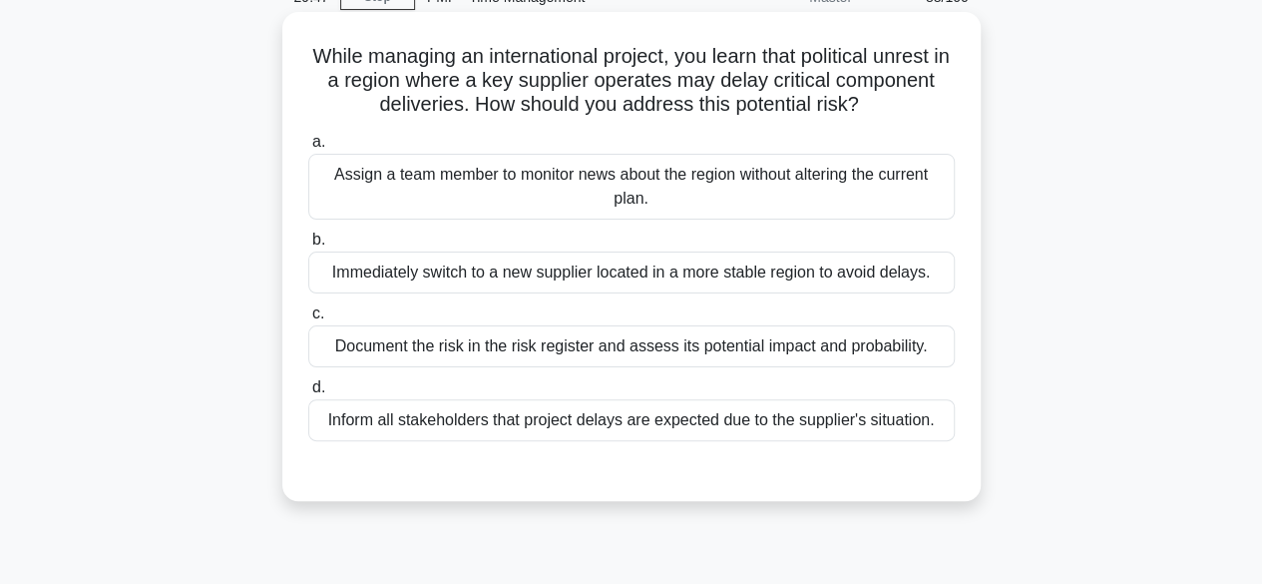
click at [674, 346] on div "Document the risk in the risk register and assess its potential impact and prob…" at bounding box center [631, 346] width 647 height 42
click at [308, 320] on input "c. Document the risk in the risk register and assess its potential impact and p…" at bounding box center [308, 313] width 0 height 13
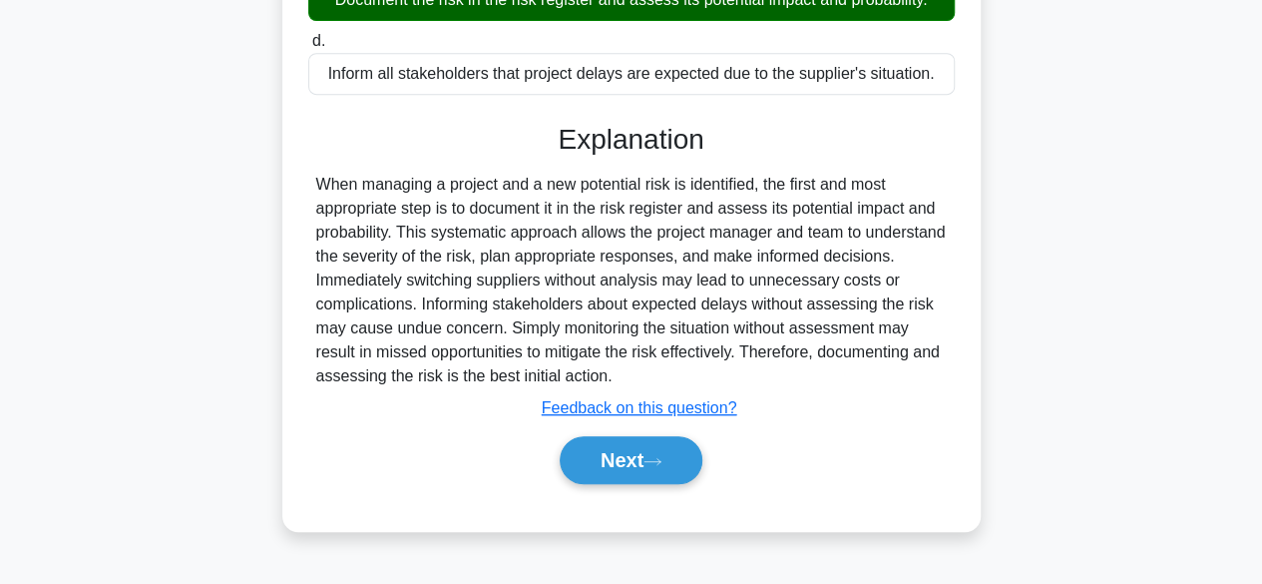
scroll to position [494, 0]
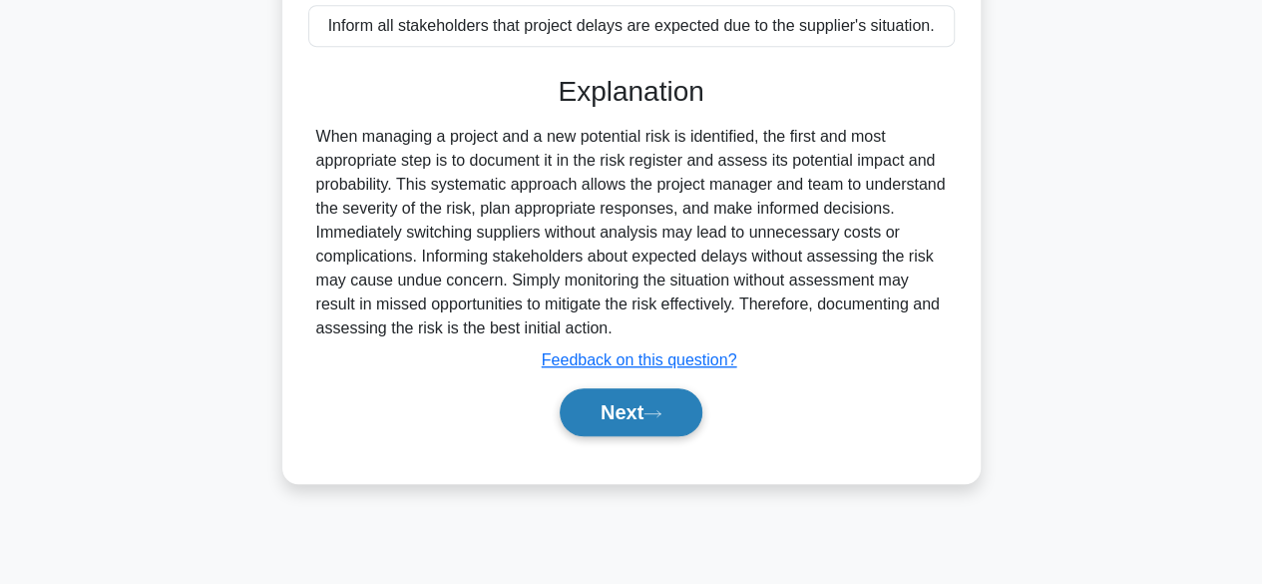
click at [667, 400] on button "Next" at bounding box center [631, 412] width 143 height 48
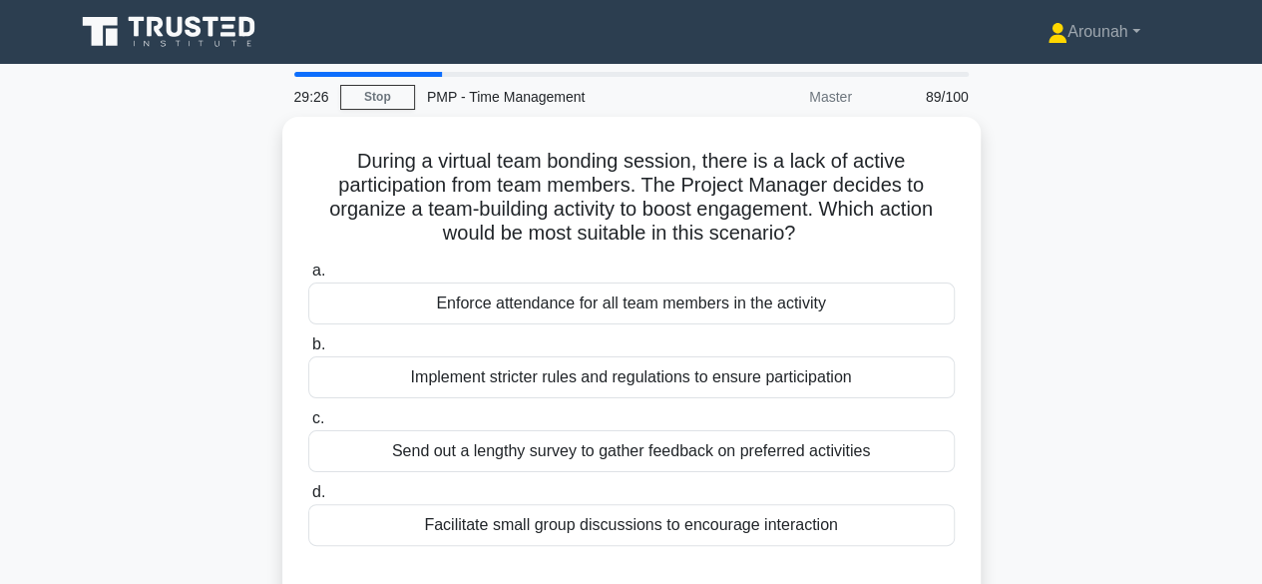
scroll to position [100, 0]
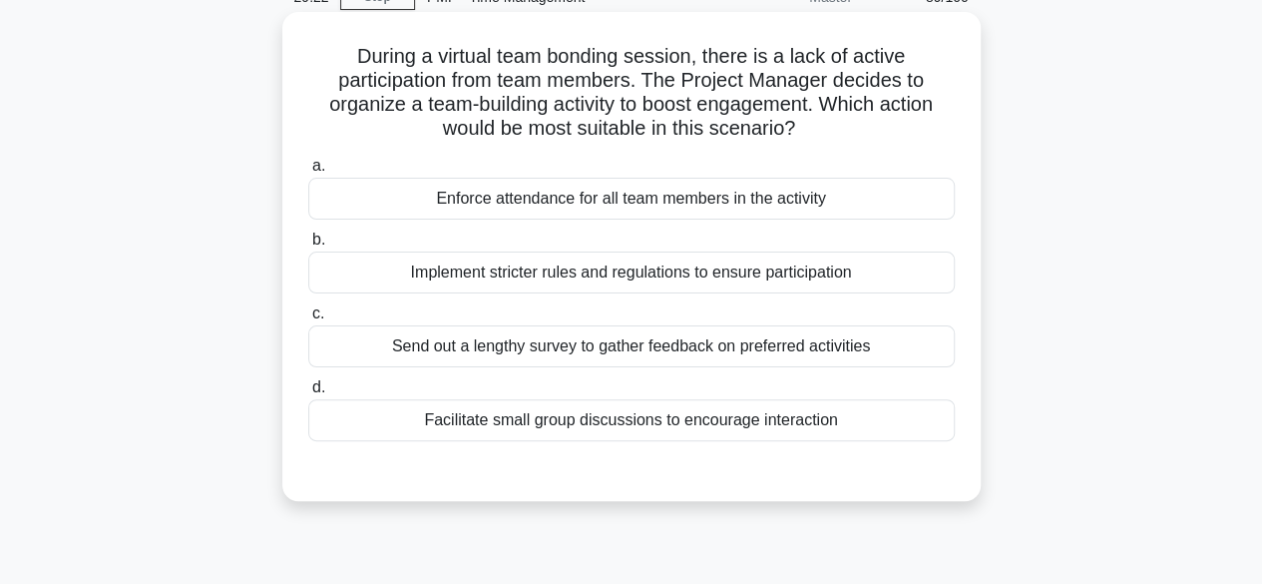
click at [739, 432] on div "Facilitate small group discussions to encourage interaction" at bounding box center [631, 420] width 647 height 42
click at [308, 394] on input "d. Facilitate small group discussions to encourage interaction" at bounding box center [308, 387] width 0 height 13
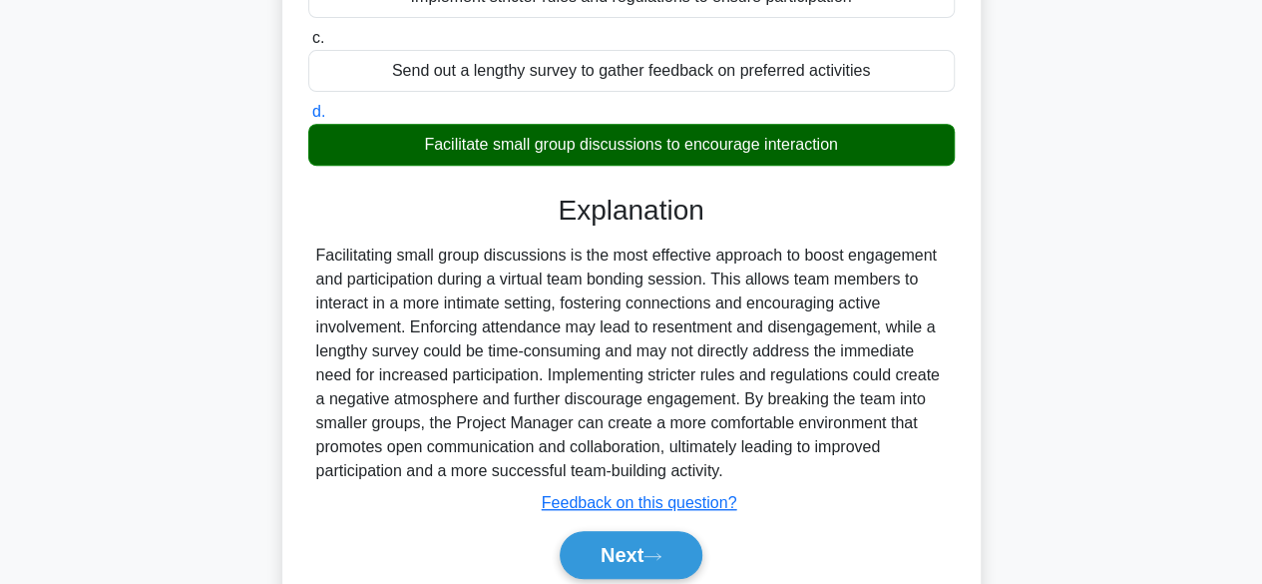
scroll to position [494, 0]
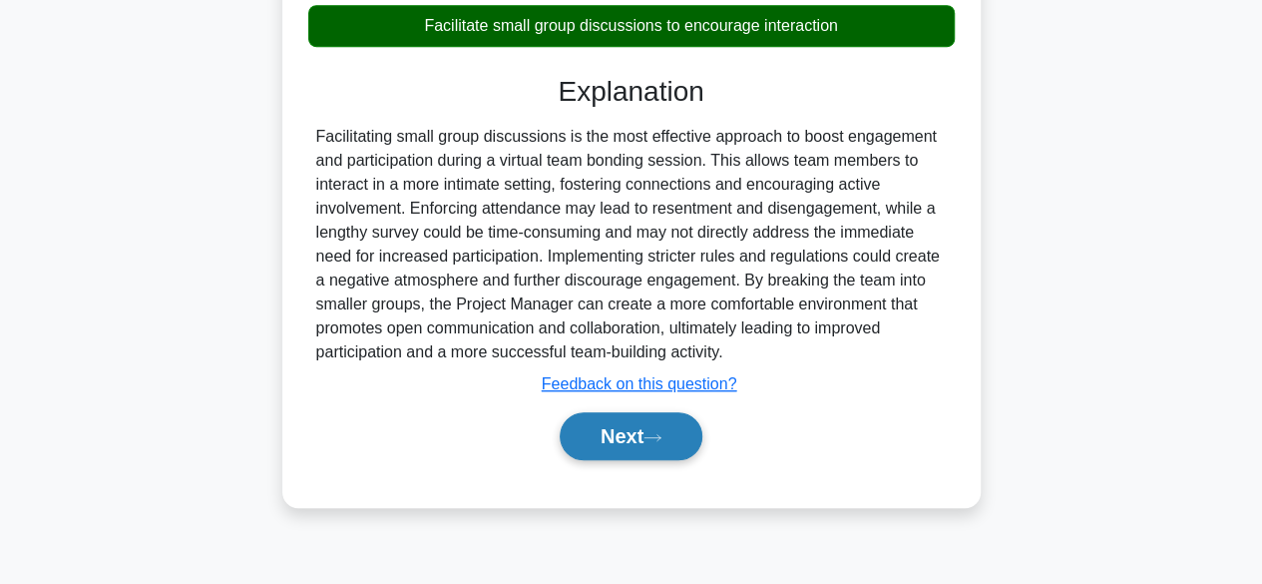
click at [601, 442] on button "Next" at bounding box center [631, 436] width 143 height 48
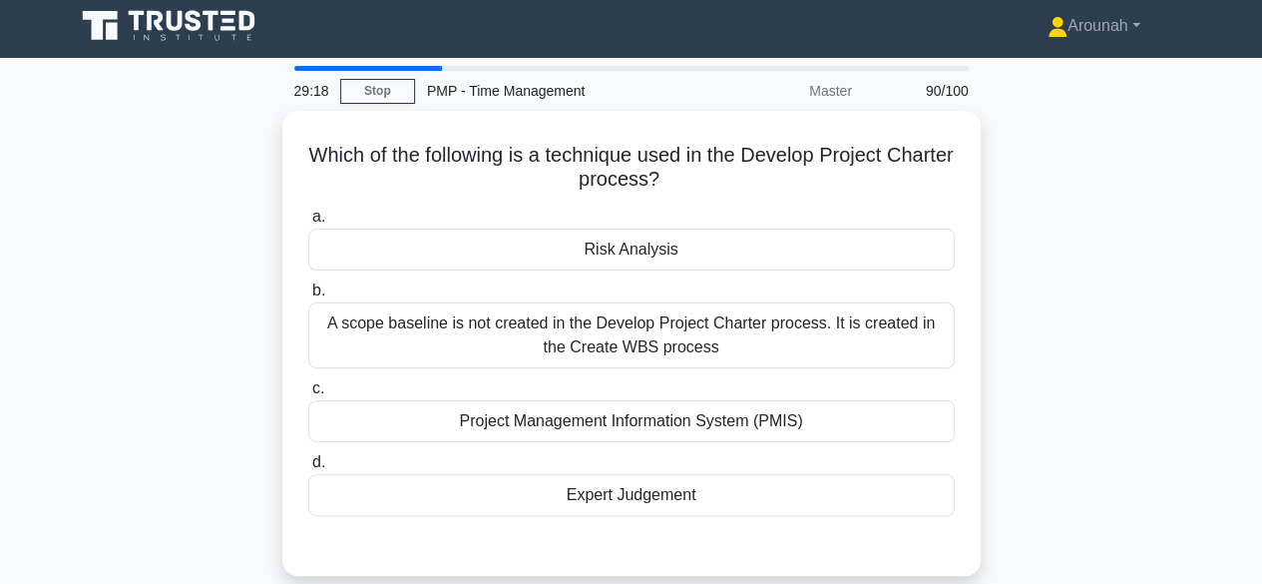
scroll to position [0, 0]
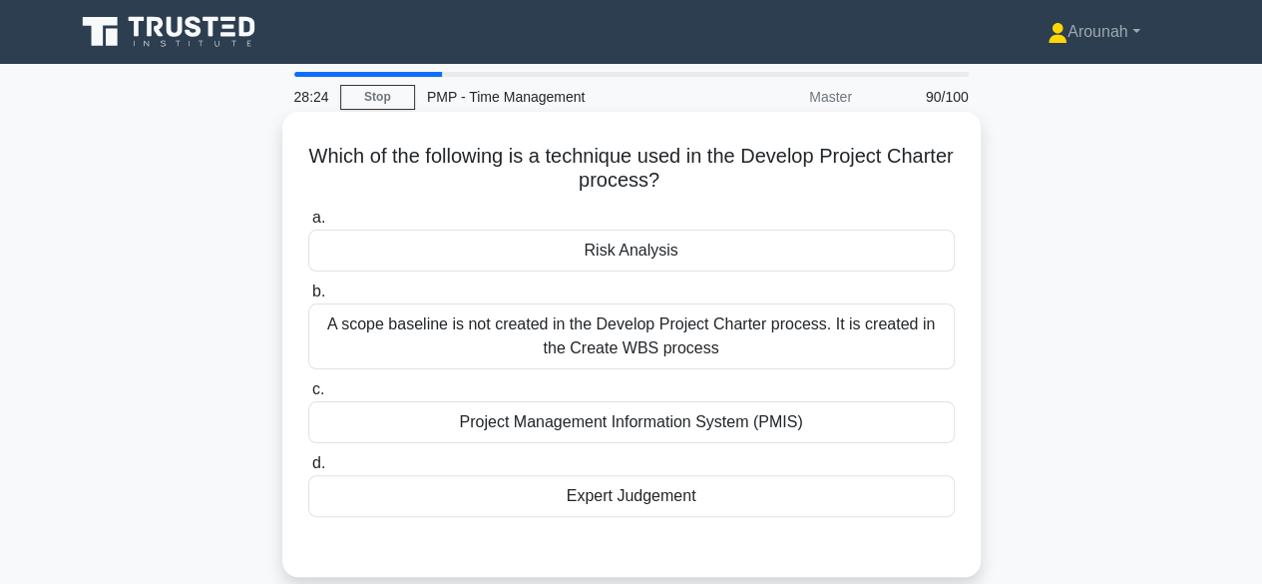
click at [740, 318] on div "A scope baseline is not created in the Develop Project Charter process. It is c…" at bounding box center [631, 336] width 647 height 66
click at [308, 298] on input "b. A scope baseline is not created in the Develop Project Charter process. It i…" at bounding box center [308, 291] width 0 height 13
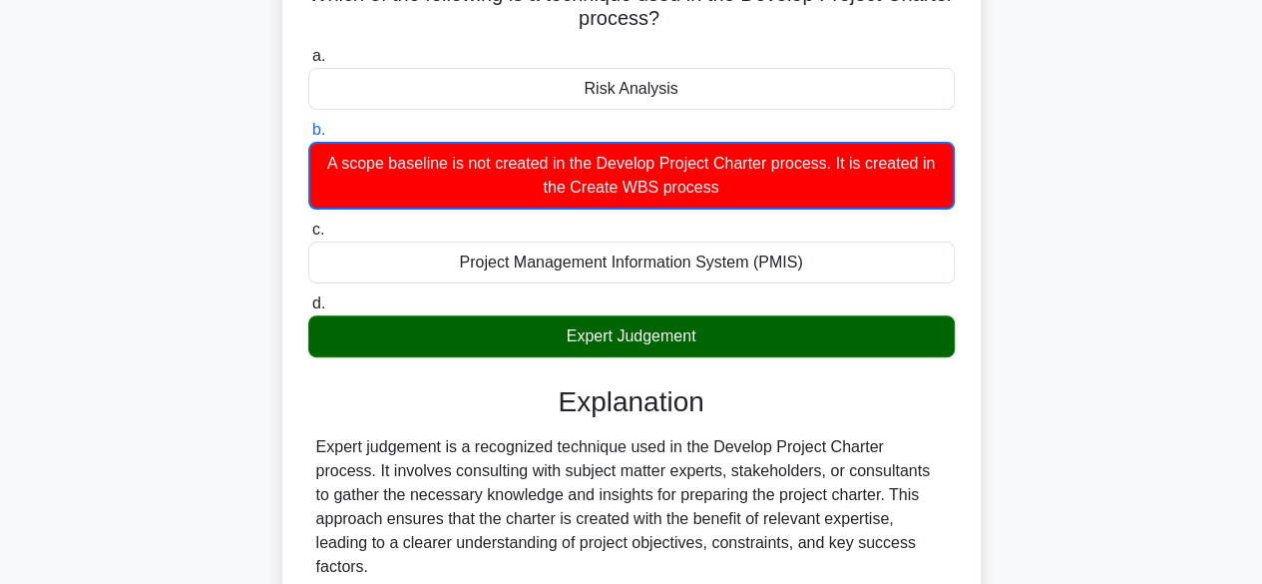
scroll to position [299, 0]
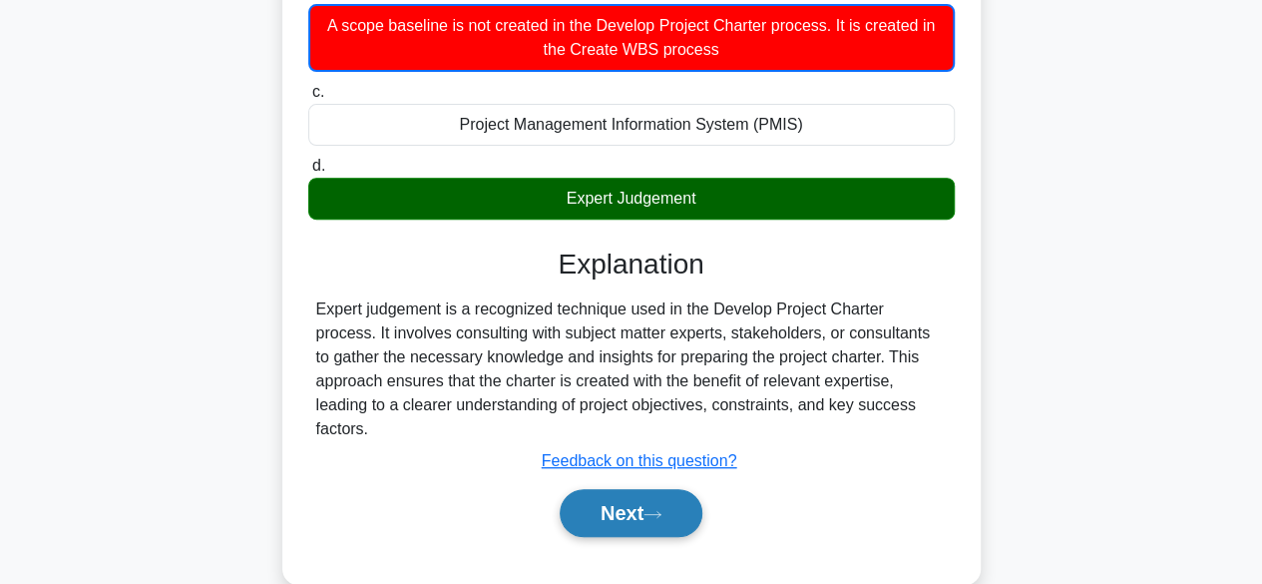
click at [646, 489] on button "Next" at bounding box center [631, 513] width 143 height 48
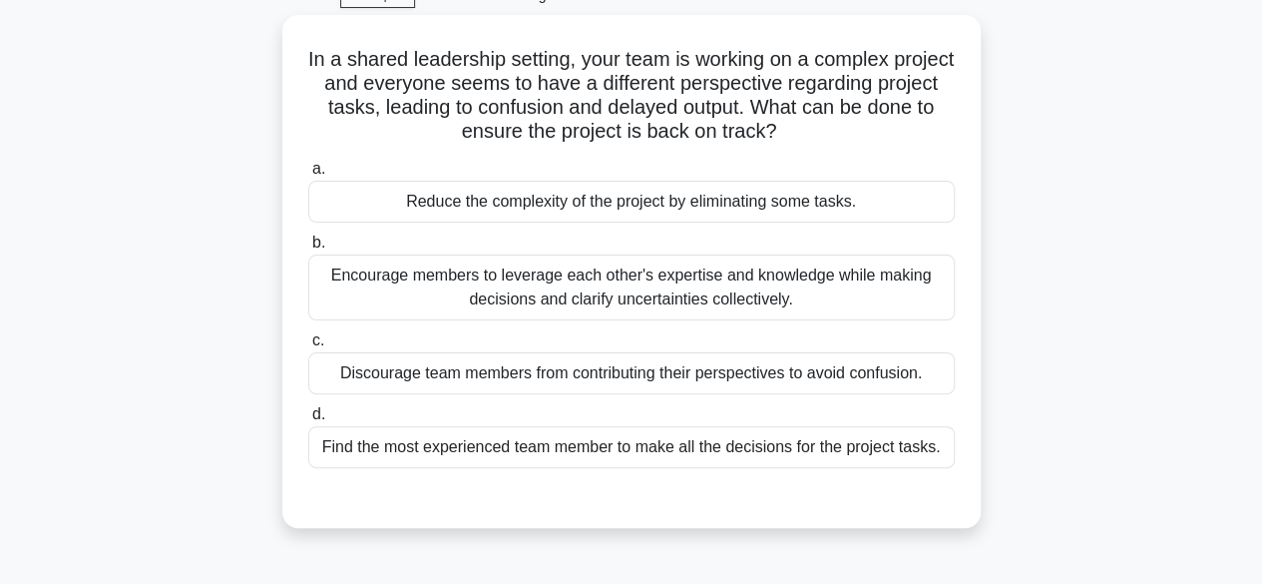
scroll to position [100, 0]
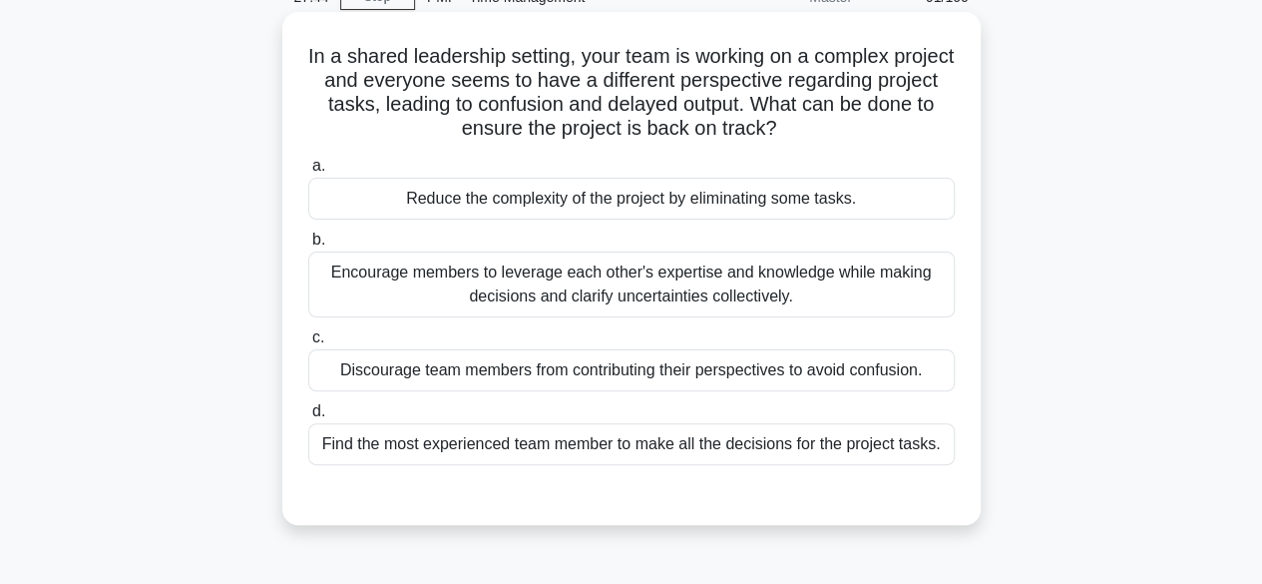
click at [855, 292] on div "Encourage members to leverage each other's expertise and knowledge while making…" at bounding box center [631, 284] width 647 height 66
click at [308, 246] on input "b. Encourage members to leverage each other's expertise and knowledge while mak…" at bounding box center [308, 239] width 0 height 13
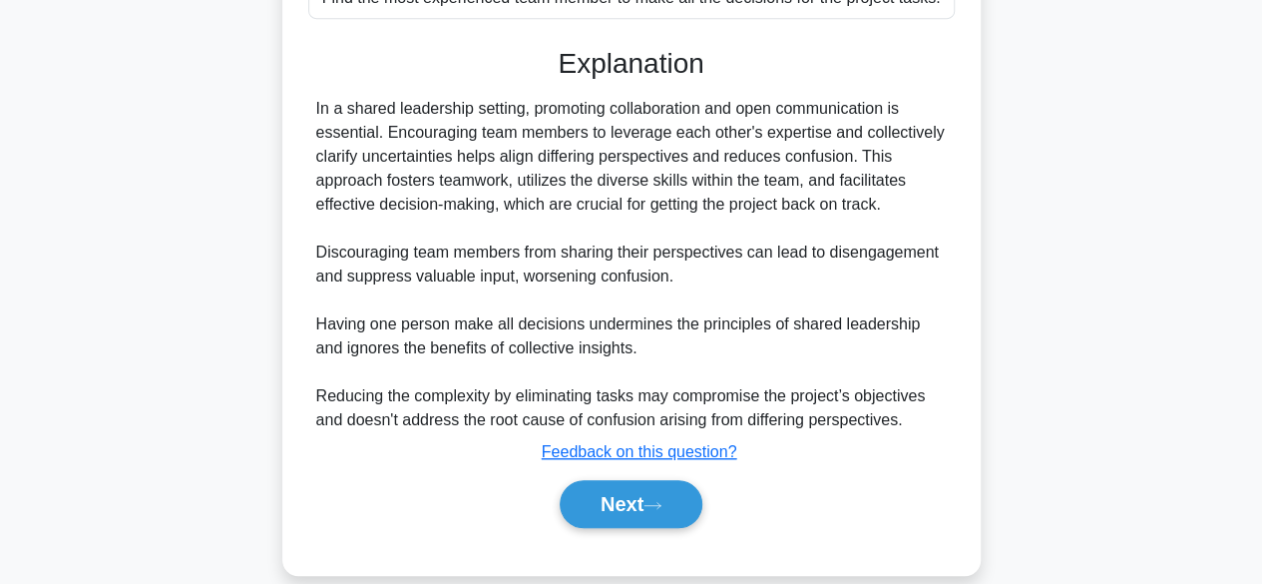
scroll to position [572, 0]
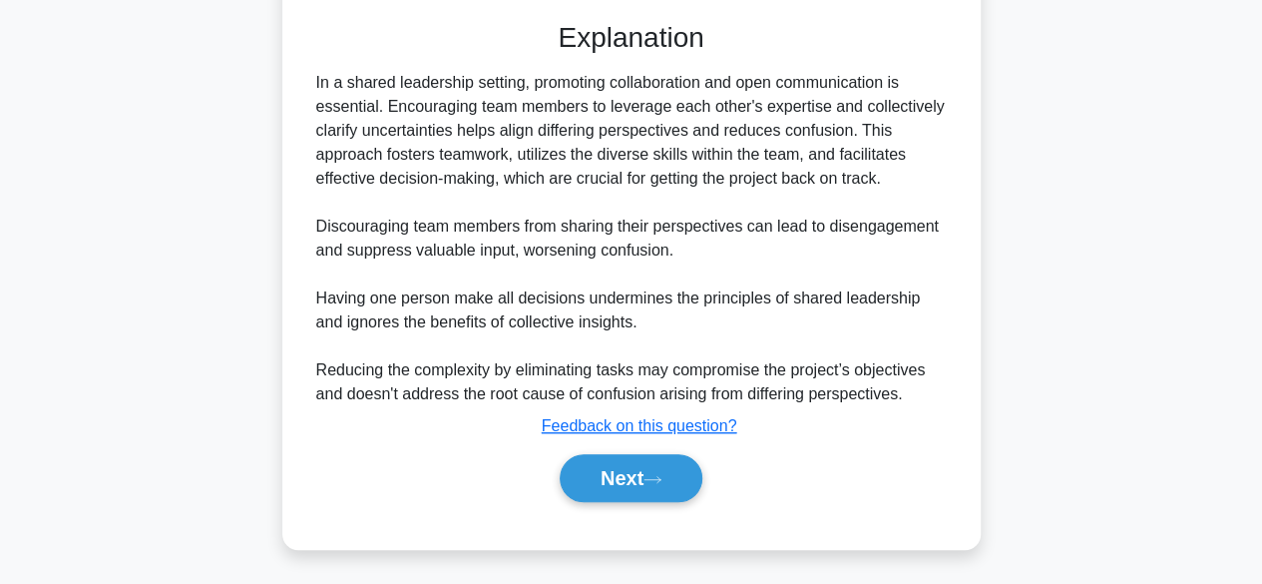
drag, startPoint x: 644, startPoint y: 465, endPoint x: 693, endPoint y: 447, distance: 53.0
click at [660, 458] on button "Next" at bounding box center [631, 478] width 143 height 48
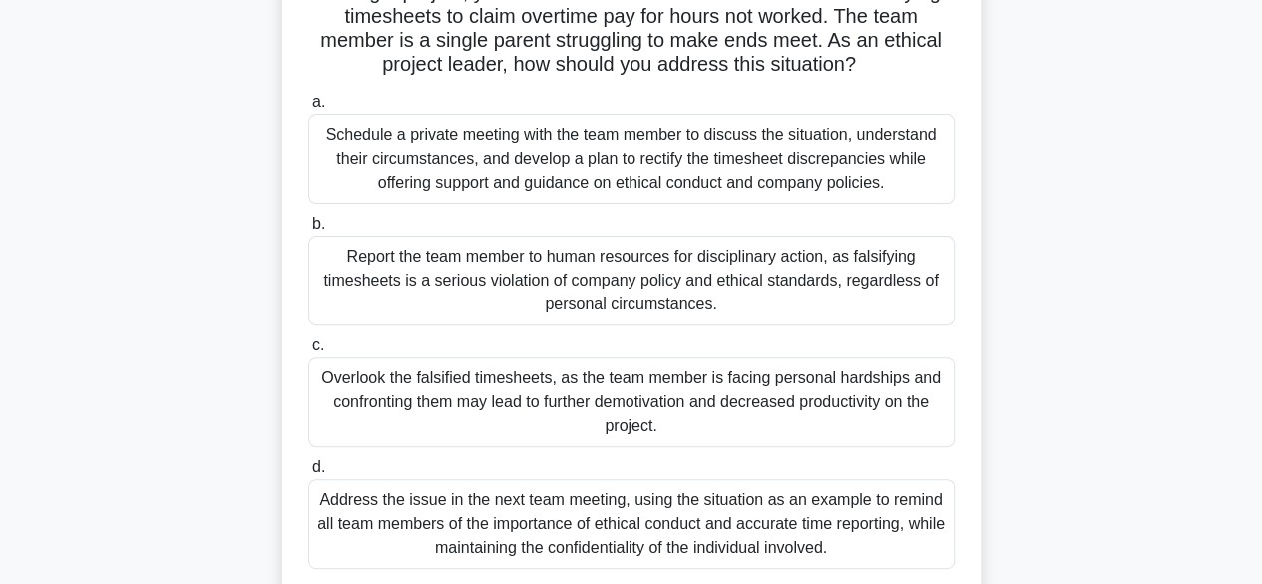
scroll to position [200, 0]
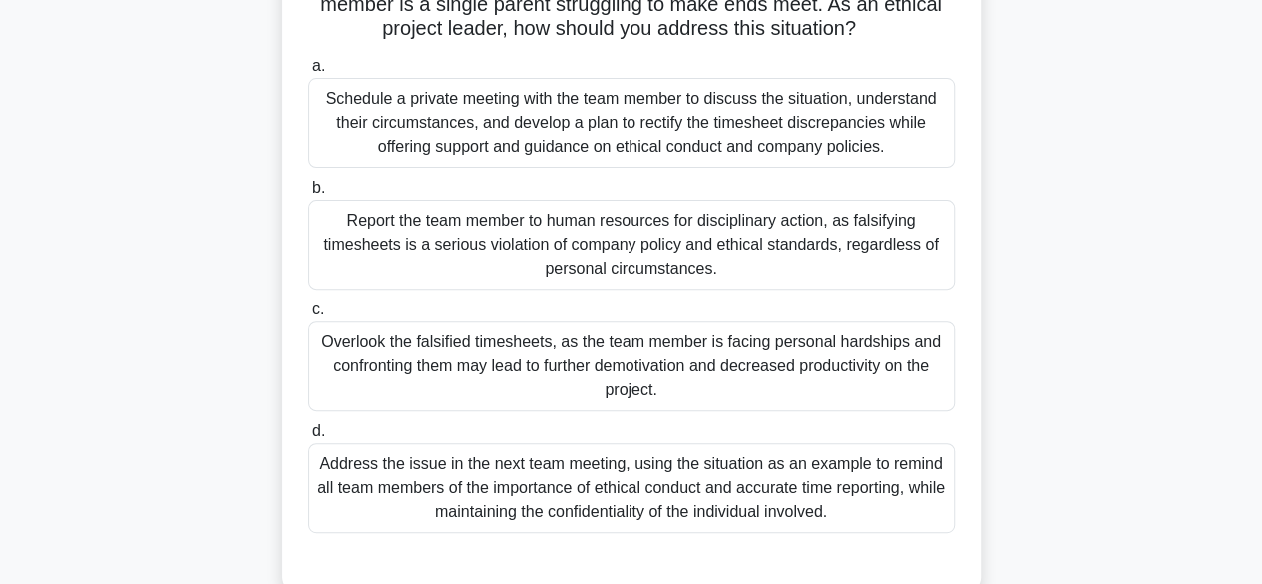
click at [830, 259] on div "Report the team member to human resources for disciplinary action, as falsifyin…" at bounding box center [631, 245] width 647 height 90
click at [308, 195] on input "b. Report the team member to human resources for disciplinary action, as falsif…" at bounding box center [308, 188] width 0 height 13
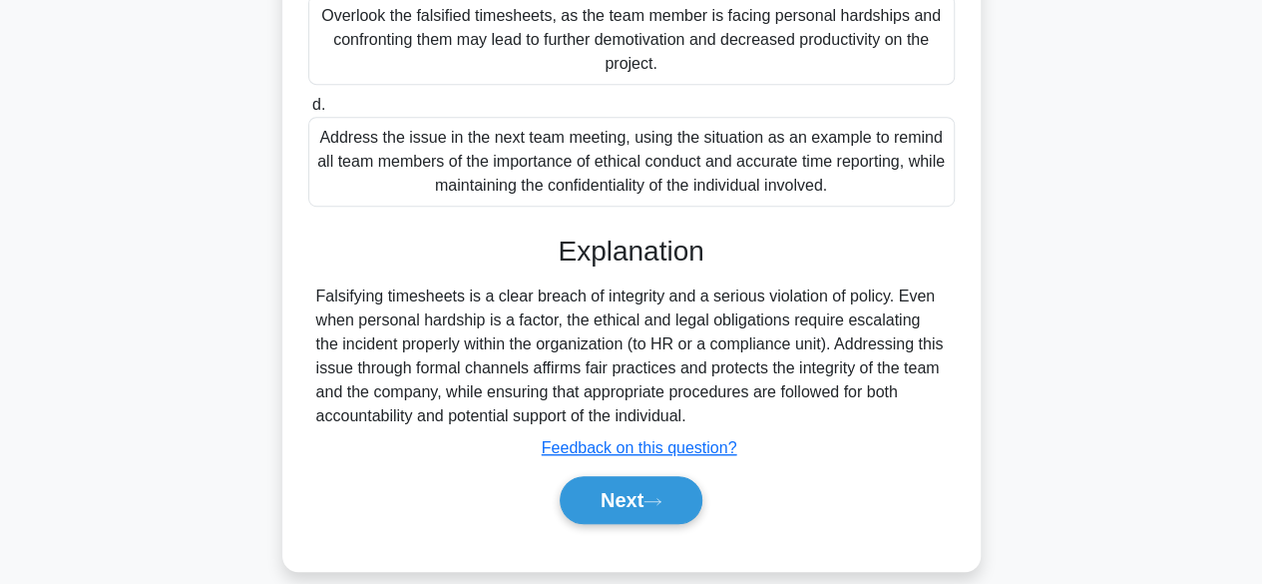
scroll to position [548, 0]
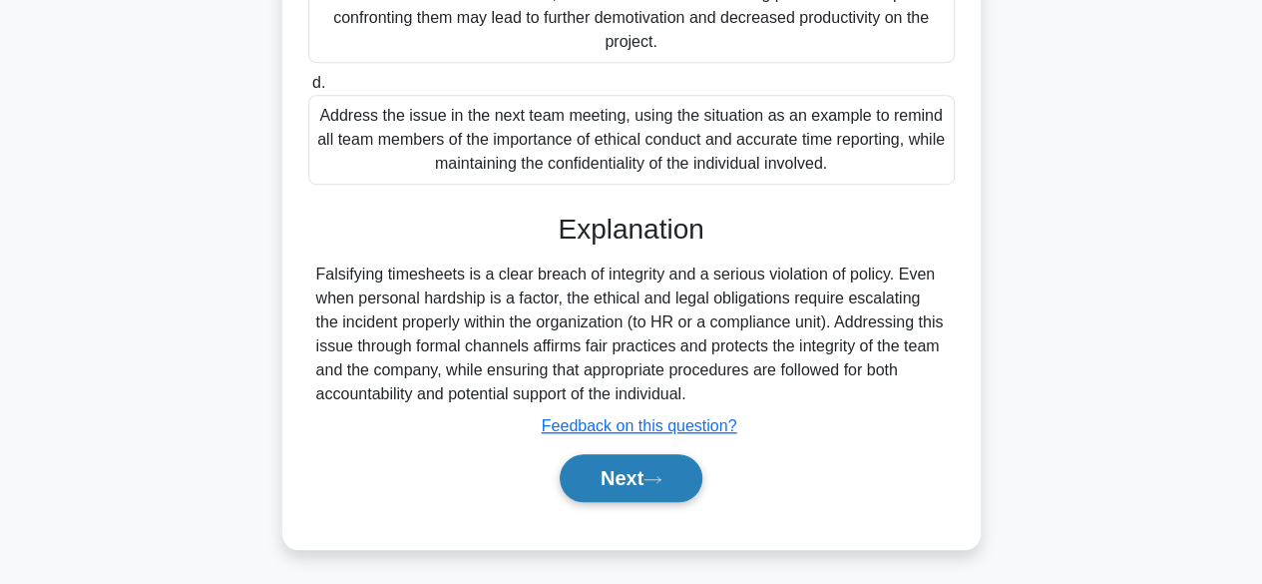
click at [653, 462] on button "Next" at bounding box center [631, 478] width 143 height 48
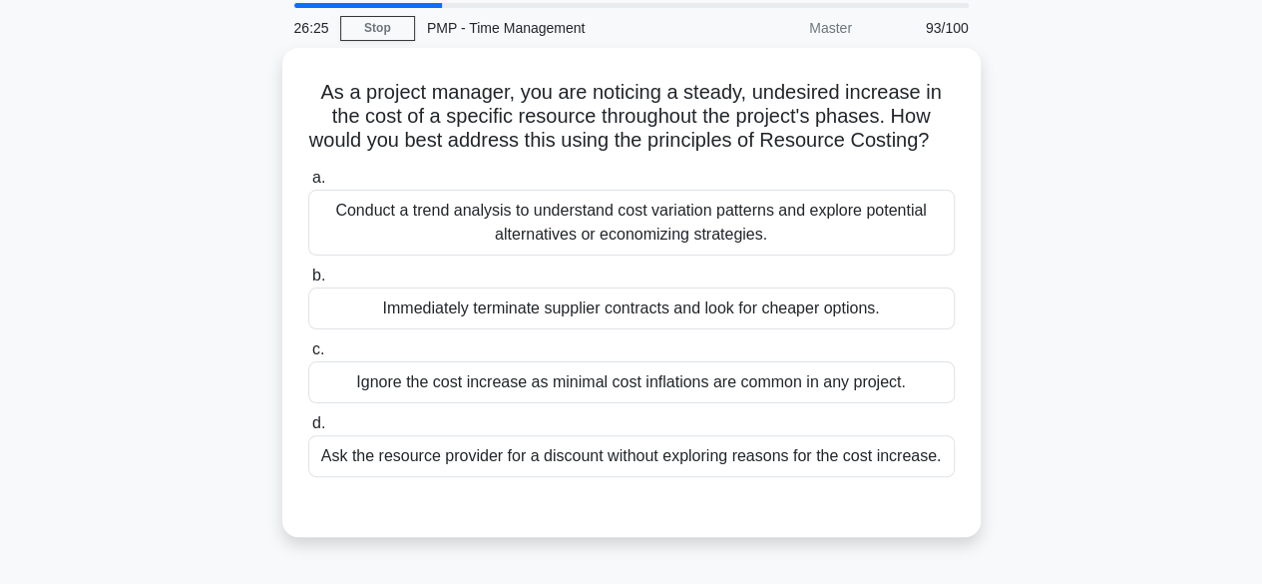
scroll to position [100, 0]
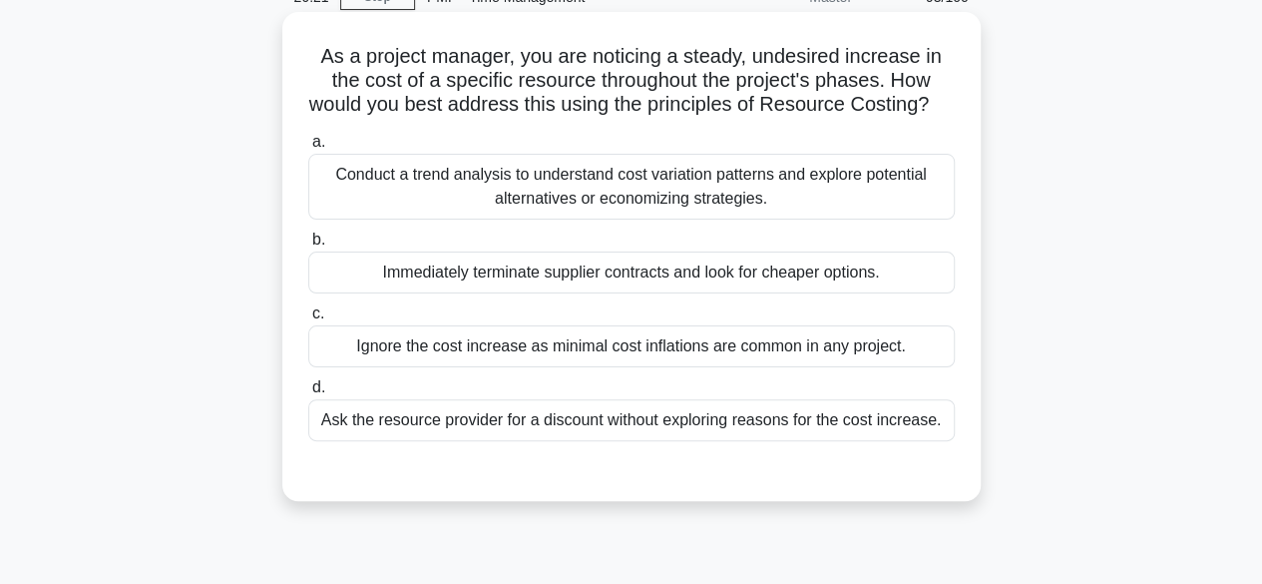
click at [764, 217] on div "Conduct a trend analysis to understand cost variation patterns and explore pote…" at bounding box center [631, 187] width 647 height 66
click at [308, 149] on input "a. Conduct a trend analysis to understand cost variation patterns and explore p…" at bounding box center [308, 142] width 0 height 13
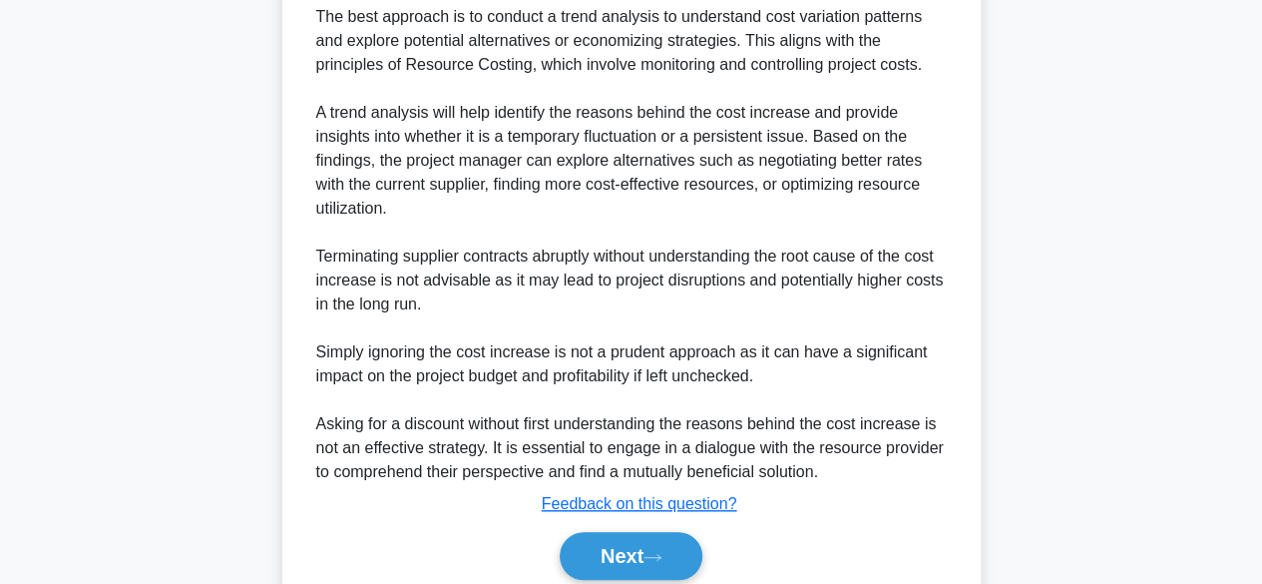
scroll to position [715, 0]
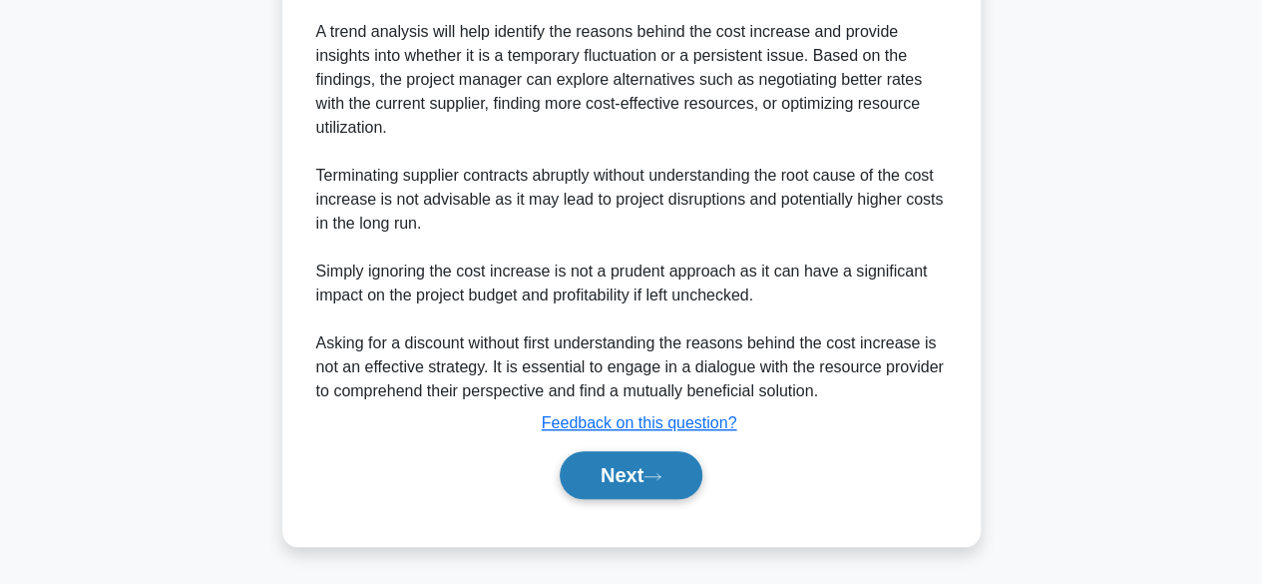
click at [649, 465] on button "Next" at bounding box center [631, 475] width 143 height 48
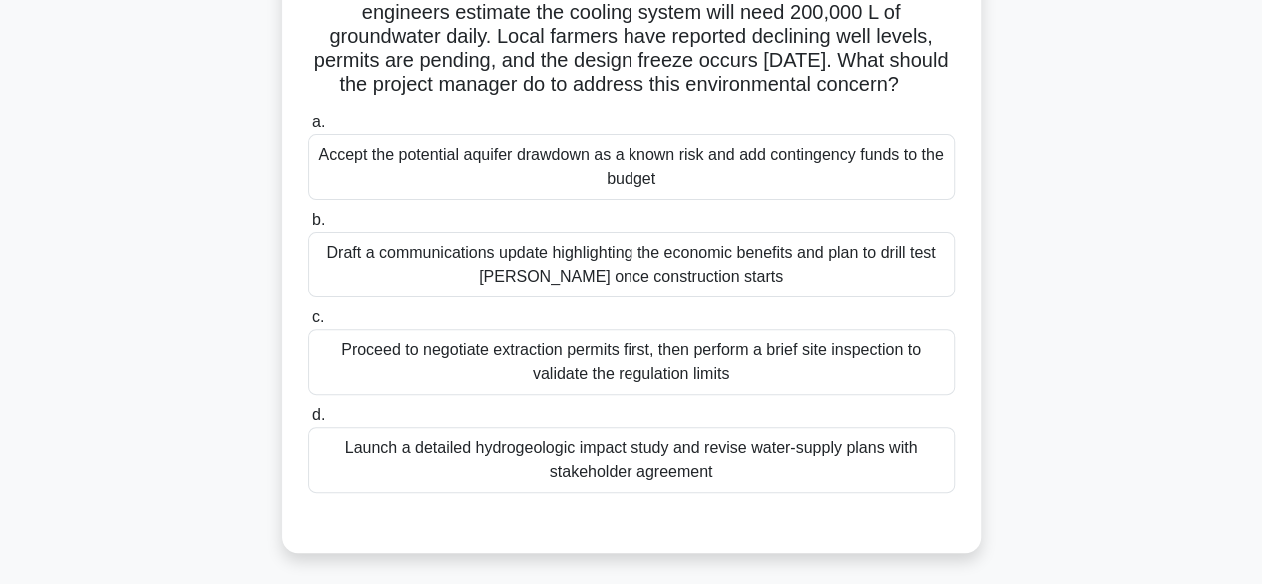
scroll to position [200, 0]
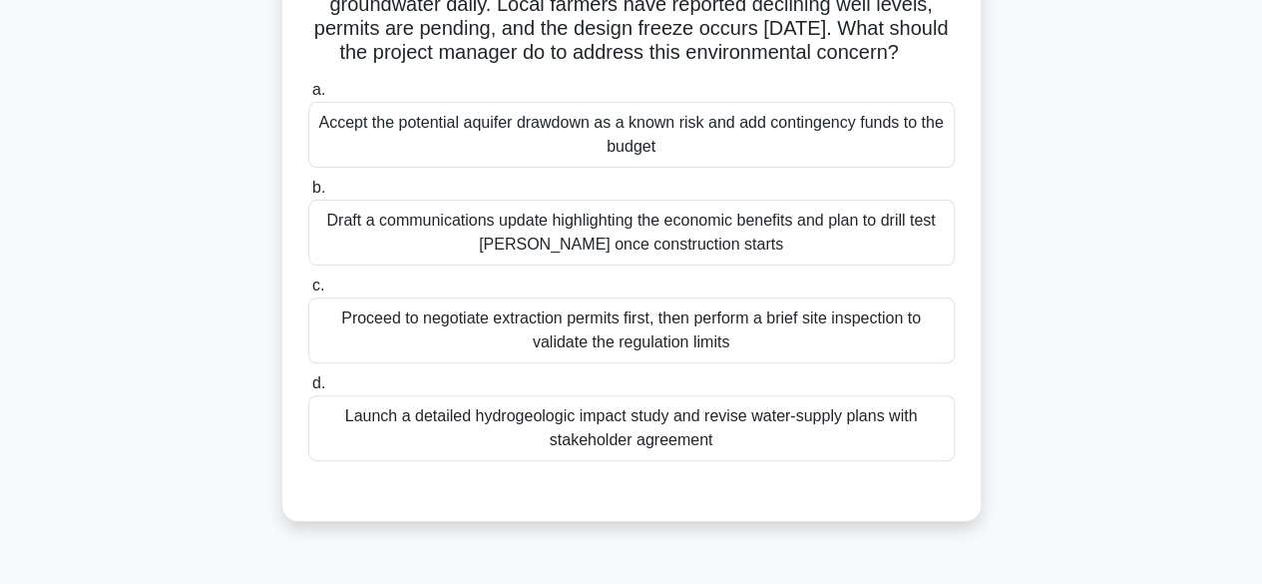
click at [814, 445] on div "Launch a detailed hydrogeologic impact study and revise water-supply plans with…" at bounding box center [631, 428] width 647 height 66
click at [308, 390] on input "d. Launch a detailed hydrogeologic impact study and revise water-supply plans w…" at bounding box center [308, 383] width 0 height 13
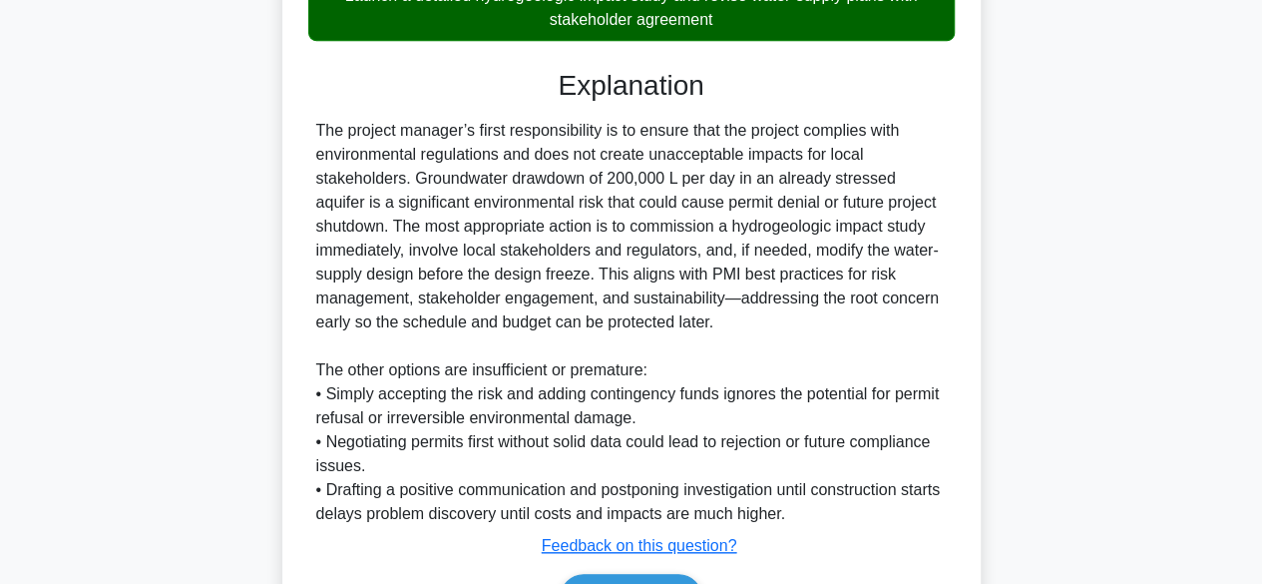
scroll to position [763, 0]
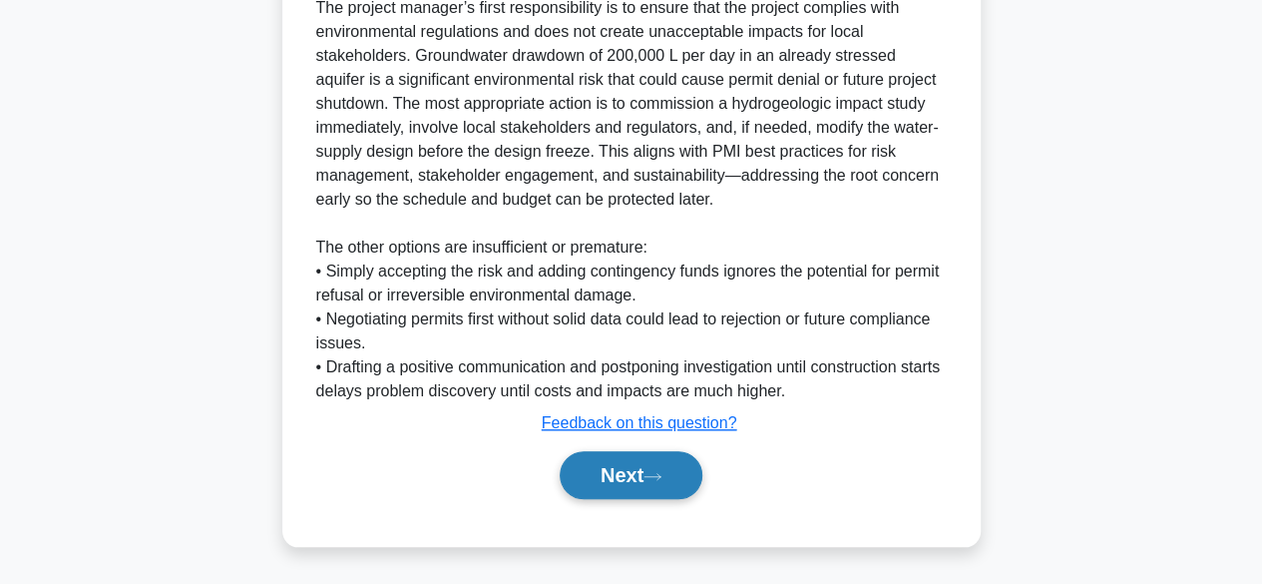
drag, startPoint x: 615, startPoint y: 472, endPoint x: 629, endPoint y: 464, distance: 16.1
click at [615, 472] on button "Next" at bounding box center [631, 475] width 143 height 48
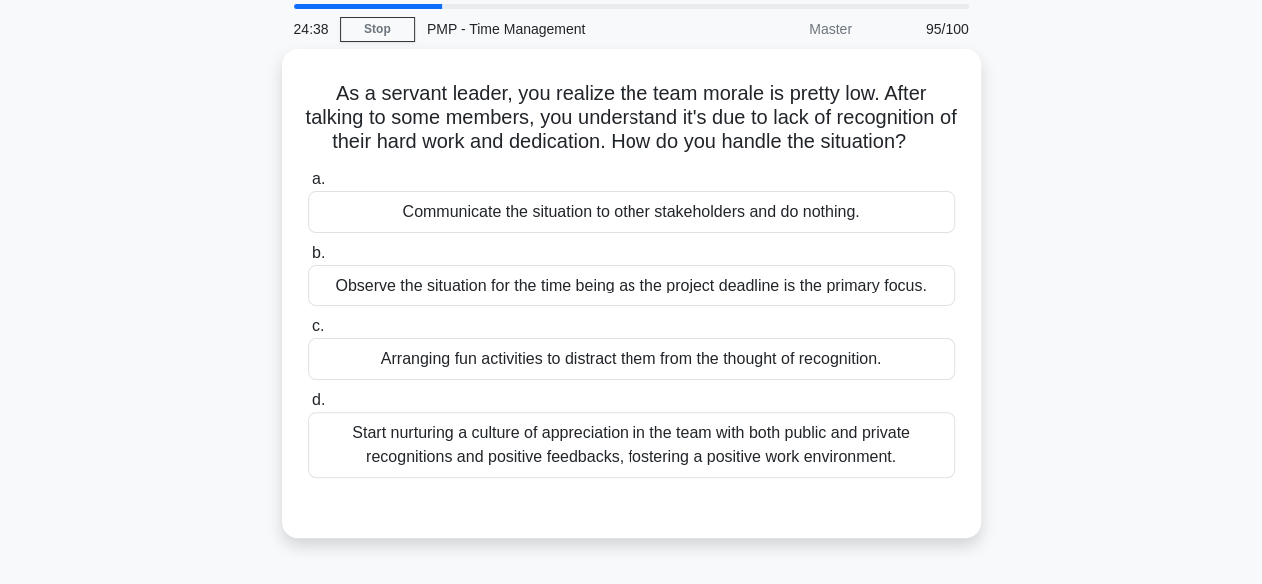
scroll to position [100, 0]
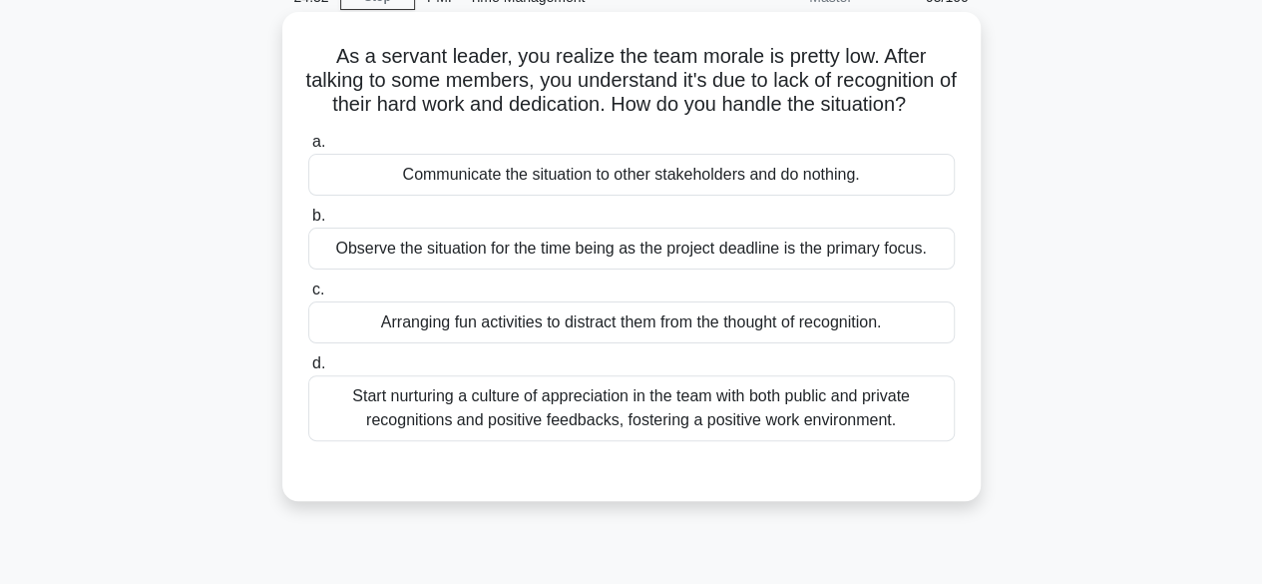
click at [834, 434] on div "Start nurturing a culture of appreciation in the team with both public and priv…" at bounding box center [631, 408] width 647 height 66
click at [308, 370] on input "d. Start nurturing a culture of appreciation in the team with both public and p…" at bounding box center [308, 363] width 0 height 13
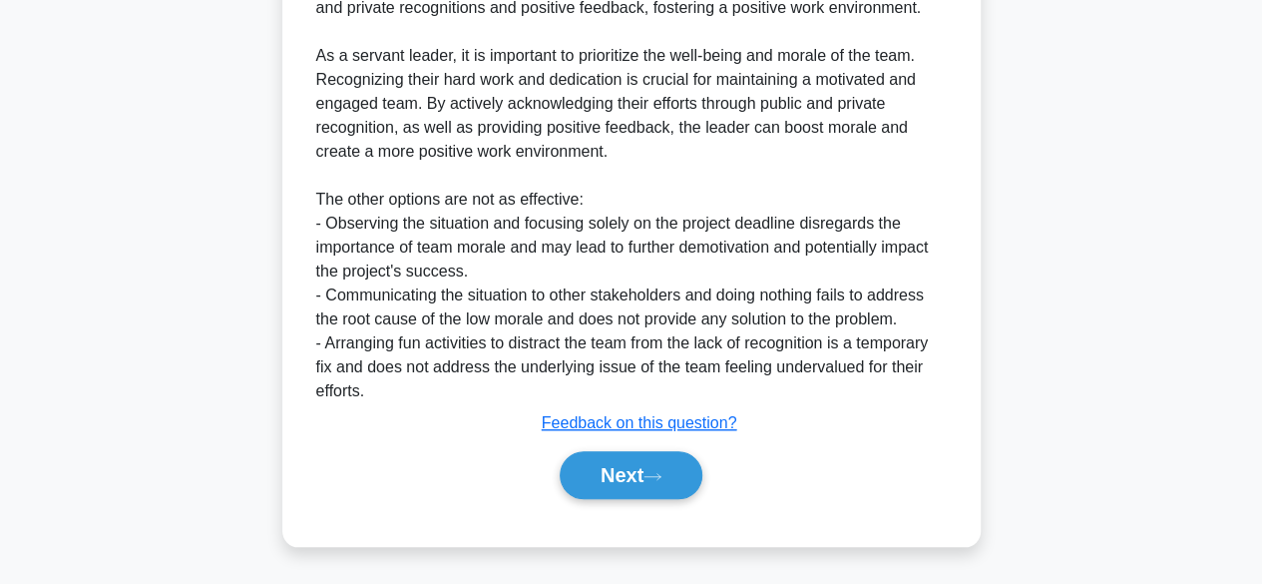
scroll to position [691, 0]
drag, startPoint x: 647, startPoint y: 486, endPoint x: 714, endPoint y: 451, distance: 76.3
click at [647, 485] on button "Next" at bounding box center [631, 475] width 143 height 48
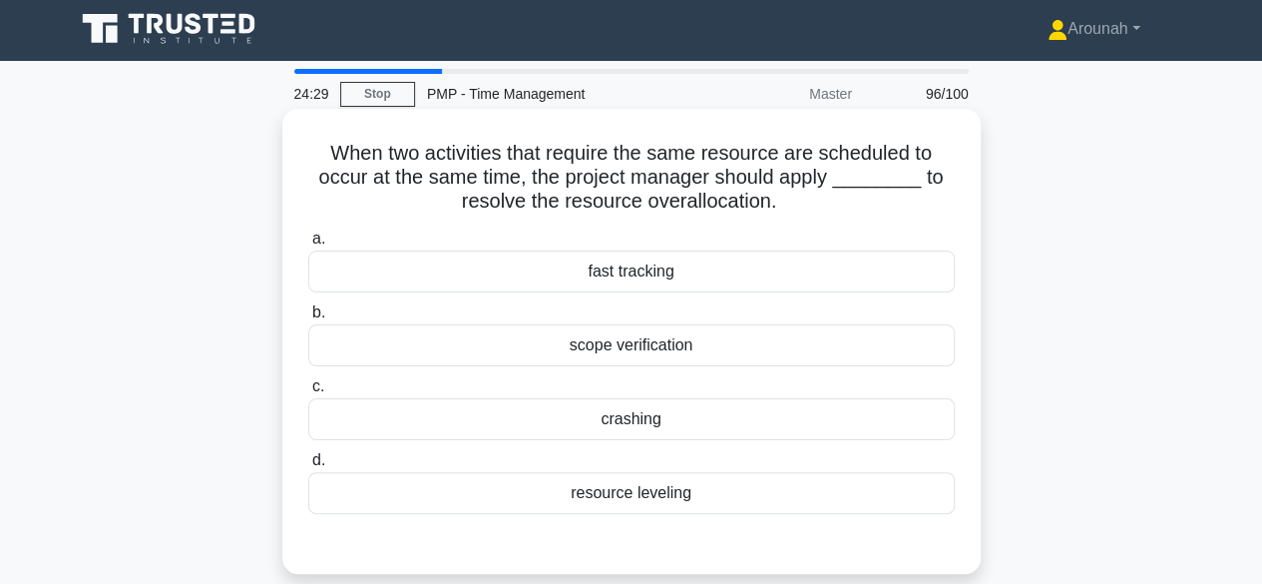
scroll to position [0, 0]
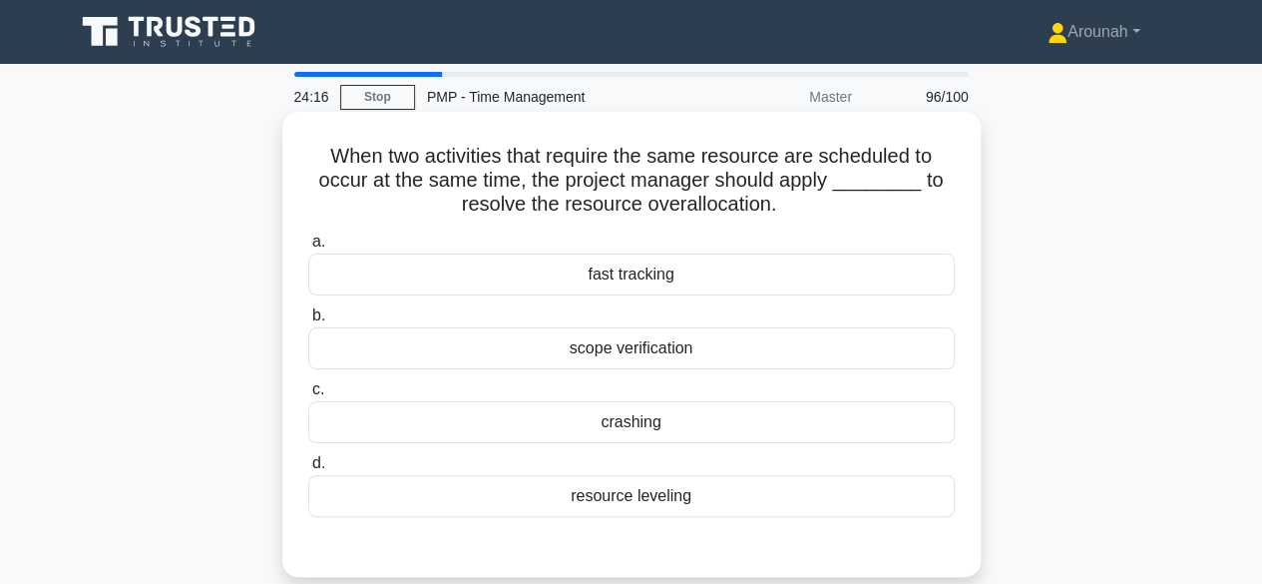
click at [669, 496] on div "resource leveling" at bounding box center [631, 496] width 647 height 42
click at [308, 470] on input "d. resource leveling" at bounding box center [308, 463] width 0 height 13
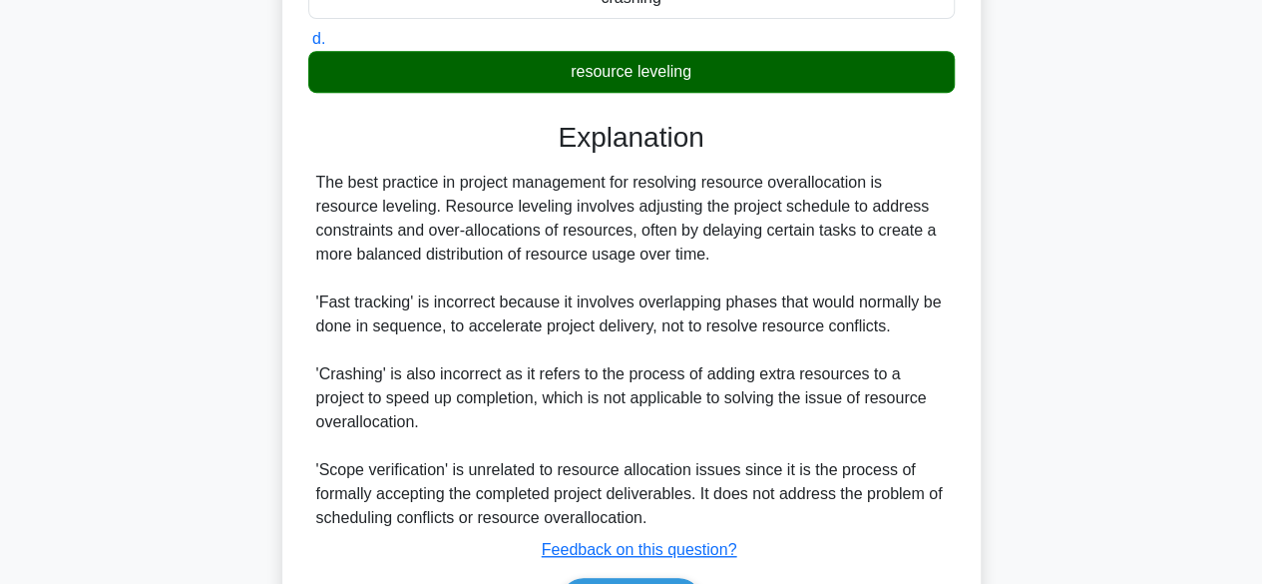
scroll to position [548, 0]
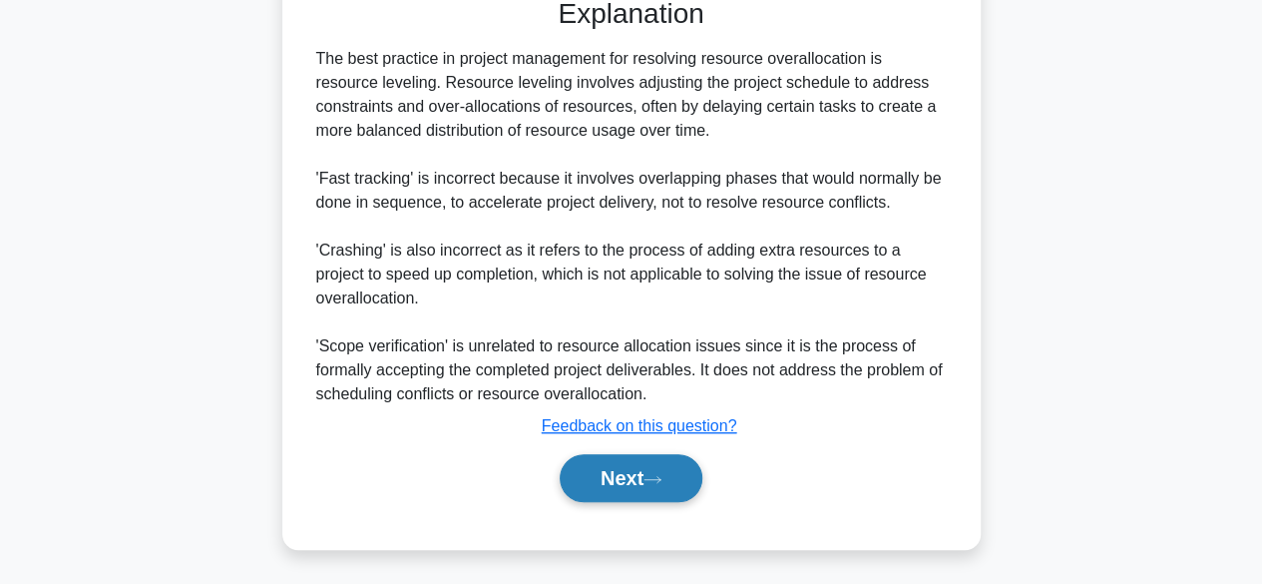
drag, startPoint x: 673, startPoint y: 468, endPoint x: 689, endPoint y: 452, distance: 23.3
click at [673, 467] on button "Next" at bounding box center [631, 478] width 143 height 48
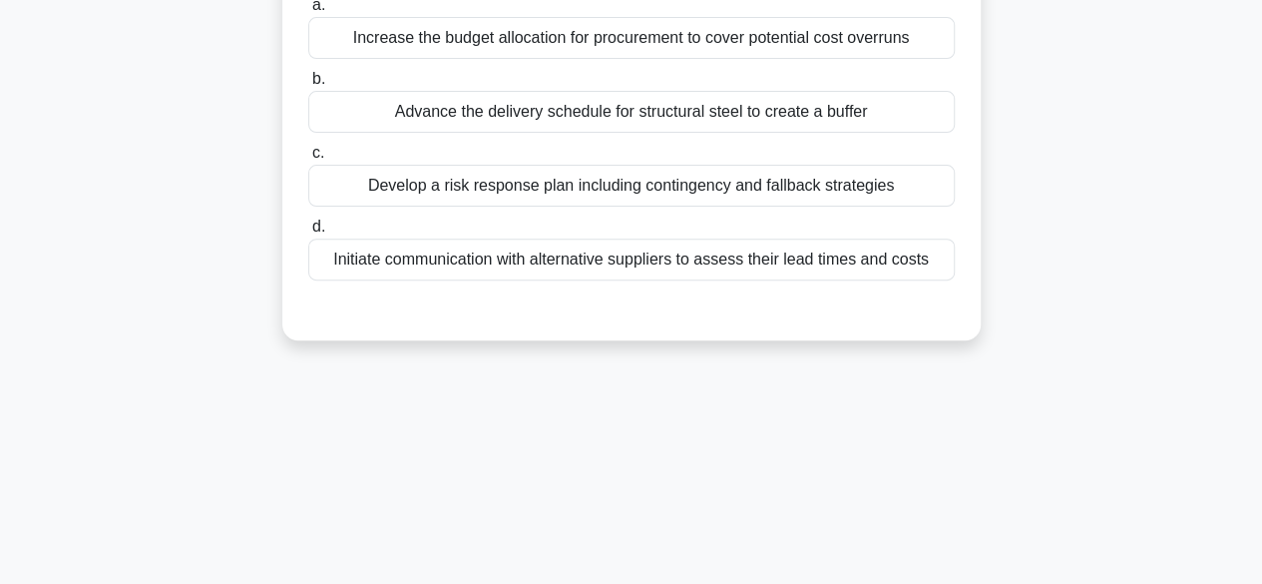
scroll to position [95, 0]
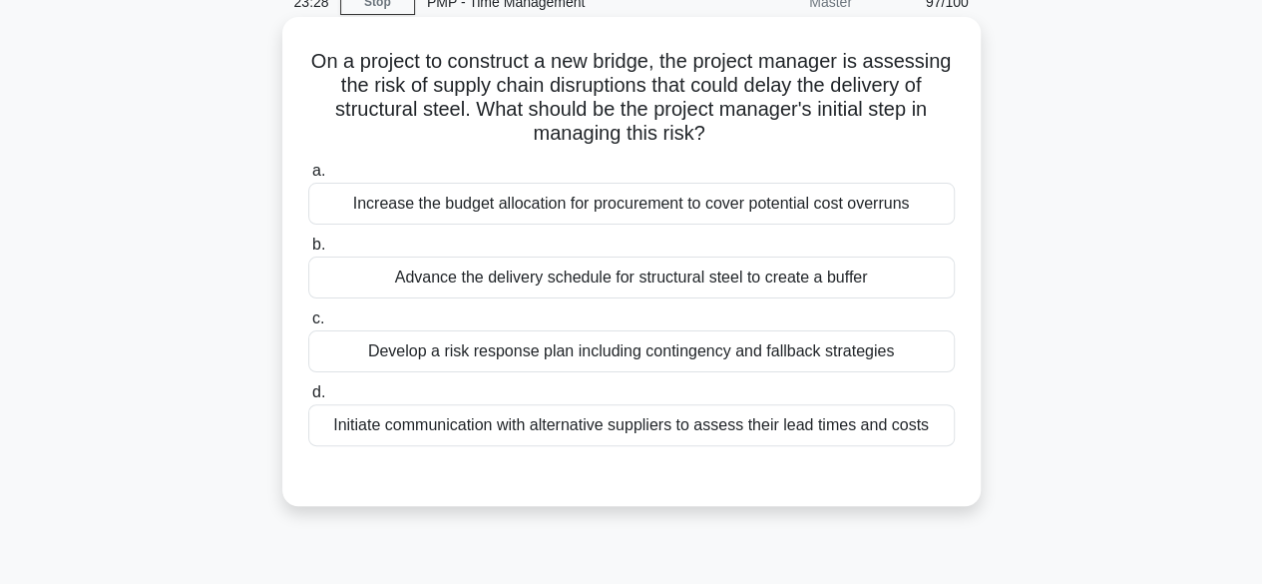
click at [702, 350] on div "Develop a risk response plan including contingency and fallback strategies" at bounding box center [631, 351] width 647 height 42
click at [308, 325] on input "c. Develop a risk response plan including contingency and fallback strategies" at bounding box center [308, 318] width 0 height 13
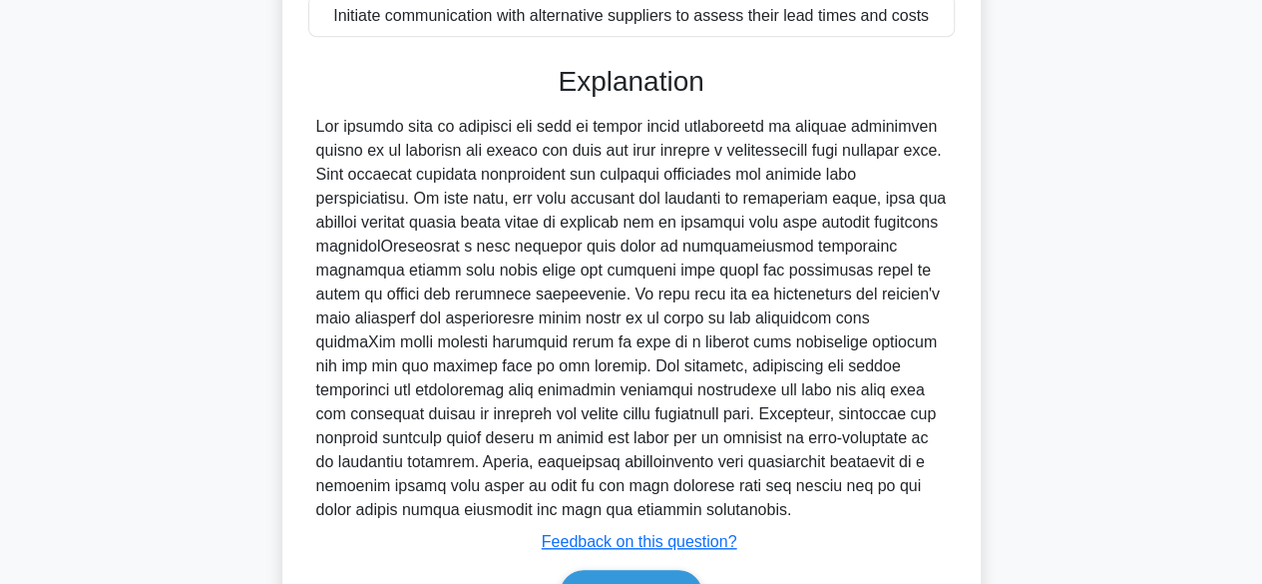
scroll to position [620, 0]
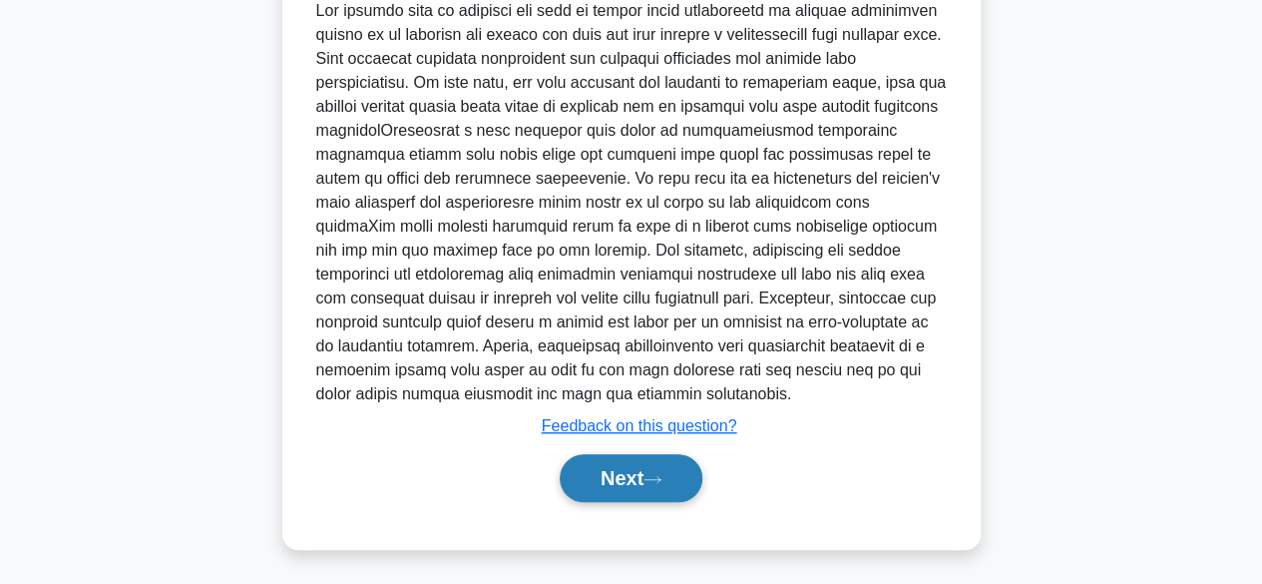
click at [665, 468] on button "Next" at bounding box center [631, 478] width 143 height 48
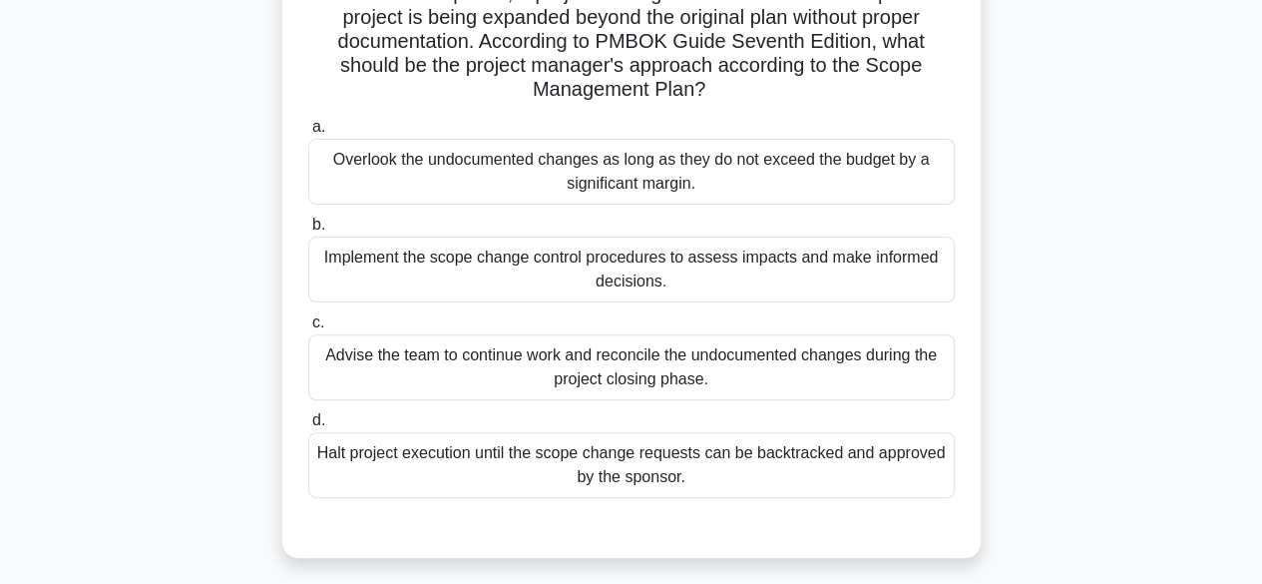
scroll to position [200, 0]
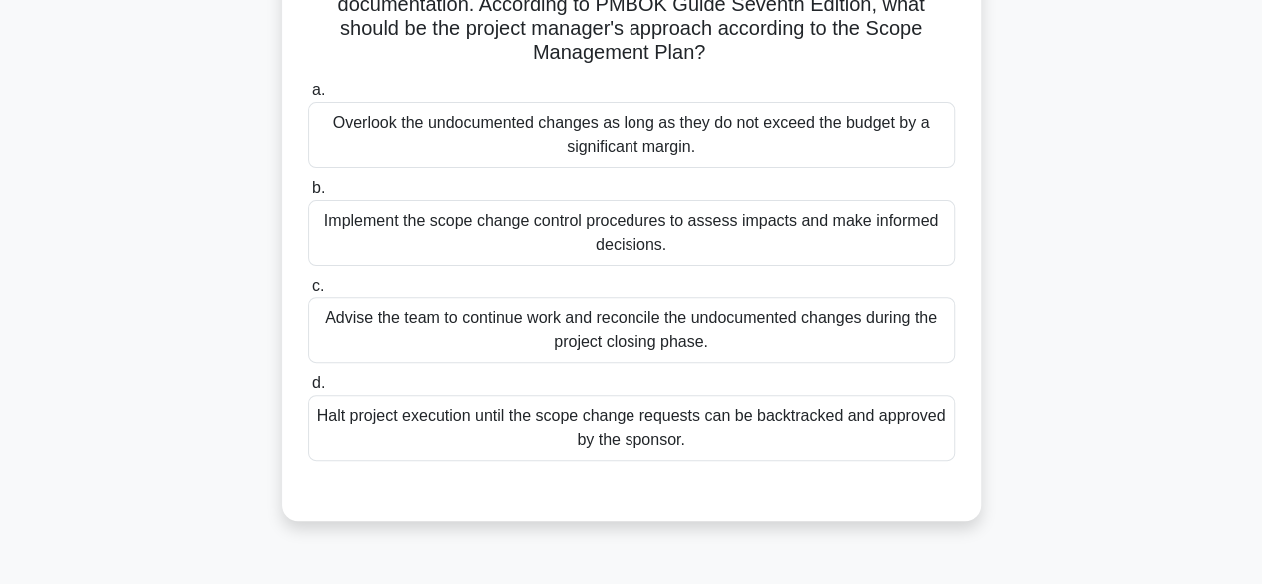
click at [798, 246] on div "Implement the scope change control procedures to assess impacts and make inform…" at bounding box center [631, 233] width 647 height 66
click at [308, 195] on input "b. Implement the scope change control procedures to assess impacts and make inf…" at bounding box center [308, 188] width 0 height 13
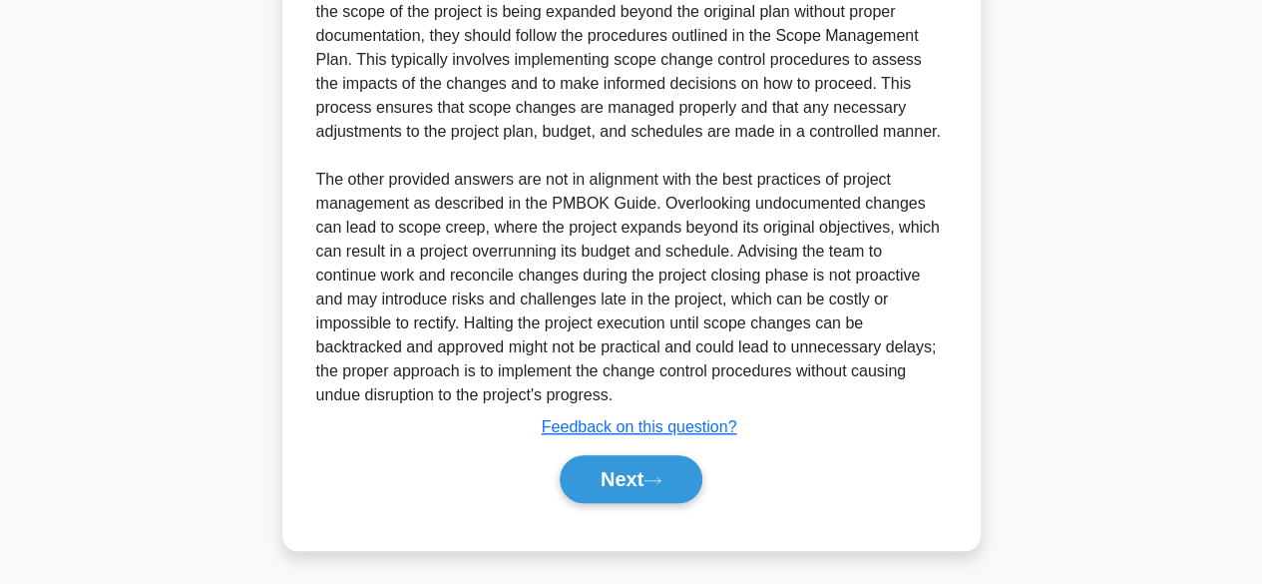
scroll to position [763, 0]
click at [643, 486] on button "Next" at bounding box center [631, 478] width 143 height 48
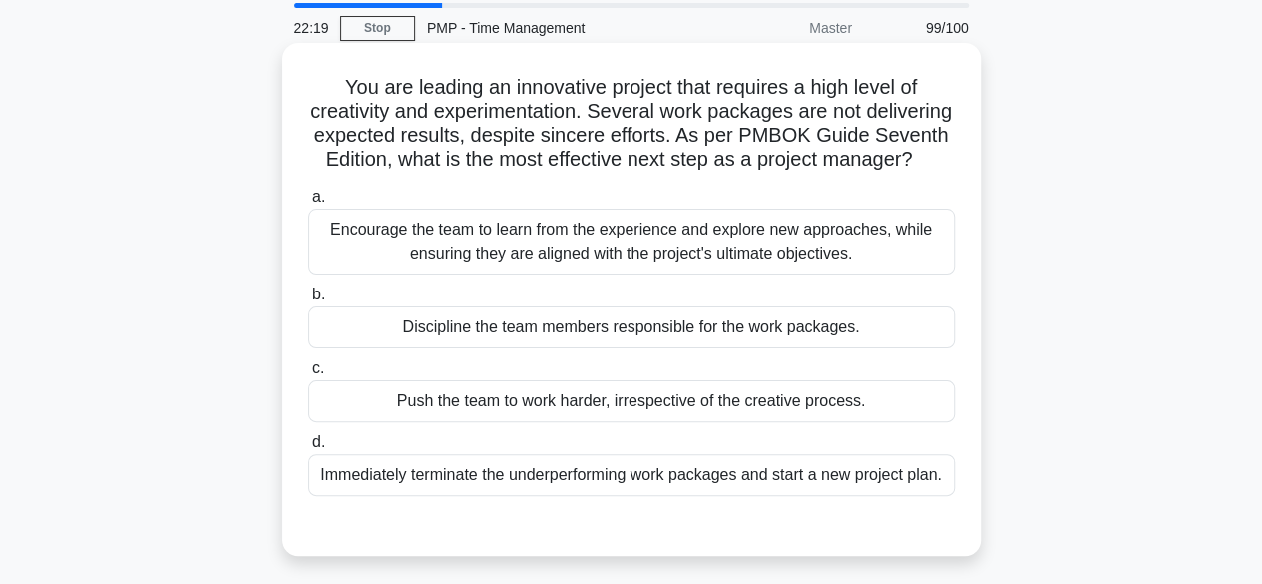
scroll to position [100, 0]
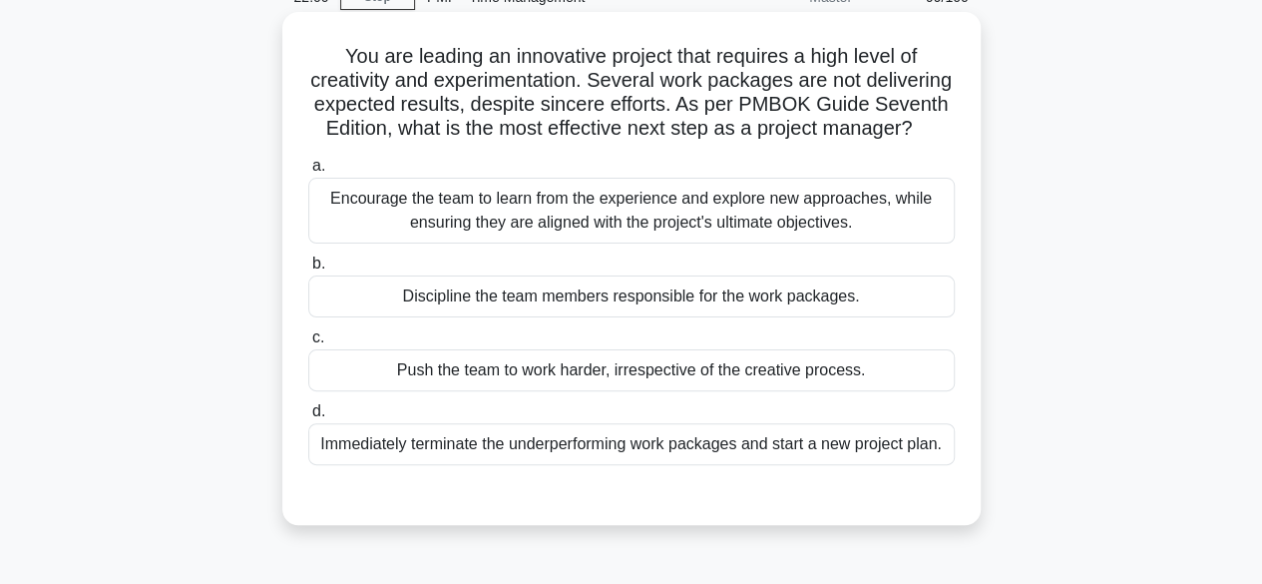
click at [866, 243] on div "Encourage the team to learn from the experience and explore new approaches, whi…" at bounding box center [631, 211] width 647 height 66
click at [308, 173] on input "a. Encourage the team to learn from the experience and explore new approaches, …" at bounding box center [308, 166] width 0 height 13
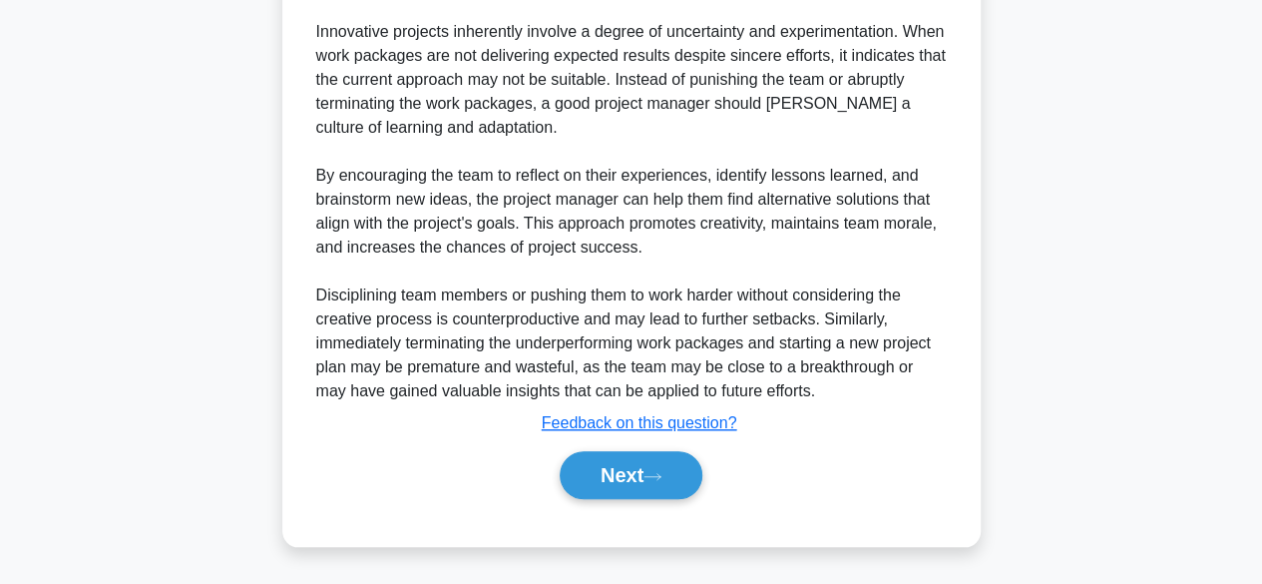
scroll to position [739, 0]
click at [644, 470] on button "Next" at bounding box center [631, 475] width 143 height 48
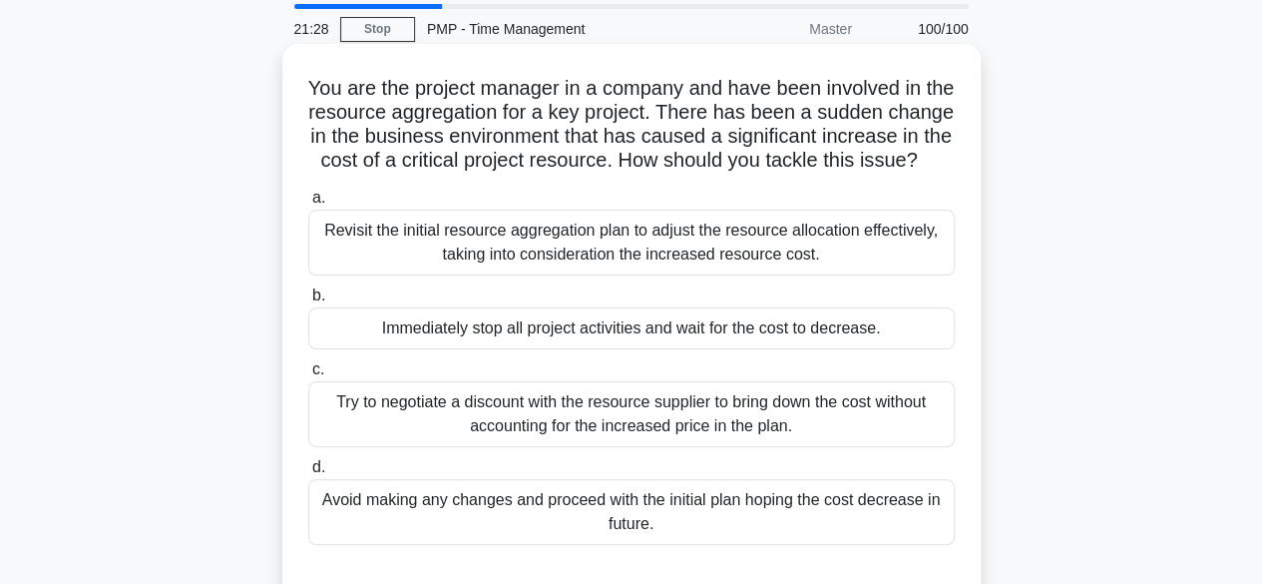
scroll to position [100, 0]
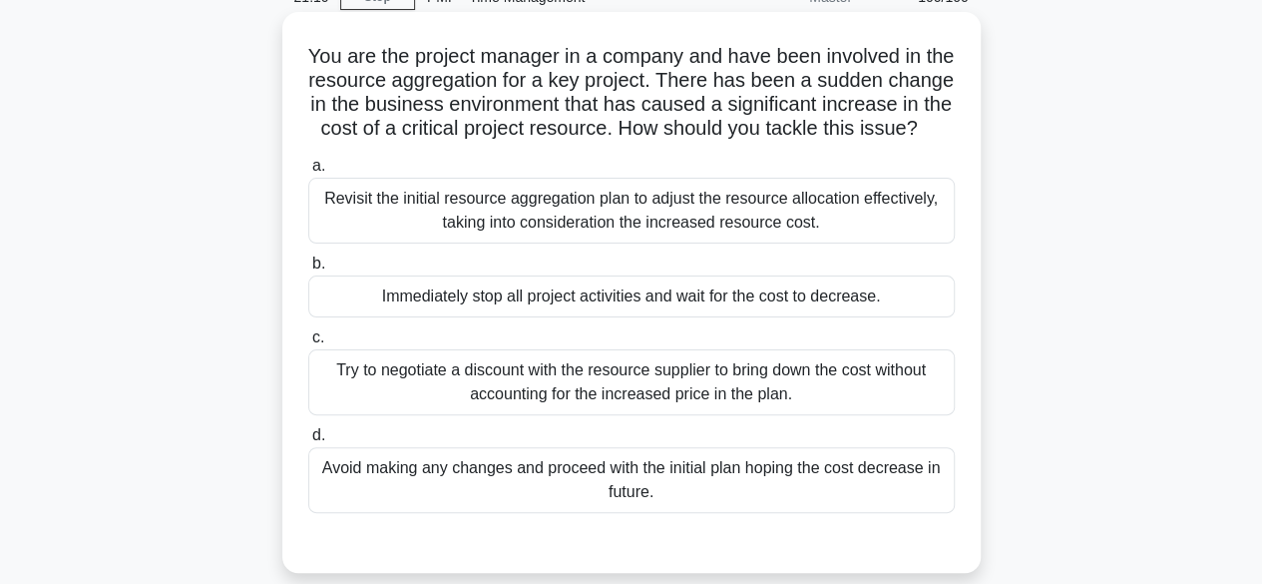
click at [856, 237] on div "Revisit the initial resource aggregation plan to adjust the resource allocation…" at bounding box center [631, 211] width 647 height 66
click at [308, 173] on input "a. Revisit the initial resource aggregation plan to adjust the resource allocat…" at bounding box center [308, 166] width 0 height 13
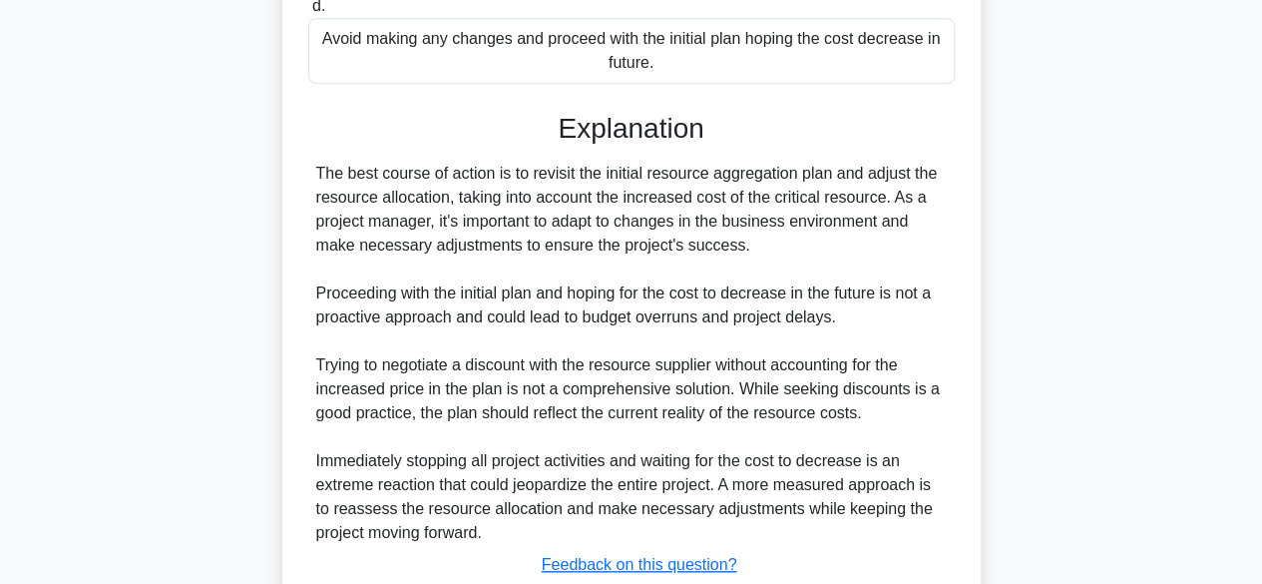
scroll to position [691, 0]
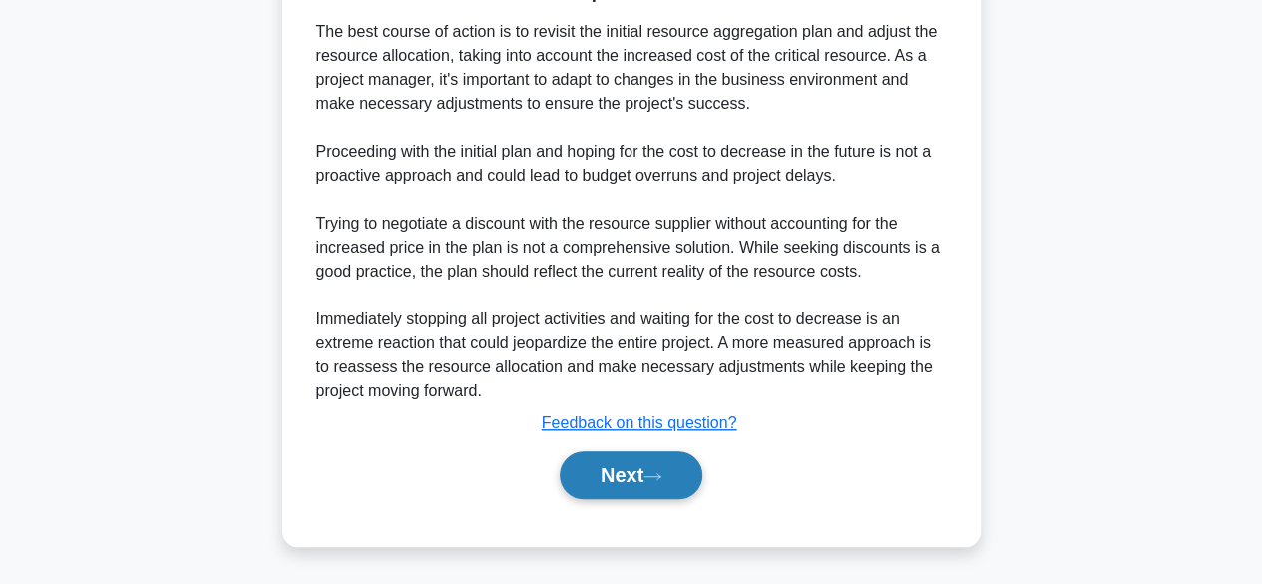
click at [644, 478] on button "Next" at bounding box center [631, 475] width 143 height 48
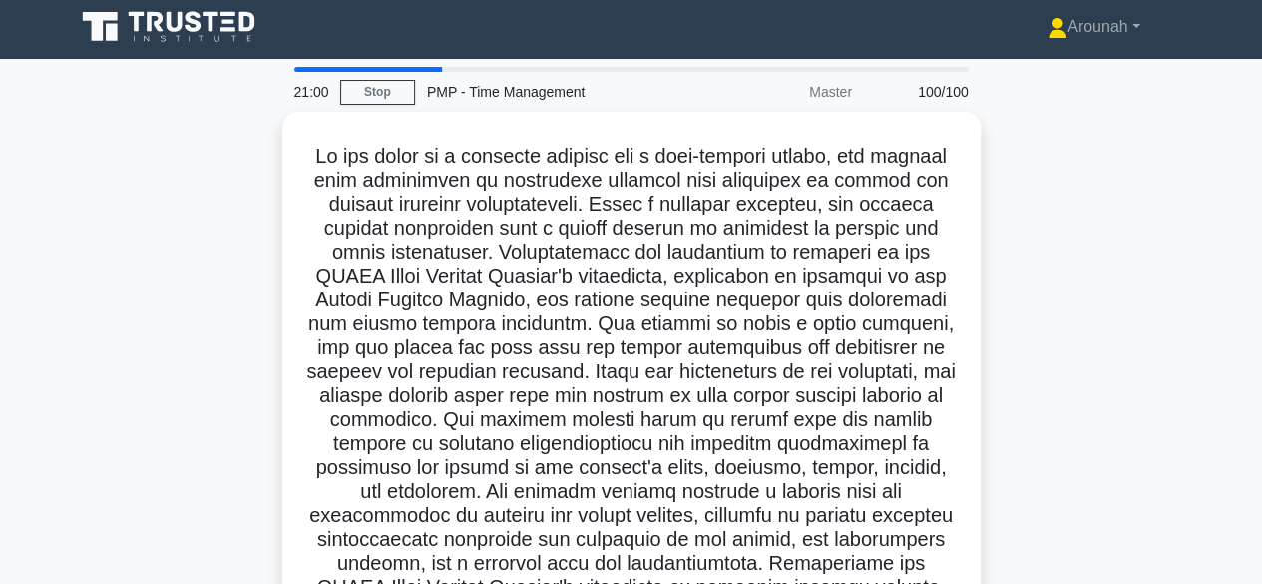
scroll to position [0, 0]
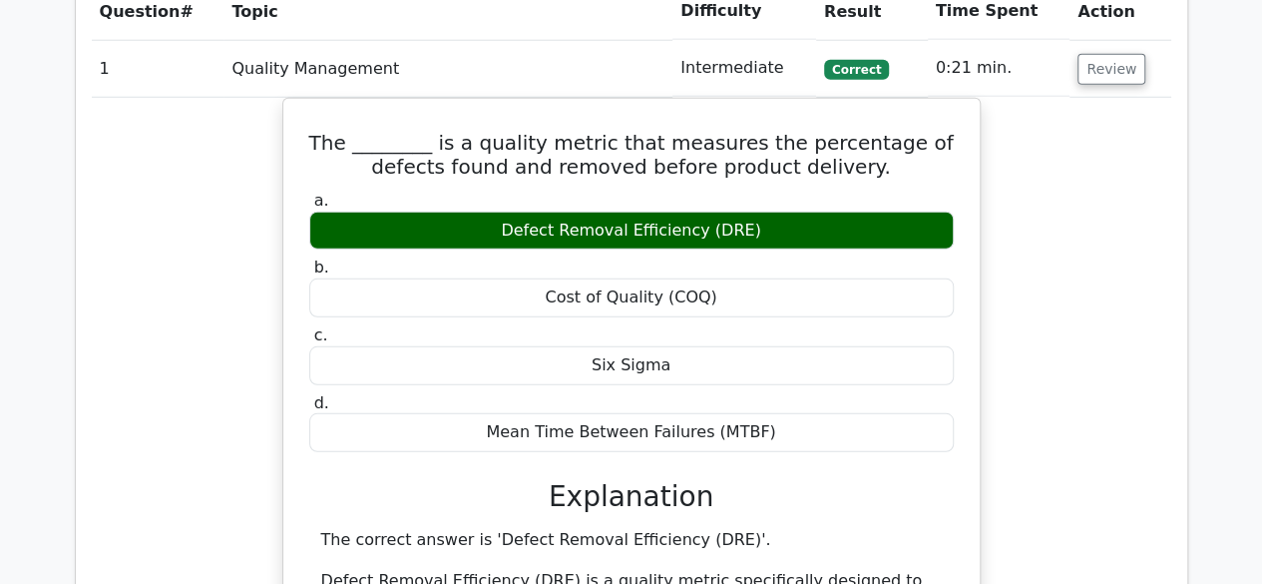
scroll to position [2689, 0]
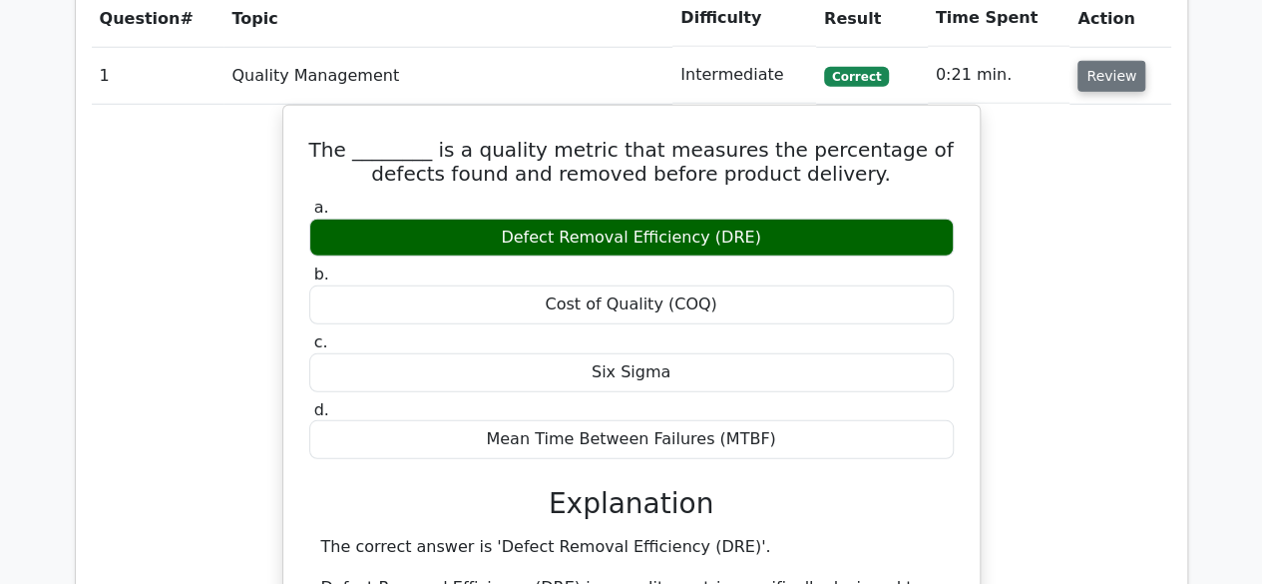
click at [1114, 81] on button "Review" at bounding box center [1112, 76] width 68 height 31
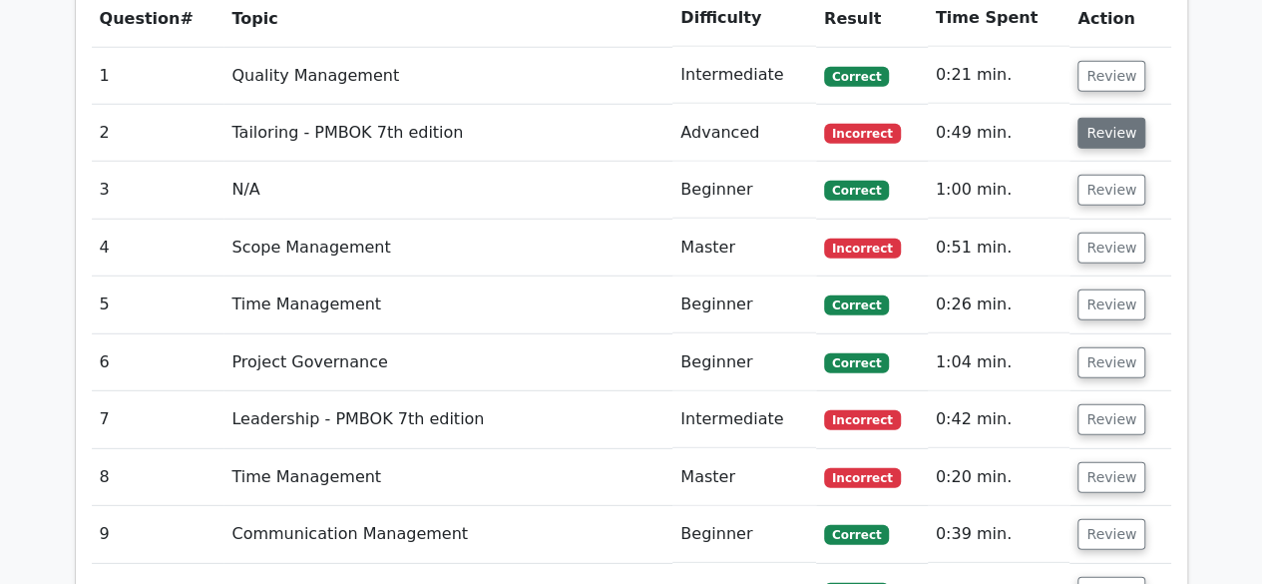
click at [1108, 133] on button "Review" at bounding box center [1112, 133] width 68 height 31
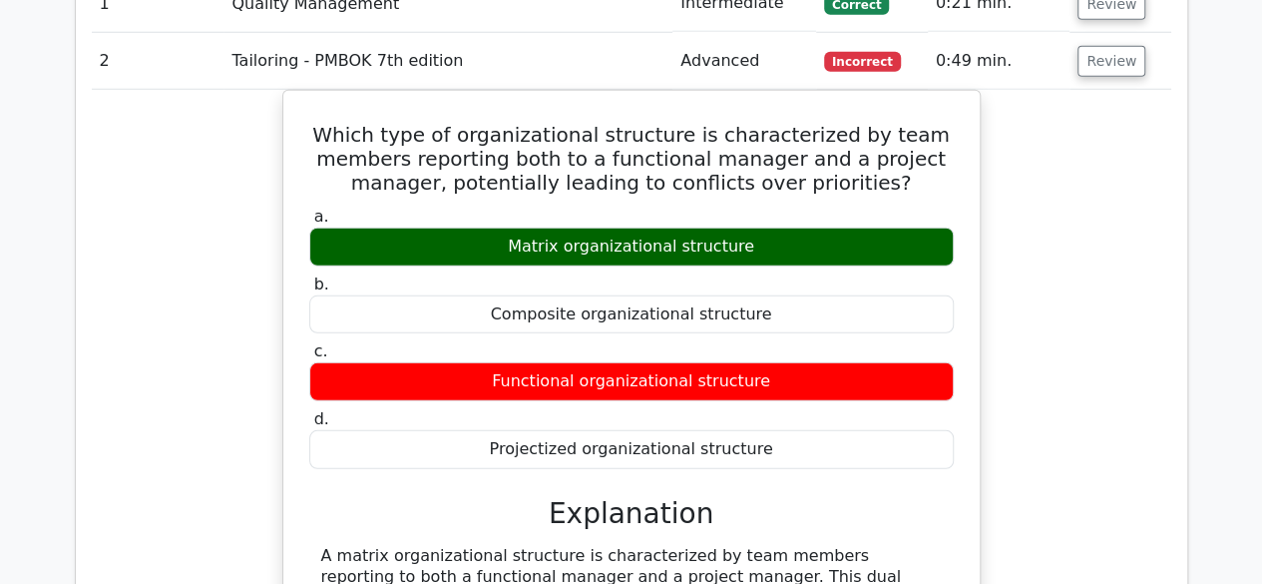
scroll to position [2789, 0]
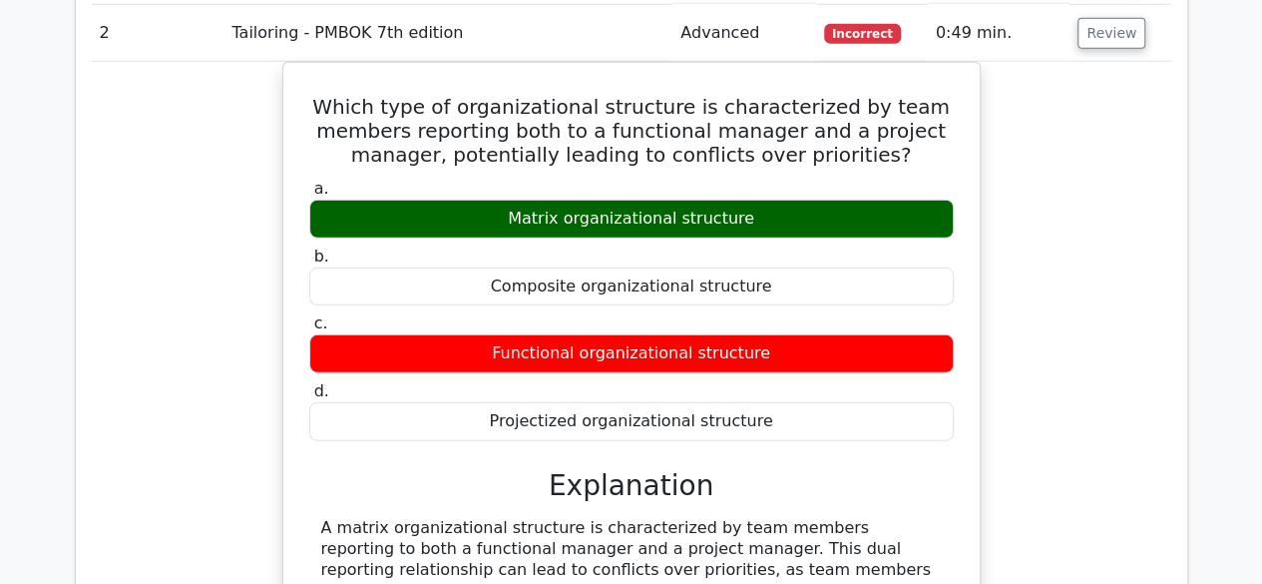
click at [645, 200] on div "Matrix organizational structure" at bounding box center [631, 219] width 645 height 39
click at [647, 188] on label "a. Matrix organizational structure" at bounding box center [631, 209] width 645 height 60
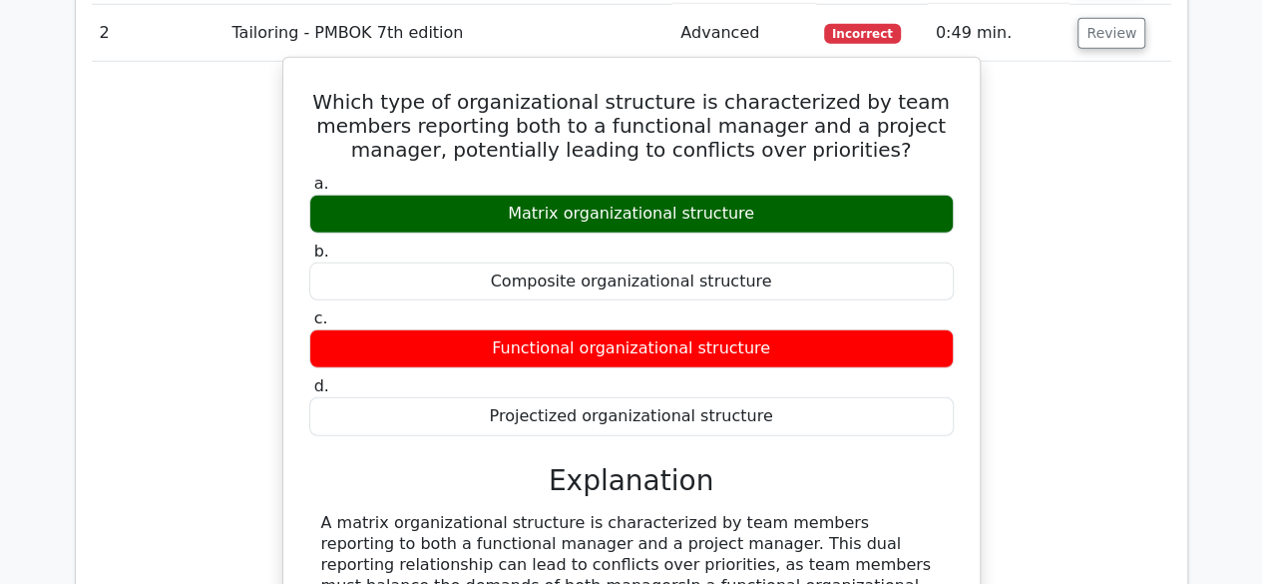
click at [955, 133] on h5 "Which type of organizational structure is characterized by team members reporti…" at bounding box center [631, 126] width 649 height 72
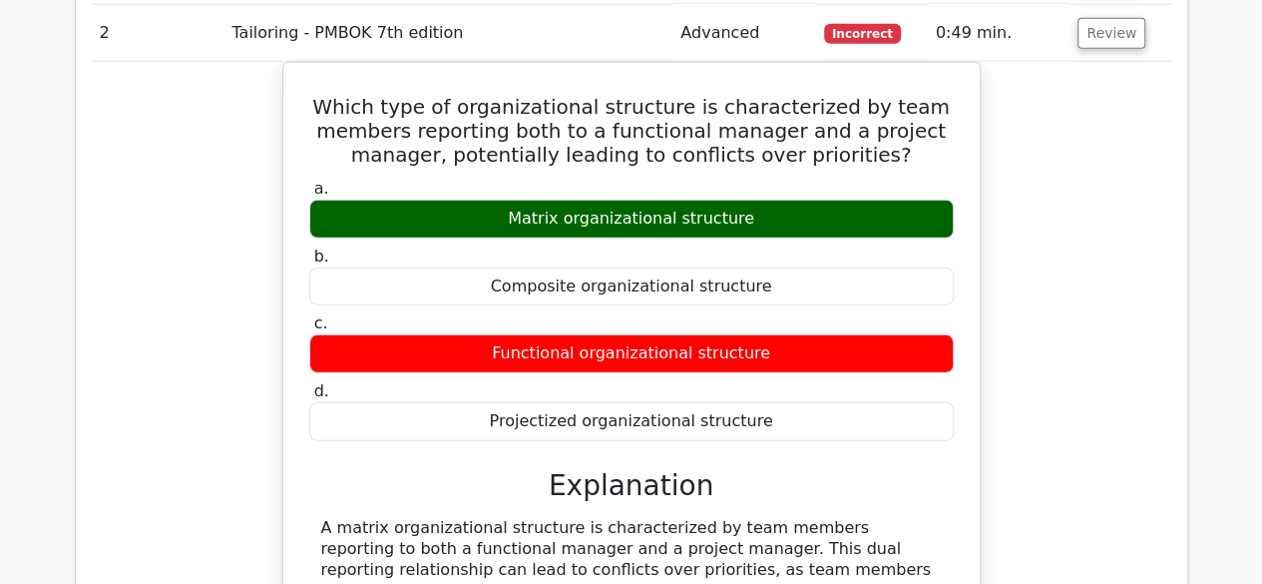
click at [195, 217] on div "Which type of organizational structure is characterized by team members reporti…" at bounding box center [632, 457] width 1080 height 790
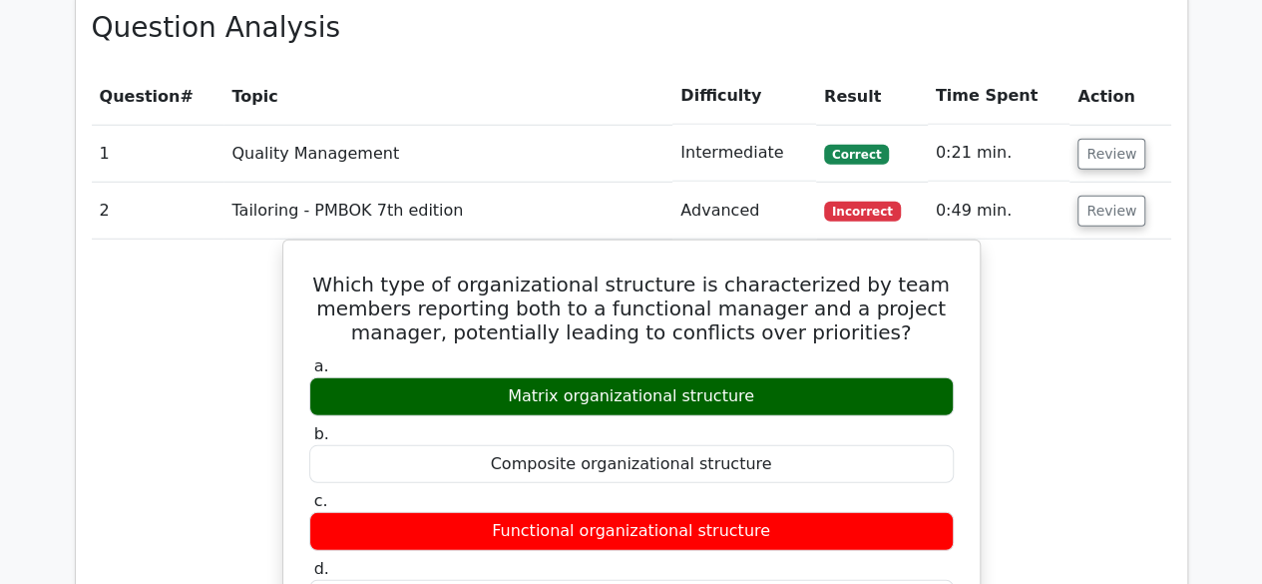
scroll to position [2589, 0]
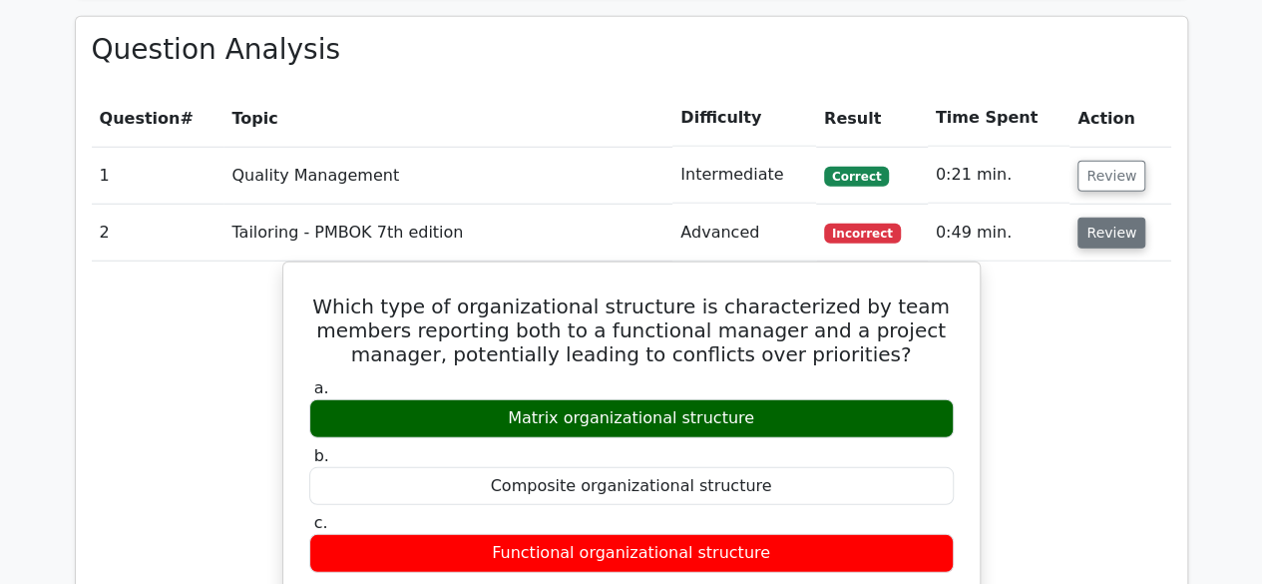
click at [1120, 229] on button "Review" at bounding box center [1112, 233] width 68 height 31
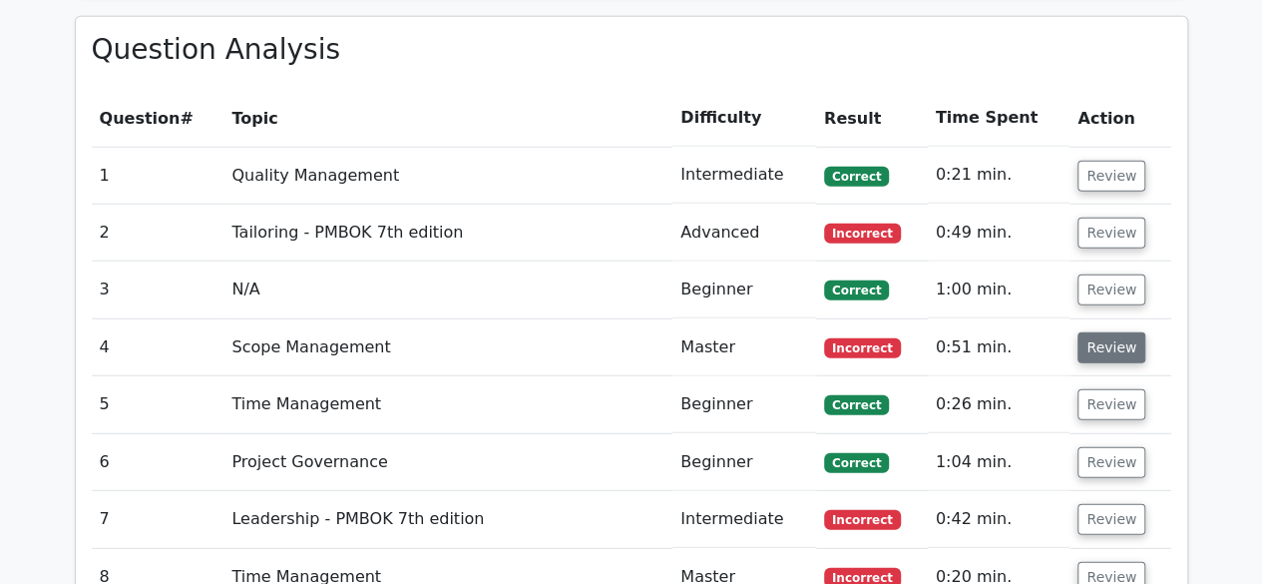
click at [1116, 338] on button "Review" at bounding box center [1112, 347] width 68 height 31
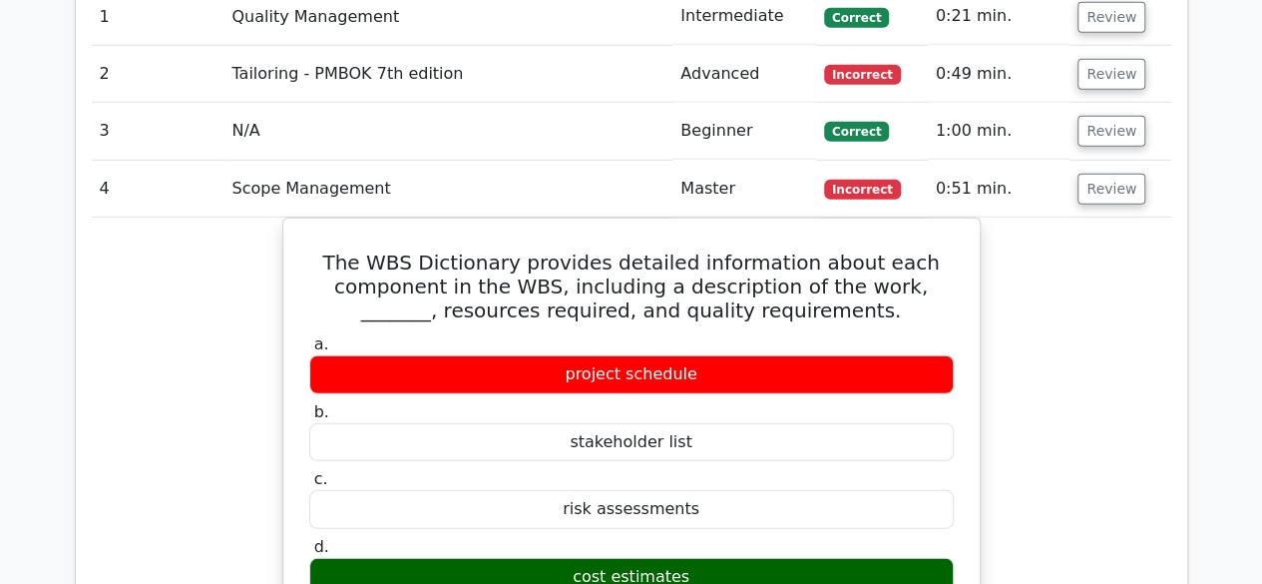
scroll to position [2789, 0]
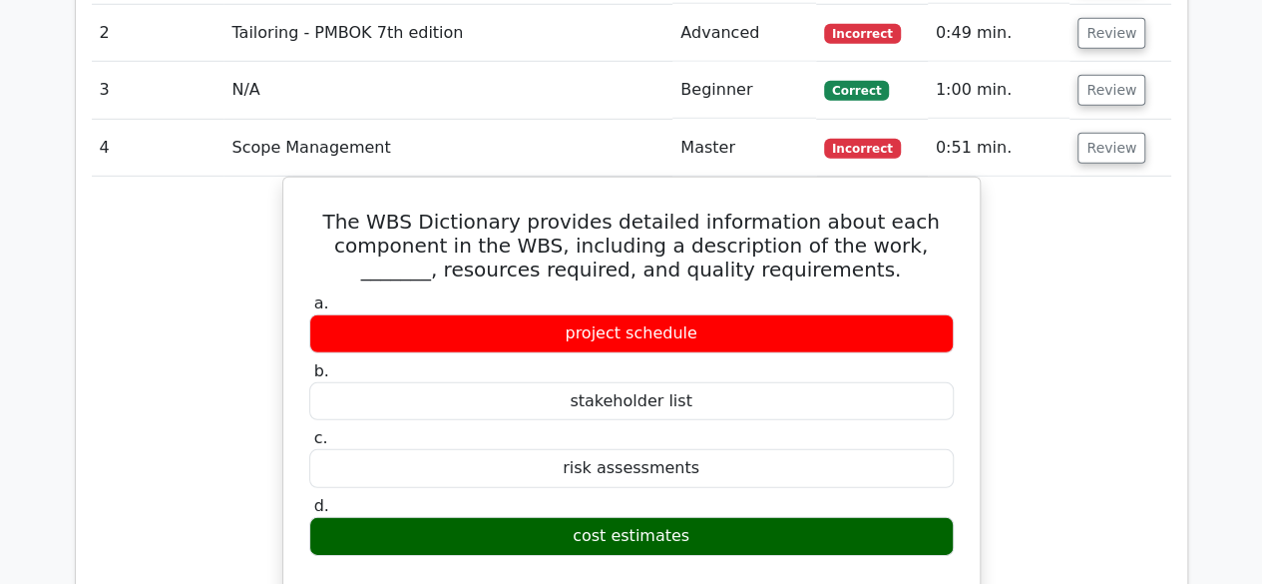
click at [1097, 156] on button "Review" at bounding box center [1112, 148] width 68 height 31
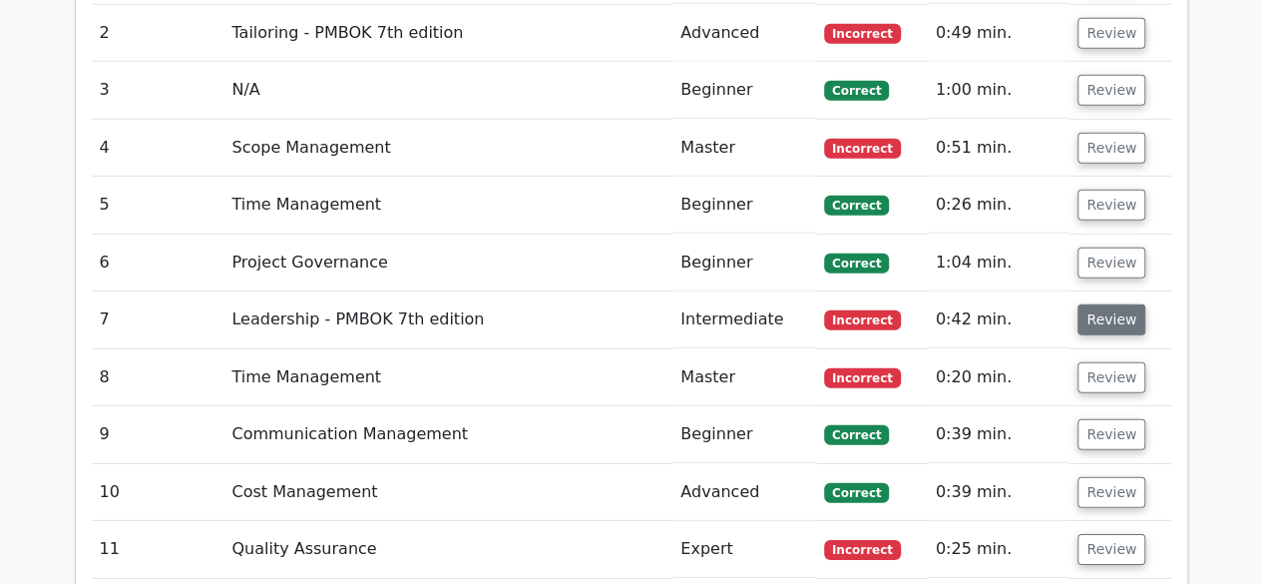
click at [1123, 314] on button "Review" at bounding box center [1112, 319] width 68 height 31
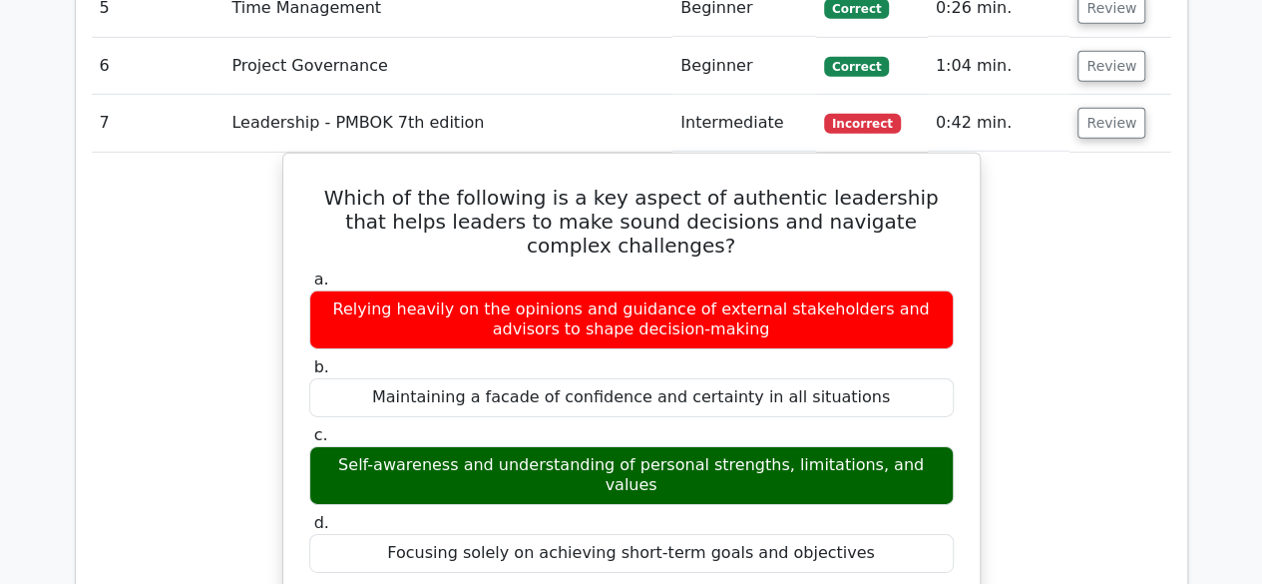
scroll to position [2988, 0]
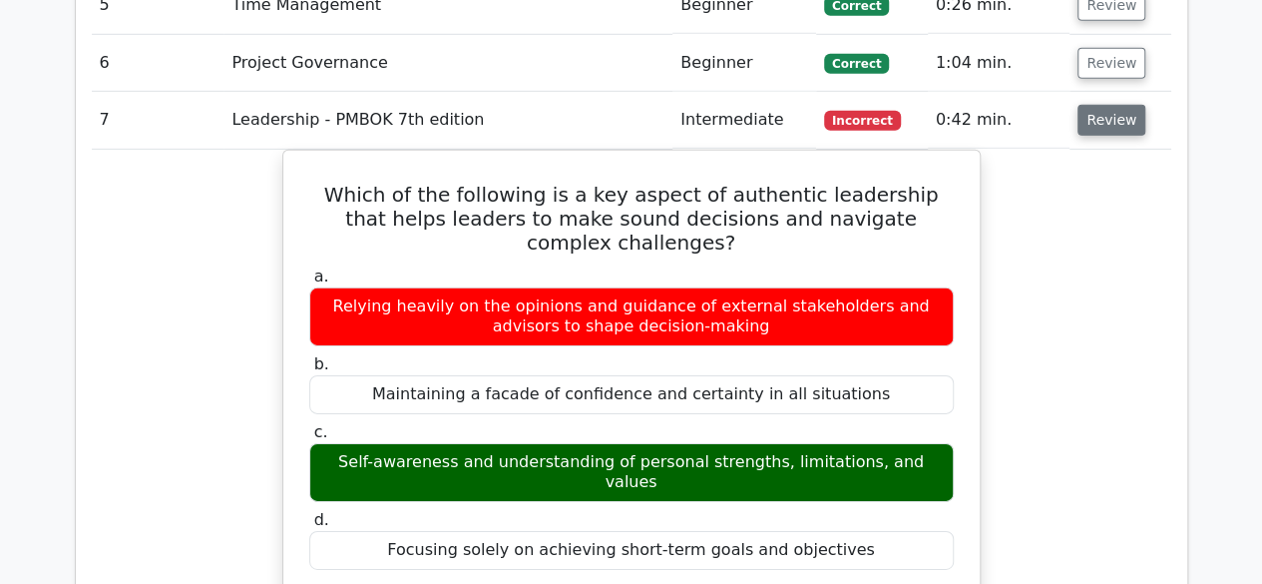
click at [1092, 120] on button "Review" at bounding box center [1112, 120] width 68 height 31
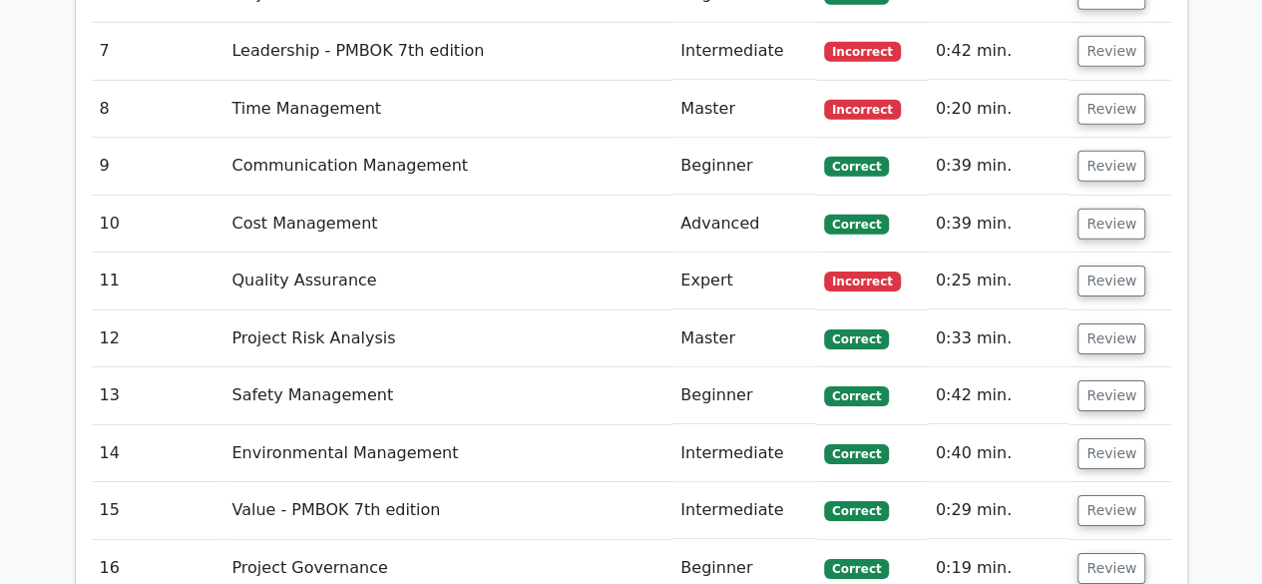
scroll to position [3088, 0]
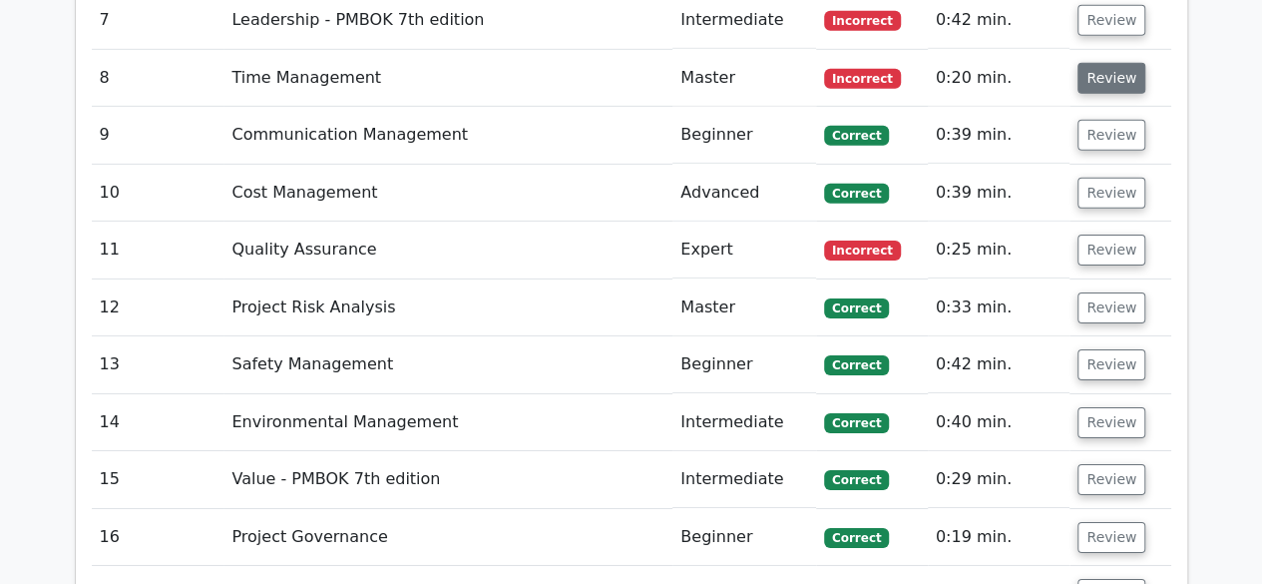
click at [1104, 72] on button "Review" at bounding box center [1112, 78] width 68 height 31
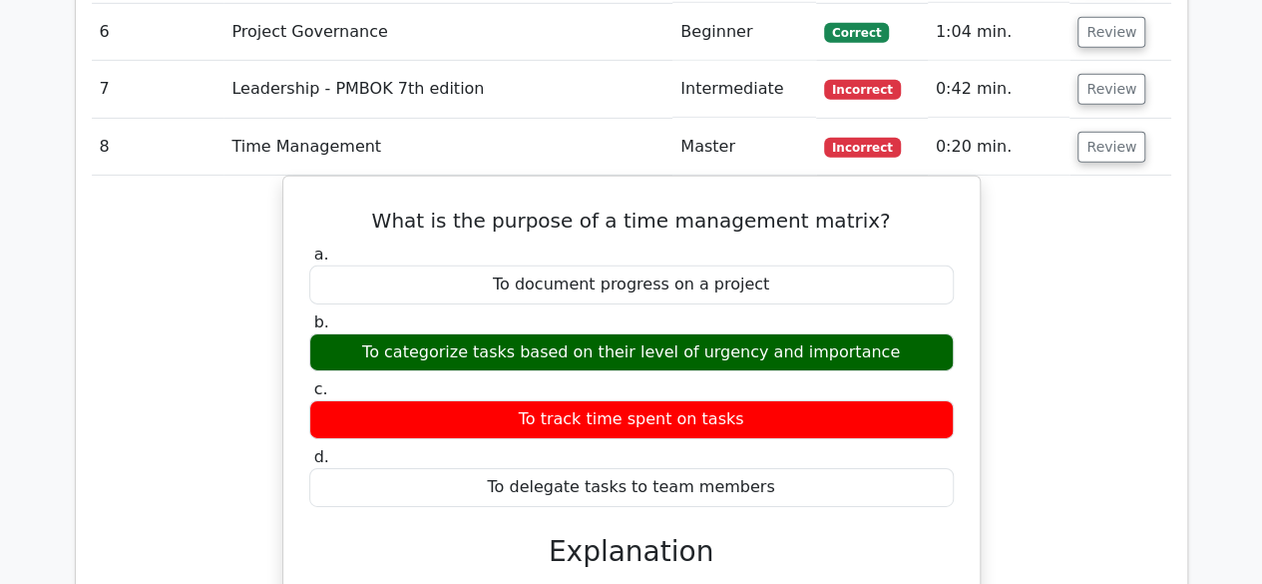
scroll to position [2988, 0]
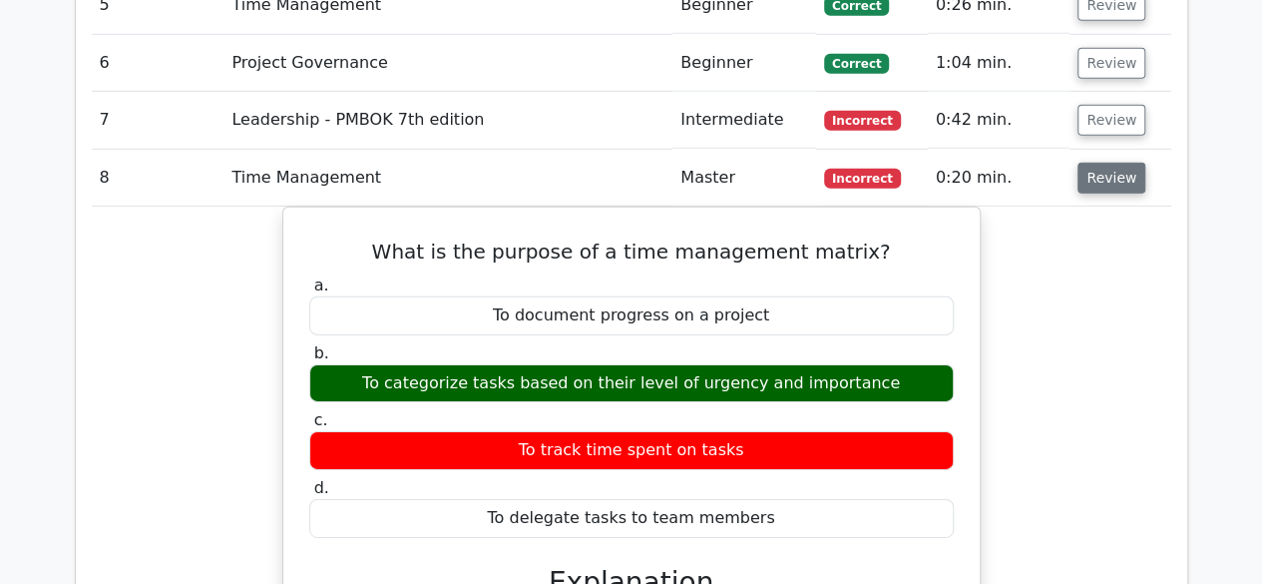
click at [1100, 173] on button "Review" at bounding box center [1112, 178] width 68 height 31
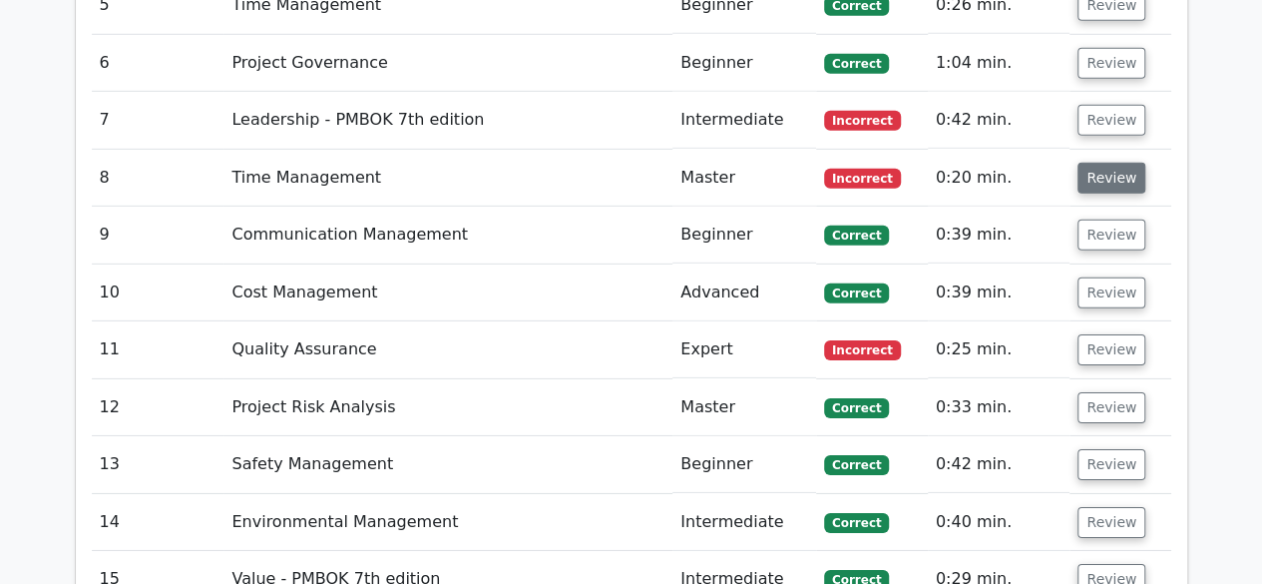
click at [1092, 177] on button "Review" at bounding box center [1112, 178] width 68 height 31
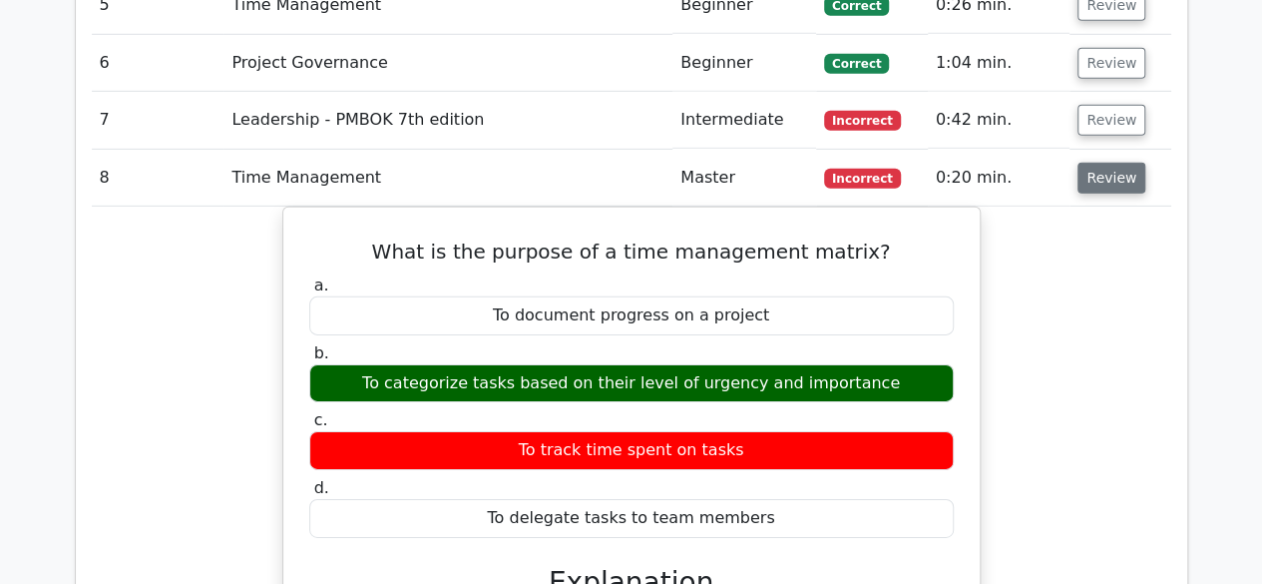
click at [1117, 168] on button "Review" at bounding box center [1112, 178] width 68 height 31
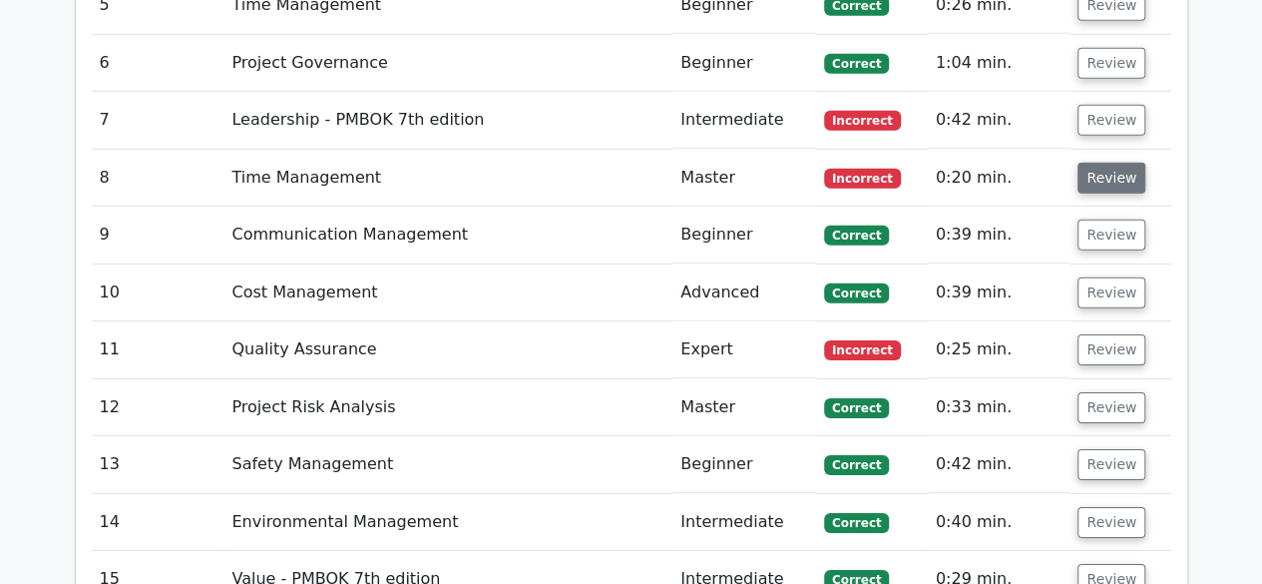
click at [1117, 166] on button "Review" at bounding box center [1112, 178] width 68 height 31
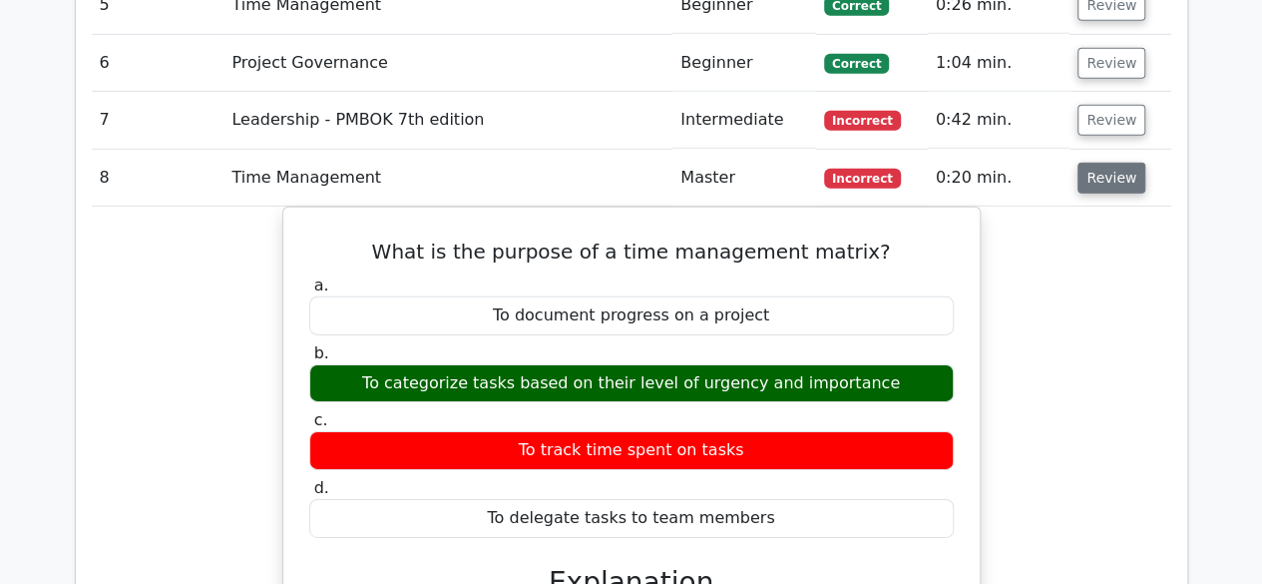
click at [1117, 166] on button "Review" at bounding box center [1112, 178] width 68 height 31
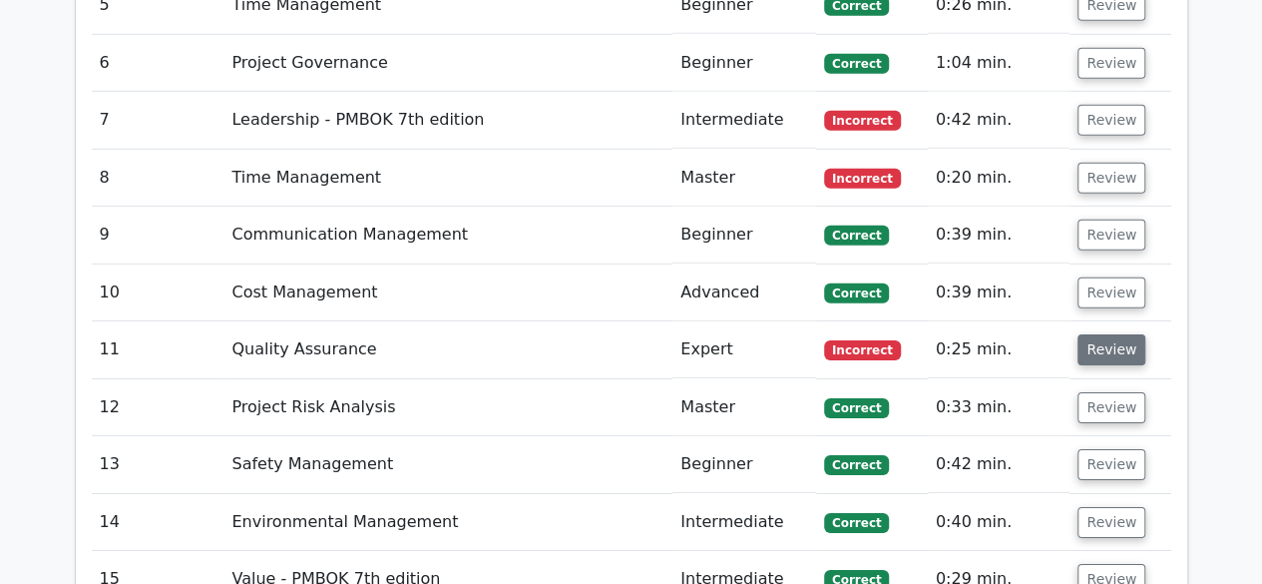
click at [1128, 340] on button "Review" at bounding box center [1112, 349] width 68 height 31
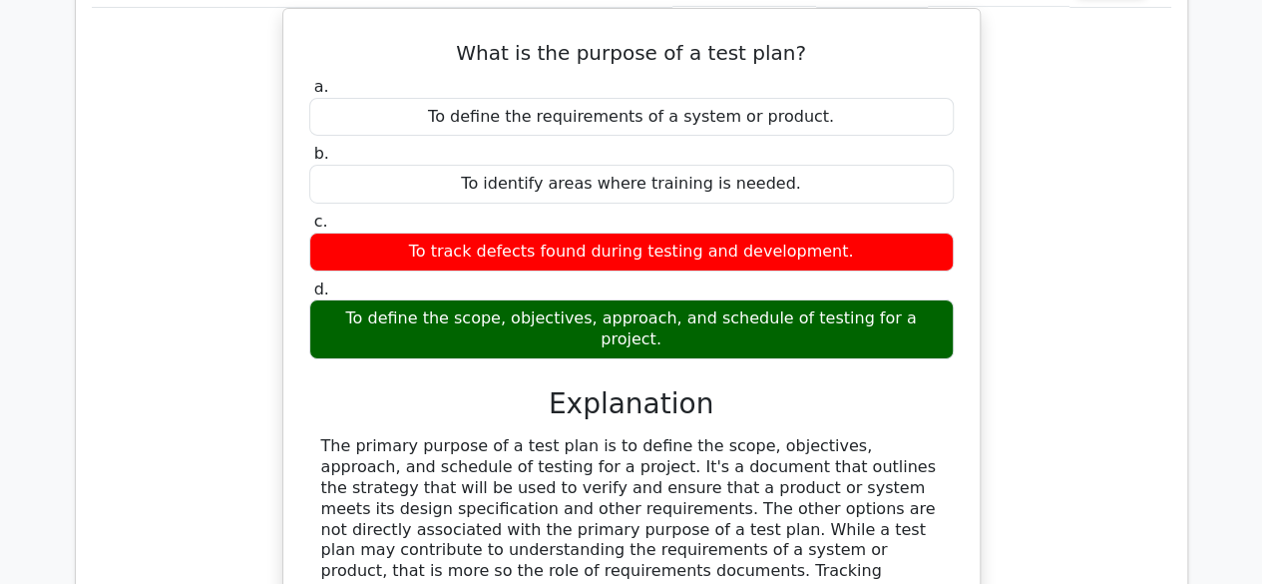
scroll to position [3288, 0]
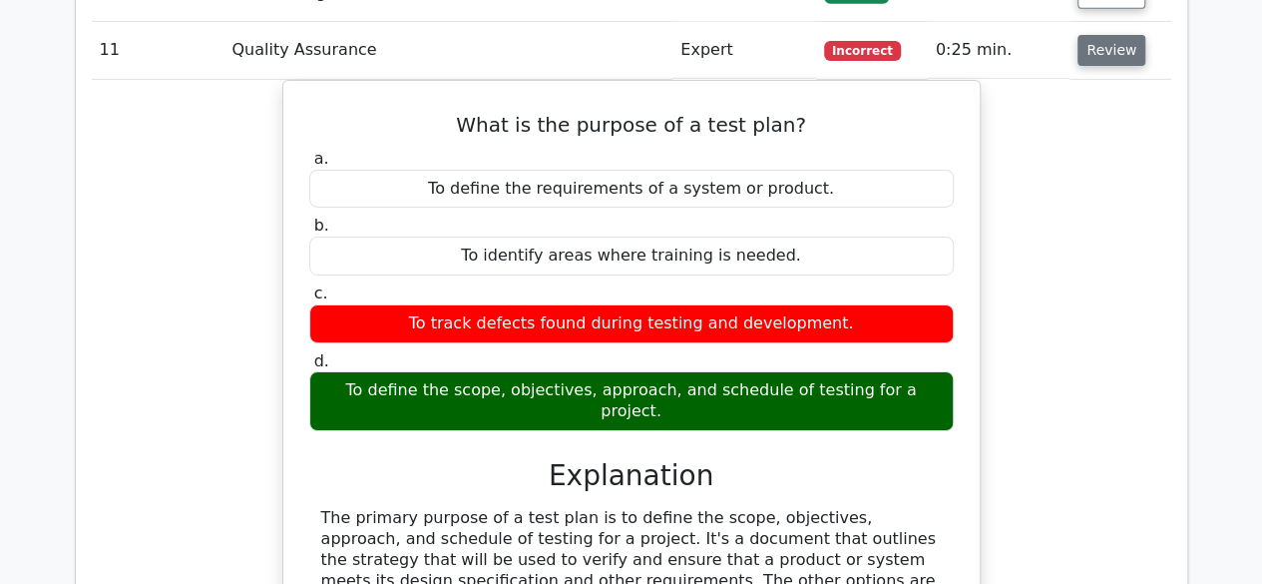
click at [1099, 40] on button "Review" at bounding box center [1112, 50] width 68 height 31
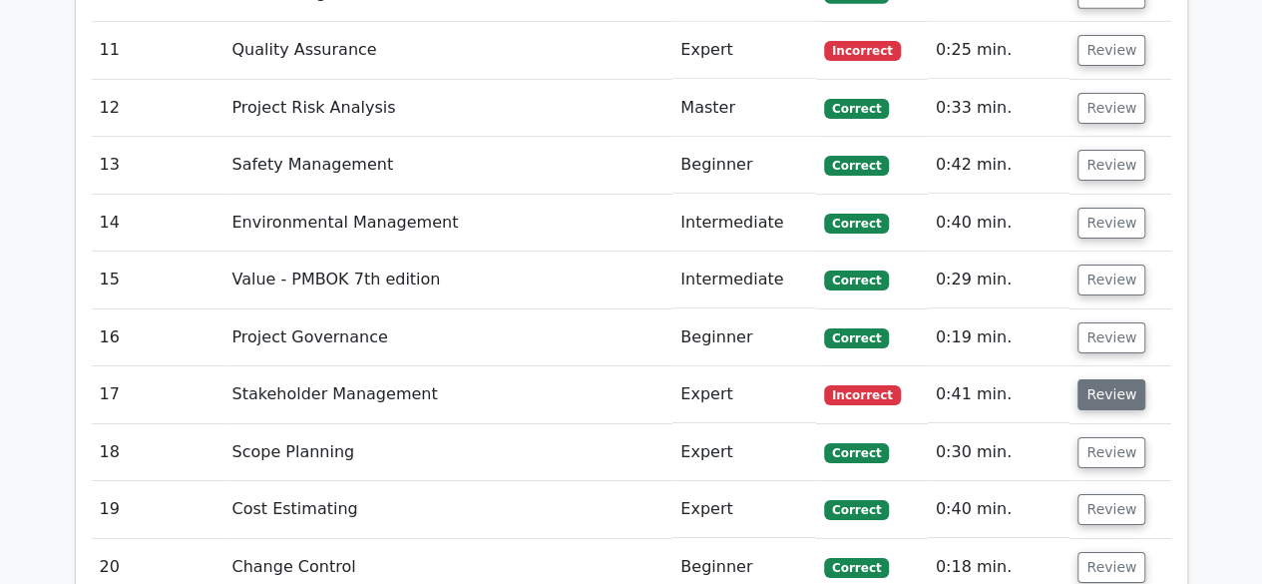
click at [1119, 384] on button "Review" at bounding box center [1112, 394] width 68 height 31
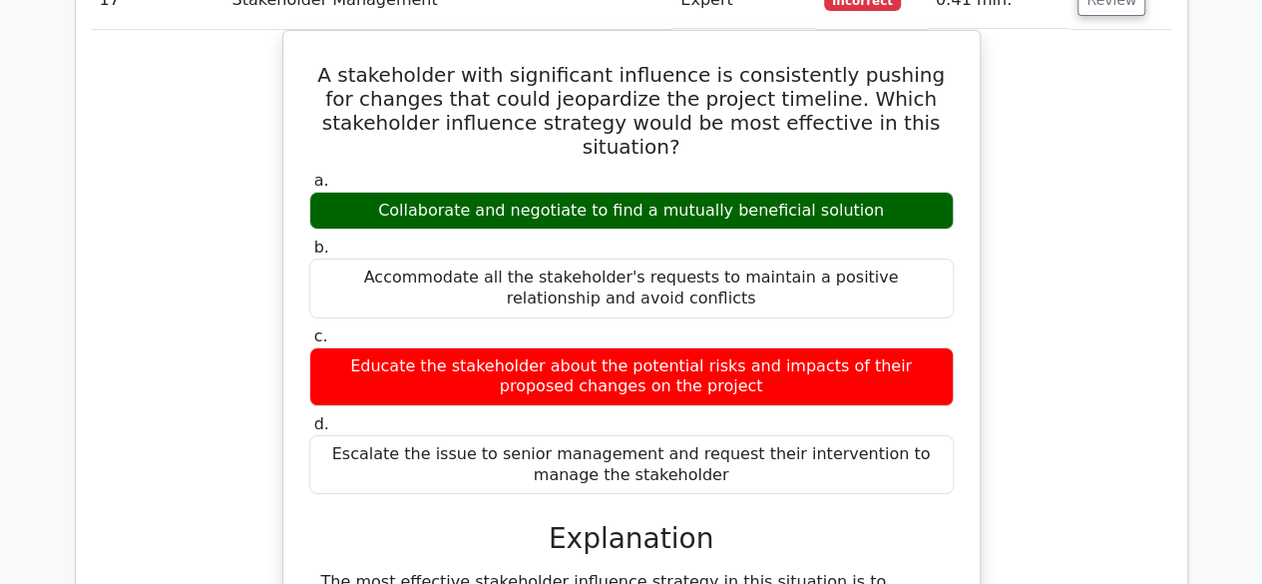
scroll to position [3587, 0]
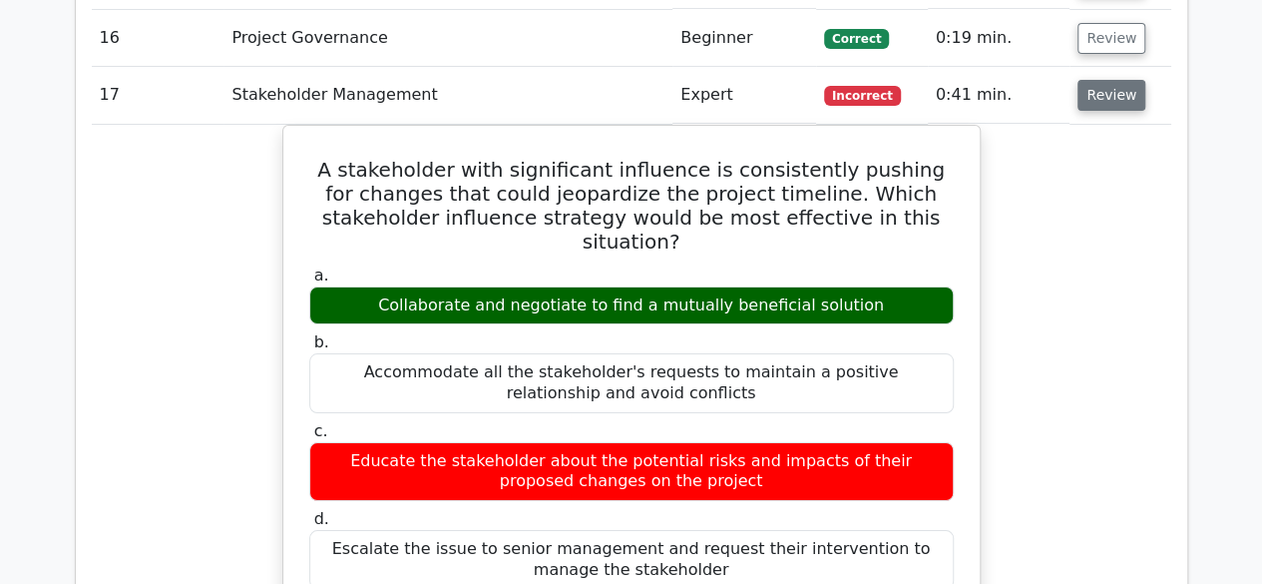
click at [1104, 81] on button "Review" at bounding box center [1112, 95] width 68 height 31
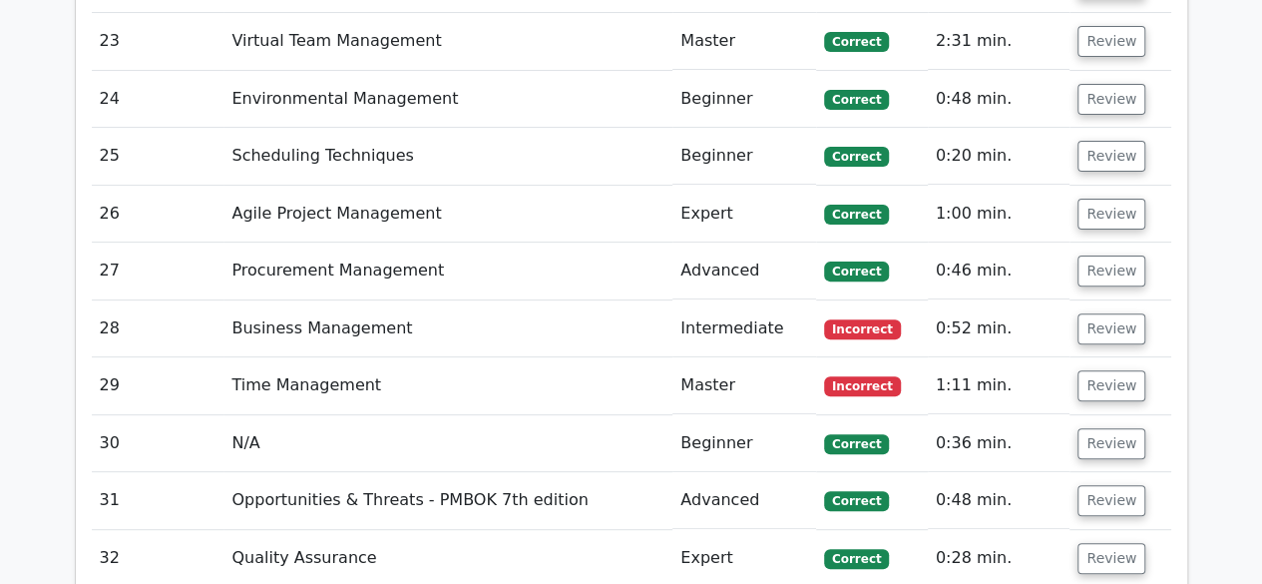
scroll to position [3986, 0]
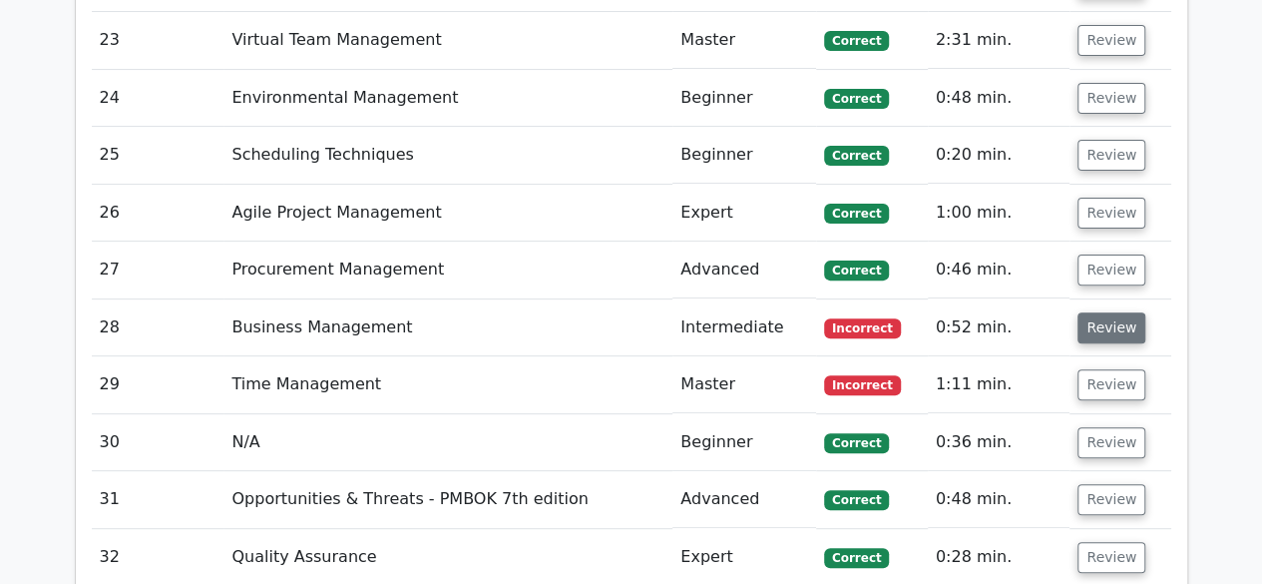
click at [1106, 314] on button "Review" at bounding box center [1112, 327] width 68 height 31
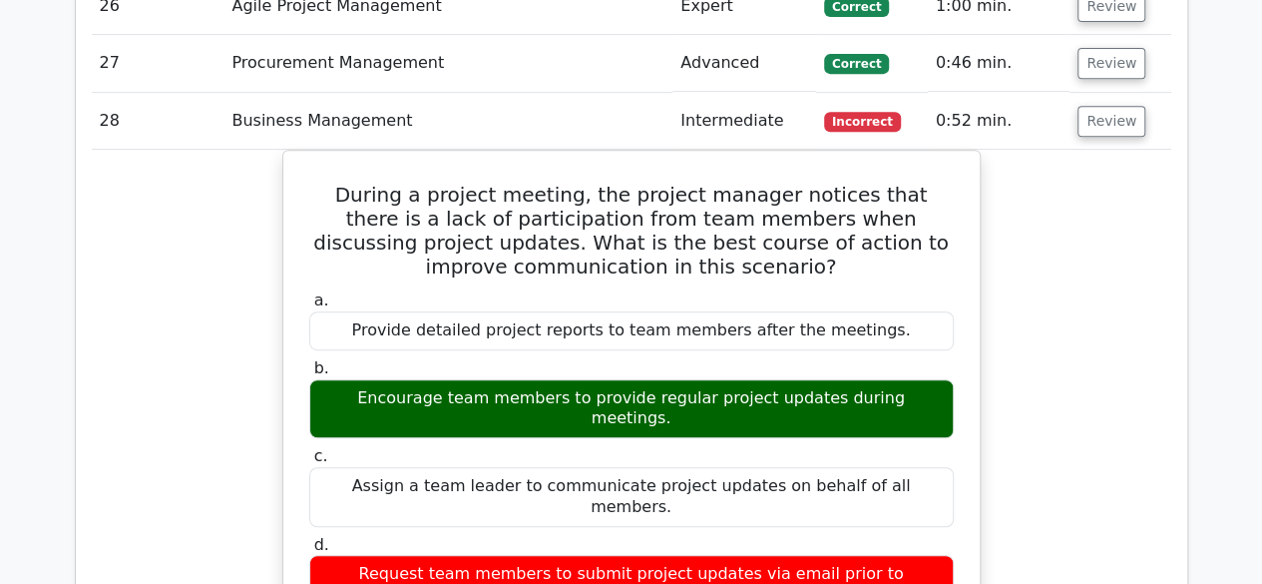
scroll to position [4186, 0]
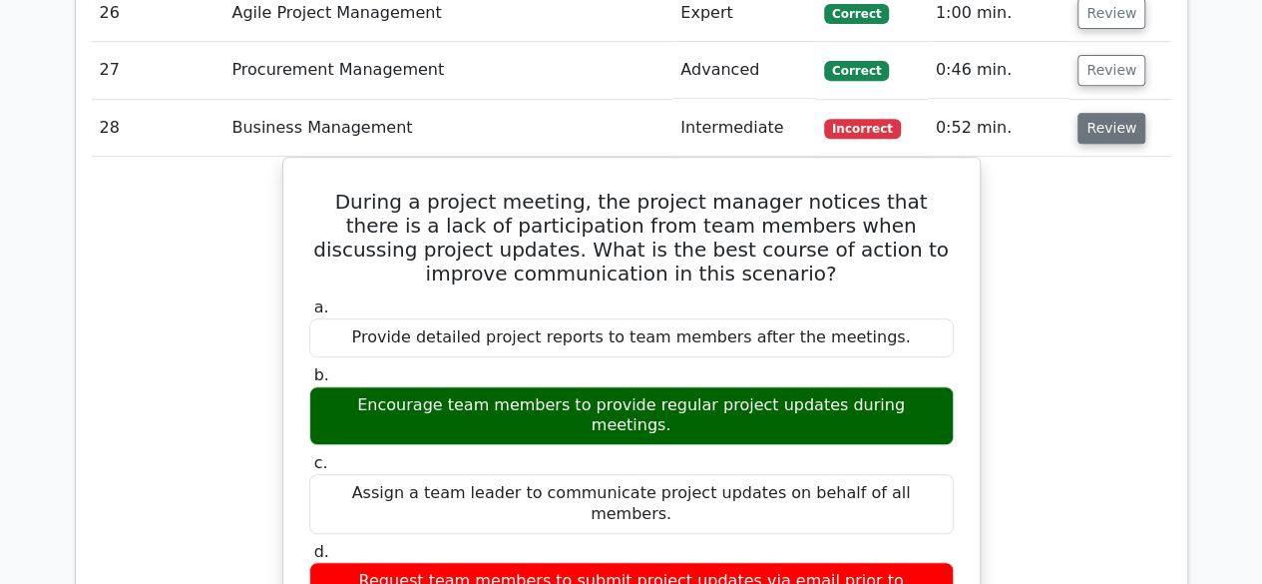
click at [1109, 117] on button "Review" at bounding box center [1112, 128] width 68 height 31
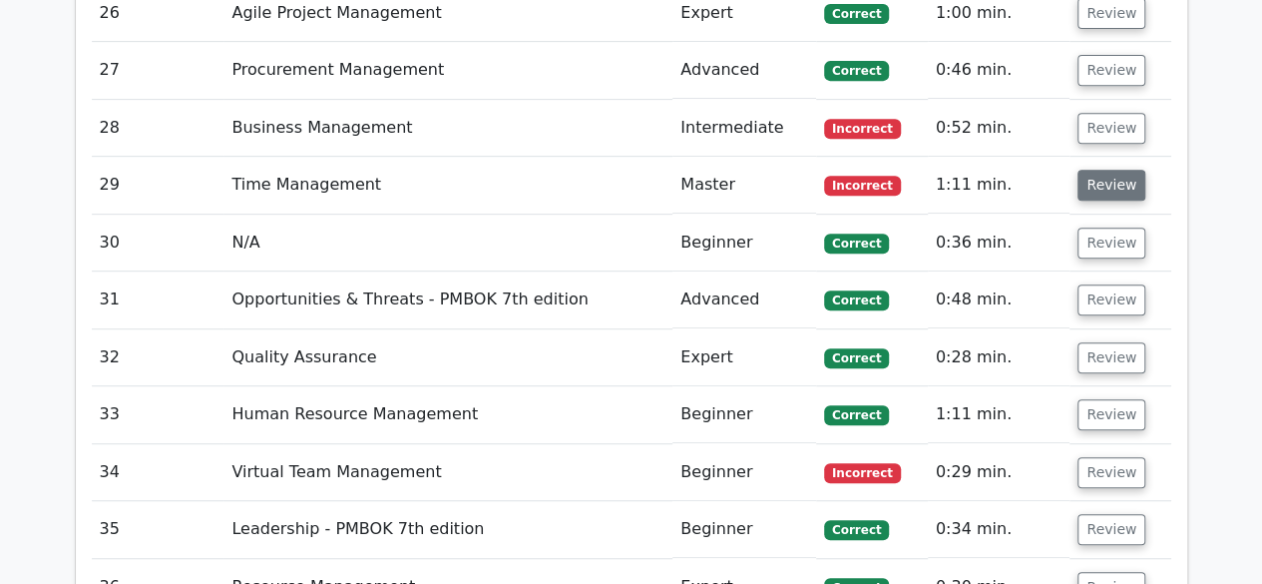
click at [1109, 171] on button "Review" at bounding box center [1112, 185] width 68 height 31
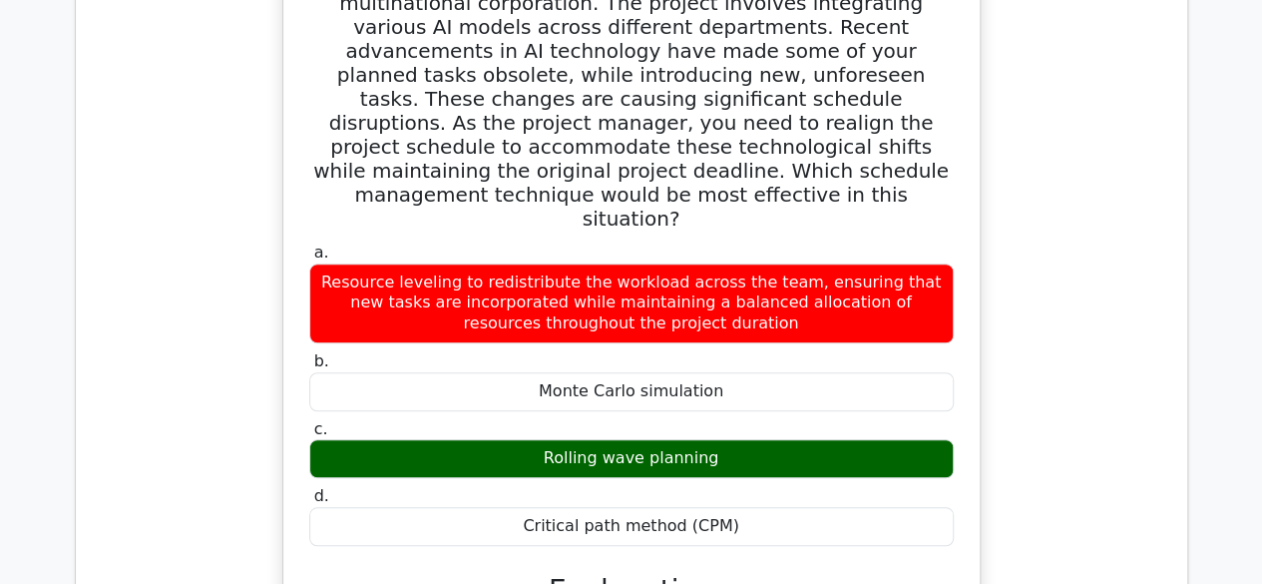
scroll to position [4286, 0]
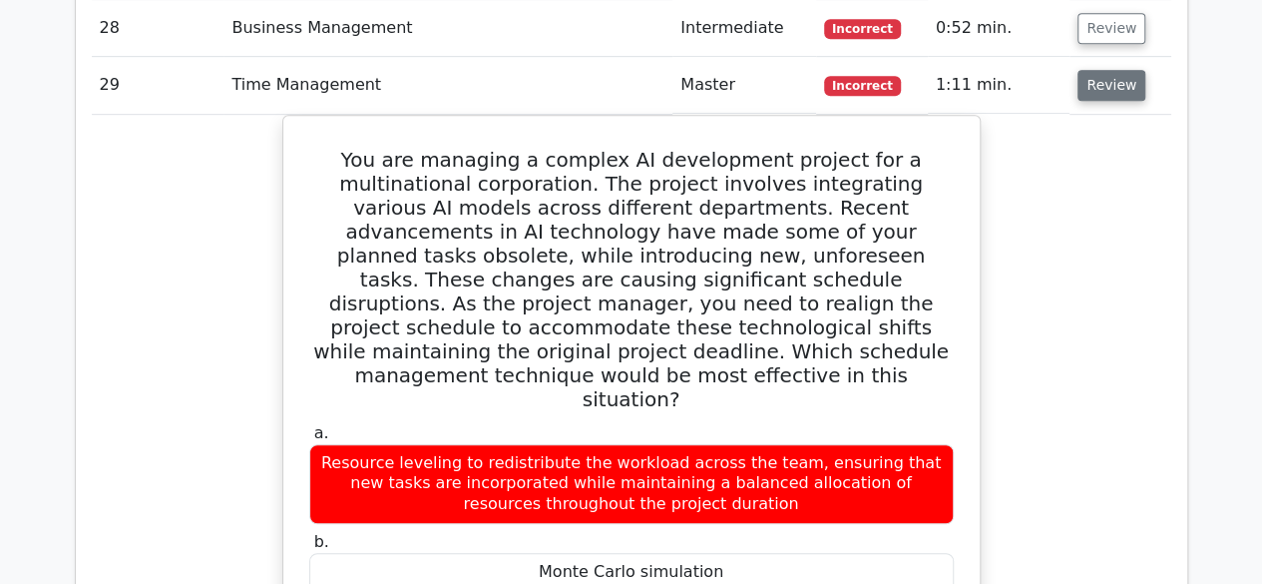
click at [1094, 70] on button "Review" at bounding box center [1112, 85] width 68 height 31
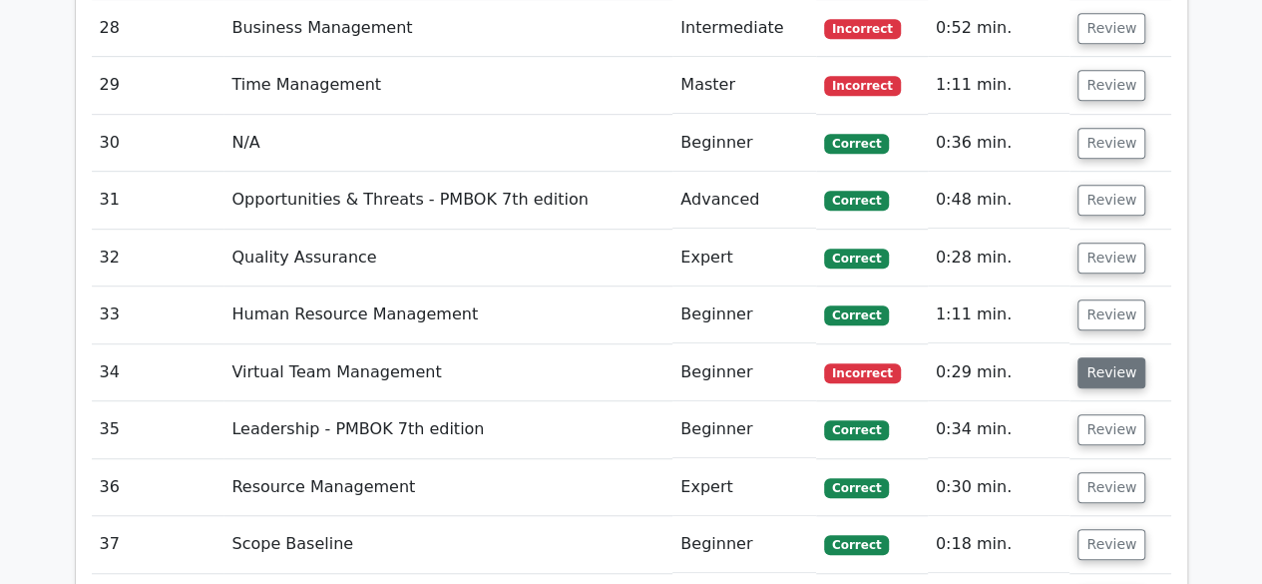
click at [1118, 359] on button "Review" at bounding box center [1112, 372] width 68 height 31
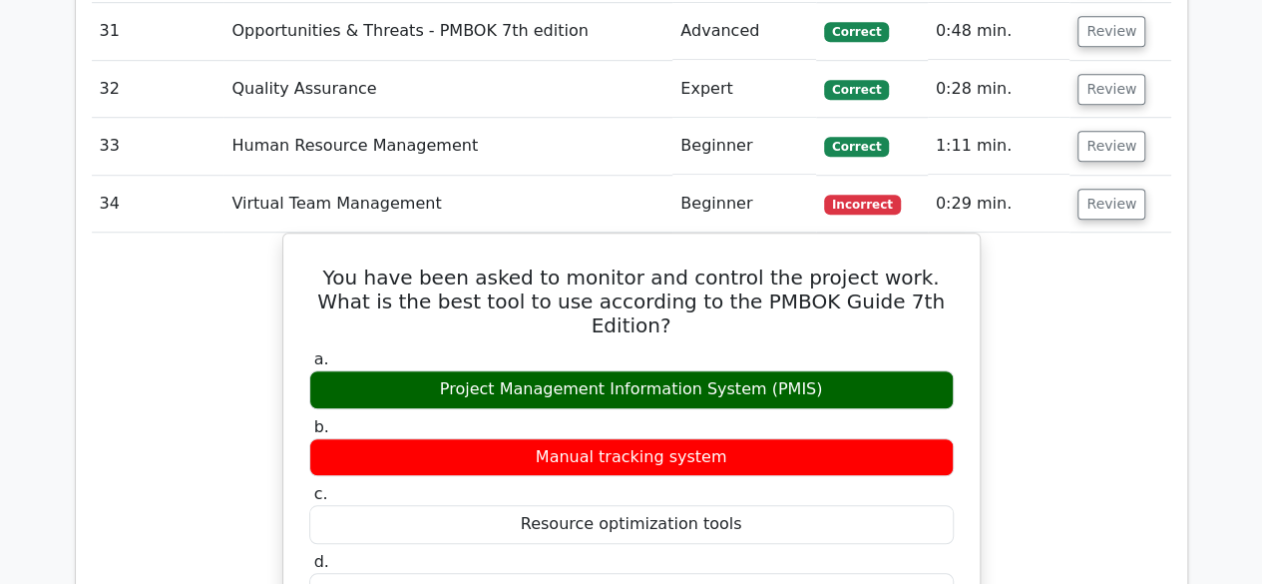
scroll to position [4485, 0]
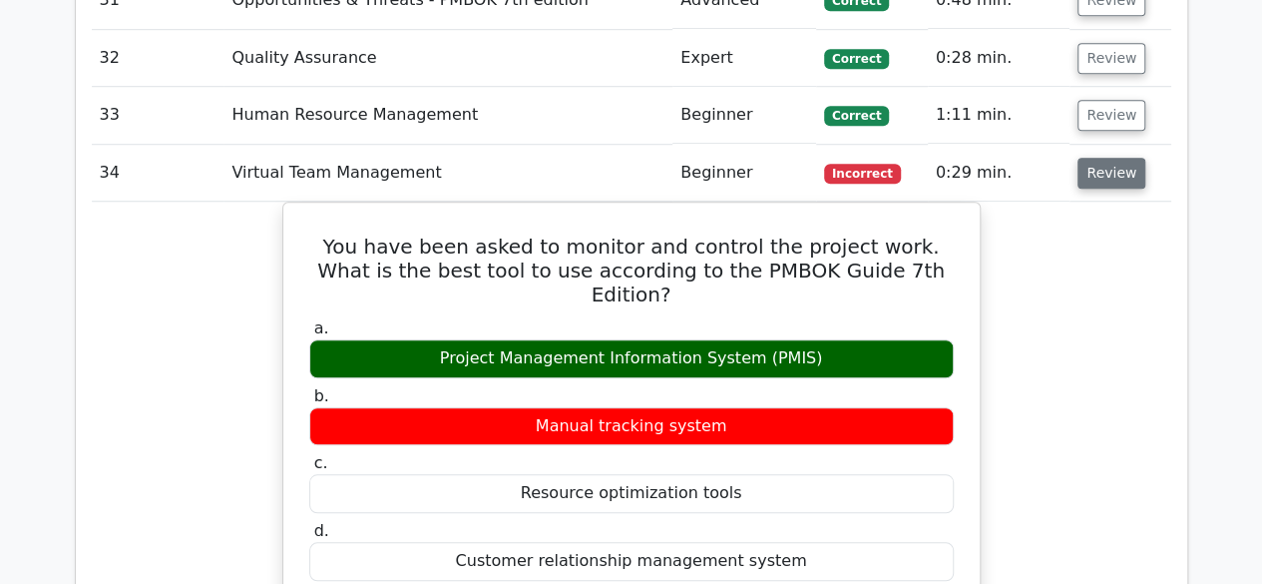
click at [1113, 159] on button "Review" at bounding box center [1112, 173] width 68 height 31
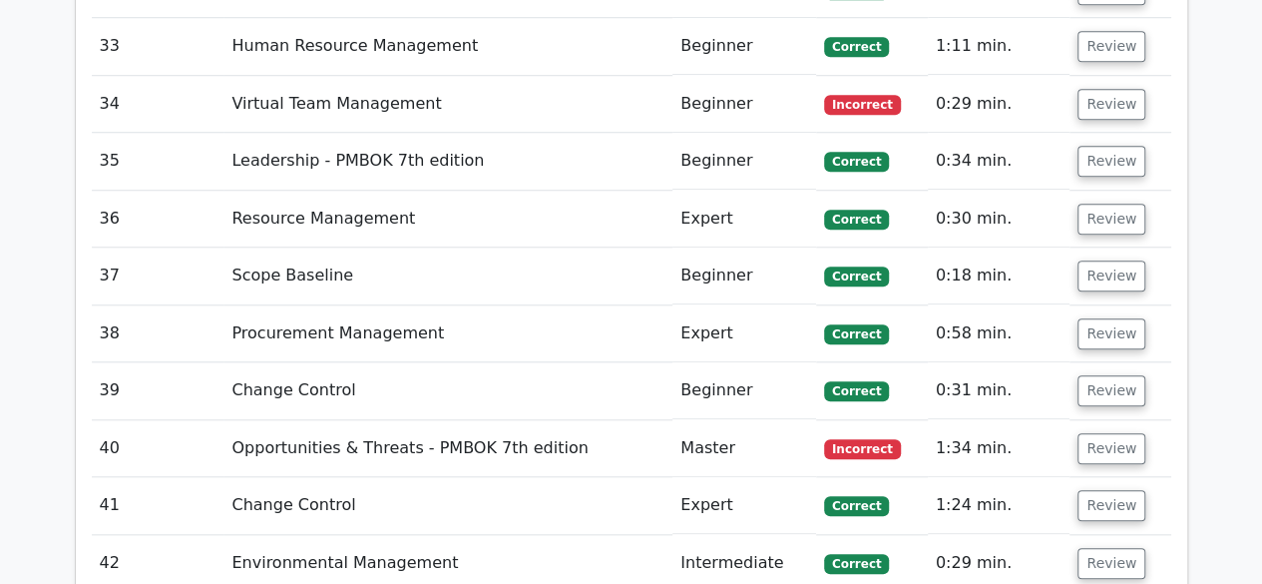
scroll to position [4585, 0]
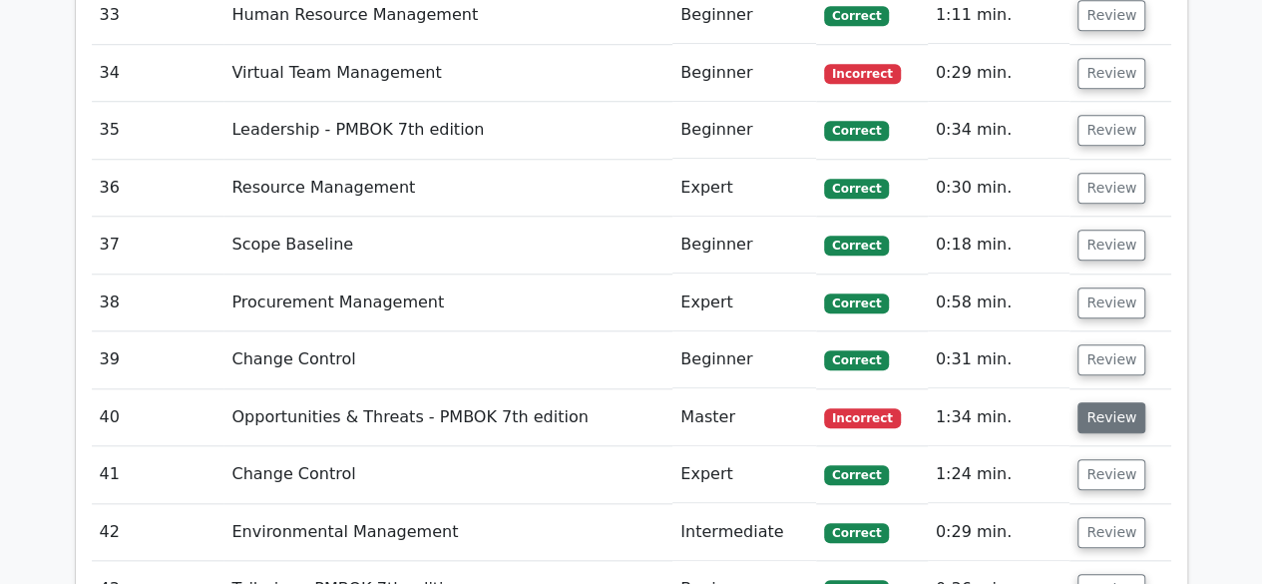
click at [1110, 404] on button "Review" at bounding box center [1112, 417] width 68 height 31
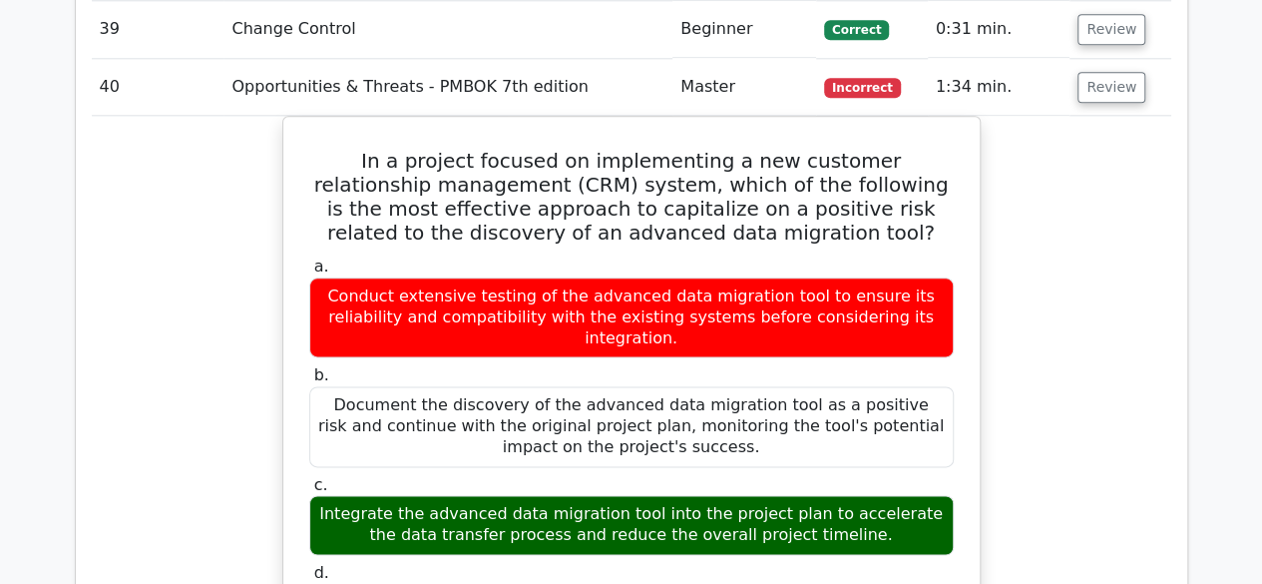
scroll to position [4884, 0]
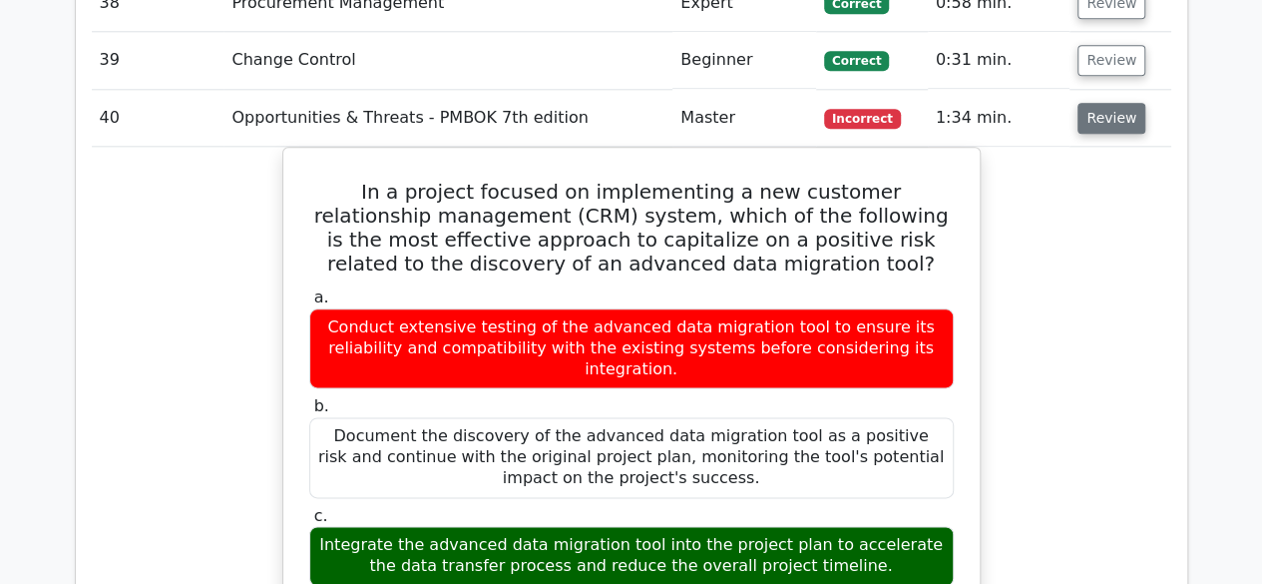
click at [1120, 103] on button "Review" at bounding box center [1112, 118] width 68 height 31
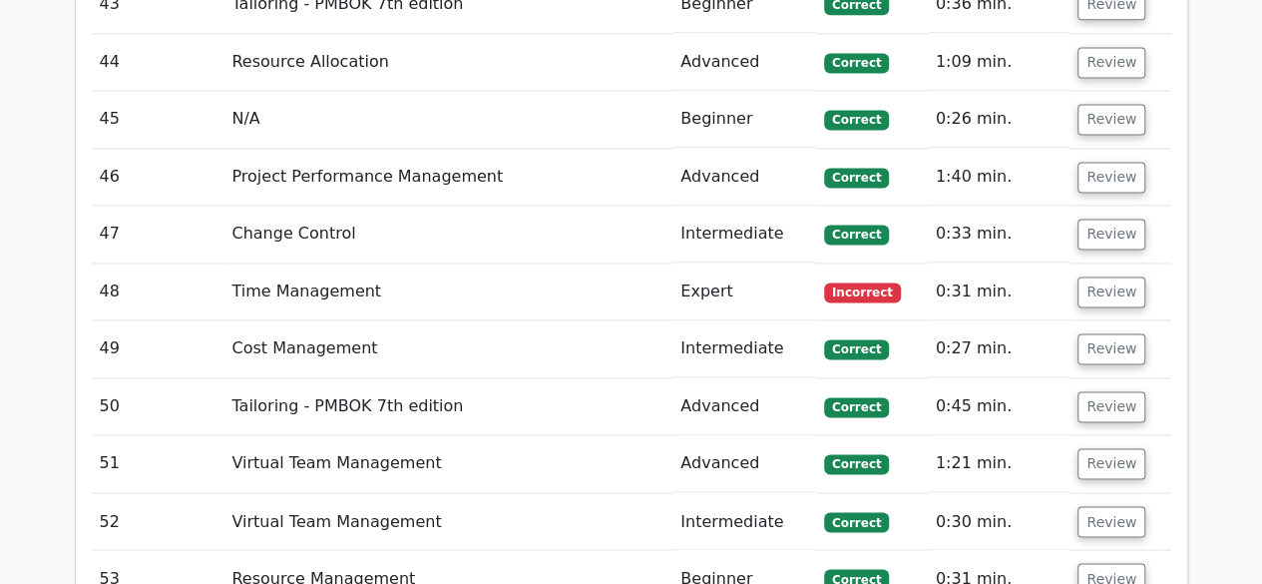
scroll to position [5184, 0]
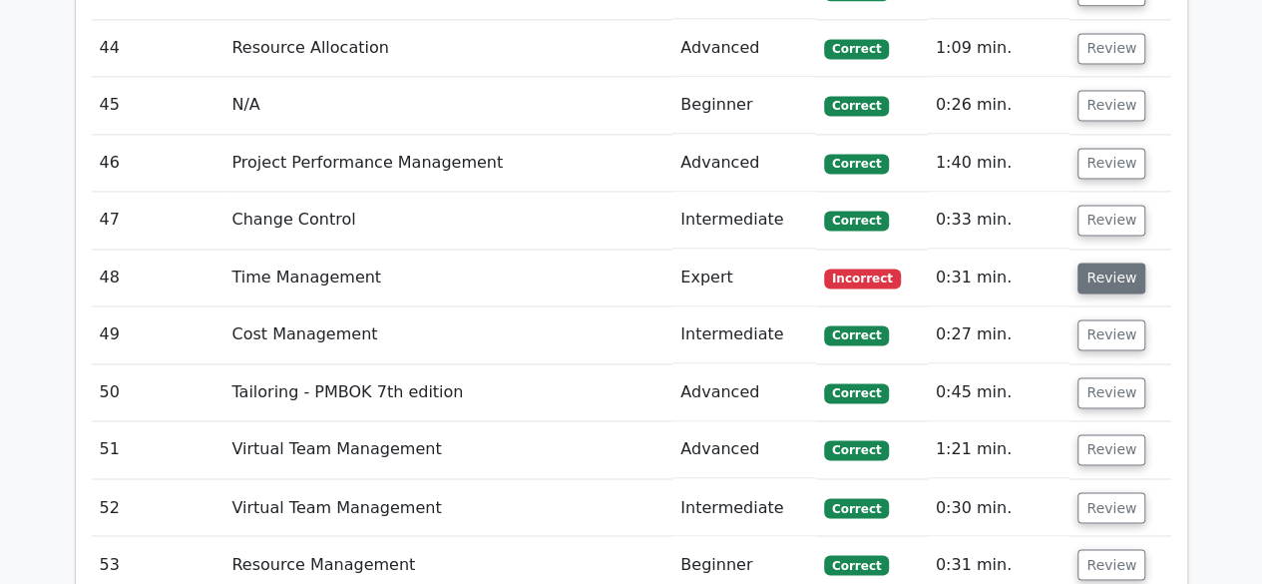
click at [1102, 262] on button "Review" at bounding box center [1112, 277] width 68 height 31
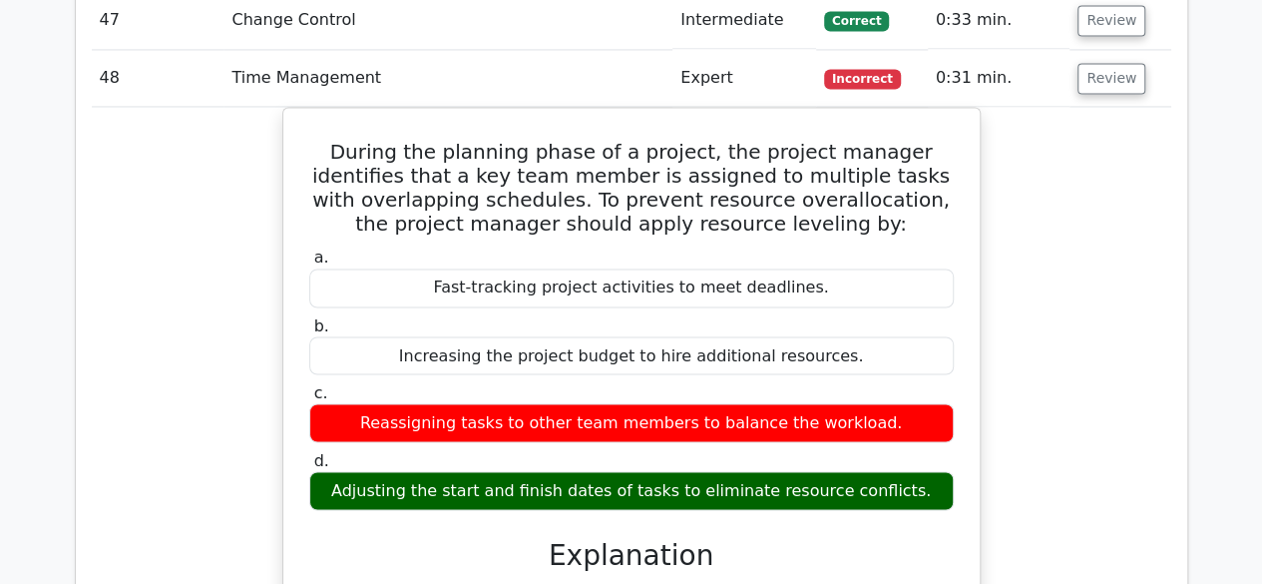
scroll to position [5283, 0]
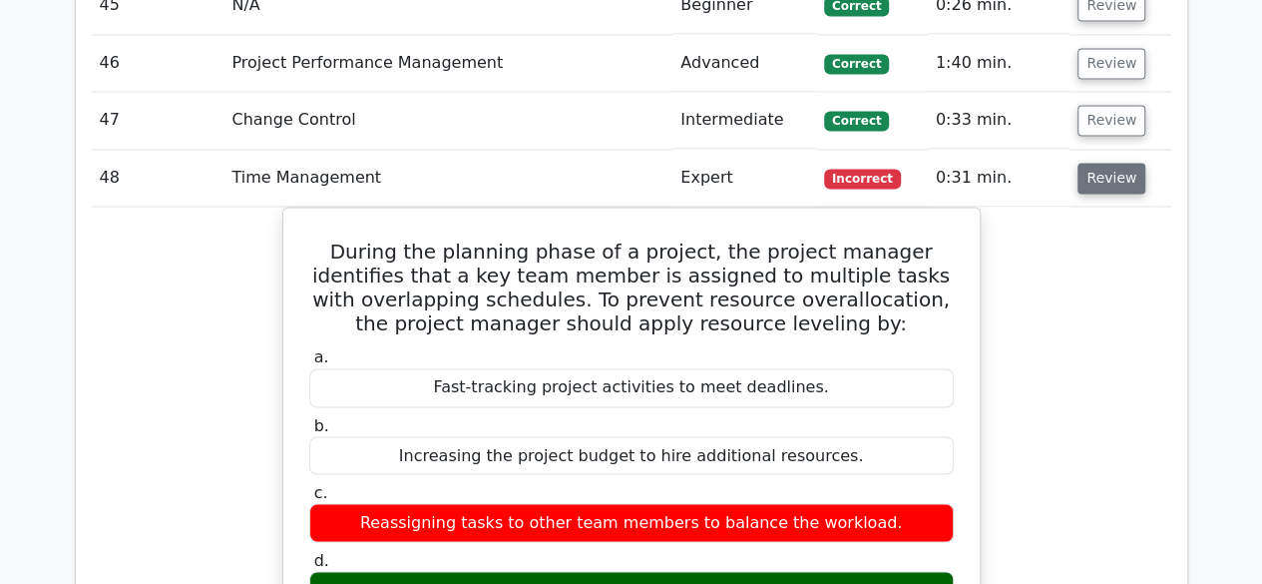
drag, startPoint x: 1116, startPoint y: 155, endPoint x: 1129, endPoint y: 163, distance: 16.1
click at [1116, 163] on button "Review" at bounding box center [1112, 178] width 68 height 31
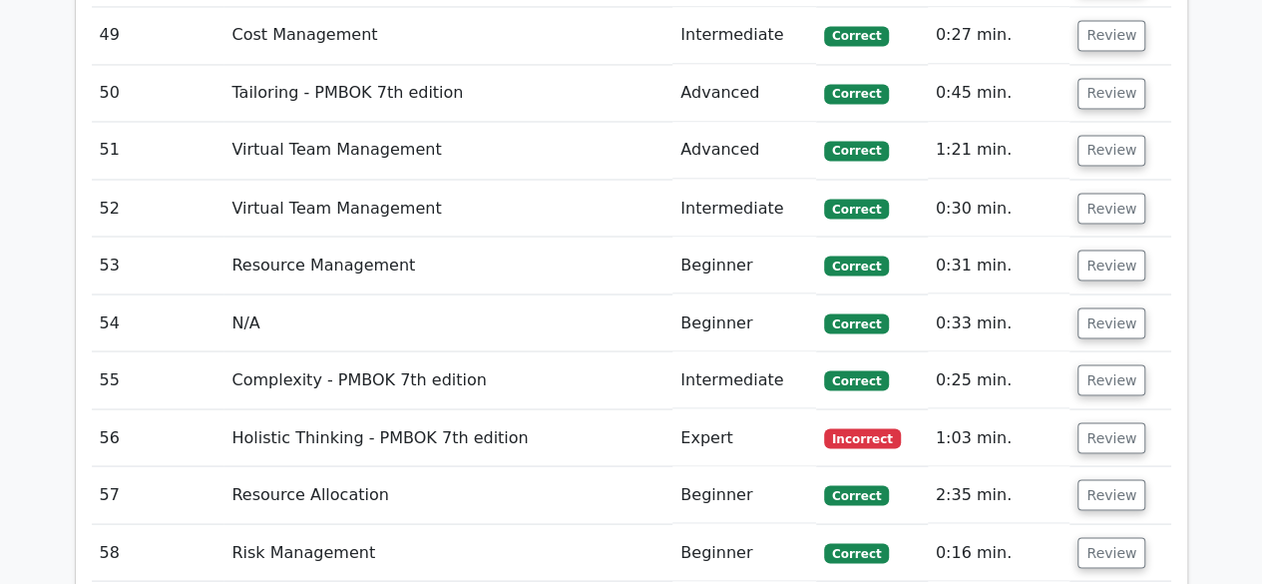
scroll to position [5583, 0]
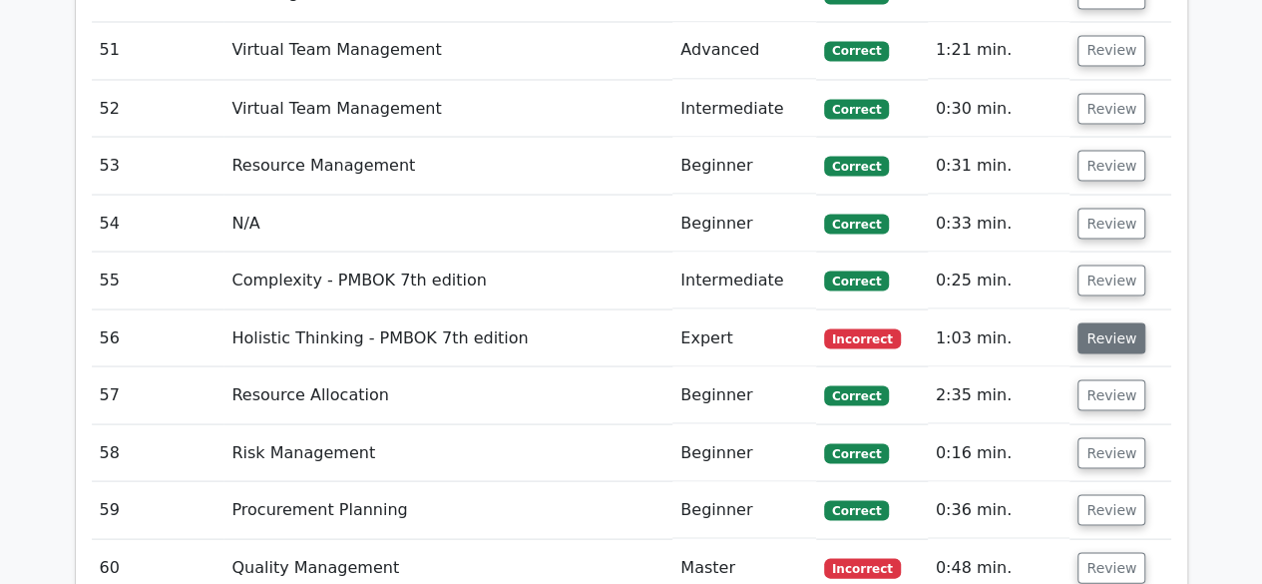
click at [1120, 322] on button "Review" at bounding box center [1112, 337] width 68 height 31
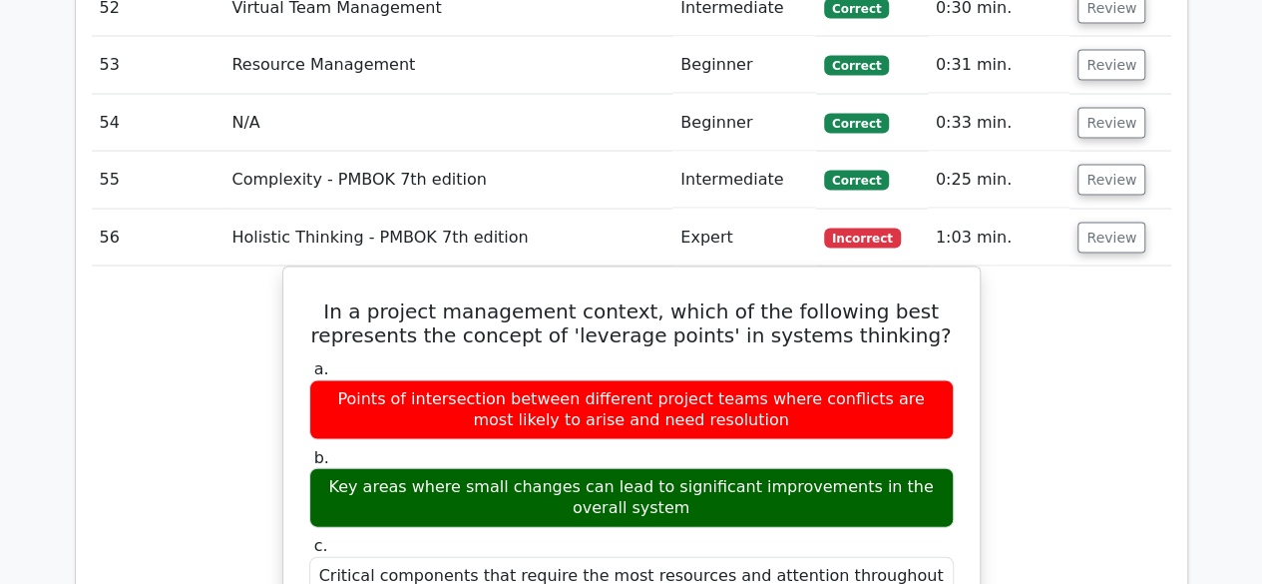
scroll to position [5782, 0]
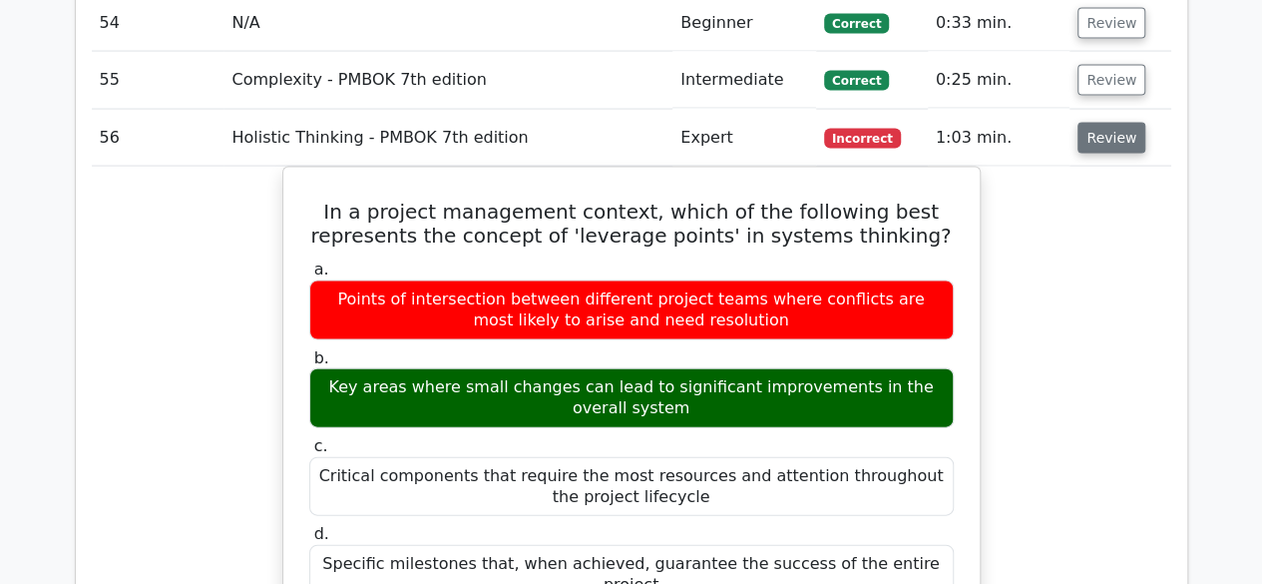
click at [1107, 123] on button "Review" at bounding box center [1112, 138] width 68 height 31
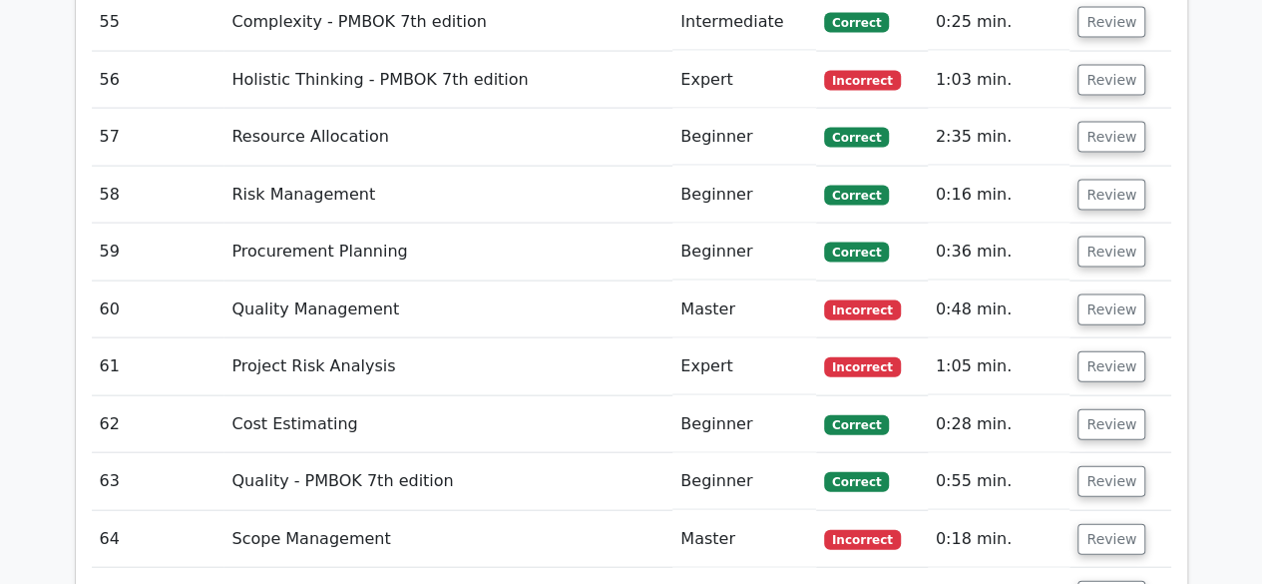
scroll to position [5882, 0]
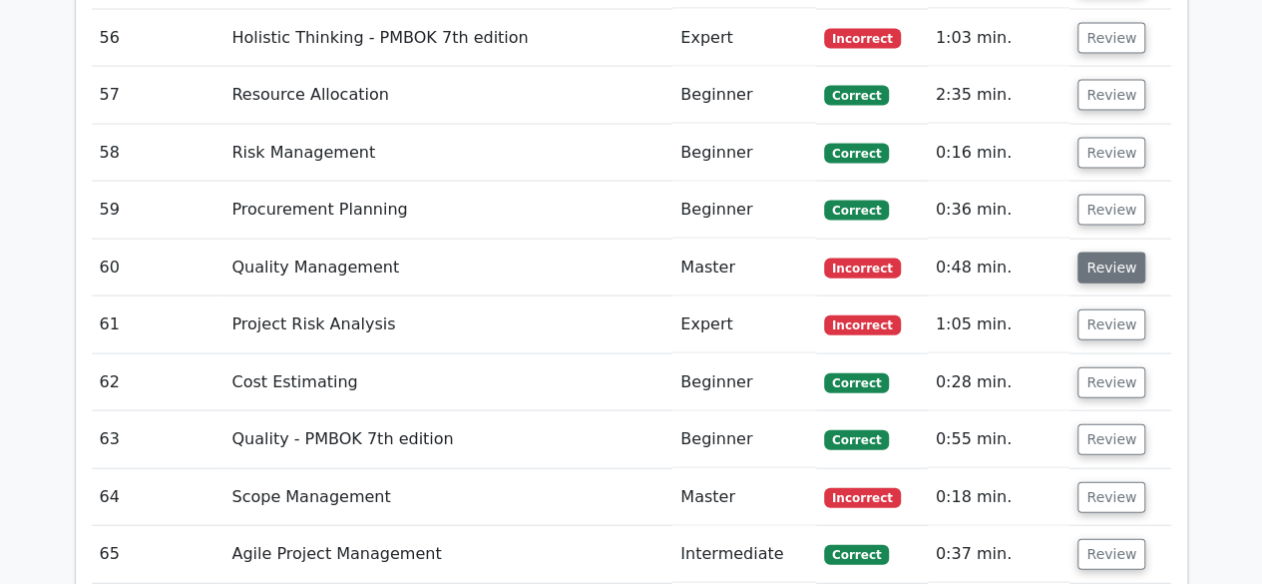
click at [1100, 252] on button "Review" at bounding box center [1112, 267] width 68 height 31
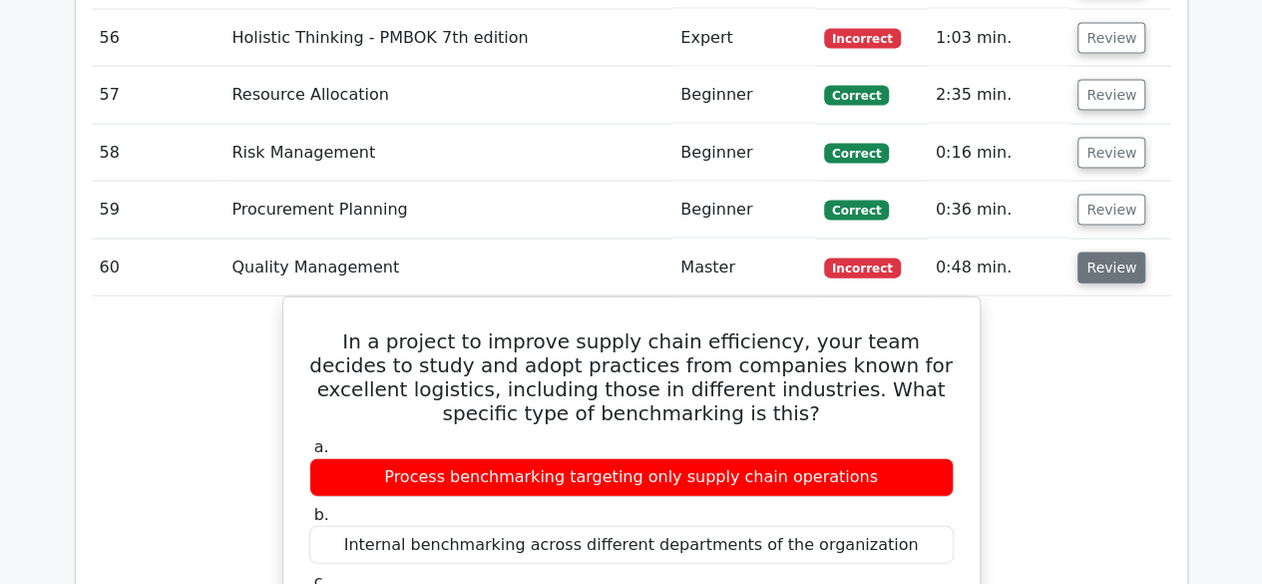
click at [1104, 252] on button "Review" at bounding box center [1112, 267] width 68 height 31
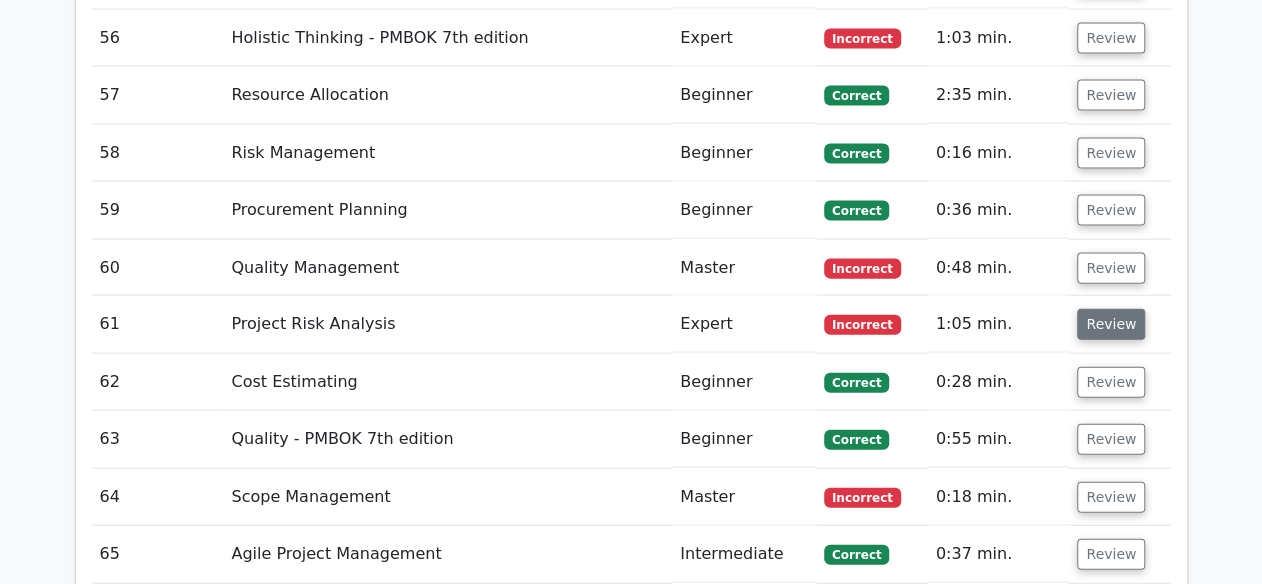
click at [1096, 309] on button "Review" at bounding box center [1112, 324] width 68 height 31
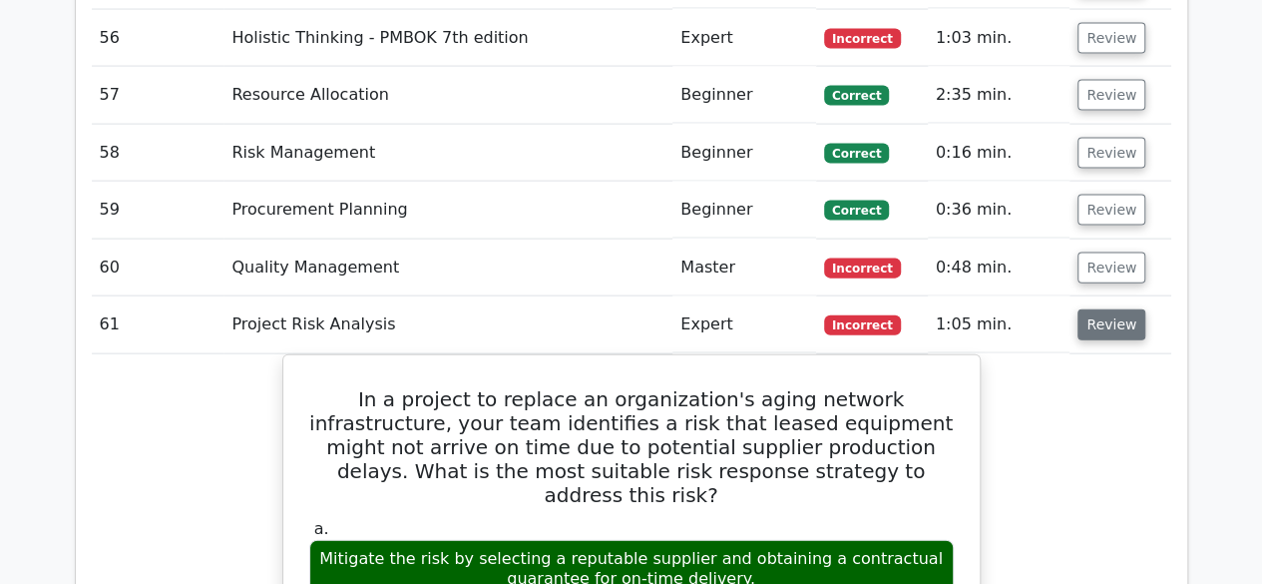
click at [1097, 309] on button "Review" at bounding box center [1112, 324] width 68 height 31
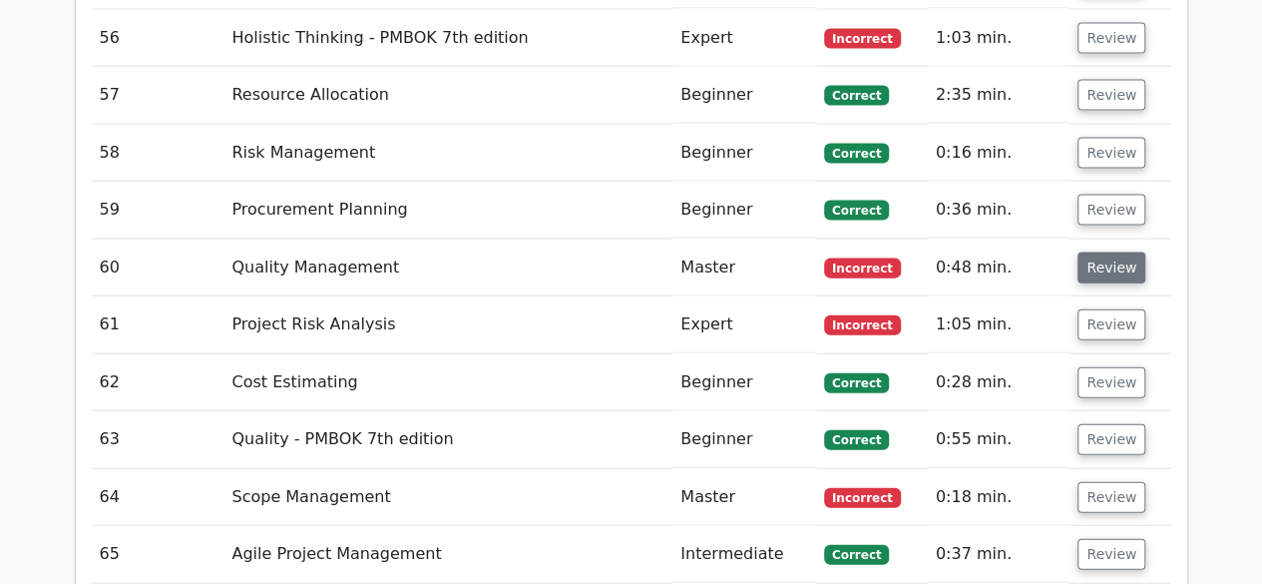
click at [1096, 252] on button "Review" at bounding box center [1112, 267] width 68 height 31
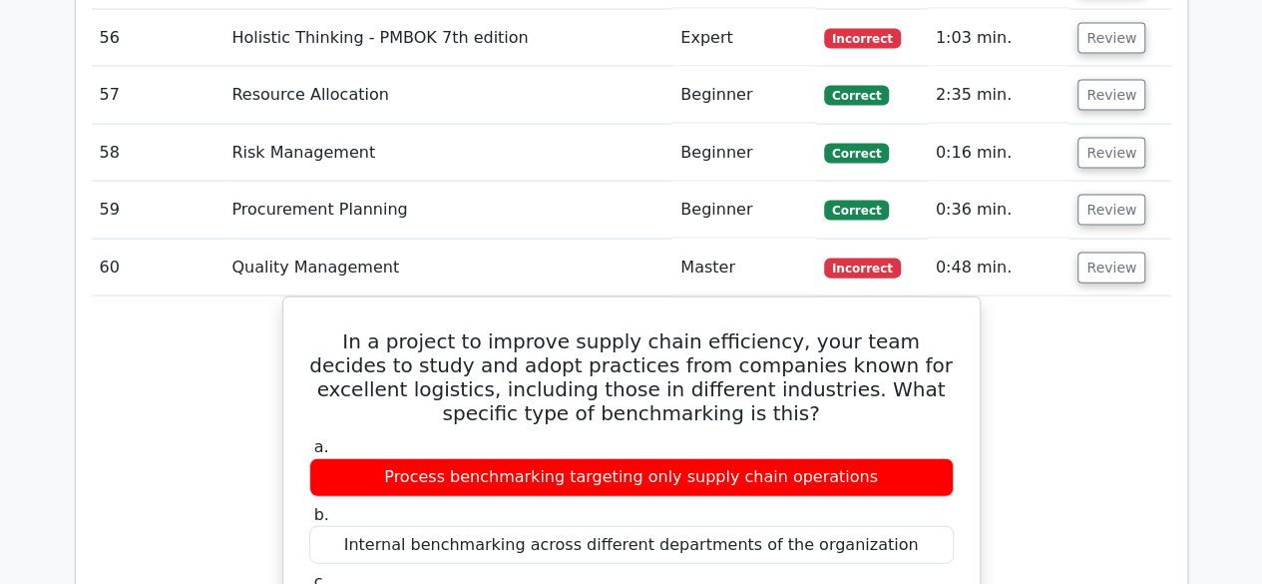
scroll to position [5982, 0]
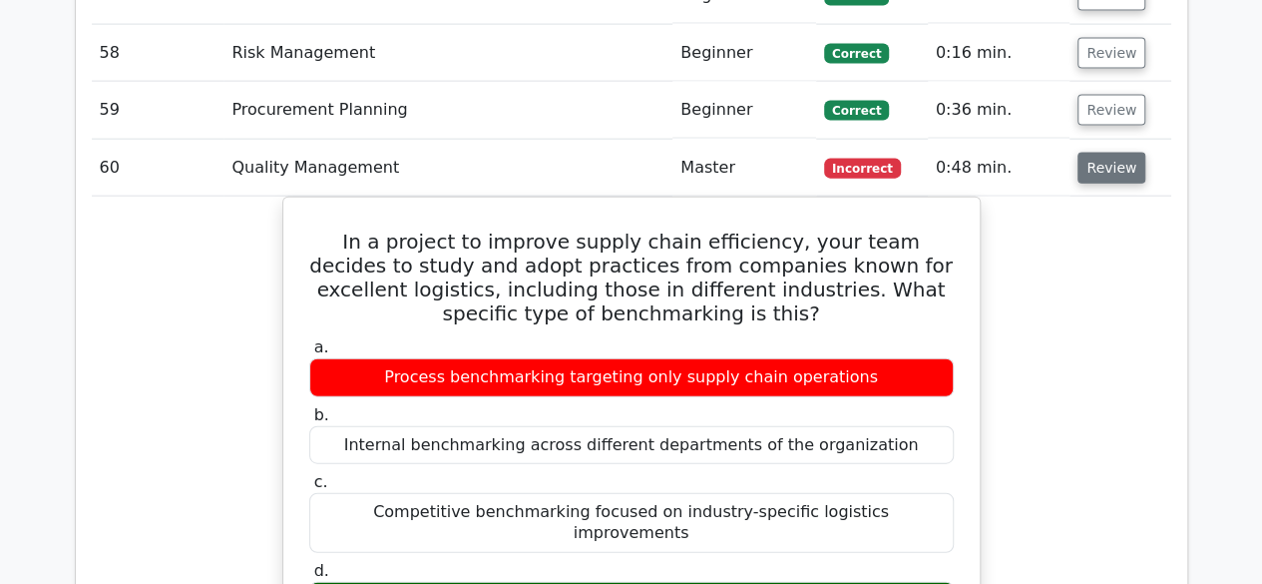
click at [1099, 153] on button "Review" at bounding box center [1112, 168] width 68 height 31
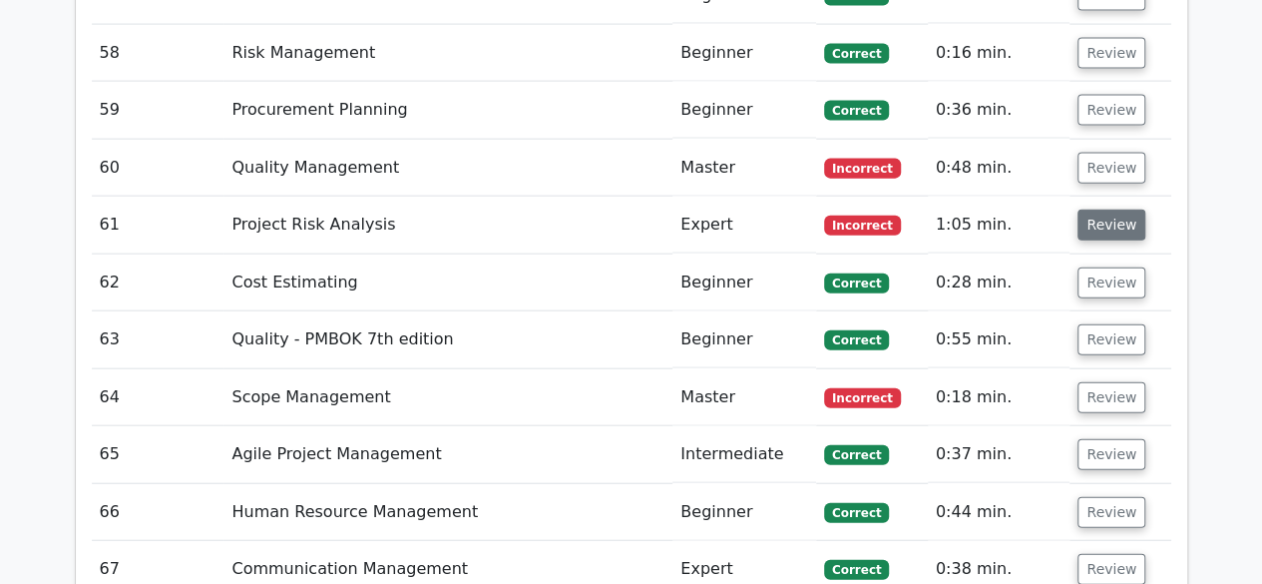
click at [1100, 210] on button "Review" at bounding box center [1112, 225] width 68 height 31
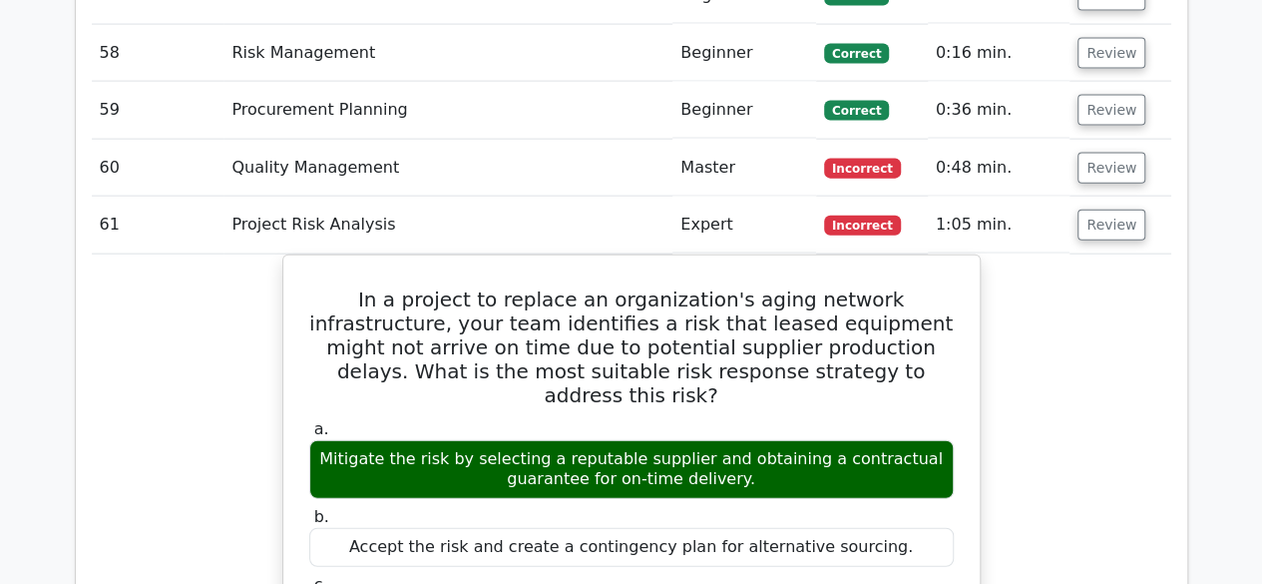
scroll to position [6082, 0]
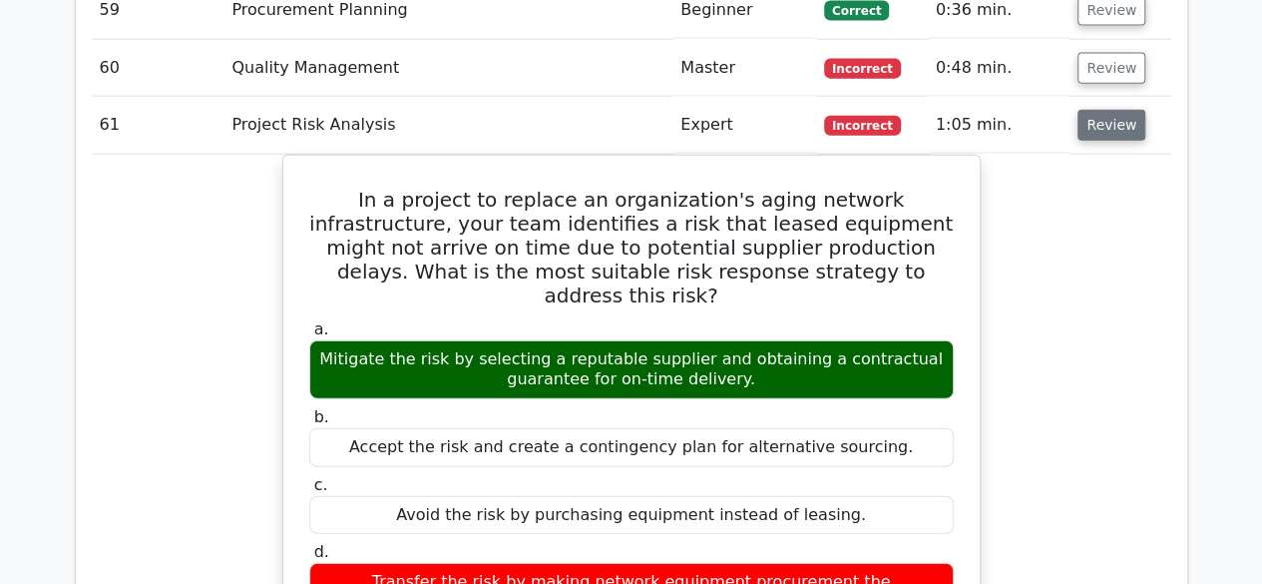
click at [1108, 110] on button "Review" at bounding box center [1112, 125] width 68 height 31
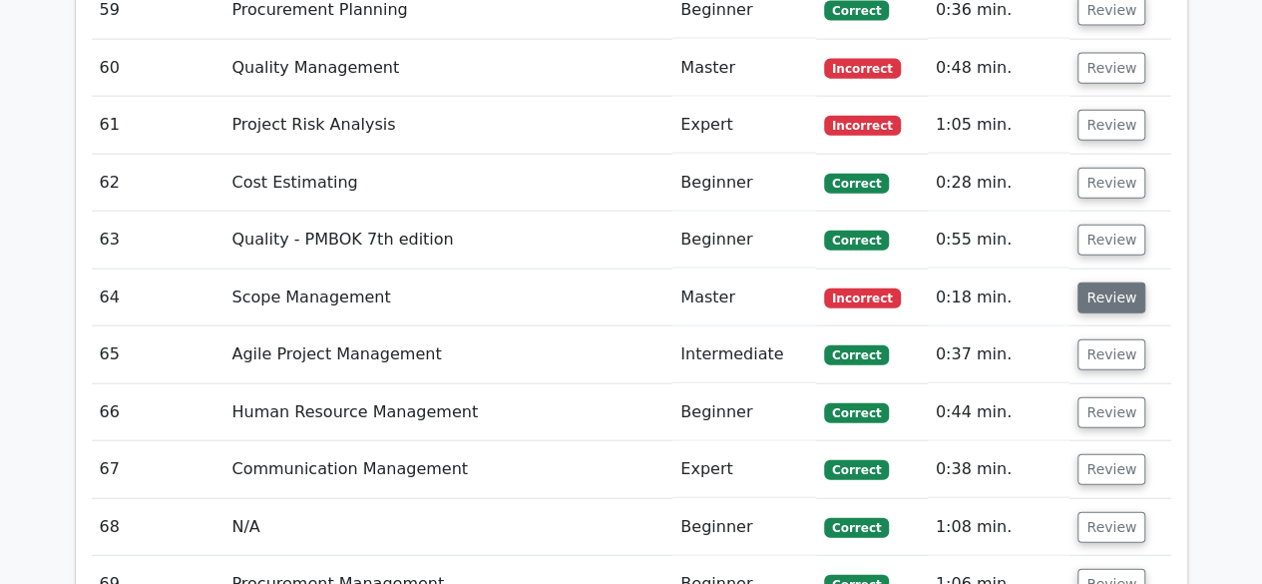
click at [1118, 282] on button "Review" at bounding box center [1112, 297] width 68 height 31
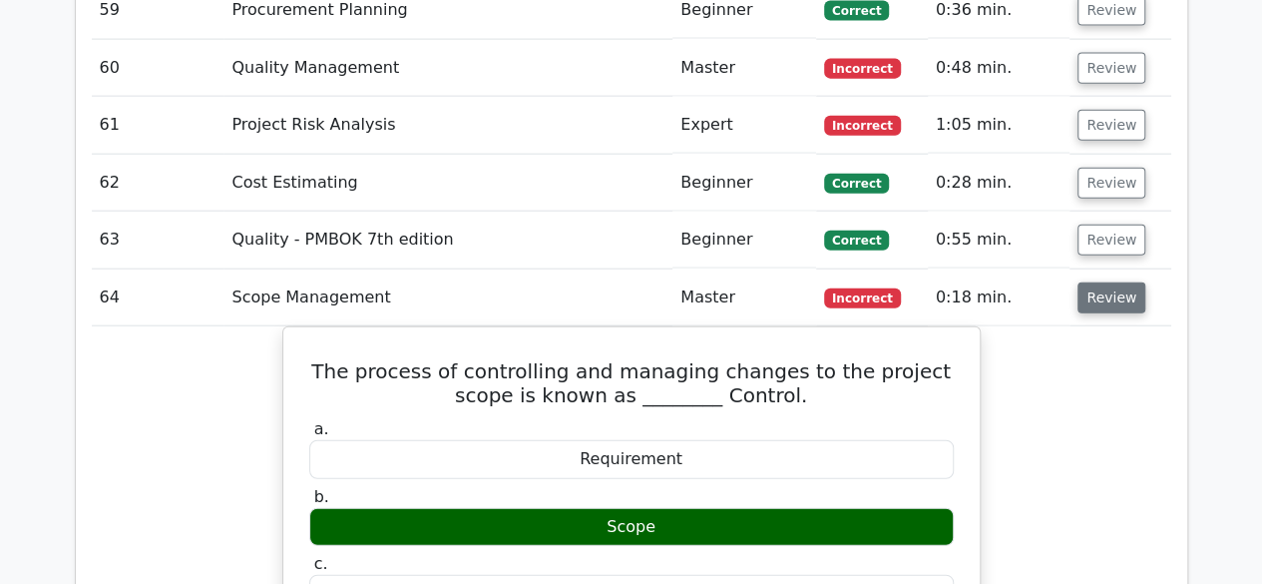
click at [1108, 282] on button "Review" at bounding box center [1112, 297] width 68 height 31
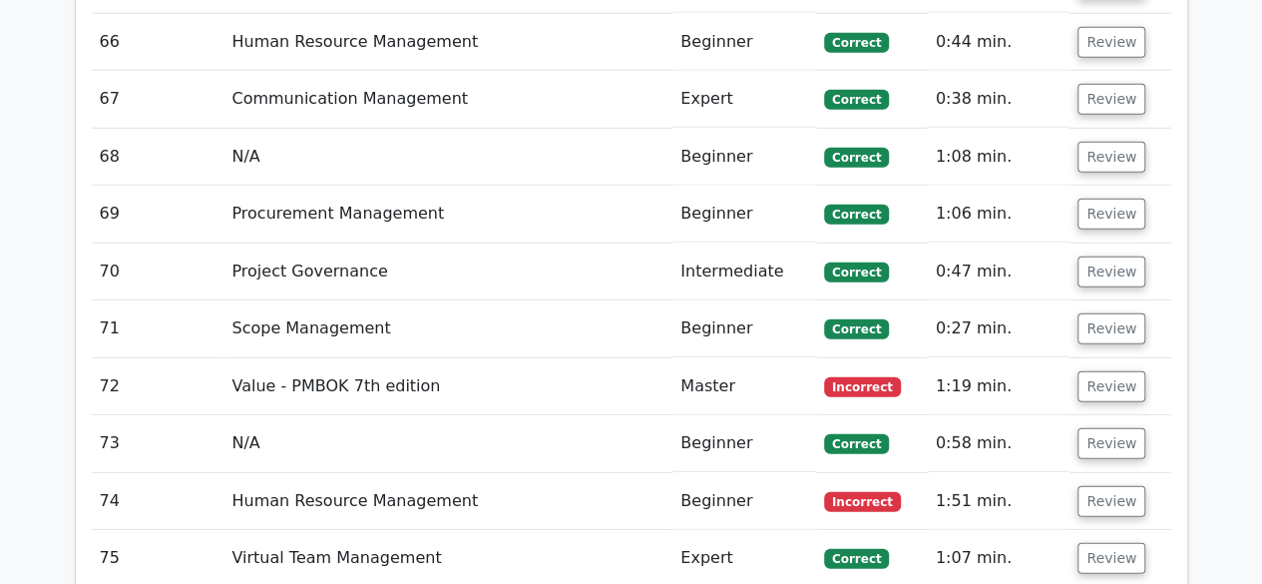
scroll to position [6481, 0]
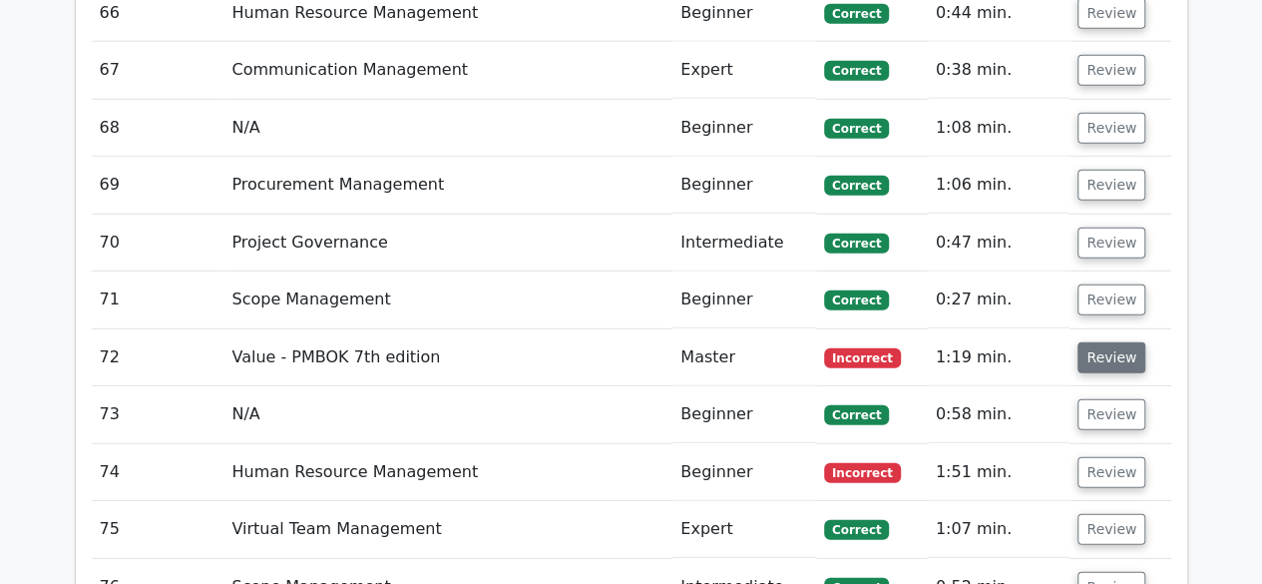
drag, startPoint x: 1098, startPoint y: 323, endPoint x: 1084, endPoint y: 320, distance: 14.3
click at [1091, 342] on button "Review" at bounding box center [1112, 357] width 68 height 31
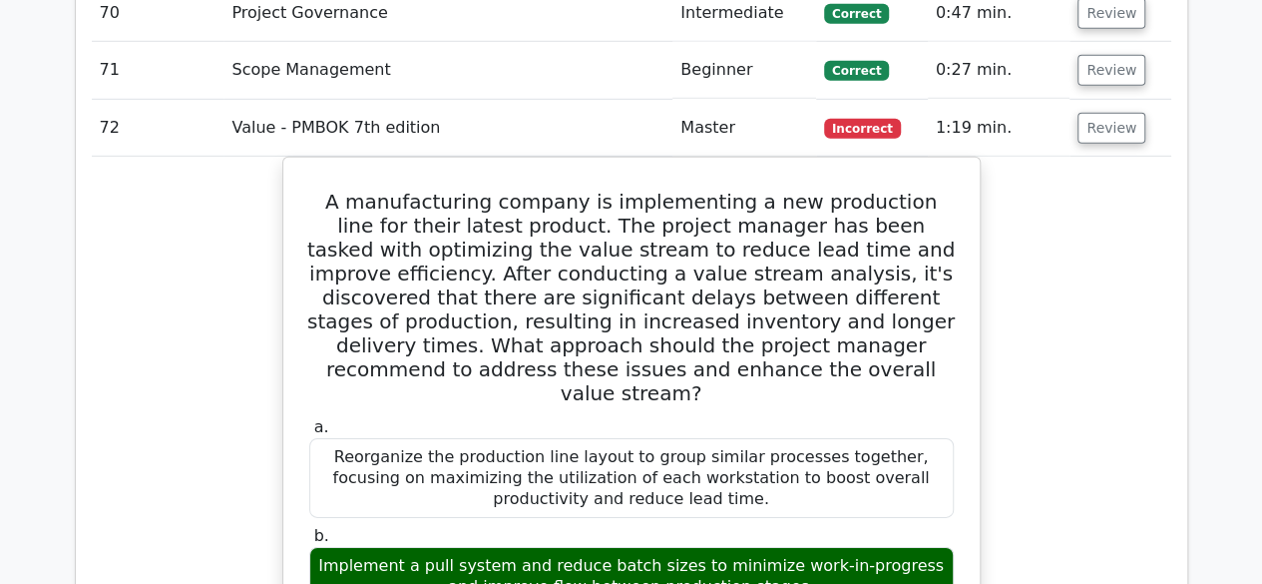
scroll to position [6680, 0]
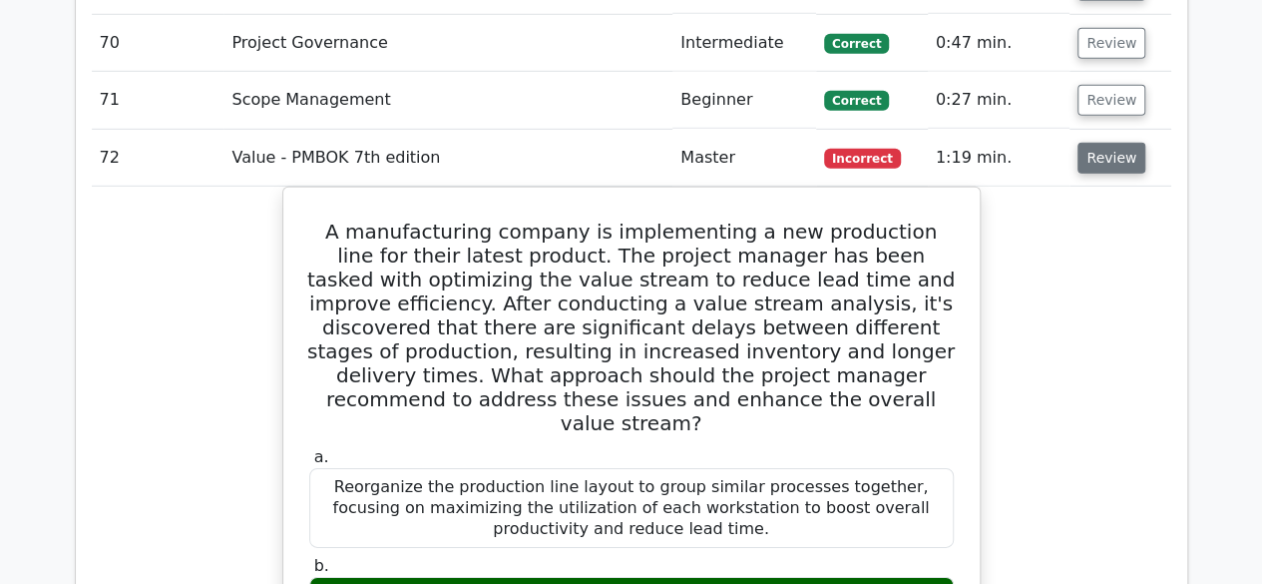
click at [1100, 143] on button "Review" at bounding box center [1112, 158] width 68 height 31
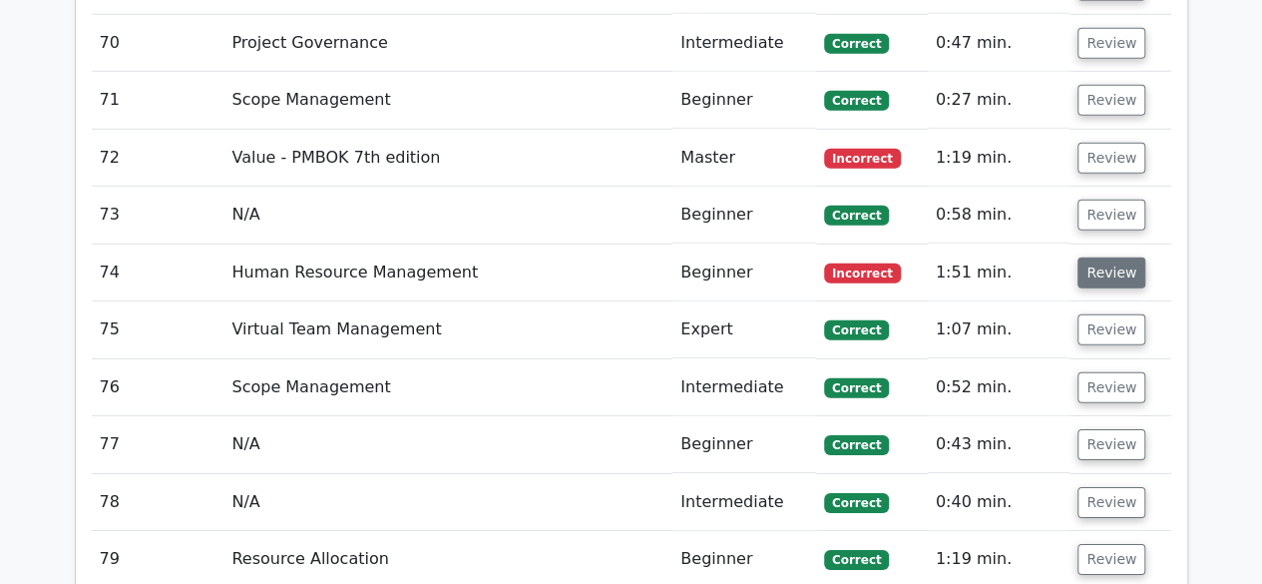
click at [1105, 257] on button "Review" at bounding box center [1112, 272] width 68 height 31
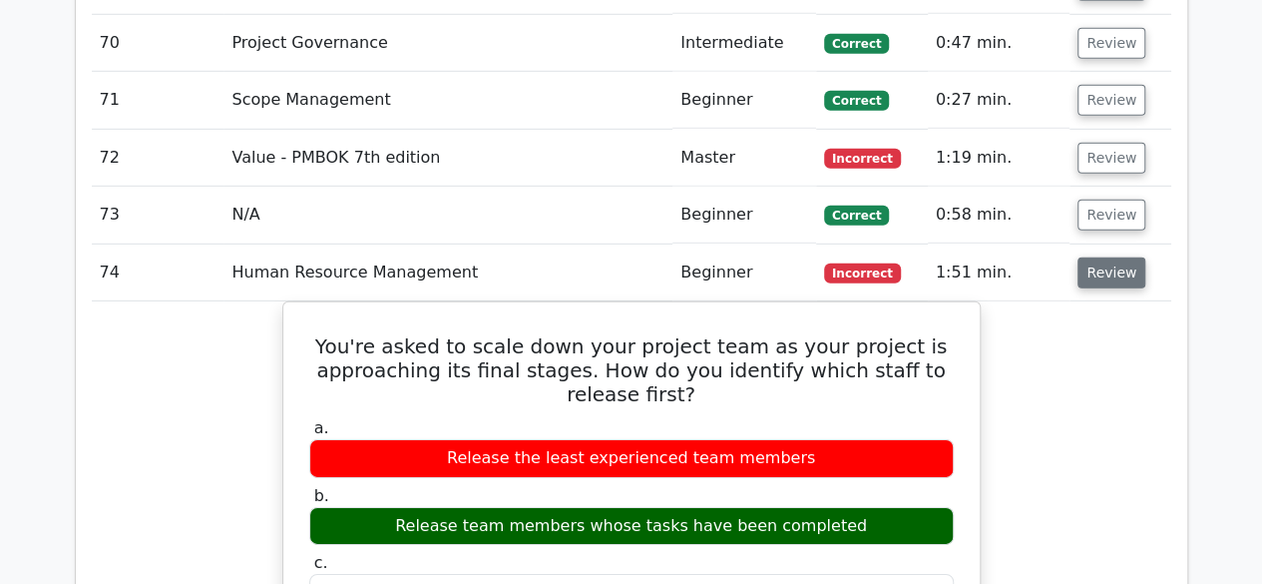
click at [1111, 257] on button "Review" at bounding box center [1112, 272] width 68 height 31
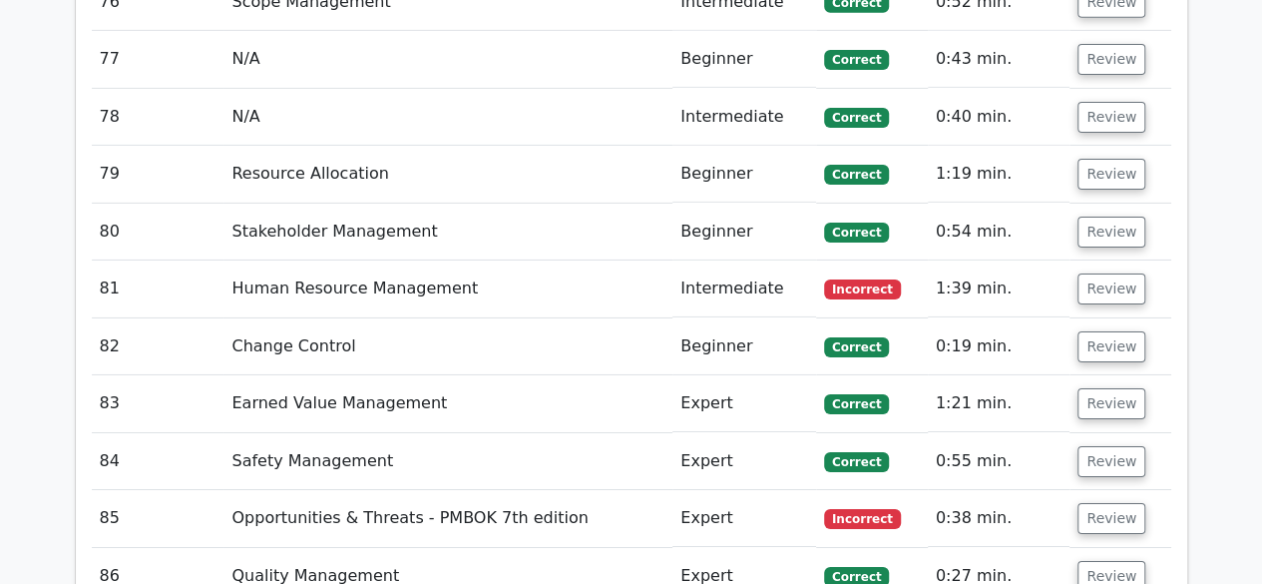
scroll to position [7079, 0]
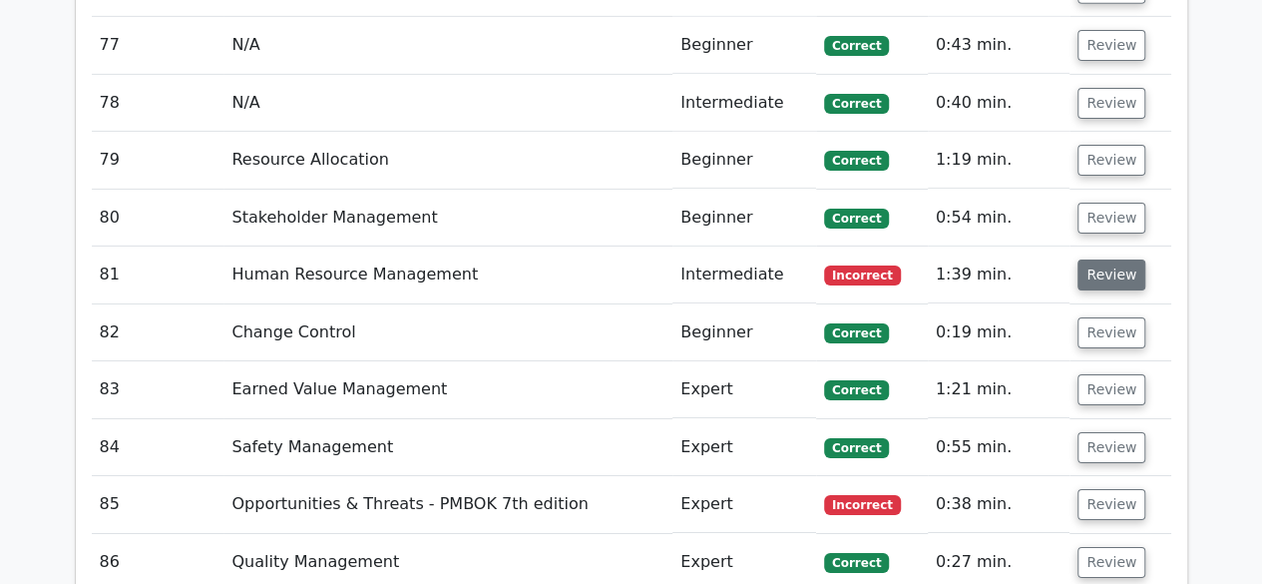
click at [1109, 259] on button "Review" at bounding box center [1112, 274] width 68 height 31
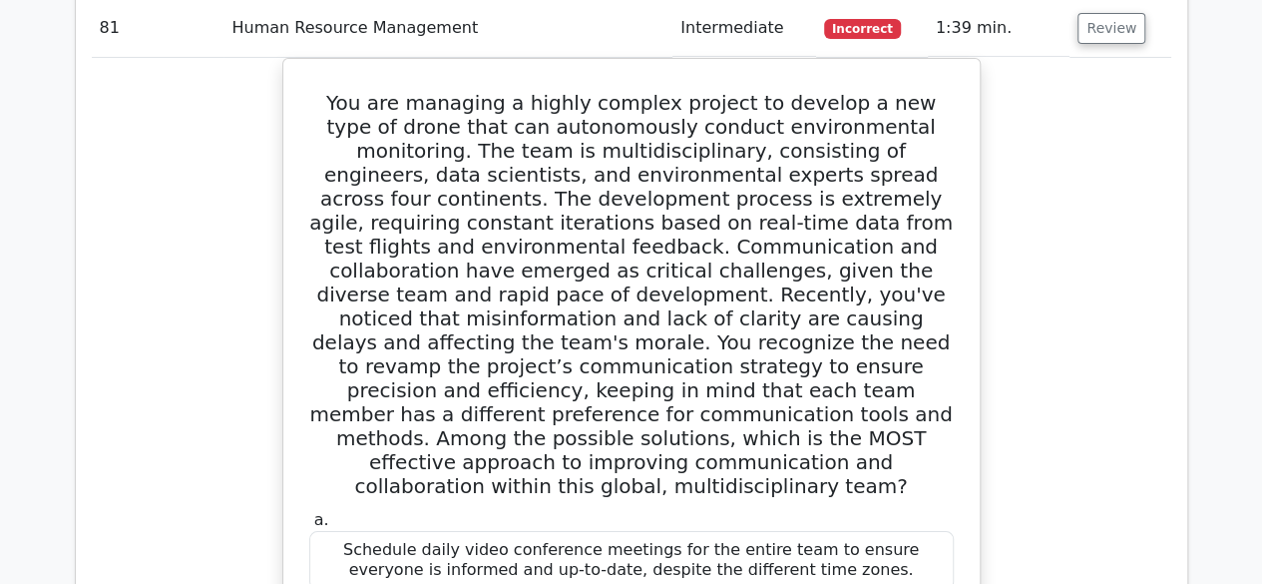
scroll to position [7279, 0]
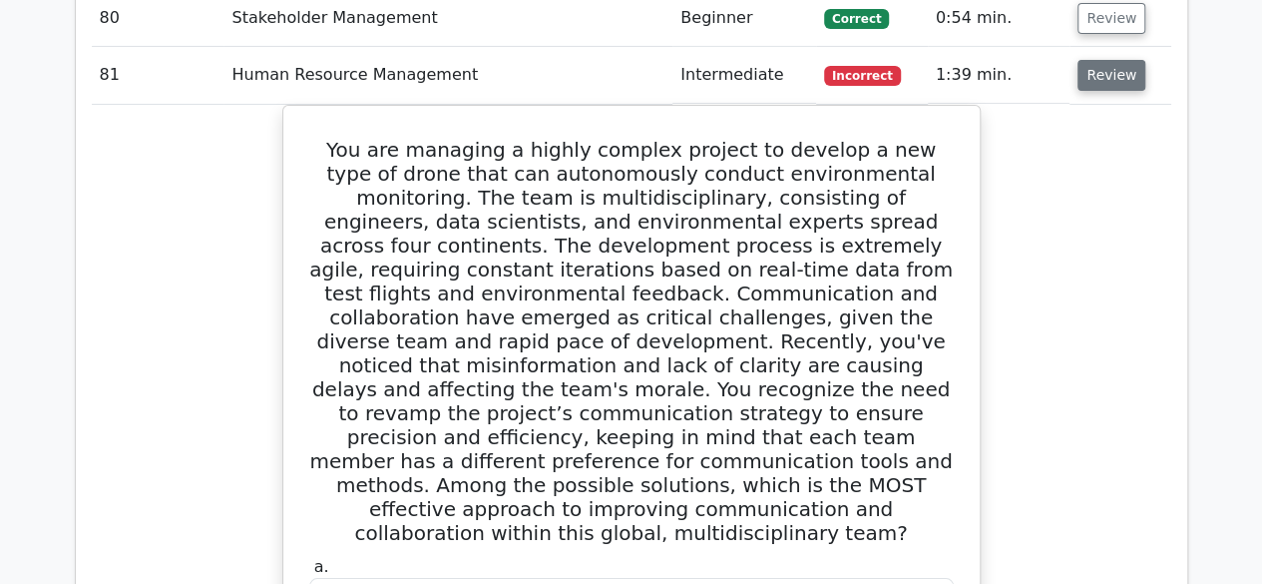
click at [1106, 60] on button "Review" at bounding box center [1112, 75] width 68 height 31
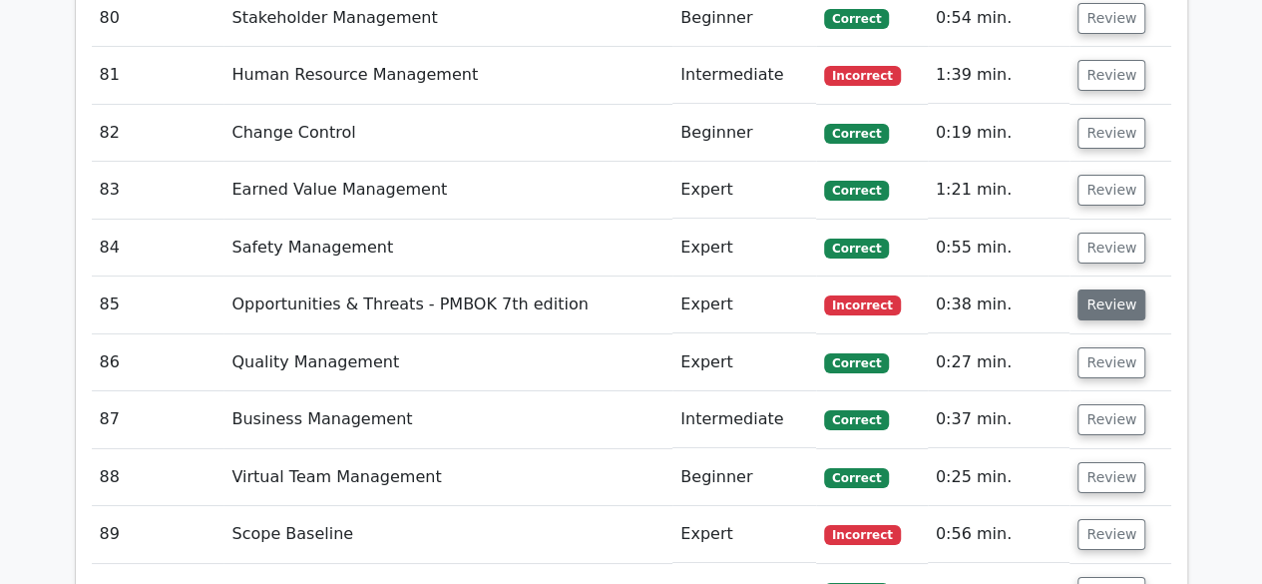
click at [1110, 289] on button "Review" at bounding box center [1112, 304] width 68 height 31
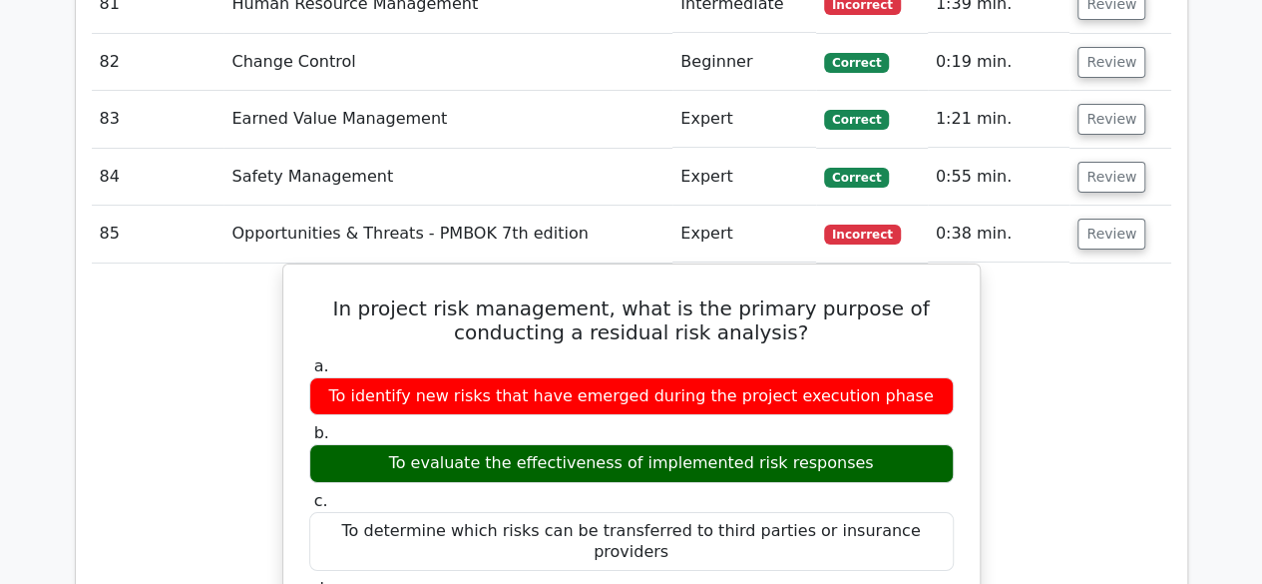
scroll to position [7379, 0]
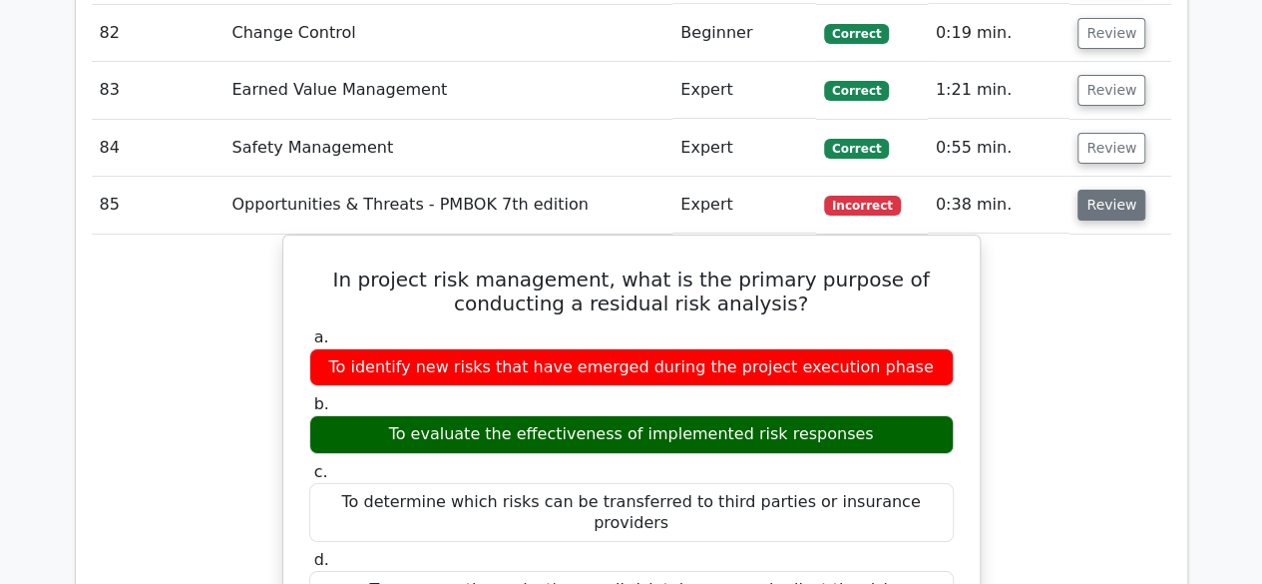
click at [1119, 190] on button "Review" at bounding box center [1112, 205] width 68 height 31
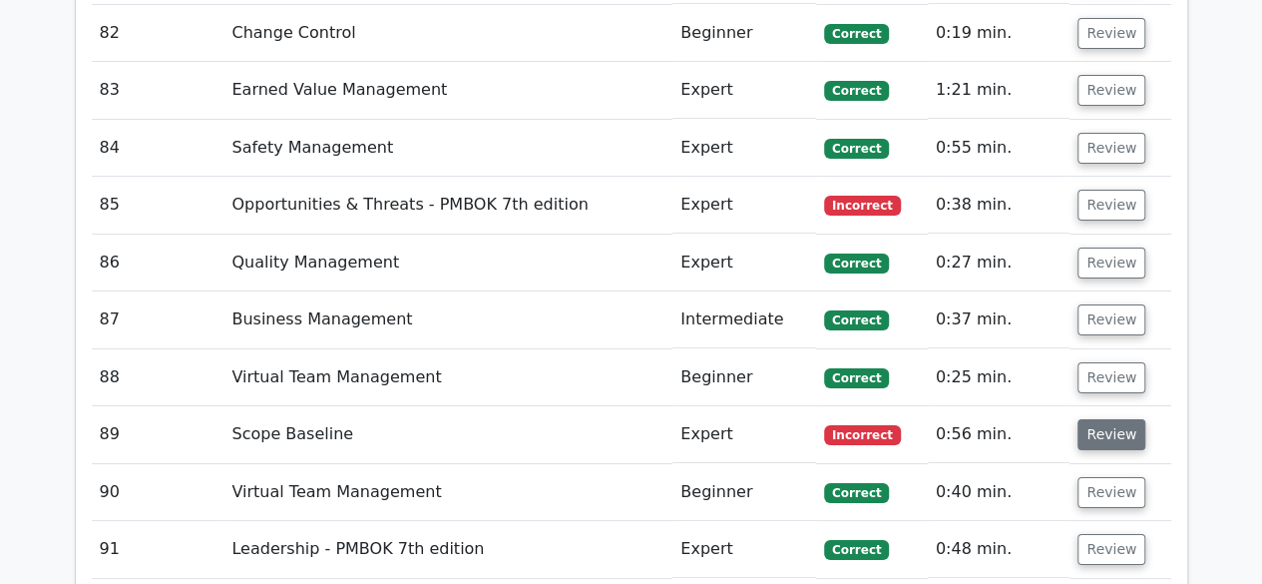
click at [1099, 419] on button "Review" at bounding box center [1112, 434] width 68 height 31
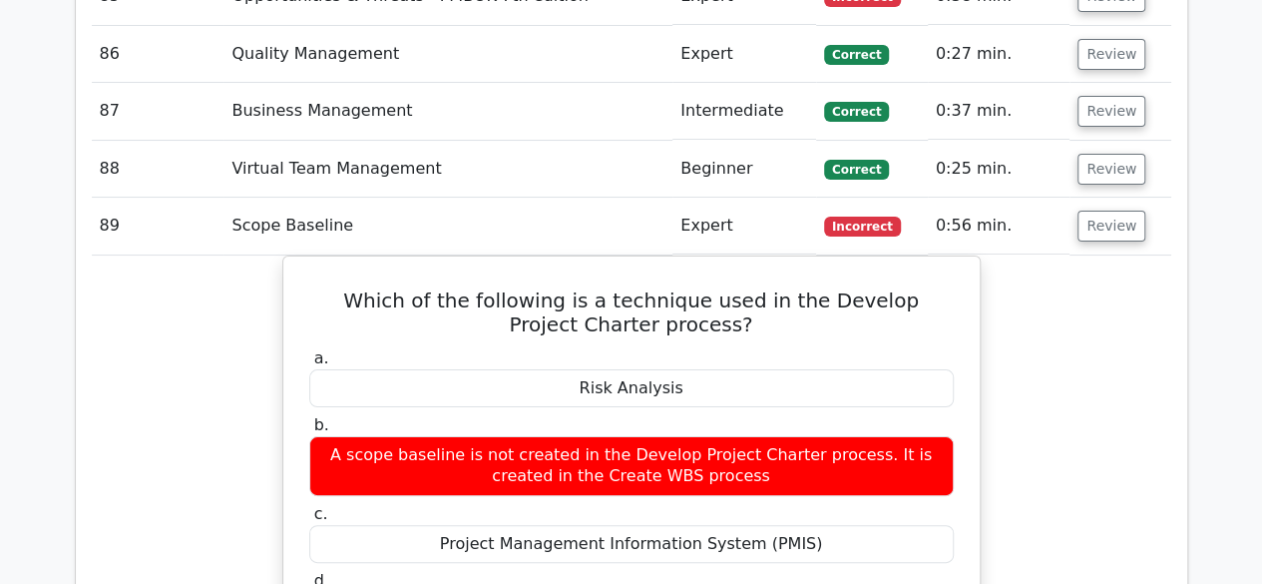
scroll to position [7578, 0]
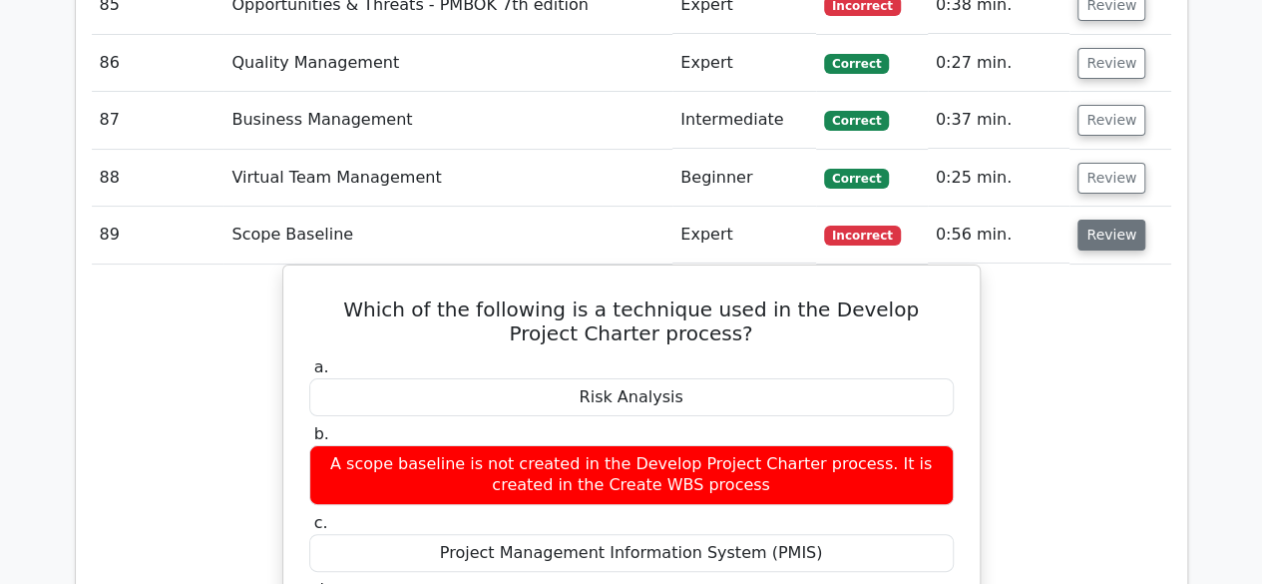
click at [1109, 220] on button "Review" at bounding box center [1112, 235] width 68 height 31
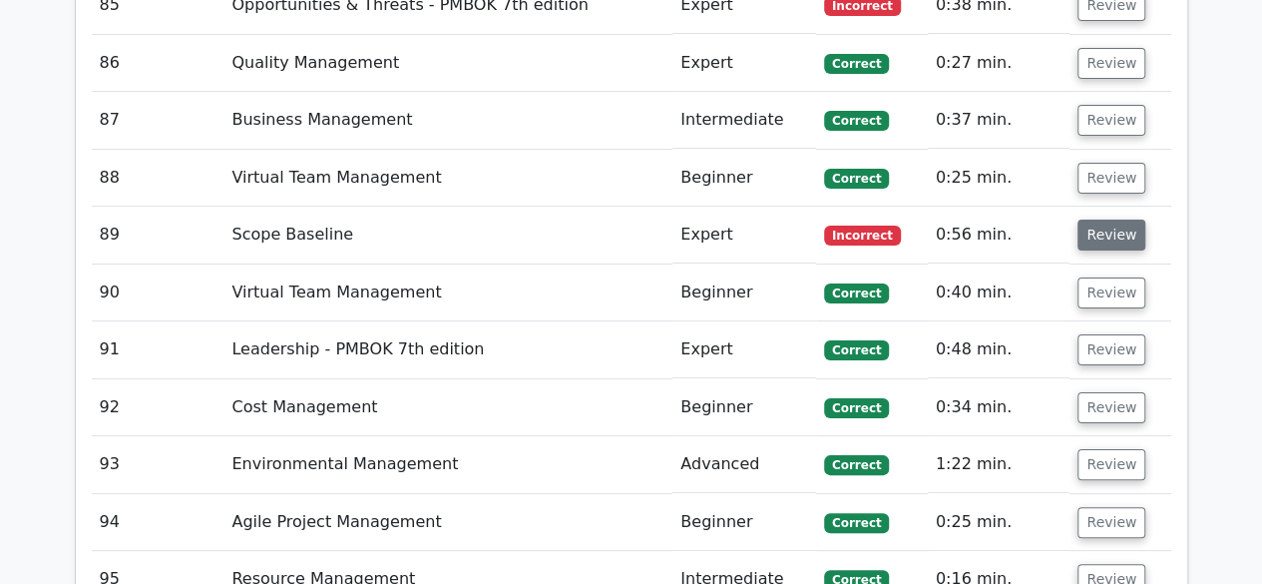
click at [1110, 220] on button "Review" at bounding box center [1112, 235] width 68 height 31
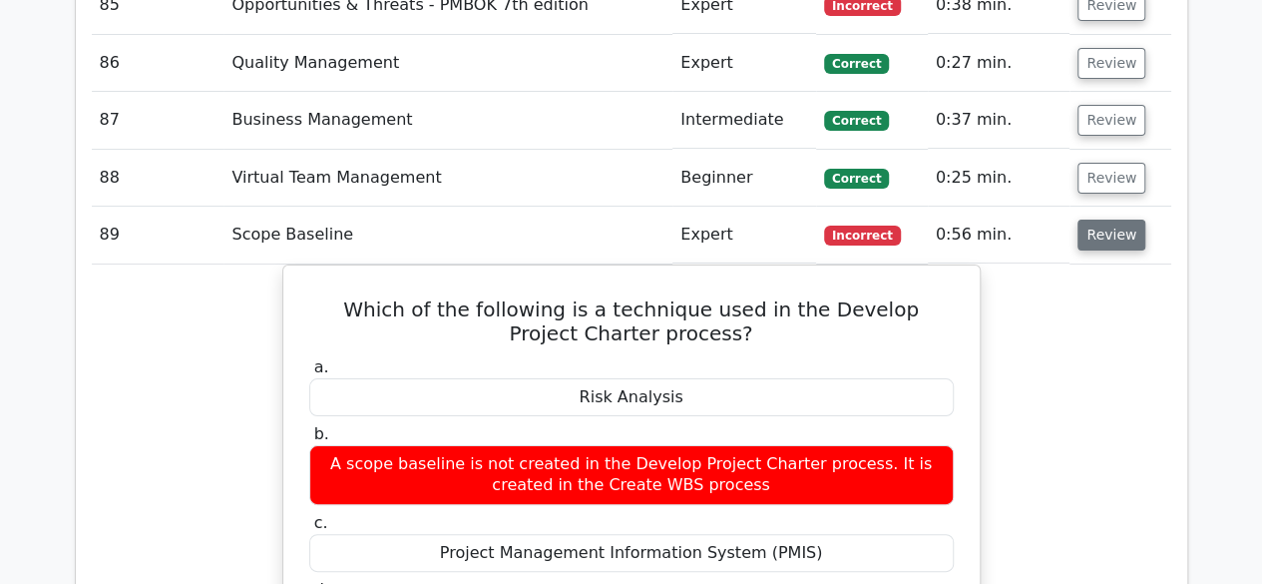
click at [1106, 220] on button "Review" at bounding box center [1112, 235] width 68 height 31
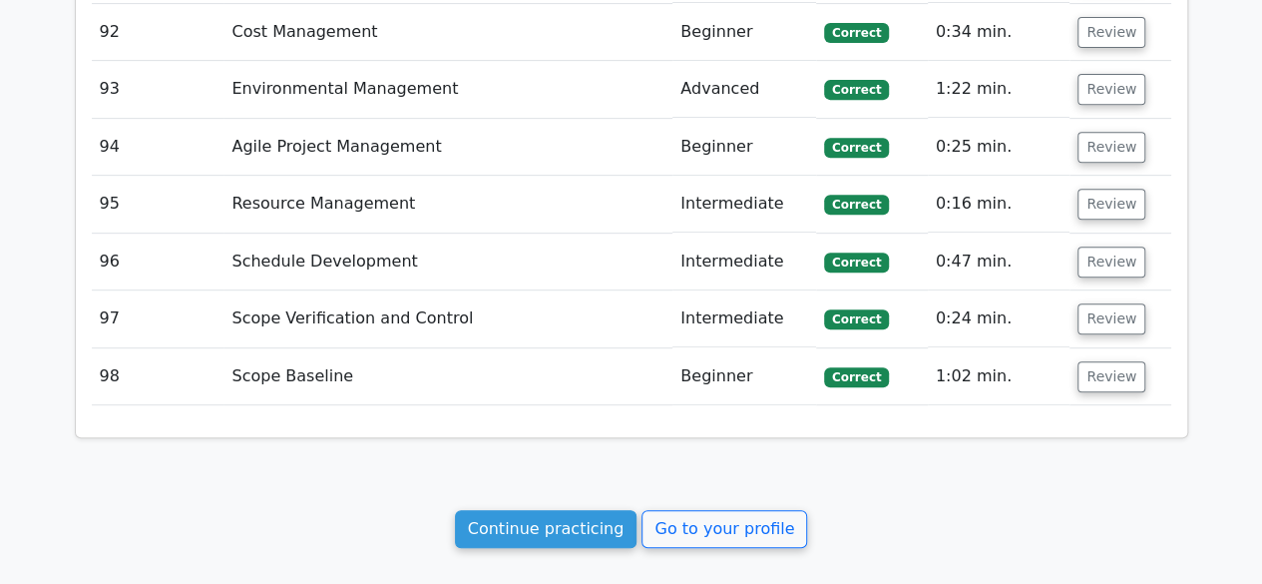
scroll to position [7977, 0]
